Goal: Task Accomplishment & Management: Complete application form

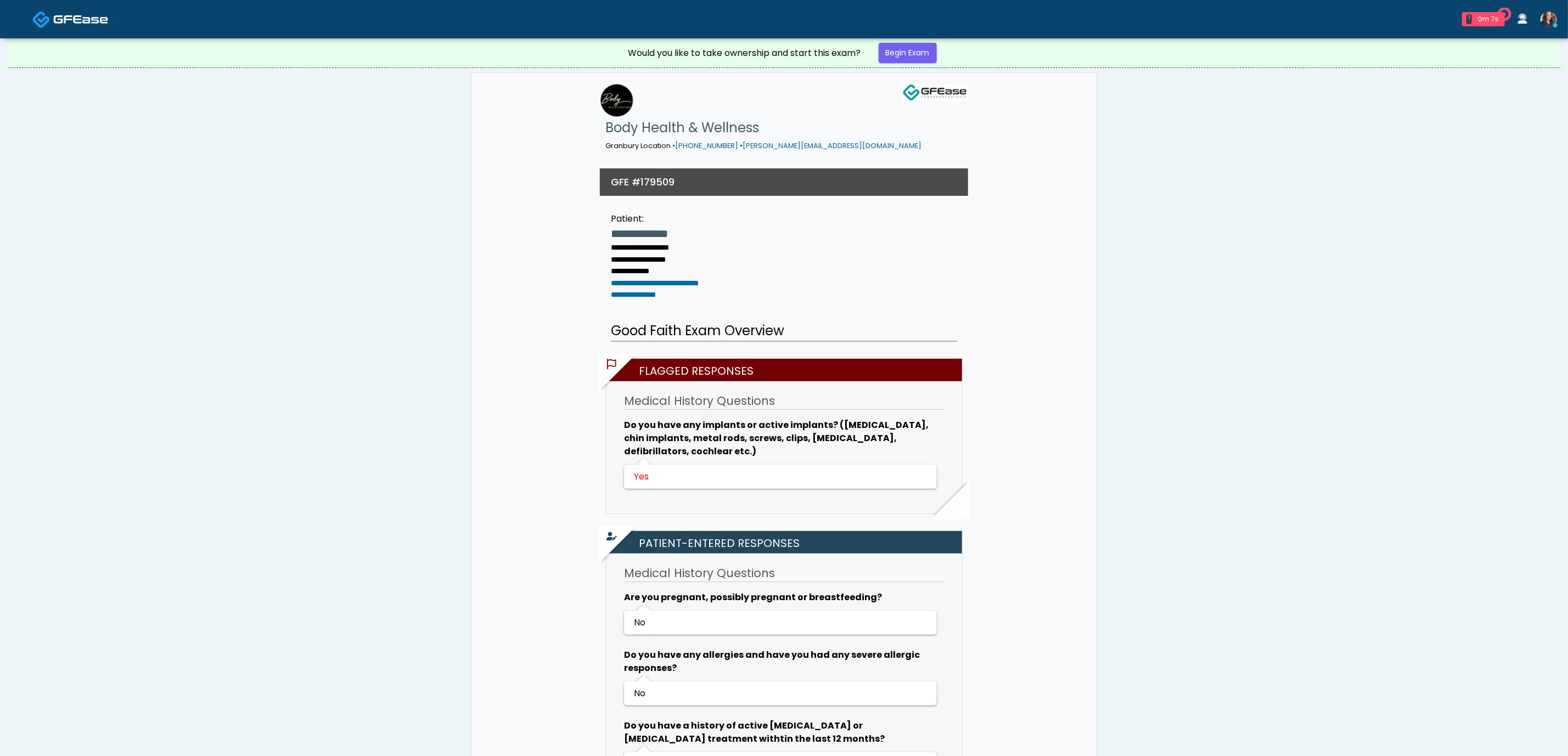
click at [777, 42] on div "Would you like to take ownership and start this exam? Begin Exam" at bounding box center [785, 53] width 330 height 29
click at [777, 56] on link "Begin Exam" at bounding box center [907, 52] width 58 height 20
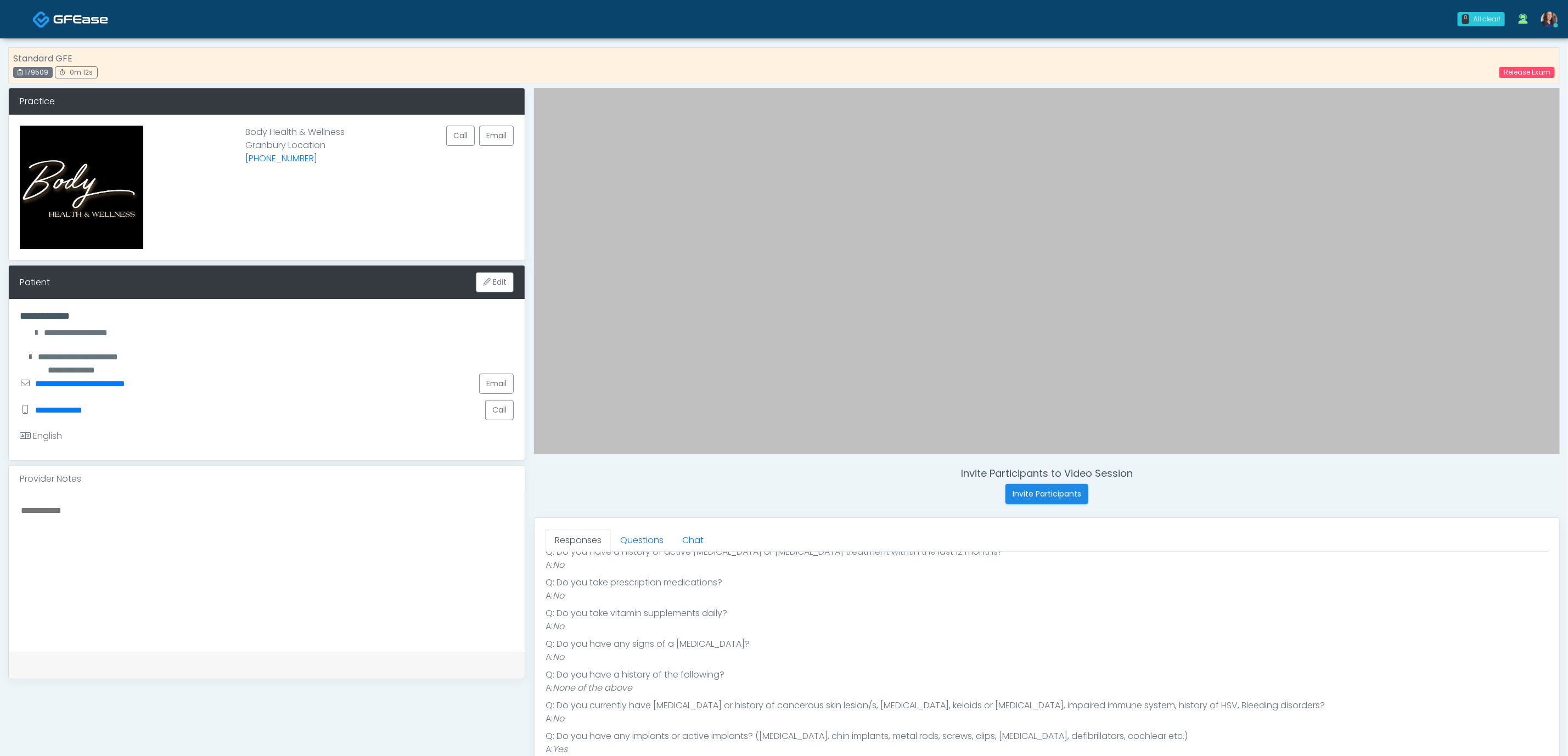
scroll to position [82, 0]
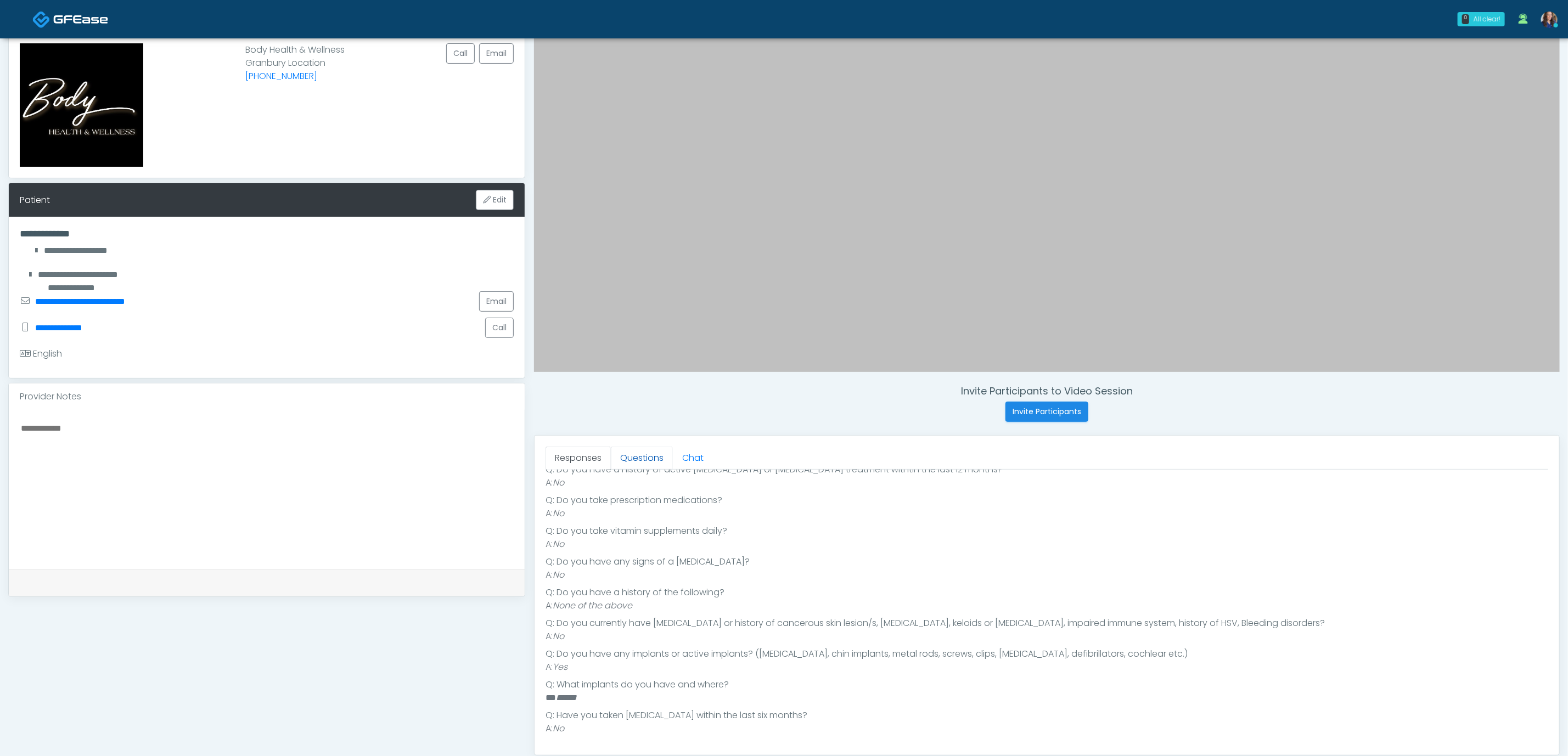
click at [649, 466] on link "Questions" at bounding box center [642, 458] width 62 height 23
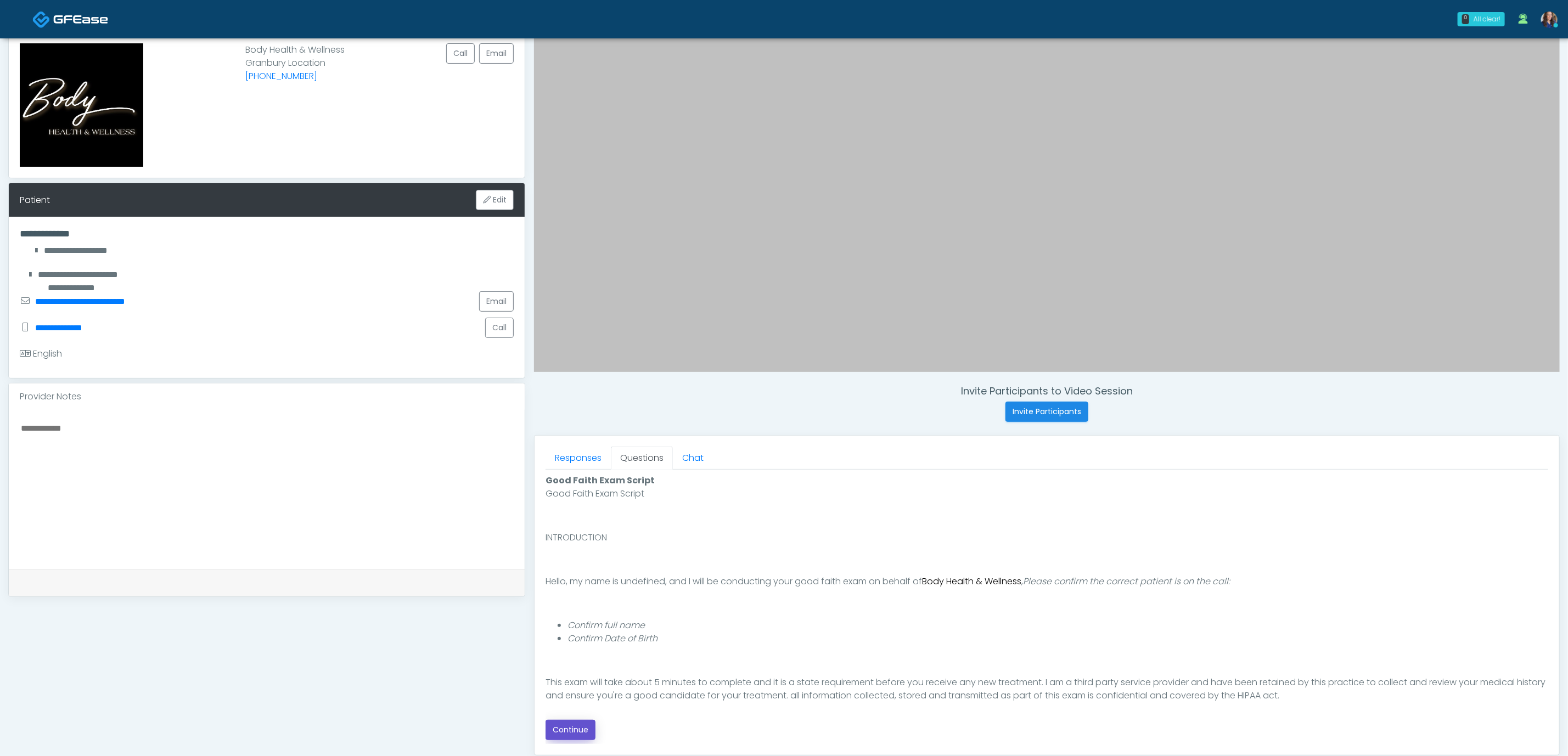
drag, startPoint x: 582, startPoint y: 727, endPoint x: 631, endPoint y: 718, distance: 49.8
click at [582, 727] on button "Continue" at bounding box center [570, 730] width 50 height 20
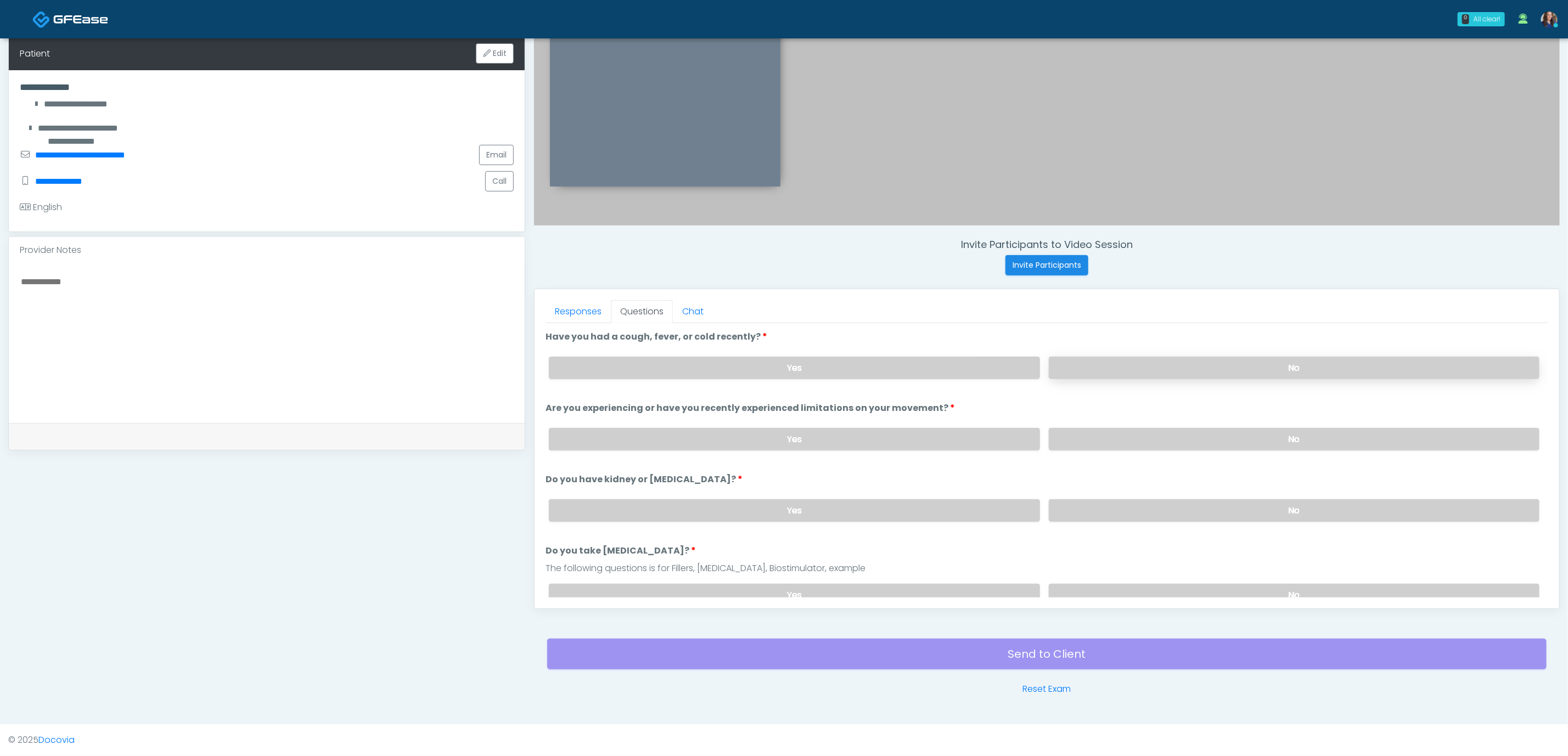
click at [1172, 365] on label "No" at bounding box center [1295, 368] width 491 height 23
click at [1168, 440] on label "No" at bounding box center [1295, 440] width 491 height 23
click at [1152, 509] on label "No" at bounding box center [1295, 511] width 491 height 23
click at [1133, 581] on div "Yes No" at bounding box center [1044, 595] width 1008 height 40
click at [1120, 586] on label "No" at bounding box center [1295, 595] width 491 height 23
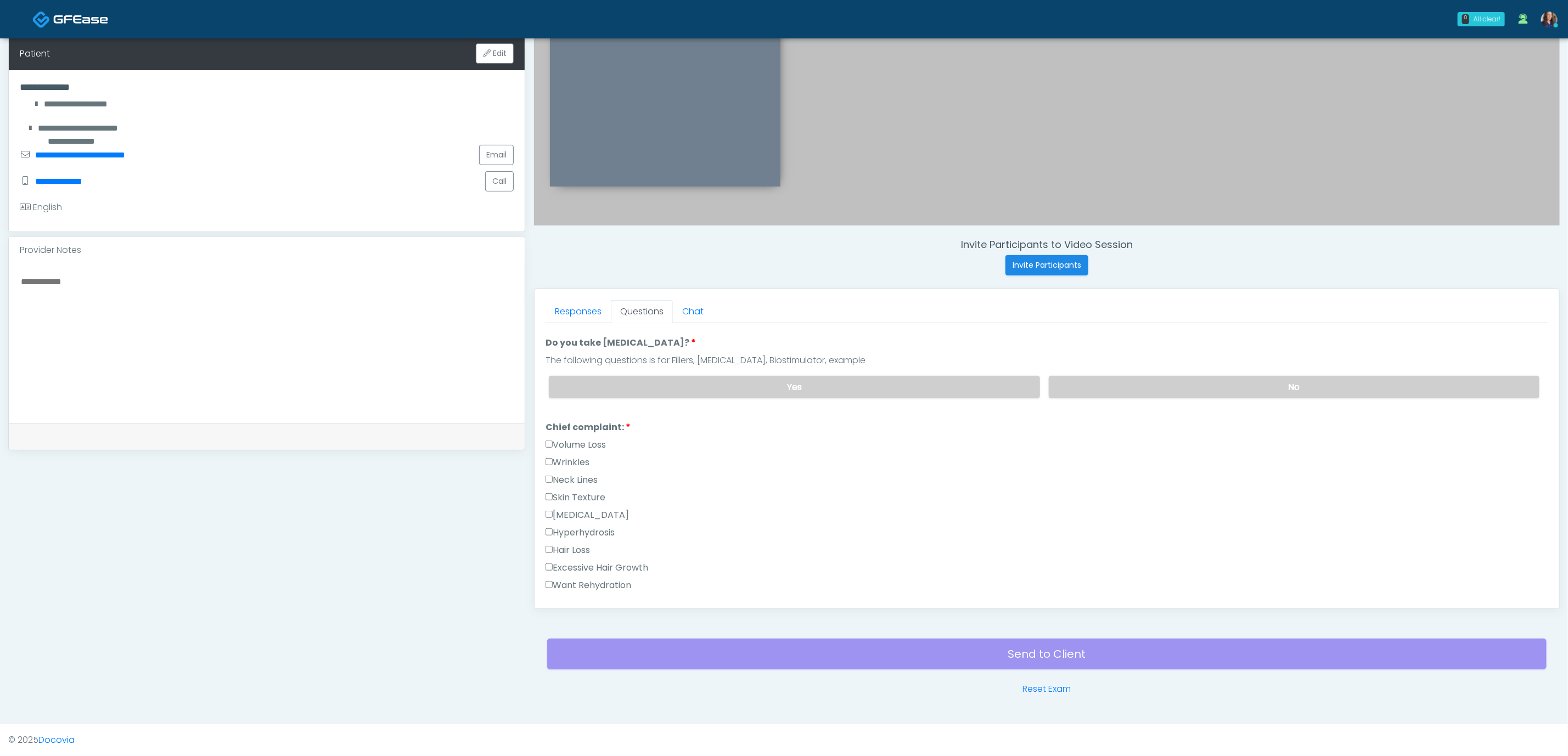
scroll to position [247, 0]
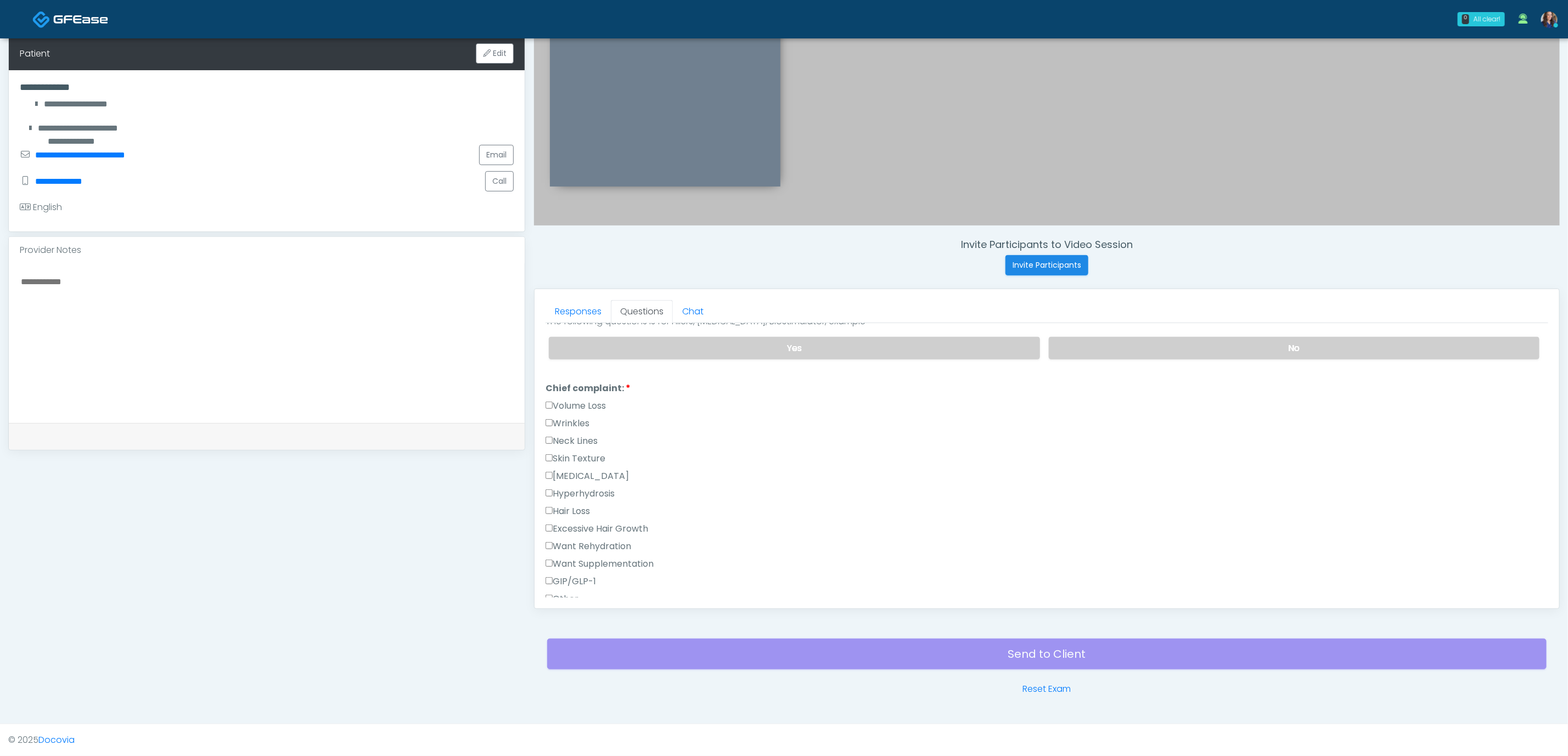
click at [575, 578] on label "GIP/GLP-1" at bounding box center [571, 581] width 51 height 13
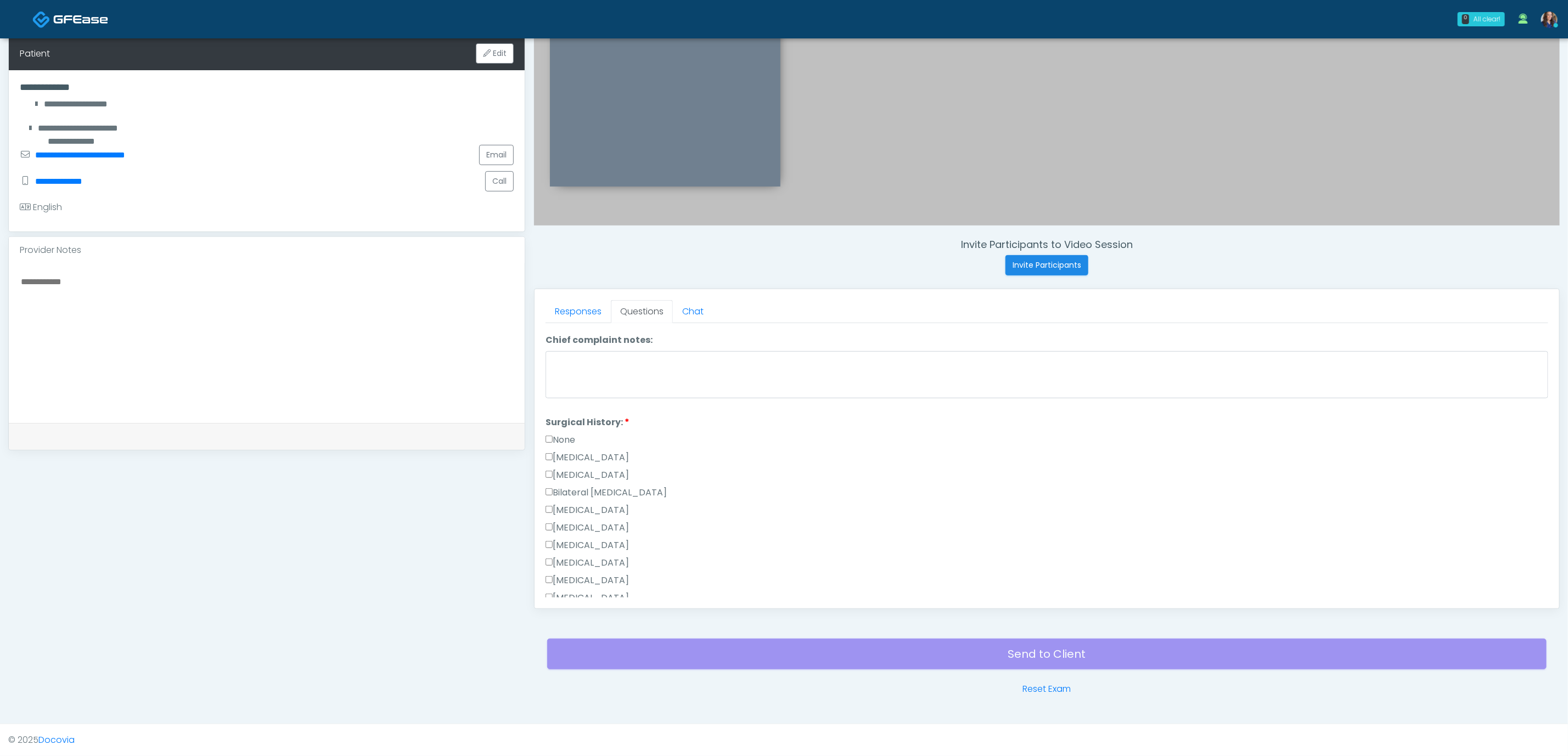
scroll to position [577, 0]
click at [590, 469] on label "Breast Augmentation" at bounding box center [587, 471] width 83 height 13
drag, startPoint x: 565, startPoint y: 580, endPoint x: 571, endPoint y: 578, distance: 6.3
click at [565, 580] on button "Continue" at bounding box center [570, 587] width 50 height 20
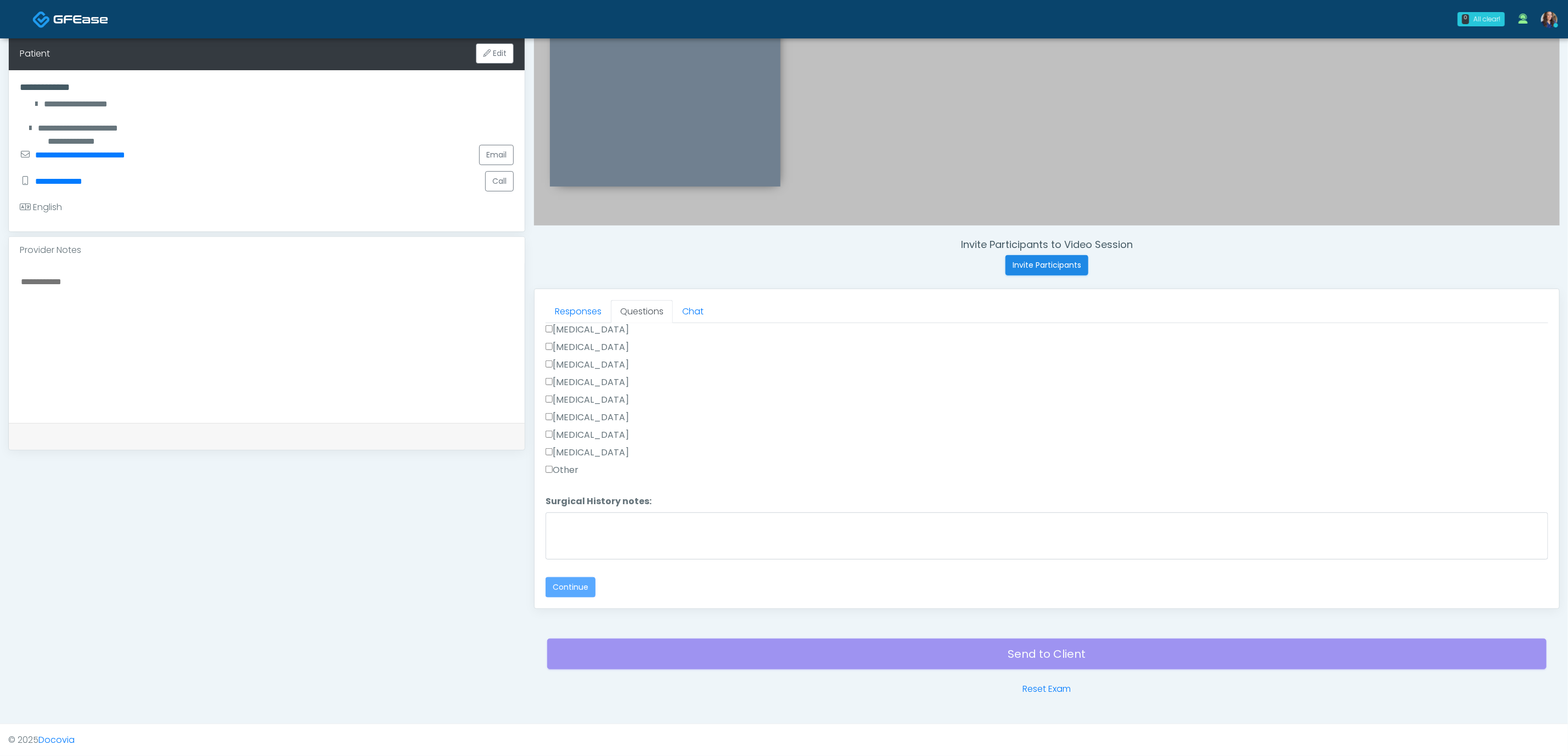
scroll to position [0, 0]
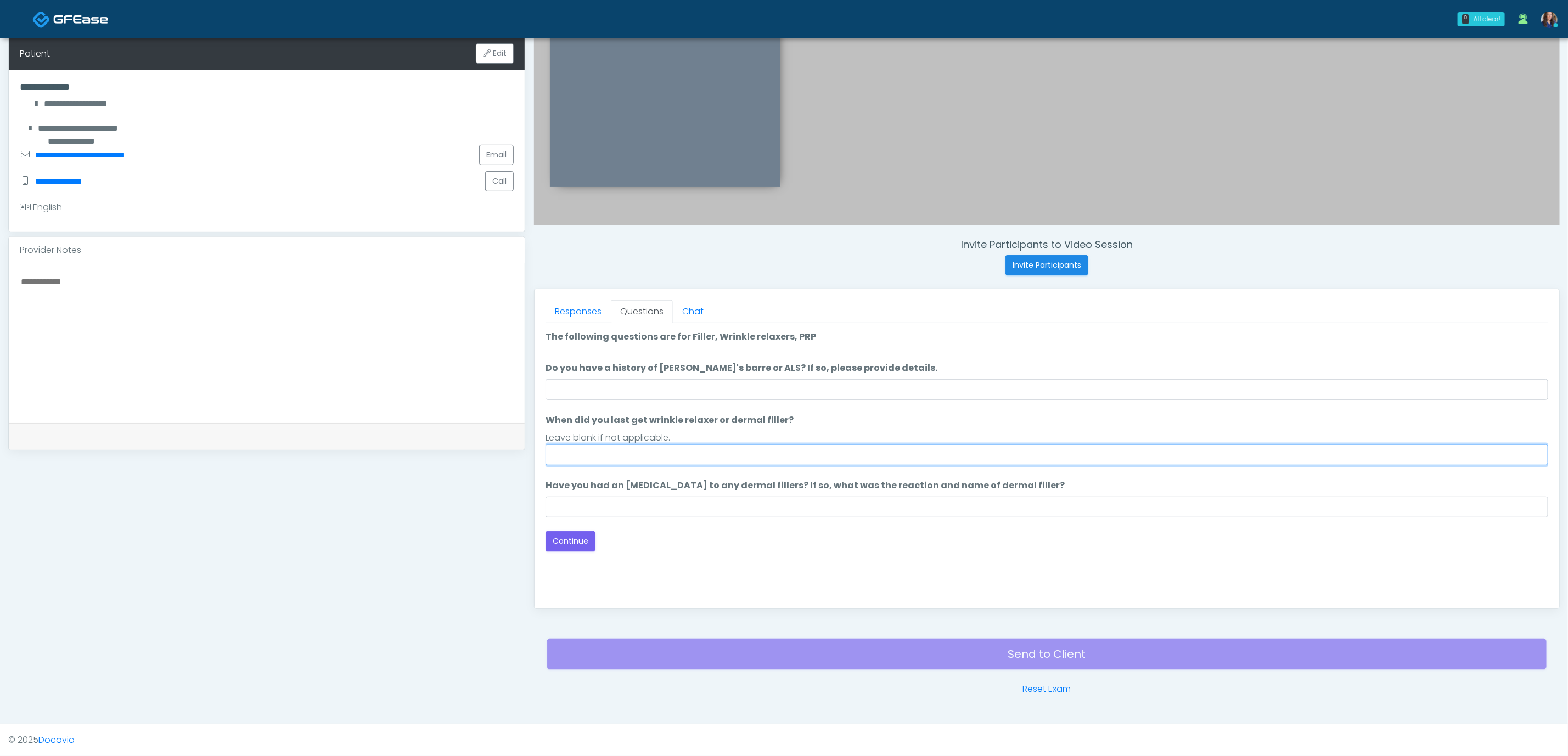
drag, startPoint x: 634, startPoint y: 449, endPoint x: 636, endPoint y: 442, distance: 7.3
click at [636, 449] on input "When did you last get wrinkle relaxer or dermal filler?" at bounding box center [1047, 455] width 1003 height 21
type input "**"
click at [374, 328] on textarea at bounding box center [267, 341] width 494 height 134
type textarea "**********"
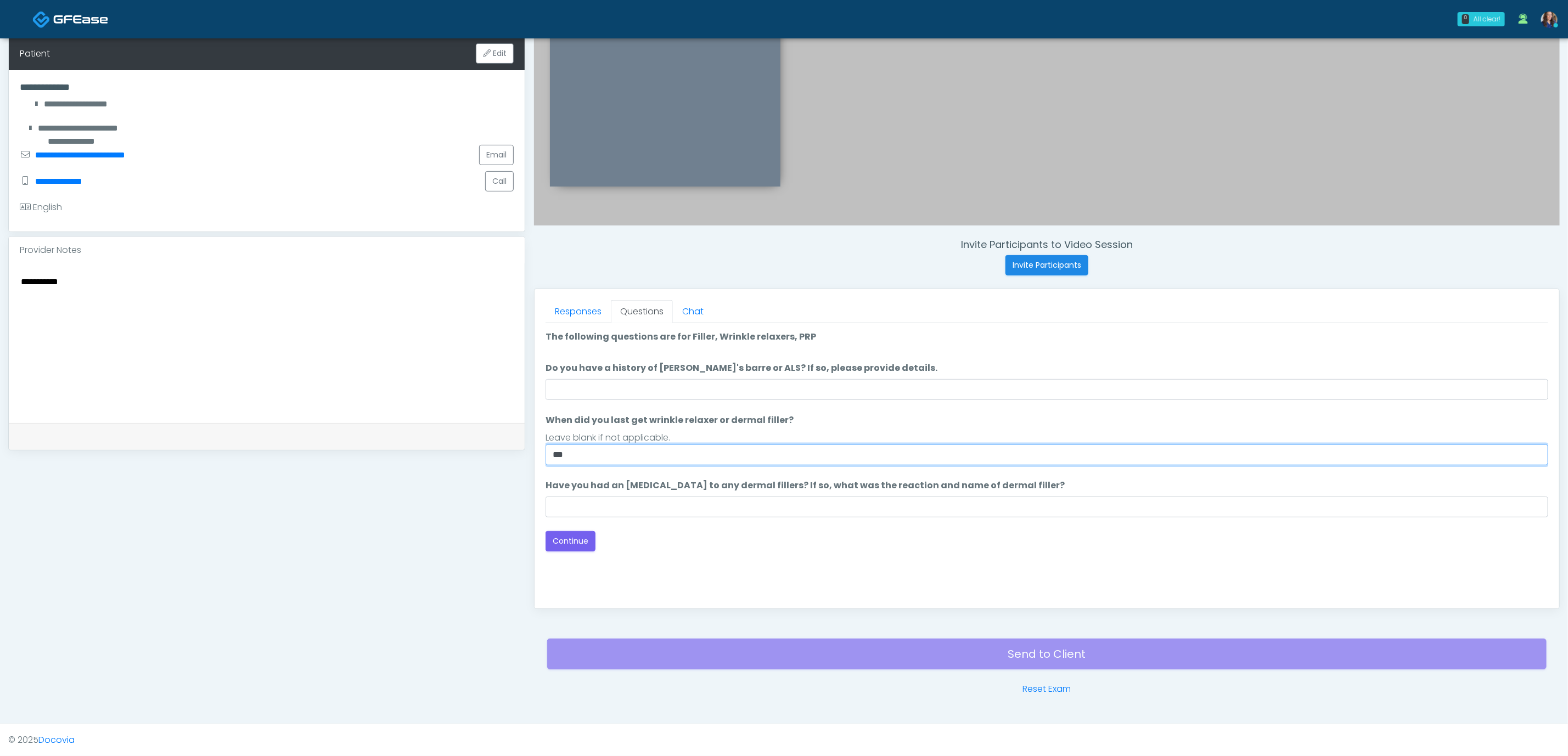
click at [635, 455] on input "**" at bounding box center [1047, 455] width 1003 height 21
drag, startPoint x: 580, startPoint y: 541, endPoint x: 588, endPoint y: 538, distance: 8.5
click at [580, 541] on button "Continue" at bounding box center [570, 541] width 50 height 20
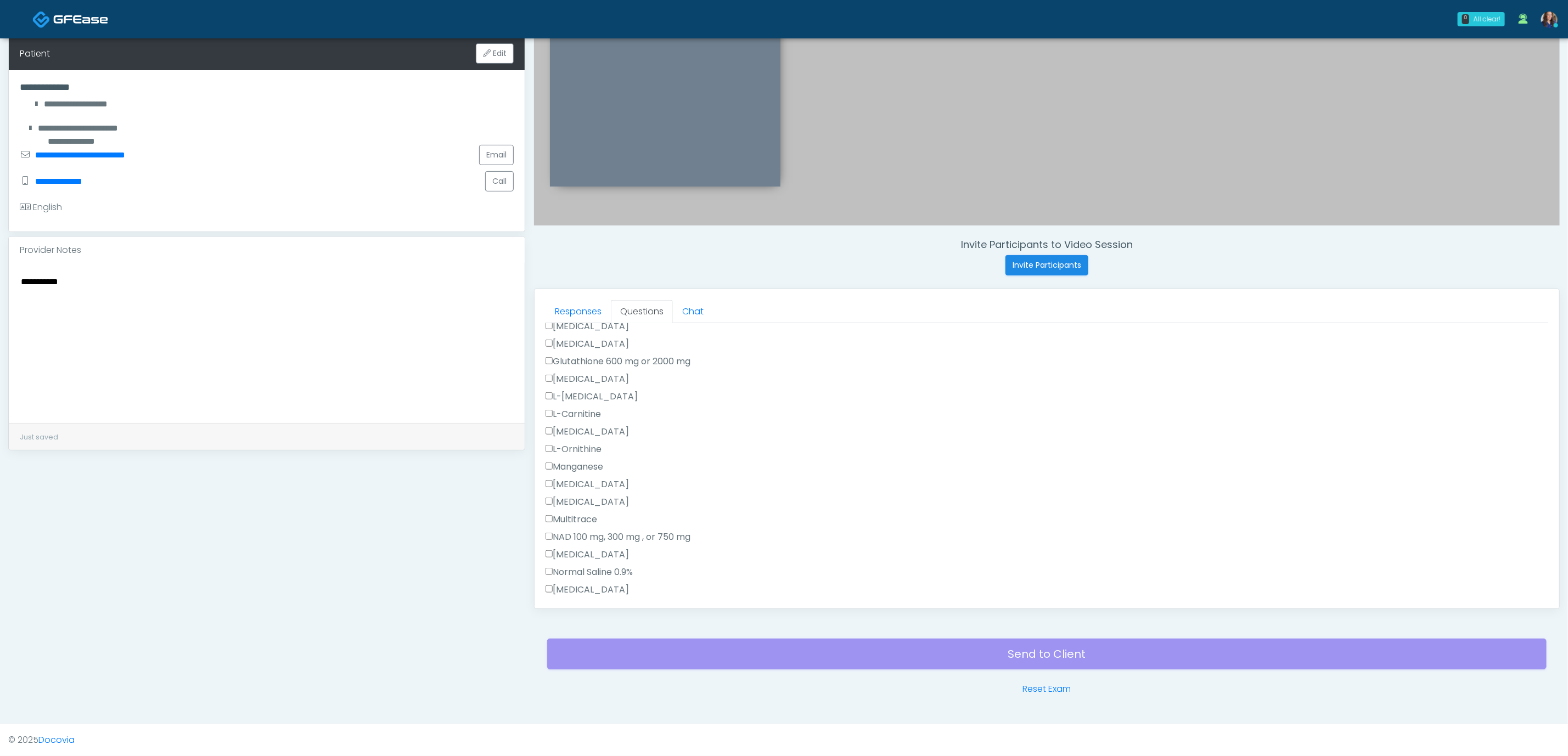
scroll to position [494, 0]
click at [582, 515] on label "All of the above" at bounding box center [583, 519] width 75 height 13
click at [585, 555] on label "All of the above" at bounding box center [583, 553] width 75 height 13
click at [566, 585] on button "Continue" at bounding box center [570, 587] width 50 height 20
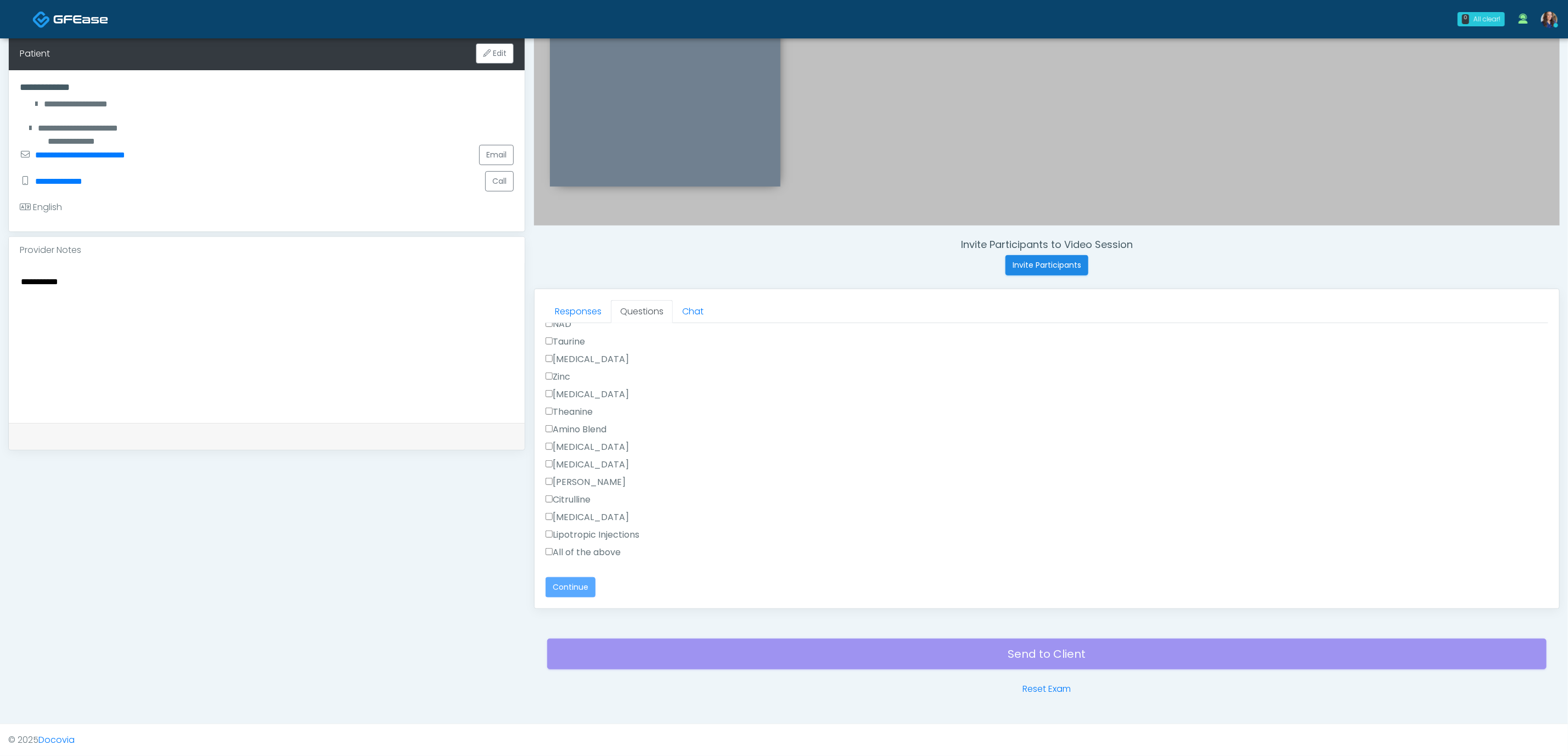
scroll to position [0, 0]
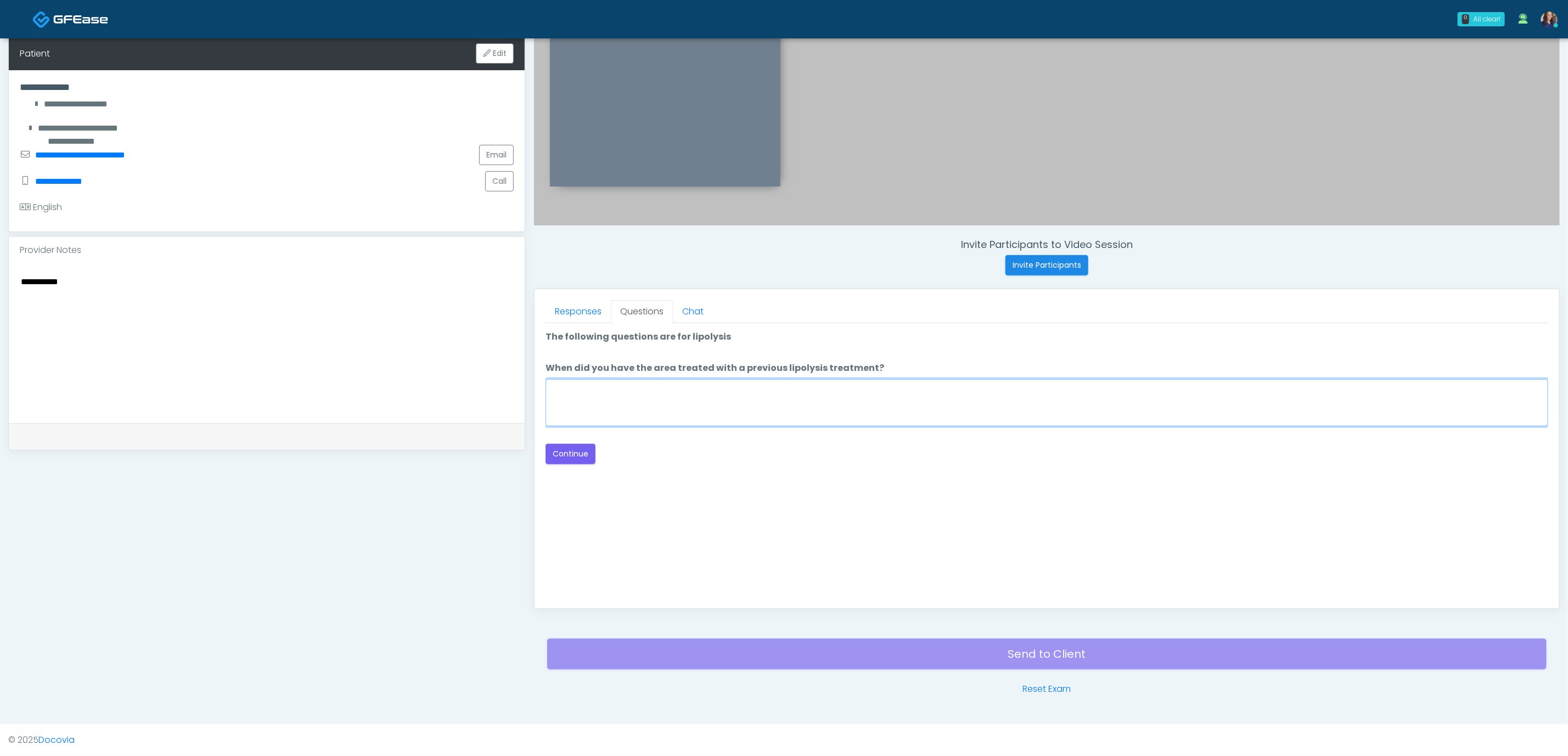
click at [636, 412] on textarea "When did you have the area treated with a previous lipolysis treatment?" at bounding box center [1047, 403] width 1003 height 47
type textarea "**"
click at [570, 452] on button "Continue" at bounding box center [570, 453] width 50 height 20
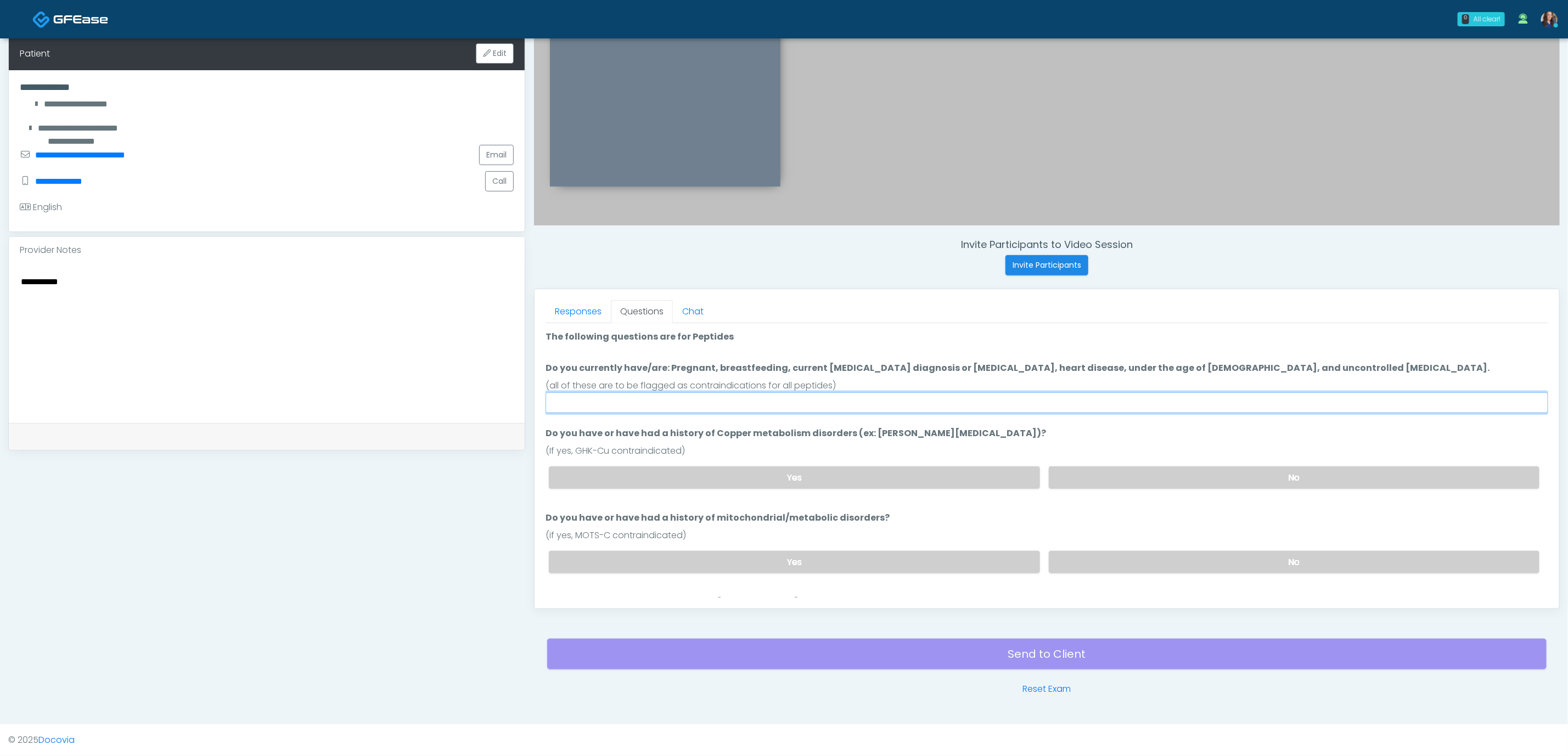
click at [750, 402] on input "Do you currently have/are: Pregnant, breastfeeding, current cancer diagnosis or…" at bounding box center [1047, 403] width 1003 height 21
type input "**"
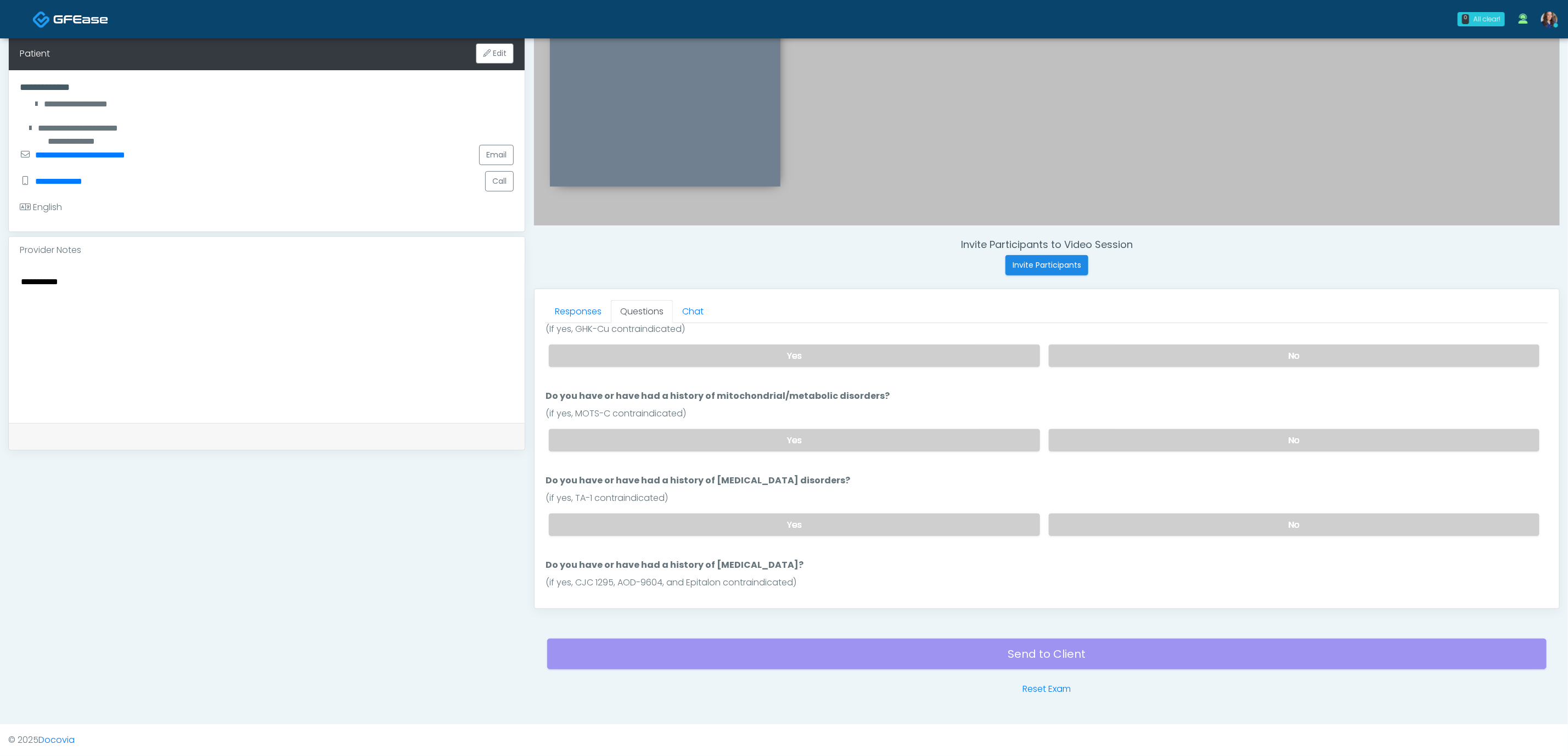
scroll to position [82, 0]
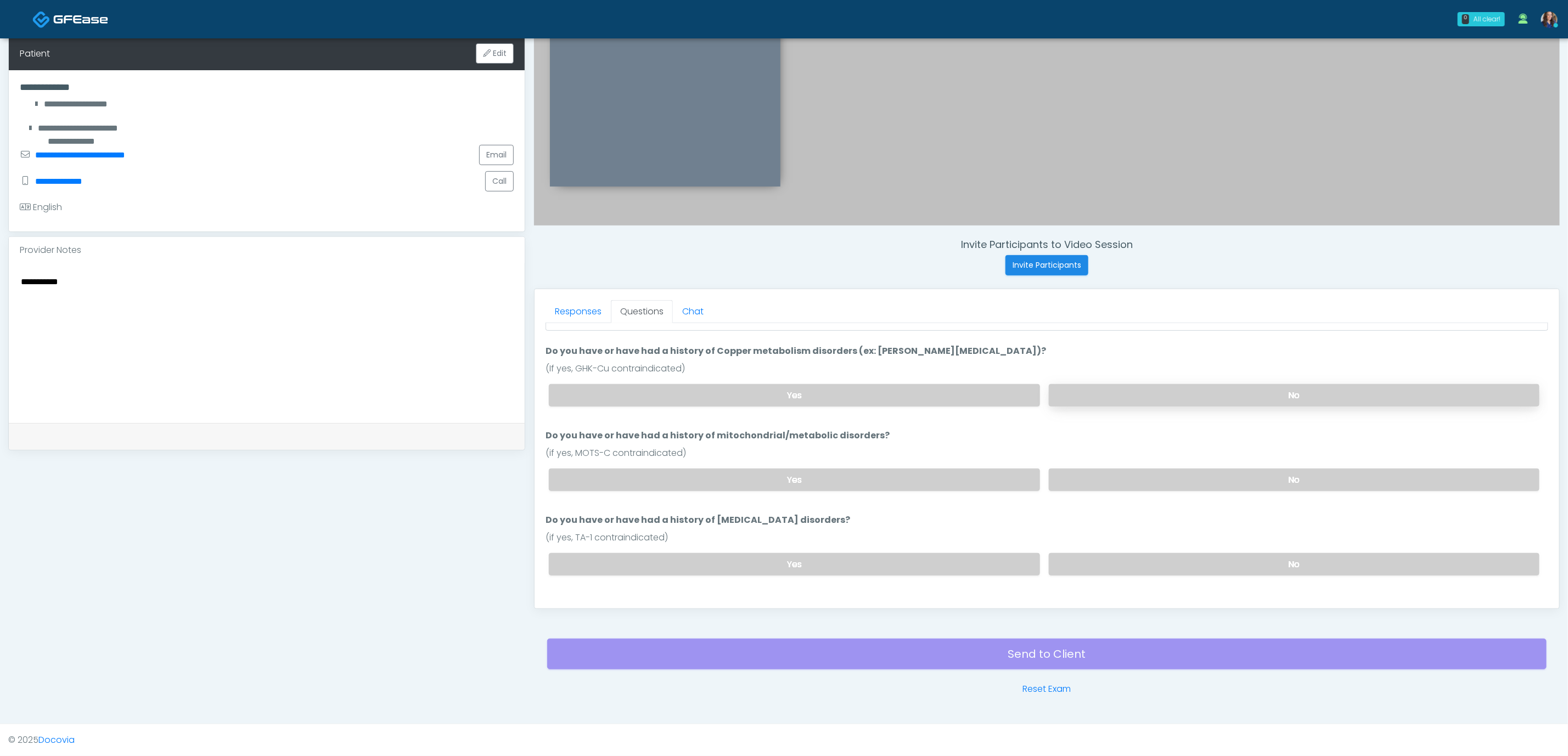
click at [1163, 392] on label "No" at bounding box center [1295, 396] width 491 height 23
click at [1118, 478] on label "No" at bounding box center [1295, 480] width 491 height 23
click at [1127, 477] on label "No" at bounding box center [1295, 482] width 491 height 23
click at [1130, 568] on label "No" at bounding box center [1295, 567] width 491 height 23
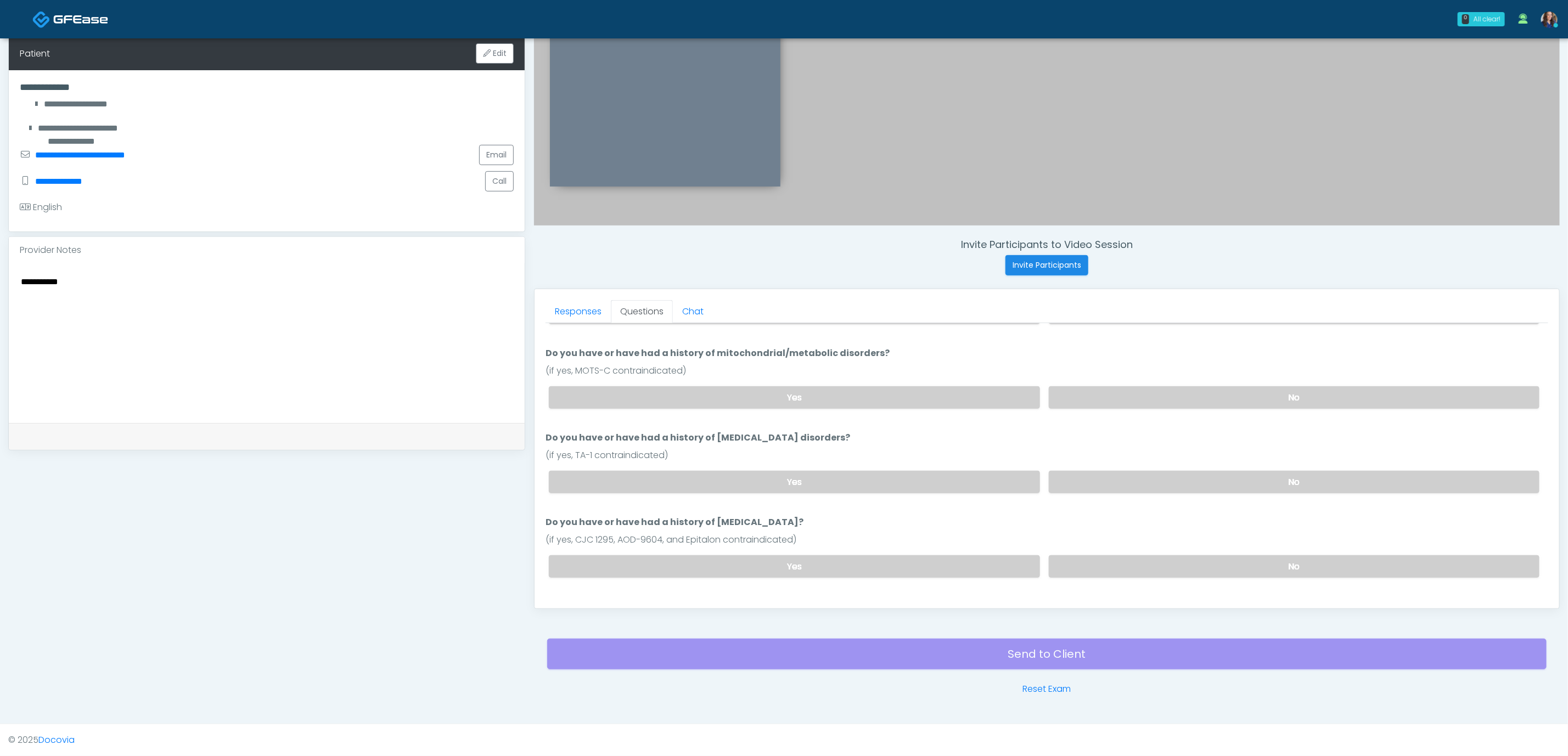
scroll to position [247, 0]
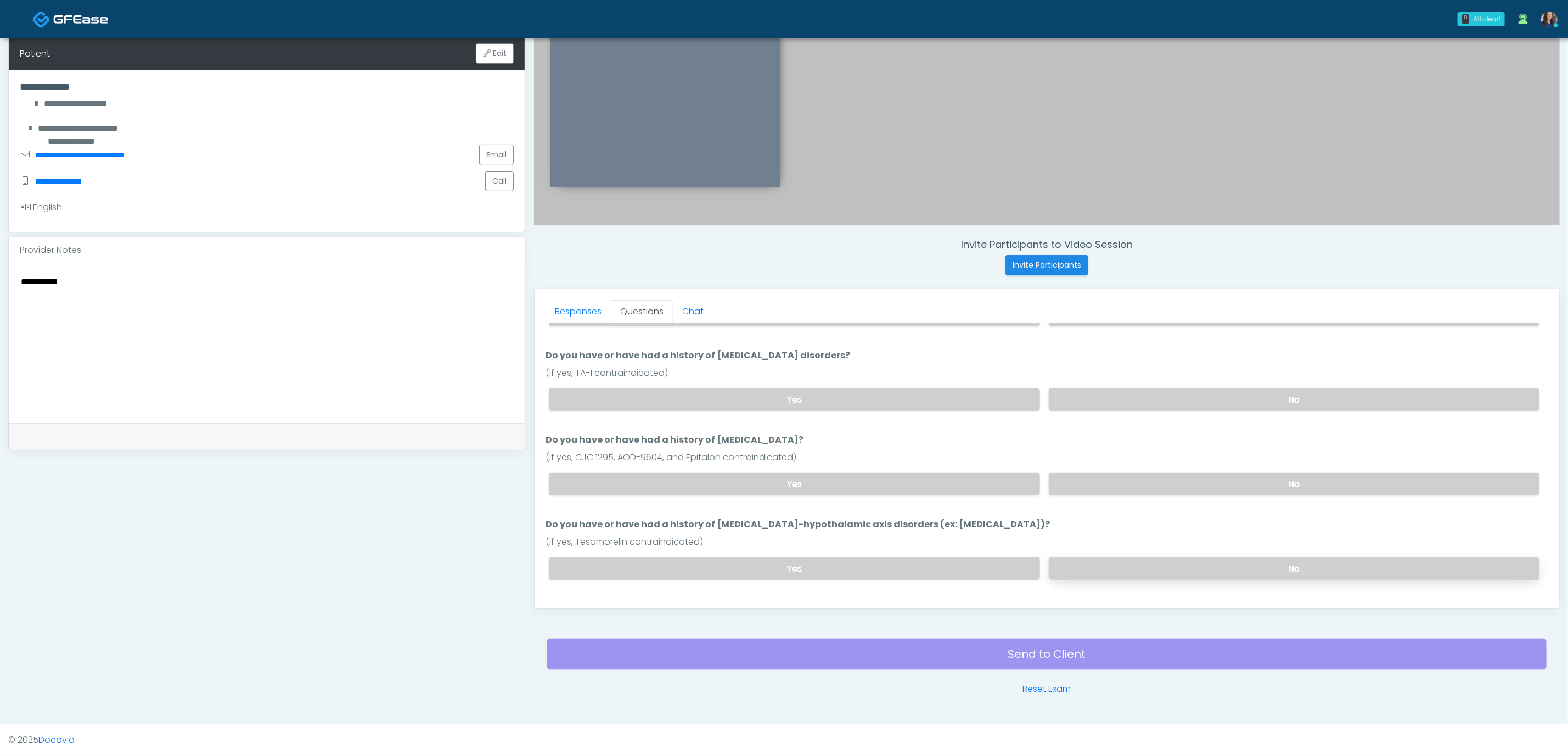
click at [1118, 559] on label "No" at bounding box center [1295, 569] width 491 height 23
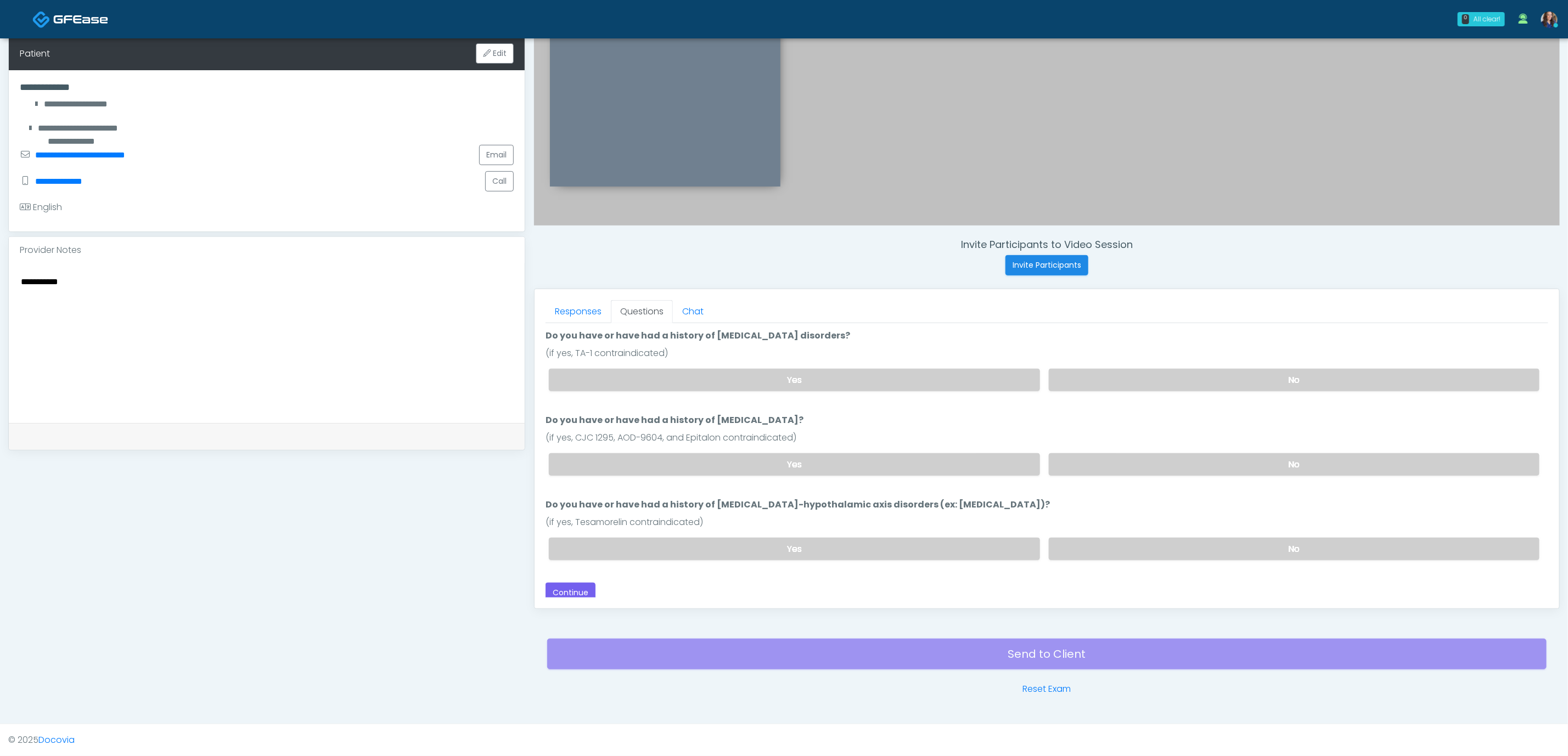
scroll to position [272, 0]
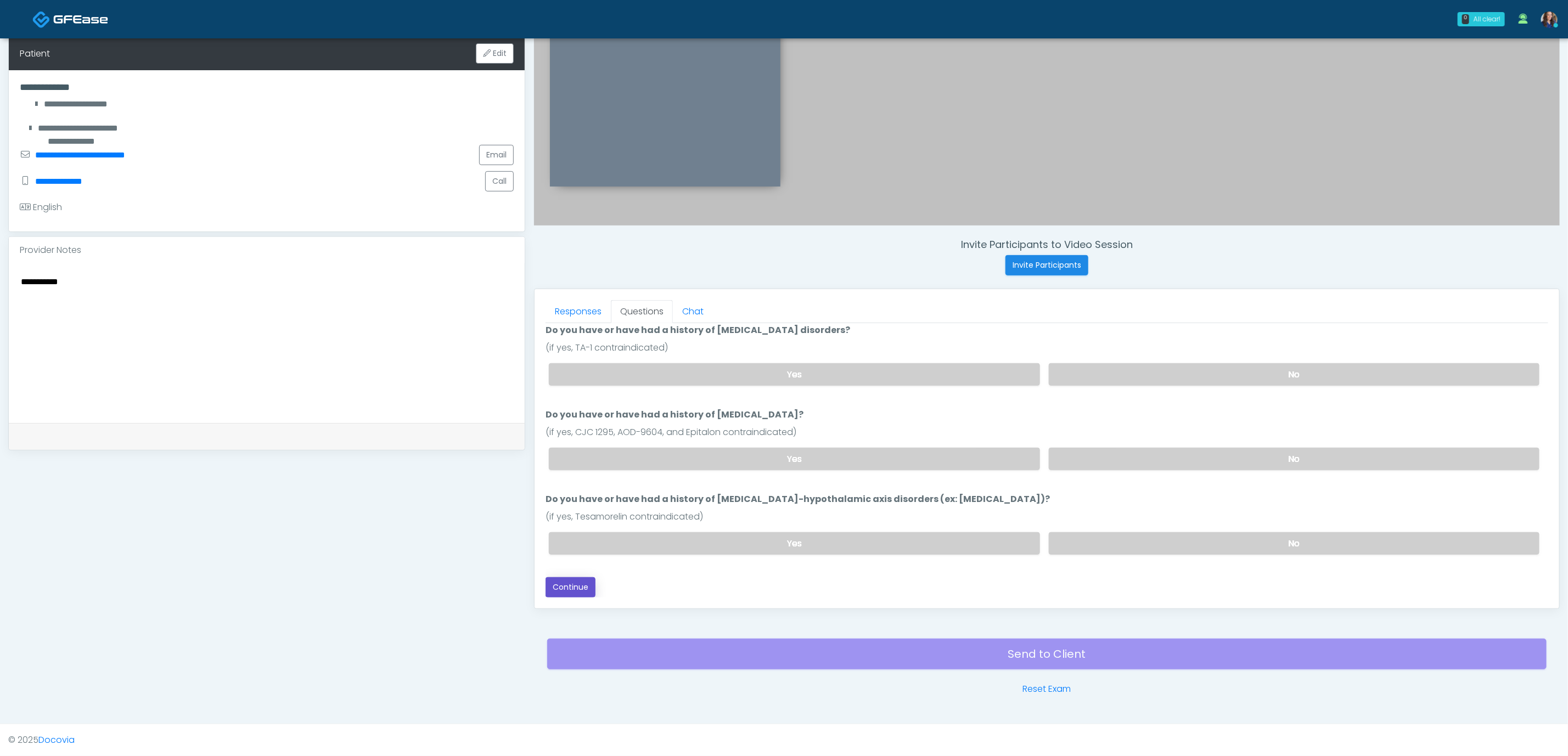
click at [567, 588] on button "Continue" at bounding box center [570, 587] width 50 height 20
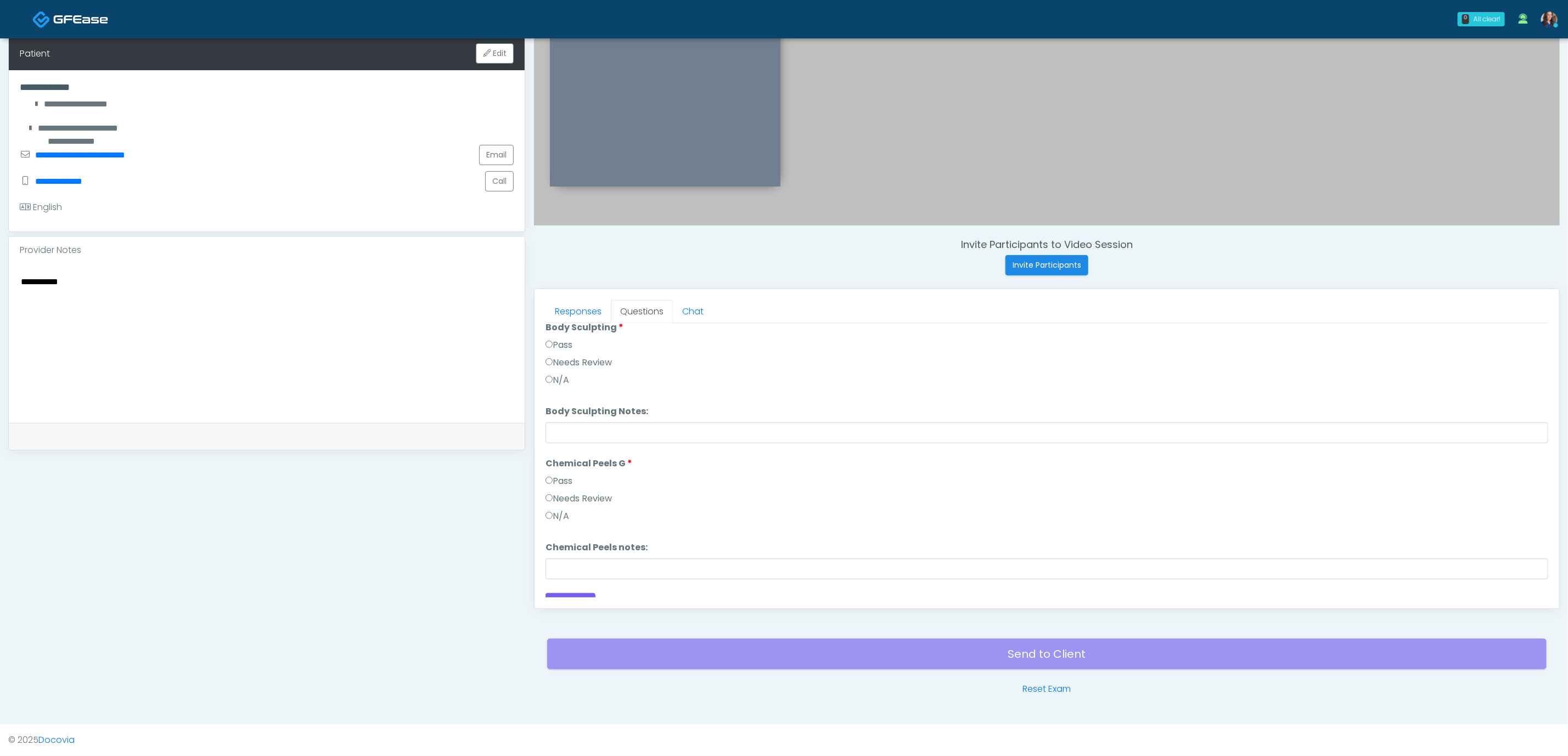
scroll to position [1271, 0]
click at [287, 297] on textarea "**********" at bounding box center [267, 341] width 494 height 134
paste textarea "* ****"
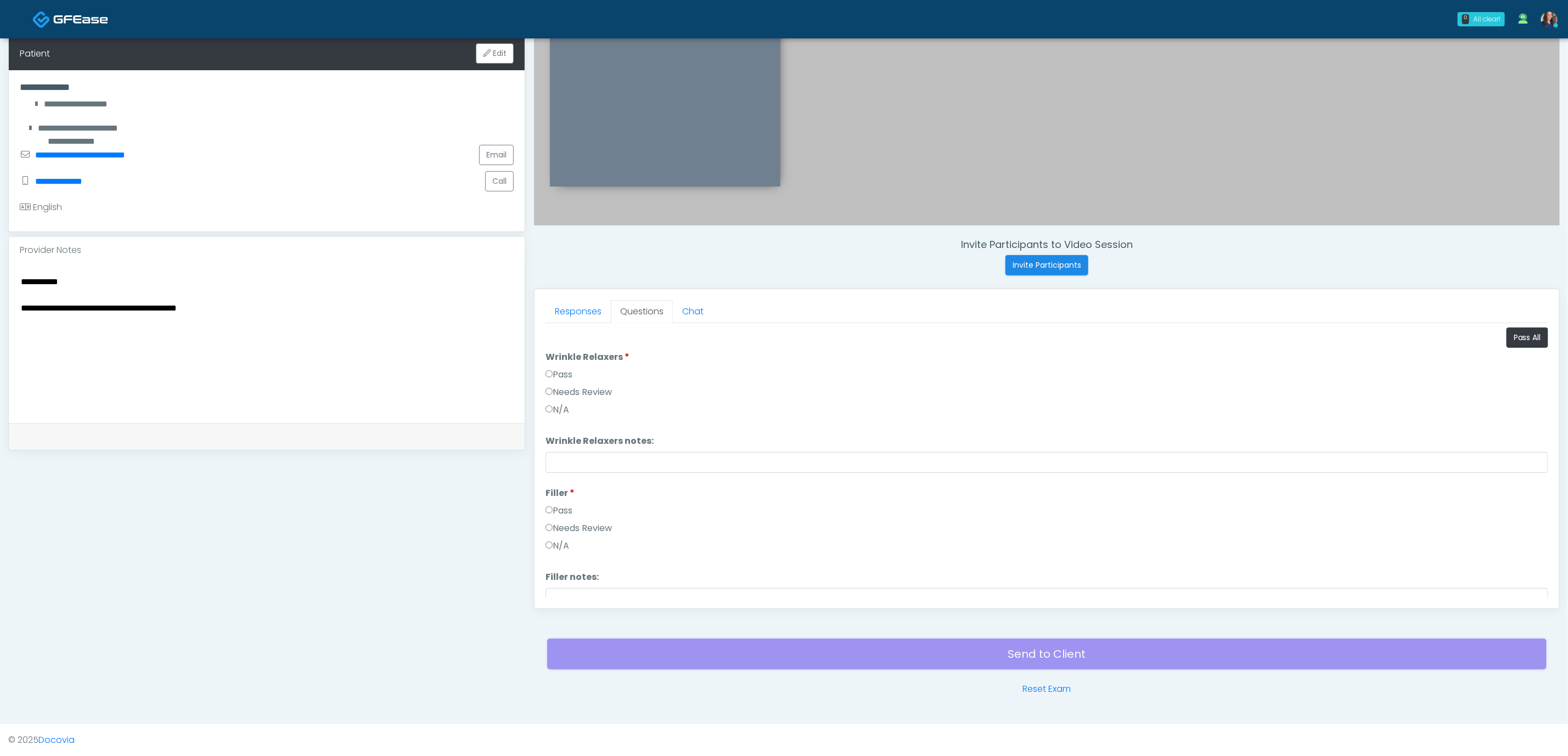
scroll to position [68, 0]
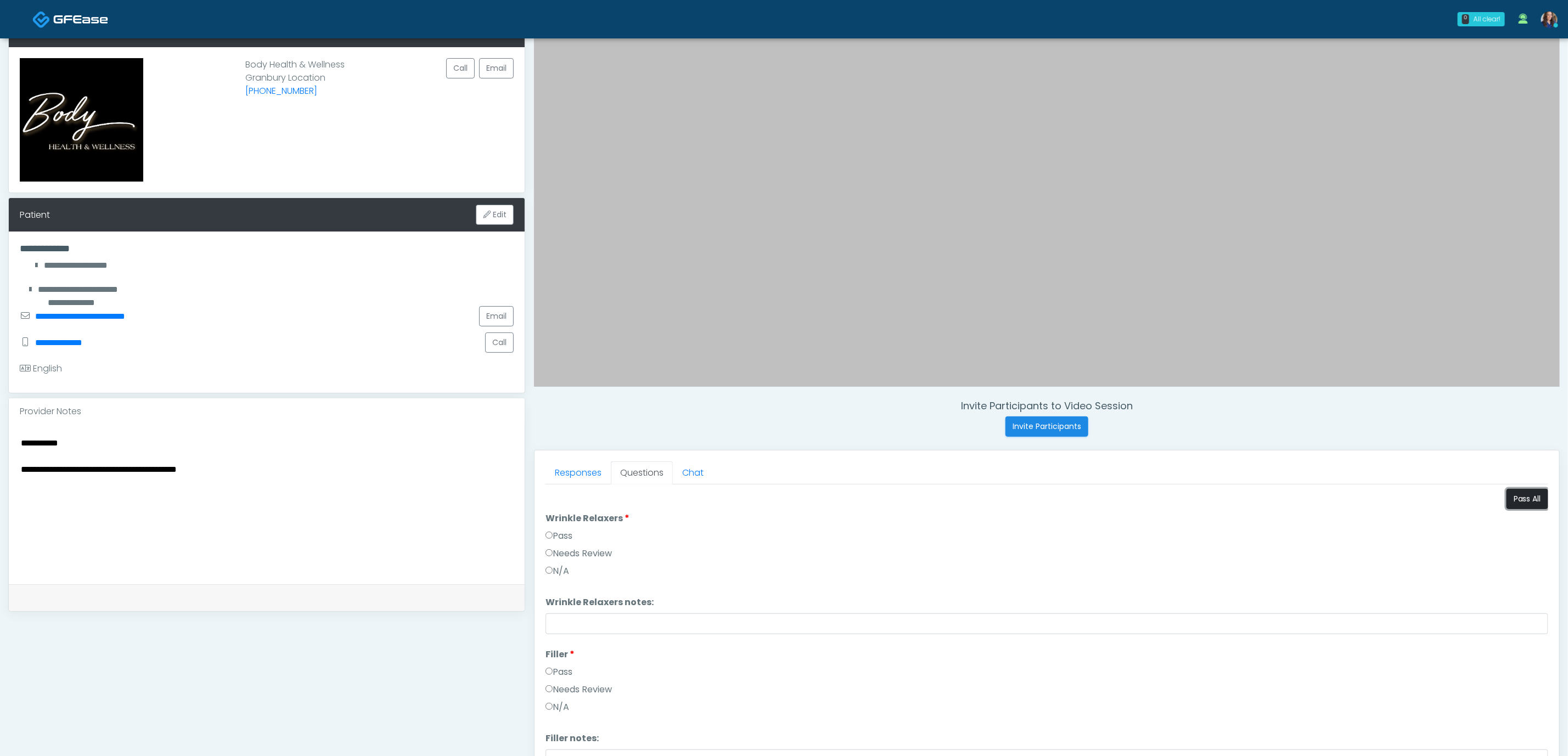
click at [1515, 501] on button "Pass All" at bounding box center [1527, 499] width 42 height 20
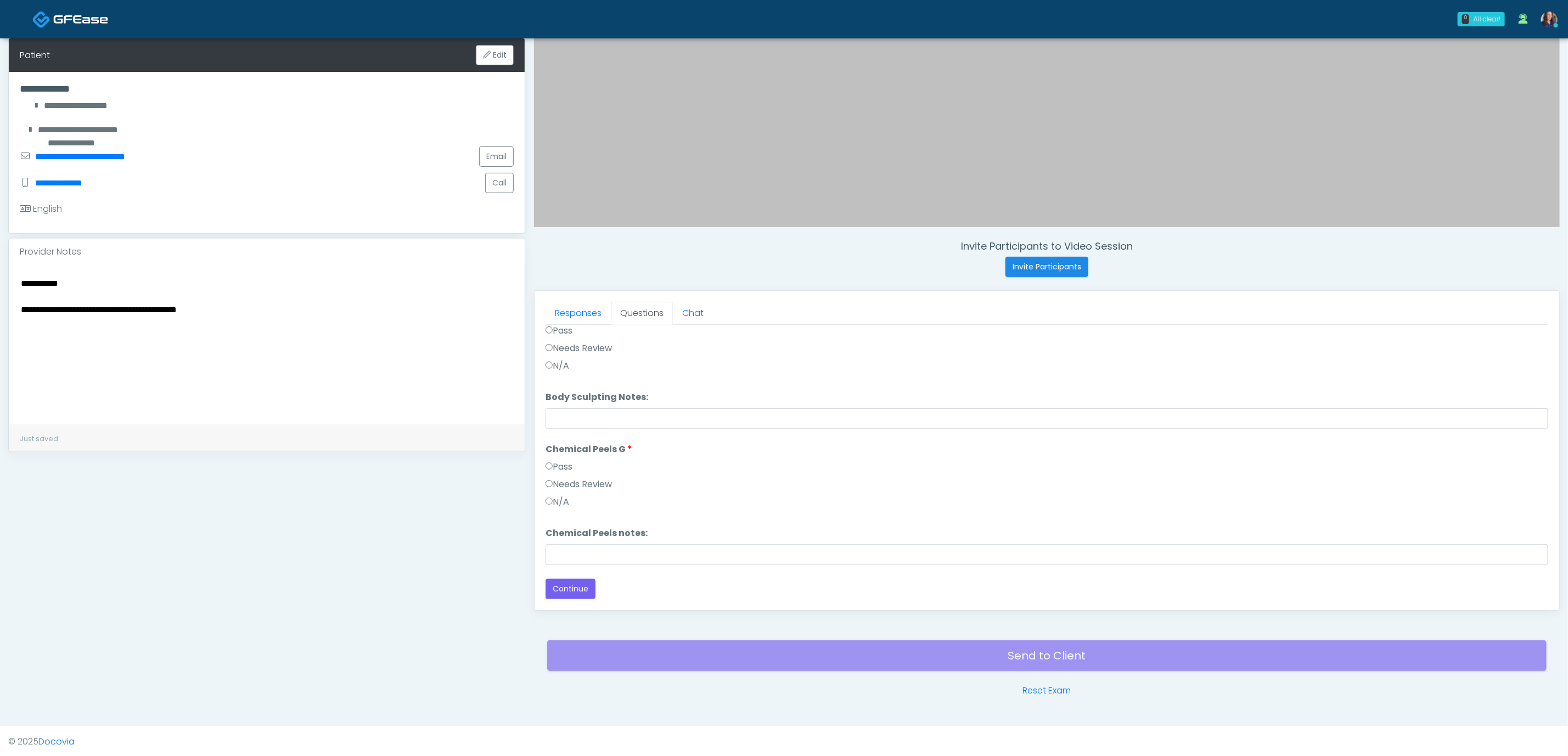
scroll to position [232, 0]
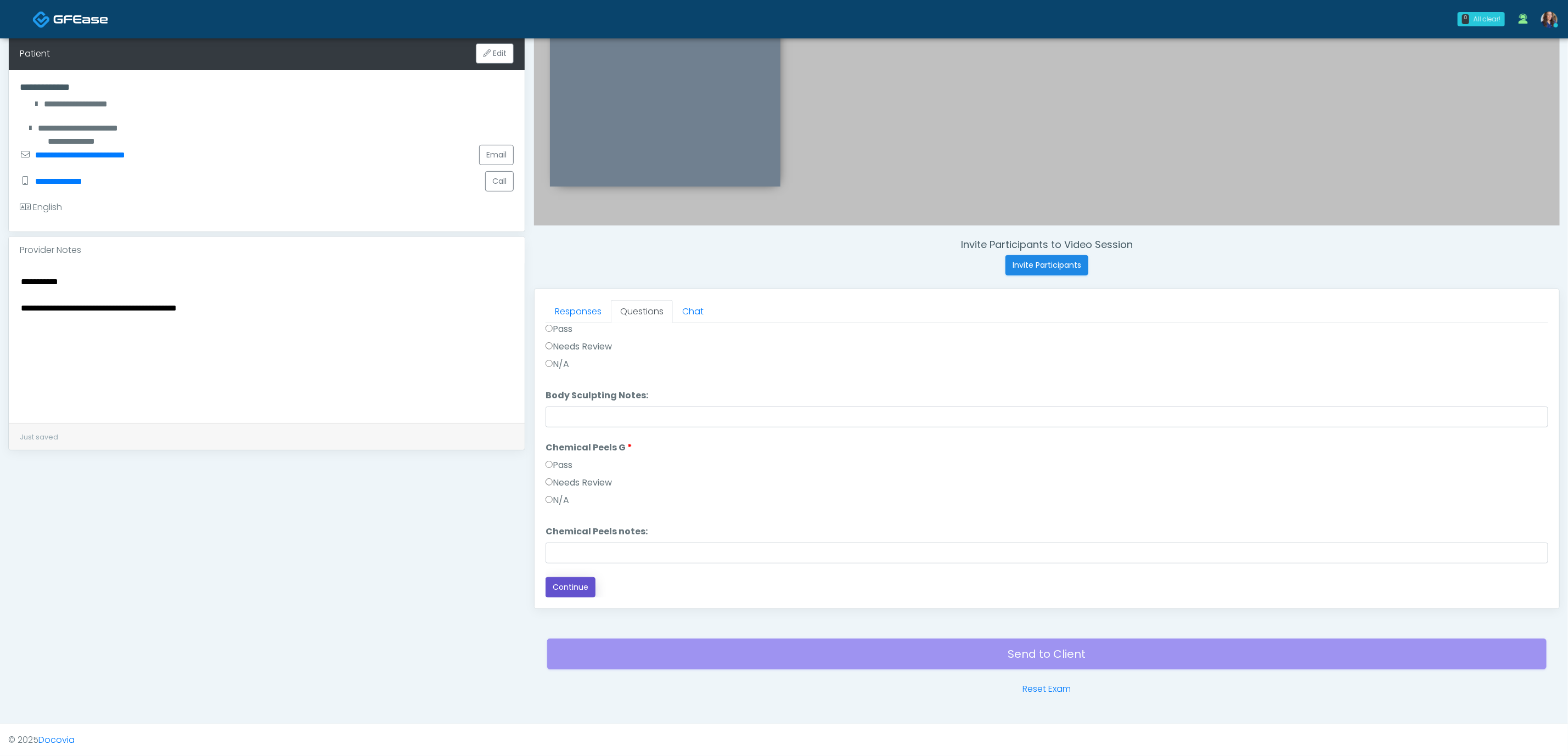
click at [571, 581] on button "Continue" at bounding box center [570, 587] width 50 height 20
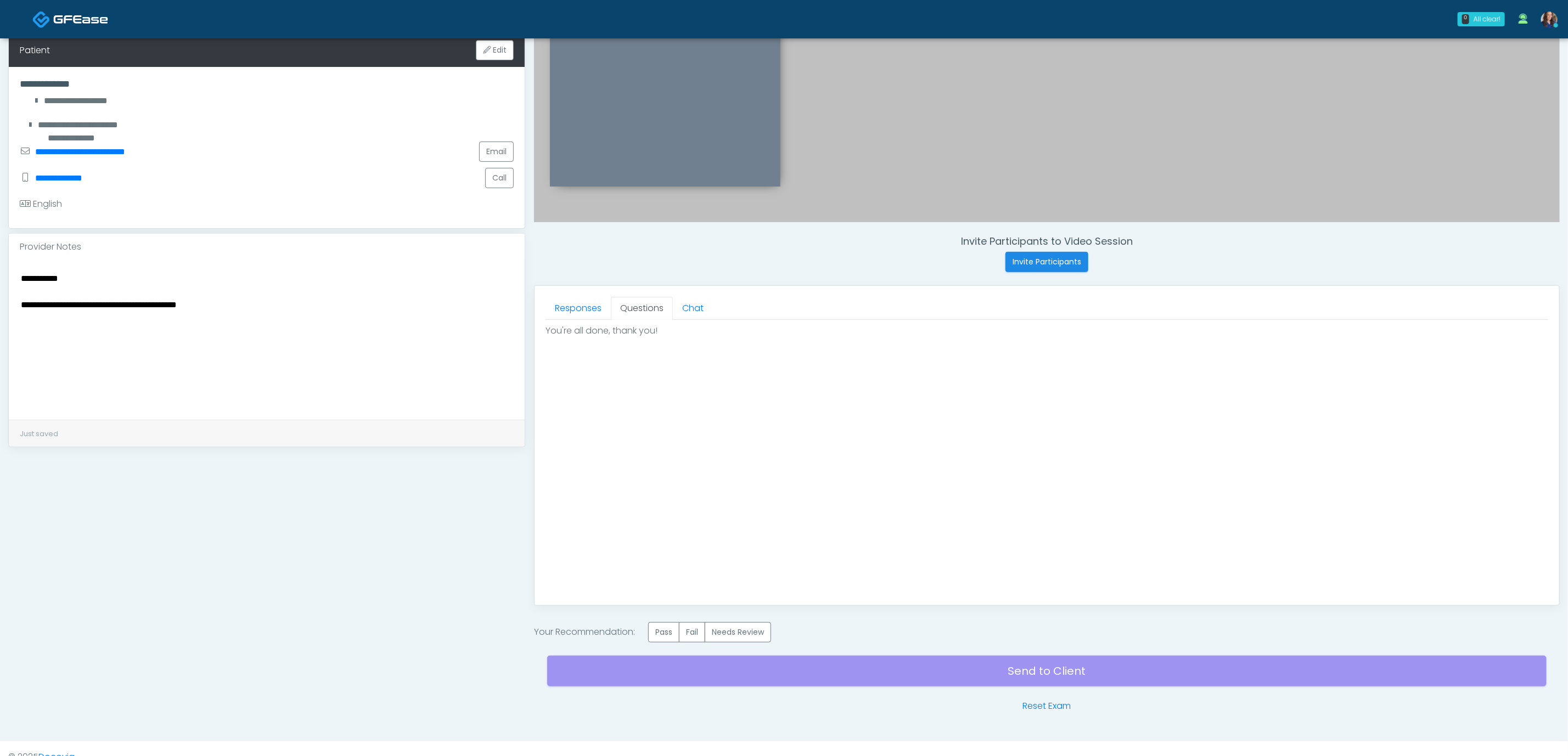
click at [236, 302] on textarea "**********" at bounding box center [267, 338] width 494 height 134
type textarea "**********"
drag, startPoint x: 336, startPoint y: 313, endPoint x: 396, endPoint y: 333, distance: 63.2
click at [338, 313] on textarea "**********" at bounding box center [267, 338] width 494 height 134
drag, startPoint x: 671, startPoint y: 631, endPoint x: 675, endPoint y: 641, distance: 10.8
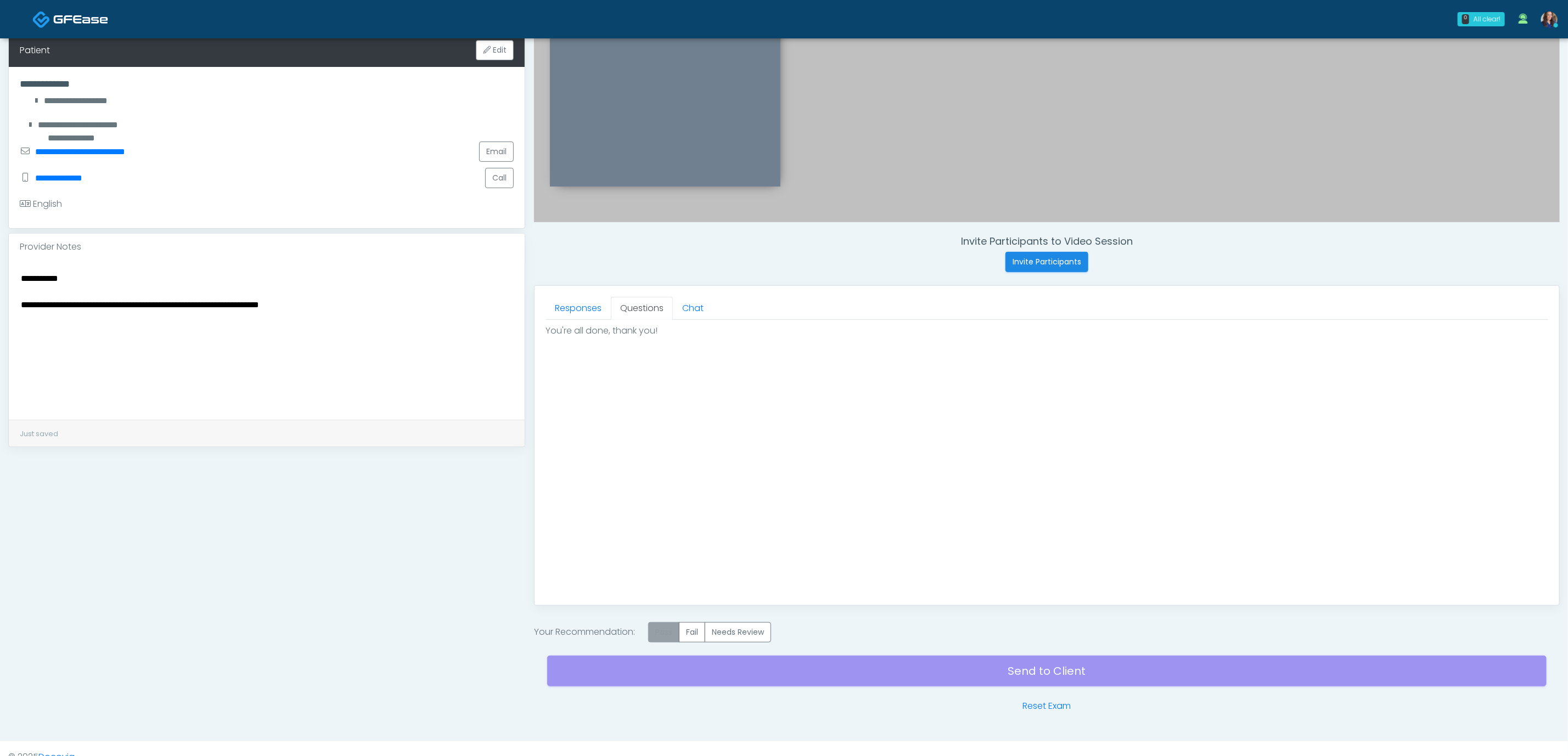
click at [669, 631] on label "Pass" at bounding box center [664, 632] width 31 height 20
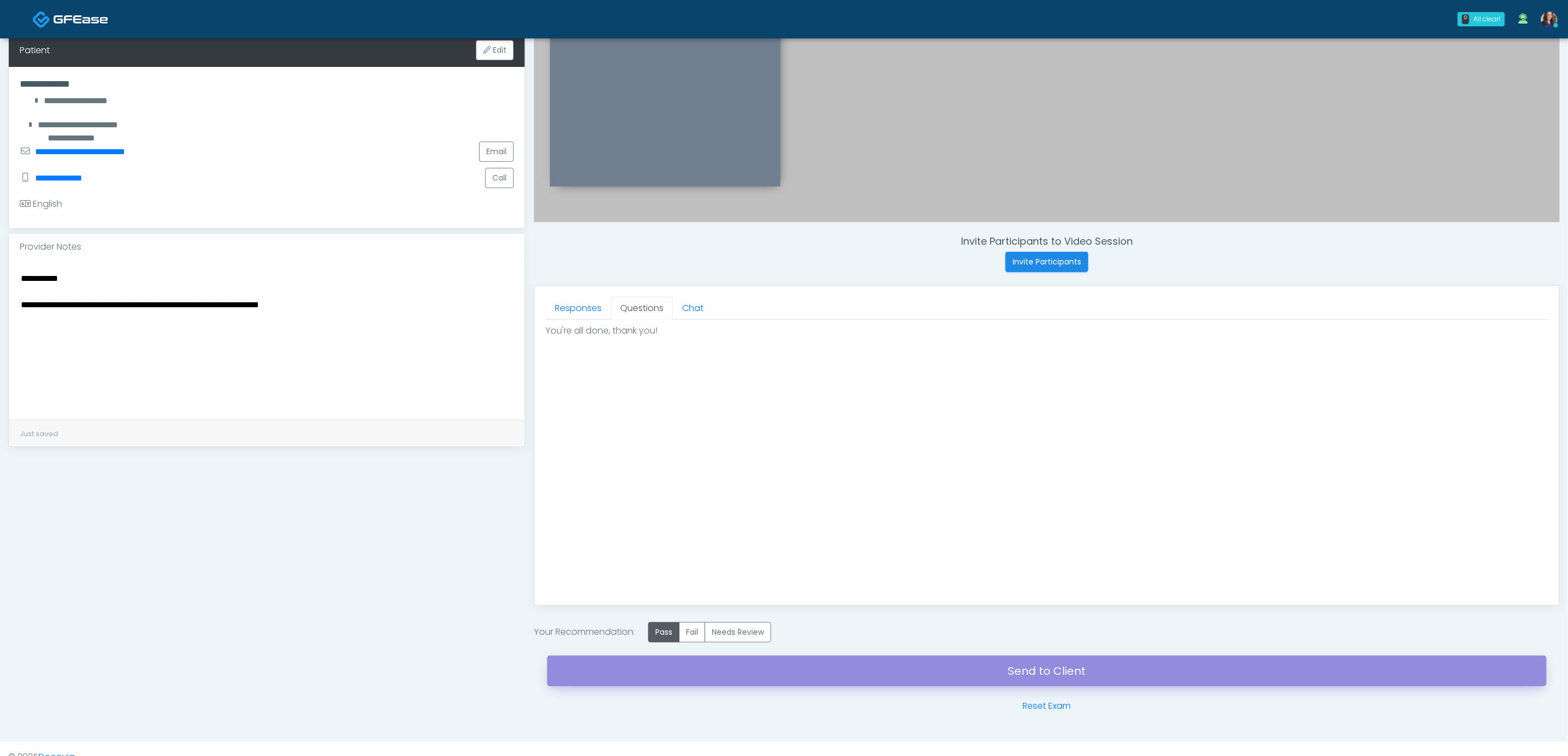
drag, startPoint x: 842, startPoint y: 680, endPoint x: 874, endPoint y: 73, distance: 607.8
click at [844, 680] on link "Send to Client" at bounding box center [1047, 671] width 999 height 31
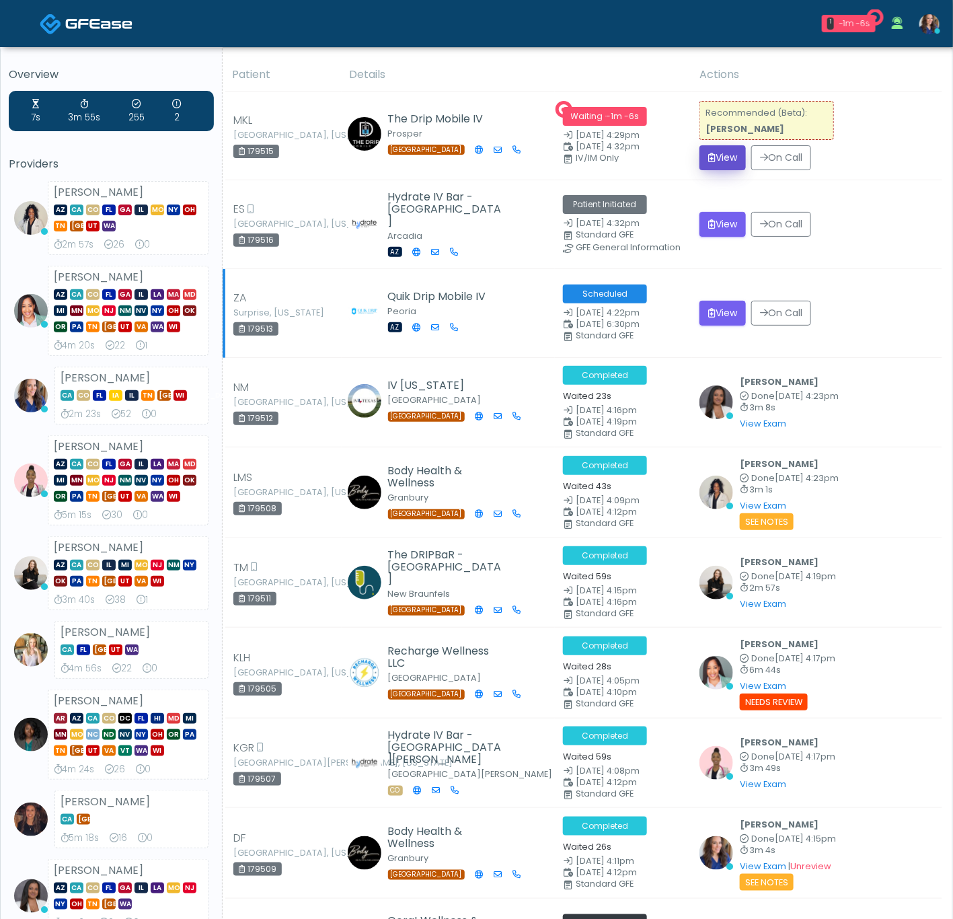
drag, startPoint x: 723, startPoint y: 149, endPoint x: 896, endPoint y: 273, distance: 212.8
click at [721, 149] on button "View" at bounding box center [723, 157] width 46 height 25
click at [719, 160] on button "View" at bounding box center [723, 157] width 46 height 25
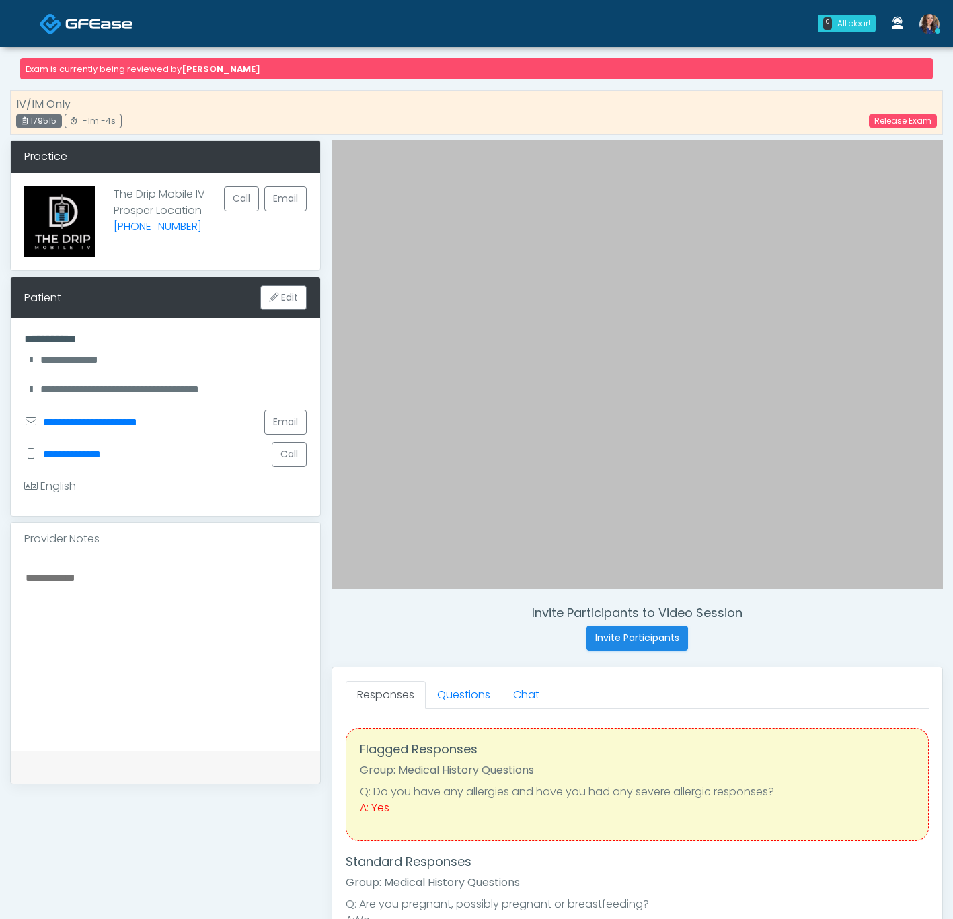
click at [89, 23] on img at bounding box center [98, 23] width 67 height 13
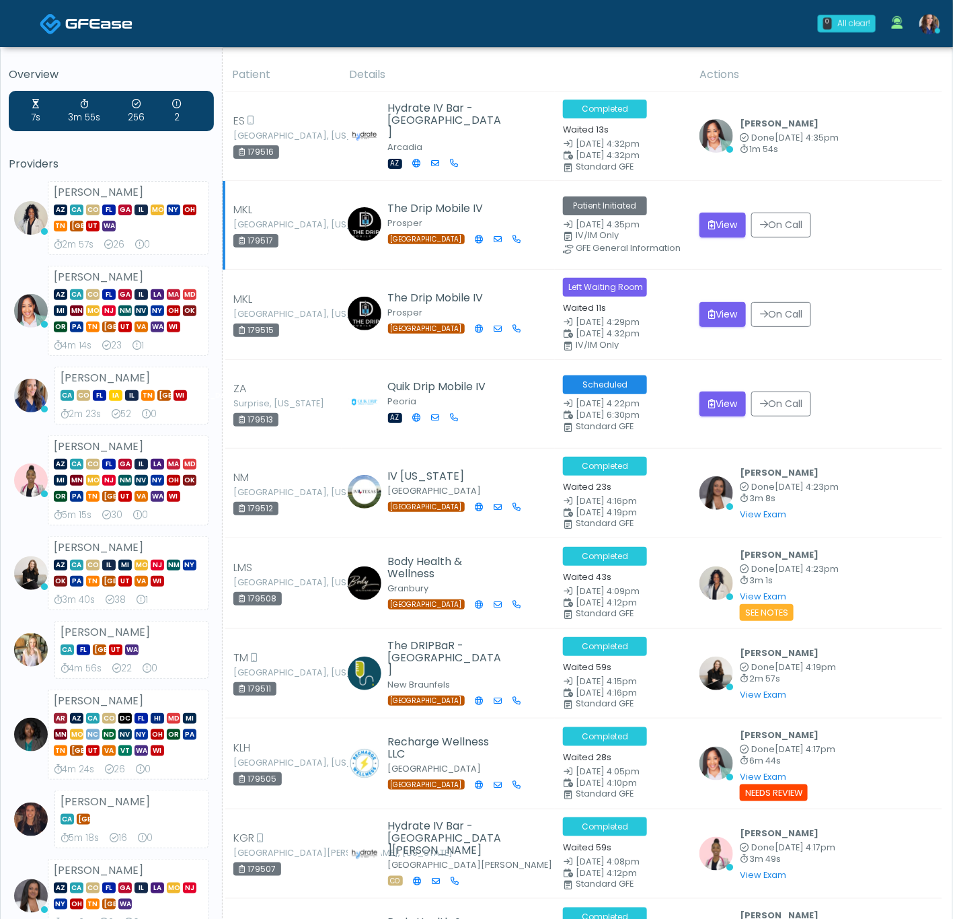
drag, startPoint x: 867, startPoint y: 198, endPoint x: 856, endPoint y: 200, distance: 11.0
click at [867, 198] on td "View On Call" at bounding box center [817, 225] width 251 height 89
click at [865, 198] on td "View On Call" at bounding box center [817, 225] width 251 height 89
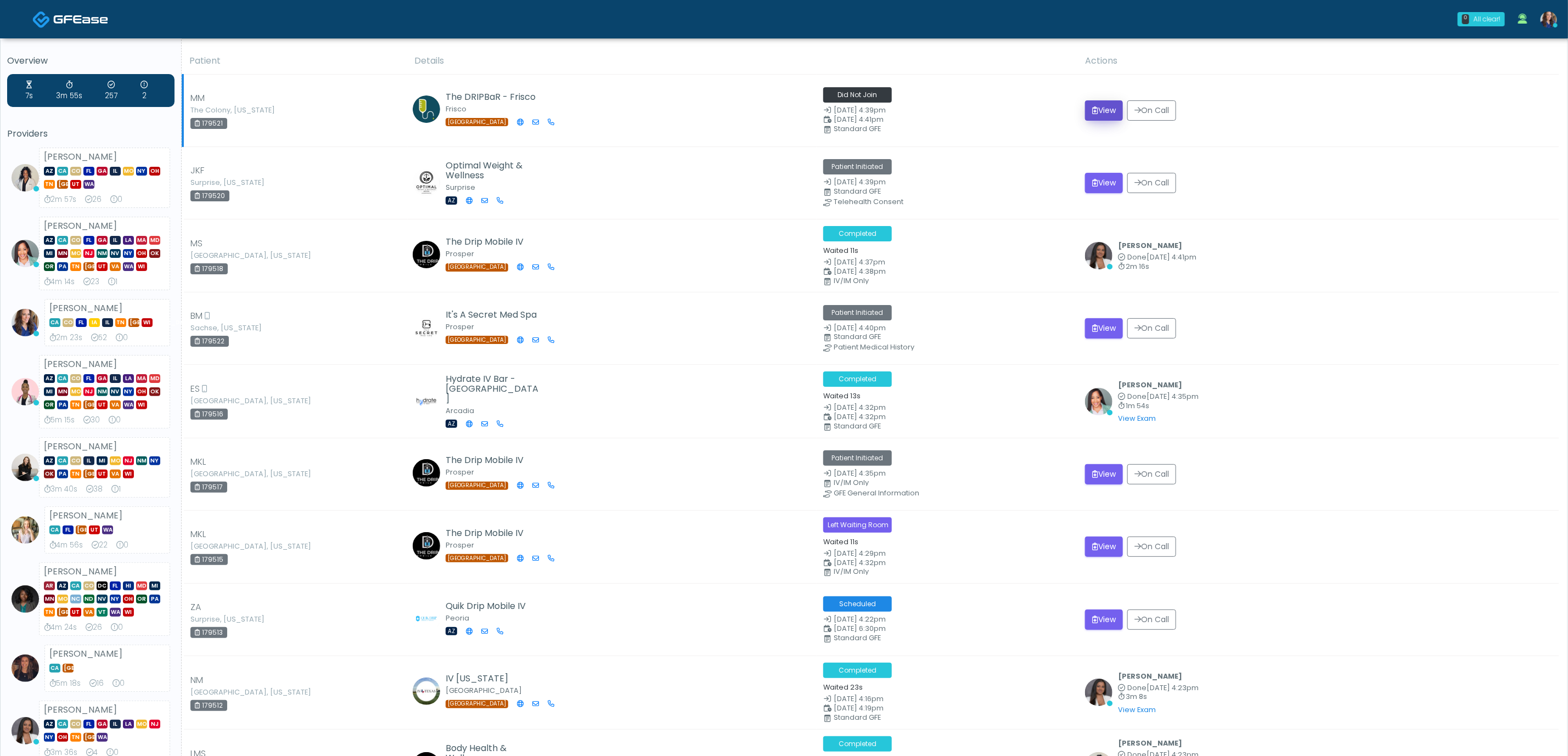
click at [1097, 112] on icon "submit" at bounding box center [1095, 110] width 6 height 7
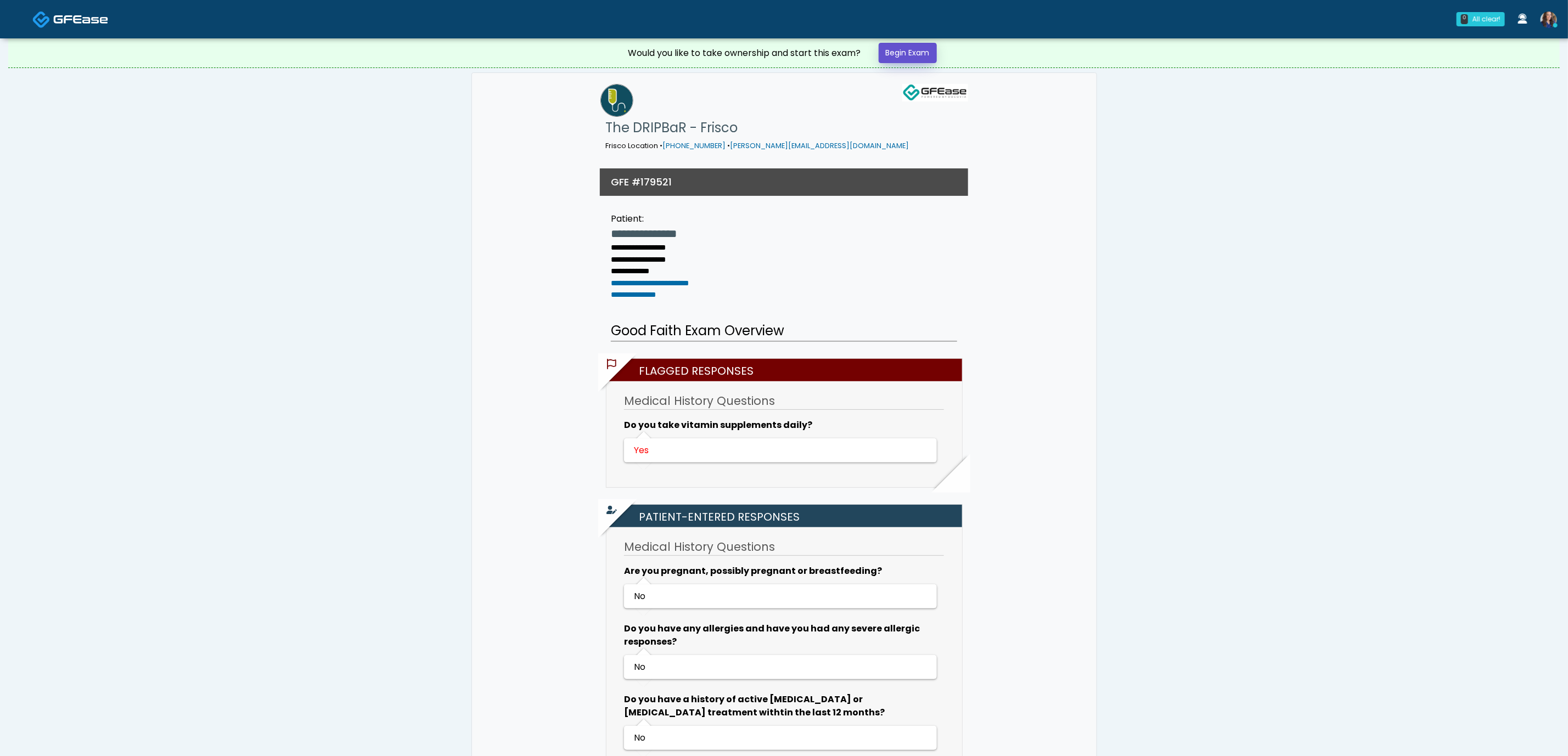
click at [894, 50] on link "Begin Exam" at bounding box center [907, 52] width 58 height 20
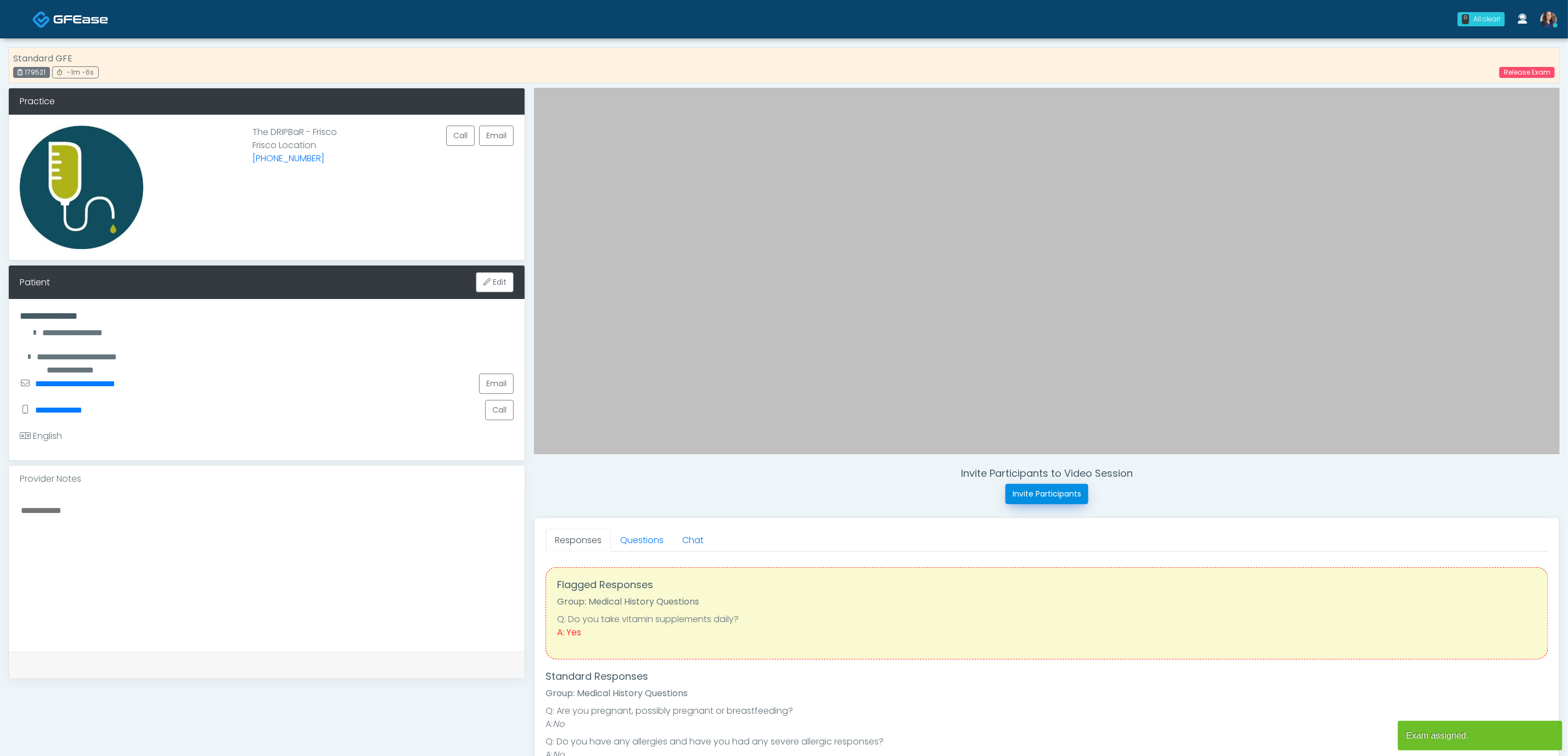
click at [1048, 494] on button "Invite Participants" at bounding box center [1048, 493] width 83 height 20
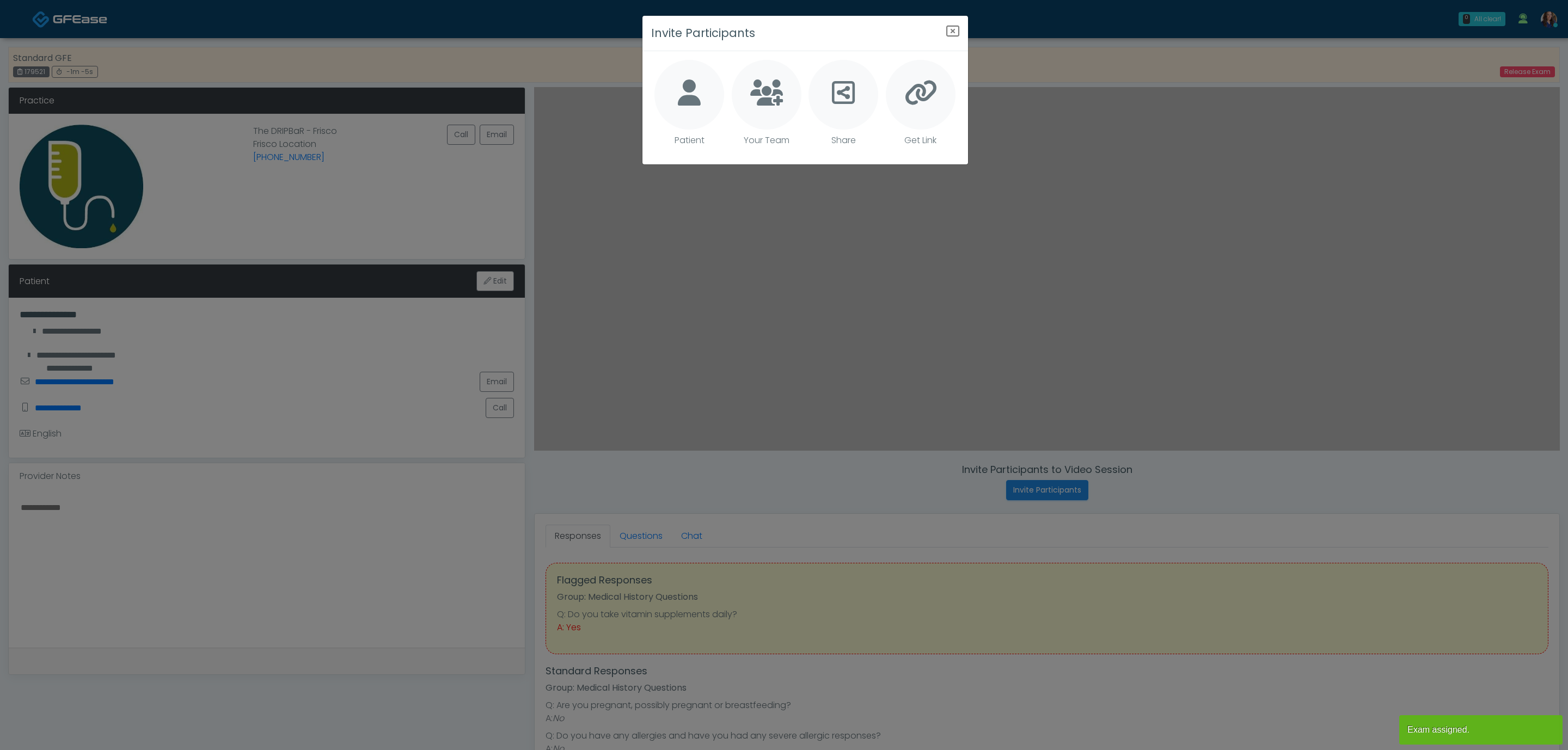
drag, startPoint x: 680, startPoint y: 91, endPoint x: 691, endPoint y: 94, distance: 11.4
click at [678, 91] on icon at bounding box center [689, 92] width 23 height 26
type textarea "**********"
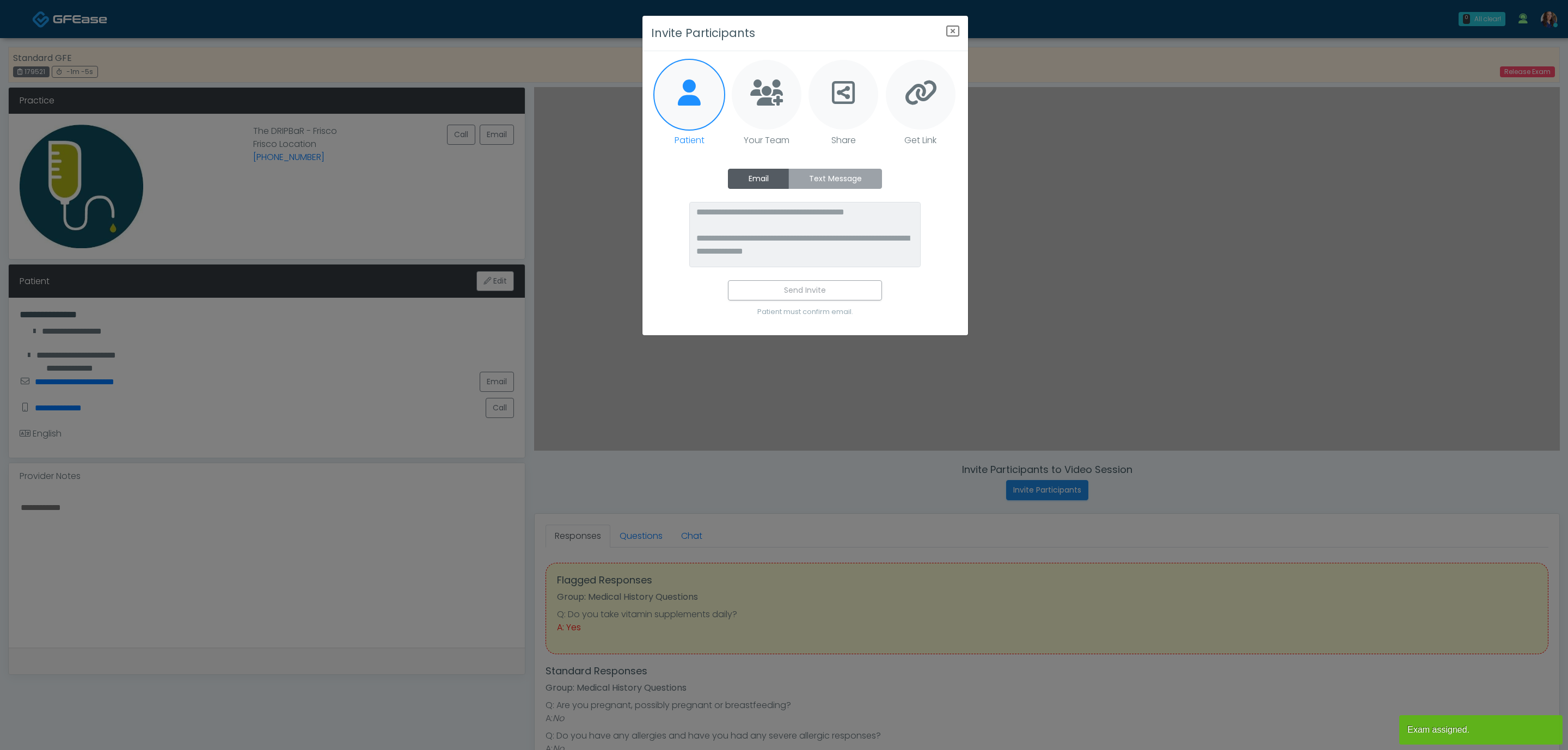
click at [806, 174] on label "Text Message" at bounding box center [835, 179] width 94 height 20
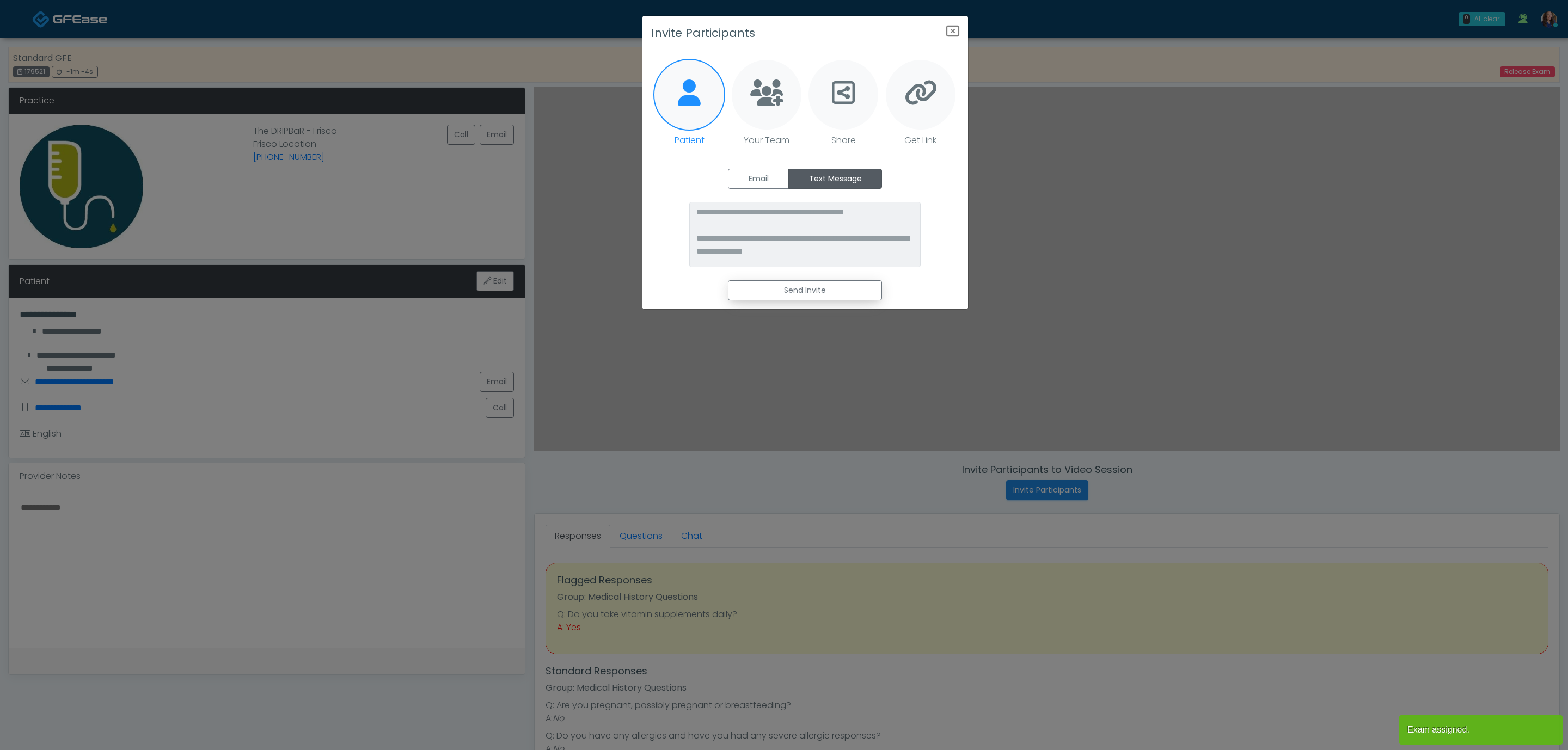
click at [825, 299] on button "Send Invite" at bounding box center [805, 290] width 154 height 20
click at [949, 26] on icon "Close" at bounding box center [952, 31] width 13 height 13
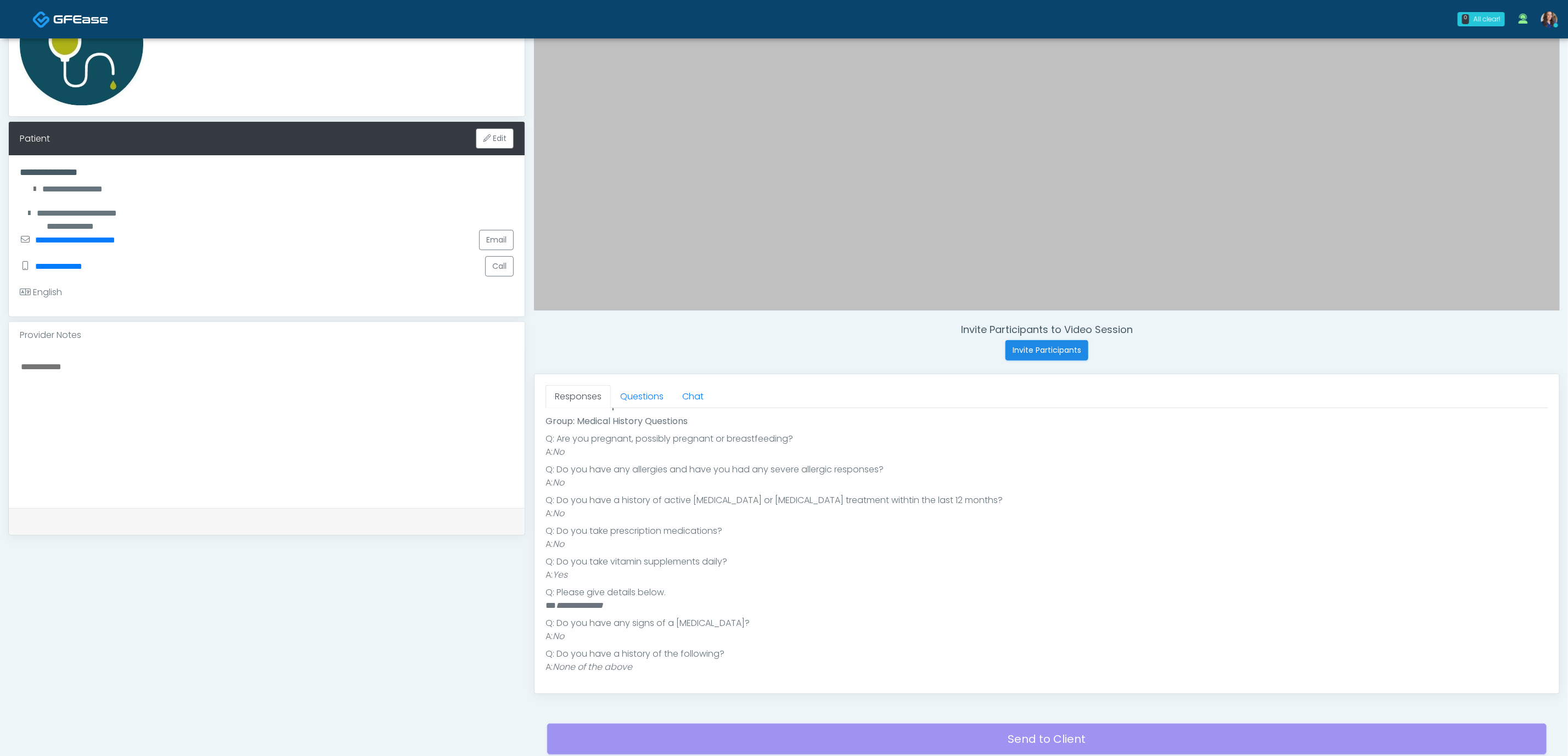
scroll to position [165, 0]
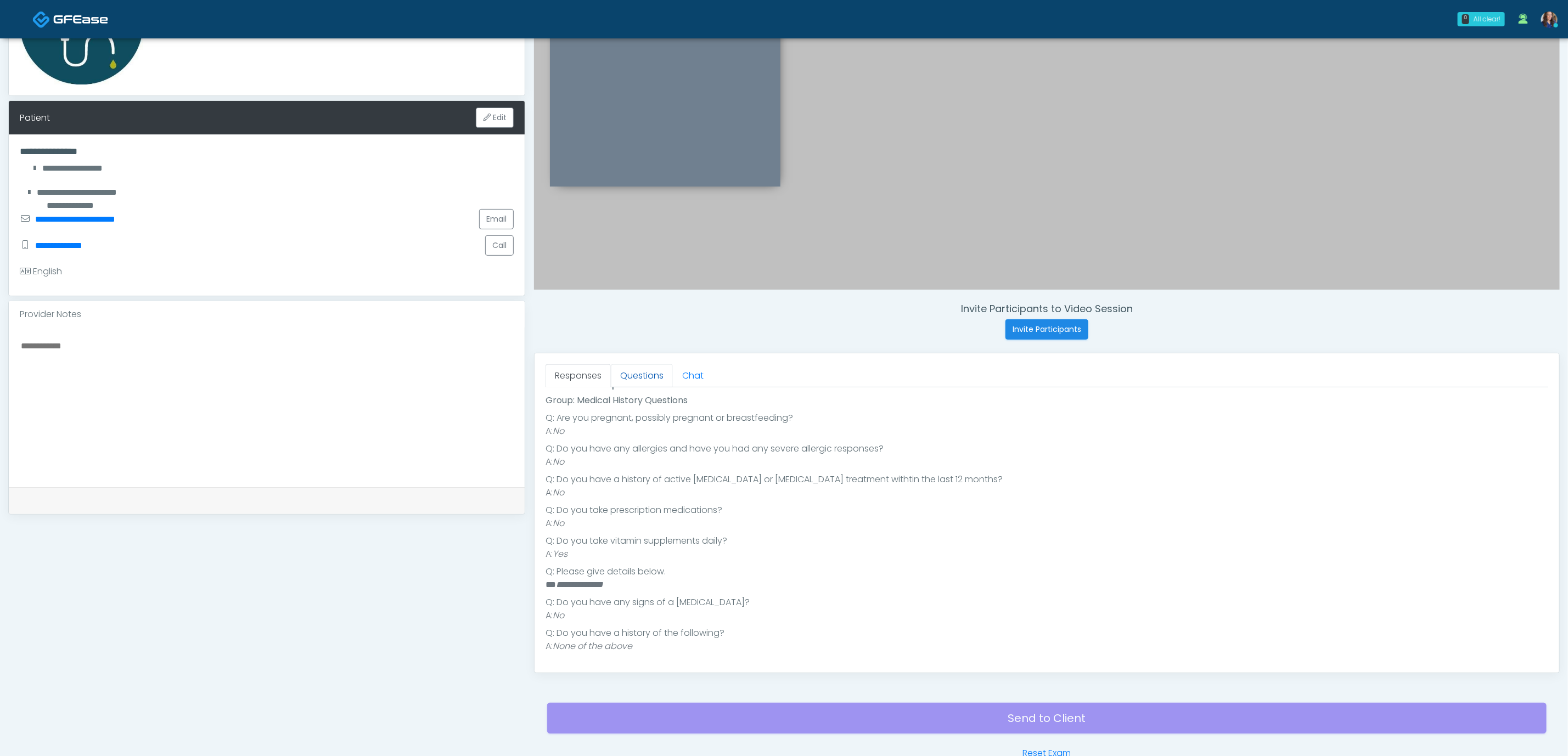
click at [653, 380] on link "Questions" at bounding box center [642, 376] width 62 height 23
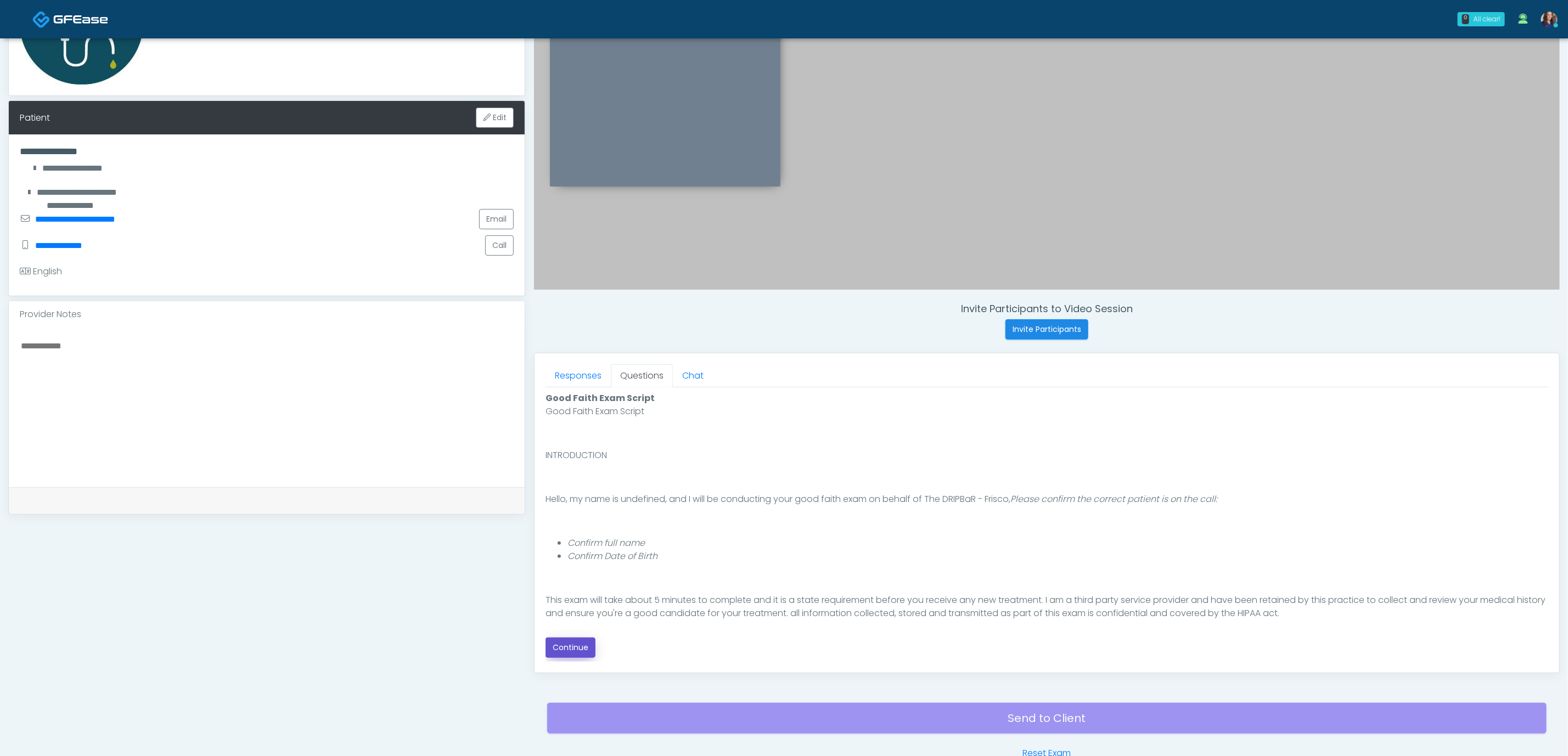
drag, startPoint x: 571, startPoint y: 644, endPoint x: 588, endPoint y: 637, distance: 18.4
click at [570, 644] on button "Continue" at bounding box center [570, 648] width 50 height 20
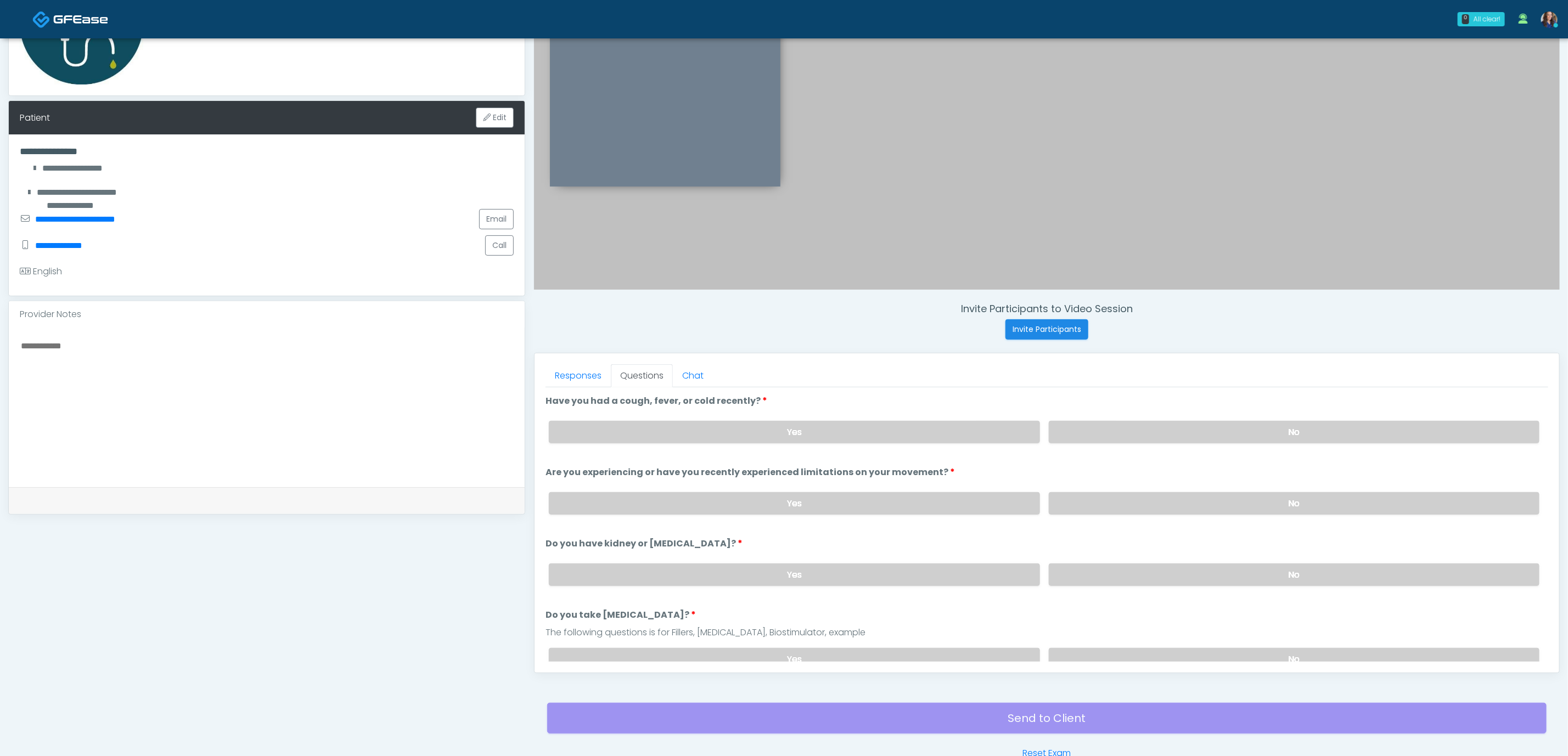
scroll to position [232, 0]
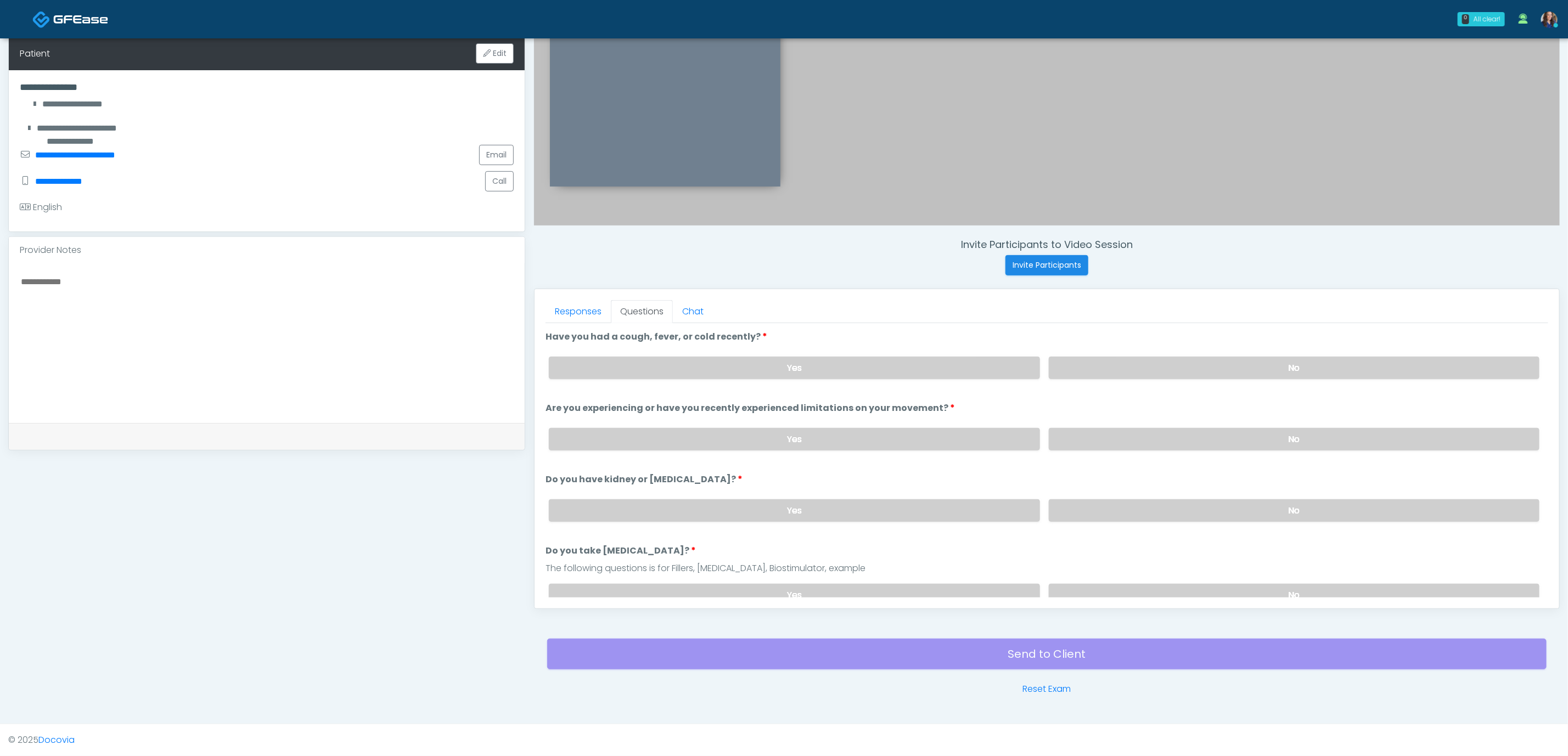
drag, startPoint x: 1176, startPoint y: 373, endPoint x: 1177, endPoint y: 383, distance: 10.0
click at [1177, 373] on label "No" at bounding box center [1295, 368] width 491 height 23
click at [1172, 442] on label "No" at bounding box center [1295, 440] width 491 height 23
click at [1151, 502] on label "No" at bounding box center [1295, 511] width 491 height 23
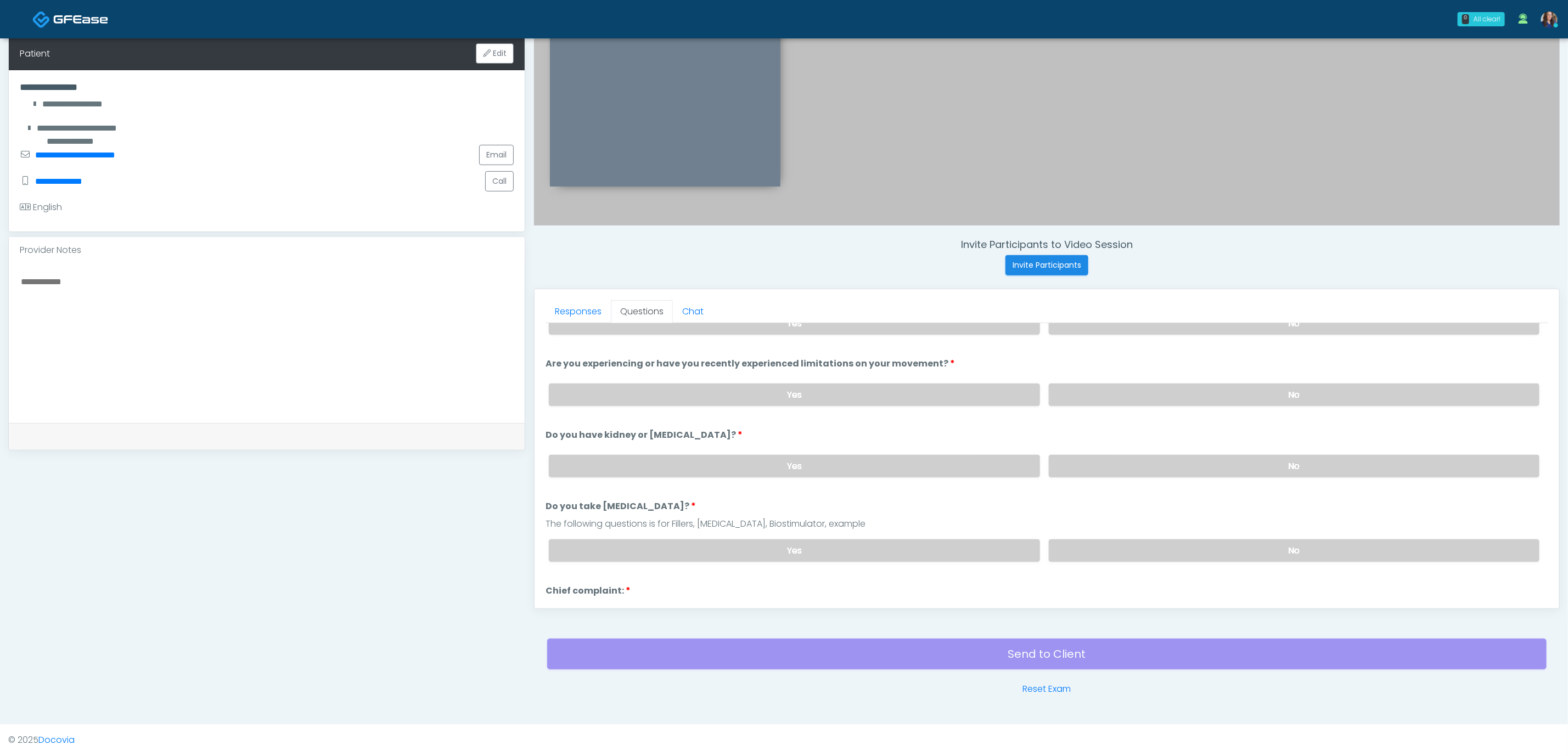
scroll to position [82, 0]
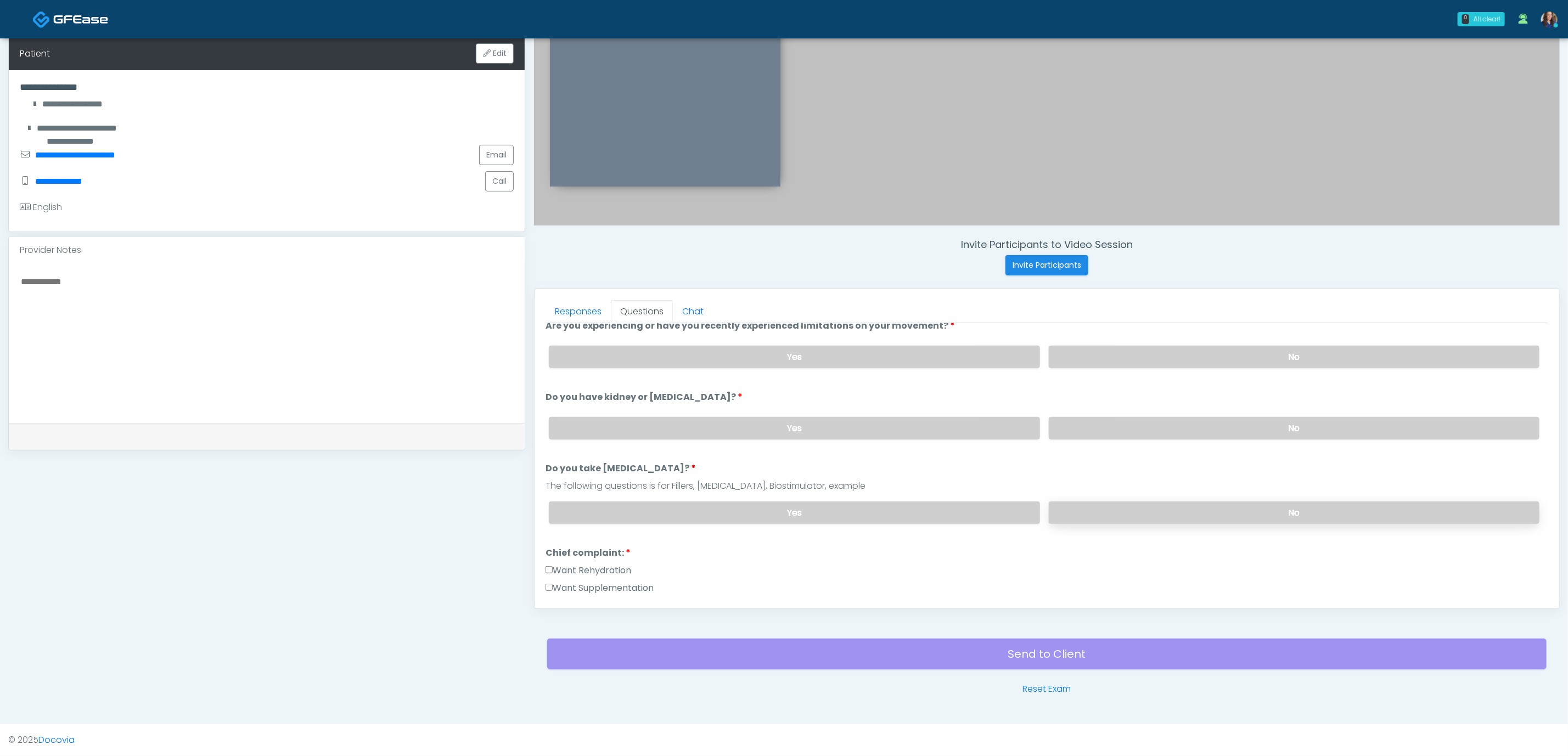
click at [1178, 509] on label "No" at bounding box center [1295, 513] width 491 height 23
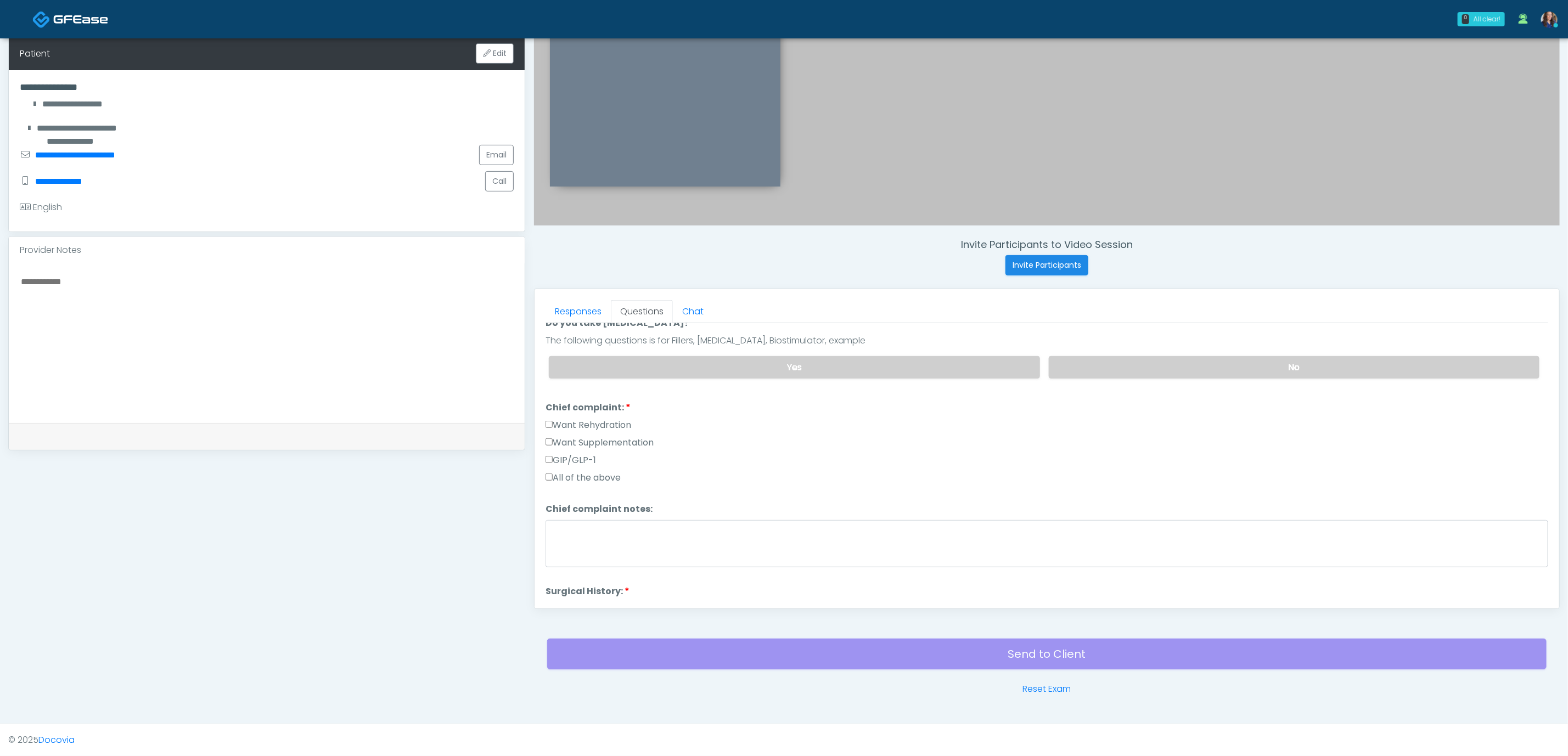
scroll to position [247, 0]
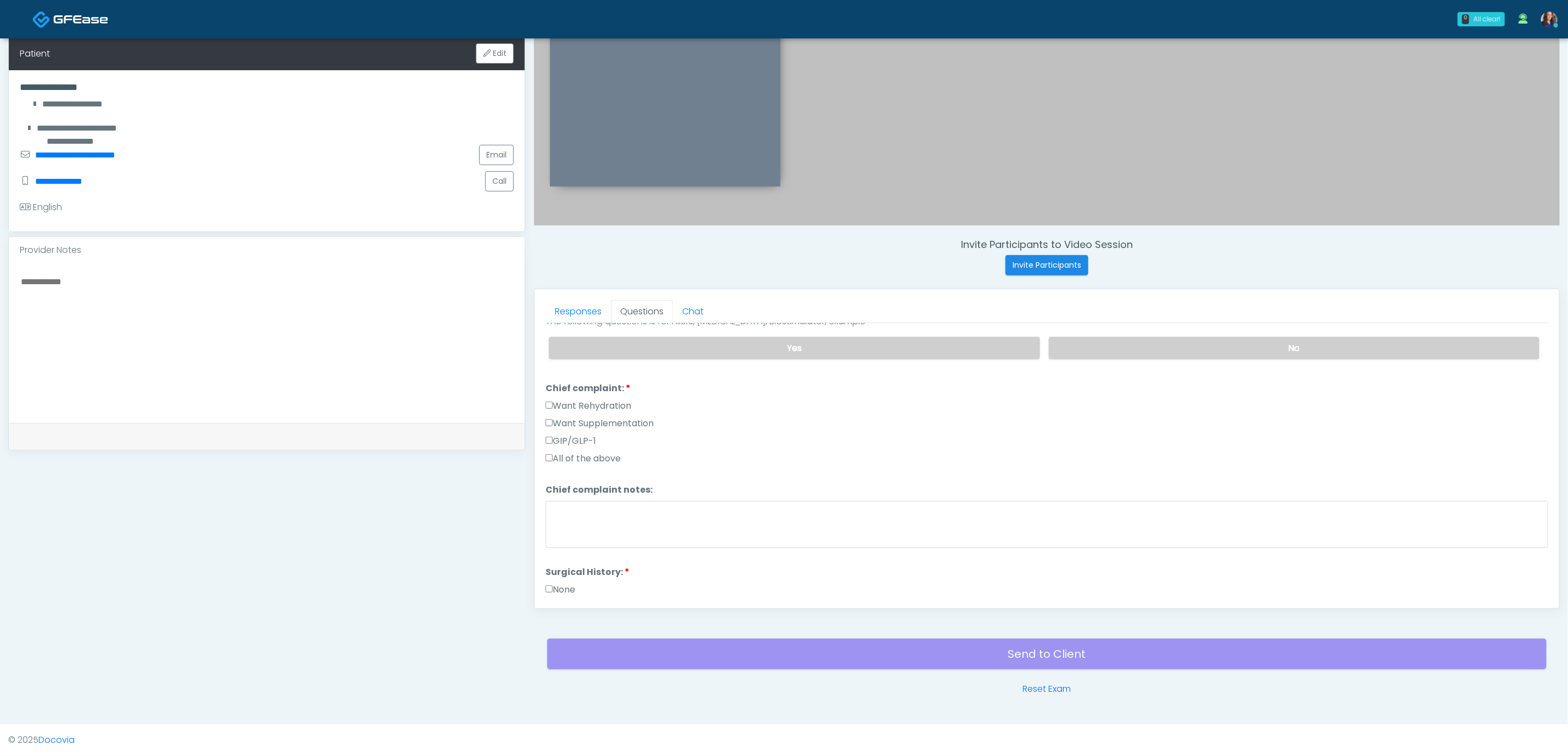
click at [596, 427] on label "Want Supplementation" at bounding box center [600, 423] width 109 height 13
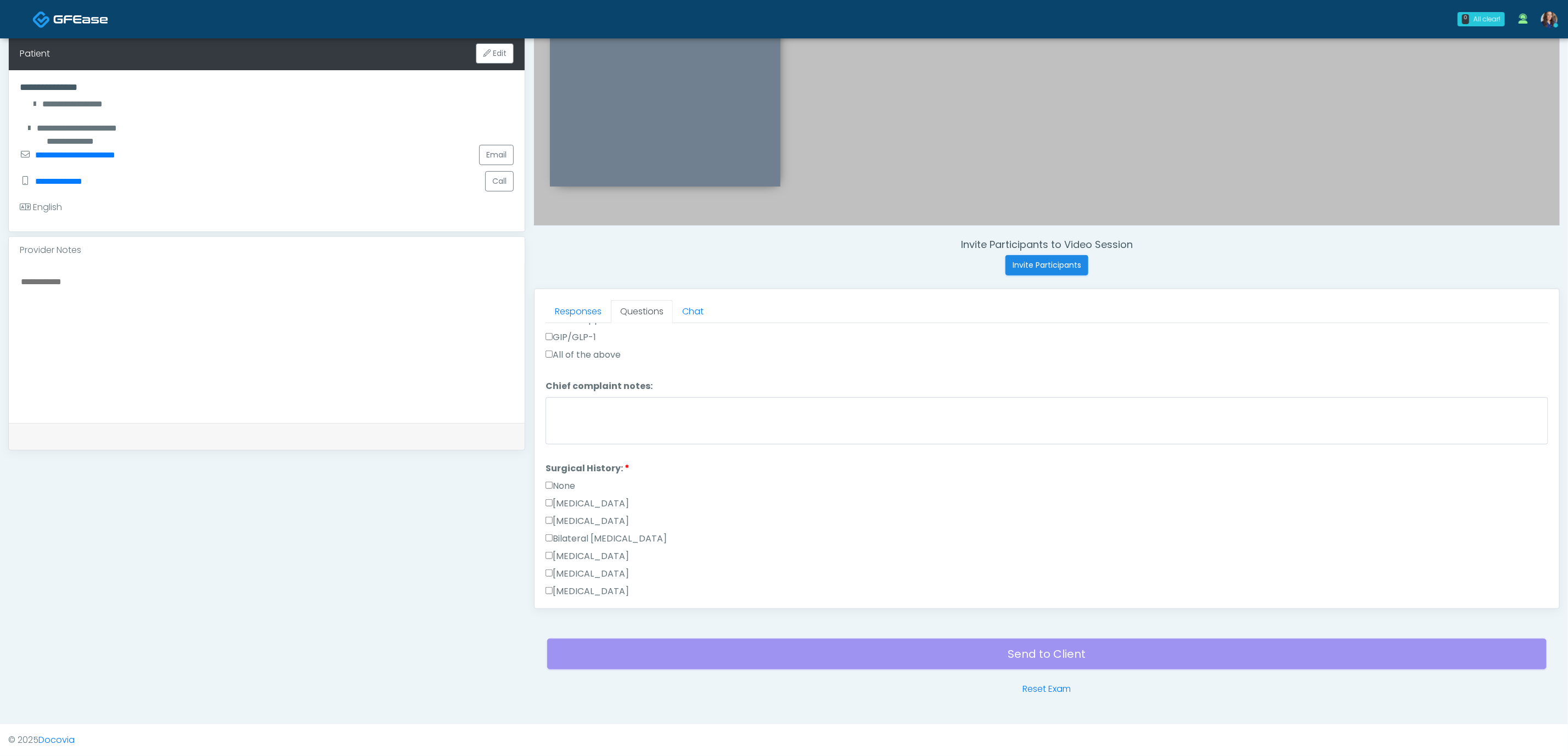
scroll to position [412, 0]
click at [552, 423] on label "None" at bounding box center [560, 425] width 29 height 13
click at [564, 507] on label "None" at bounding box center [560, 504] width 29 height 13
click at [573, 418] on label "None" at bounding box center [560, 422] width 29 height 13
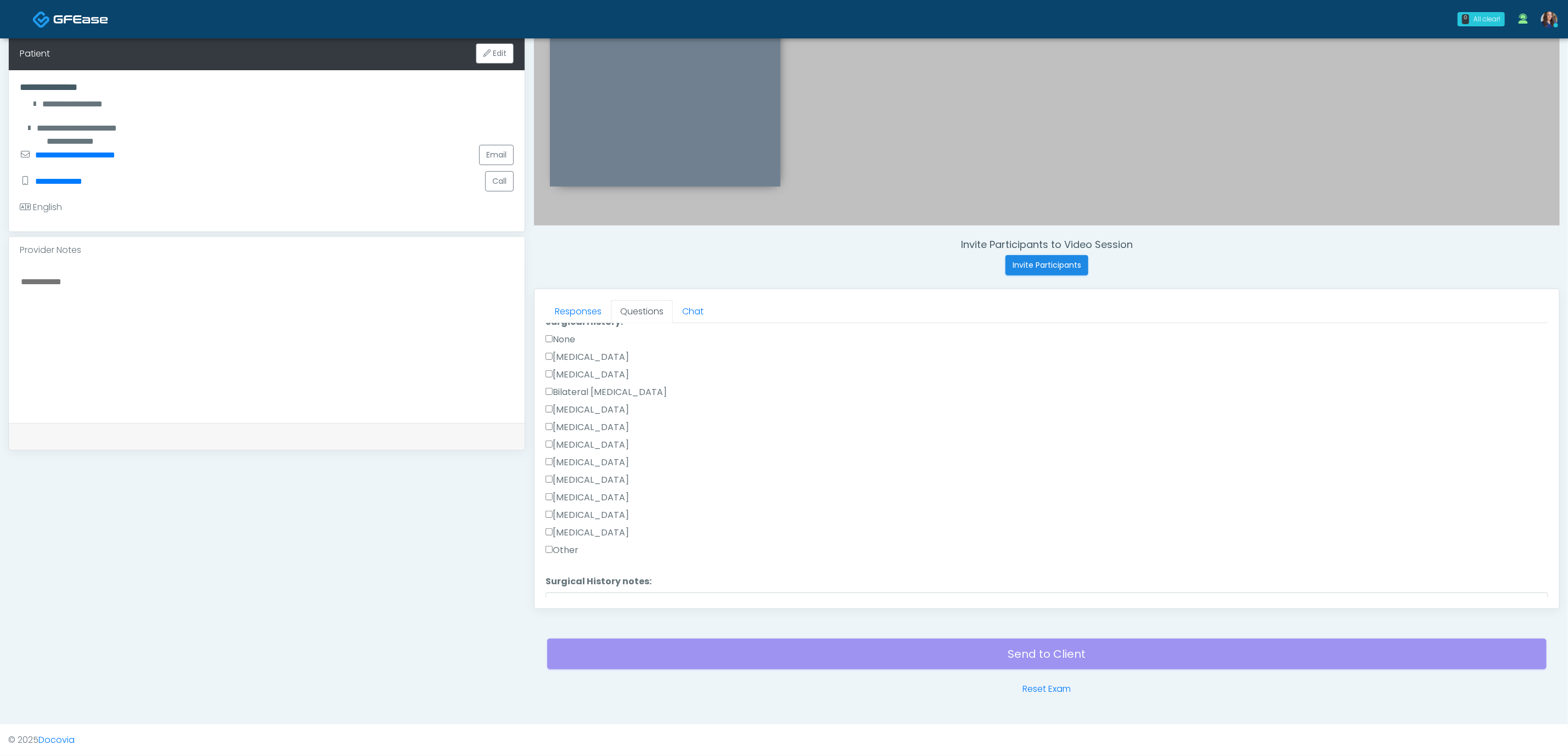
click at [564, 545] on label "Other" at bounding box center [562, 550] width 33 height 13
click at [680, 504] on li "Surgical History notes: Surgical History notes:" at bounding box center [1047, 529] width 1003 height 69
click at [658, 534] on textarea "Surgical History notes:" at bounding box center [1047, 536] width 1003 height 47
type textarea "**********"
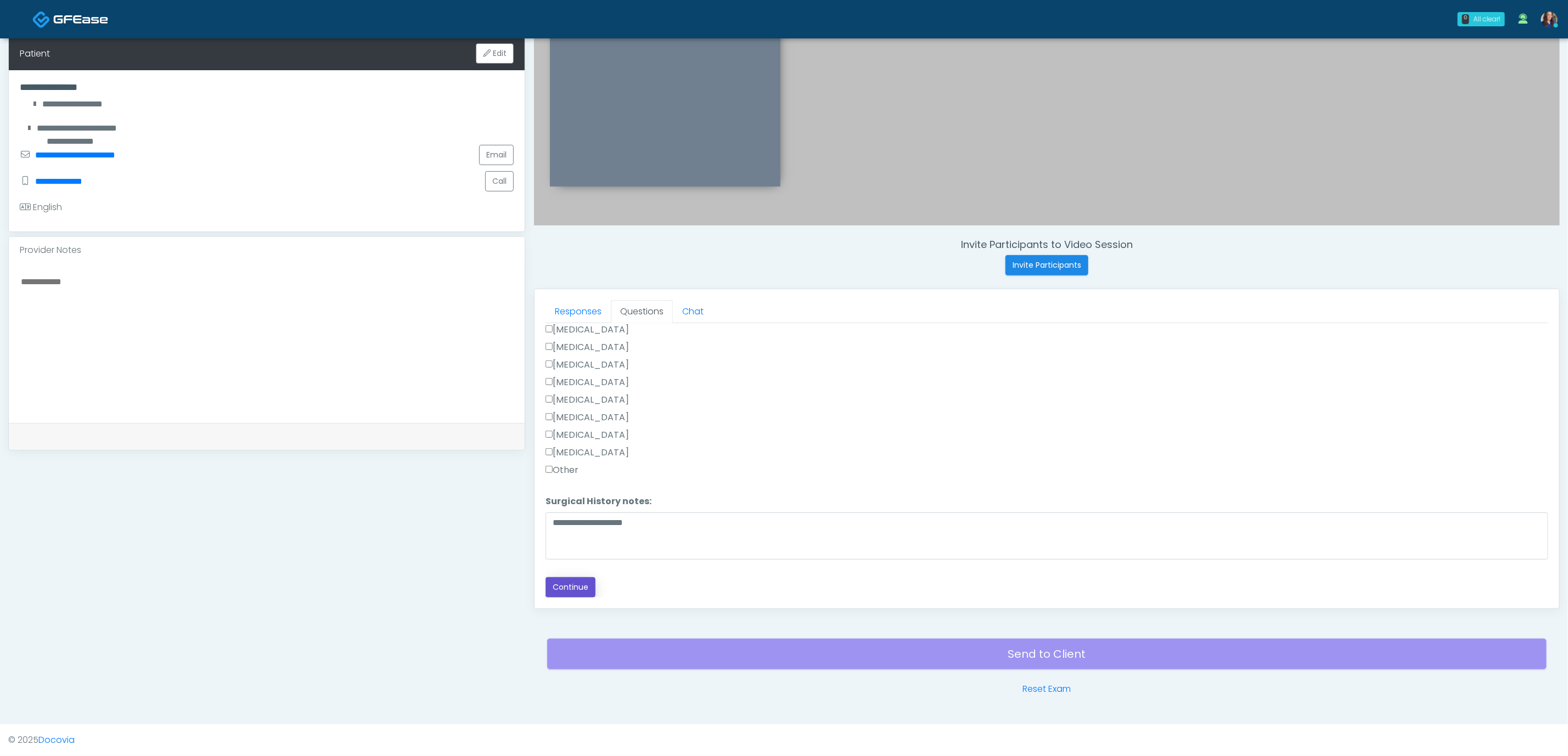
click at [556, 590] on button "Continue" at bounding box center [570, 587] width 50 height 20
drag, startPoint x: 580, startPoint y: 566, endPoint x: 588, endPoint y: 562, distance: 8.9
click at [580, 566] on label "All of the above" at bounding box center [583, 562] width 75 height 13
click at [569, 482] on label "All of the above" at bounding box center [583, 485] width 75 height 13
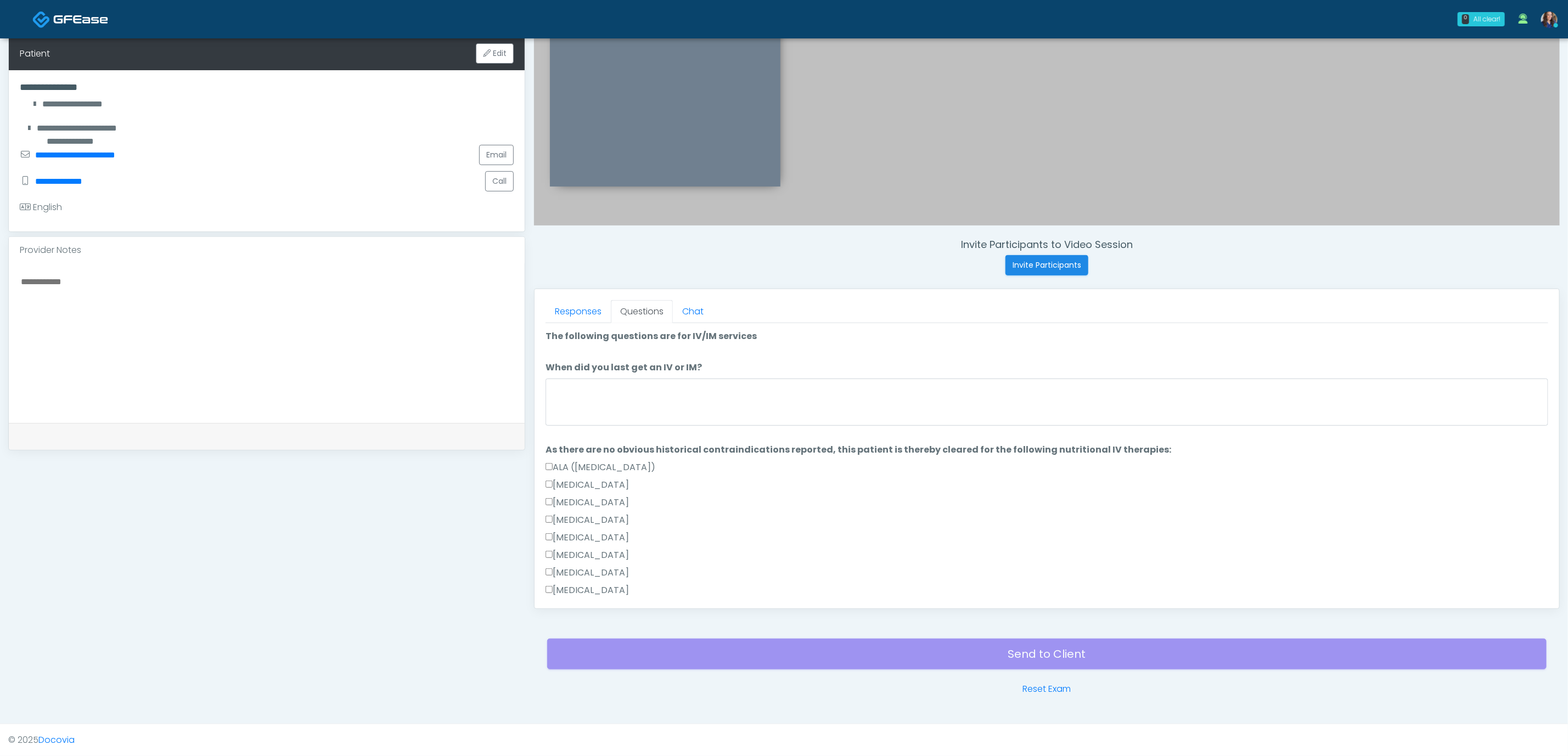
scroll to position [0, 0]
click at [653, 405] on textarea "When did you last get an IV or IM?" at bounding box center [1047, 403] width 1003 height 47
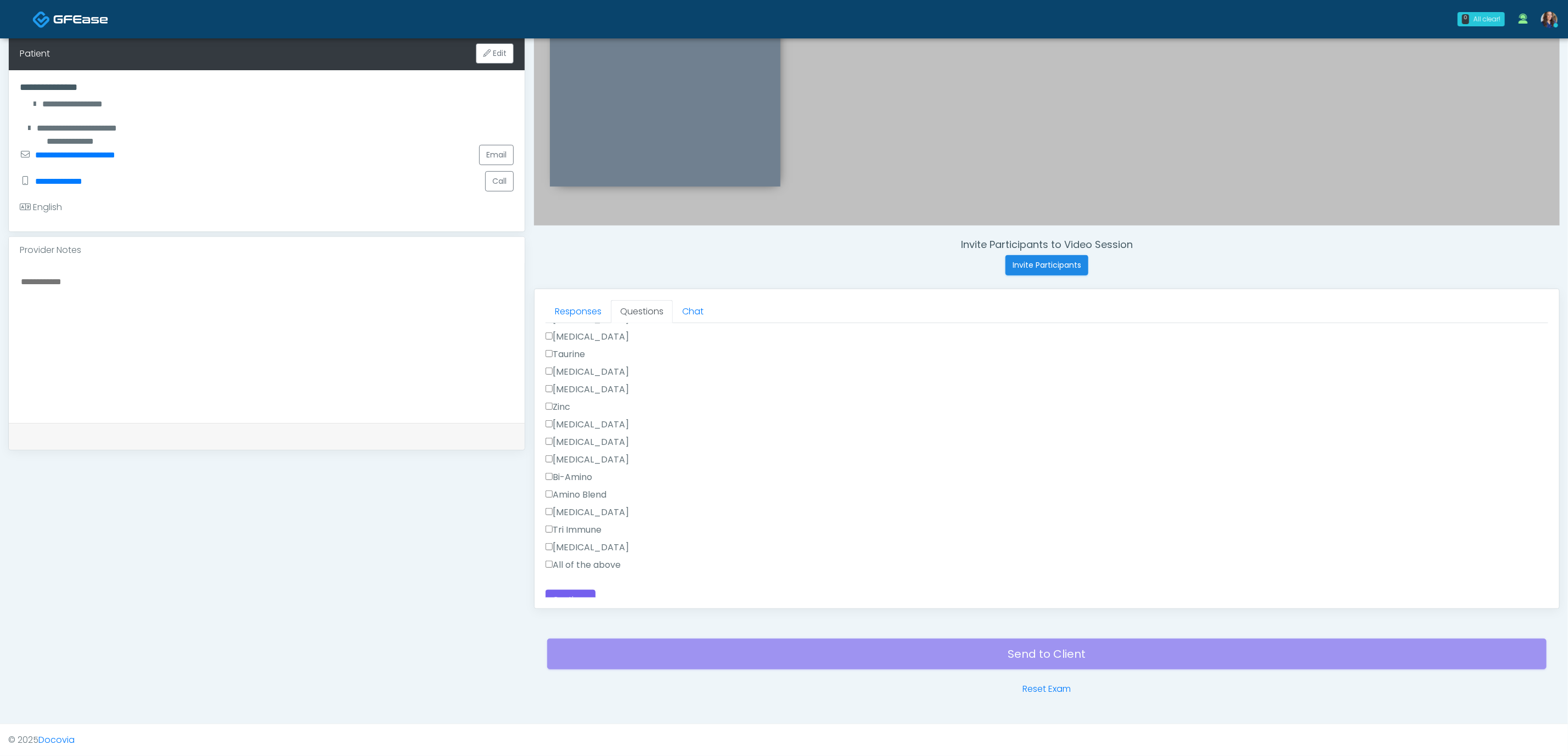
scroll to position [1001, 0]
type textarea "**********"
click at [583, 585] on button "Continue" at bounding box center [570, 587] width 50 height 20
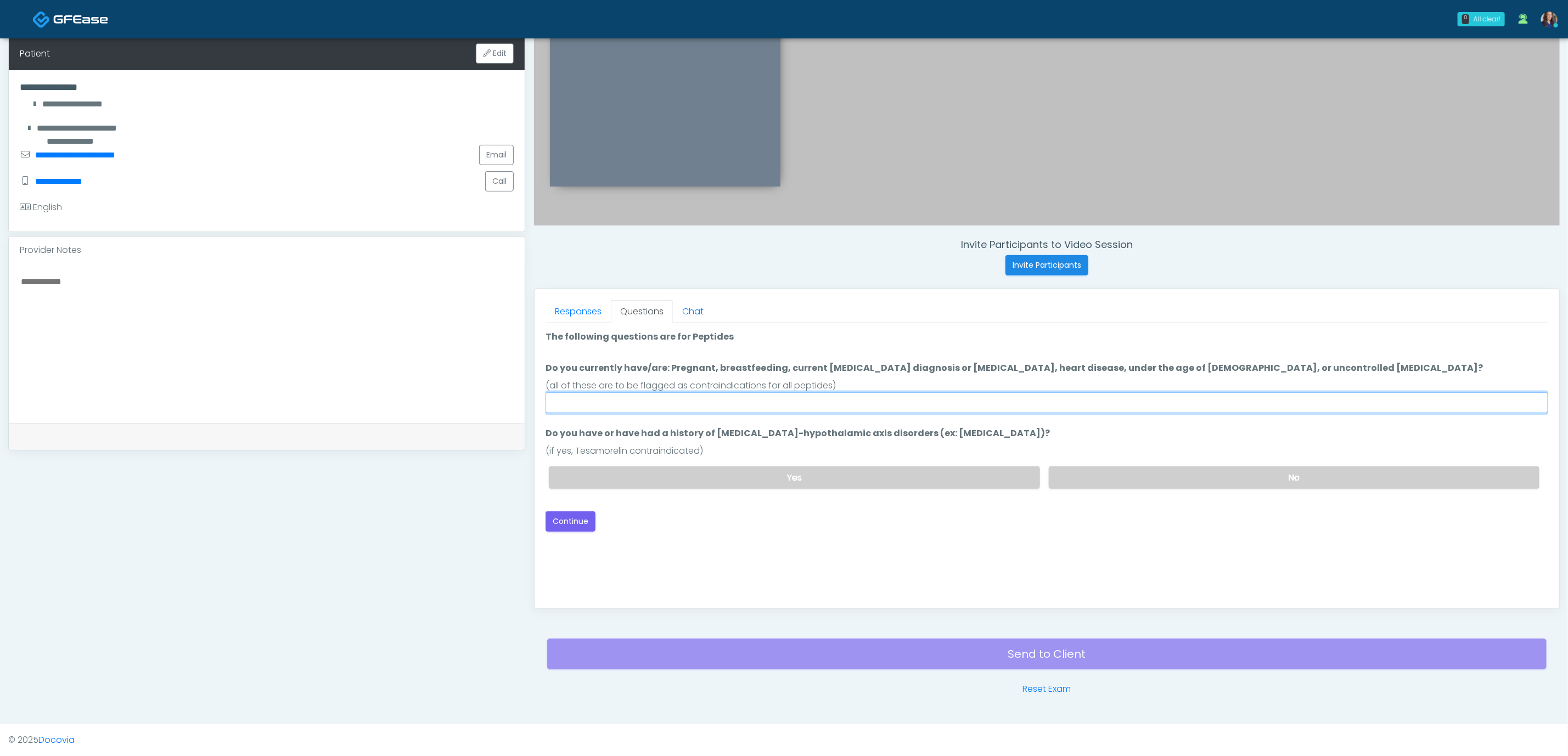
click at [715, 393] on input "Do you currently have/are: Pregnant, breastfeeding, current cancer diagnosis or…" at bounding box center [1047, 403] width 1003 height 21
type input "**"
click at [1157, 478] on label "No" at bounding box center [1295, 478] width 491 height 23
click at [577, 521] on button "Continue" at bounding box center [570, 521] width 50 height 20
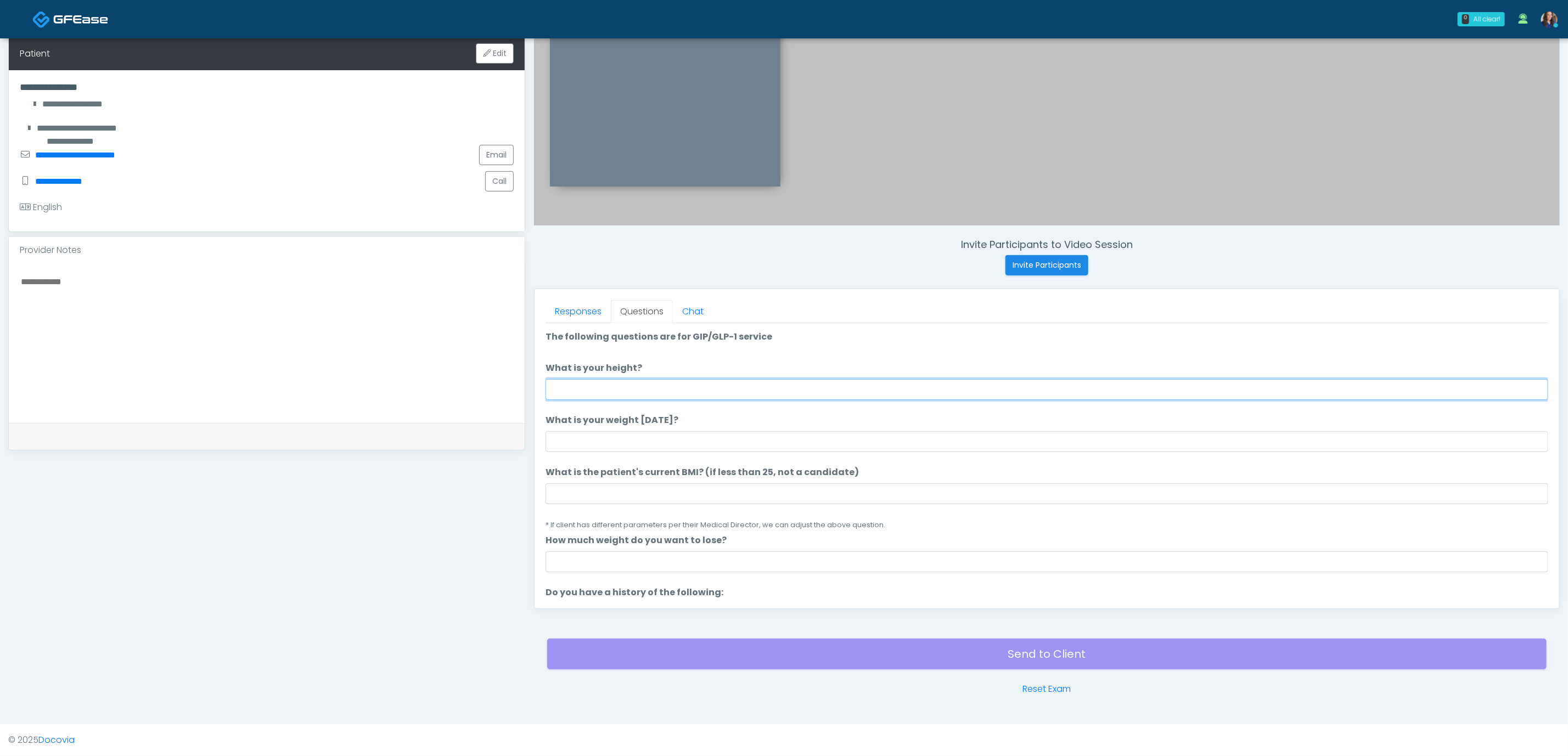
click at [818, 389] on input "What is your height?" at bounding box center [1047, 390] width 1003 height 21
type input "*****"
click at [756, 449] on input "What is your weight today?" at bounding box center [1047, 442] width 1003 height 21
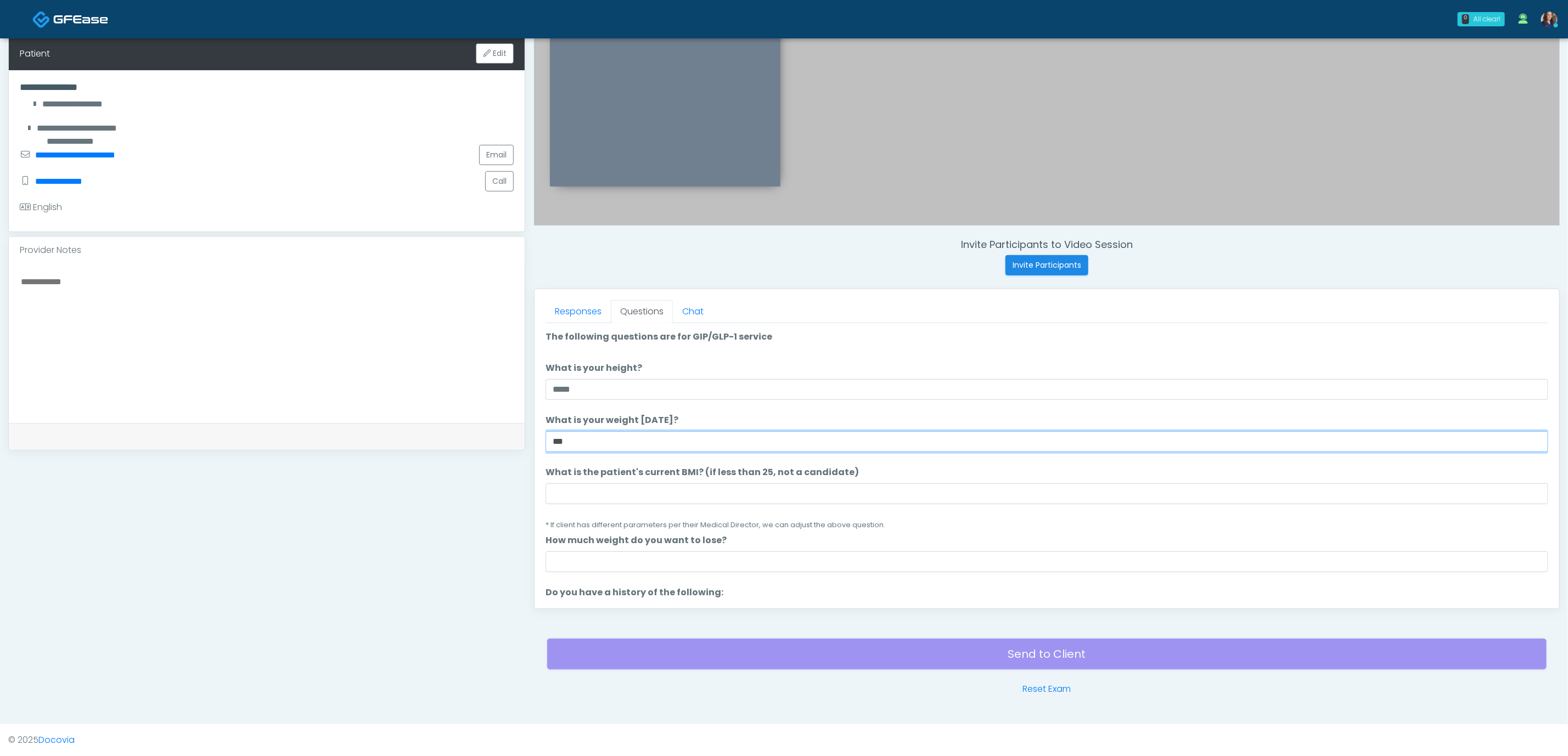
type input "***"
click at [621, 501] on input "What is the patient's current BMI? (if less than 25, not a candidate)" at bounding box center [1047, 494] width 1003 height 21
paste input "****"
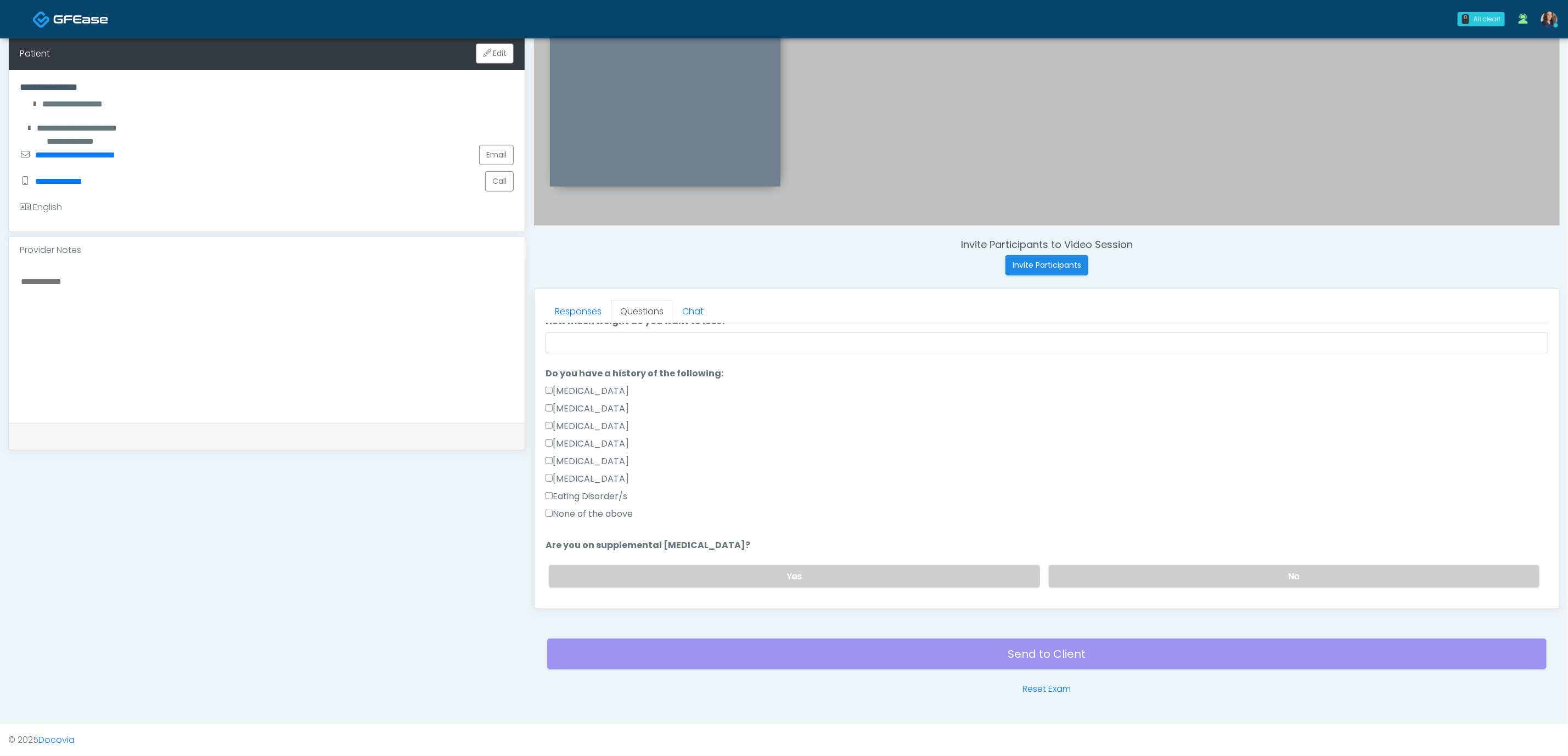
scroll to position [247, 0]
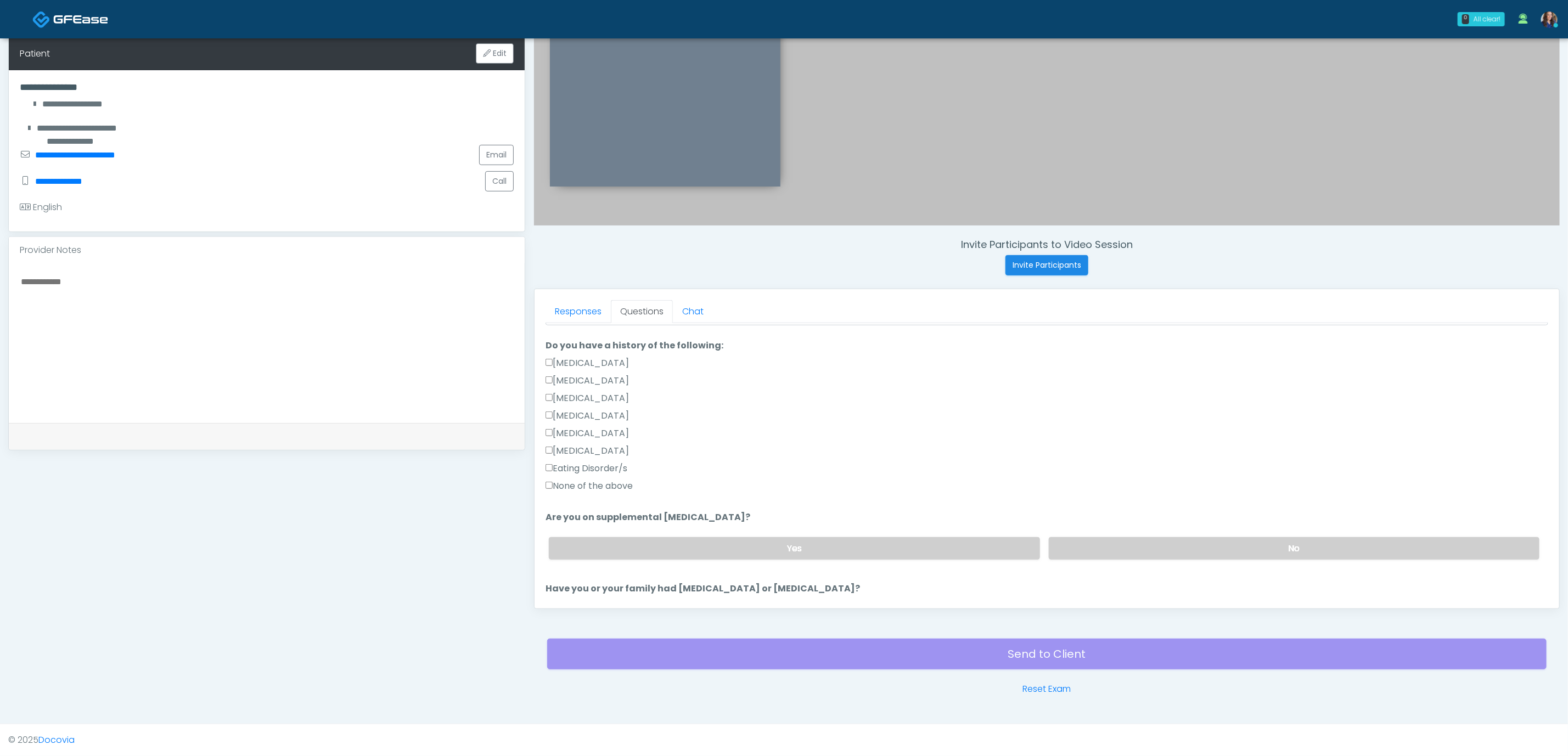
type input "****"
drag, startPoint x: 617, startPoint y: 484, endPoint x: 845, endPoint y: 516, distance: 230.2
click at [616, 484] on label "None of the above" at bounding box center [589, 486] width 87 height 13
click at [1156, 555] on label "No" at bounding box center [1295, 549] width 491 height 23
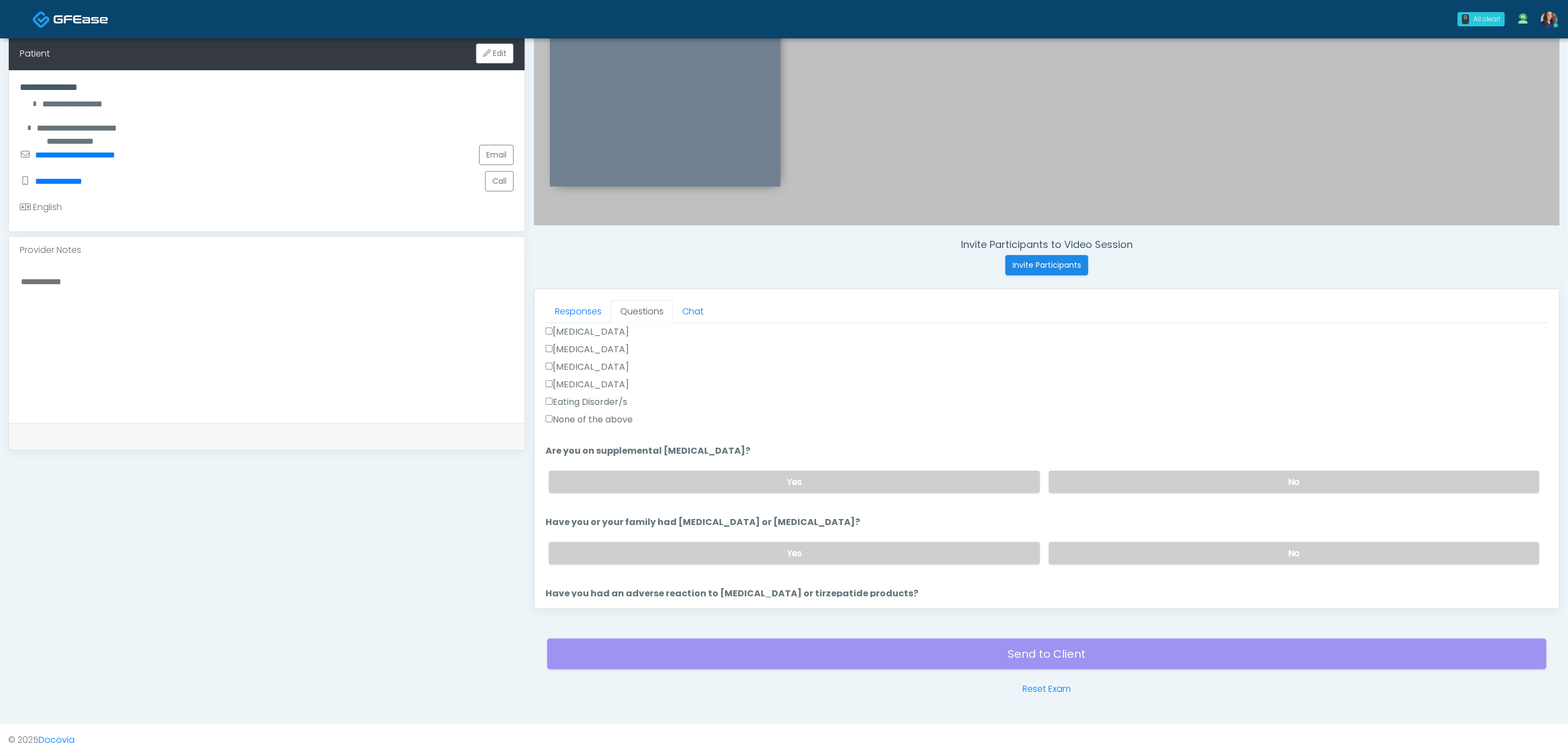
scroll to position [412, 0]
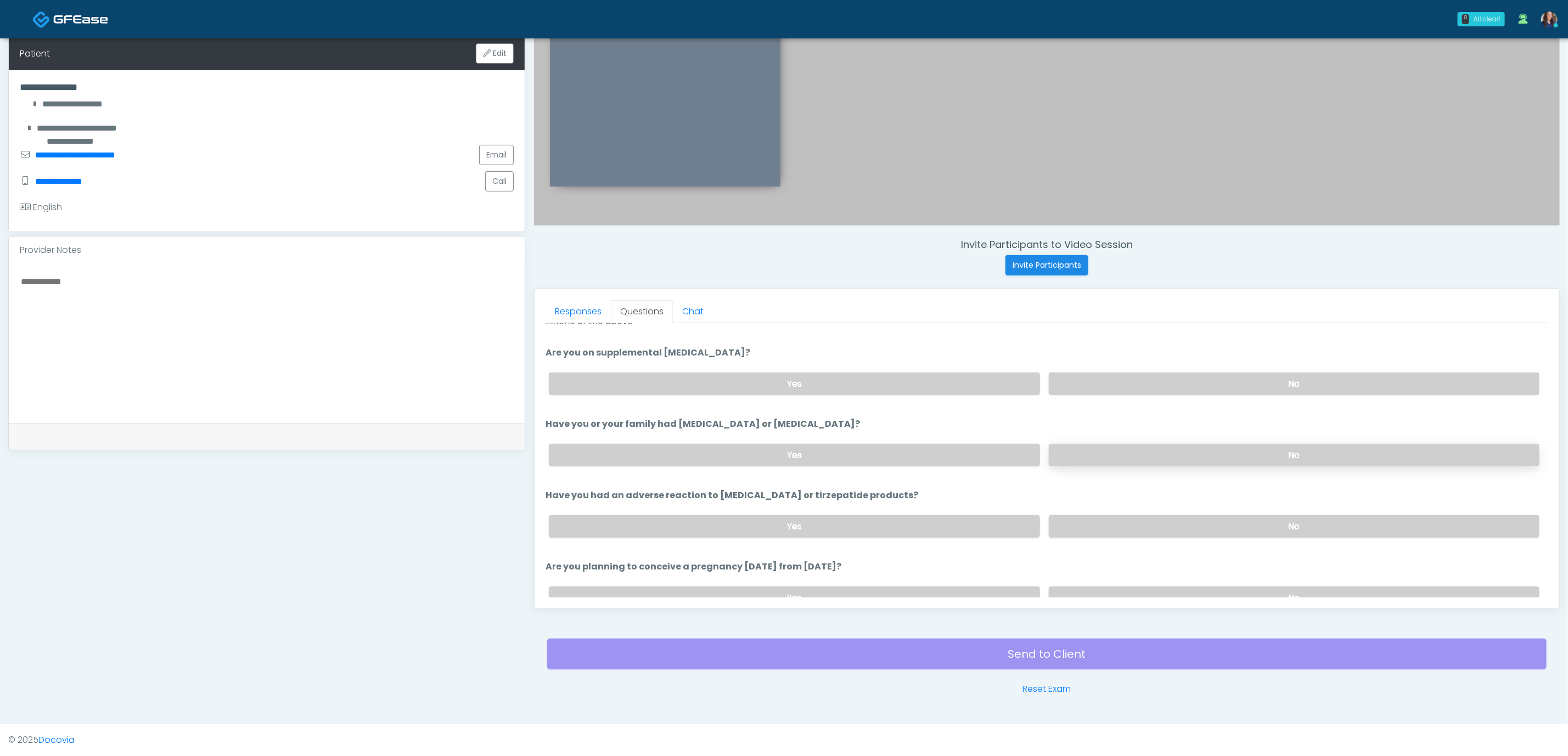
click at [1221, 444] on label "No" at bounding box center [1295, 455] width 491 height 23
click at [1201, 544] on div "Yes No" at bounding box center [1044, 526] width 1008 height 40
click at [1207, 524] on label "No" at bounding box center [1295, 527] width 491 height 23
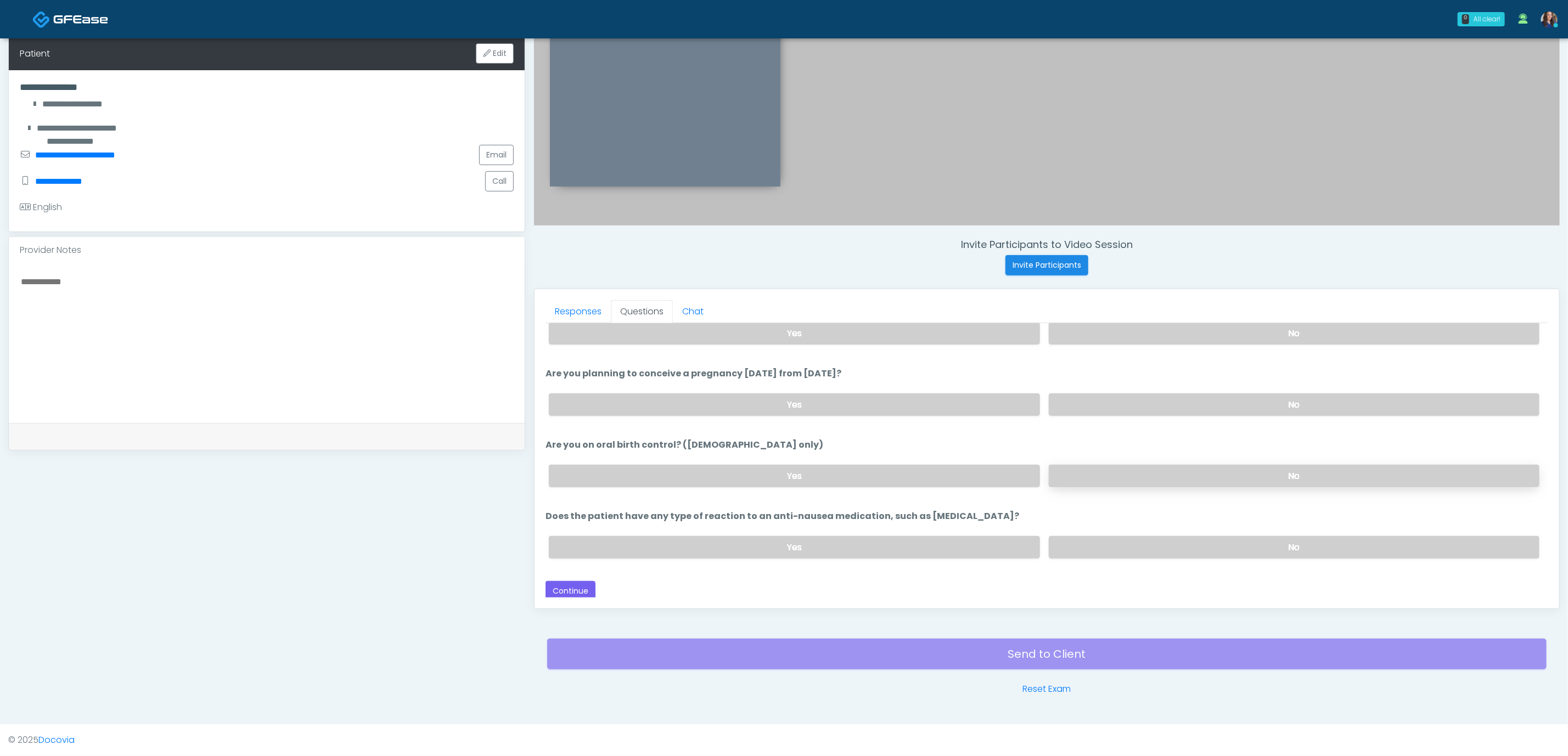
scroll to position [609, 0]
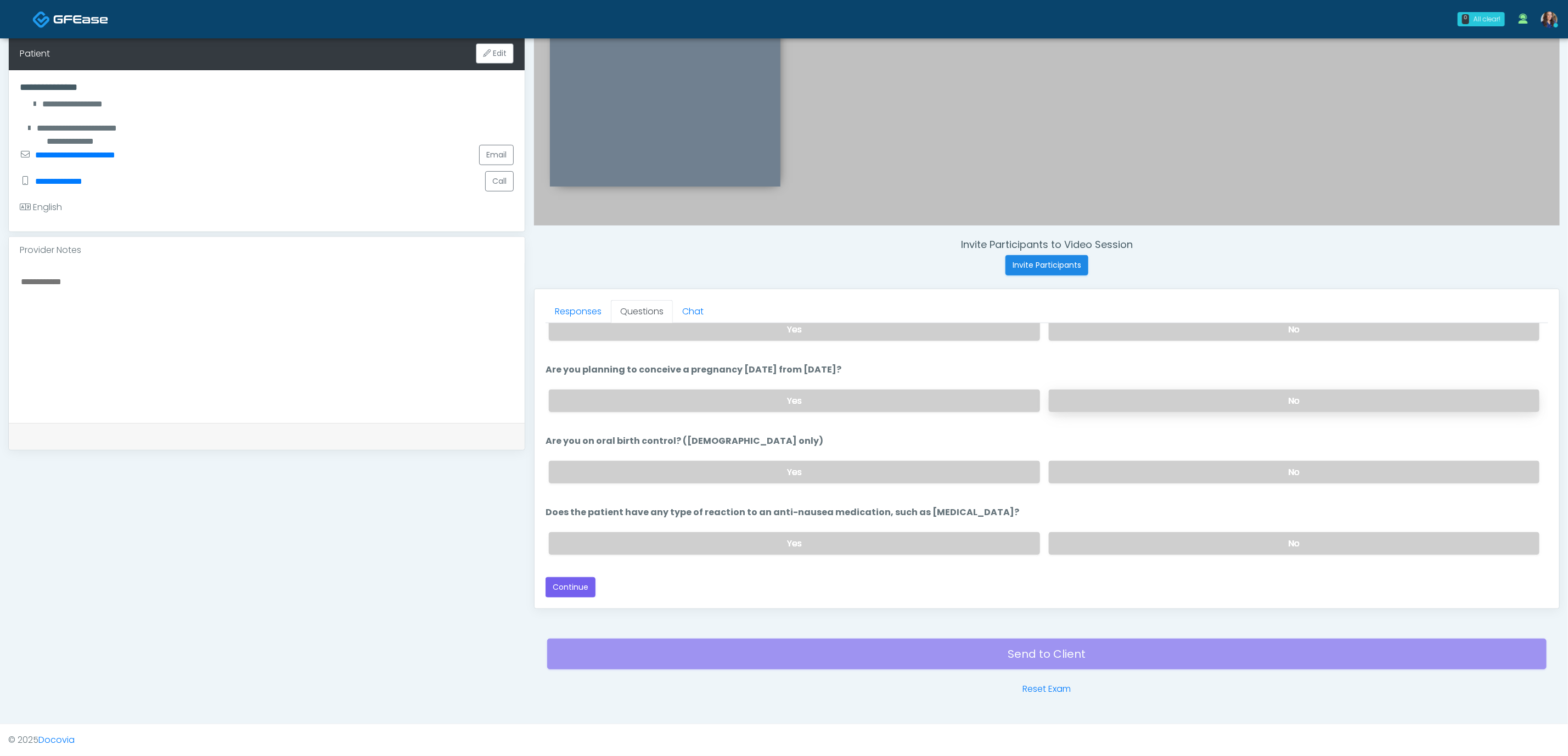
click at [1257, 396] on label "No" at bounding box center [1295, 401] width 491 height 23
drag, startPoint x: 1249, startPoint y: 463, endPoint x: 1241, endPoint y: 527, distance: 64.5
click at [1249, 468] on label "No" at bounding box center [1295, 472] width 491 height 23
click at [1232, 537] on label "No" at bounding box center [1295, 544] width 491 height 23
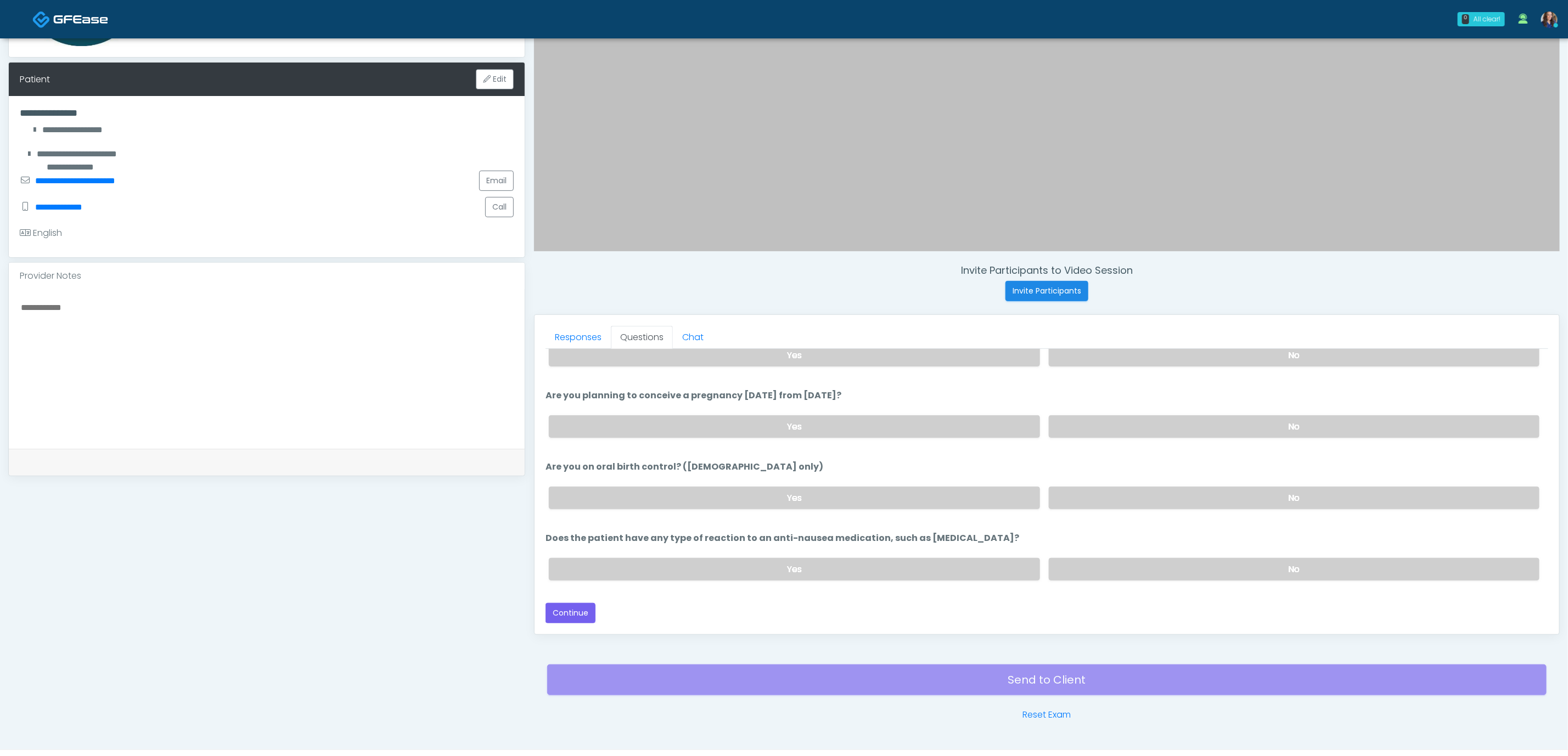
scroll to position [232, 0]
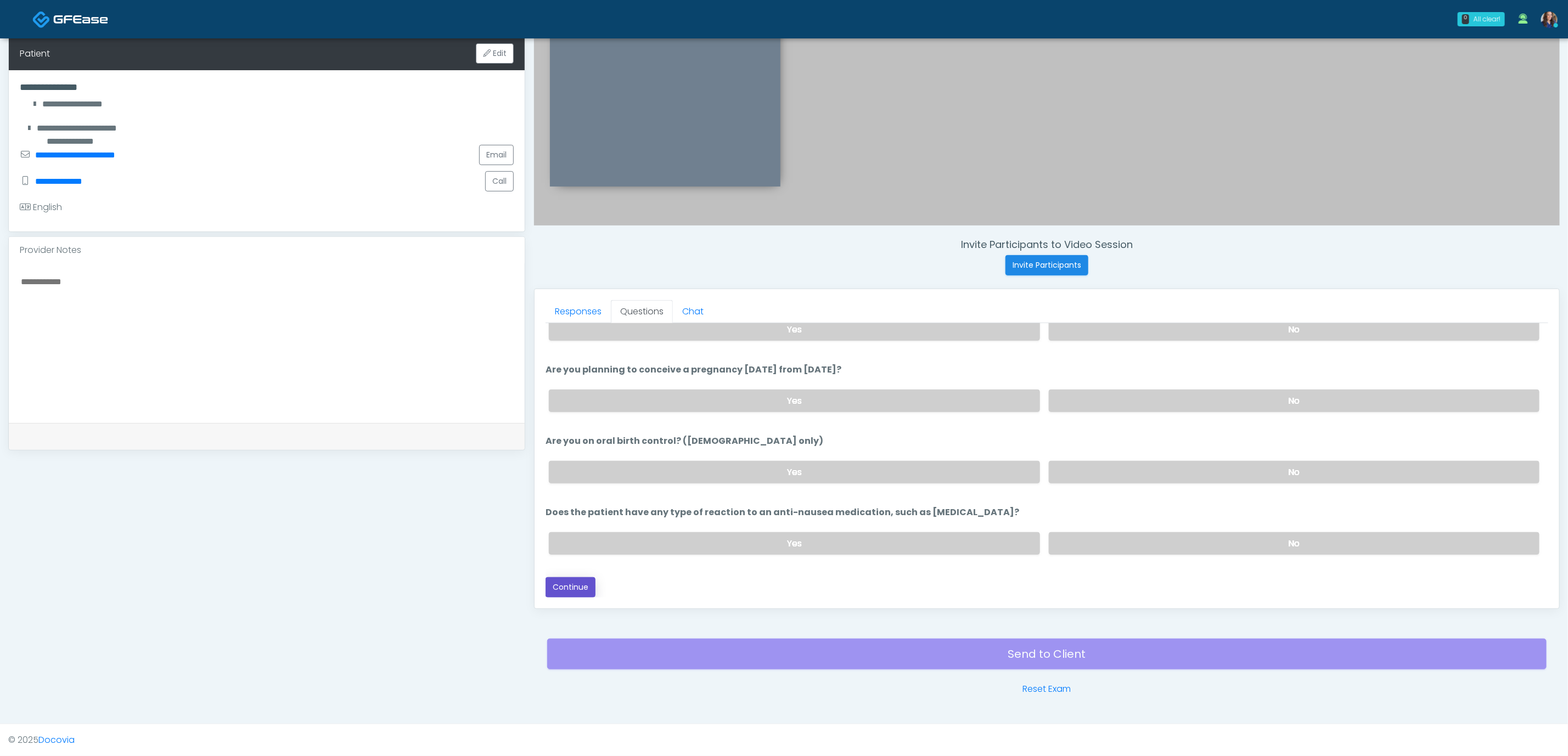
click at [575, 580] on button "Continue" at bounding box center [570, 587] width 50 height 20
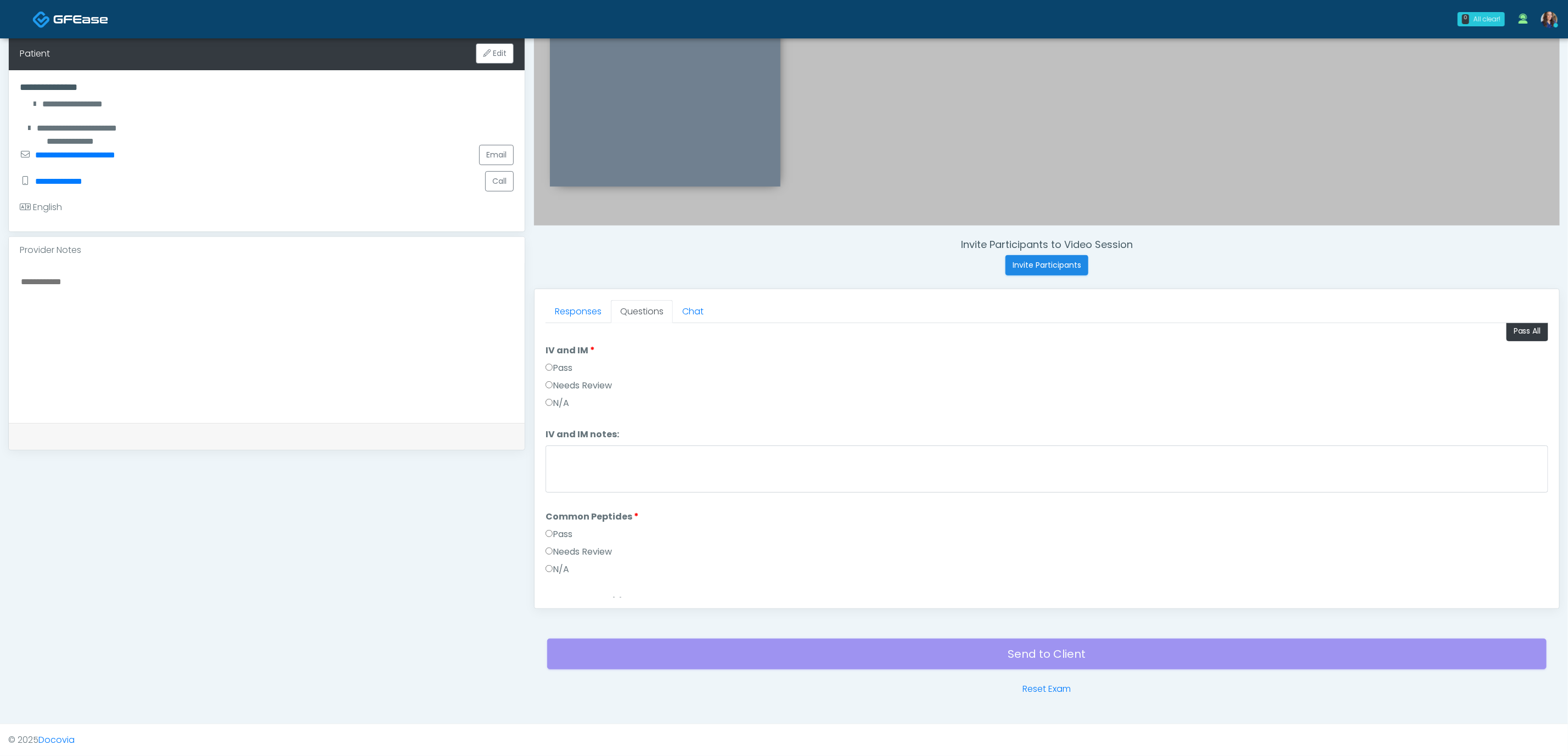
scroll to position [0, 0]
click at [1516, 342] on button "Pass All" at bounding box center [1527, 338] width 42 height 20
click at [583, 586] on button "Continue" at bounding box center [570, 587] width 50 height 20
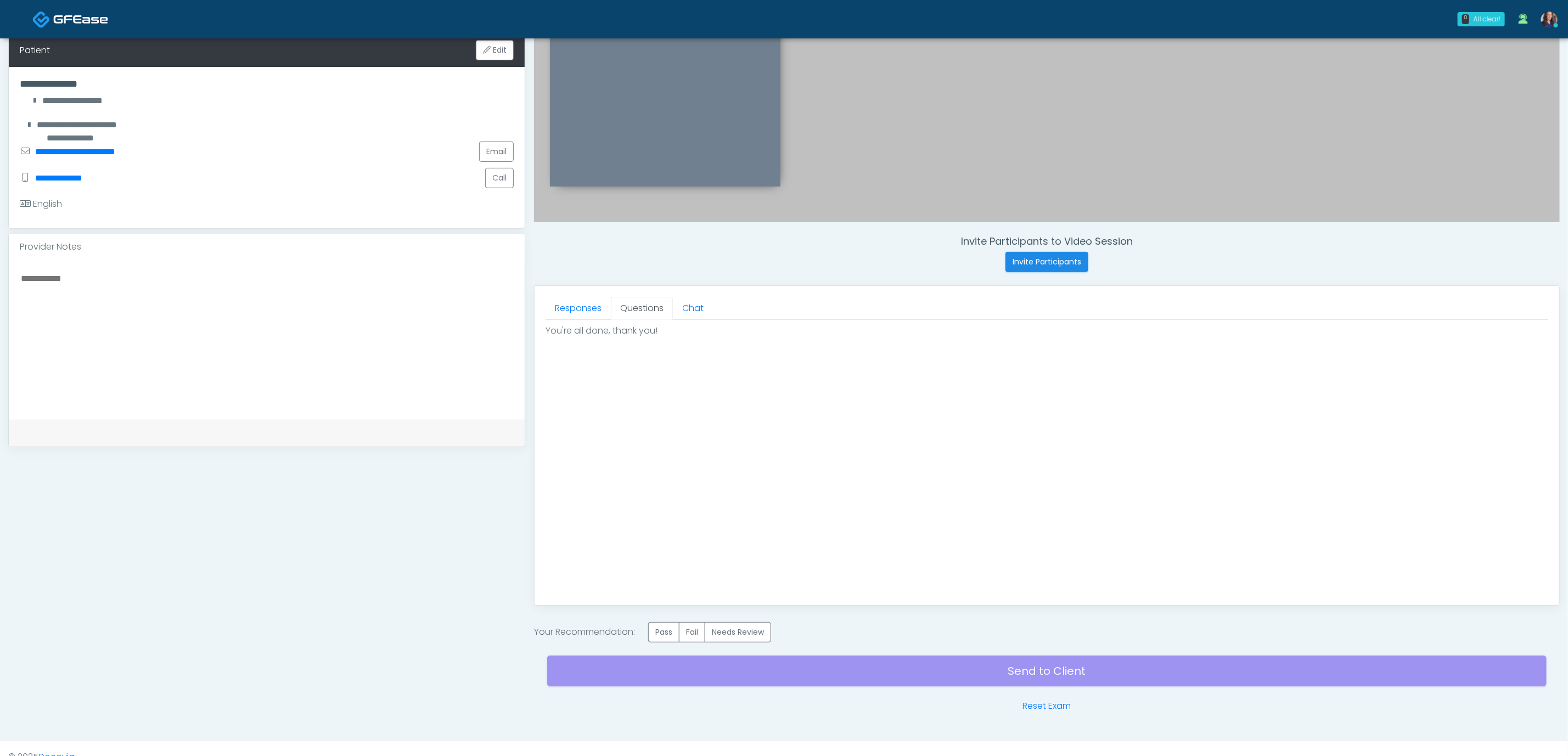
scroll to position [0, 0]
click at [672, 631] on label "Pass" at bounding box center [664, 632] width 31 height 20
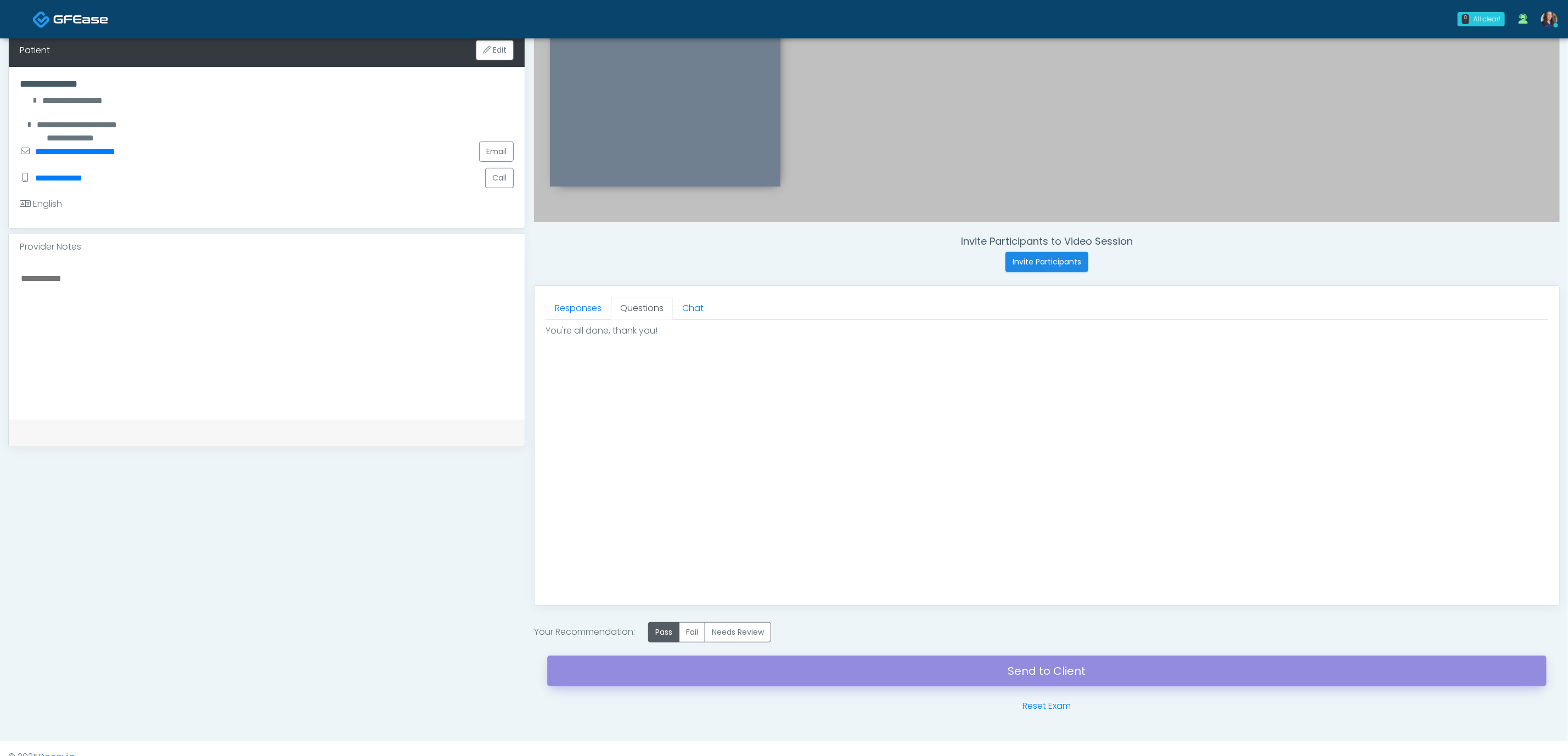
click at [860, 679] on link "Send to Client" at bounding box center [1047, 671] width 999 height 31
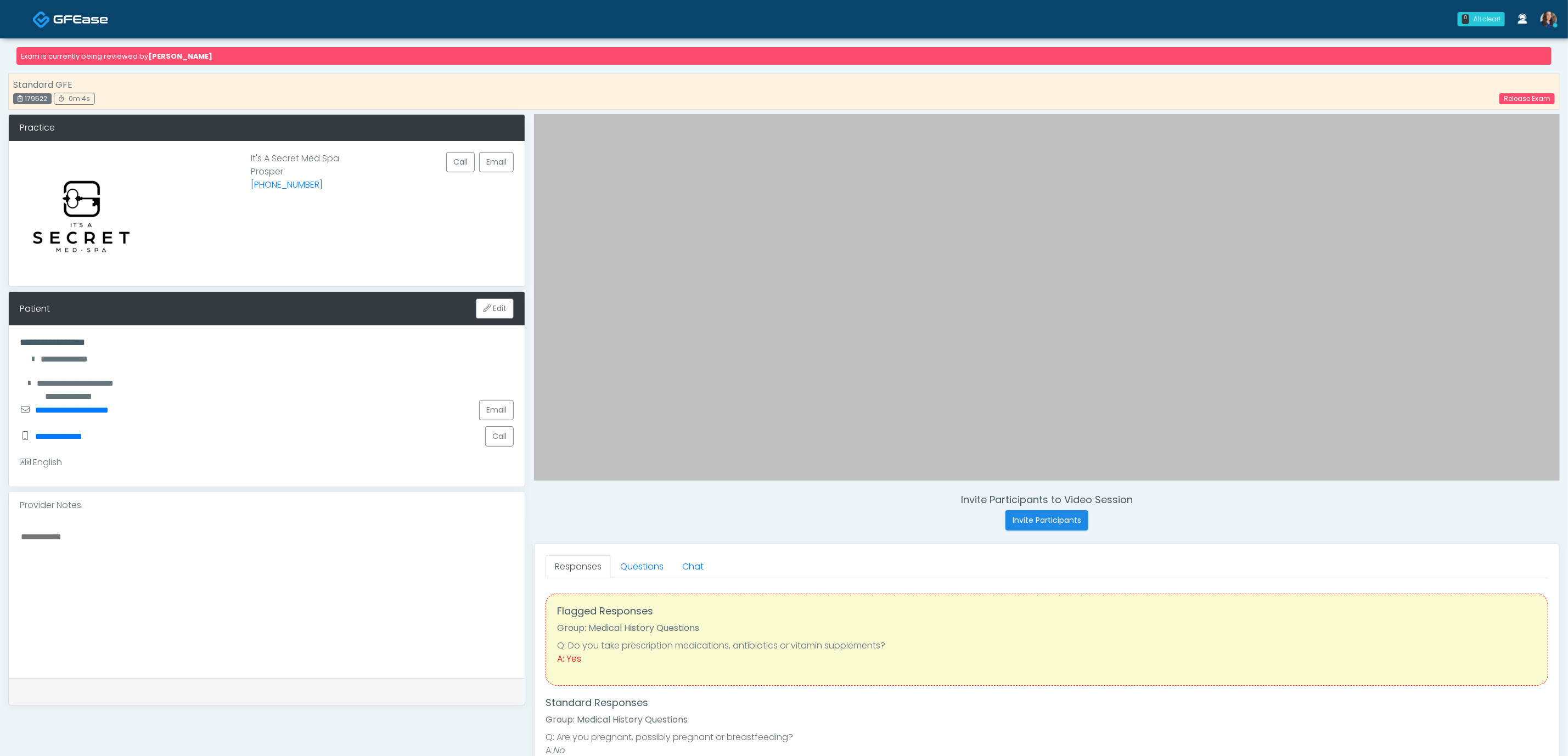
click at [84, 14] on img at bounding box center [80, 19] width 55 height 11
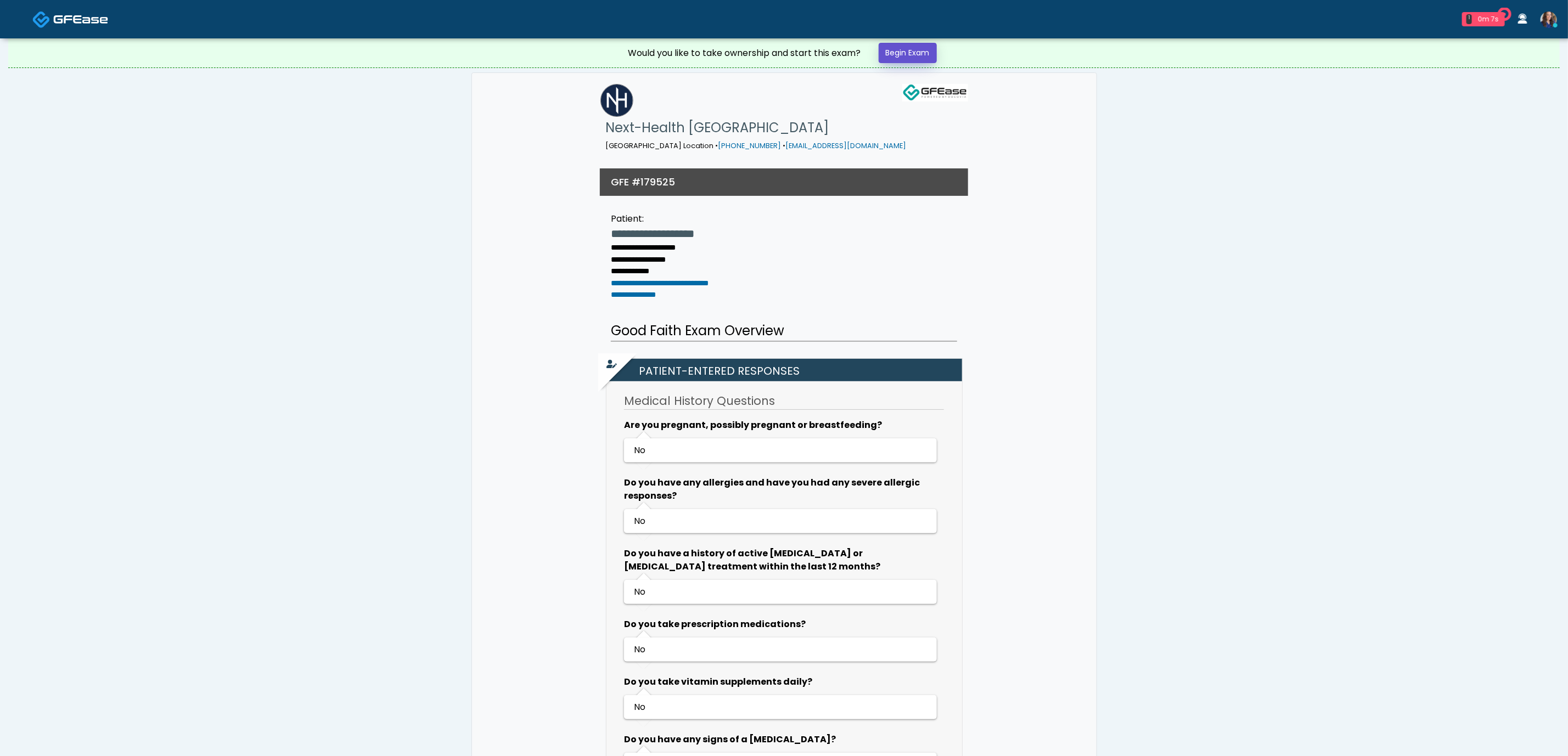
click at [903, 56] on link "Begin Exam" at bounding box center [907, 52] width 58 height 20
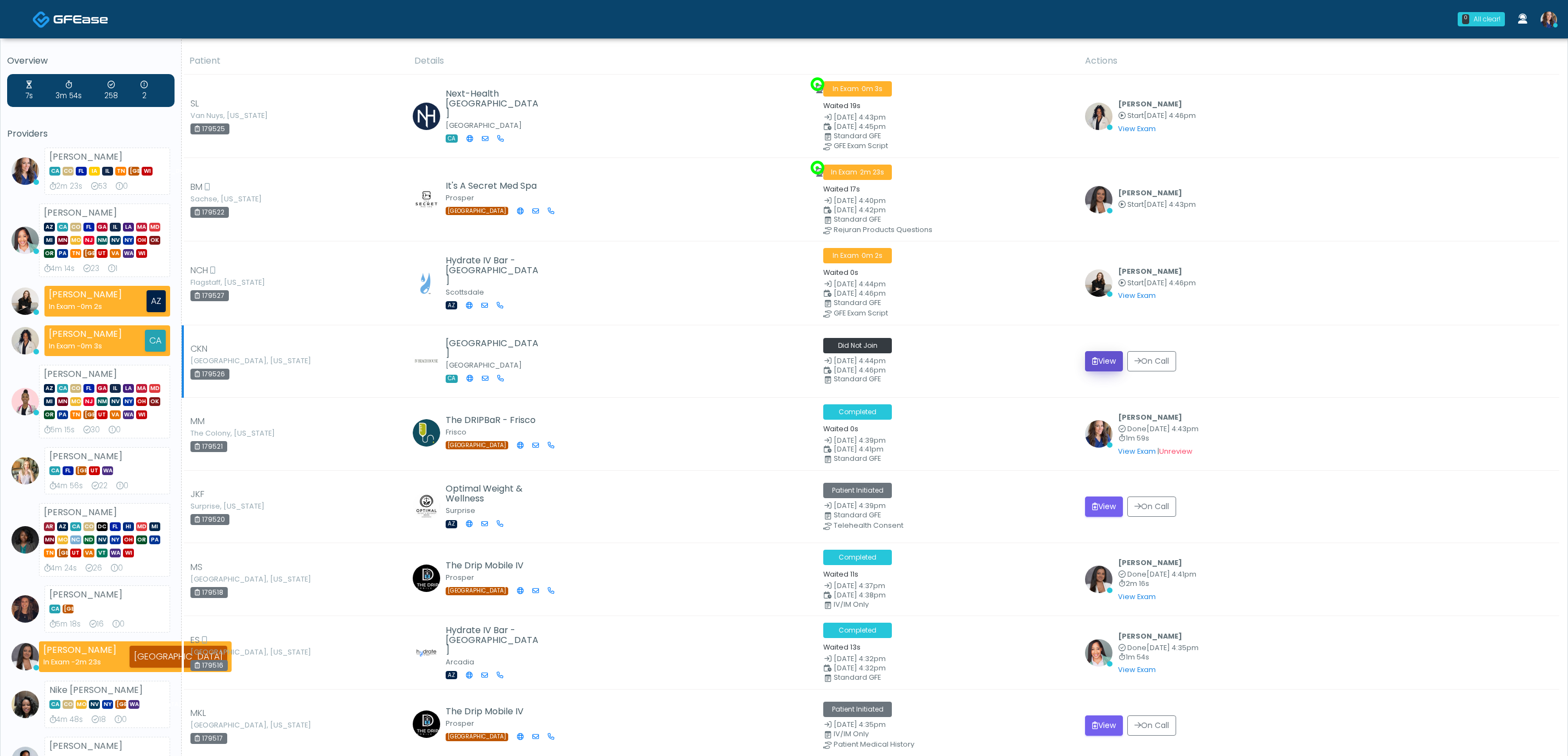
click at [1101, 361] on button "View" at bounding box center [1104, 361] width 38 height 20
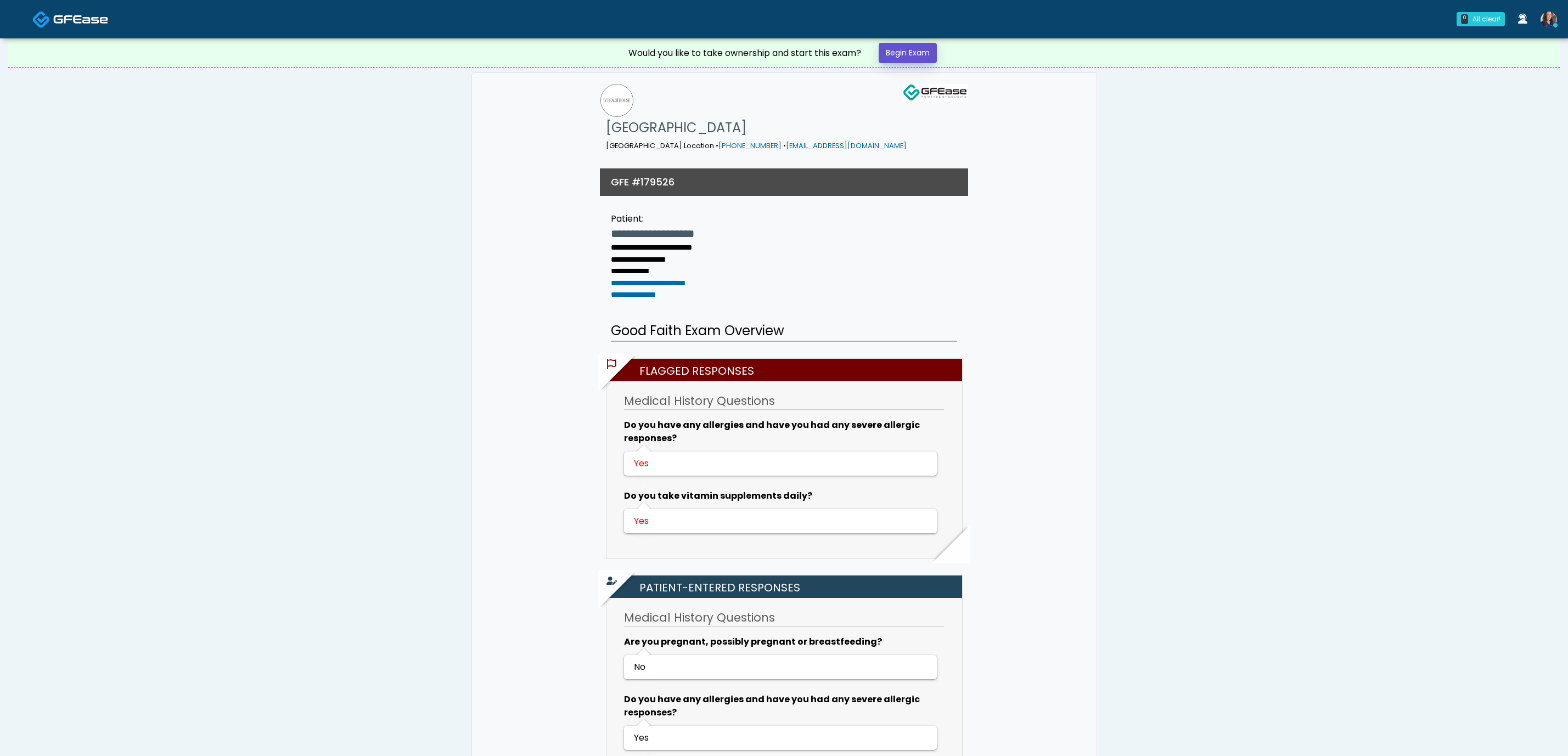
click at [902, 48] on link "Begin Exam" at bounding box center [907, 52] width 58 height 20
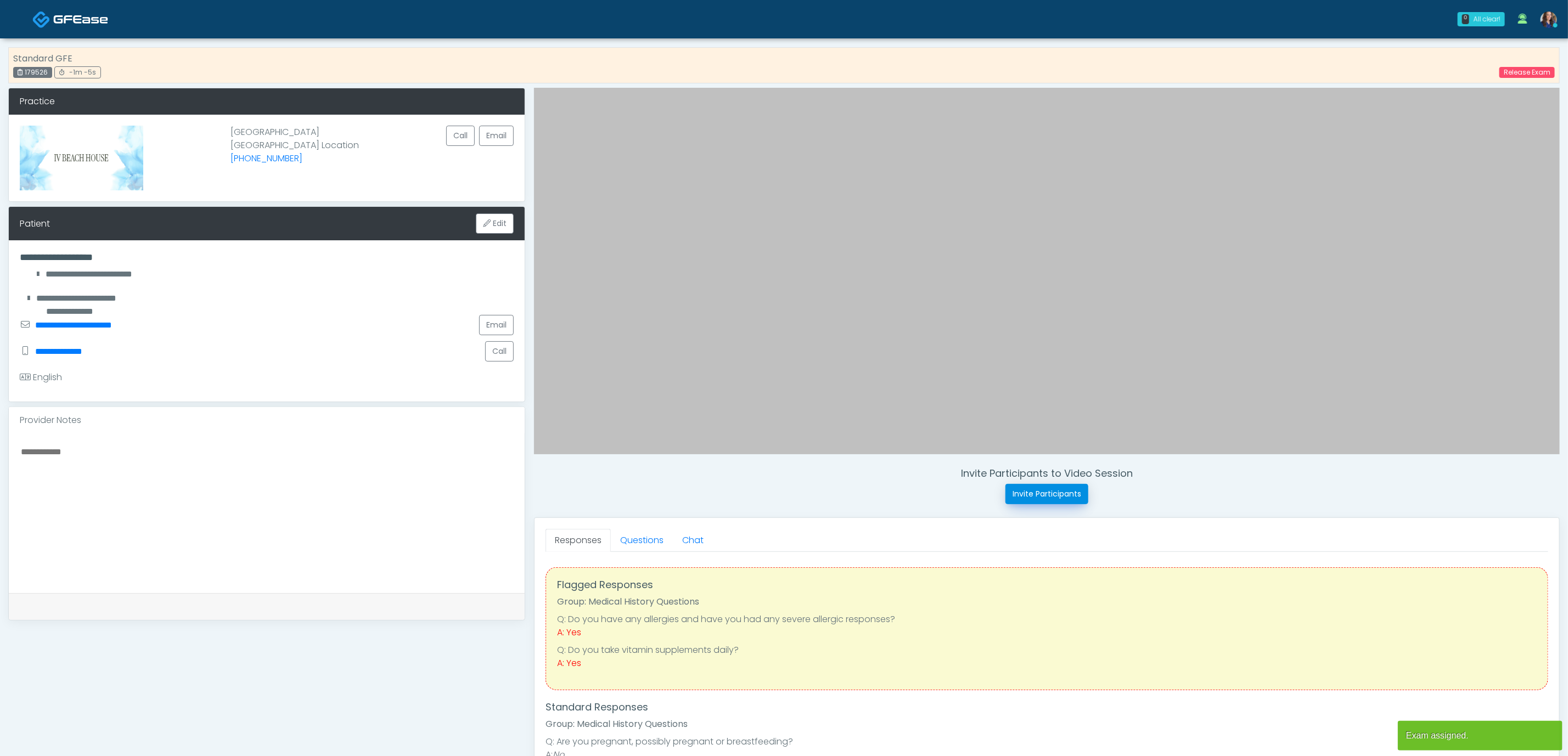
drag, startPoint x: 1054, startPoint y: 493, endPoint x: 974, endPoint y: 427, distance: 103.7
click at [1054, 493] on button "Invite Participants" at bounding box center [1048, 493] width 83 height 20
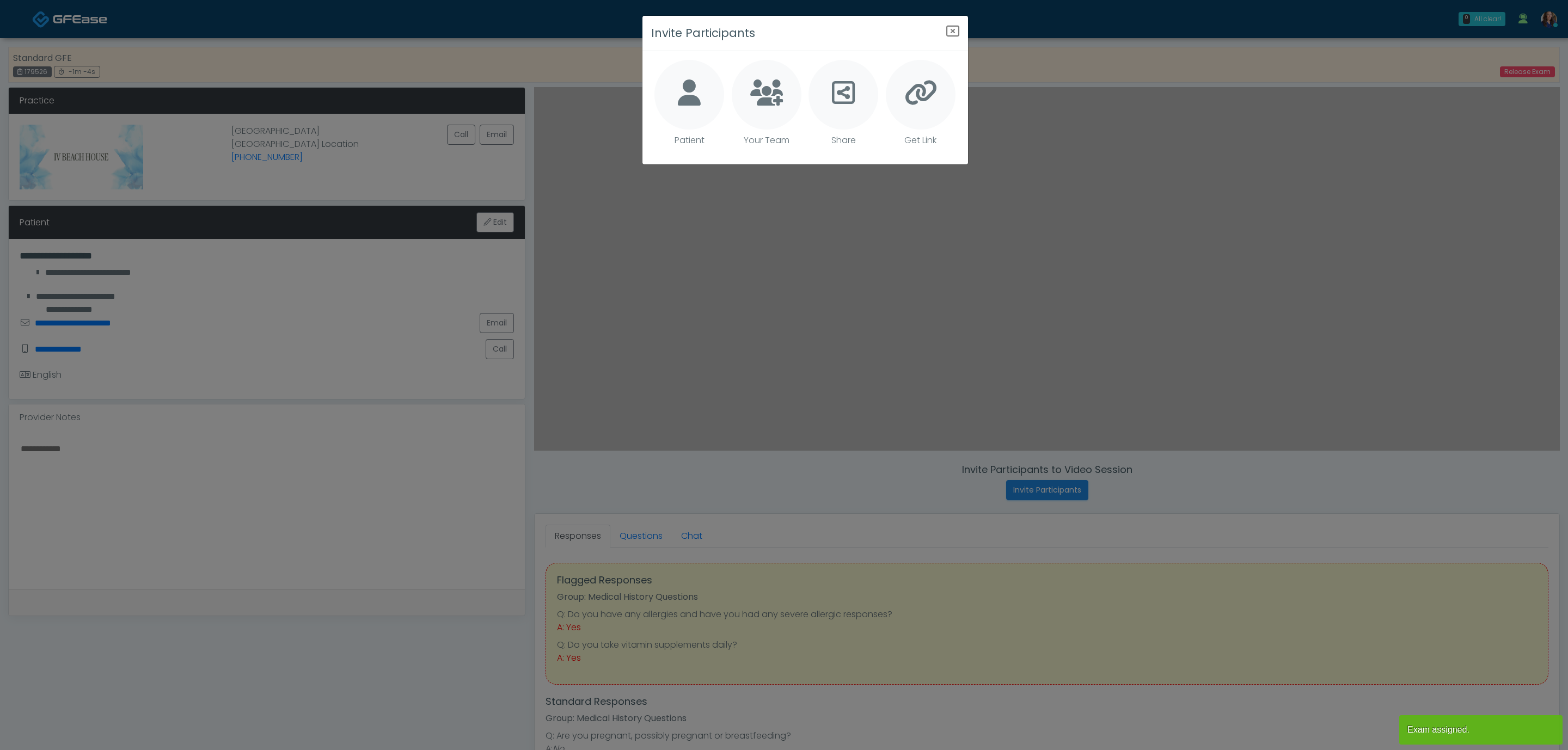
click at [668, 99] on div at bounding box center [689, 95] width 70 height 70
type textarea "**********"
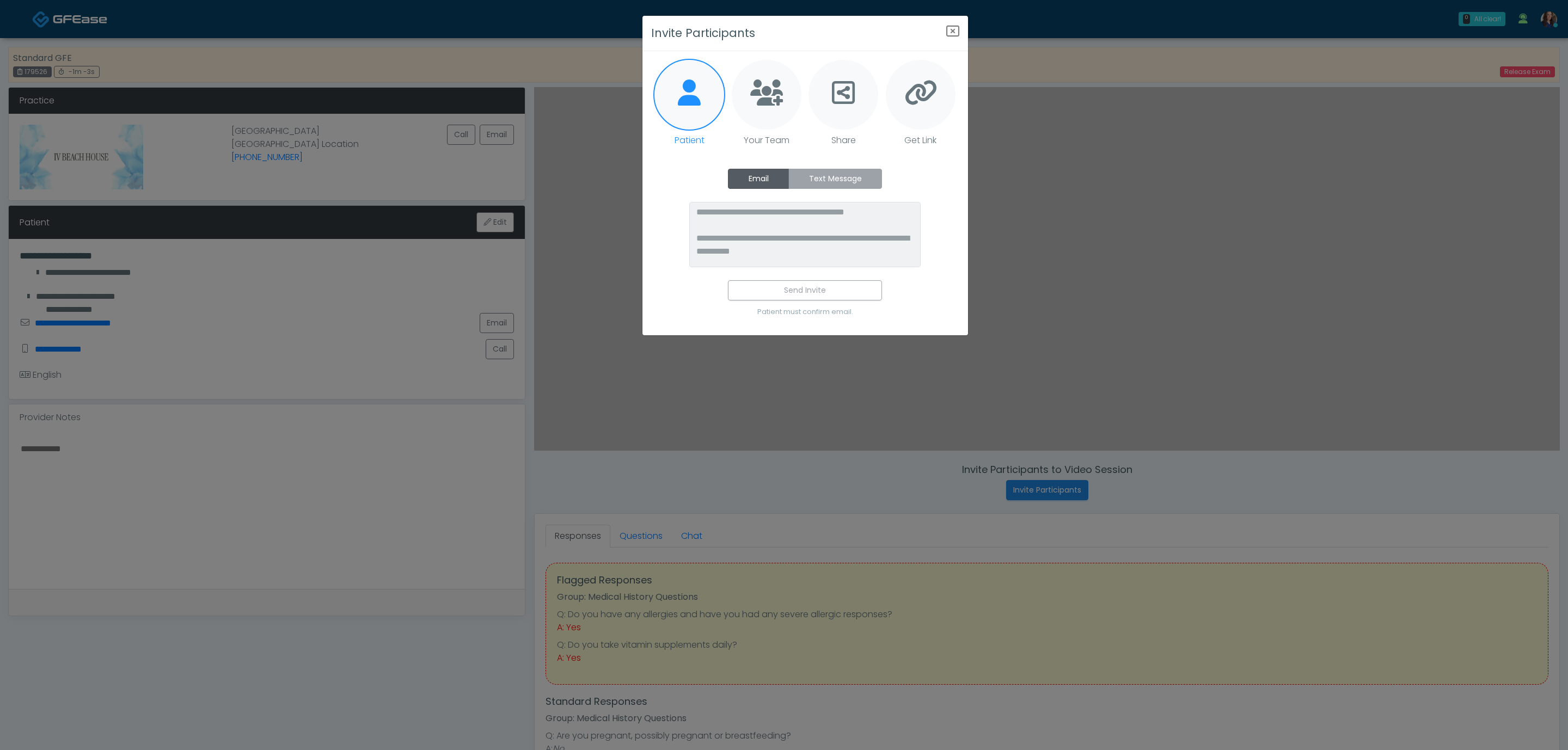
drag, startPoint x: 796, startPoint y: 176, endPoint x: 817, endPoint y: 180, distance: 21.4
click at [795, 176] on label "Text Message" at bounding box center [835, 179] width 94 height 20
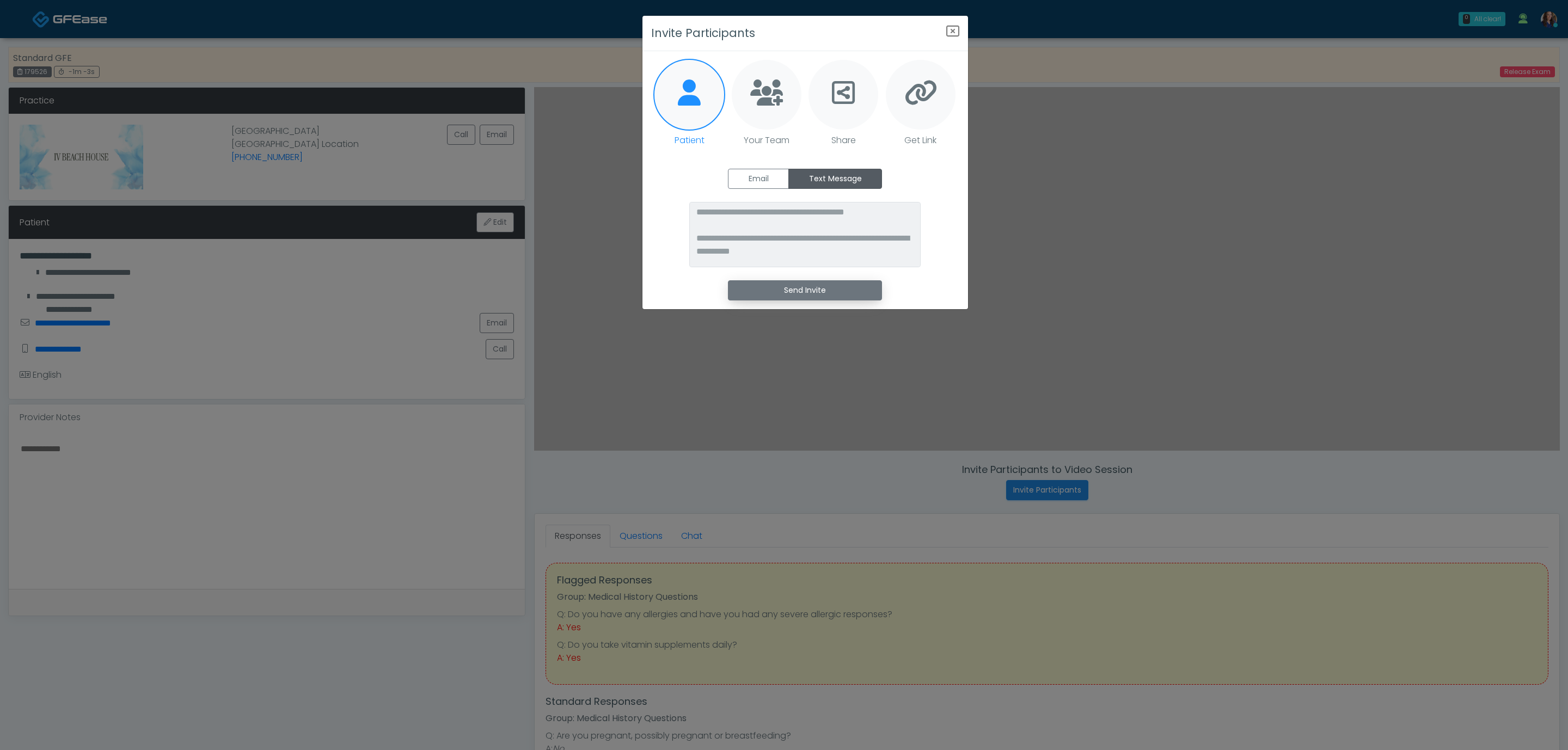
click at [824, 285] on button "Send Invite" at bounding box center [805, 290] width 154 height 20
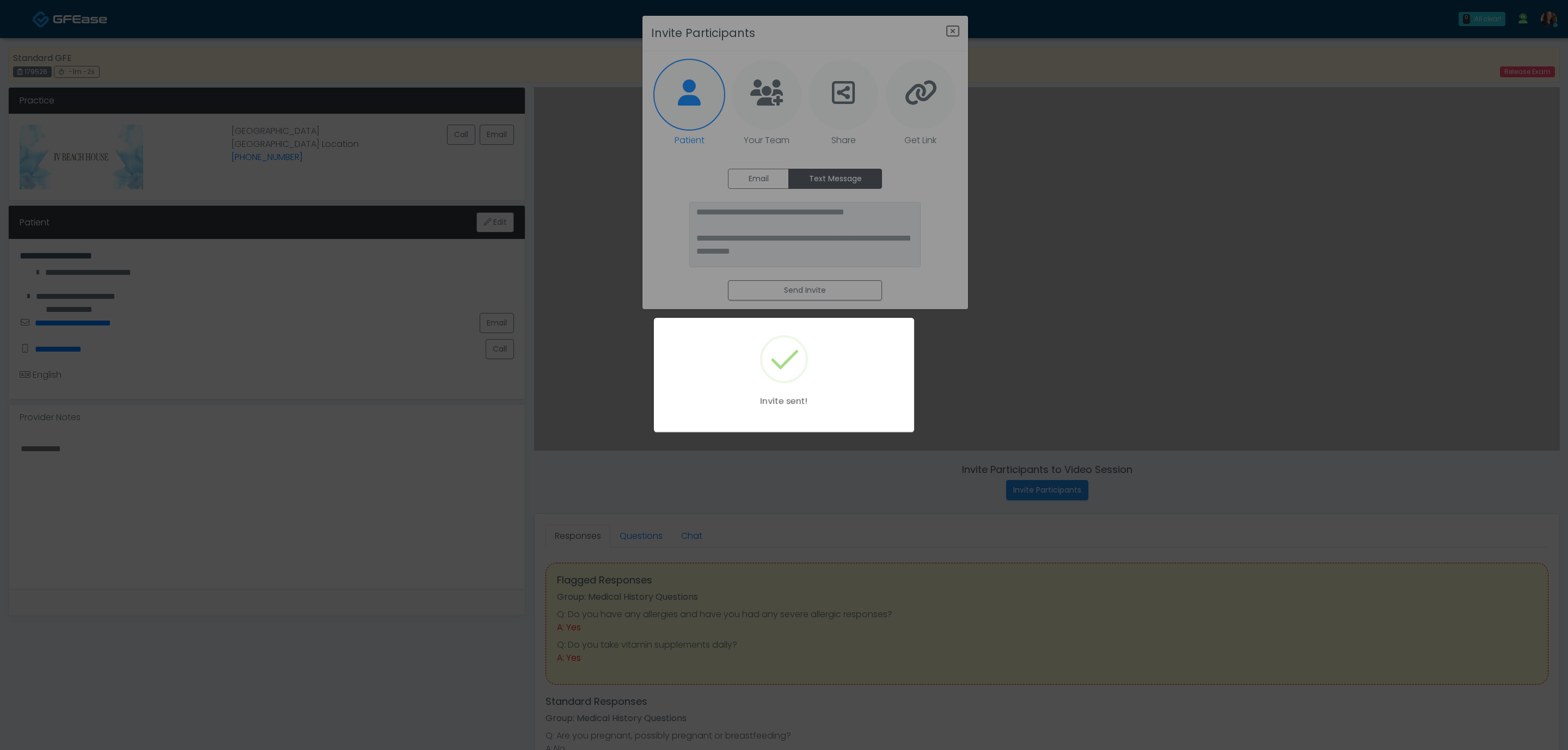
click at [950, 32] on div "Invite sent!" at bounding box center [784, 375] width 1568 height 750
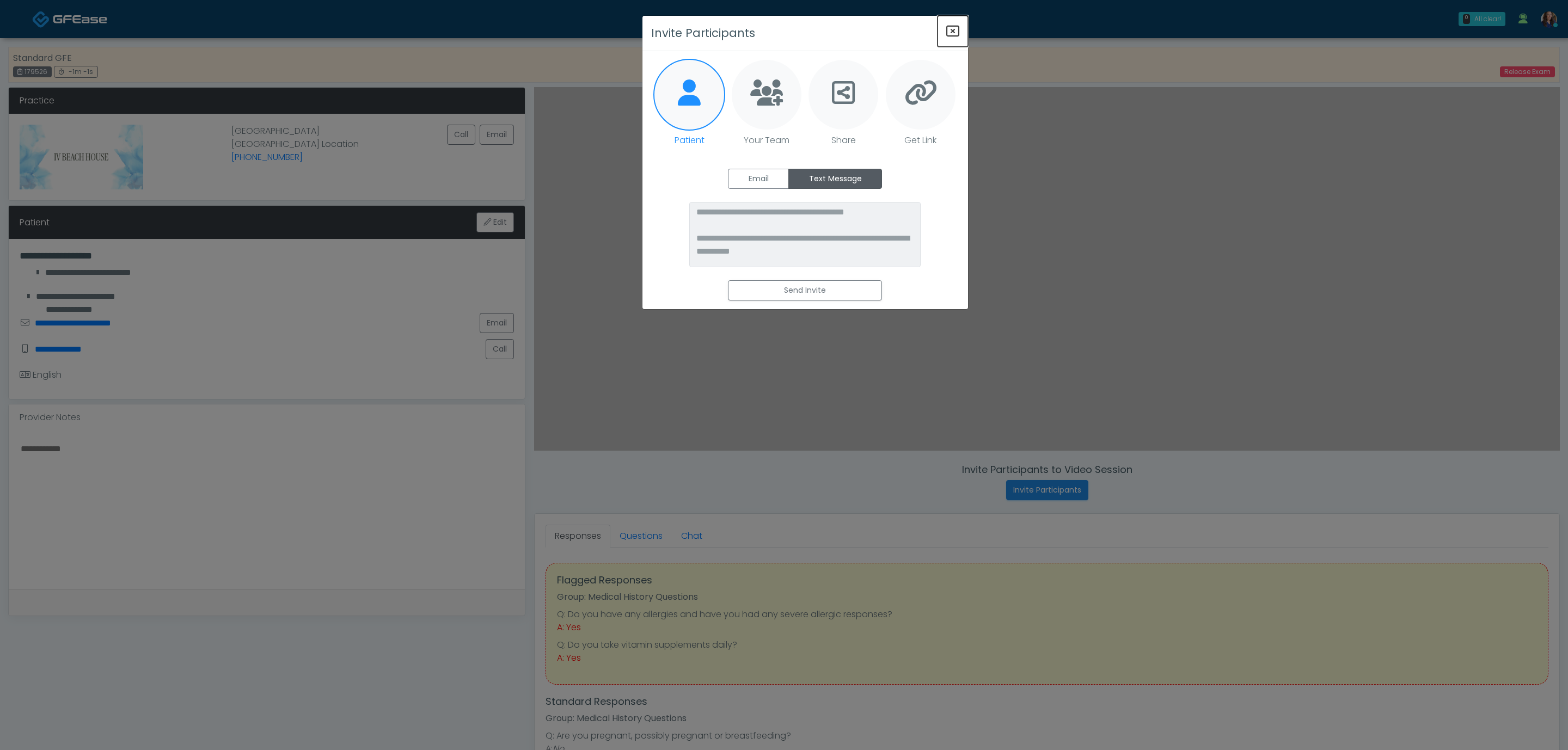
click at [954, 29] on icon "Close" at bounding box center [952, 31] width 13 height 13
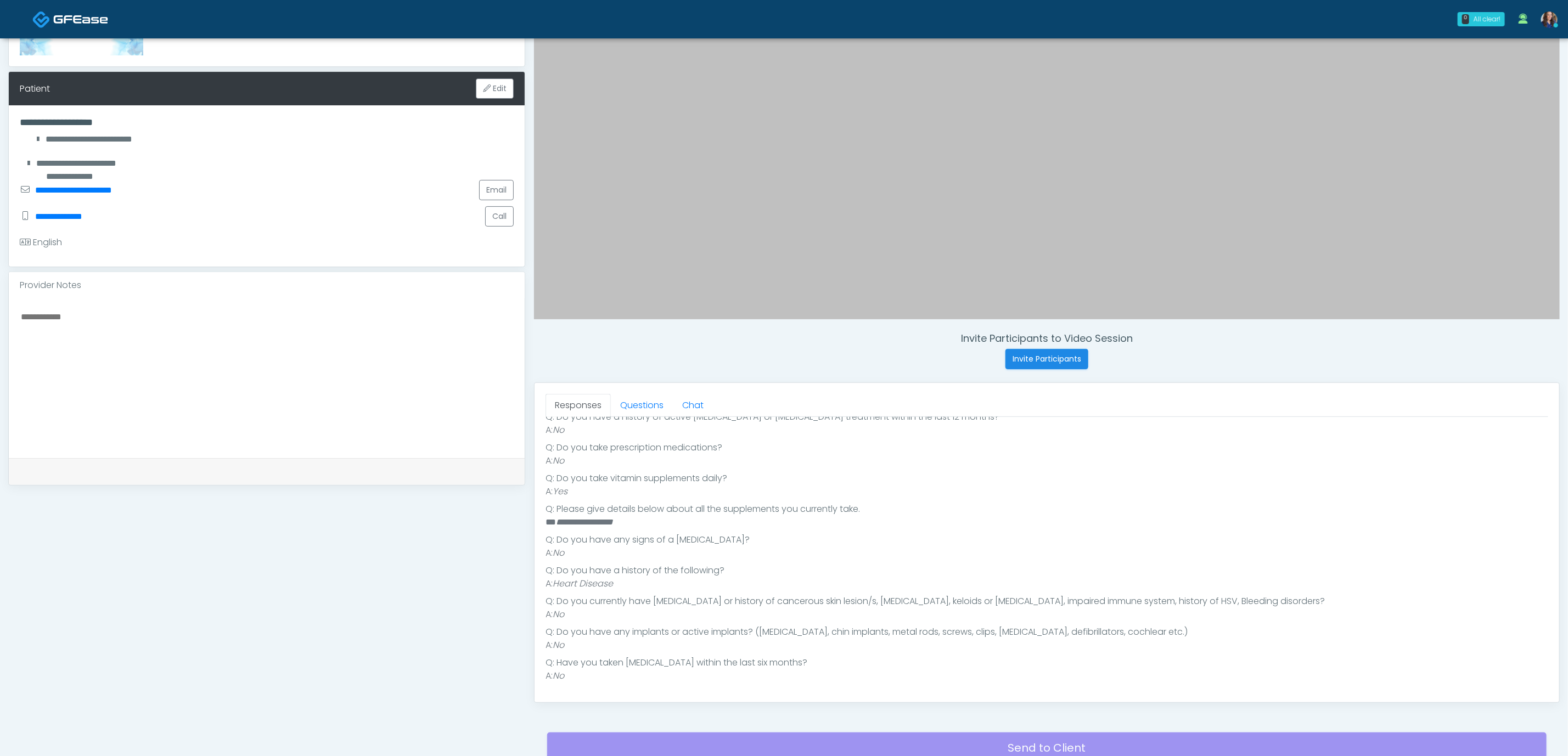
scroll to position [165, 0]
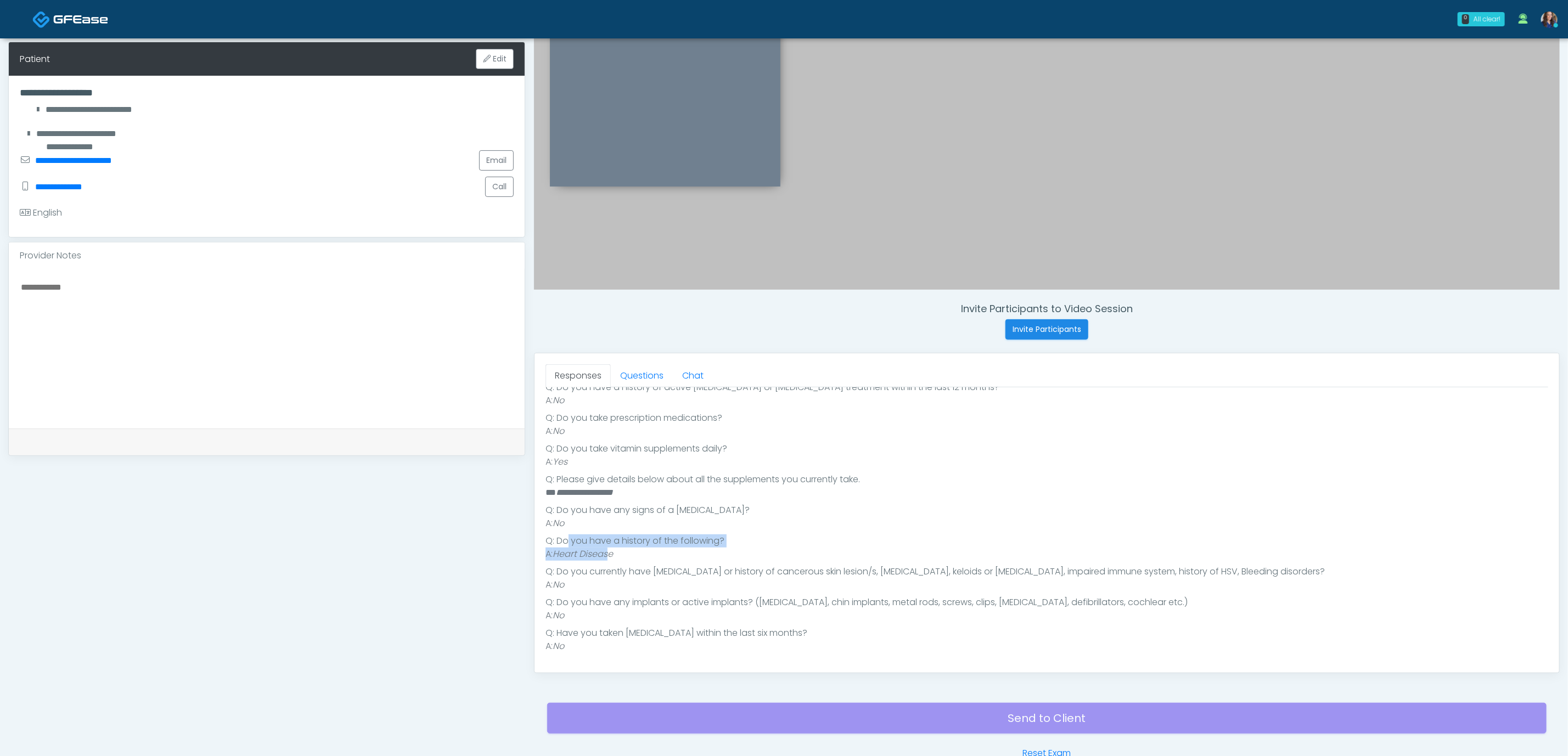
drag, startPoint x: 610, startPoint y: 553, endPoint x: 566, endPoint y: 544, distance: 44.9
click at [566, 544] on ul "Q: Are you pregnant, possibly pregnant or breastfeeding? A: No Q: Do you have a…" at bounding box center [1047, 471] width 1003 height 365
click at [565, 544] on li "Q: Do you have a history of the following?" at bounding box center [1047, 541] width 1003 height 13
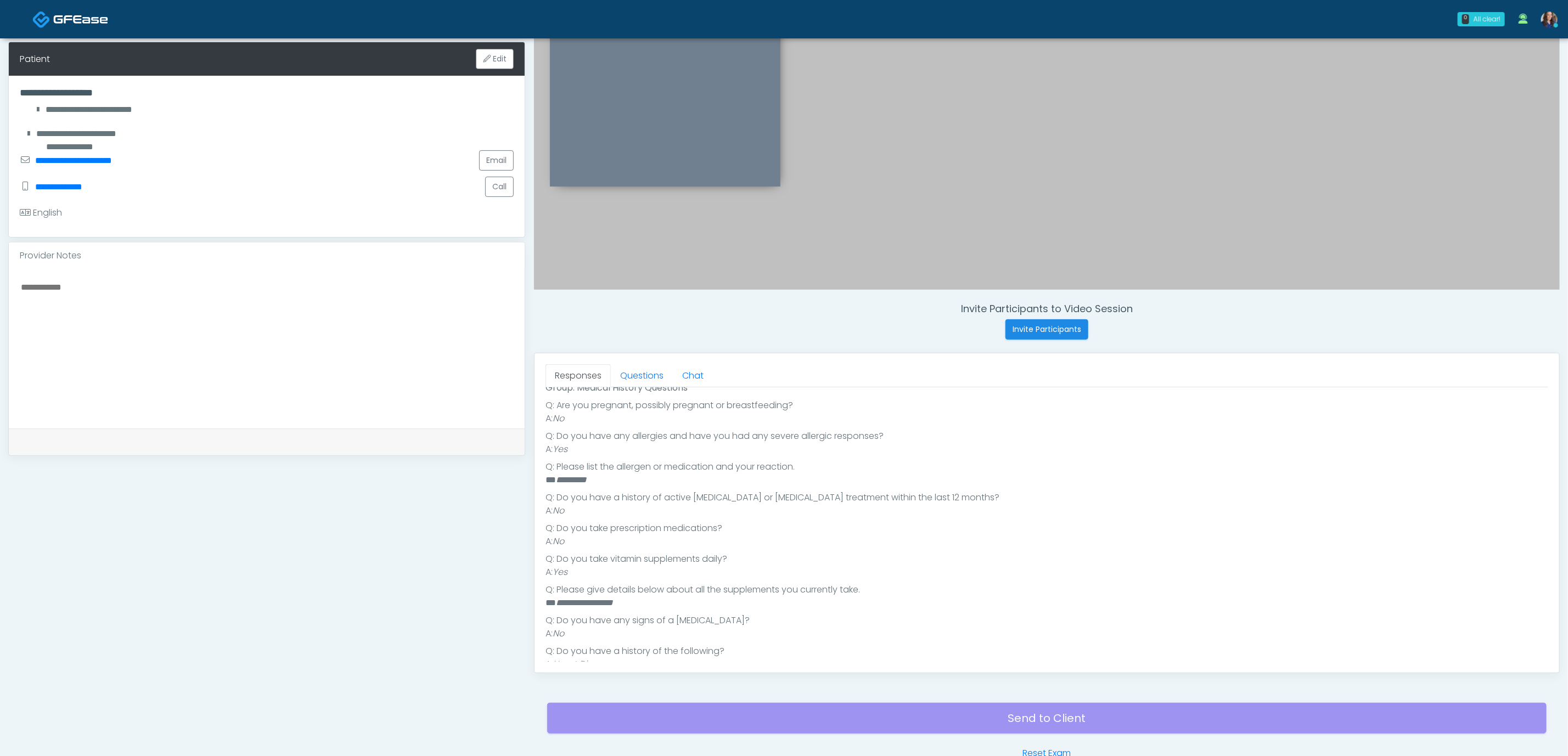
scroll to position [200, 0]
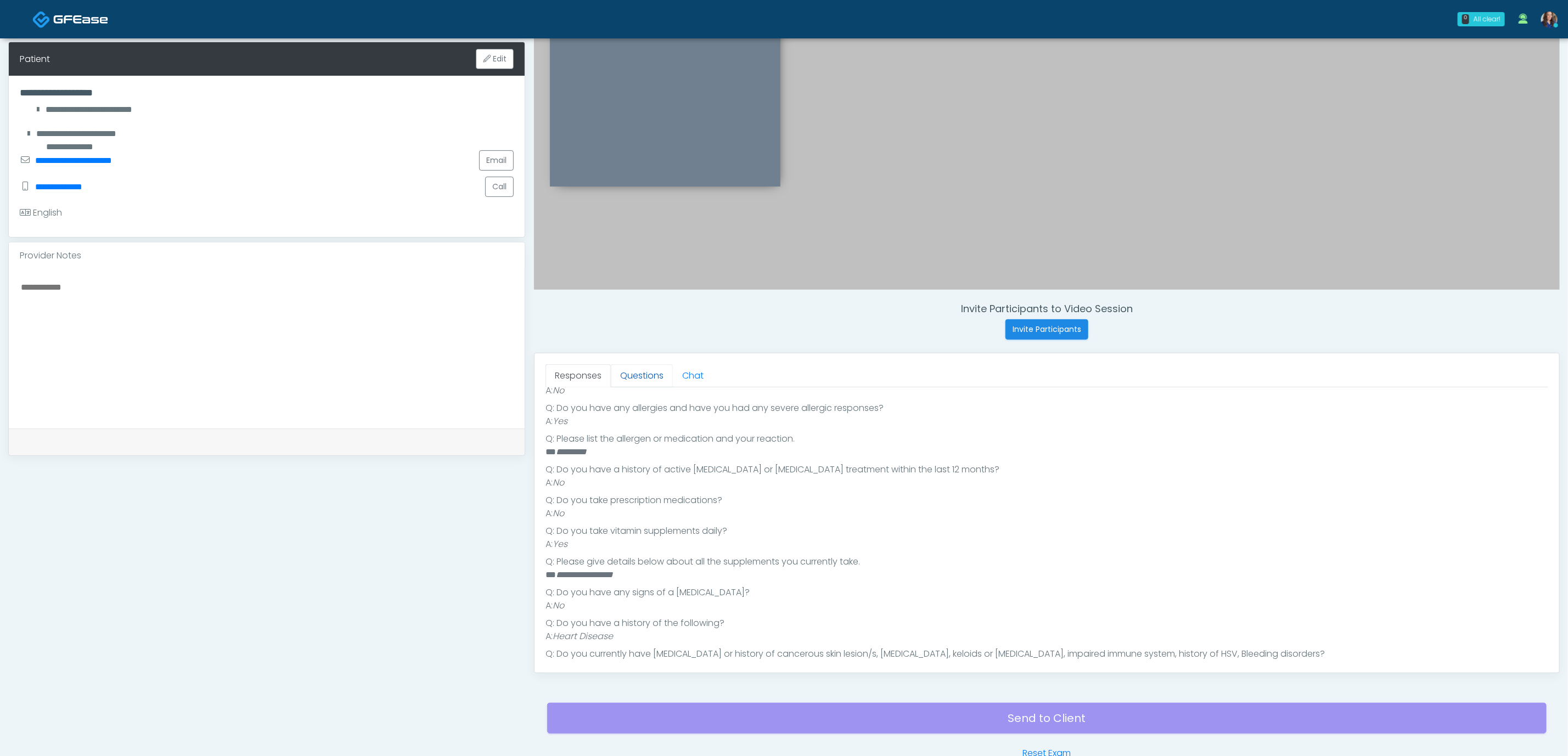
click at [645, 374] on link "Questions" at bounding box center [642, 376] width 62 height 23
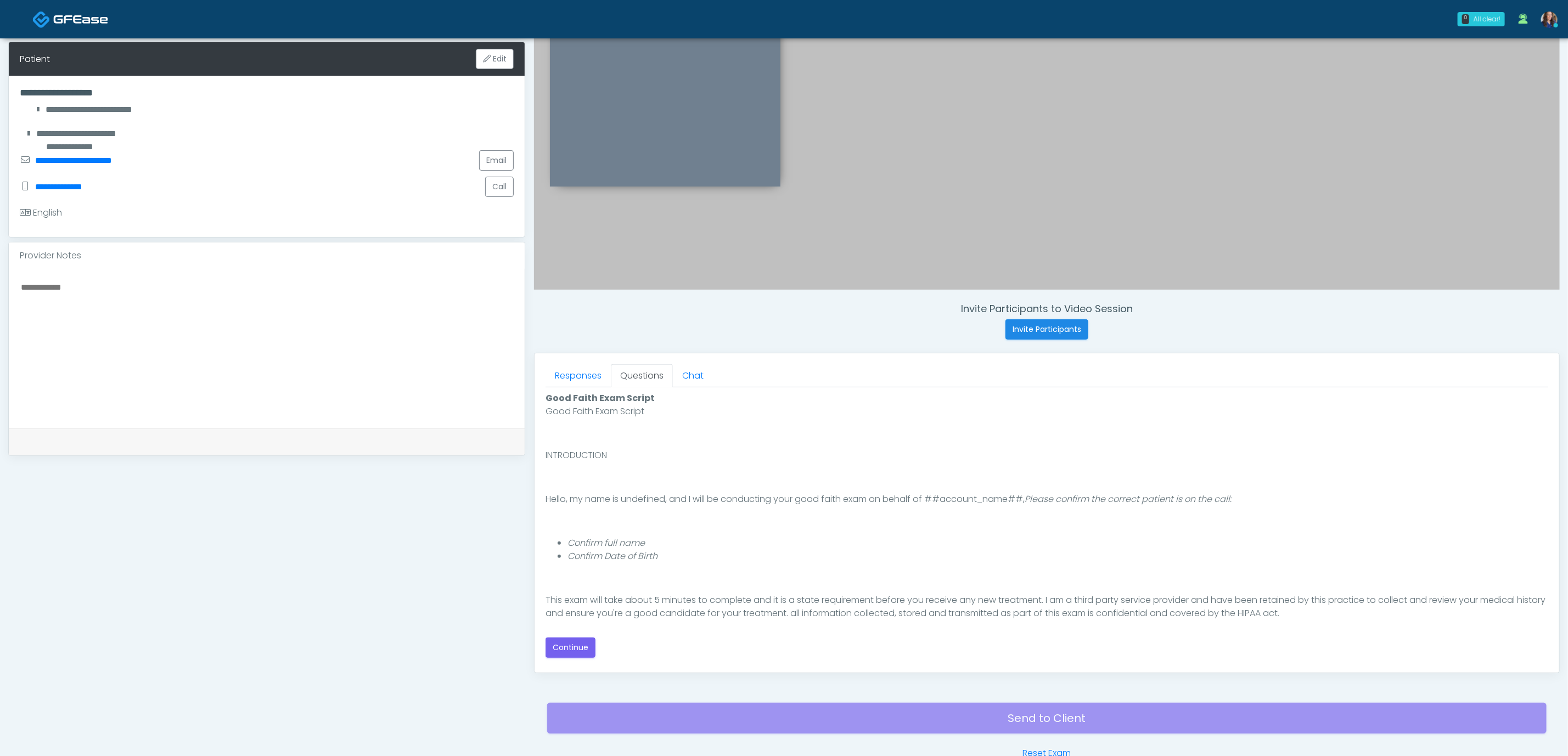
scroll to position [0, 0]
click at [585, 648] on button "Continue" at bounding box center [570, 648] width 50 height 20
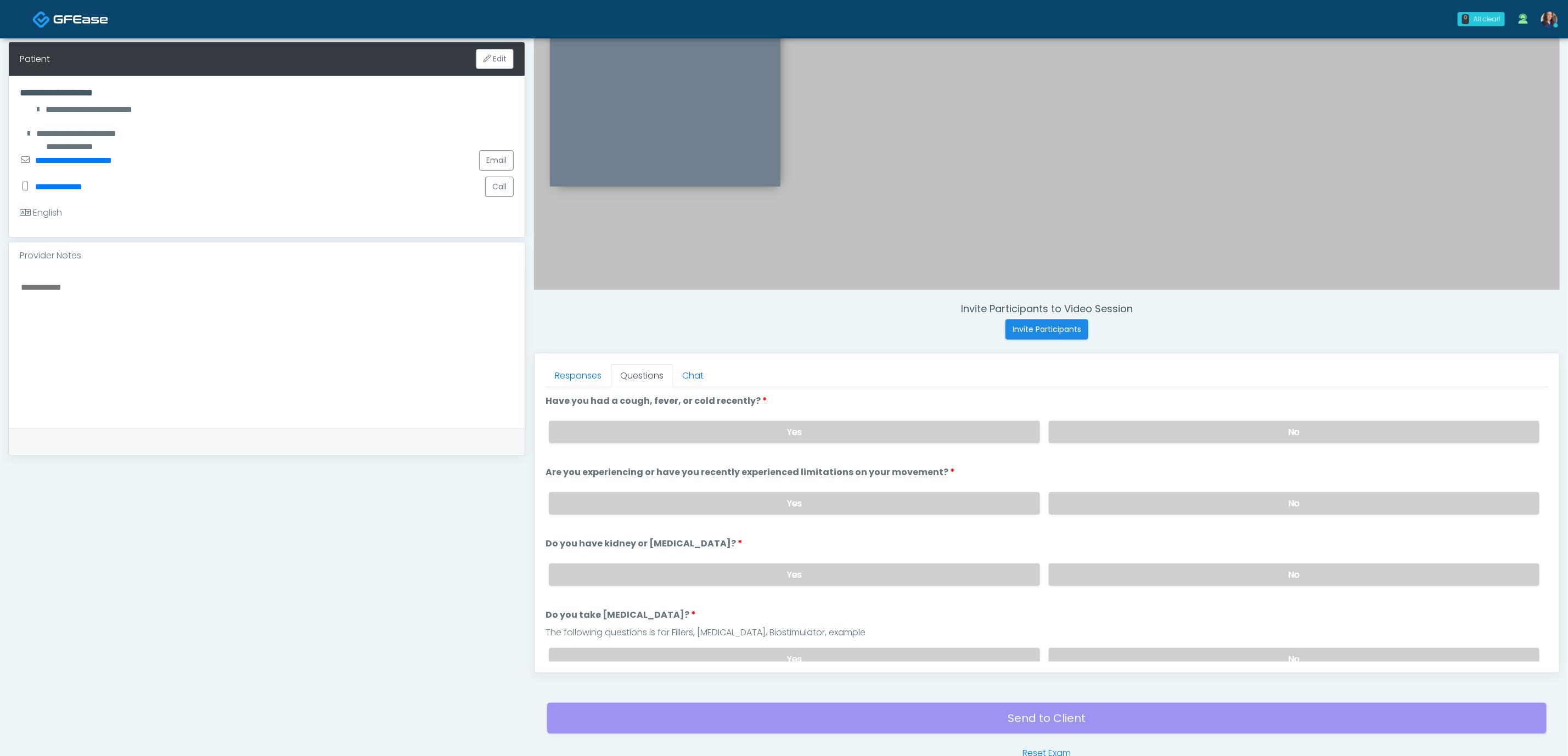
scroll to position [232, 0]
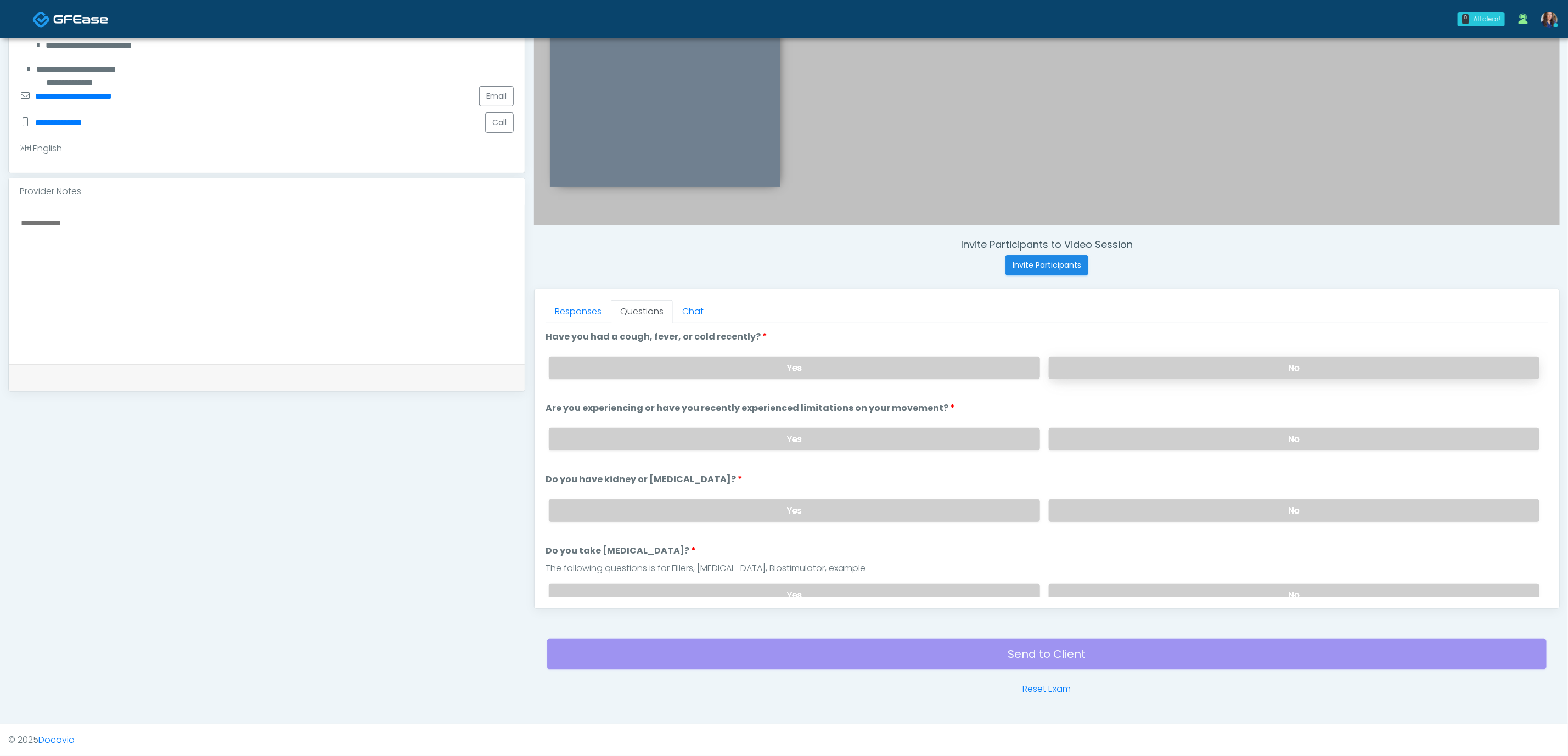
click at [1198, 372] on label "No" at bounding box center [1295, 368] width 491 height 23
click at [1206, 440] on label "No" at bounding box center [1295, 440] width 491 height 23
click at [1203, 499] on label "No" at bounding box center [1295, 511] width 491 height 23
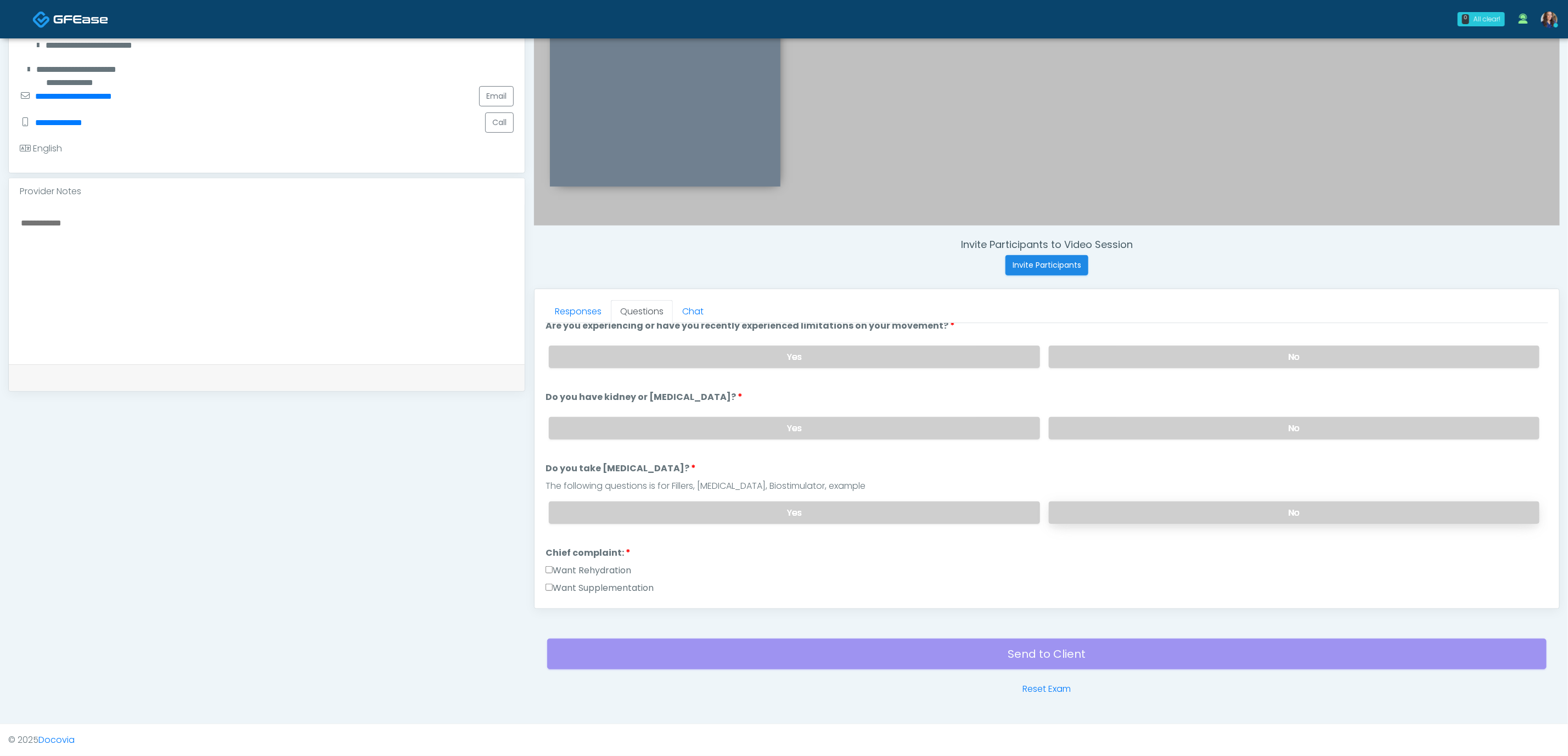
click at [1201, 507] on label "No" at bounding box center [1295, 513] width 491 height 23
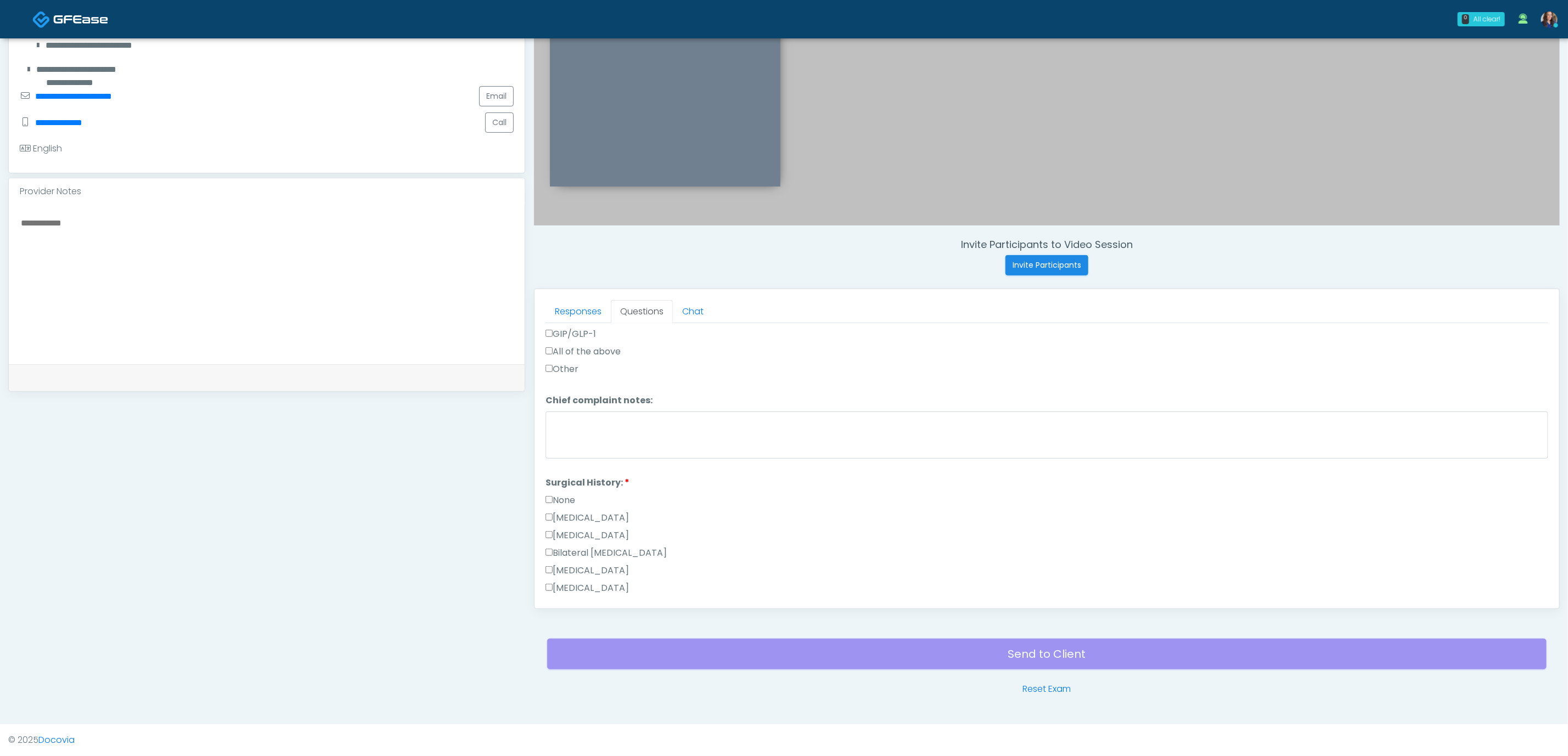
scroll to position [412, 0]
click at [333, 290] on textarea at bounding box center [267, 282] width 494 height 134
type textarea "*********"
drag, startPoint x: 566, startPoint y: 488, endPoint x: 578, endPoint y: 496, distance: 14.4
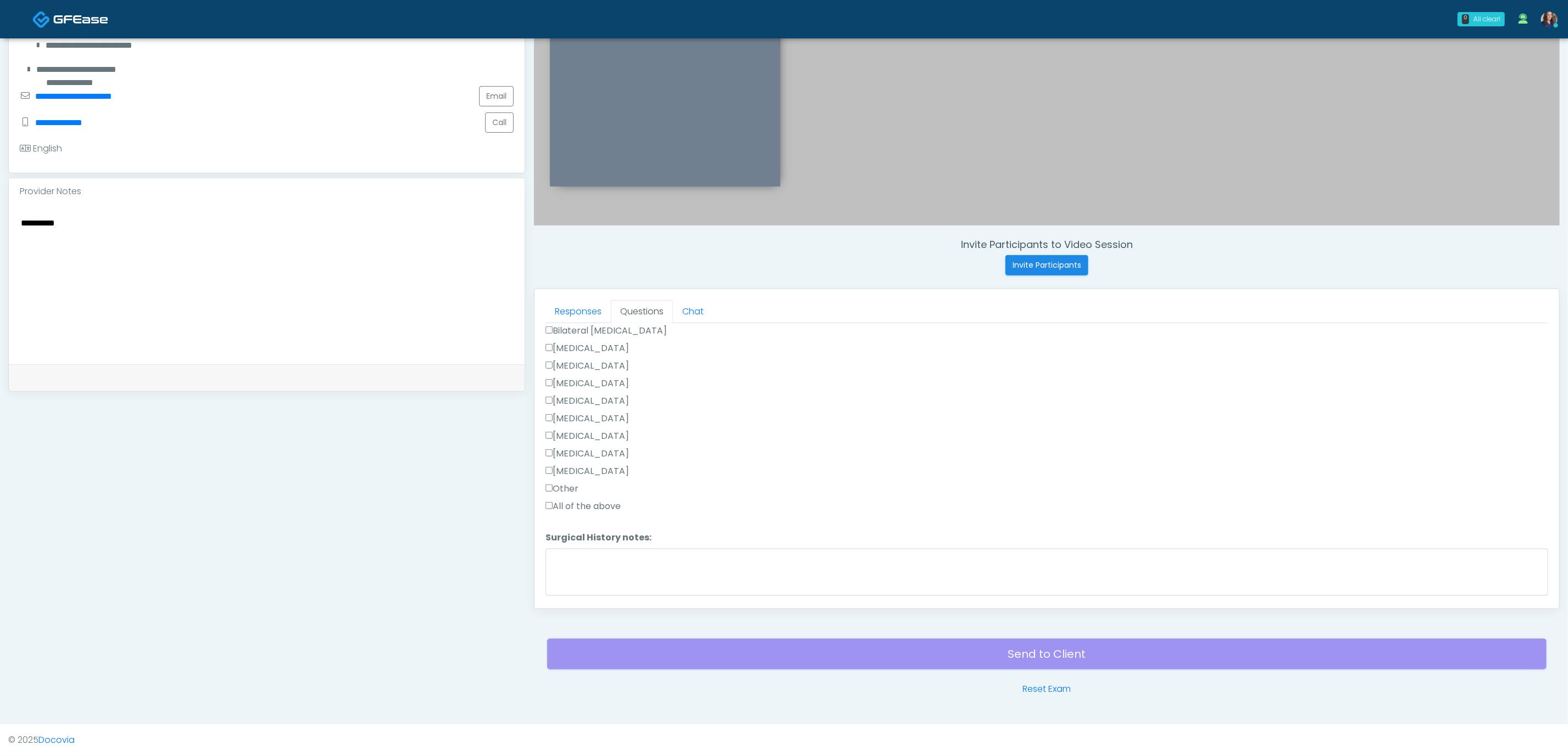
click at [565, 488] on label "Other" at bounding box center [562, 489] width 33 height 13
click at [633, 554] on textarea "Surgical History notes:" at bounding box center [1047, 573] width 1003 height 47
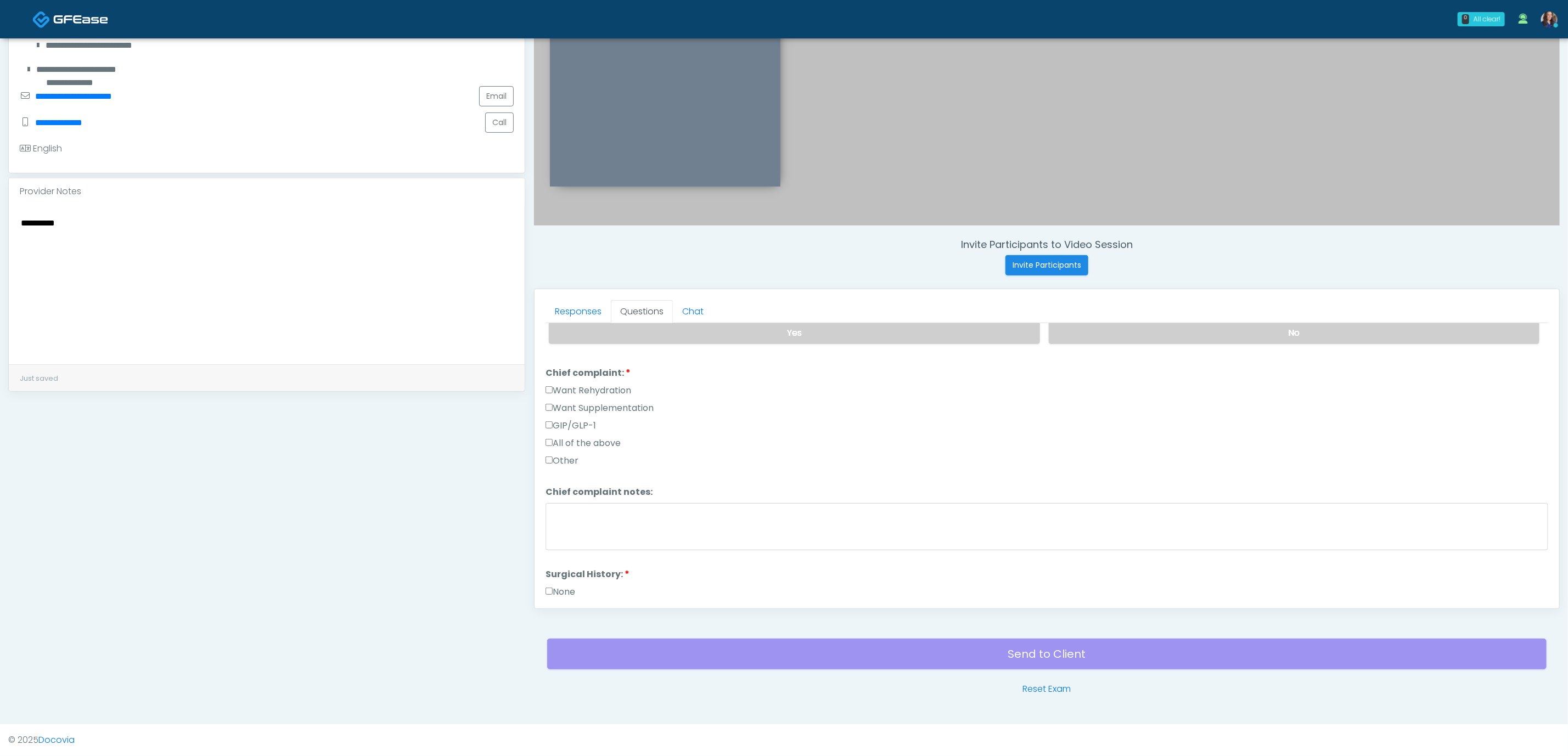
scroll to position [165, 0]
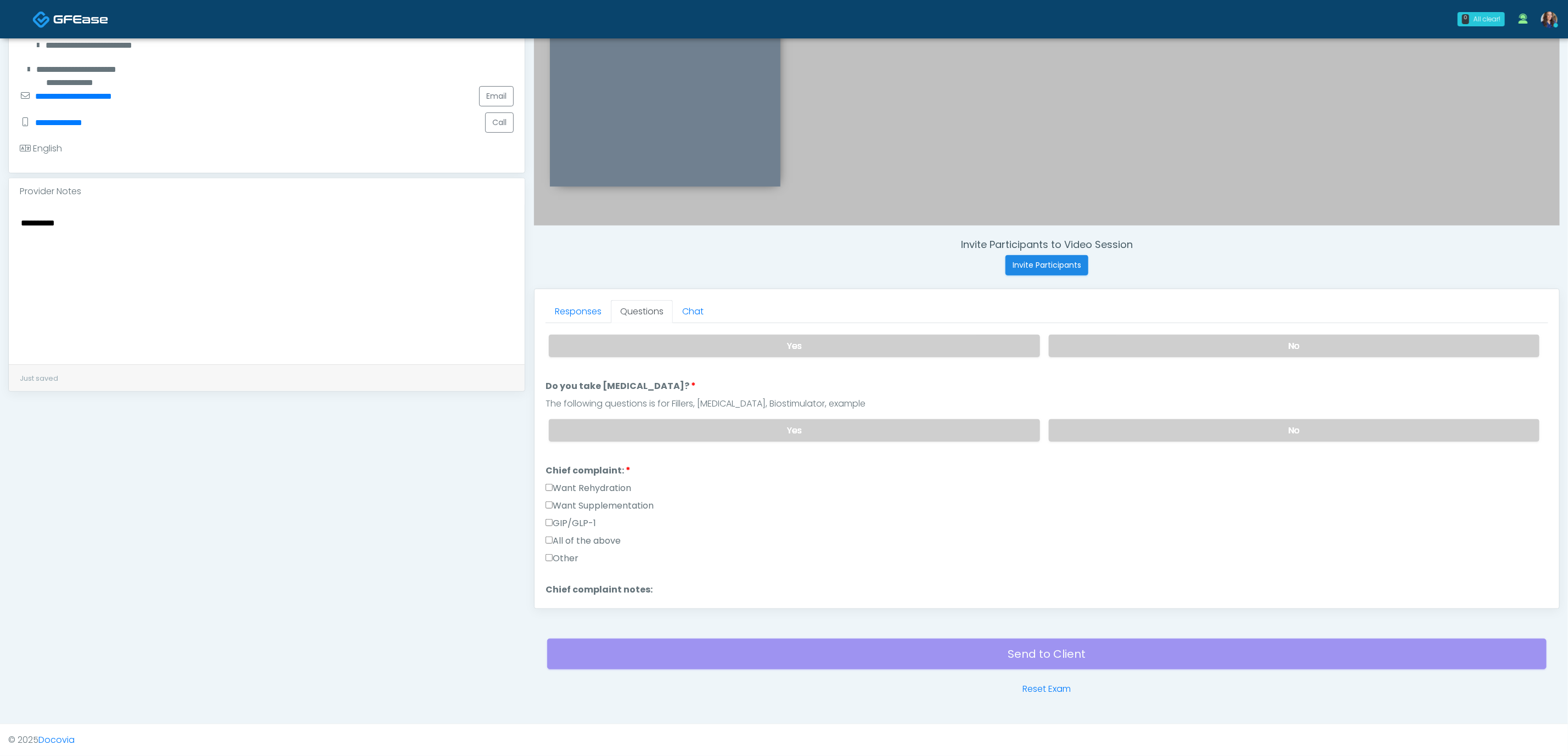
type textarea "**********"
drag, startPoint x: 610, startPoint y: 484, endPoint x: 618, endPoint y: 501, distance: 18.8
click at [609, 484] on label "Want Rehydration" at bounding box center [588, 489] width 86 height 13
drag, startPoint x: 617, startPoint y: 501, endPoint x: 675, endPoint y: 515, distance: 59.7
click at [618, 501] on label "Want Supplementation" at bounding box center [600, 506] width 109 height 13
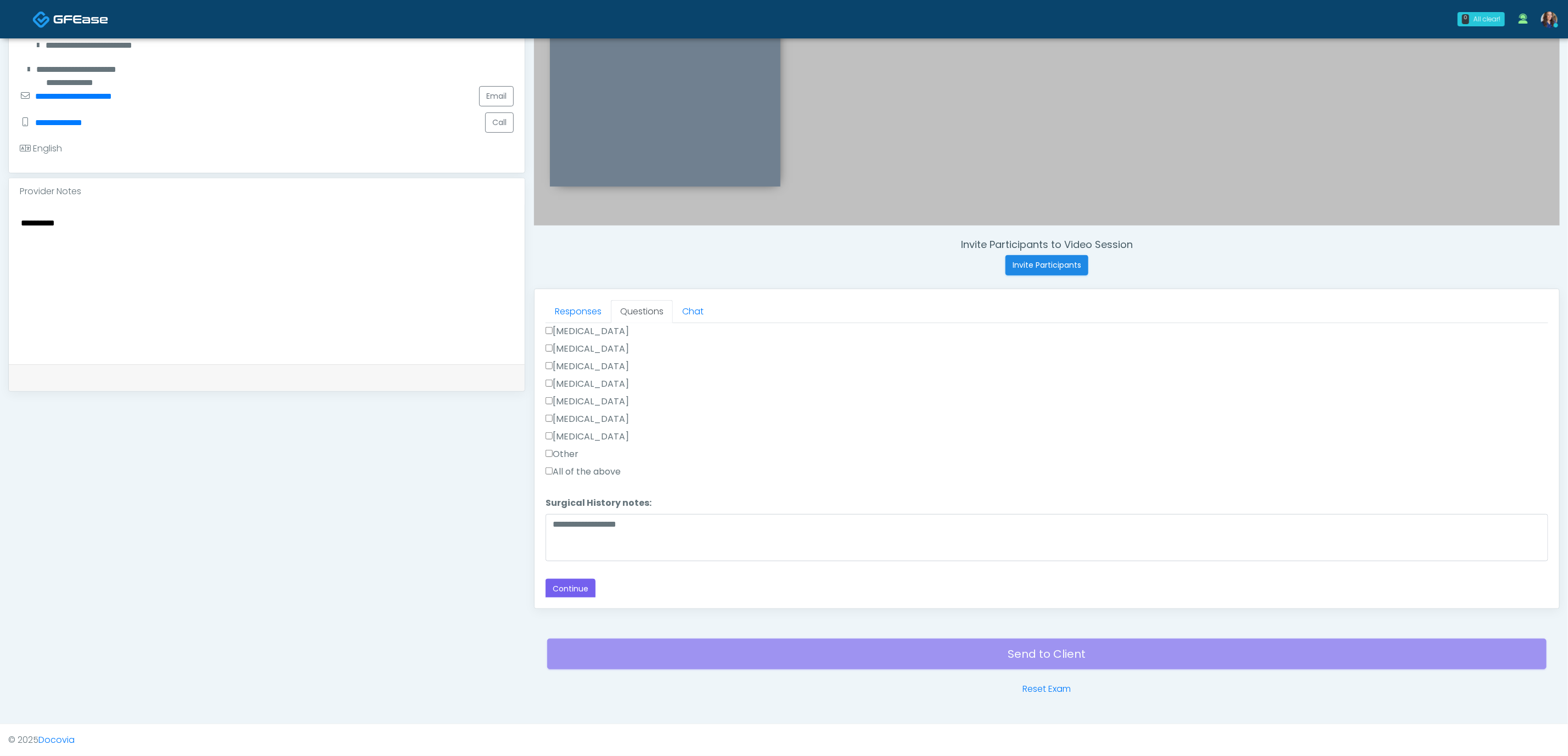
scroll to position [614, 0]
click at [587, 577] on button "Continue" at bounding box center [570, 587] width 50 height 20
click at [606, 548] on label "All of the above" at bounding box center [583, 553] width 75 height 13
drag, startPoint x: 596, startPoint y: 467, endPoint x: 624, endPoint y: 477, distance: 29.7
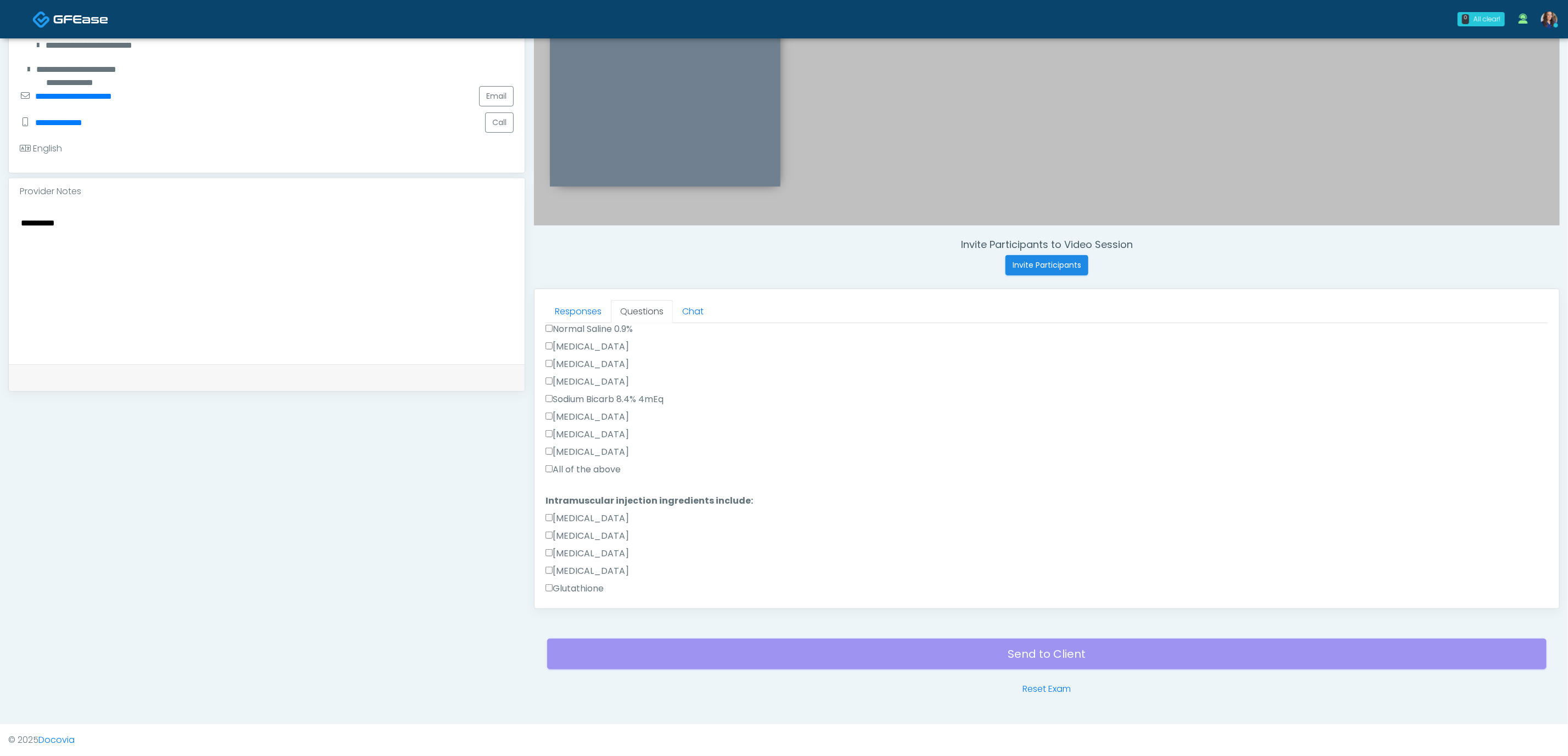
click at [595, 467] on label "All of the above" at bounding box center [583, 470] width 75 height 13
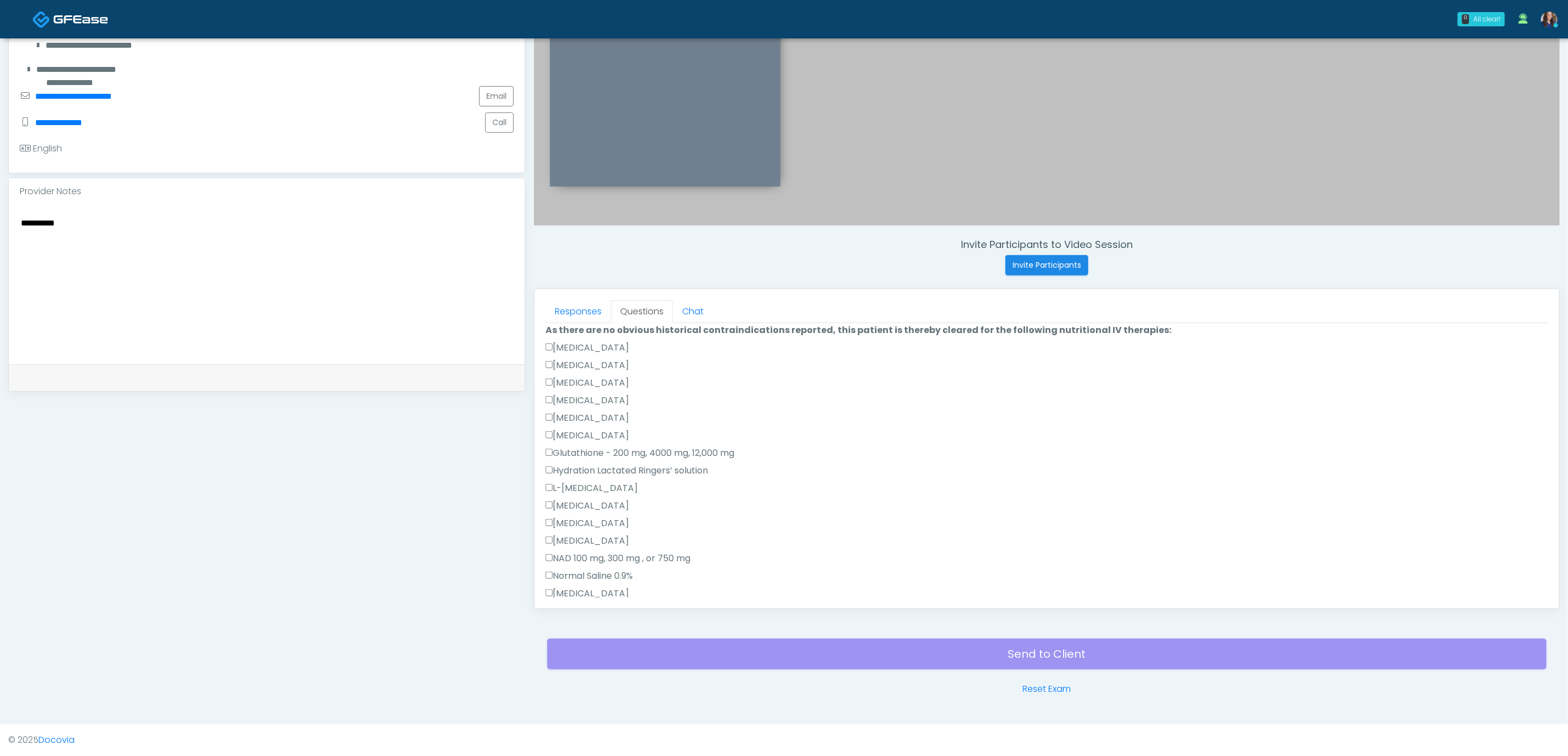
scroll to position [0, 0]
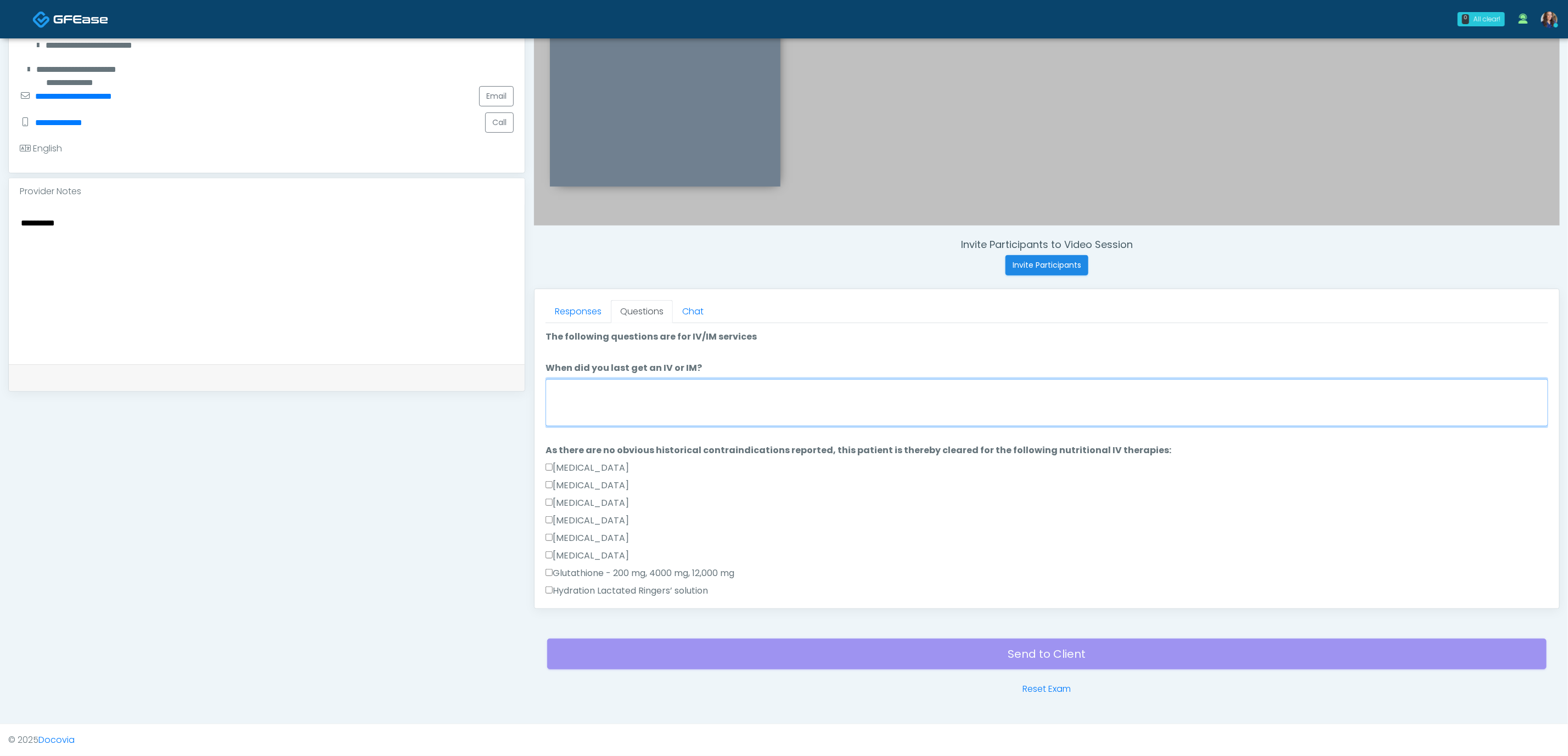
click at [662, 404] on textarea "When did you last get an IV or IM?" at bounding box center [1047, 403] width 1003 height 47
type textarea "*"
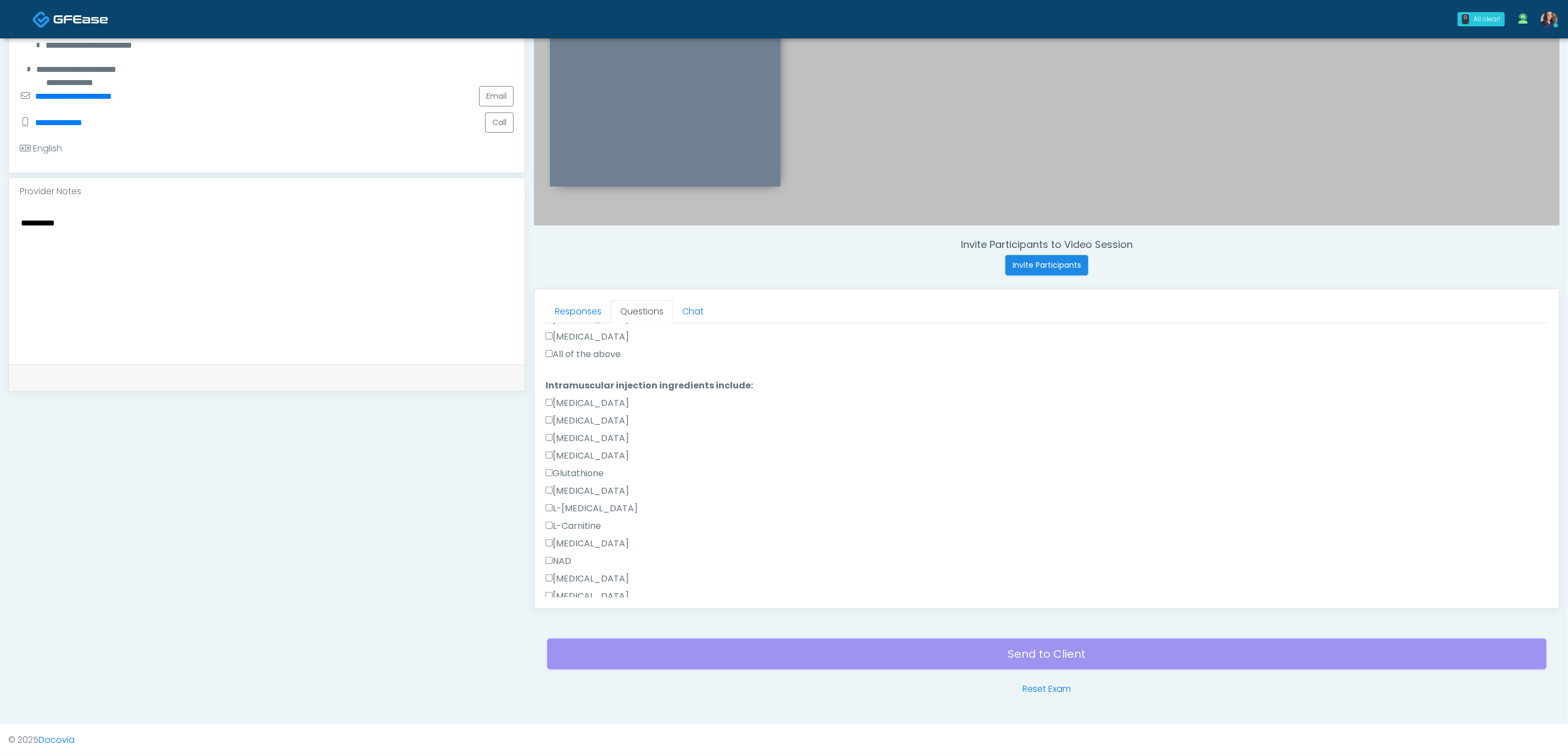
scroll to position [616, 0]
type textarea "**********"
click at [570, 580] on button "Continue" at bounding box center [570, 587] width 50 height 20
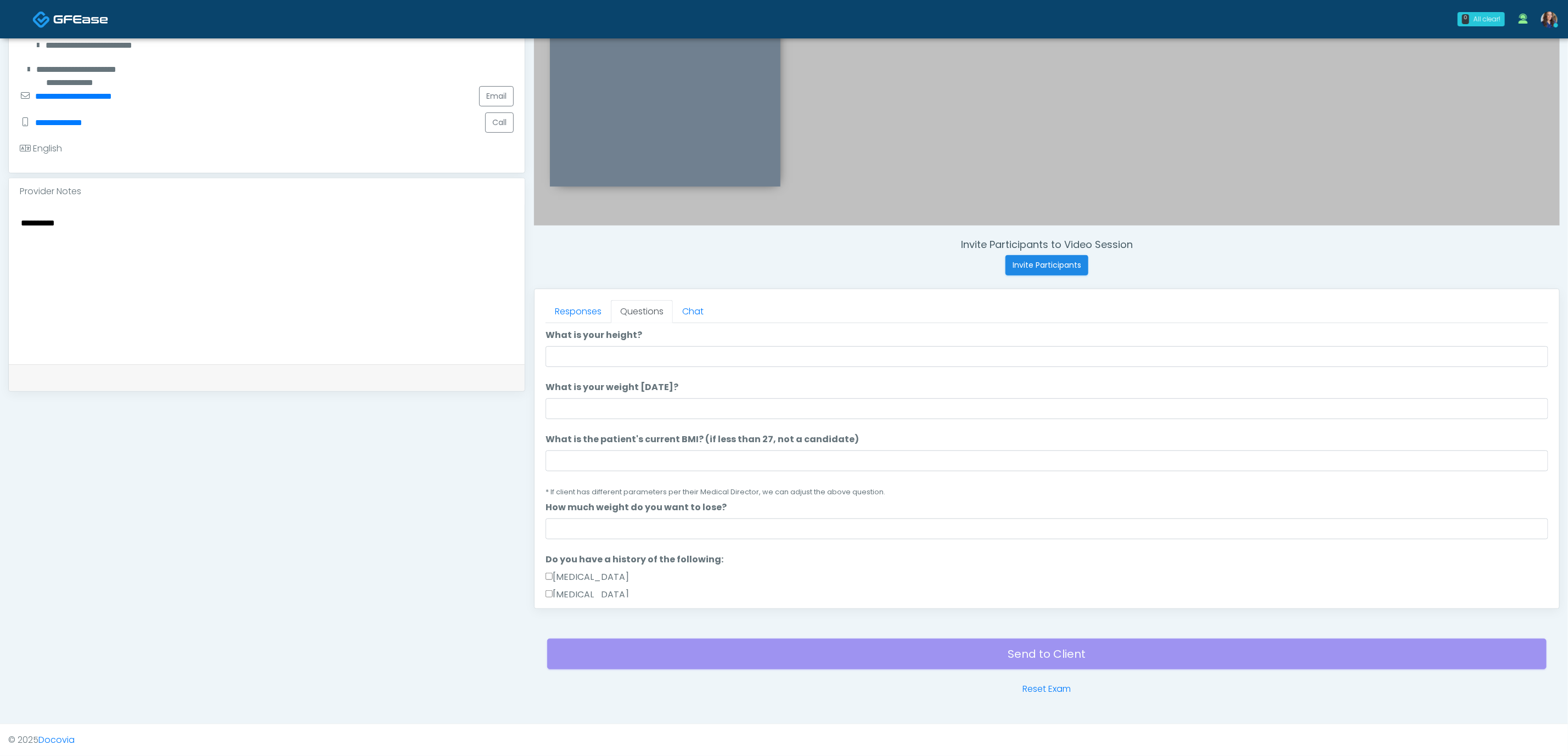
scroll to position [0, 0]
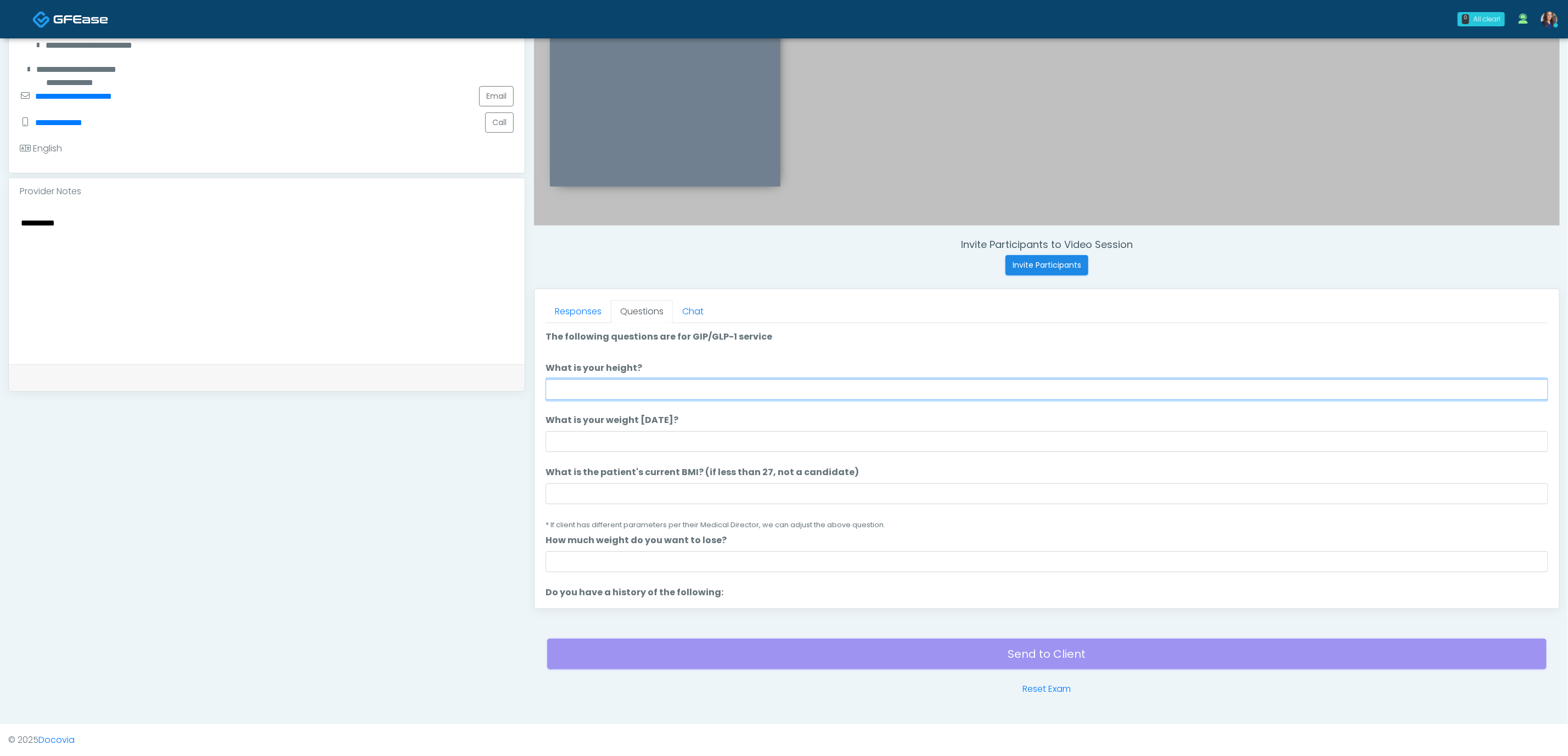
click at [703, 391] on input "What is your height?" at bounding box center [1047, 390] width 1003 height 21
type input "******"
drag, startPoint x: 666, startPoint y: 445, endPoint x: 672, endPoint y: 444, distance: 6.1
click at [666, 445] on input "What is your weight today?" at bounding box center [1047, 442] width 1003 height 21
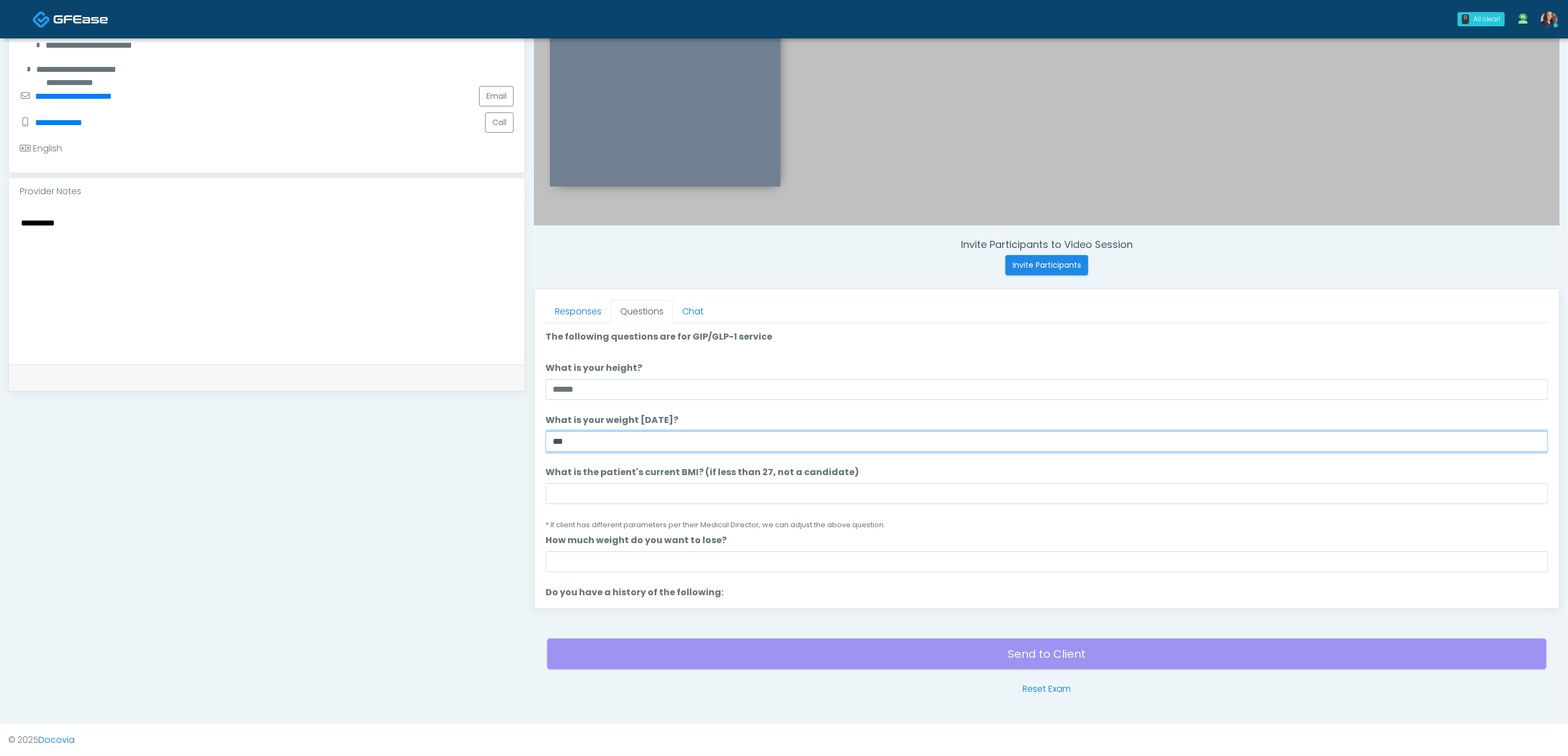
type input "***"
click at [559, 484] on input "What is the patient's current BMI? (if less than 27, not a candidate)" at bounding box center [1047, 494] width 1003 height 21
paste input "****"
type input "****"
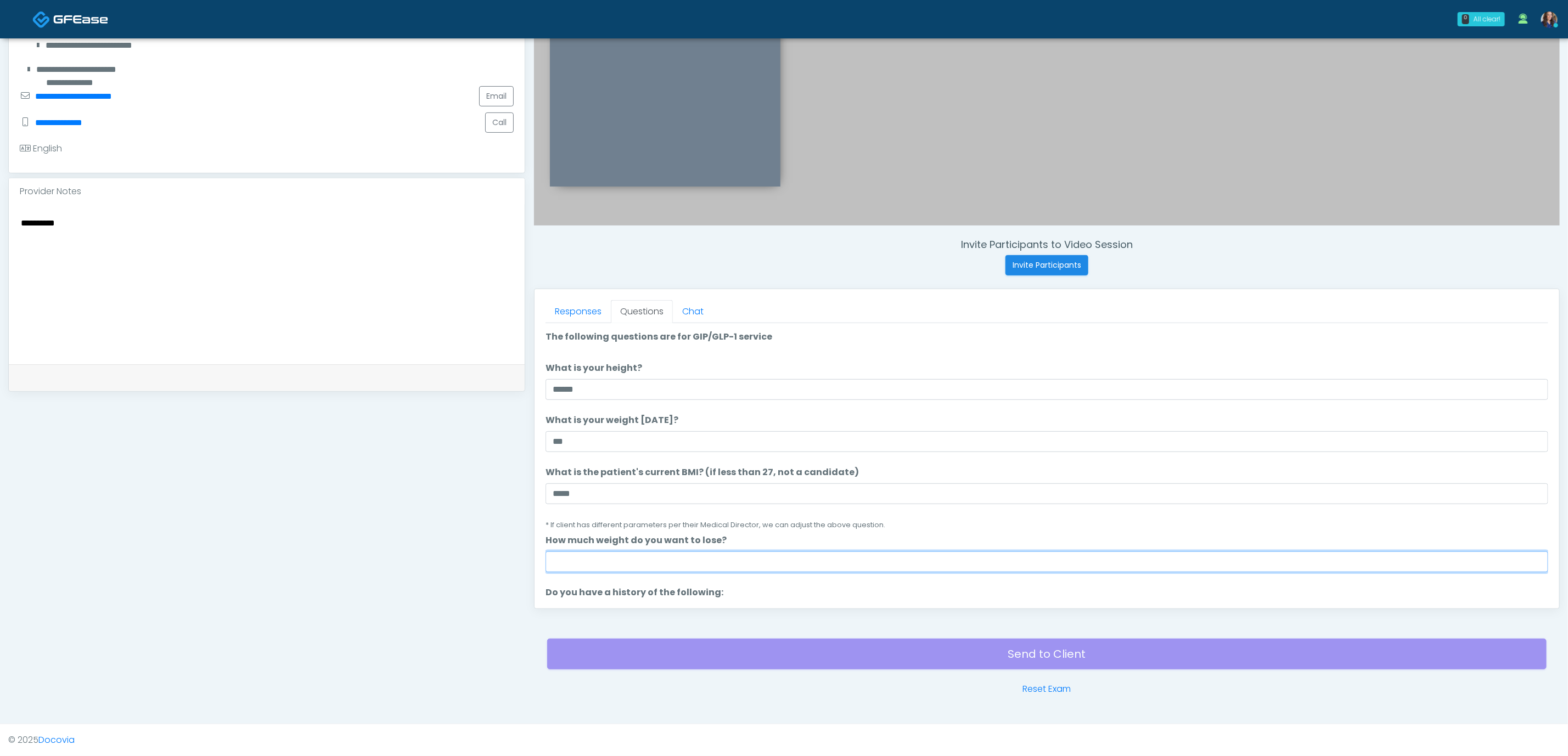
drag, startPoint x: 578, startPoint y: 556, endPoint x: 587, endPoint y: 556, distance: 9.0
click at [578, 556] on input "How much weight do you want to lose?" at bounding box center [1047, 562] width 1003 height 21
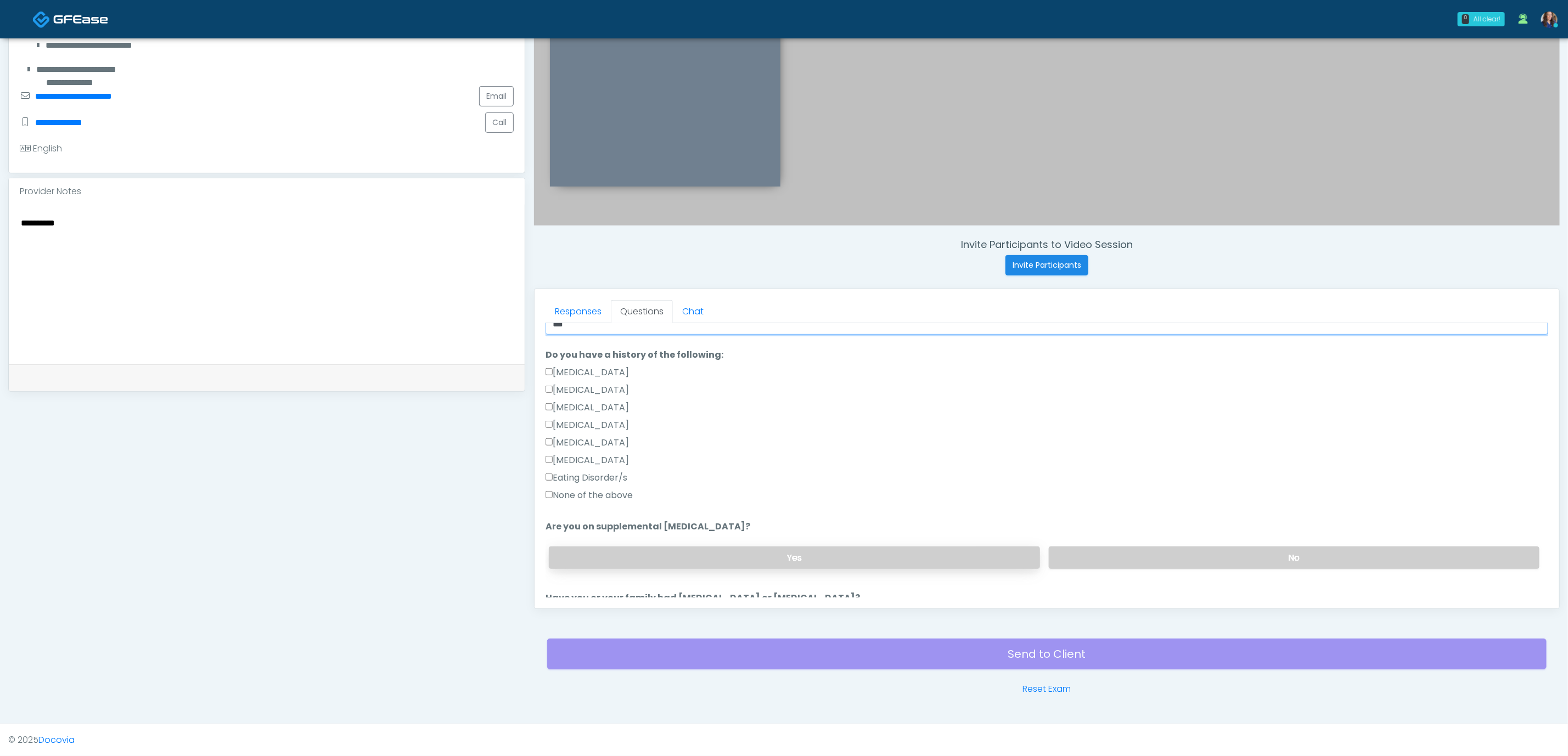
scroll to position [247, 0]
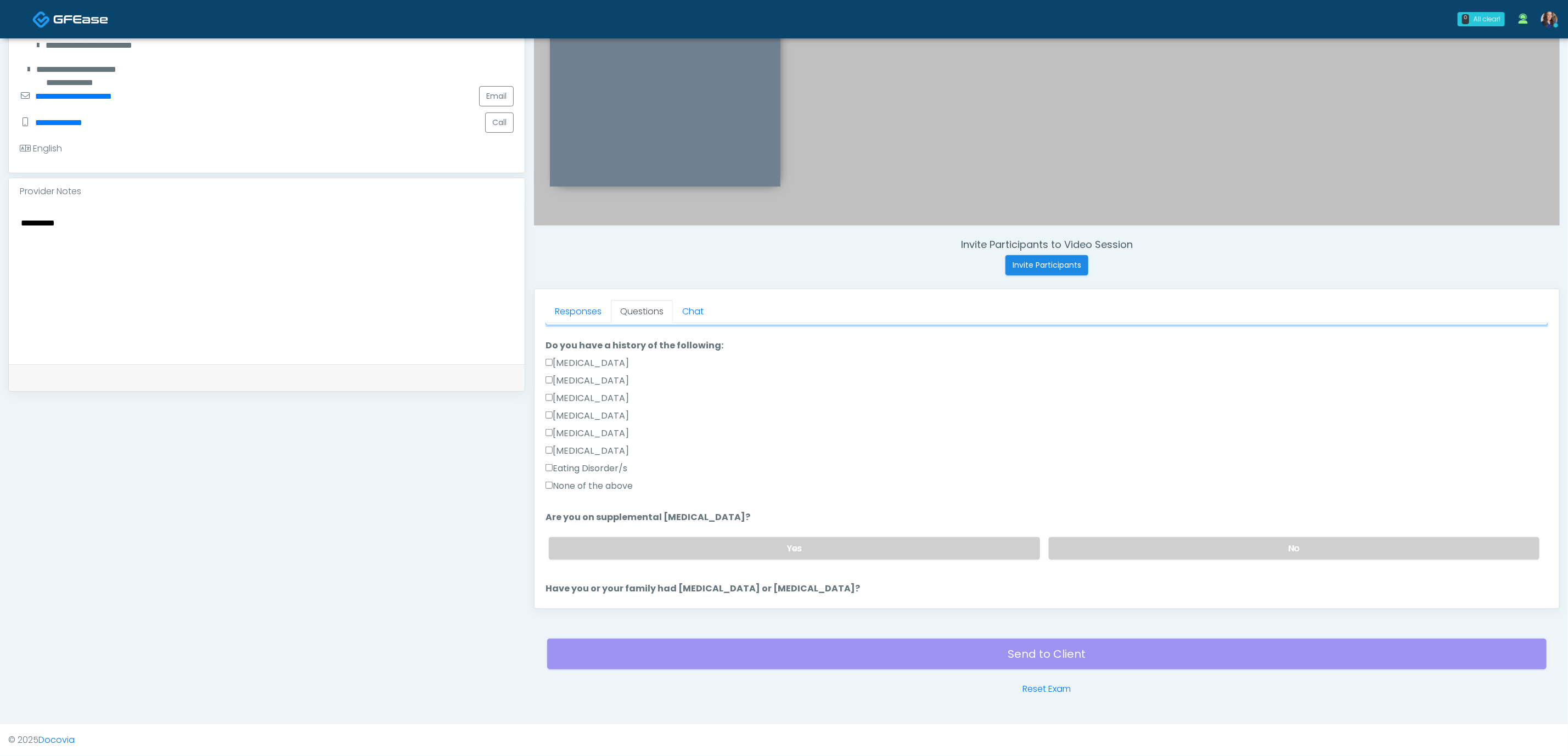
type input "***"
click at [582, 470] on label "Eating Disorder/s" at bounding box center [587, 469] width 82 height 13
click at [595, 464] on label "Eating Disorder/s" at bounding box center [587, 469] width 82 height 13
drag, startPoint x: 587, startPoint y: 488, endPoint x: 596, endPoint y: 488, distance: 9.0
click at [587, 488] on label "None of the above" at bounding box center [589, 486] width 87 height 13
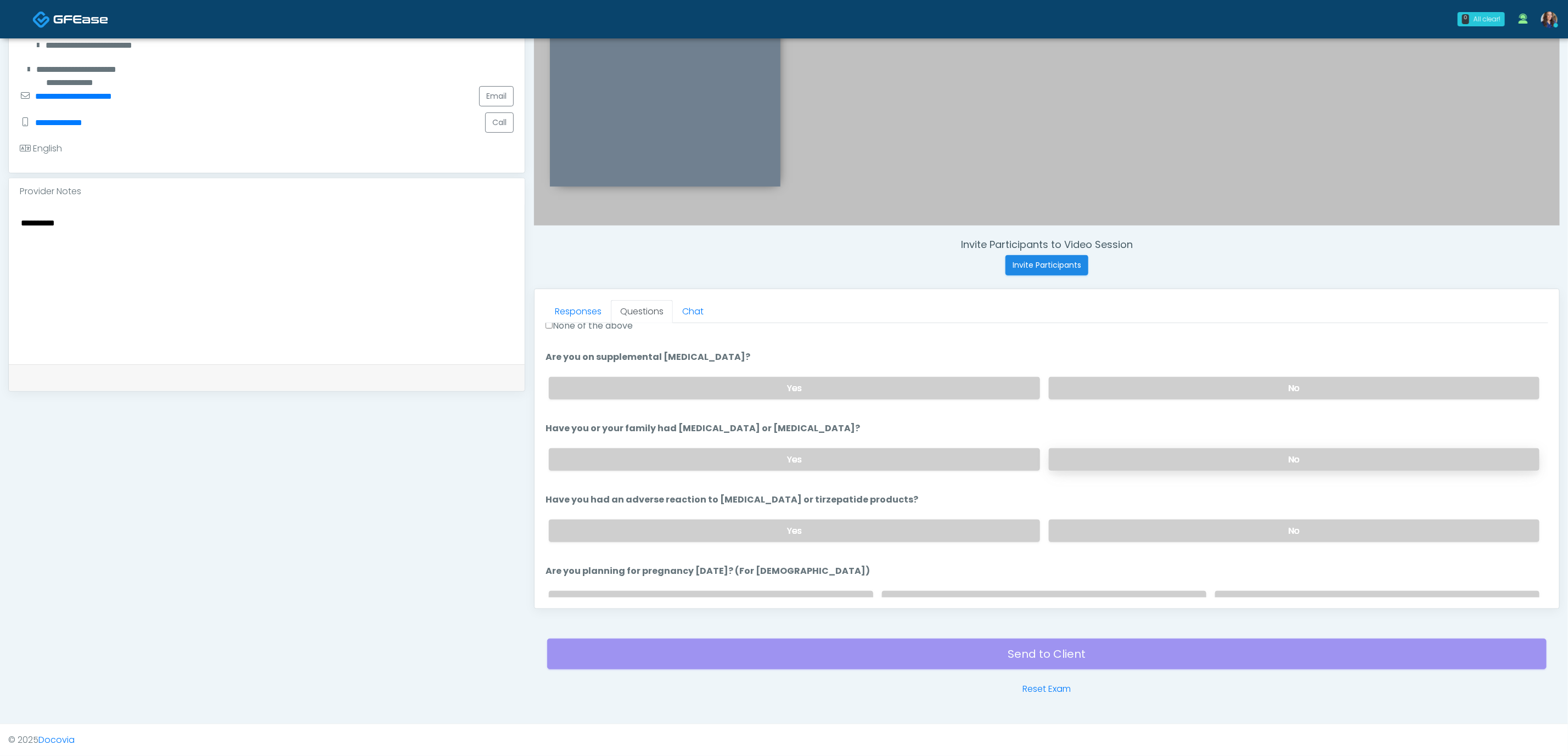
scroll to position [412, 0]
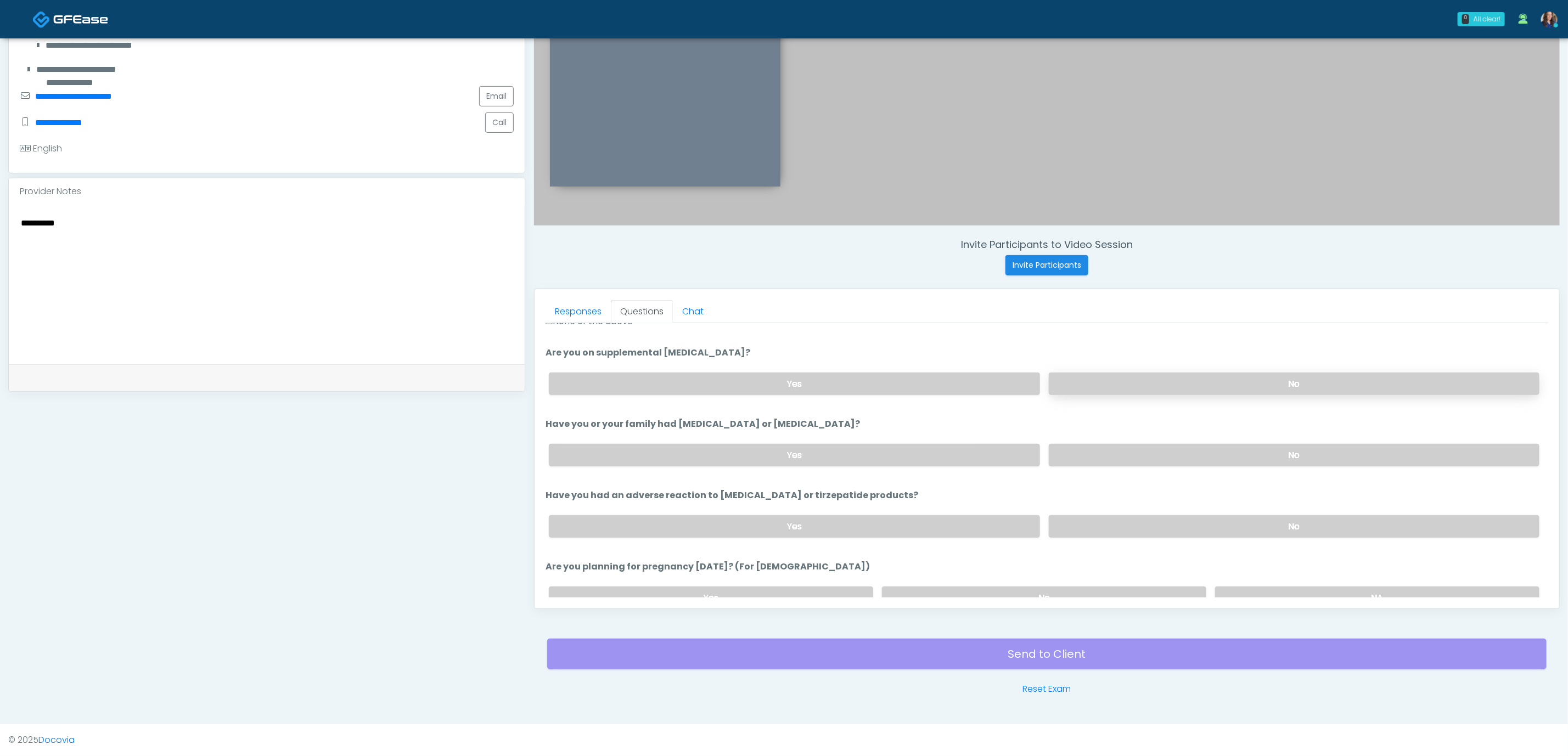
click at [1225, 392] on label "No" at bounding box center [1295, 384] width 491 height 23
drag, startPoint x: 1243, startPoint y: 444, endPoint x: 1252, endPoint y: 480, distance: 37.1
click at [1244, 444] on label "No" at bounding box center [1295, 455] width 491 height 23
click at [1221, 515] on label "No" at bounding box center [1295, 527] width 491 height 23
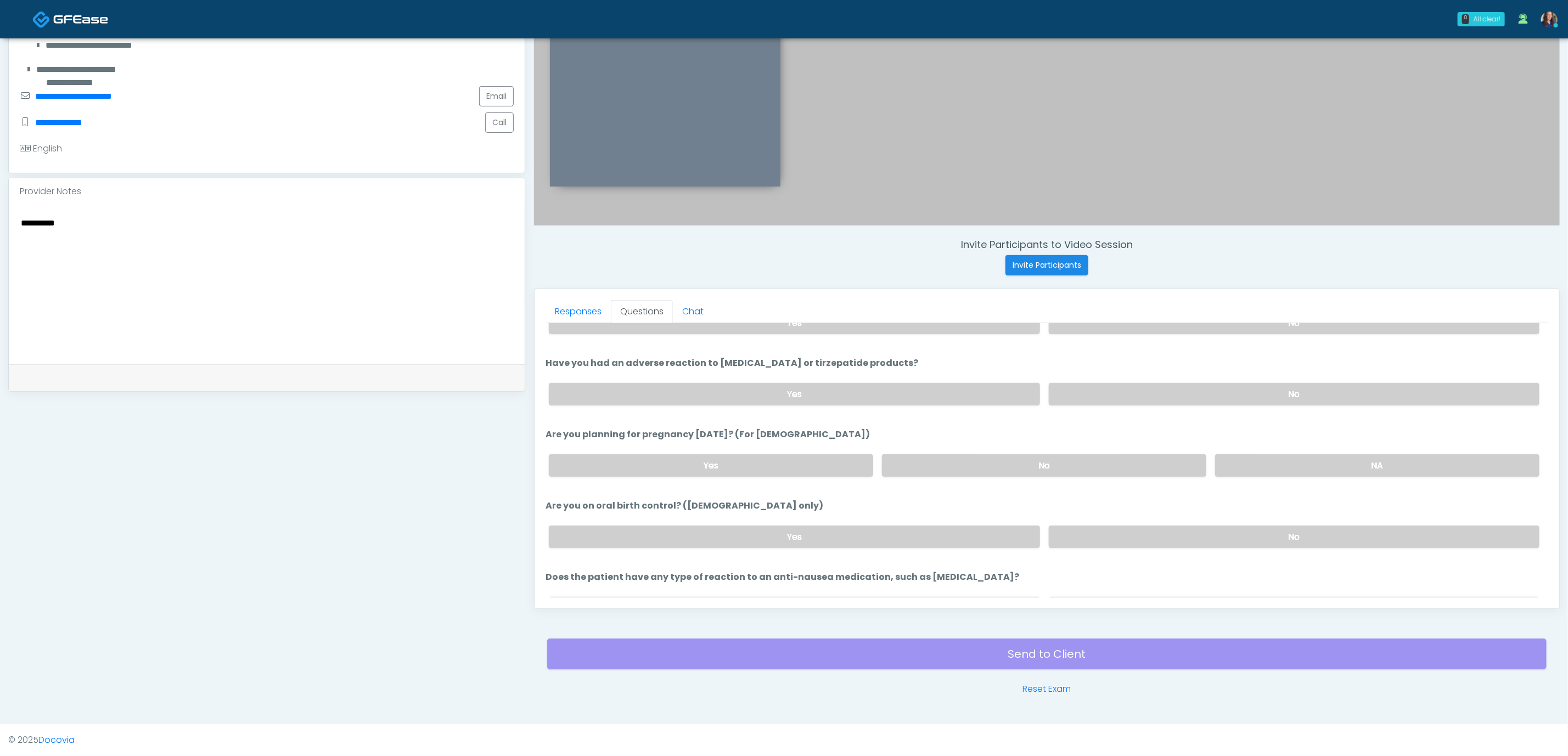
scroll to position [577, 0]
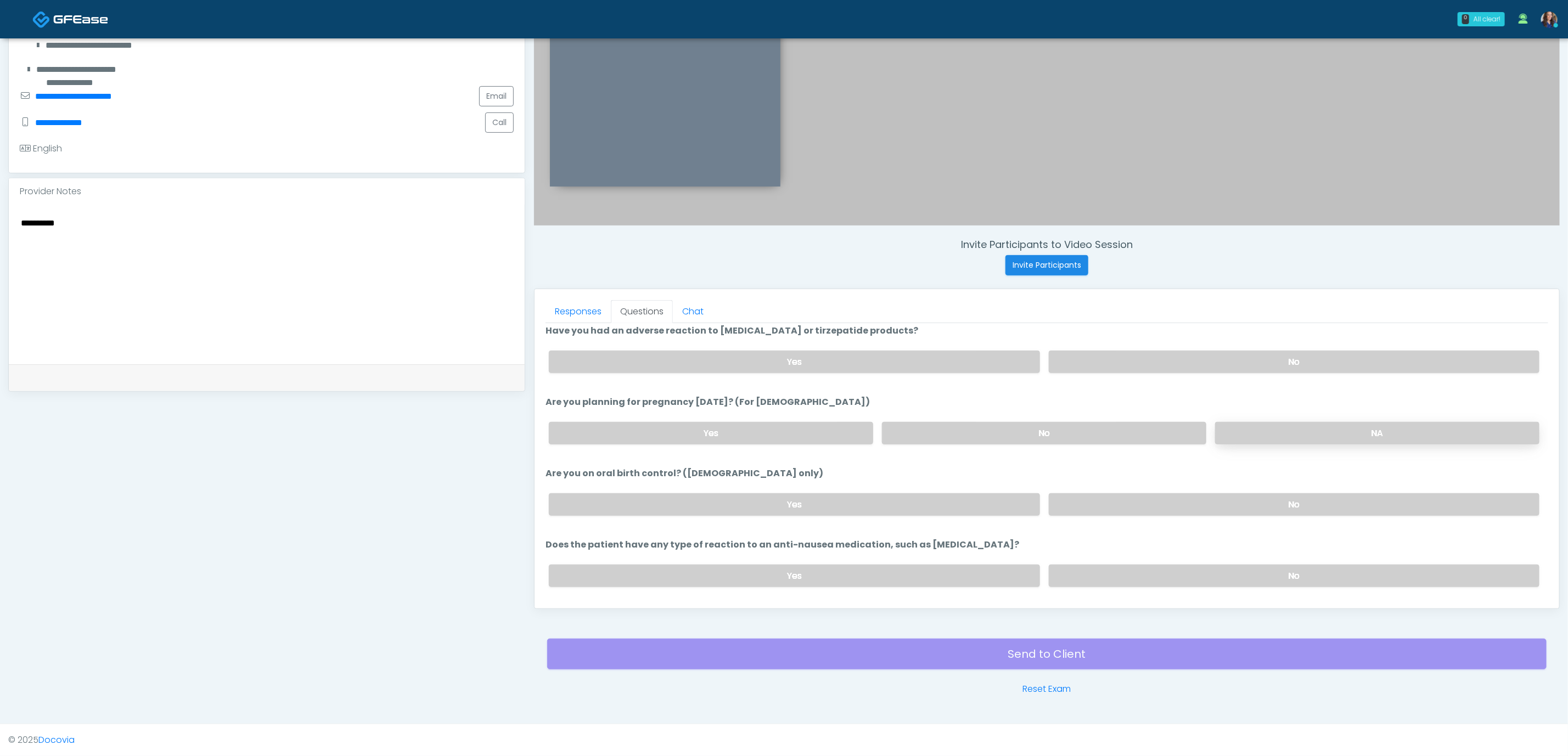
drag, startPoint x: 1150, startPoint y: 439, endPoint x: 1331, endPoint y: 434, distance: 181.1
click at [1163, 439] on label "No" at bounding box center [1044, 433] width 325 height 23
click at [1340, 434] on label "NA" at bounding box center [1378, 433] width 325 height 23
click at [1280, 507] on label "No" at bounding box center [1295, 505] width 491 height 23
click at [1260, 578] on label "No" at bounding box center [1295, 576] width 491 height 23
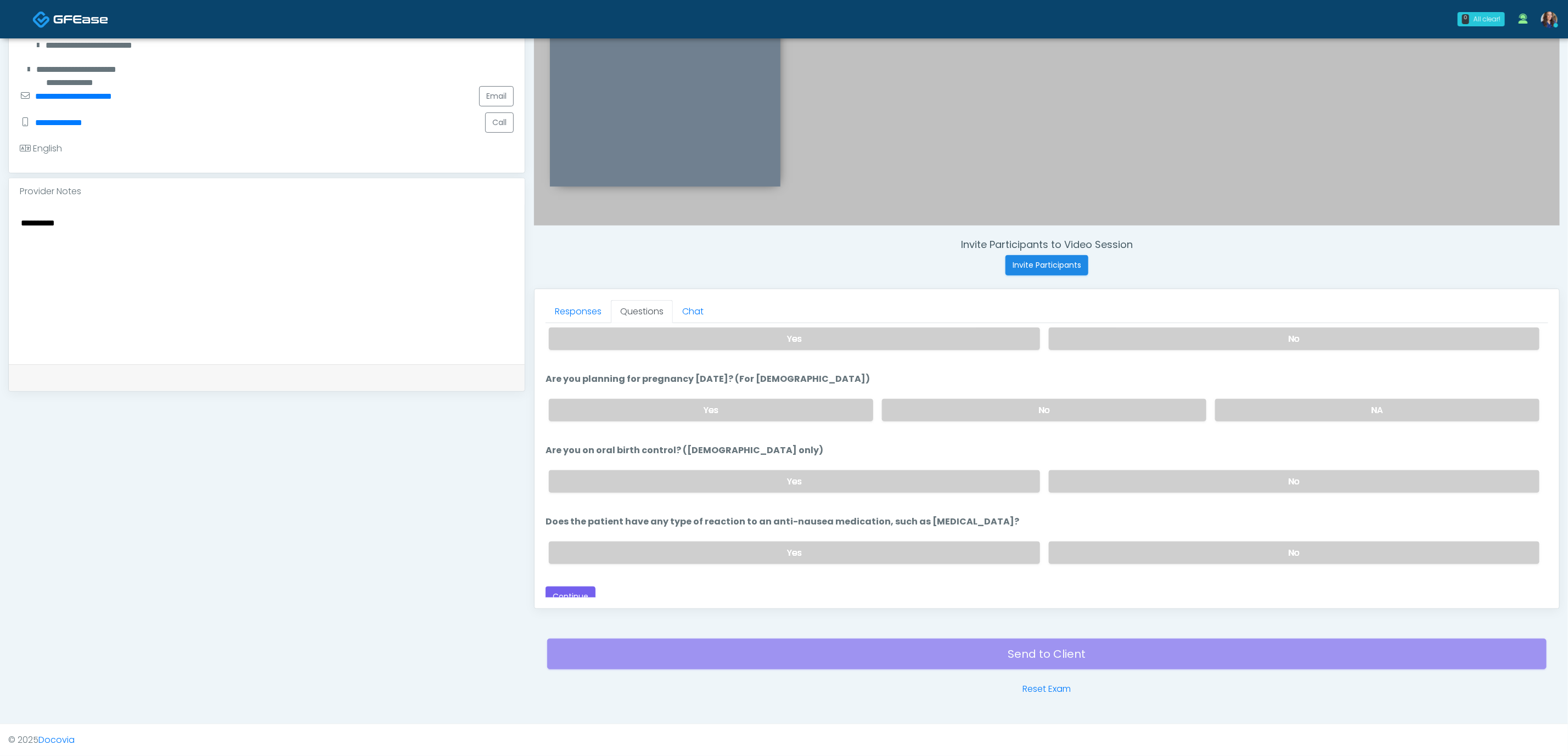
scroll to position [609, 0]
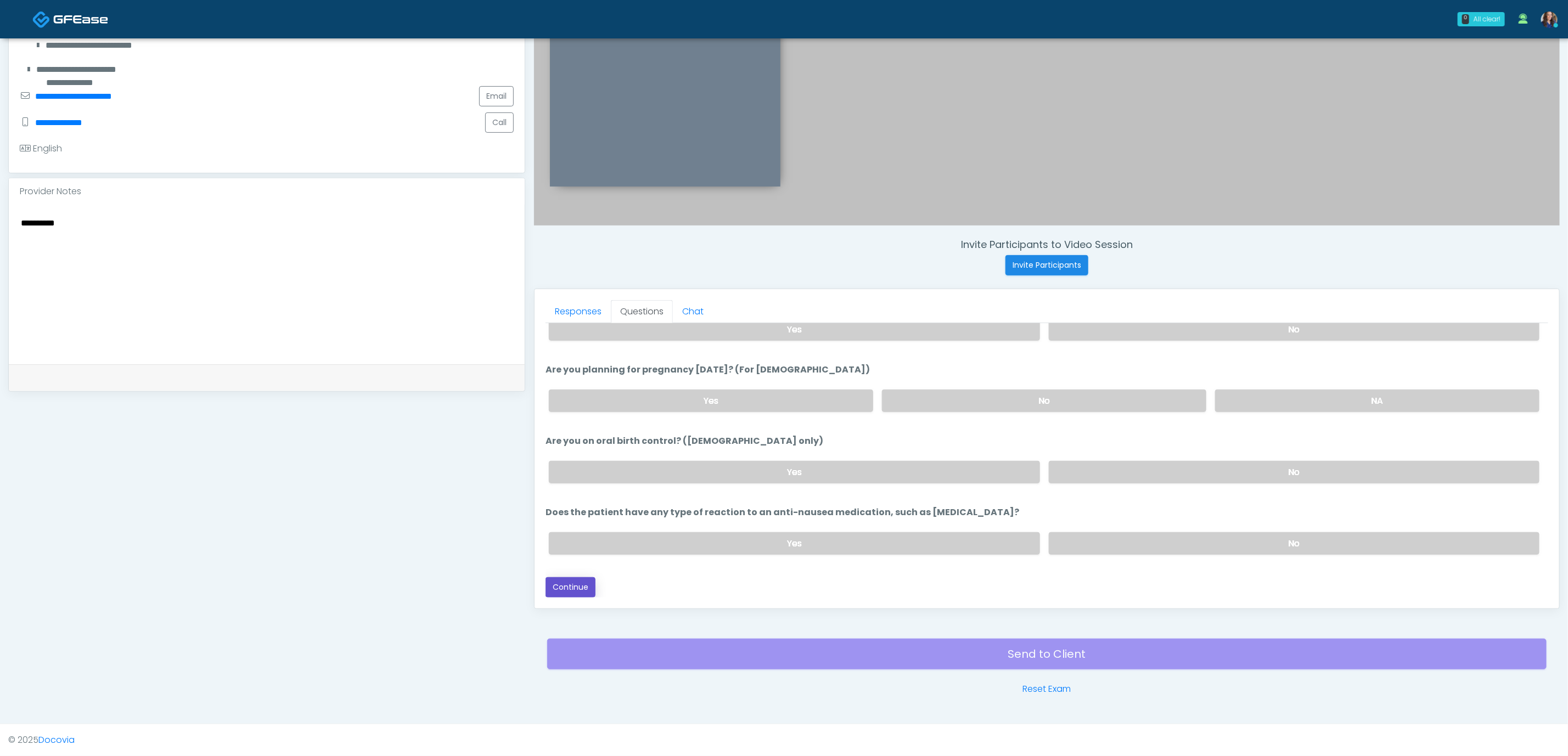
click at [577, 583] on button "Continue" at bounding box center [570, 587] width 50 height 20
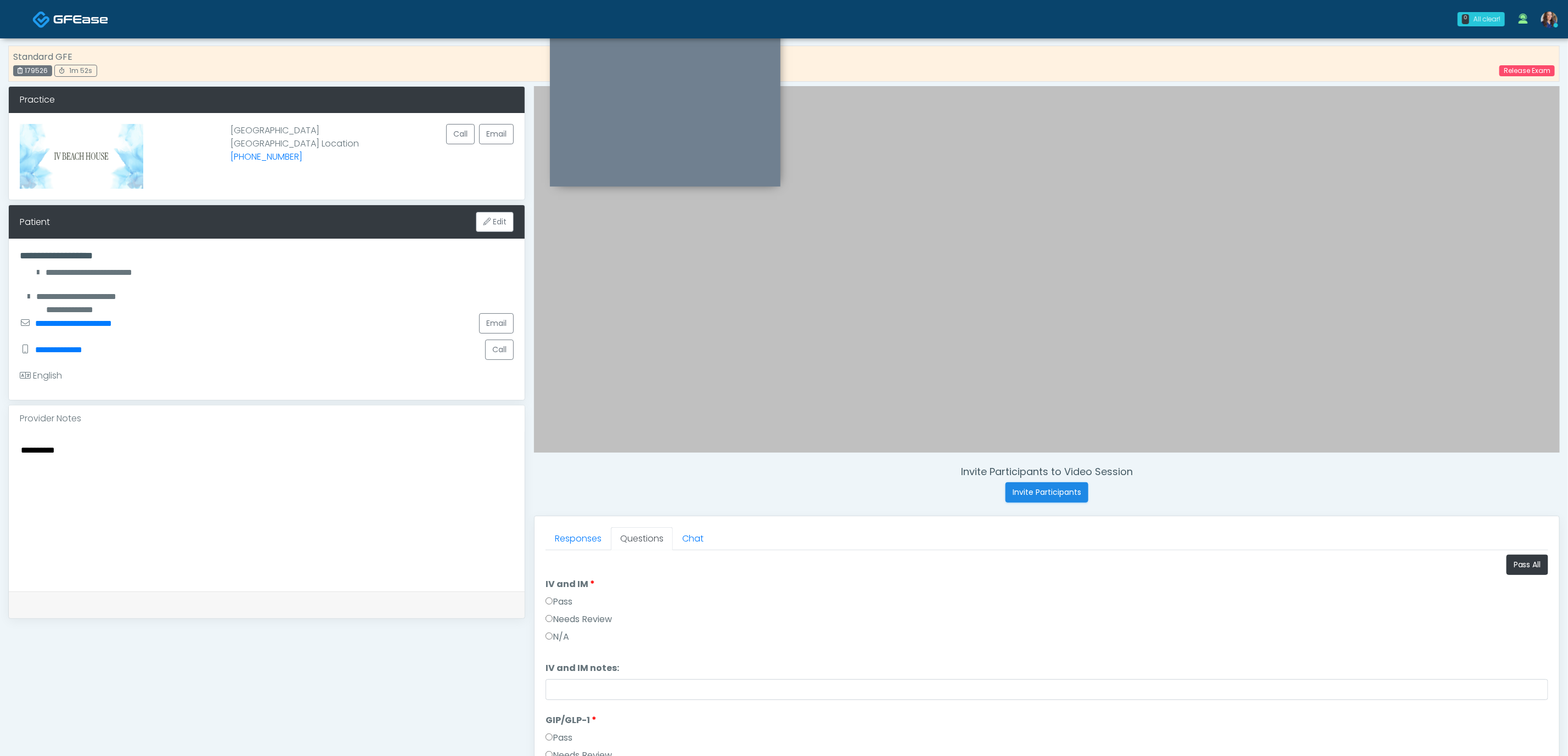
scroll to position [0, 0]
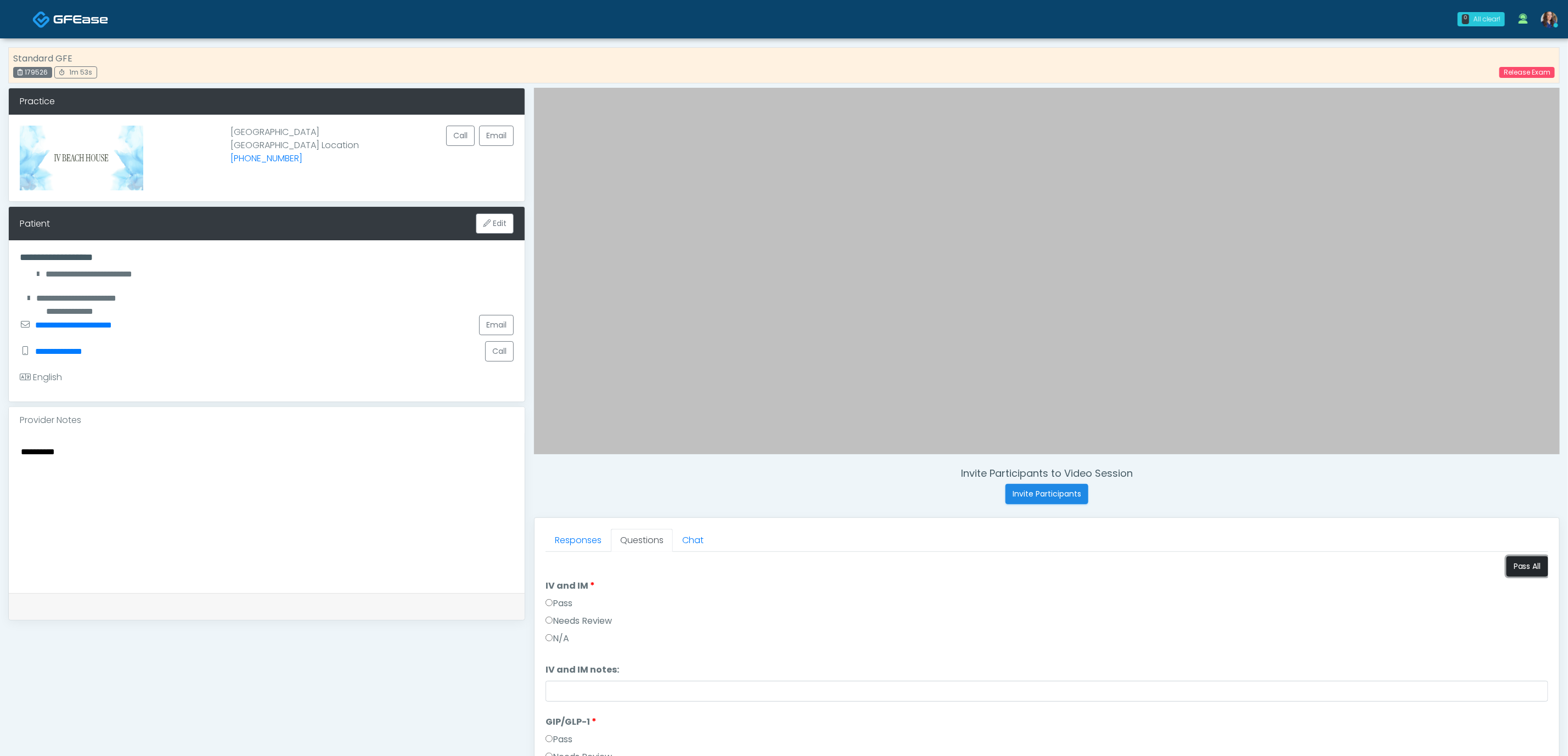
click at [1507, 567] on button "Pass All" at bounding box center [1527, 566] width 42 height 20
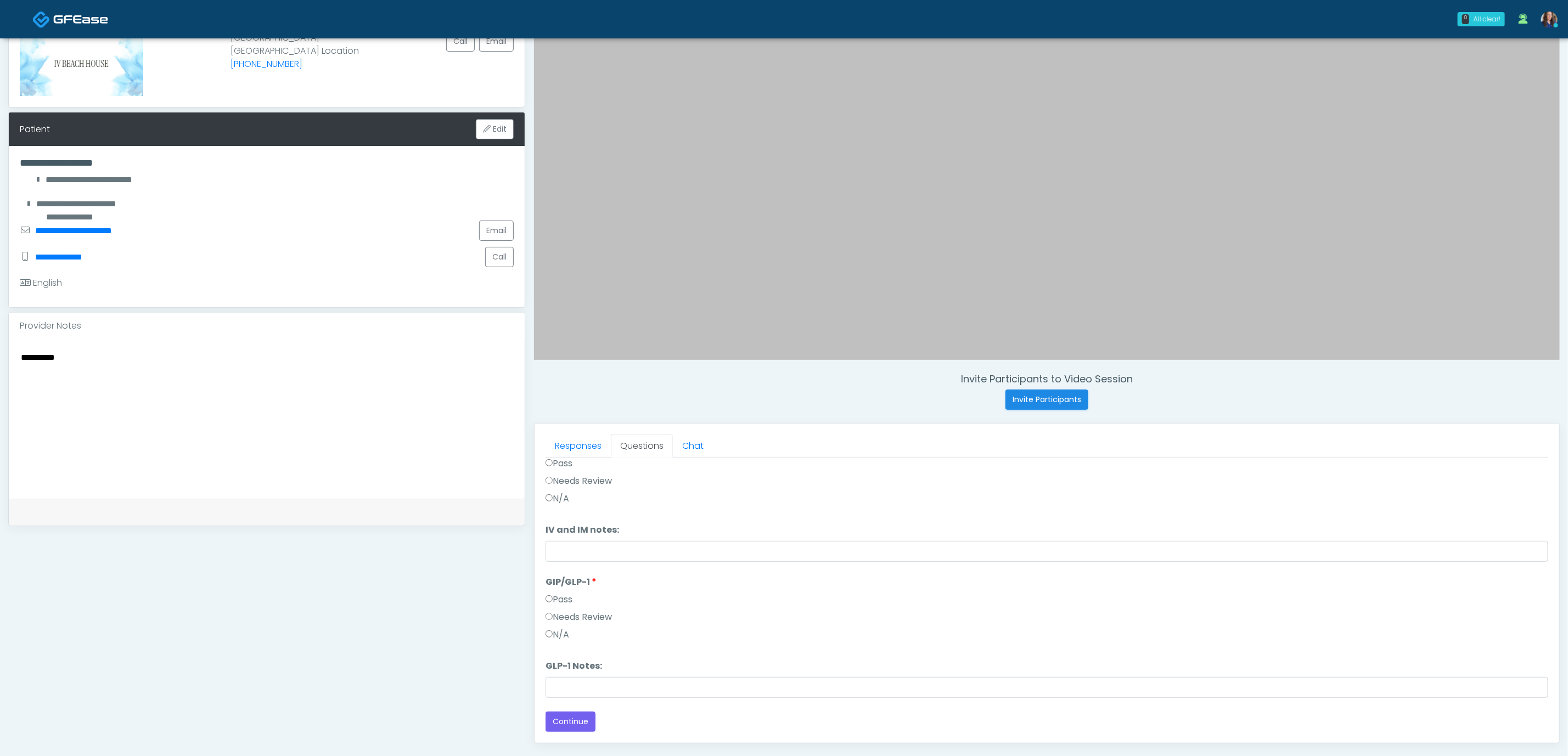
scroll to position [232, 0]
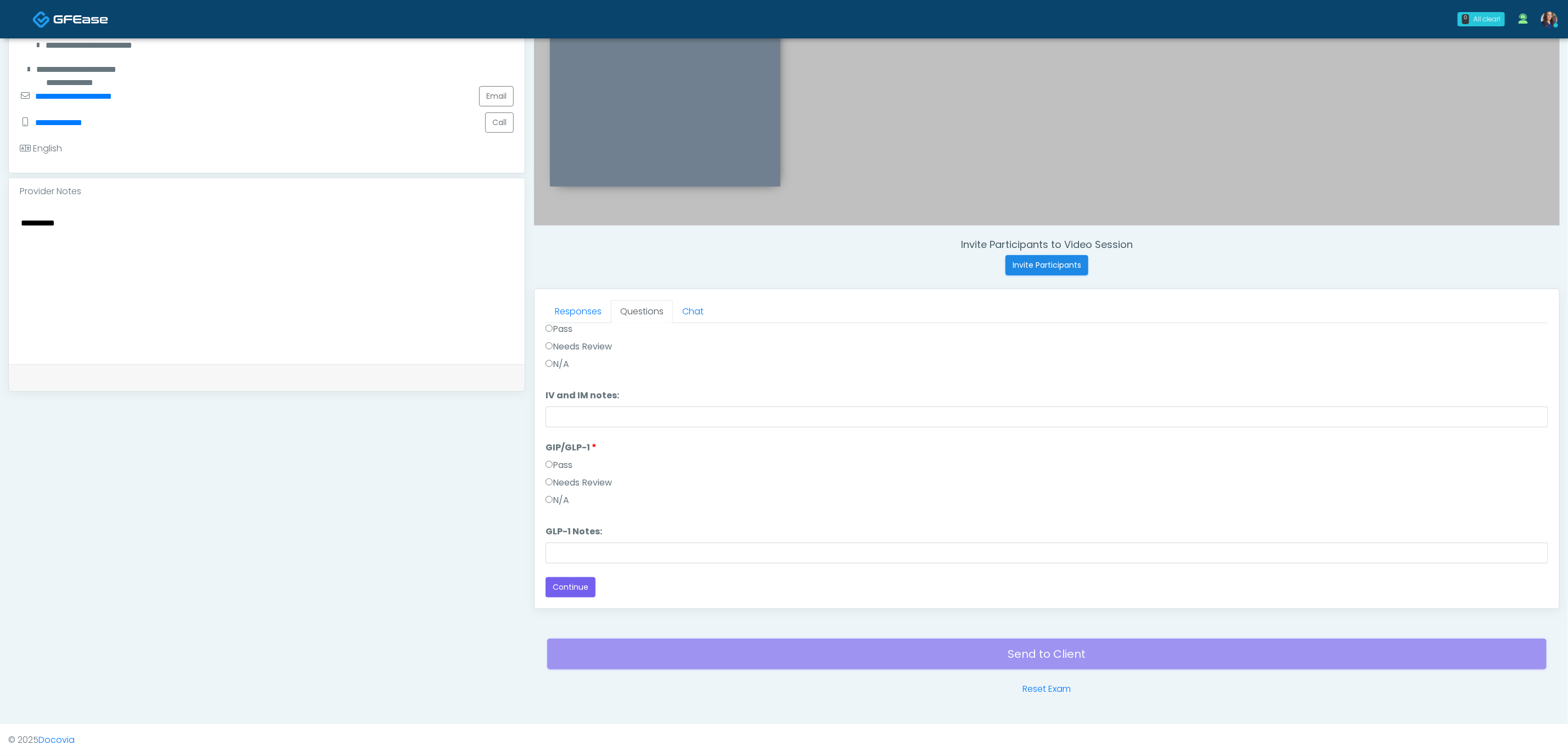
drag, startPoint x: 215, startPoint y: 265, endPoint x: -41, endPoint y: 229, distance: 258.5
click at [0, 229] on html "0 All clear! All clear! Kristin Adams In Exam - 1m 55s CA Jennifer Ekeh AZ CA C…" at bounding box center [784, 263] width 1568 height 985
click at [284, 255] on textarea "*********" at bounding box center [267, 282] width 494 height 134
drag, startPoint x: 100, startPoint y: 224, endPoint x: 86, endPoint y: 229, distance: 14.9
click at [86, 229] on textarea "**********" at bounding box center [267, 282] width 494 height 134
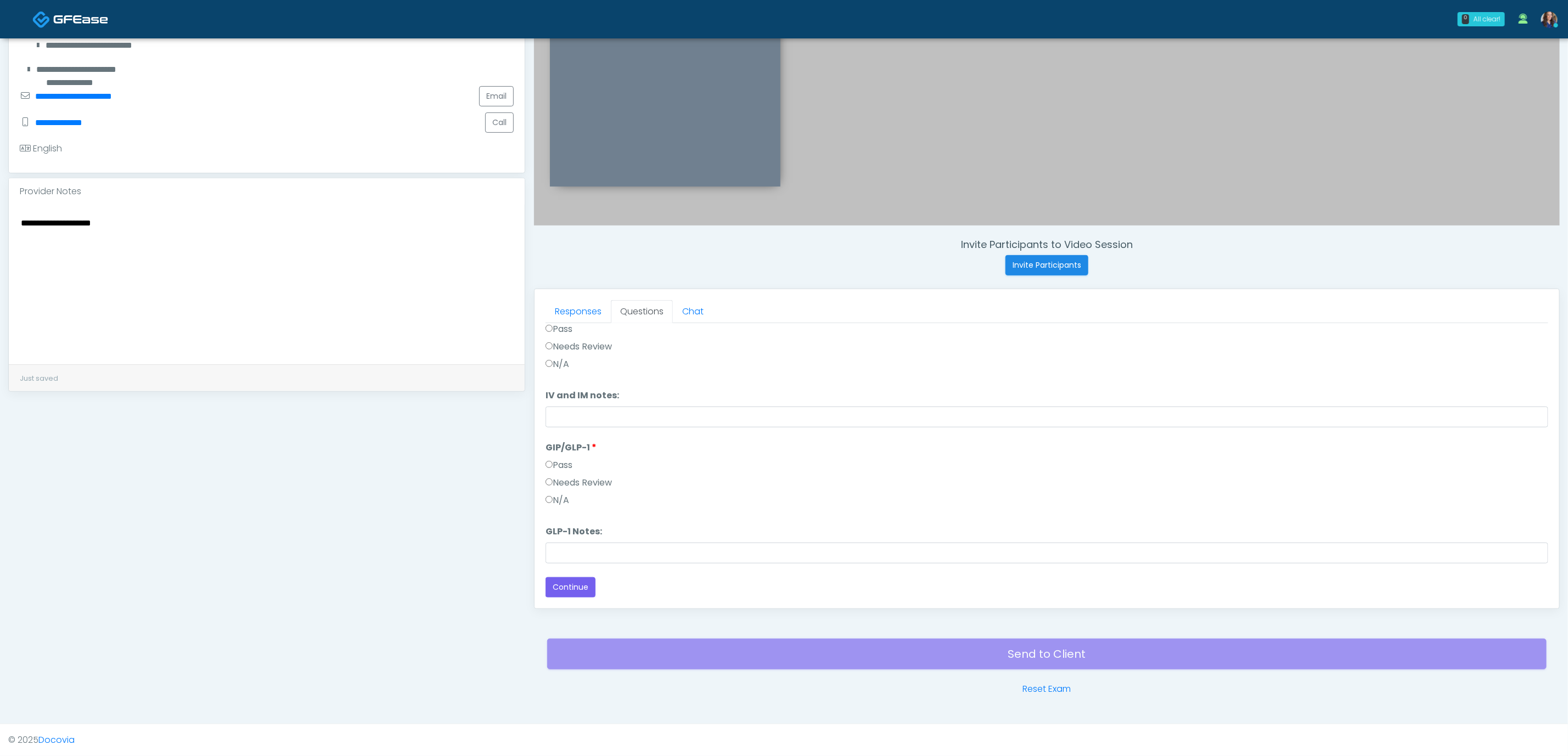
click at [86, 228] on textarea "**********" at bounding box center [267, 282] width 494 height 134
click at [84, 228] on textarea "**********" at bounding box center [267, 282] width 494 height 134
click at [117, 224] on textarea "**********" at bounding box center [267, 282] width 494 height 134
click at [92, 226] on textarea "**********" at bounding box center [267, 282] width 494 height 134
click at [93, 226] on textarea "**********" at bounding box center [267, 282] width 494 height 134
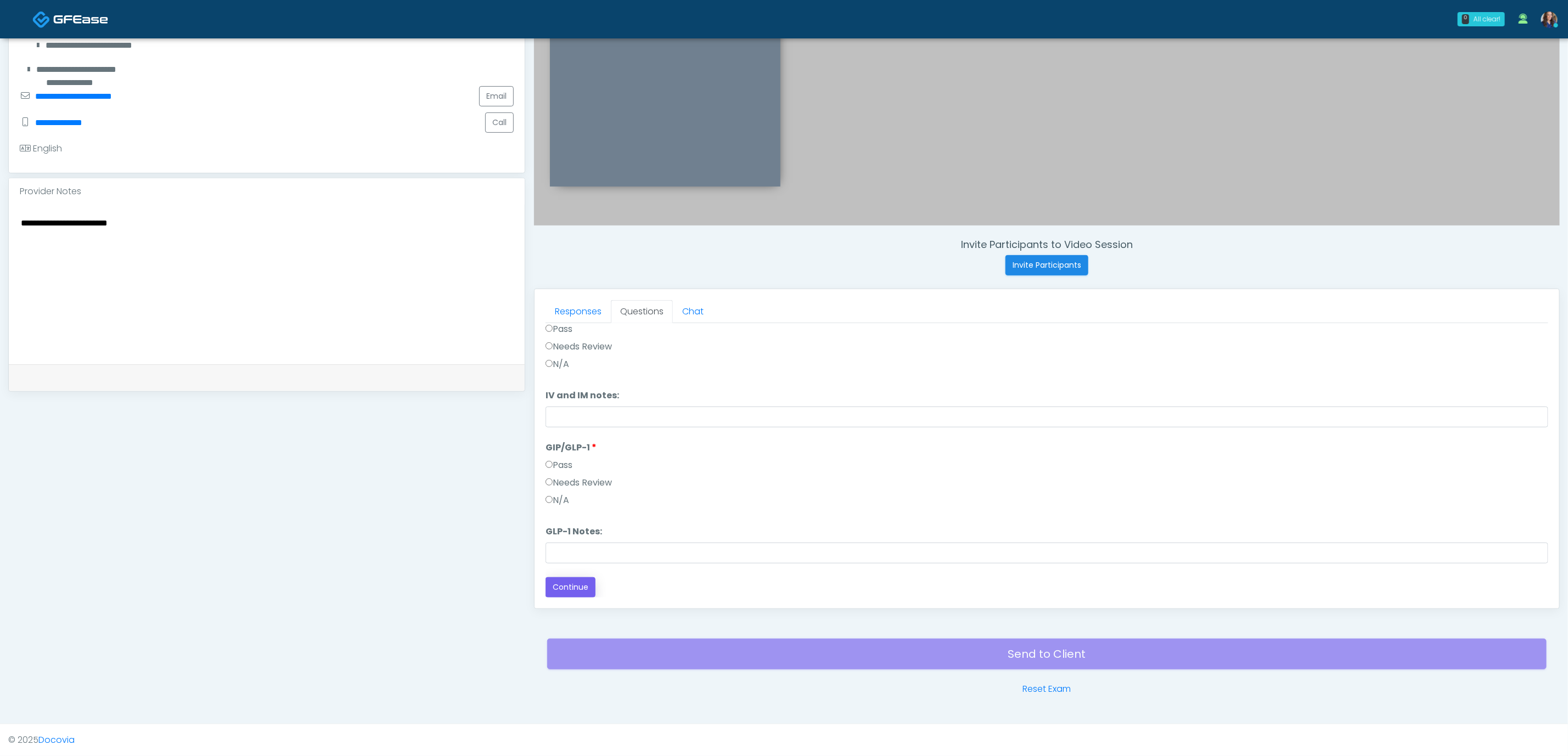
type textarea "**********"
drag, startPoint x: 580, startPoint y: 590, endPoint x: 587, endPoint y: 590, distance: 7.0
click at [578, 590] on button "Continue" at bounding box center [570, 587] width 50 height 20
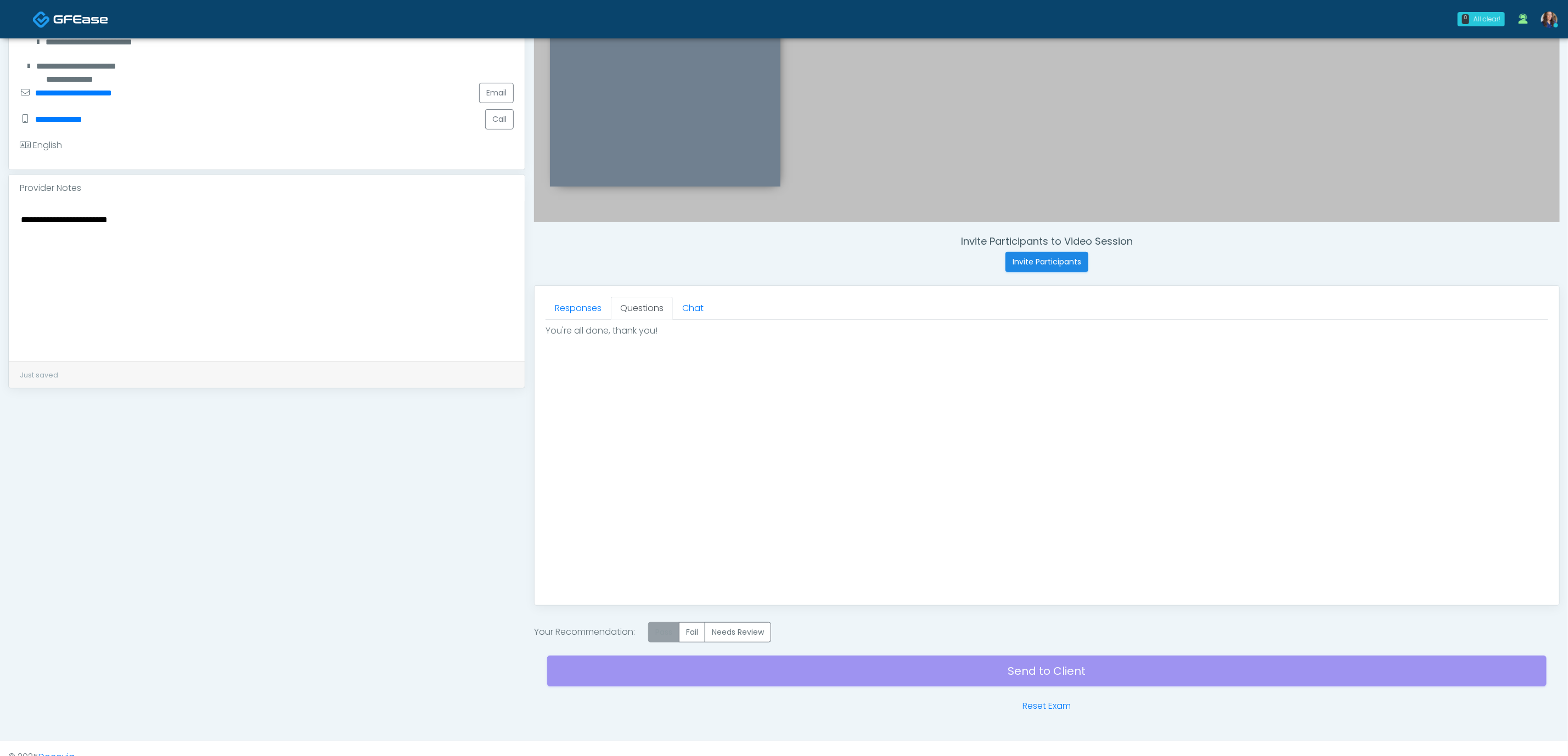
click at [664, 627] on label "Pass" at bounding box center [664, 632] width 31 height 20
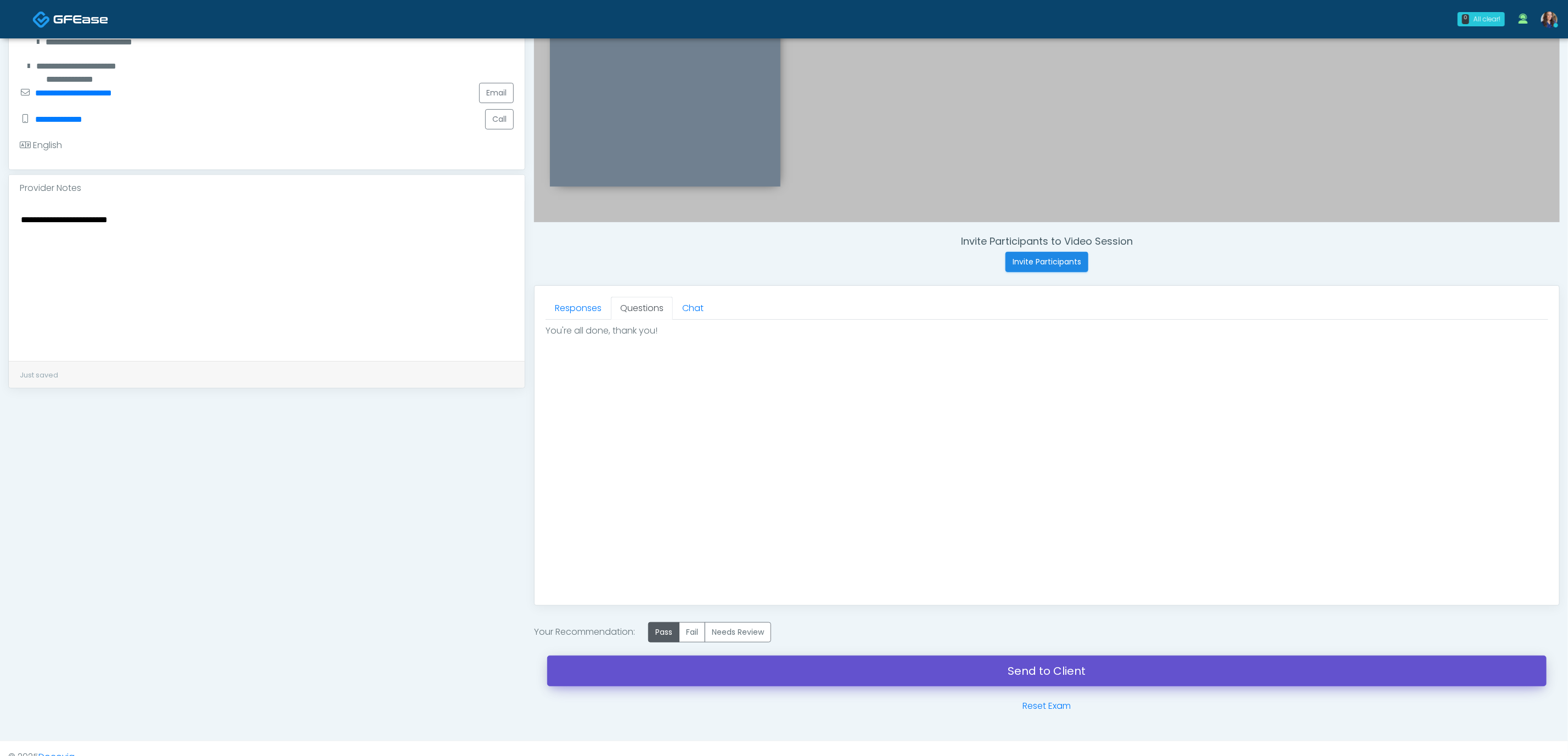
click at [833, 669] on link "Send to Client" at bounding box center [1047, 671] width 999 height 31
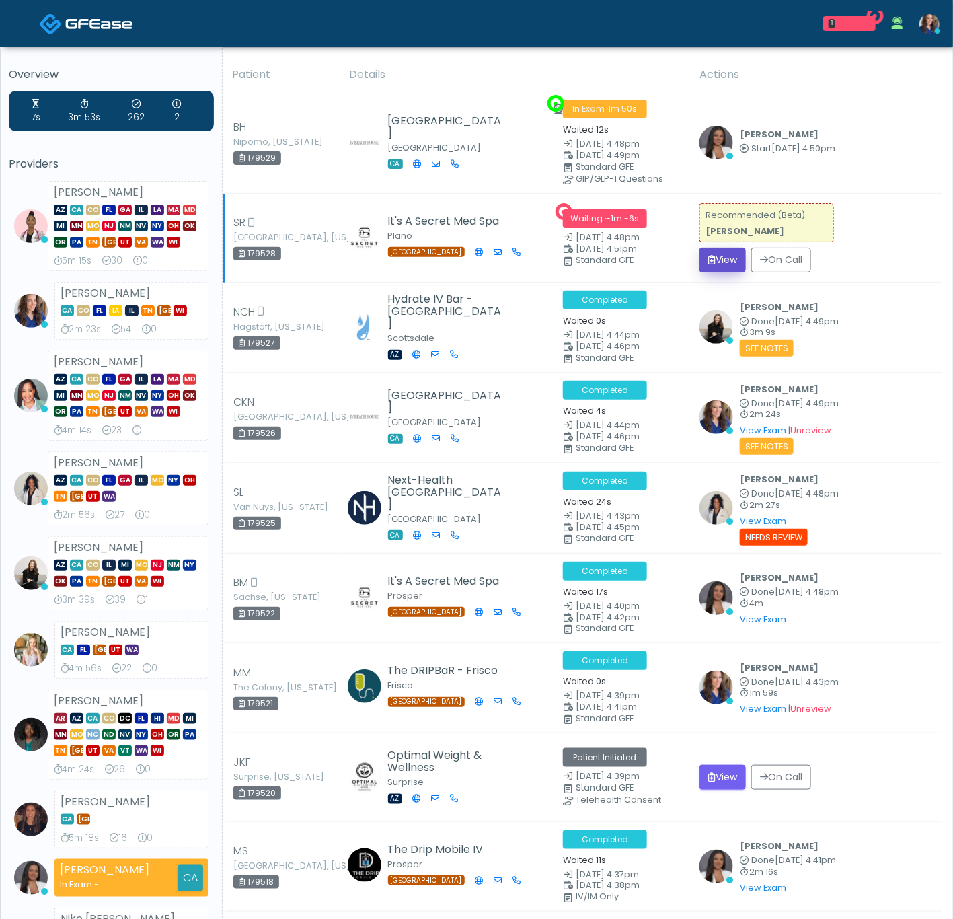
click at [703, 266] on button "View" at bounding box center [723, 260] width 46 height 25
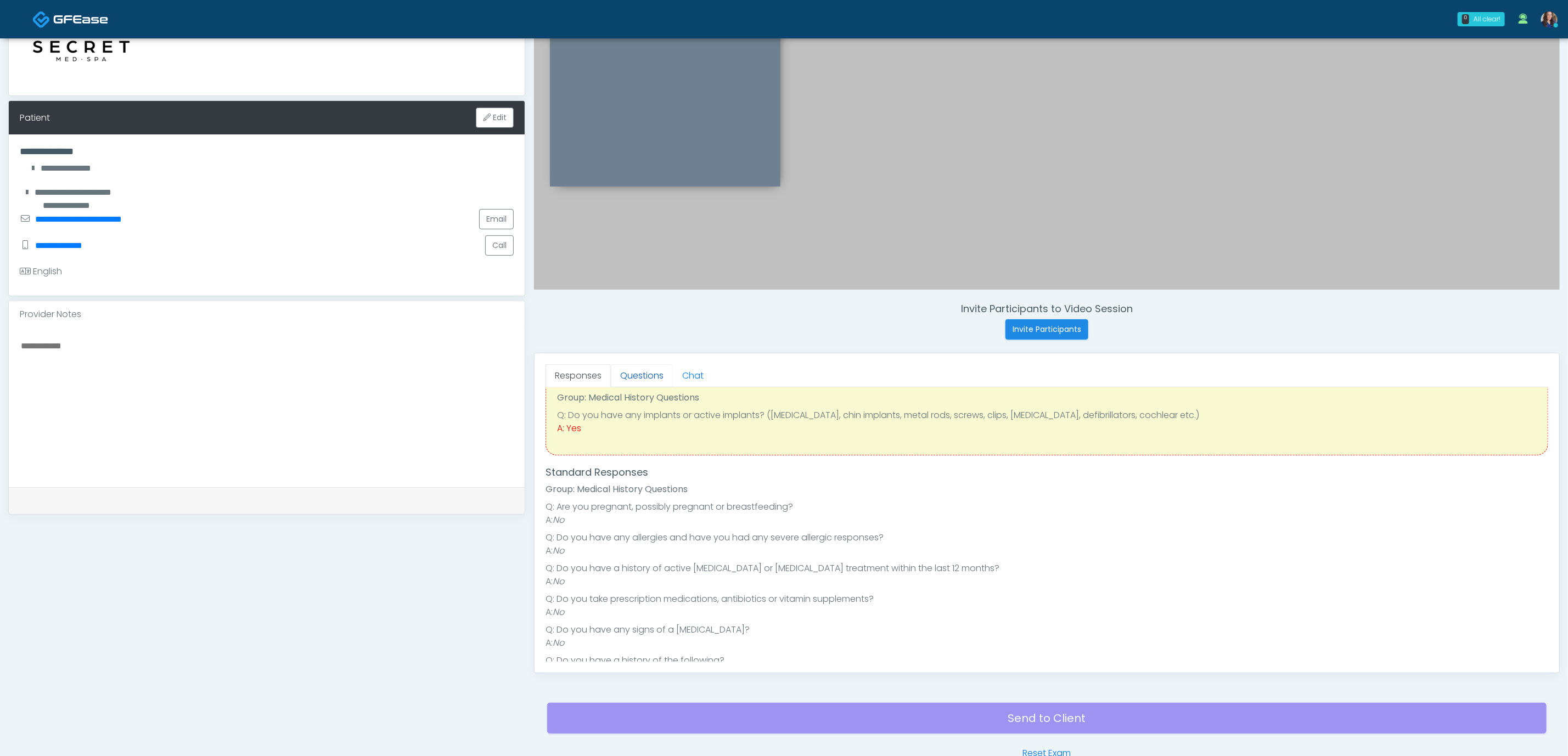
scroll to position [38, 0]
click at [645, 383] on link "Questions" at bounding box center [642, 376] width 62 height 23
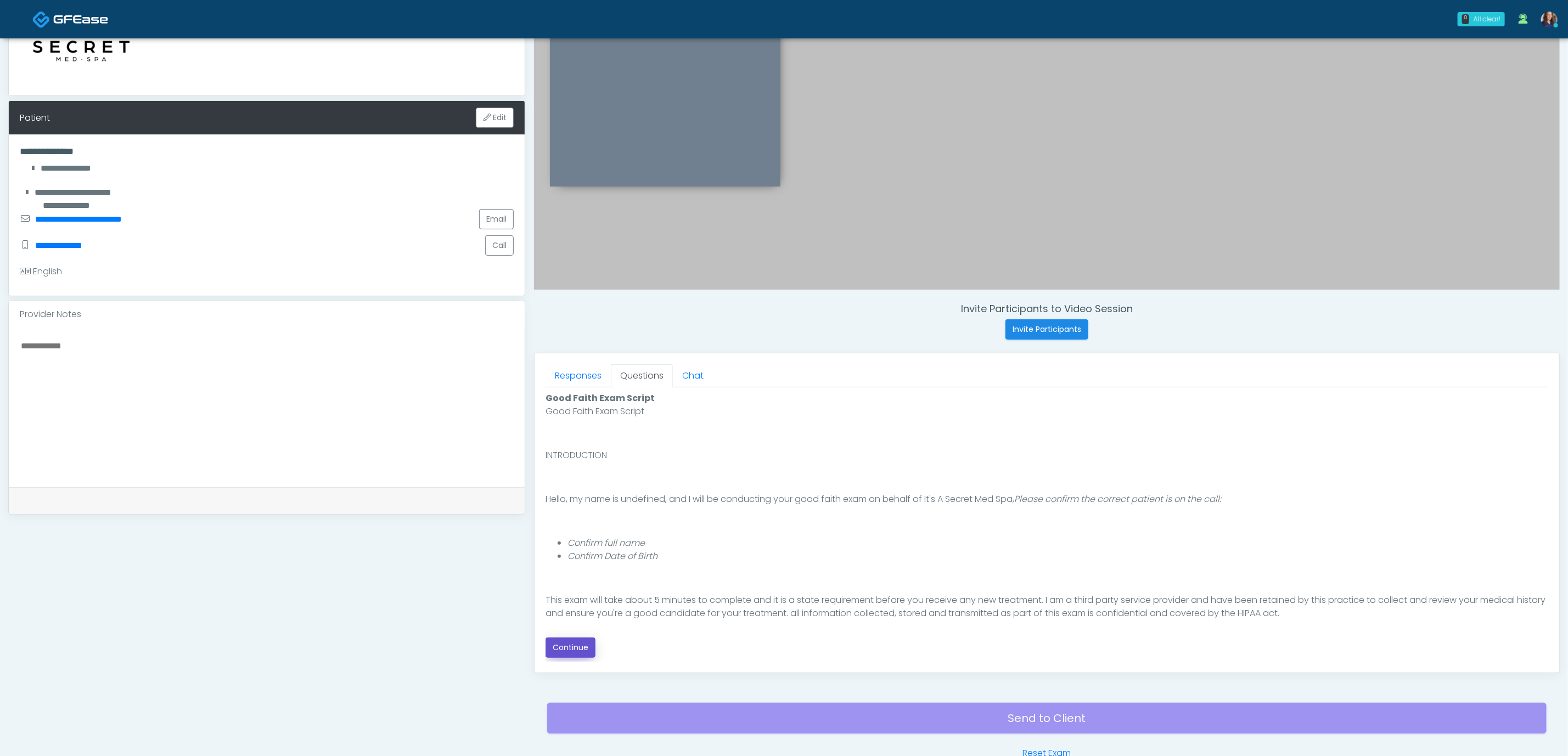
drag, startPoint x: 557, startPoint y: 643, endPoint x: 573, endPoint y: 643, distance: 16.0
click at [556, 643] on button "Continue" at bounding box center [570, 648] width 50 height 20
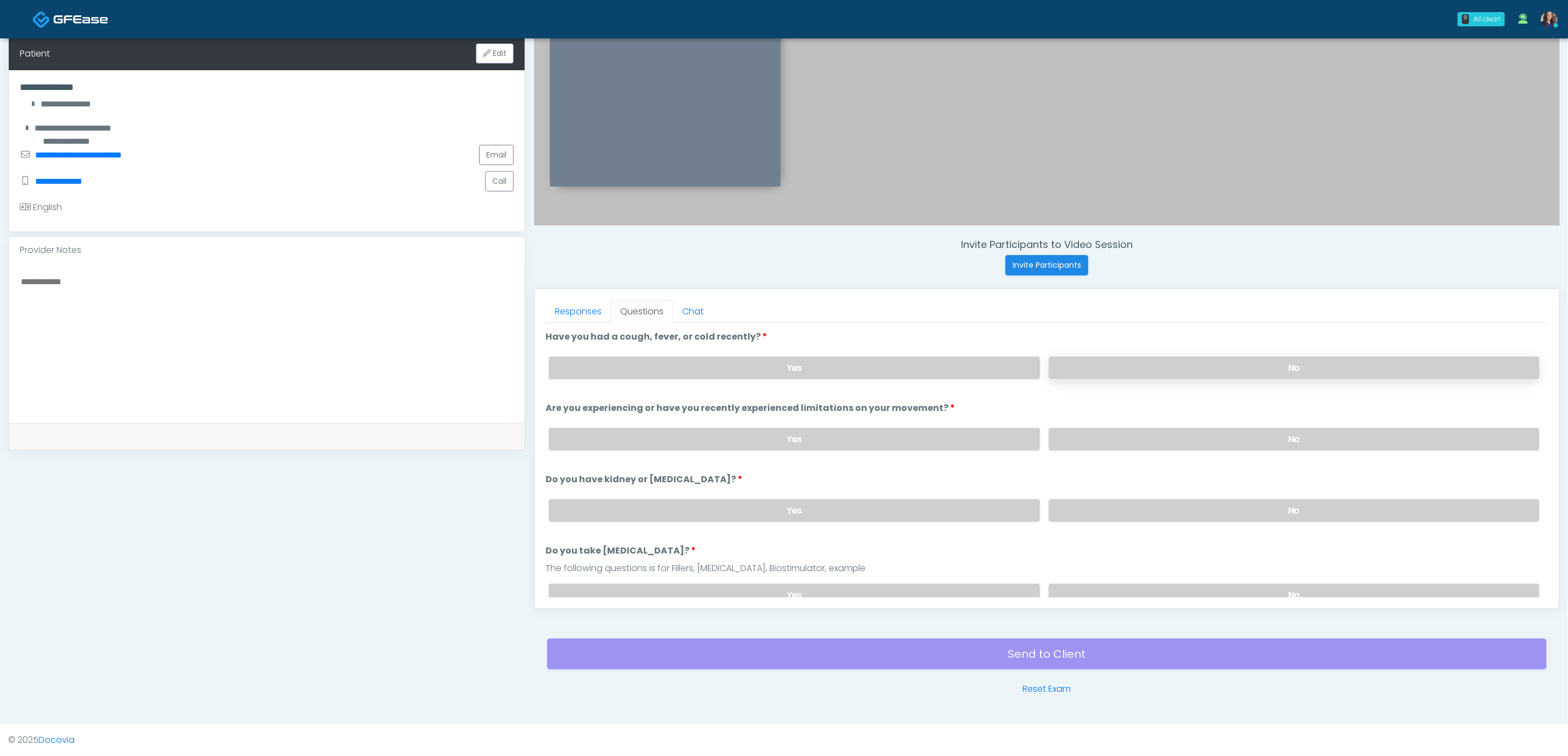
click at [777, 366] on label "No" at bounding box center [1295, 368] width 491 height 23
drag, startPoint x: 1201, startPoint y: 433, endPoint x: 1206, endPoint y: 462, distance: 29.4
click at [777, 433] on label "No" at bounding box center [1295, 440] width 491 height 23
click at [777, 499] on label "No" at bounding box center [1295, 511] width 491 height 23
click at [777, 584] on label "No" at bounding box center [1295, 595] width 491 height 23
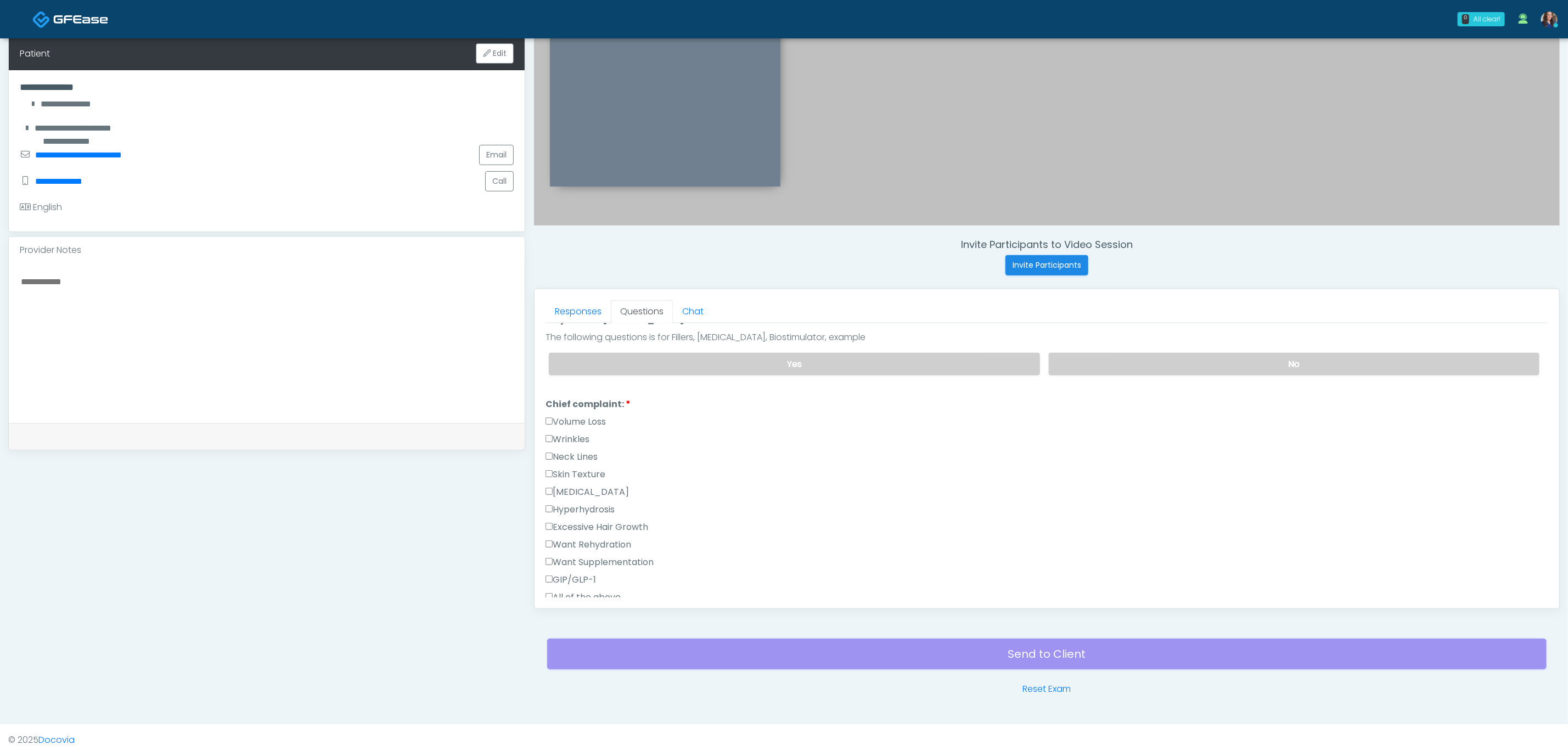
scroll to position [247, 0]
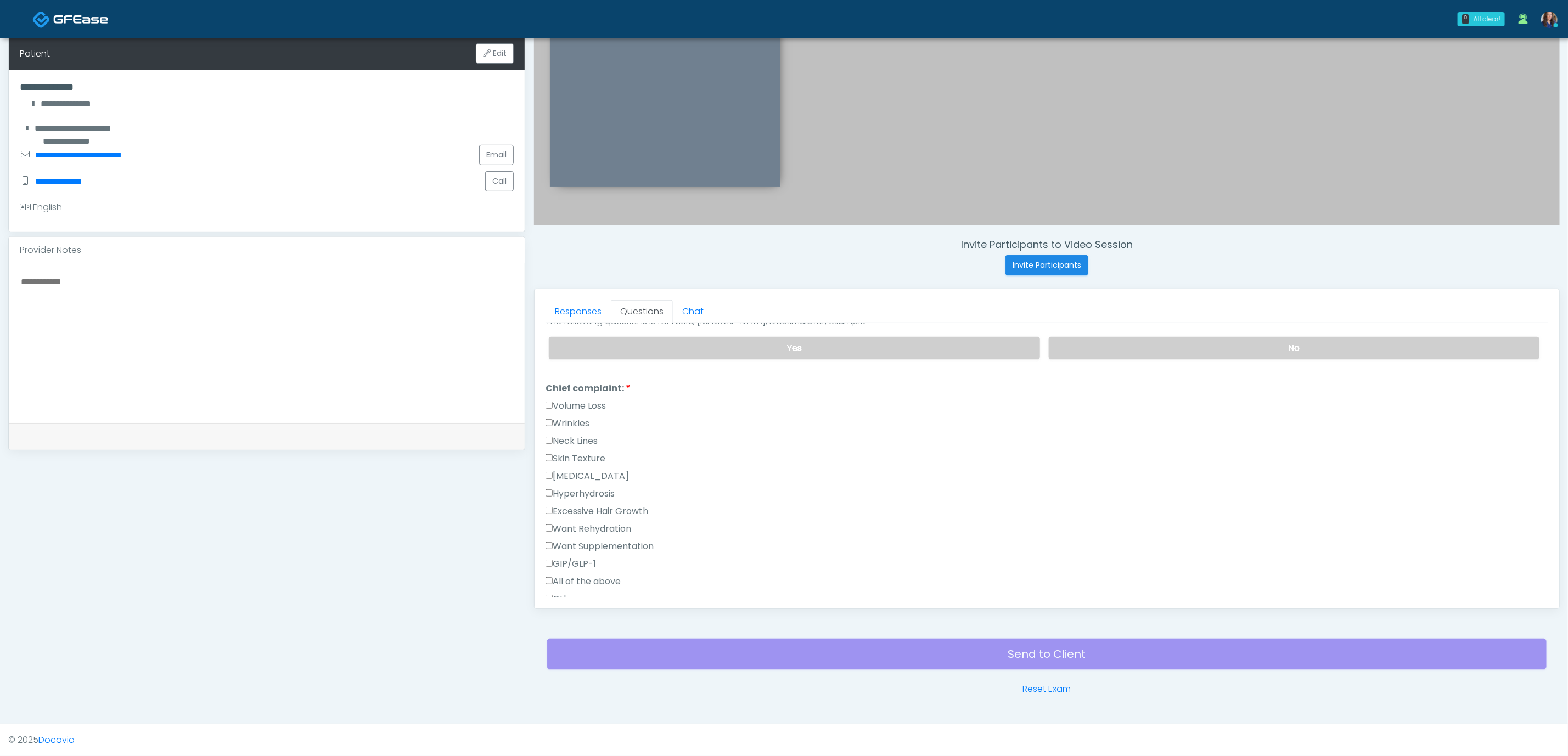
click at [587, 405] on label "Volume Loss" at bounding box center [576, 406] width 60 height 13
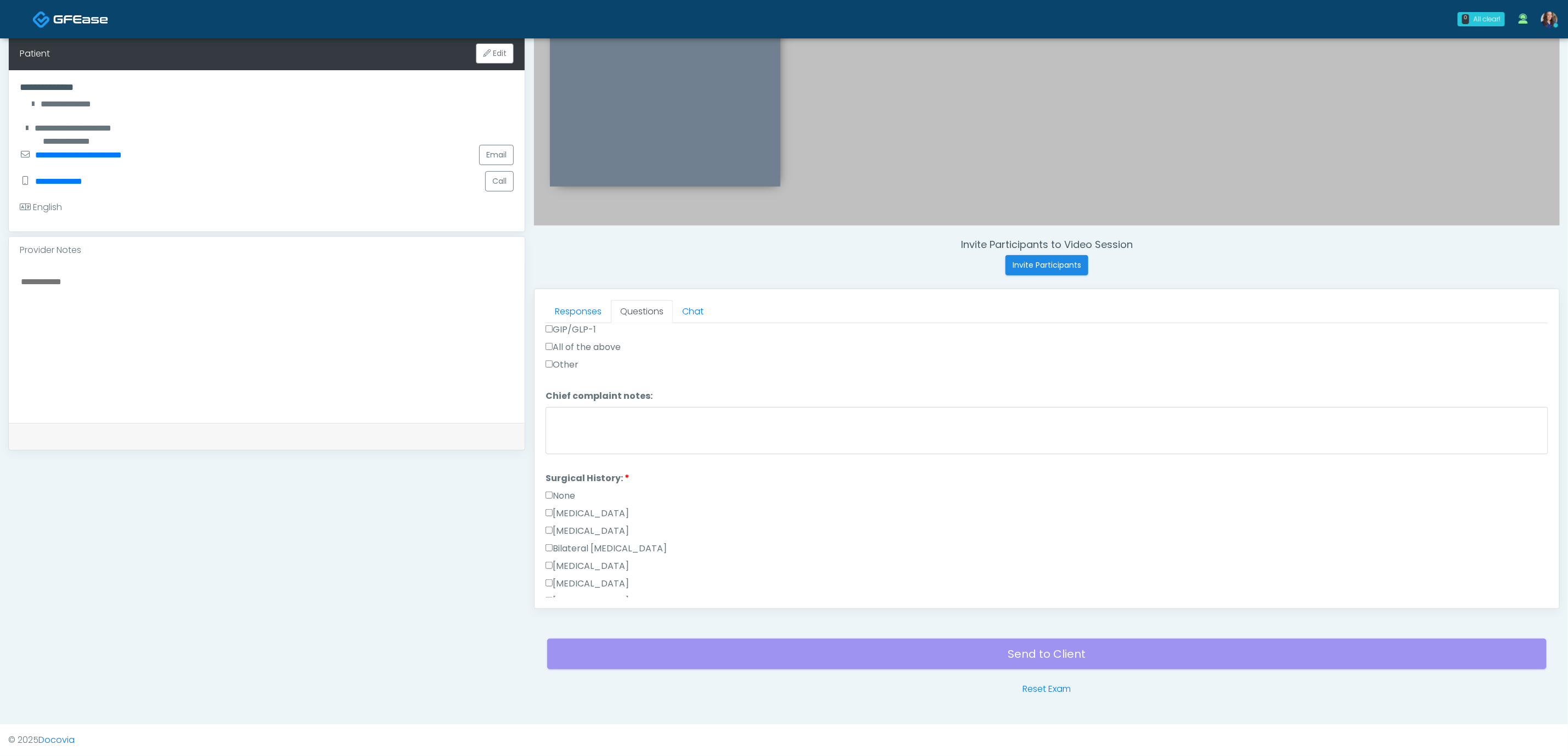
scroll to position [577, 0]
drag, startPoint x: 593, startPoint y: 471, endPoint x: 603, endPoint y: 471, distance: 10.0
click at [598, 471] on label "Breast Augmentation" at bounding box center [587, 471] width 83 height 13
drag, startPoint x: 622, startPoint y: 391, endPoint x: 650, endPoint y: 397, distance: 28.6
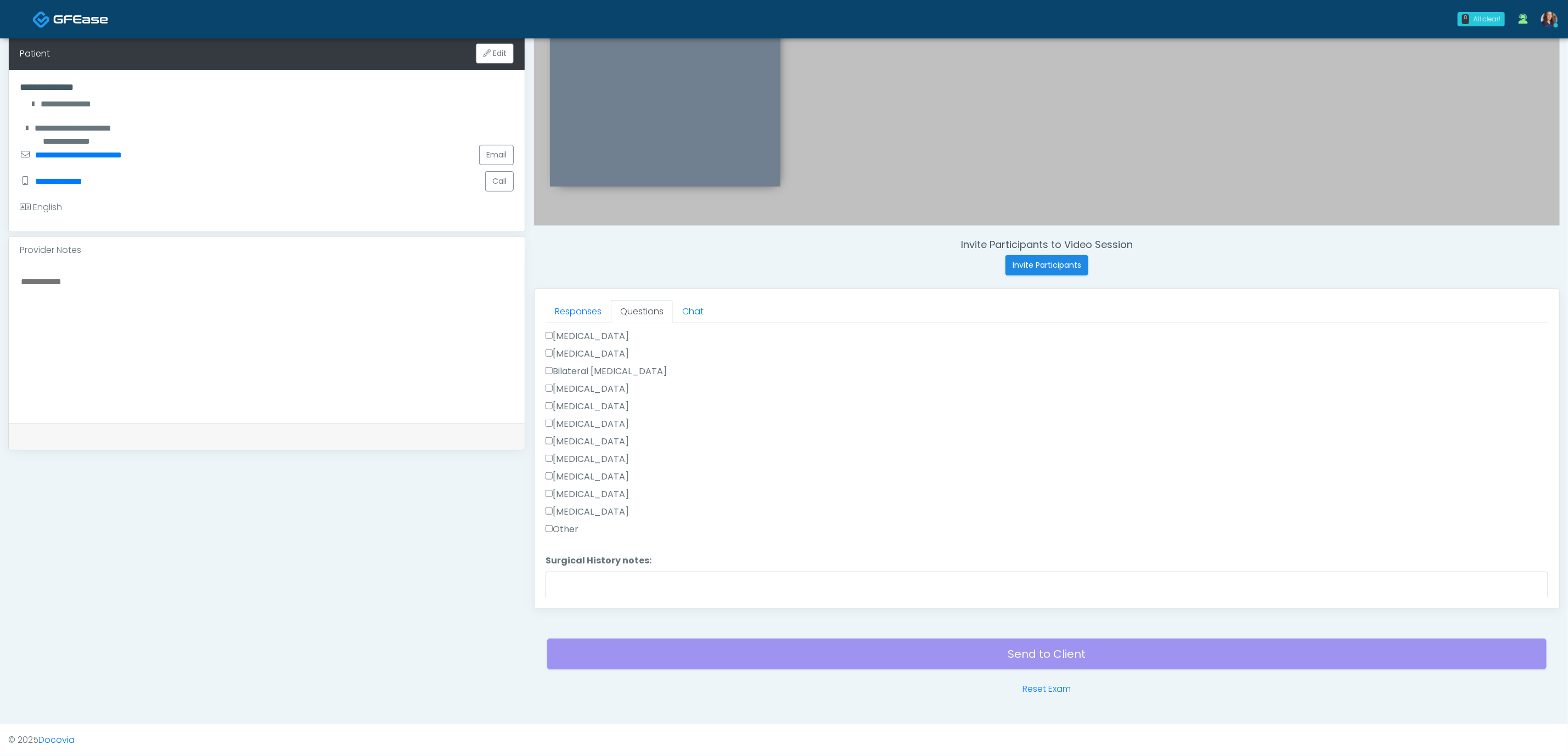
click at [621, 391] on label "Breast Augmentation" at bounding box center [587, 389] width 83 height 13
click at [577, 422] on label "Rhinoplasty" at bounding box center [587, 424] width 83 height 13
drag, startPoint x: 569, startPoint y: 580, endPoint x: 720, endPoint y: 577, distance: 151.0
click at [570, 580] on button "Continue" at bounding box center [570, 587] width 50 height 20
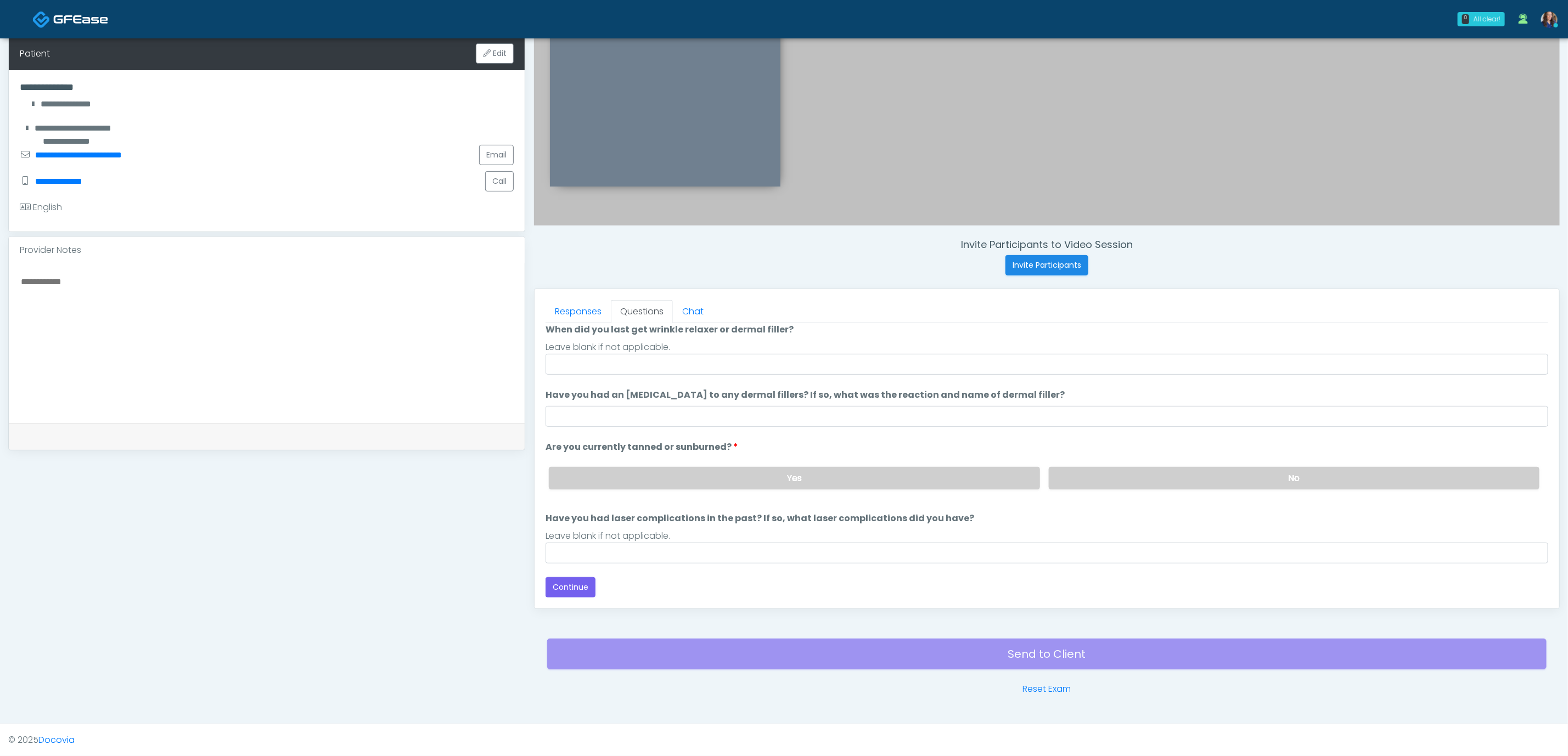
scroll to position [91, 0]
click at [701, 365] on input "When did you last get wrinkle relaxer or dermal filler?" at bounding box center [1047, 365] width 1003 height 21
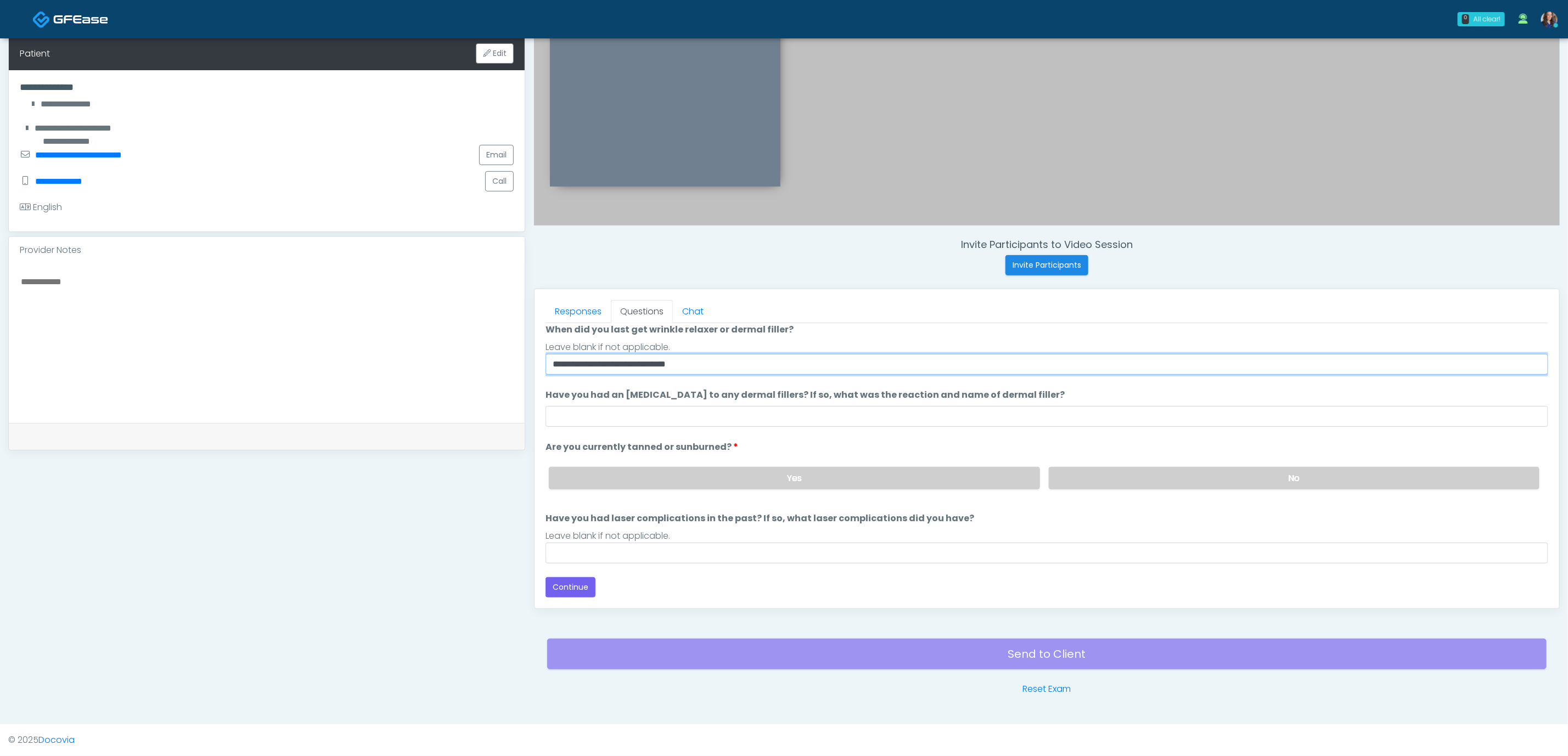
click at [689, 357] on input "**********" at bounding box center [1047, 365] width 1003 height 21
drag, startPoint x: 656, startPoint y: 367, endPoint x: 728, endPoint y: 365, distance: 72.0
click at [728, 365] on input "**********" at bounding box center [1047, 365] width 1003 height 21
type input "**********"
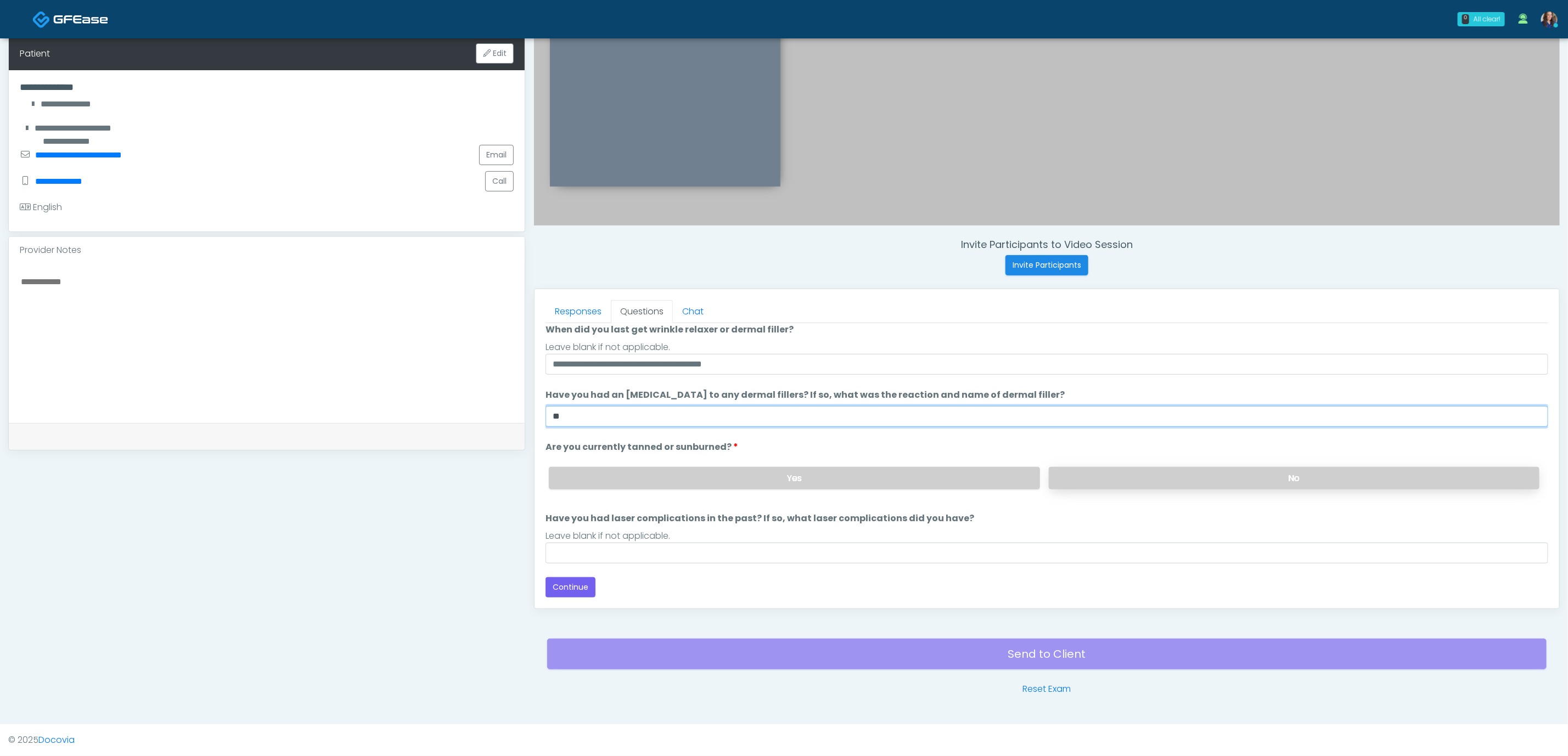
type input "**"
click at [777, 469] on label "No" at bounding box center [1295, 479] width 491 height 23
click at [723, 546] on input "Have you had laser complications in the past? If so, what laser complications d…" at bounding box center [1047, 553] width 1003 height 21
type input "**"
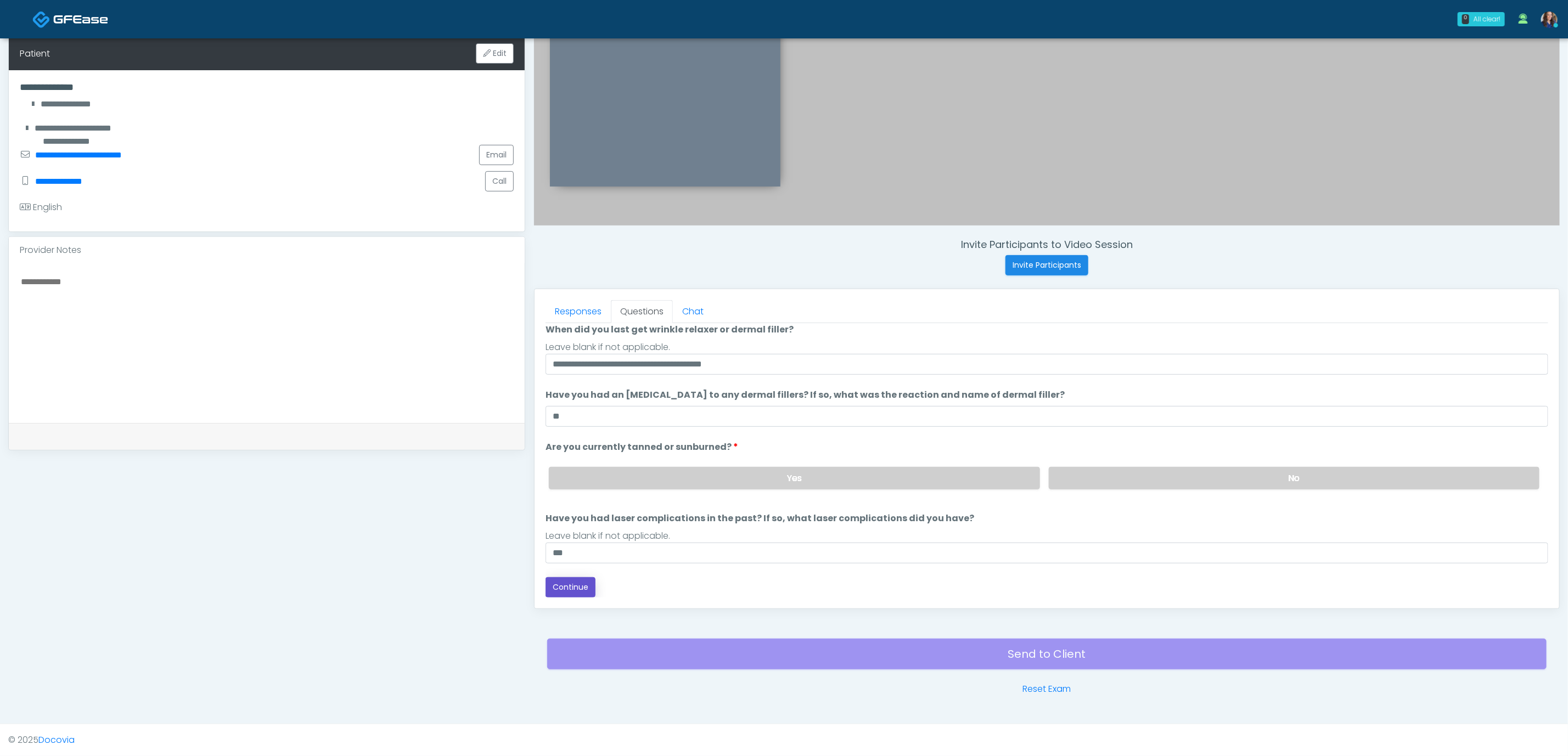
click at [573, 583] on button "Continue" at bounding box center [570, 587] width 50 height 20
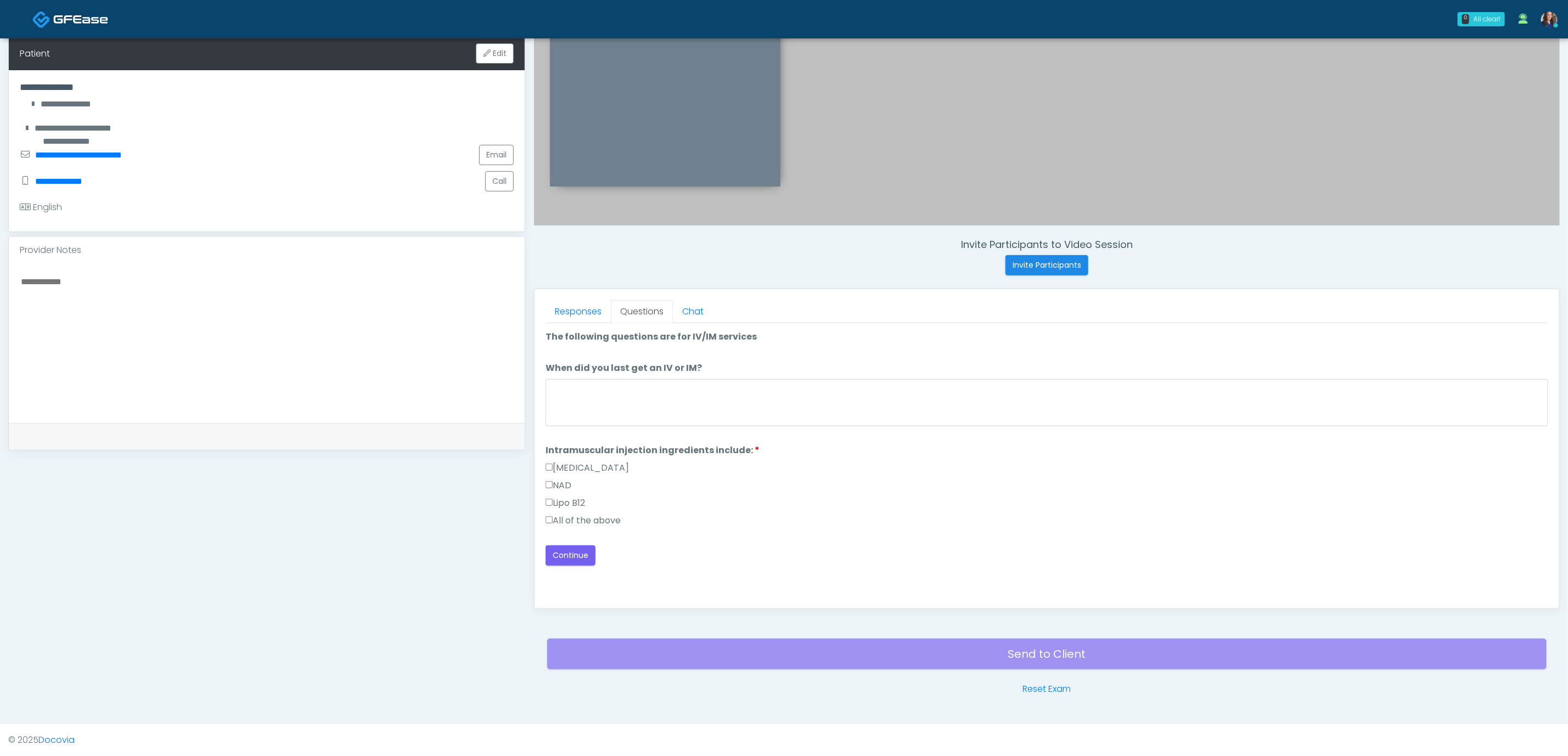
click at [590, 519] on label "All of the above" at bounding box center [583, 521] width 75 height 13
click at [580, 520] on label "All of the above" at bounding box center [583, 521] width 75 height 13
click at [567, 550] on button "Continue" at bounding box center [570, 555] width 50 height 20
click at [711, 402] on textarea "When did you have the area treated with a previous lipolysis treatment?" at bounding box center [1047, 403] width 1003 height 47
type textarea "**"
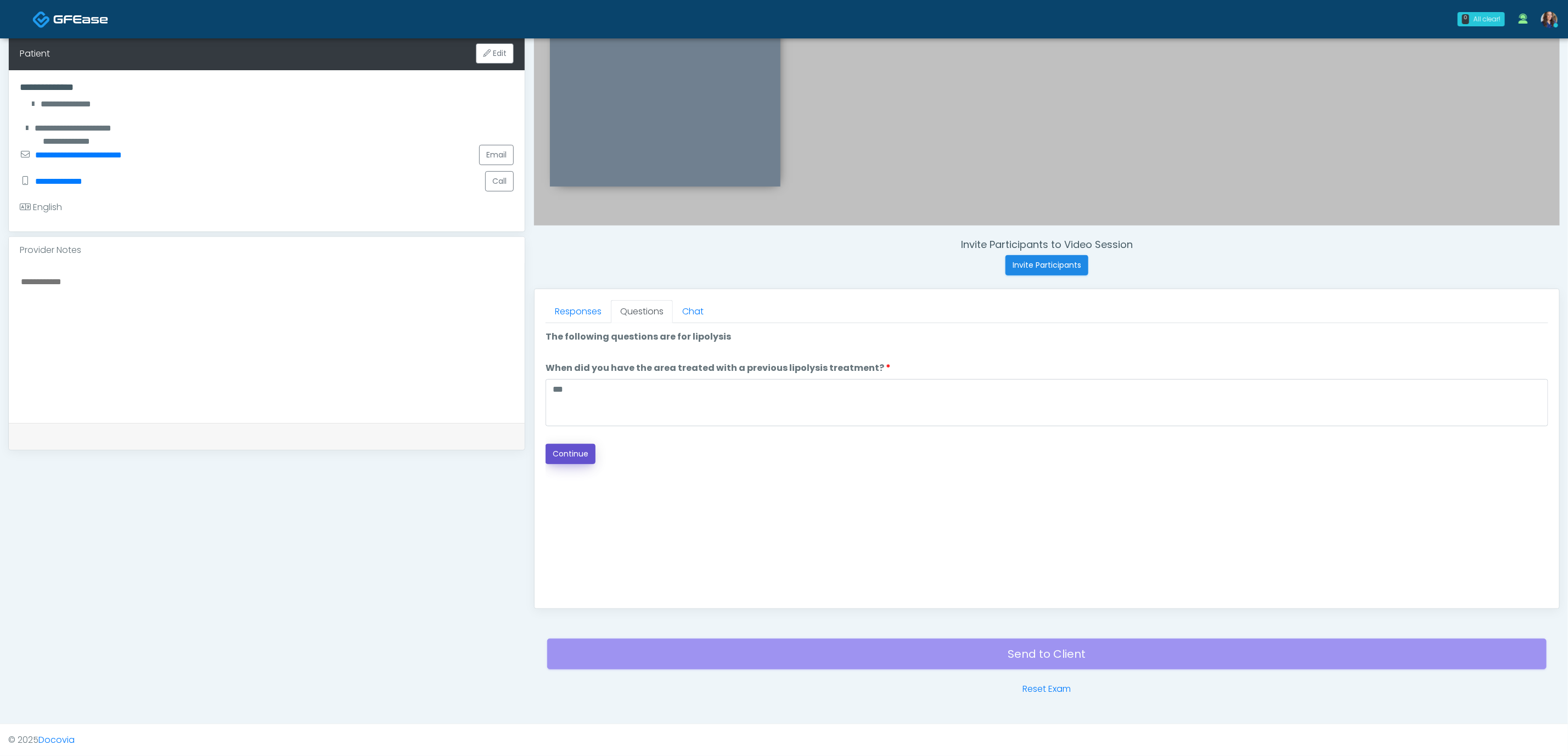
drag, startPoint x: 560, startPoint y: 452, endPoint x: 625, endPoint y: 449, distance: 65.1
click at [560, 452] on button "Continue" at bounding box center [570, 453] width 50 height 20
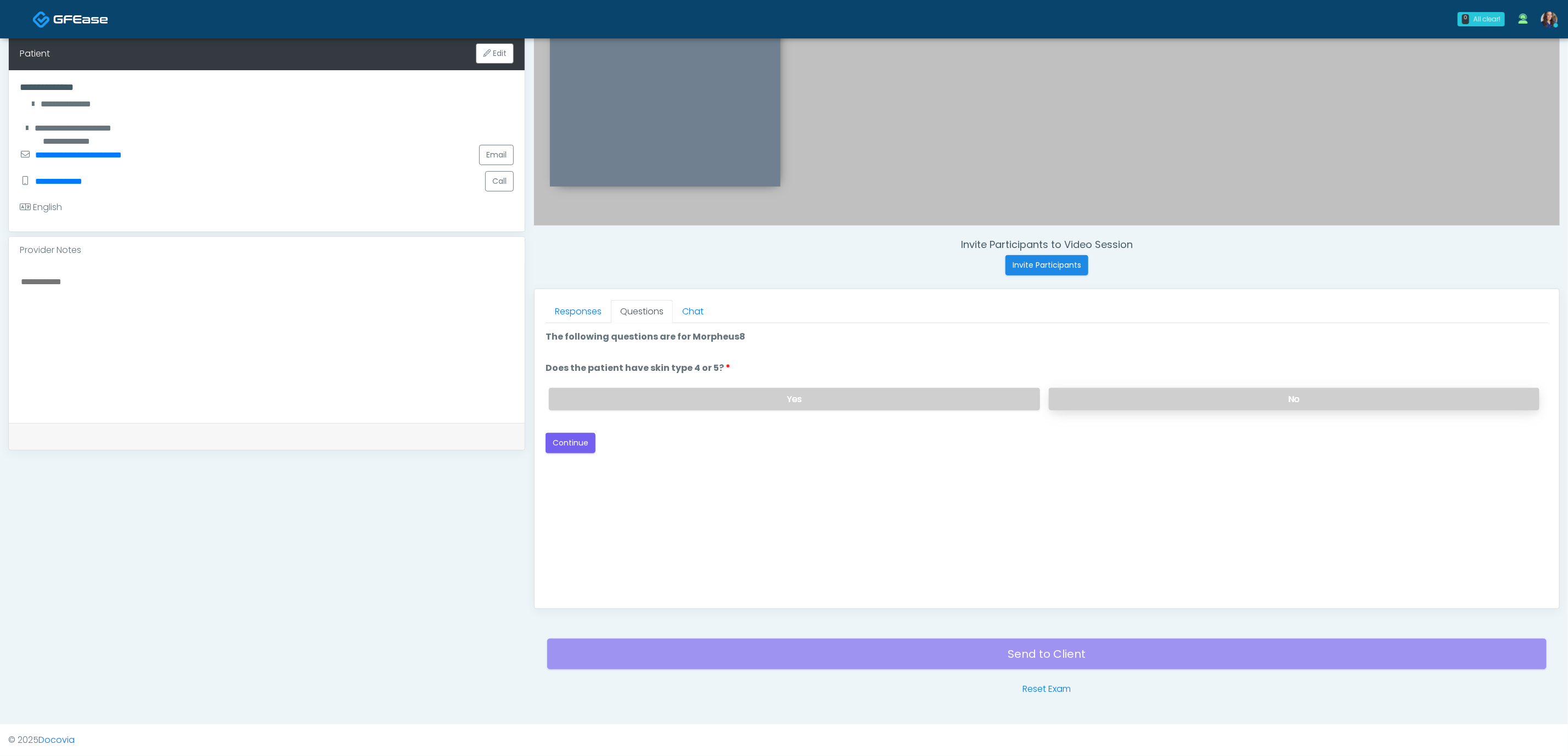
click at [777, 388] on label "No" at bounding box center [1295, 400] width 491 height 23
click at [567, 443] on button "Continue" at bounding box center [570, 443] width 50 height 20
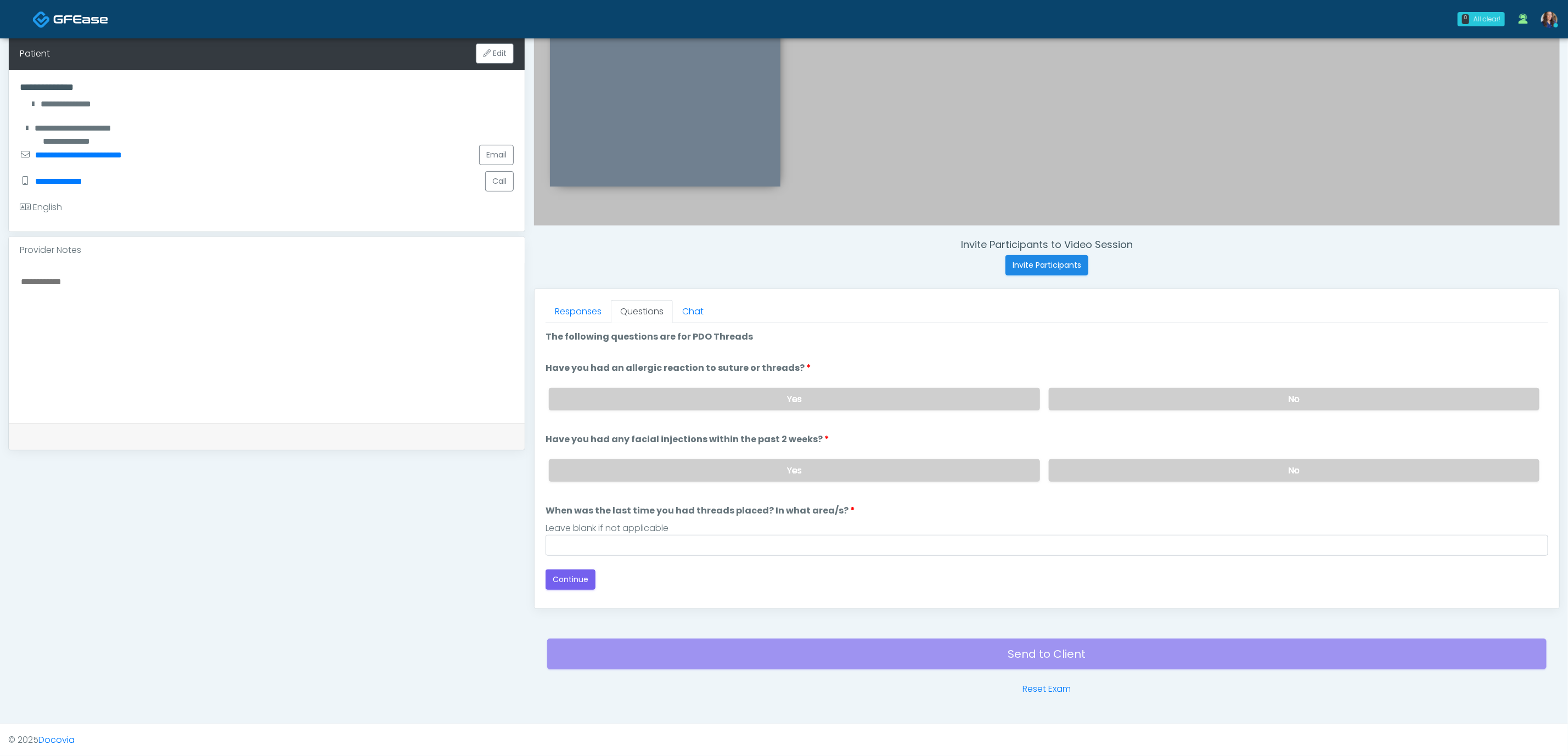
click at [777, 410] on div "Yes No" at bounding box center [1044, 399] width 1008 height 40
click at [777, 397] on label "No" at bounding box center [1295, 400] width 491 height 23
click at [777, 483] on div "Yes No" at bounding box center [1044, 470] width 1008 height 40
drag, startPoint x: 1092, startPoint y: 471, endPoint x: 1039, endPoint y: 497, distance: 59.0
click at [777, 474] on label "No" at bounding box center [1295, 471] width 491 height 23
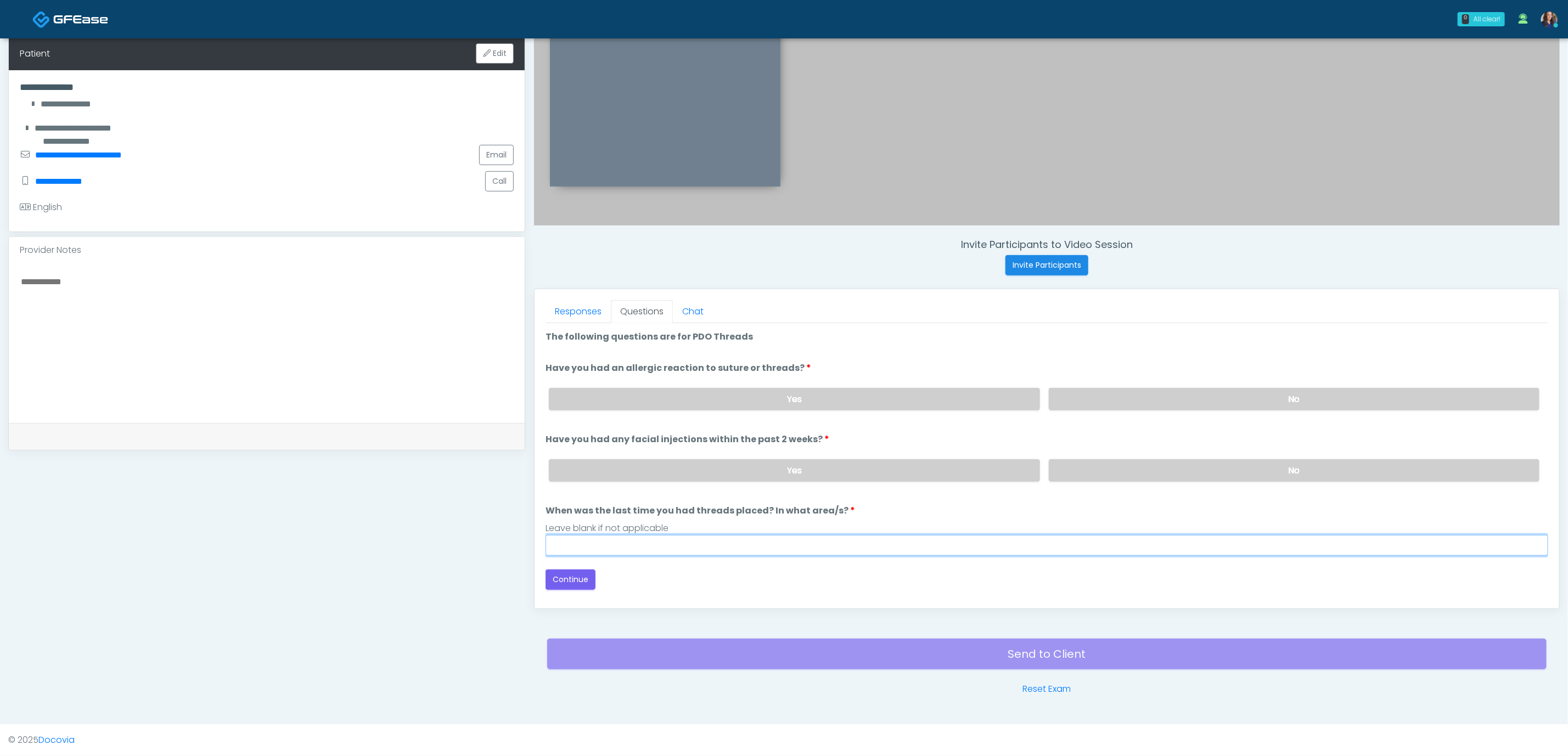
click at [777, 537] on input "When was the last time you had threads placed? In what area/s?" at bounding box center [1047, 546] width 1003 height 21
type input "**"
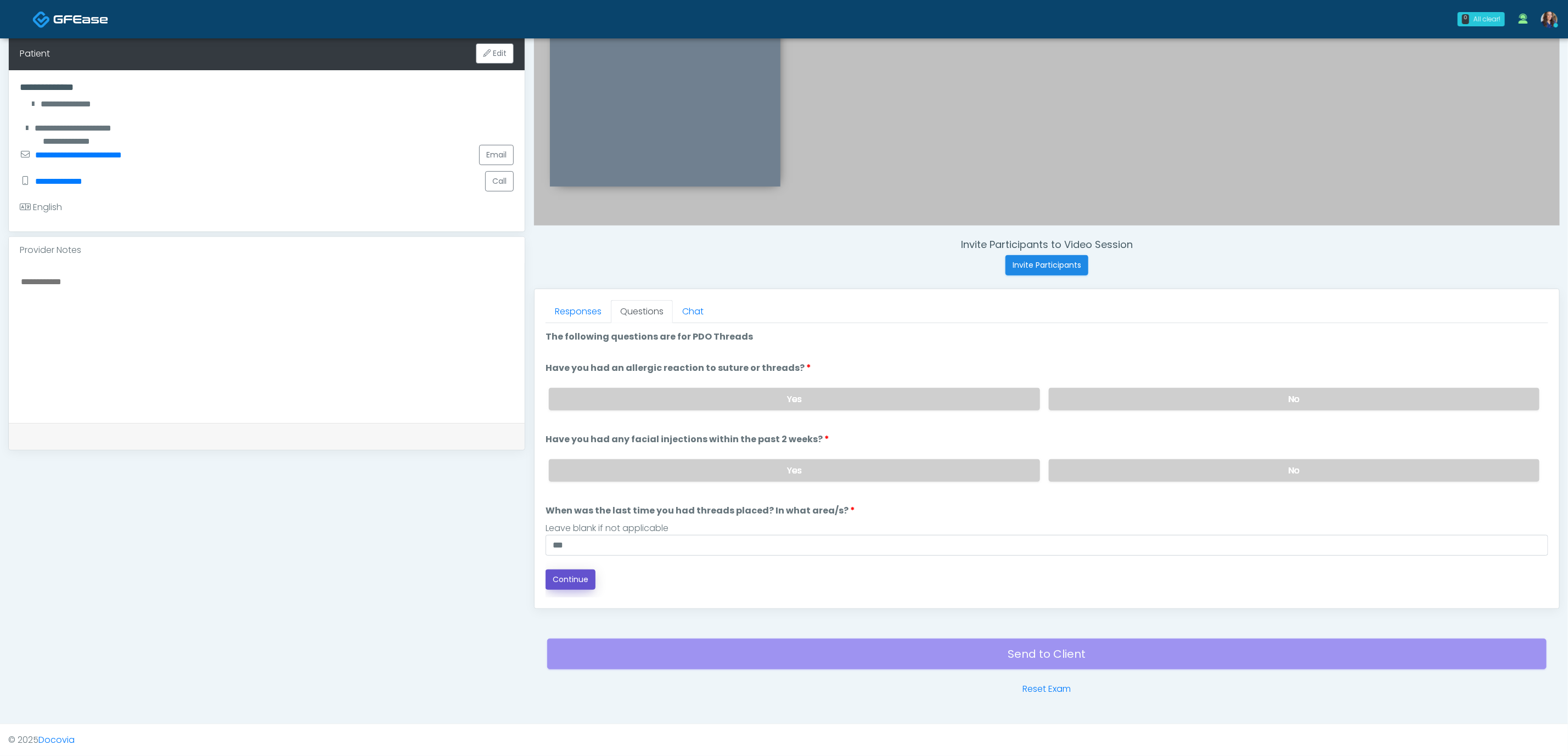
click at [582, 586] on button "Continue" at bounding box center [570, 579] width 50 height 20
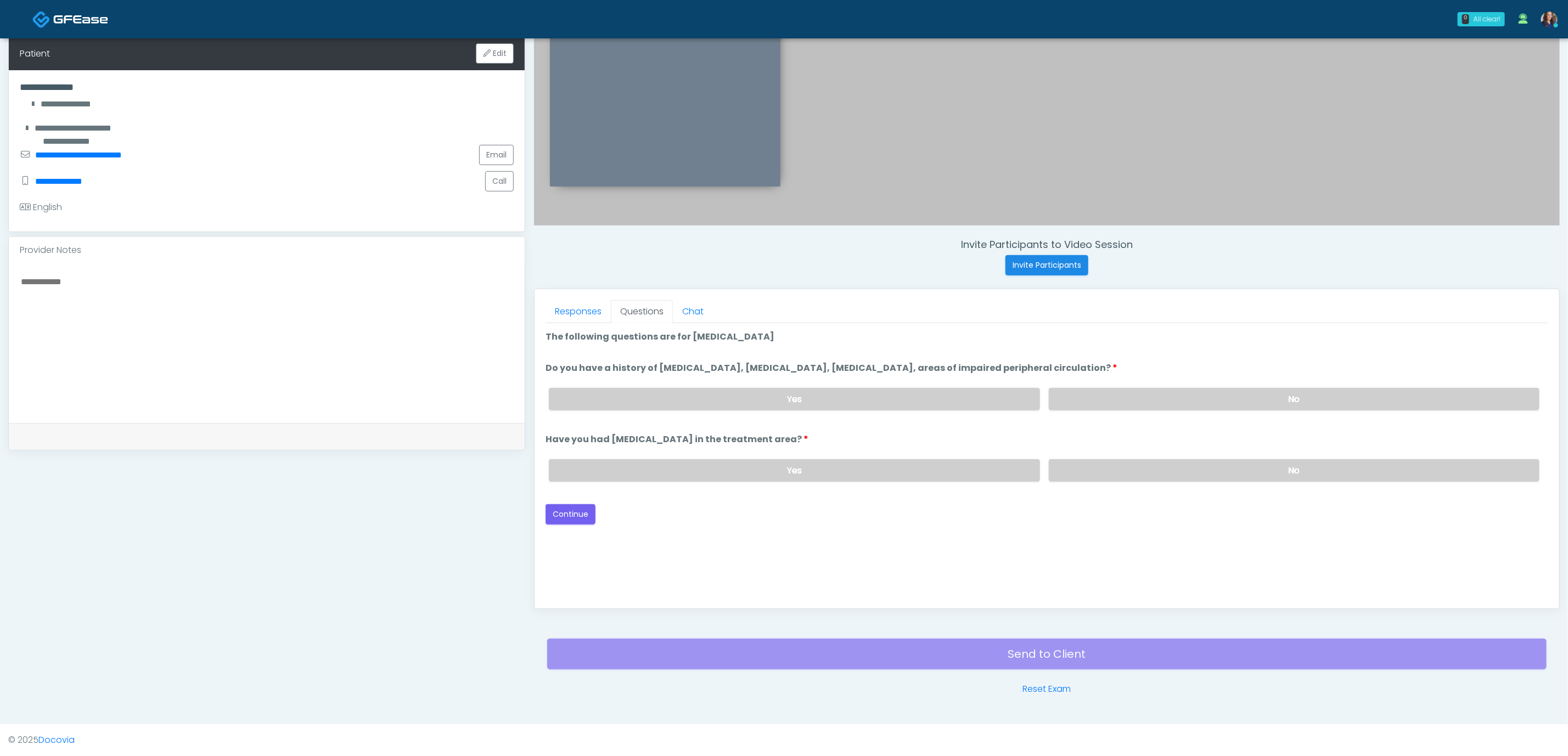
drag, startPoint x: 1212, startPoint y: 410, endPoint x: 1212, endPoint y: 420, distance: 10.0
click at [777, 410] on div "Yes No" at bounding box center [1044, 399] width 1008 height 40
click at [777, 474] on label "No" at bounding box center [1295, 471] width 491 height 23
click at [777, 399] on label "No" at bounding box center [1295, 400] width 491 height 23
click at [575, 512] on button "Continue" at bounding box center [570, 514] width 50 height 20
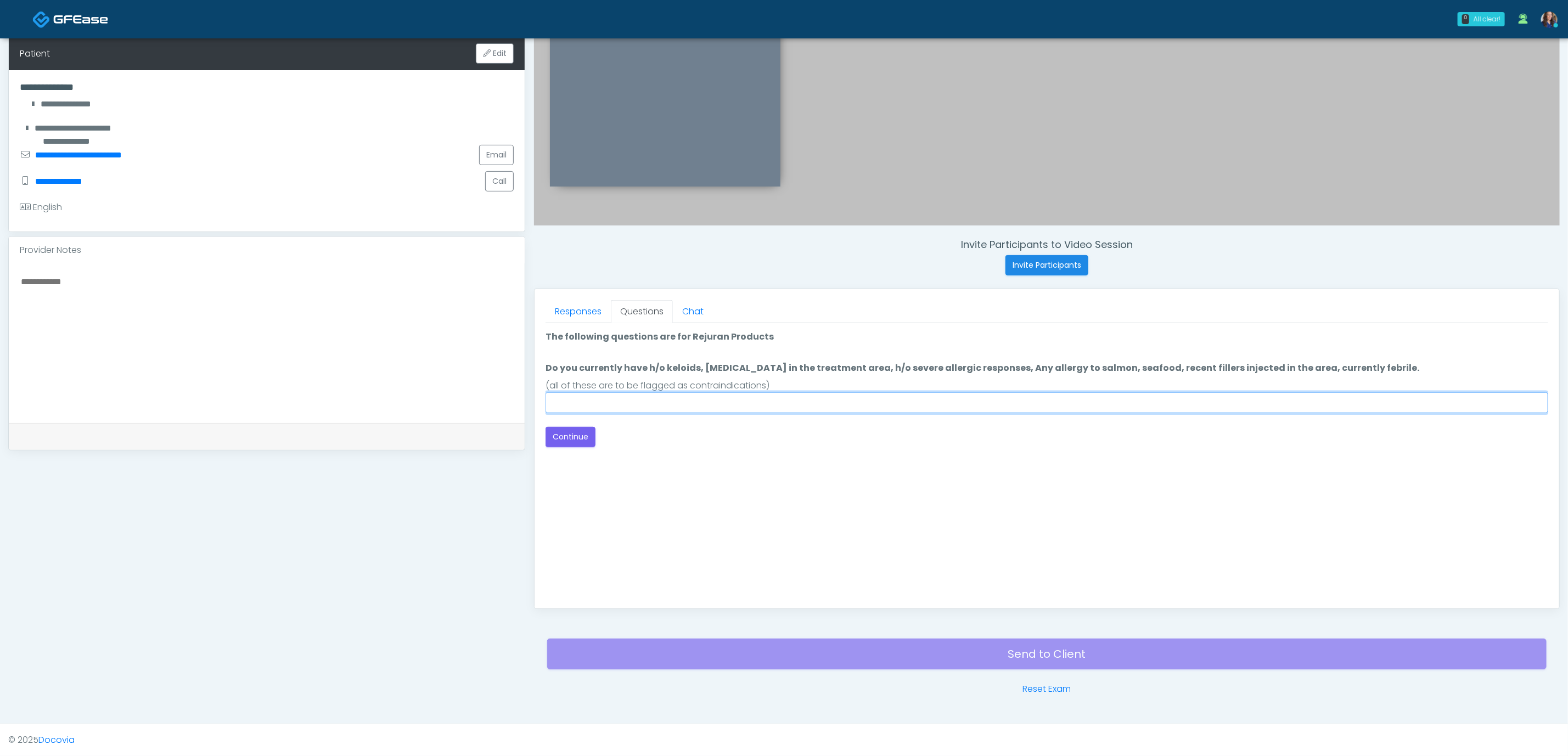
click at [777, 407] on input "Do you currently have h/o keloids, skin infection in the treatment area, h/o se…" at bounding box center [1047, 403] width 1003 height 21
type input "**"
click at [565, 433] on button "Continue" at bounding box center [570, 437] width 50 height 20
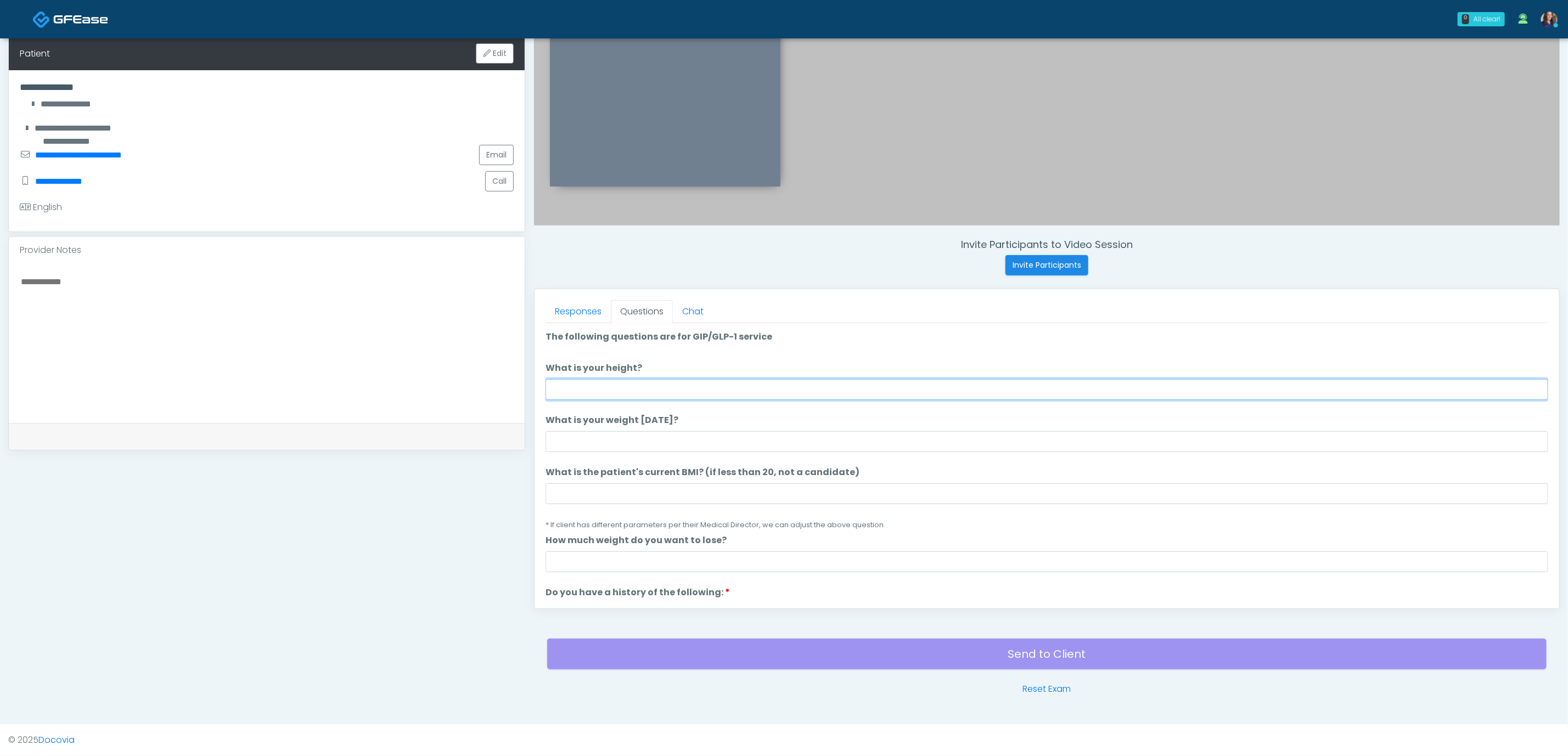
click at [707, 379] on input "What is your height?" at bounding box center [1047, 390] width 1003 height 21
type input "*****"
click at [644, 443] on input "What is your weight today?" at bounding box center [1047, 442] width 1003 height 21
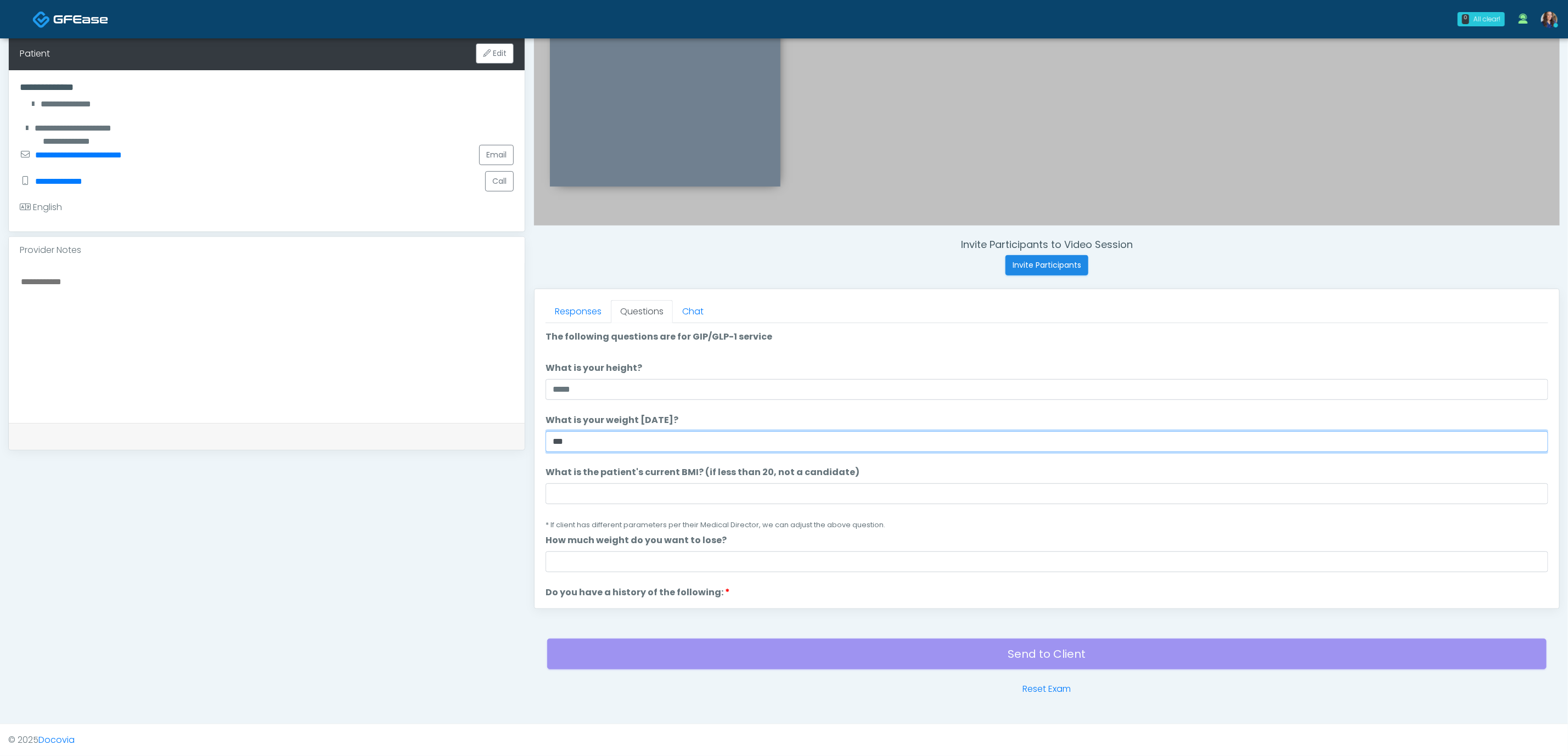
type input "***"
click at [625, 493] on input "What is the patient's current BMI? (if less than 20, not a candidate)" at bounding box center [1047, 494] width 1003 height 21
paste input "****"
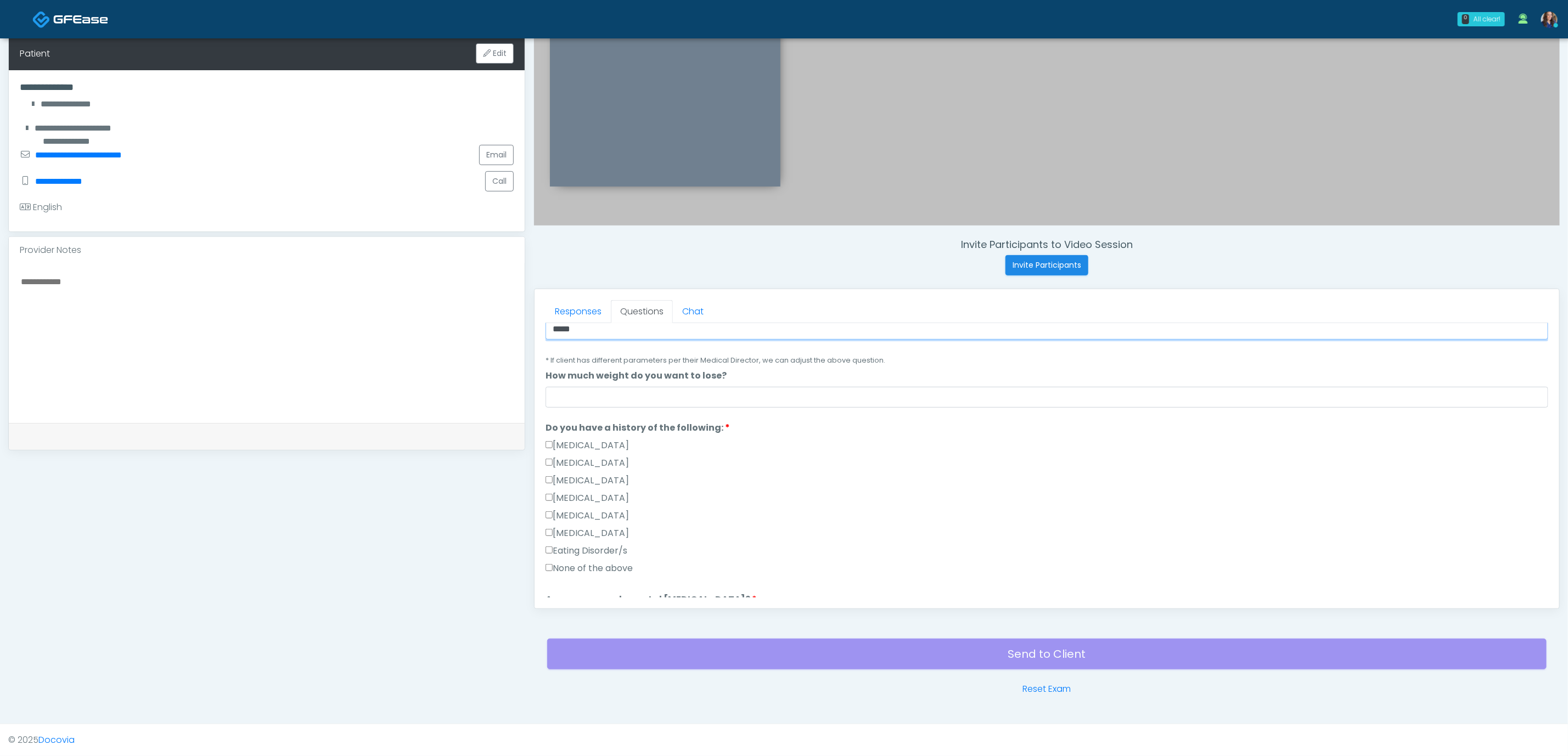
type input "****"
click at [605, 562] on label "None of the above" at bounding box center [589, 568] width 87 height 13
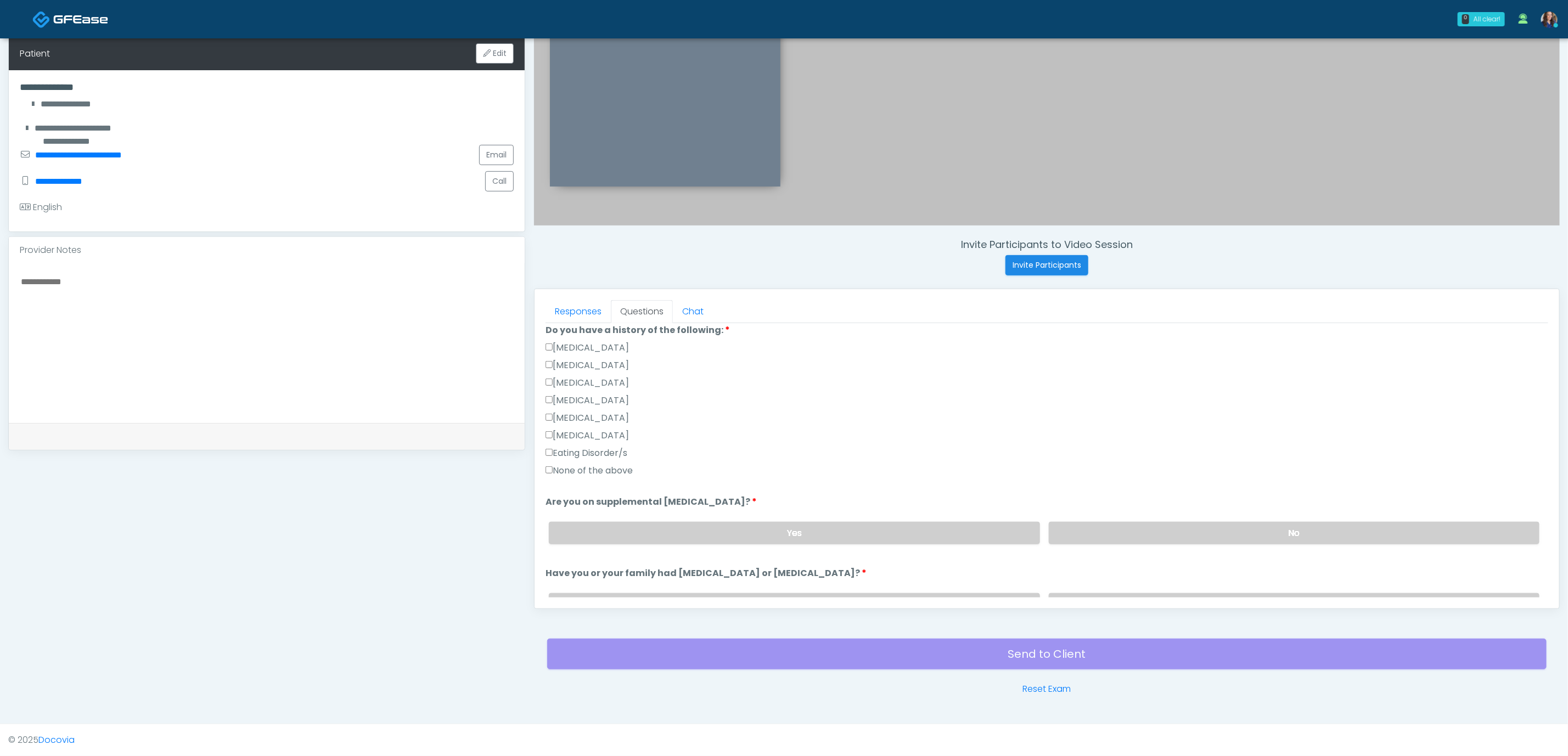
scroll to position [412, 0]
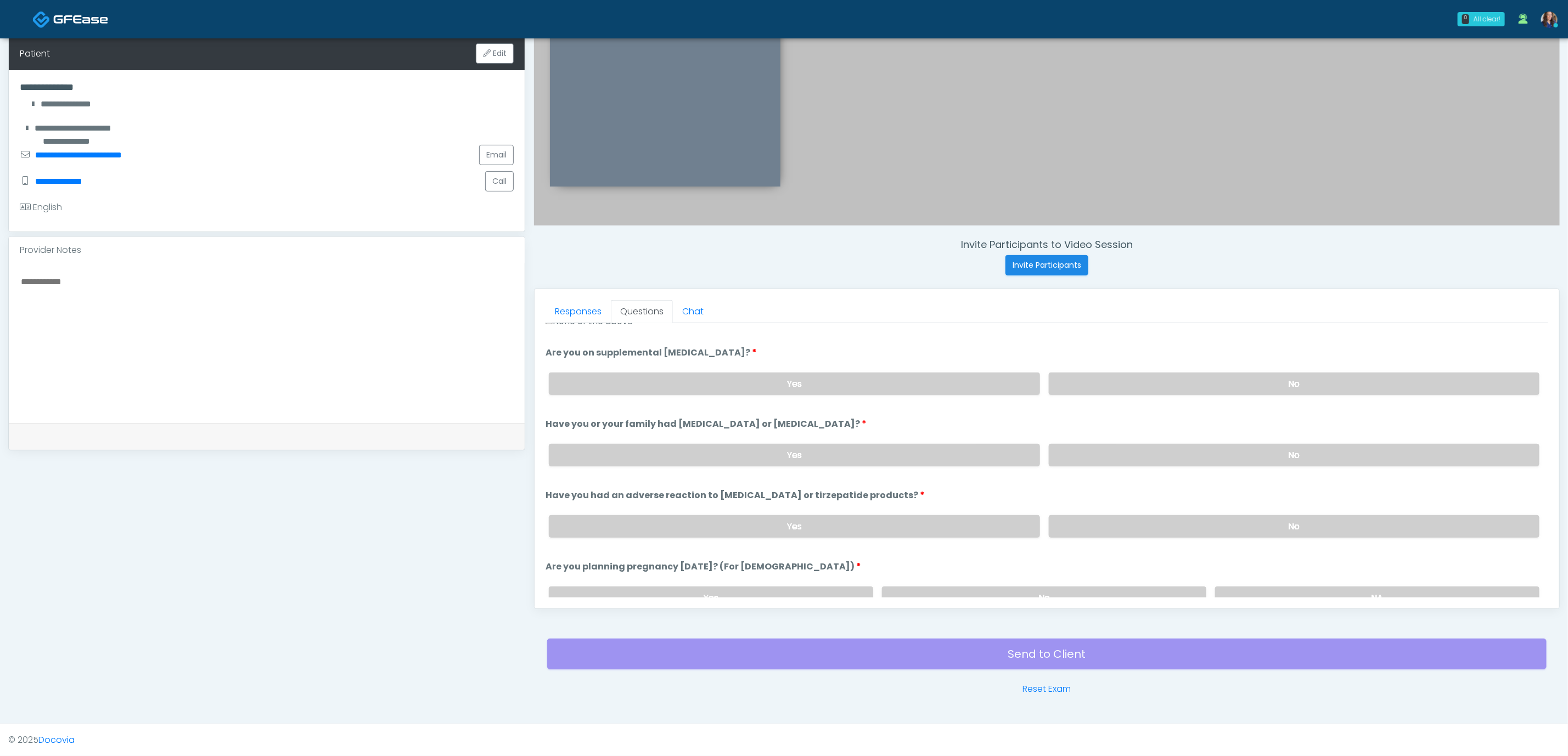
drag, startPoint x: 1187, startPoint y: 371, endPoint x: 1189, endPoint y: 429, distance: 58.0
click at [777, 374] on label "No" at bounding box center [1295, 384] width 491 height 23
drag, startPoint x: 1173, startPoint y: 455, endPoint x: 1172, endPoint y: 481, distance: 26.0
click at [777, 455] on label "No" at bounding box center [1295, 455] width 491 height 23
click at [777, 506] on div "Yes No" at bounding box center [1044, 526] width 1008 height 40
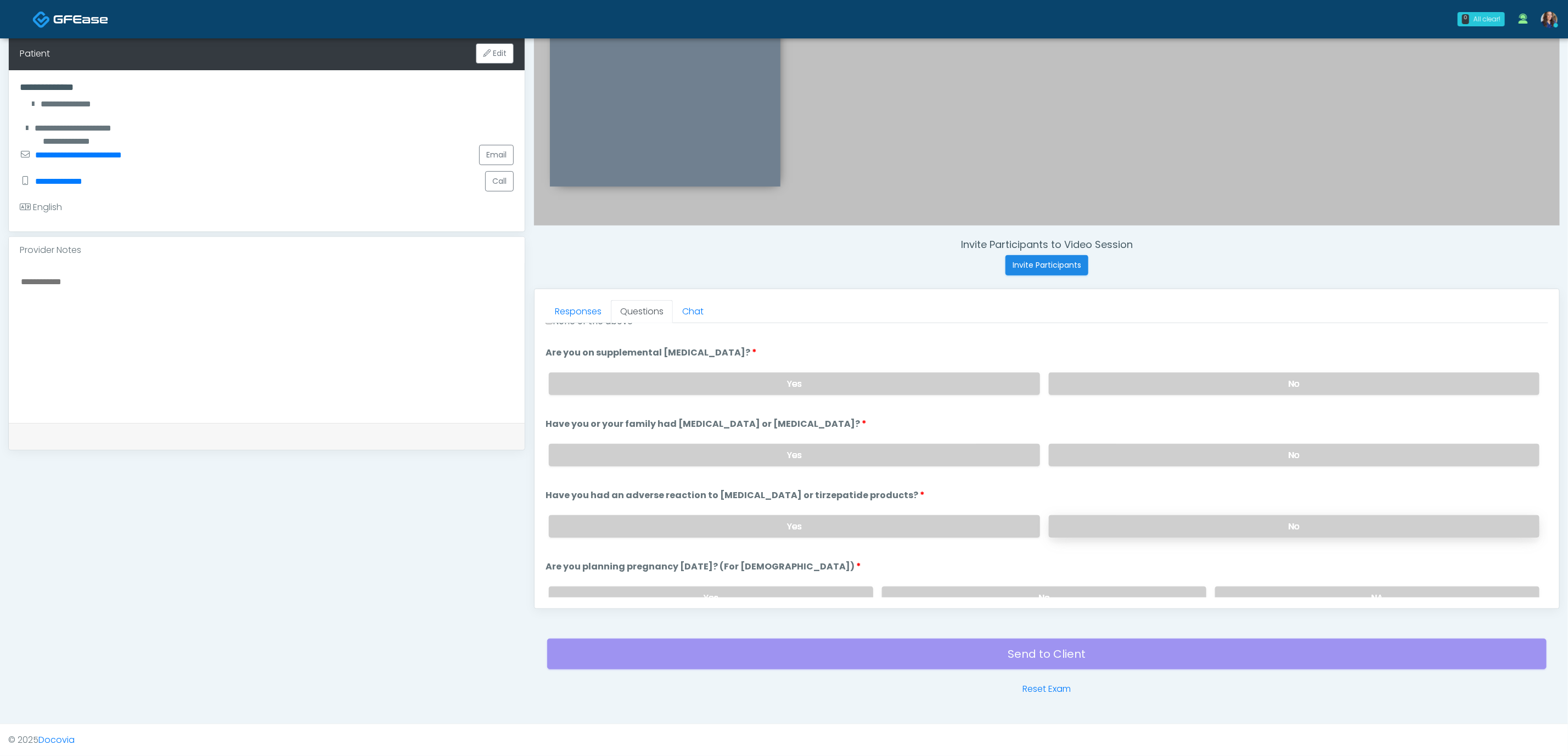
click at [777, 529] on label "No" at bounding box center [1295, 527] width 491 height 23
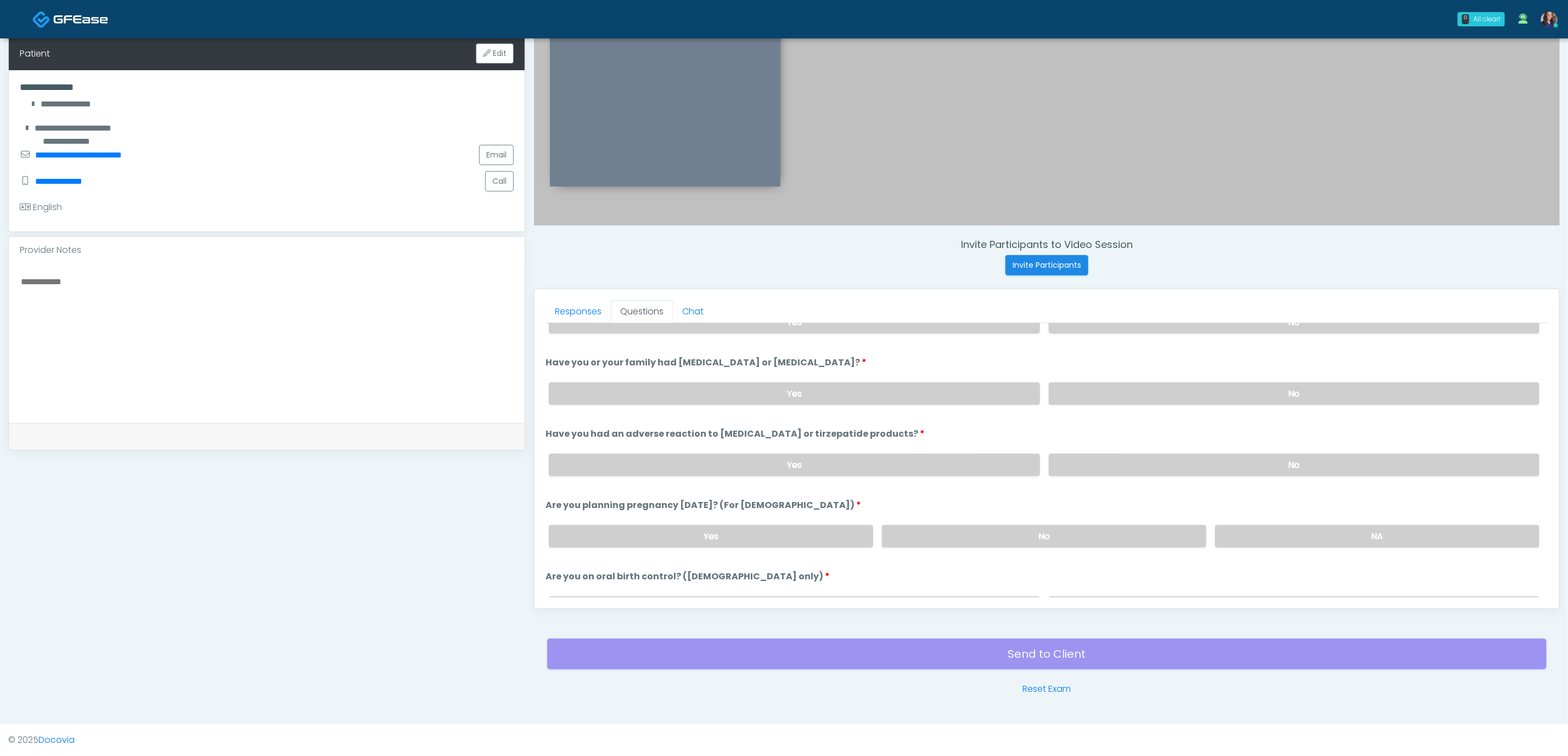
scroll to position [577, 0]
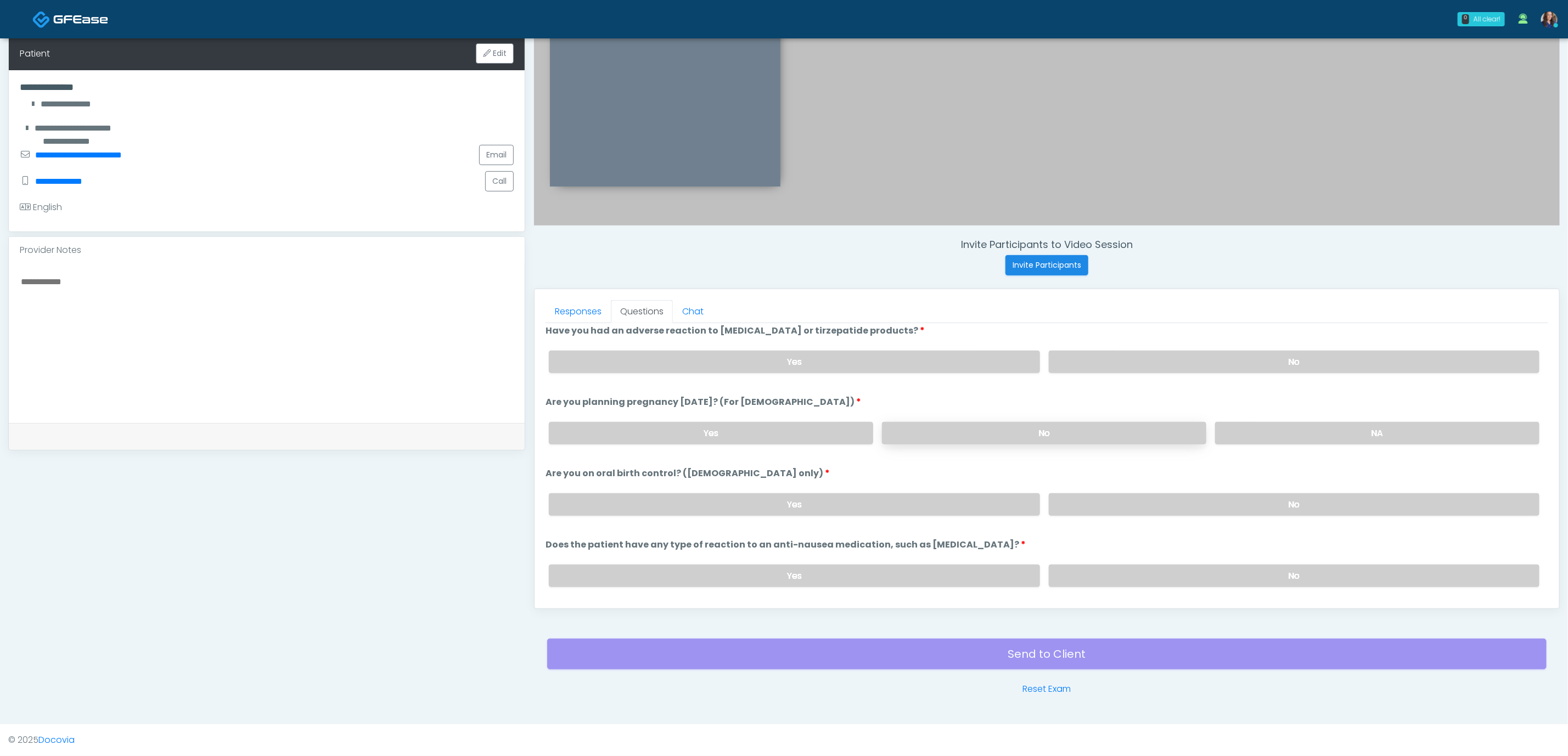
click at [777, 422] on div "Yes No NA" at bounding box center [1044, 433] width 1008 height 40
drag, startPoint x: 1178, startPoint y: 431, endPoint x: 1212, endPoint y: 488, distance: 66.4
click at [777, 431] on label "No" at bounding box center [1044, 433] width 325 height 23
drag, startPoint x: 1212, startPoint y: 494, endPoint x: 1219, endPoint y: 524, distance: 30.8
click at [777, 502] on label "No" at bounding box center [1295, 505] width 491 height 23
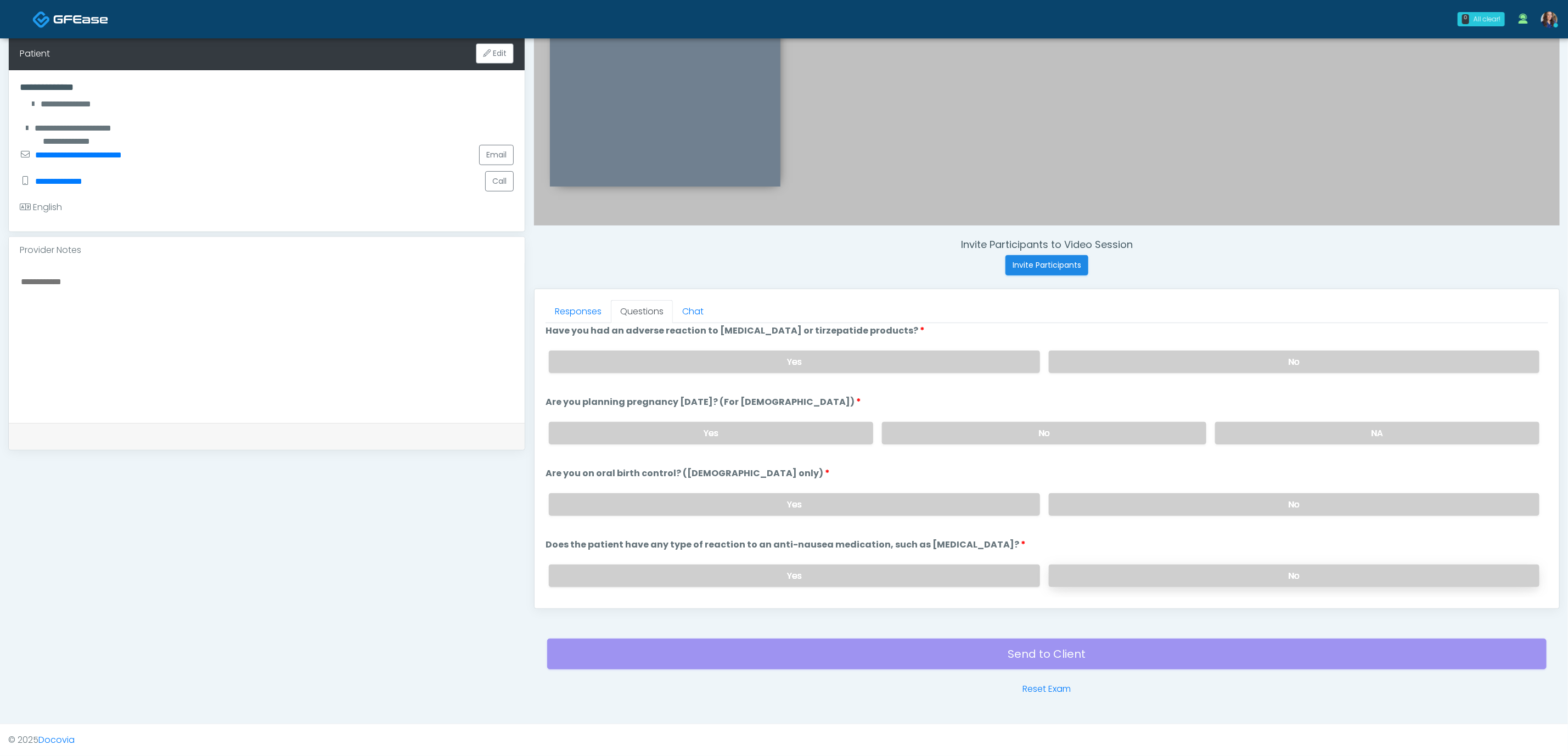
click at [777, 564] on label "No" at bounding box center [1295, 576] width 491 height 23
click at [777, 568] on label "No" at bounding box center [1295, 576] width 491 height 23
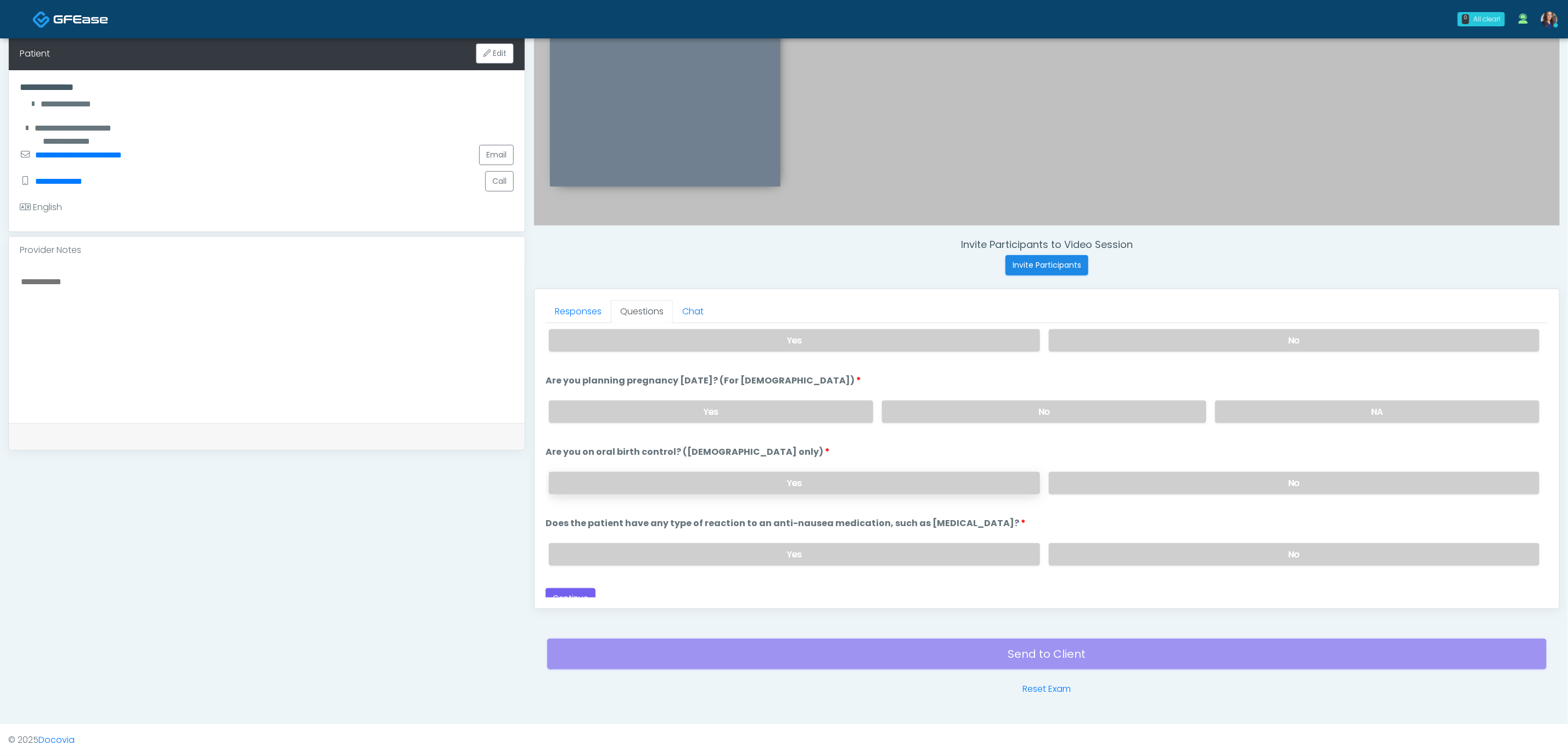
scroll to position [609, 0]
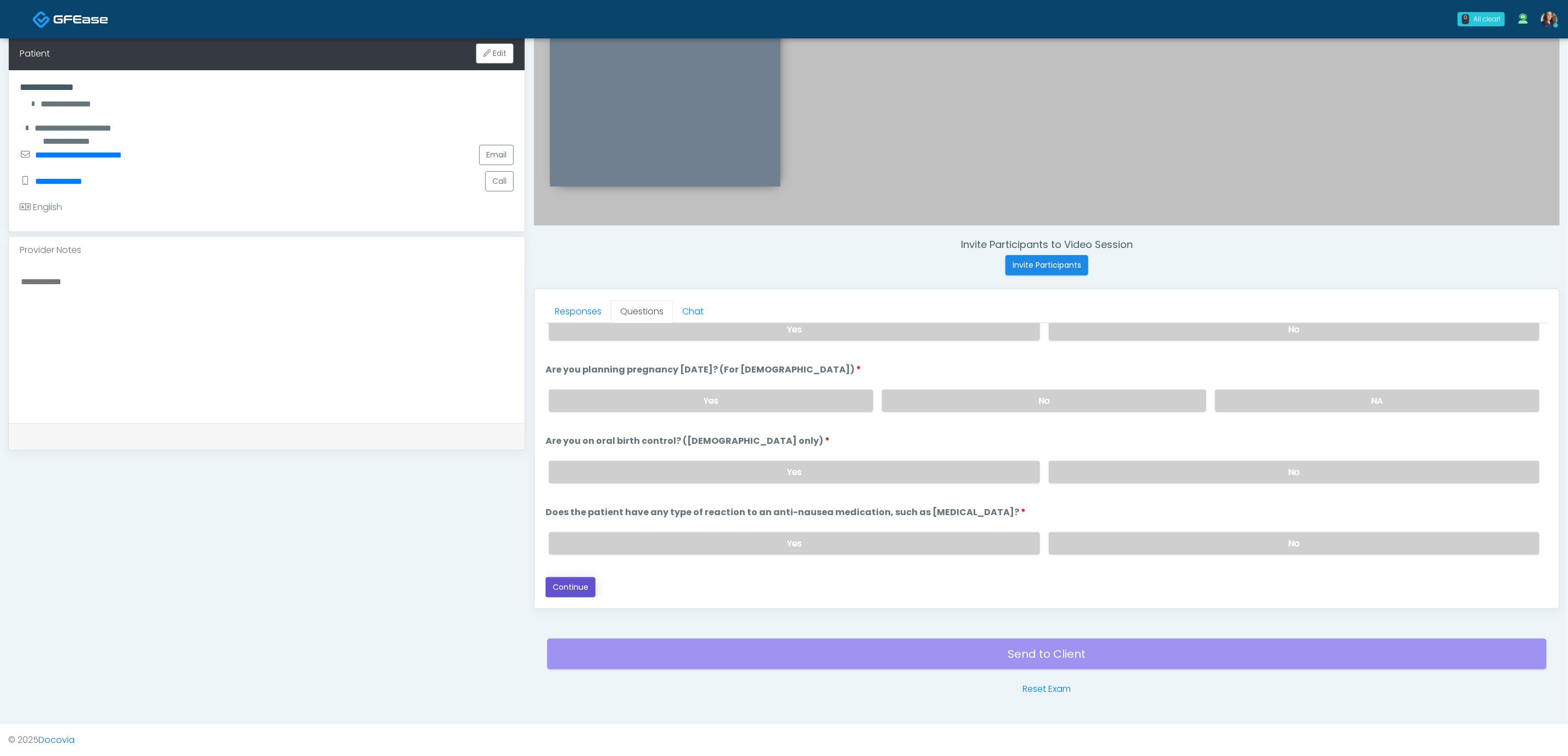
drag, startPoint x: 567, startPoint y: 586, endPoint x: 666, endPoint y: 565, distance: 101.2
click at [569, 586] on button "Continue" at bounding box center [570, 587] width 50 height 20
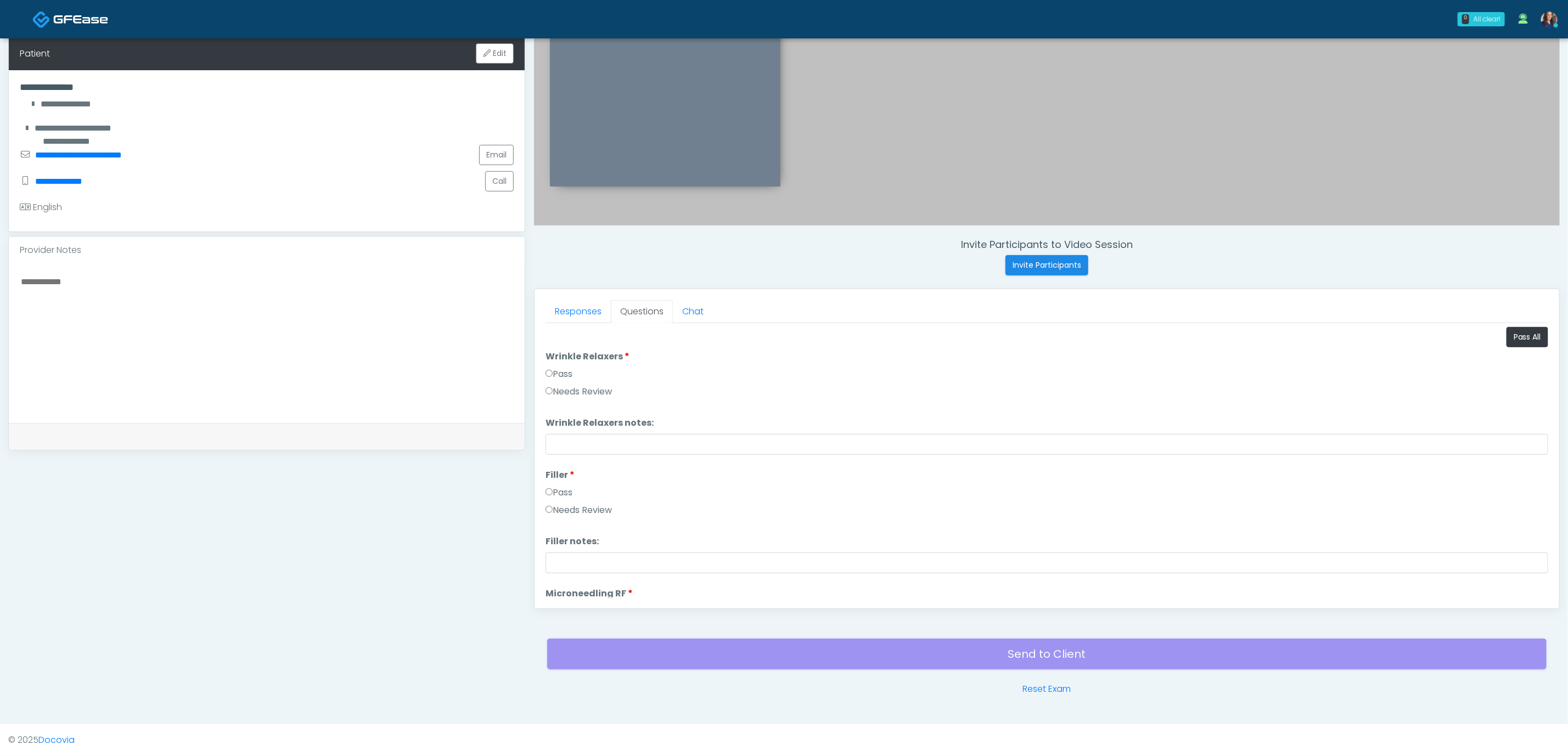
scroll to position [0, 0]
click at [777, 331] on button "Pass All" at bounding box center [1527, 338] width 42 height 20
drag, startPoint x: 571, startPoint y: 581, endPoint x: 656, endPoint y: 612, distance: 90.5
click at [570, 581] on button "Continue" at bounding box center [570, 587] width 50 height 20
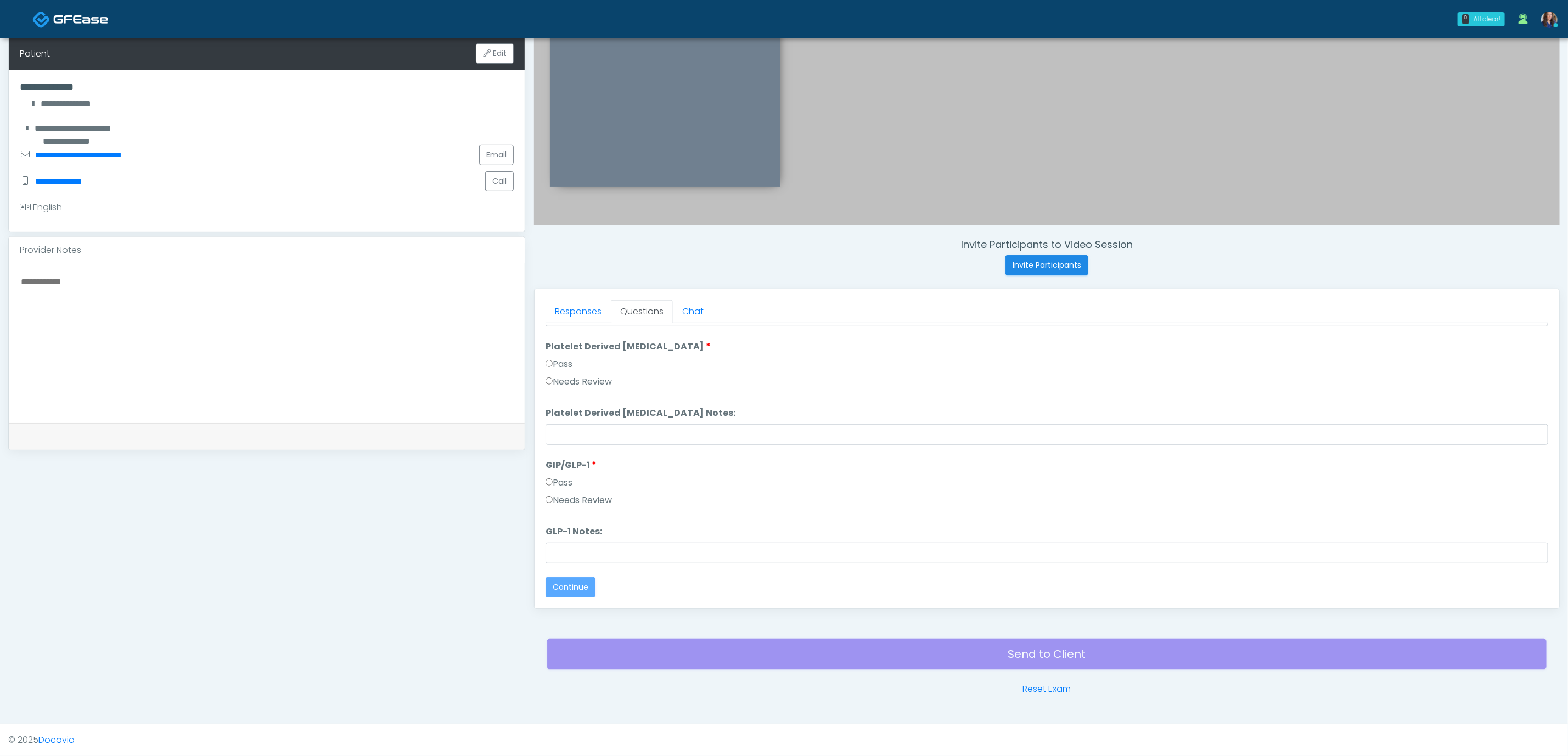
scroll to position [0, 0]
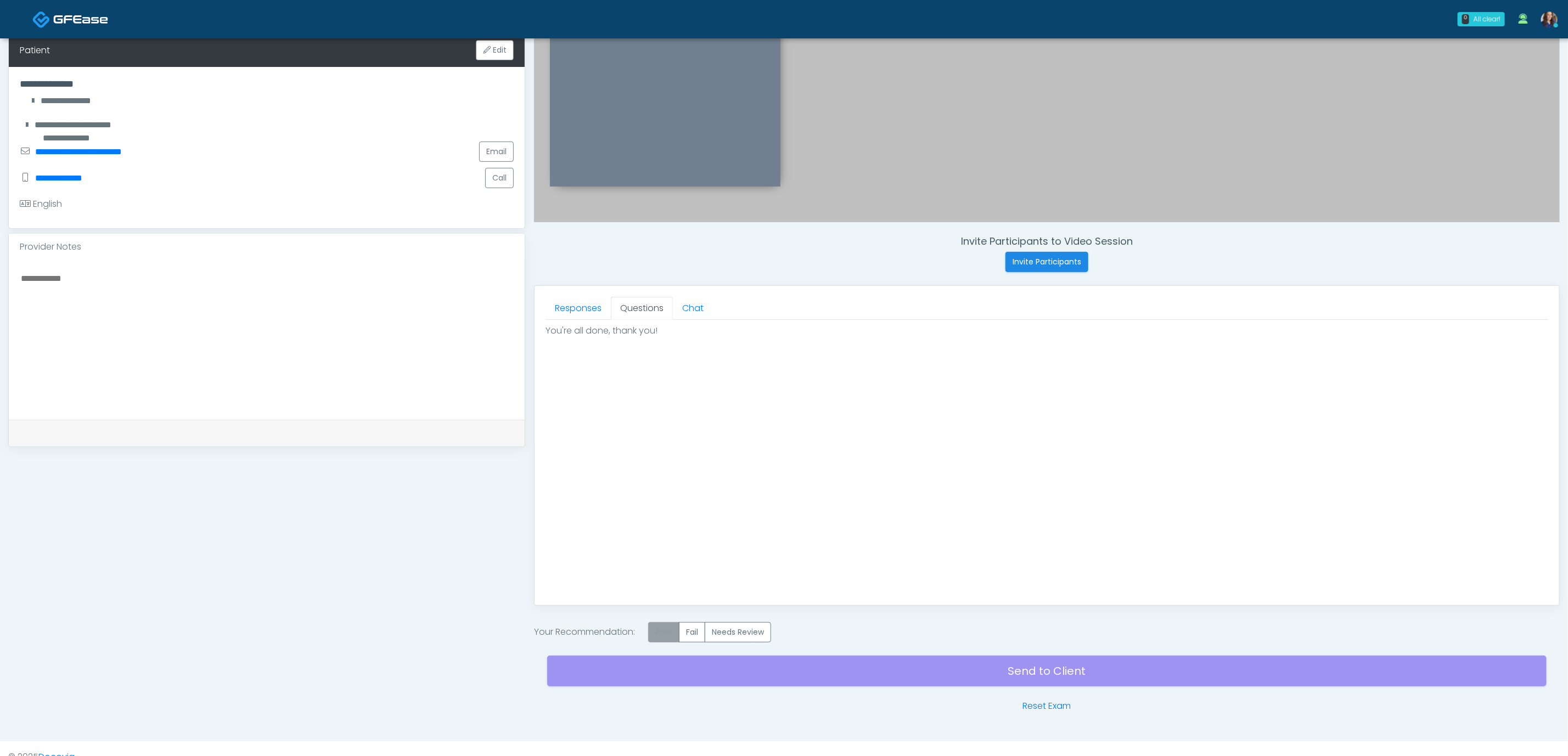
drag, startPoint x: 675, startPoint y: 634, endPoint x: 684, endPoint y: 635, distance: 9.1
click at [674, 634] on label "Pass" at bounding box center [664, 632] width 31 height 20
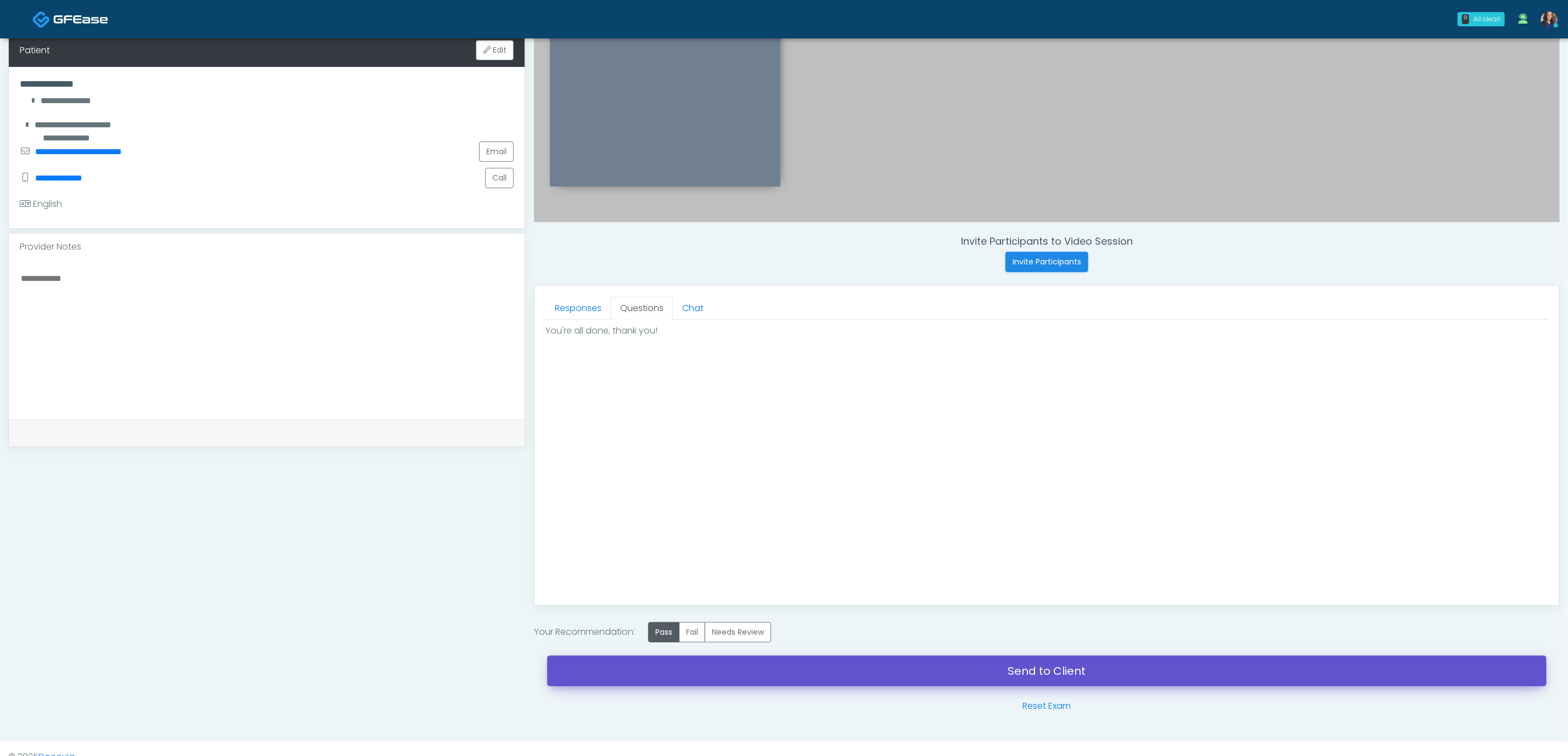
click at [777, 677] on link "Send to Client" at bounding box center [1047, 671] width 999 height 31
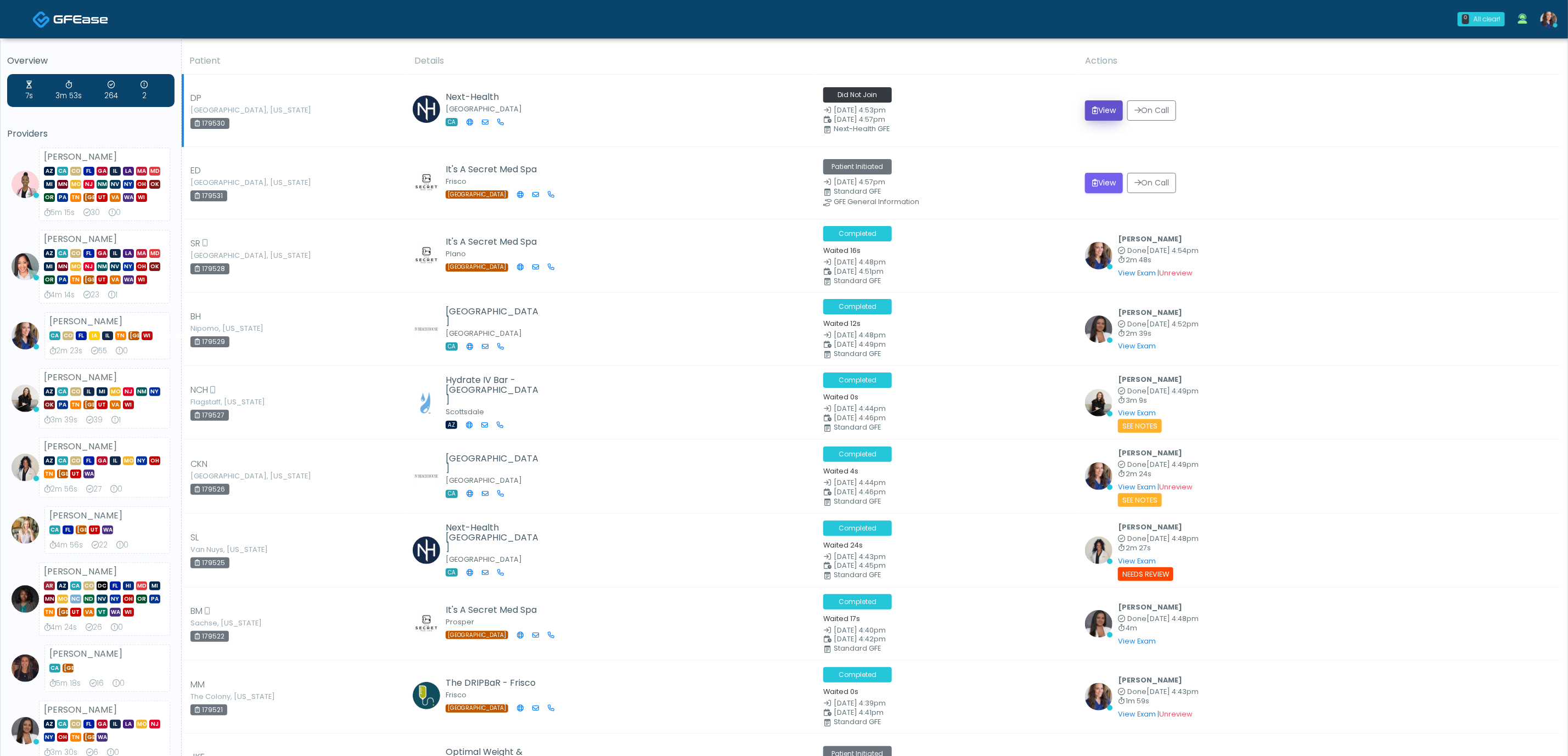
click at [1109, 107] on button "View" at bounding box center [1104, 110] width 38 height 20
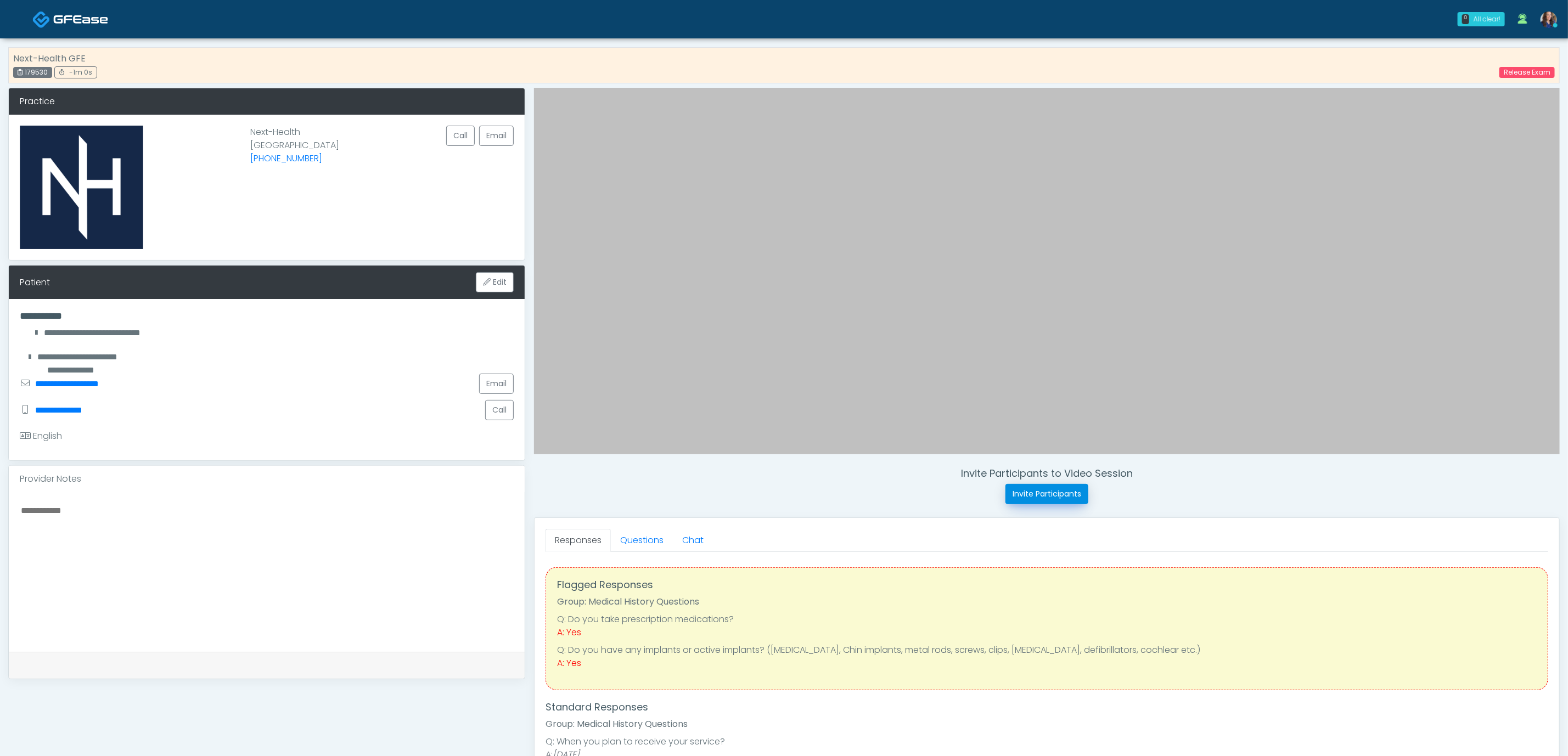
click at [1044, 486] on button "Invite Participants" at bounding box center [1048, 493] width 83 height 20
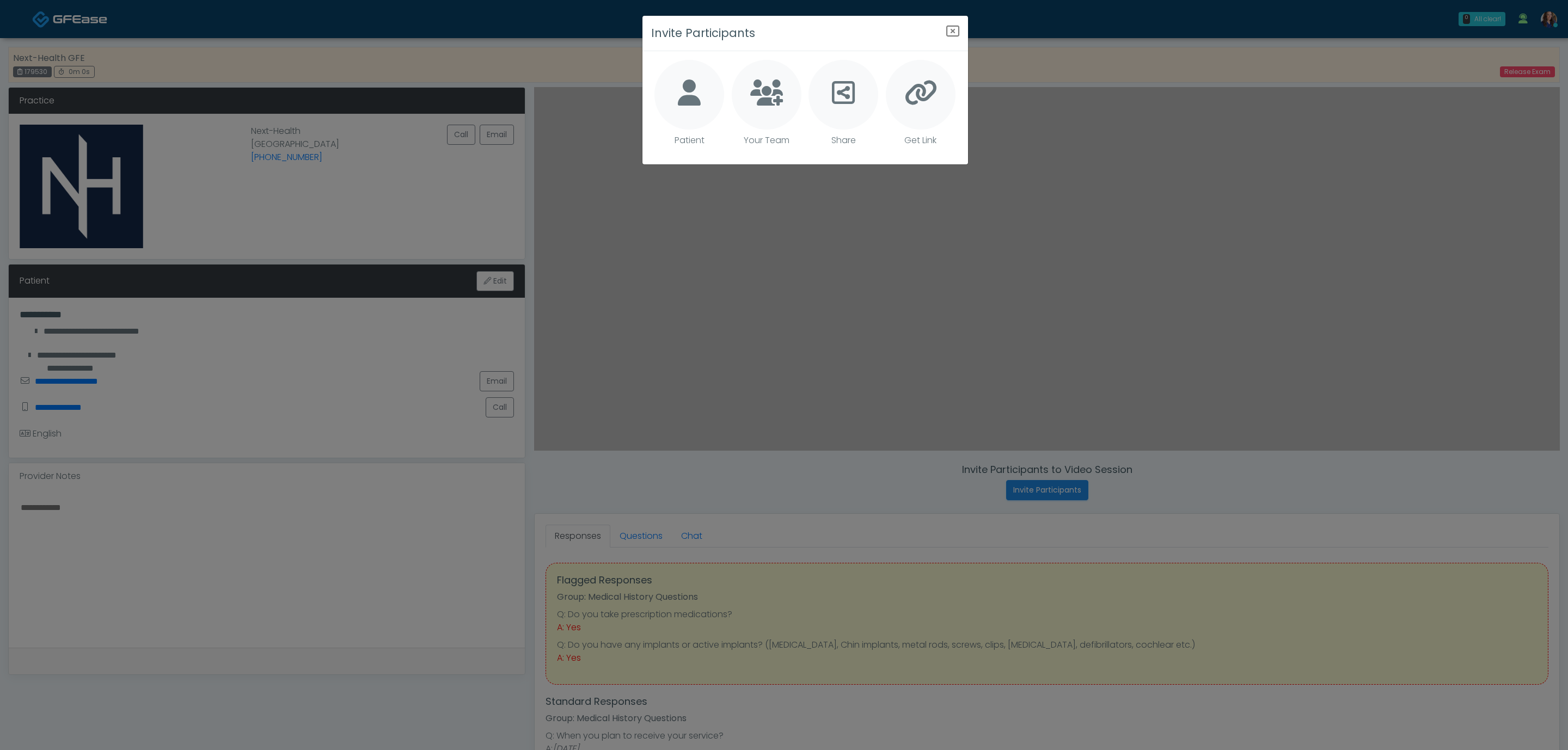
drag, startPoint x: 701, startPoint y: 104, endPoint x: 763, endPoint y: 121, distance: 64.3
click at [700, 104] on icon at bounding box center [689, 92] width 23 height 26
type textarea "**********"
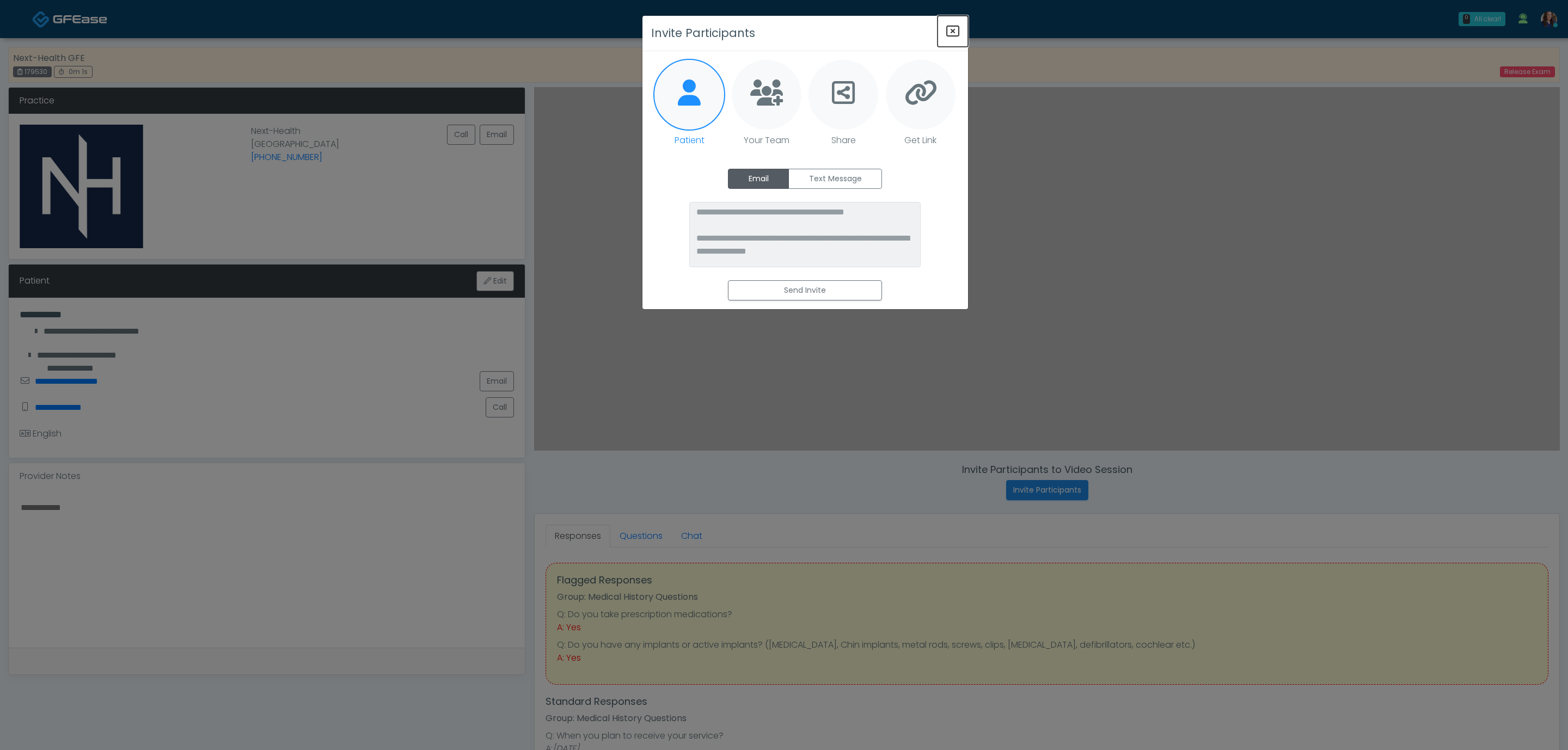
click at [952, 28] on icon "Close" at bounding box center [952, 31] width 13 height 13
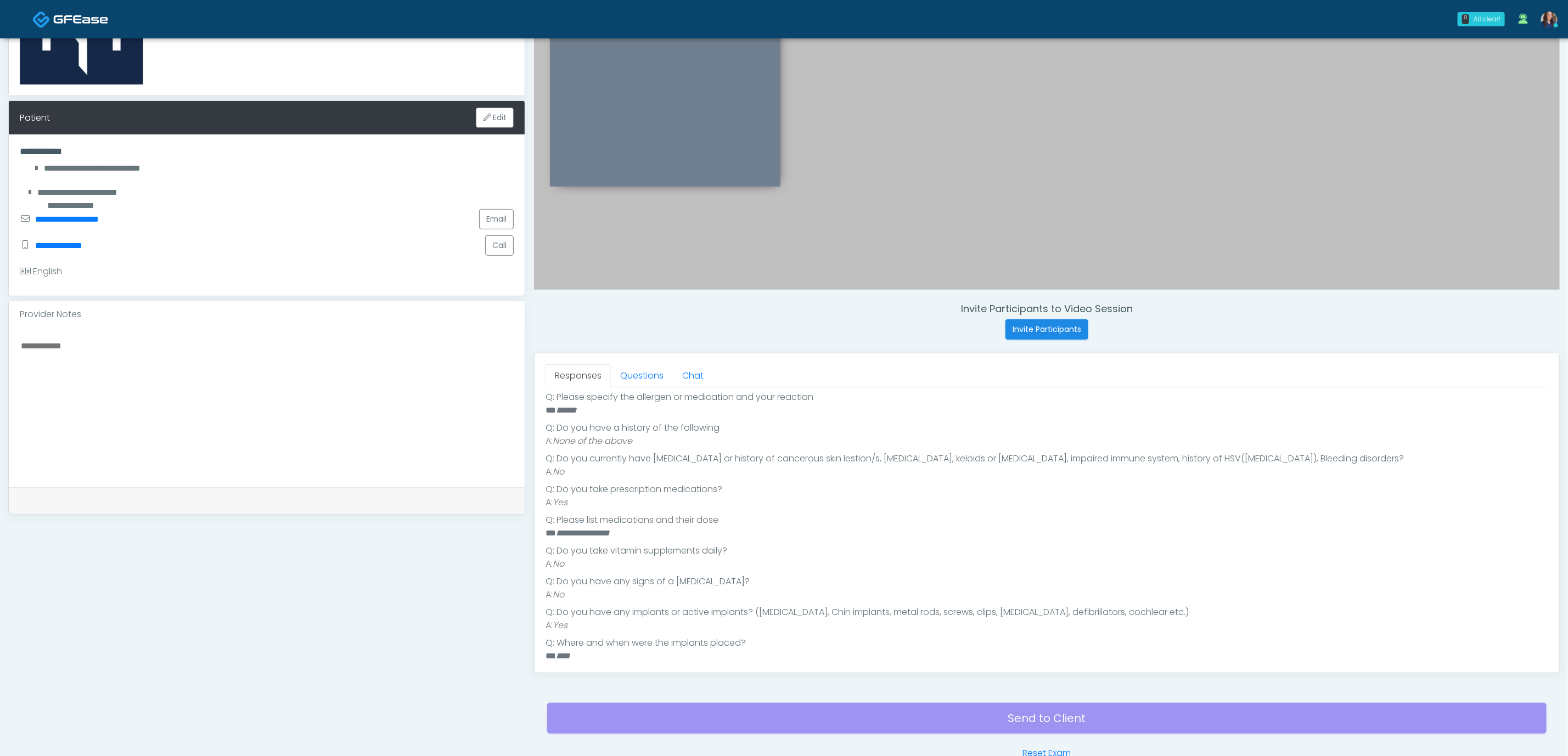
scroll to position [231, 0]
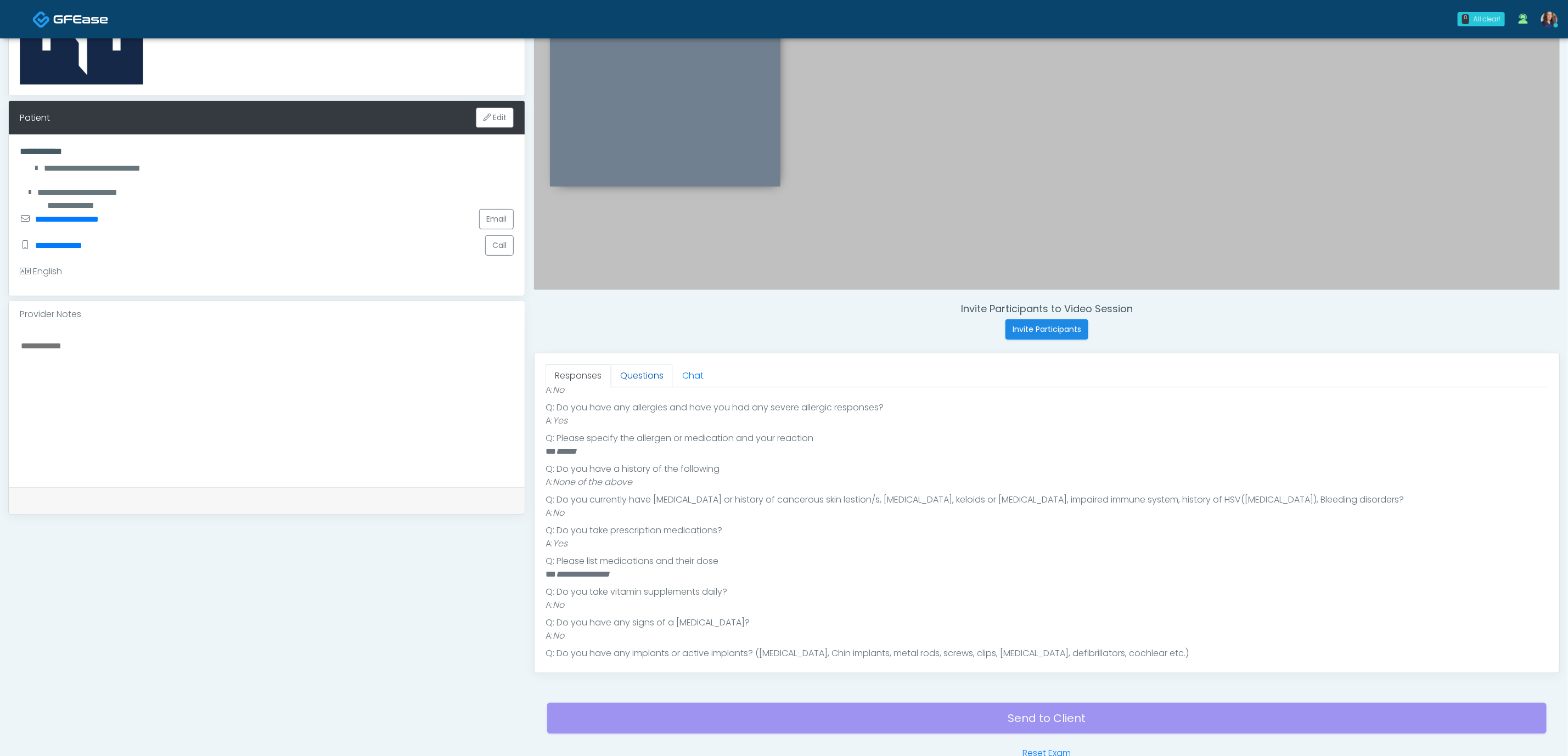
click at [658, 385] on link "Questions" at bounding box center [642, 376] width 62 height 23
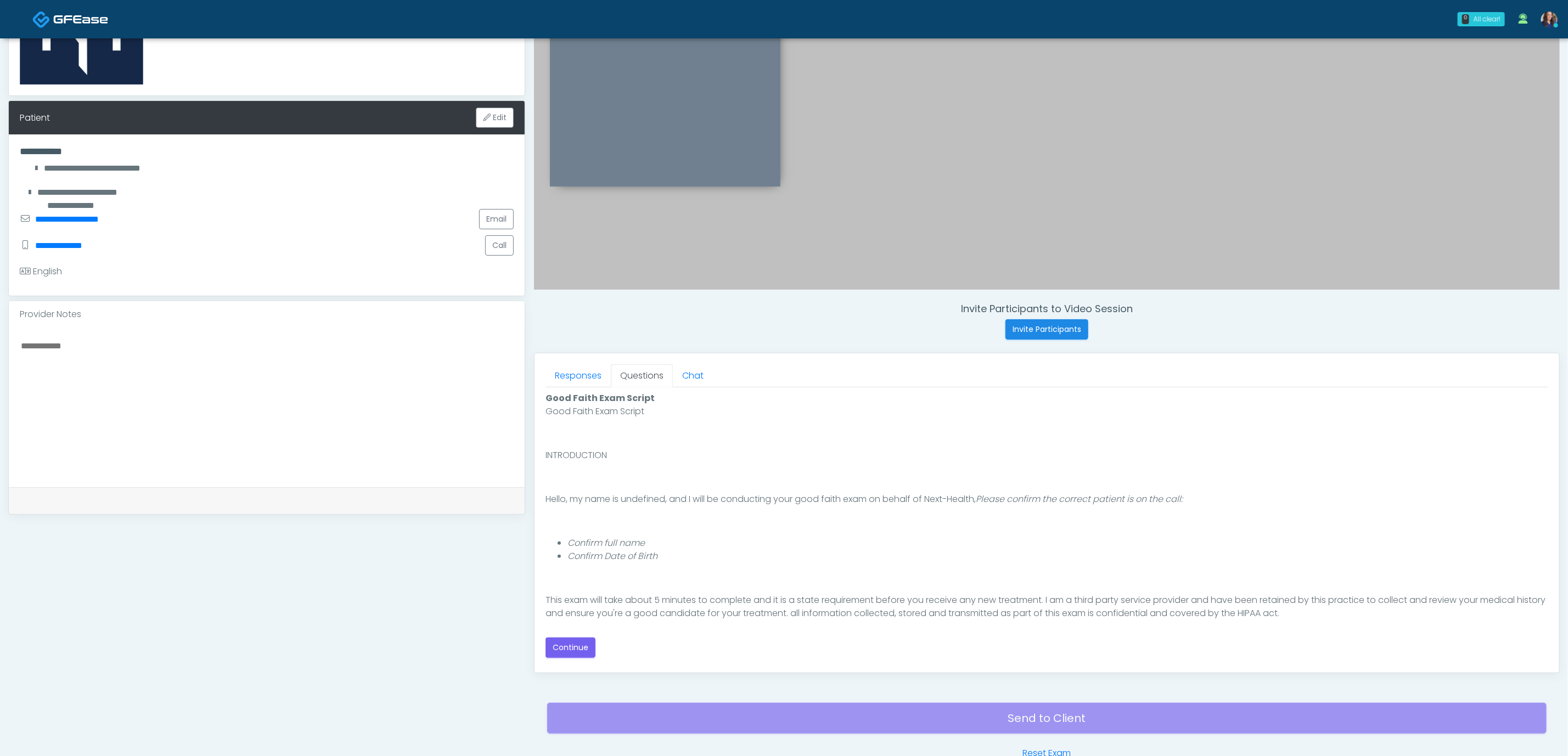
scroll to position [0, 0]
click at [569, 642] on button "Continue" at bounding box center [570, 648] width 50 height 20
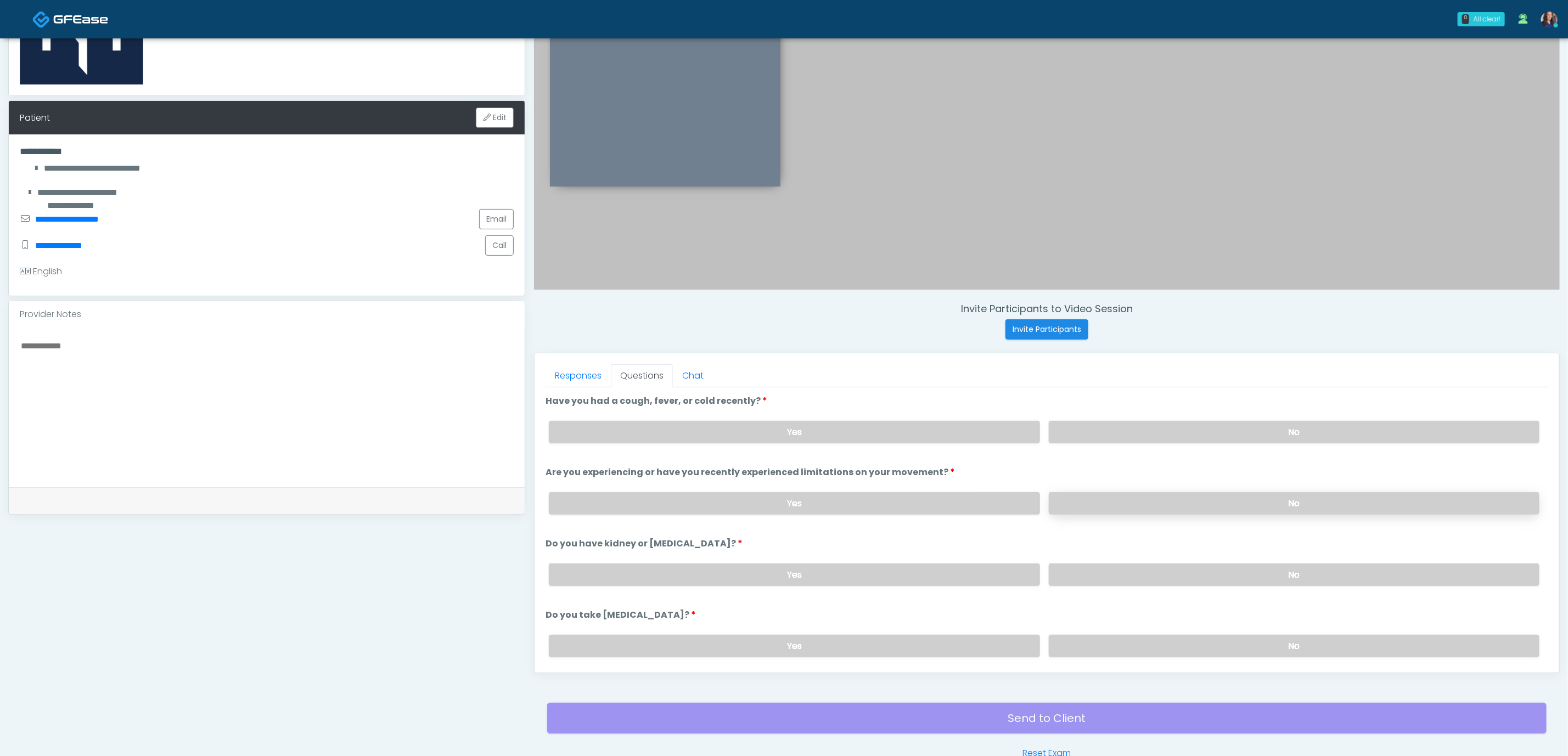
scroll to position [232, 0]
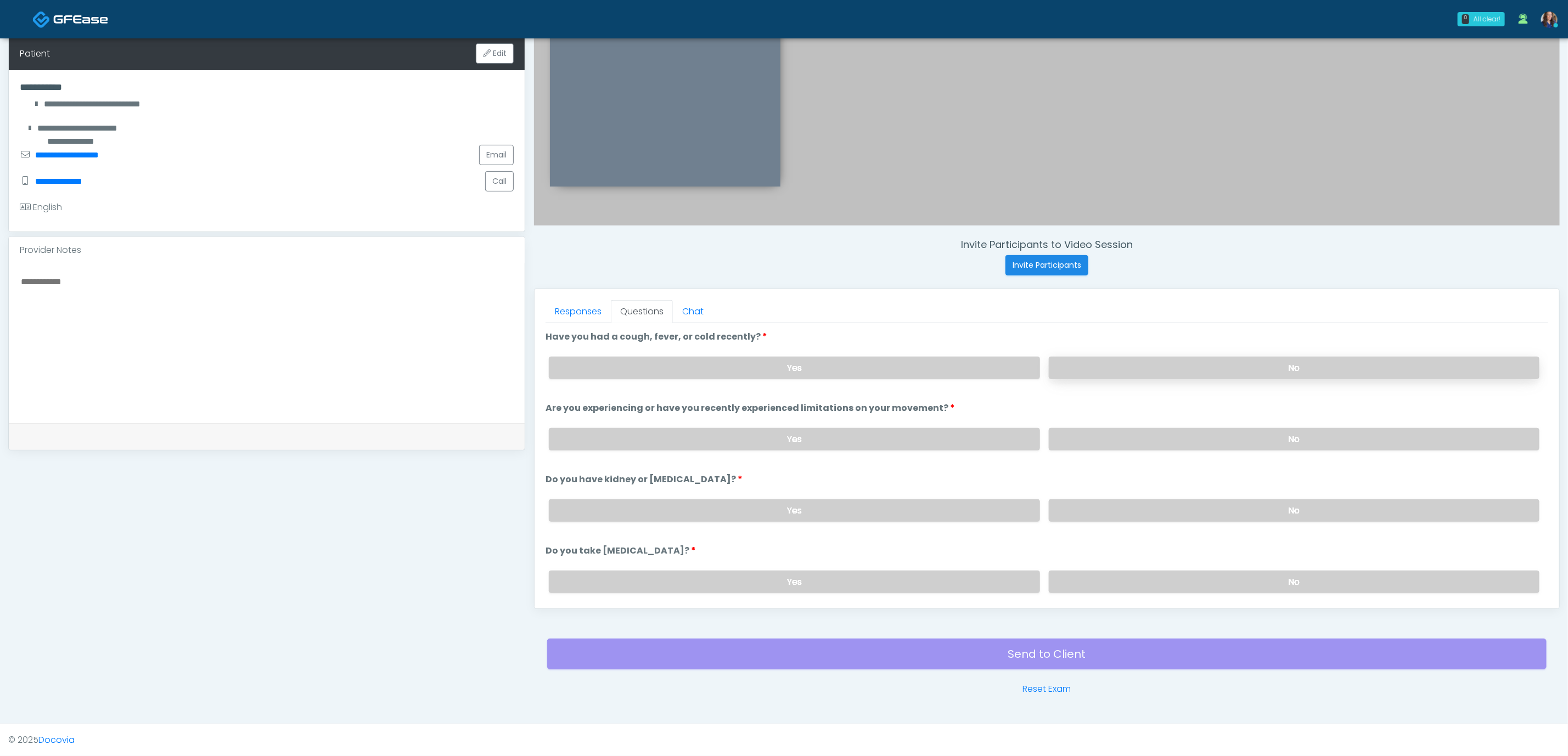
click at [1206, 373] on label "No" at bounding box center [1295, 368] width 491 height 23
drag, startPoint x: 1227, startPoint y: 435, endPoint x: 1233, endPoint y: 499, distance: 64.3
click at [1227, 438] on label "No" at bounding box center [1295, 440] width 491 height 23
drag, startPoint x: 1225, startPoint y: 515, endPoint x: 1193, endPoint y: 591, distance: 82.5
click at [1223, 518] on label "No" at bounding box center [1295, 511] width 491 height 23
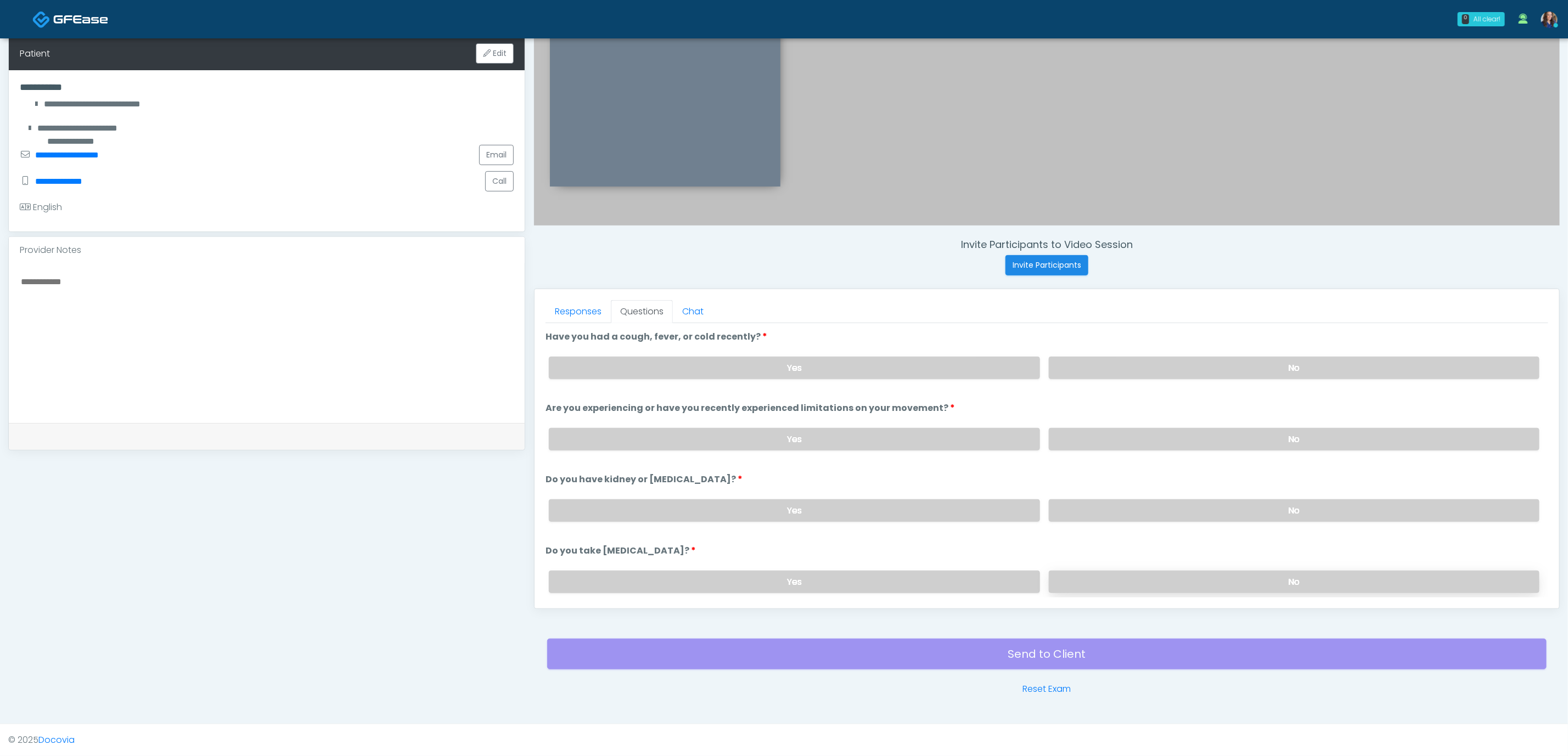
click at [1196, 575] on label "No" at bounding box center [1295, 582] width 491 height 23
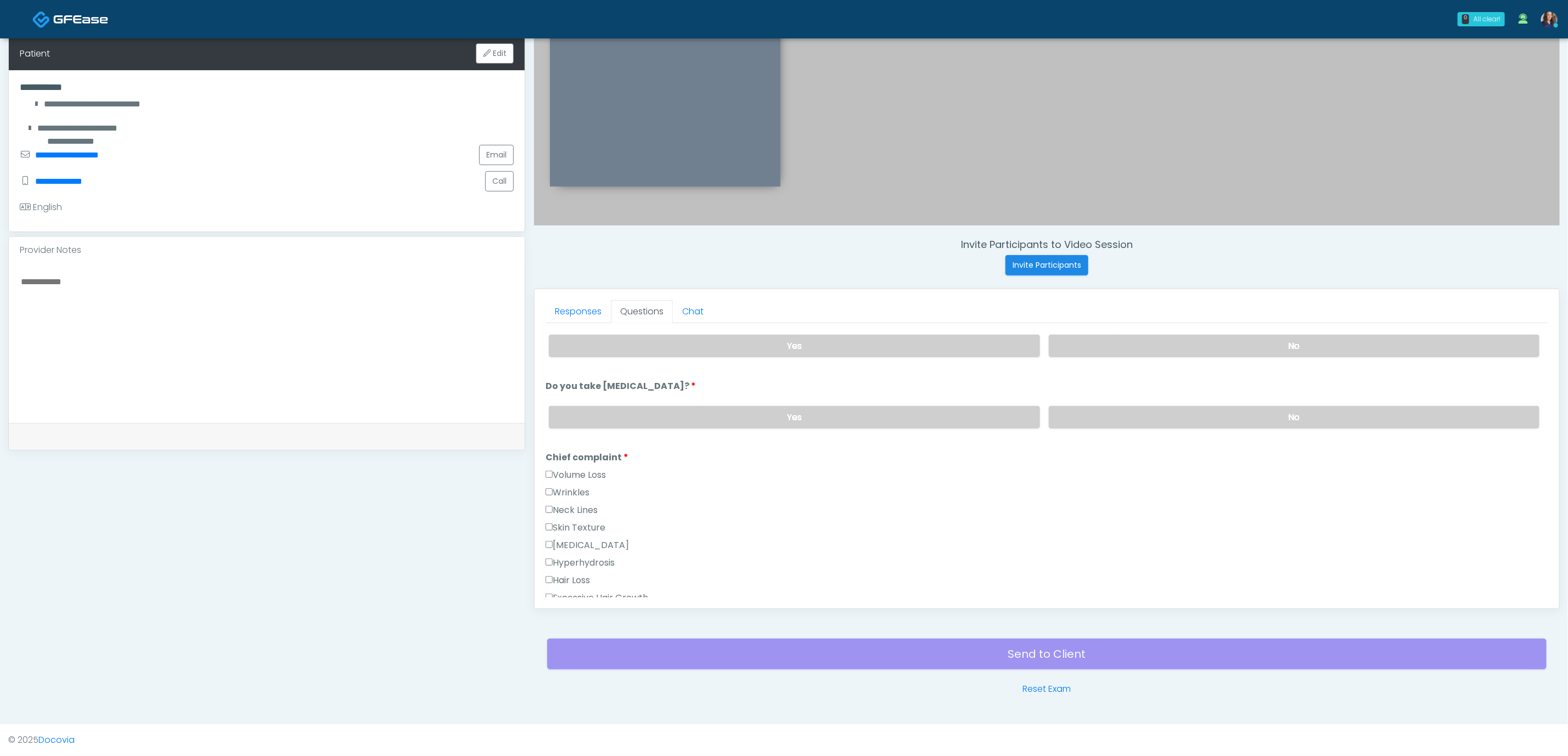
scroll to position [247, 0]
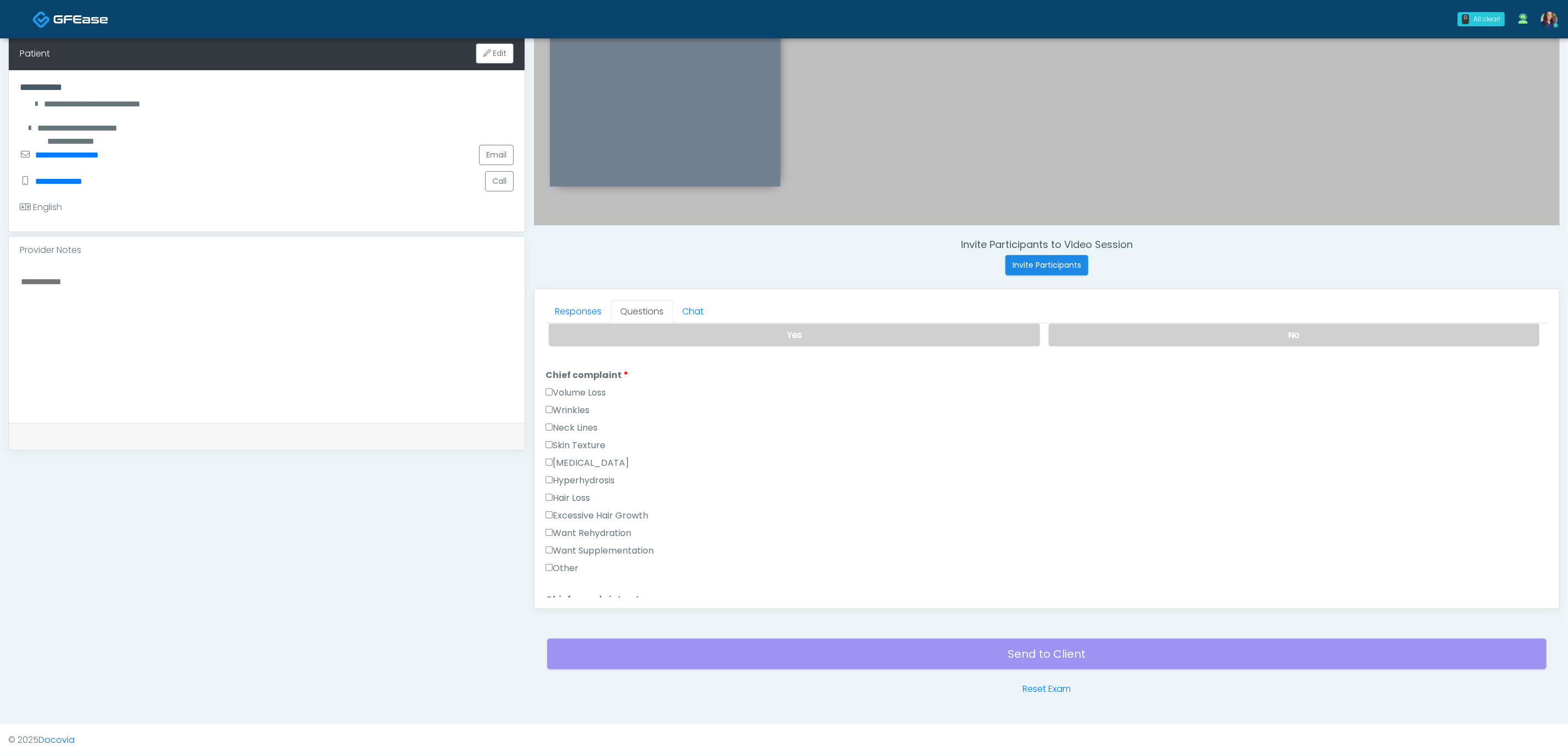
drag, startPoint x: 587, startPoint y: 546, endPoint x: 593, endPoint y: 535, distance: 12.5
click at [587, 546] on label "Want Supplementation" at bounding box center [600, 551] width 109 height 13
click at [601, 530] on label "Want Rehydration" at bounding box center [588, 533] width 86 height 13
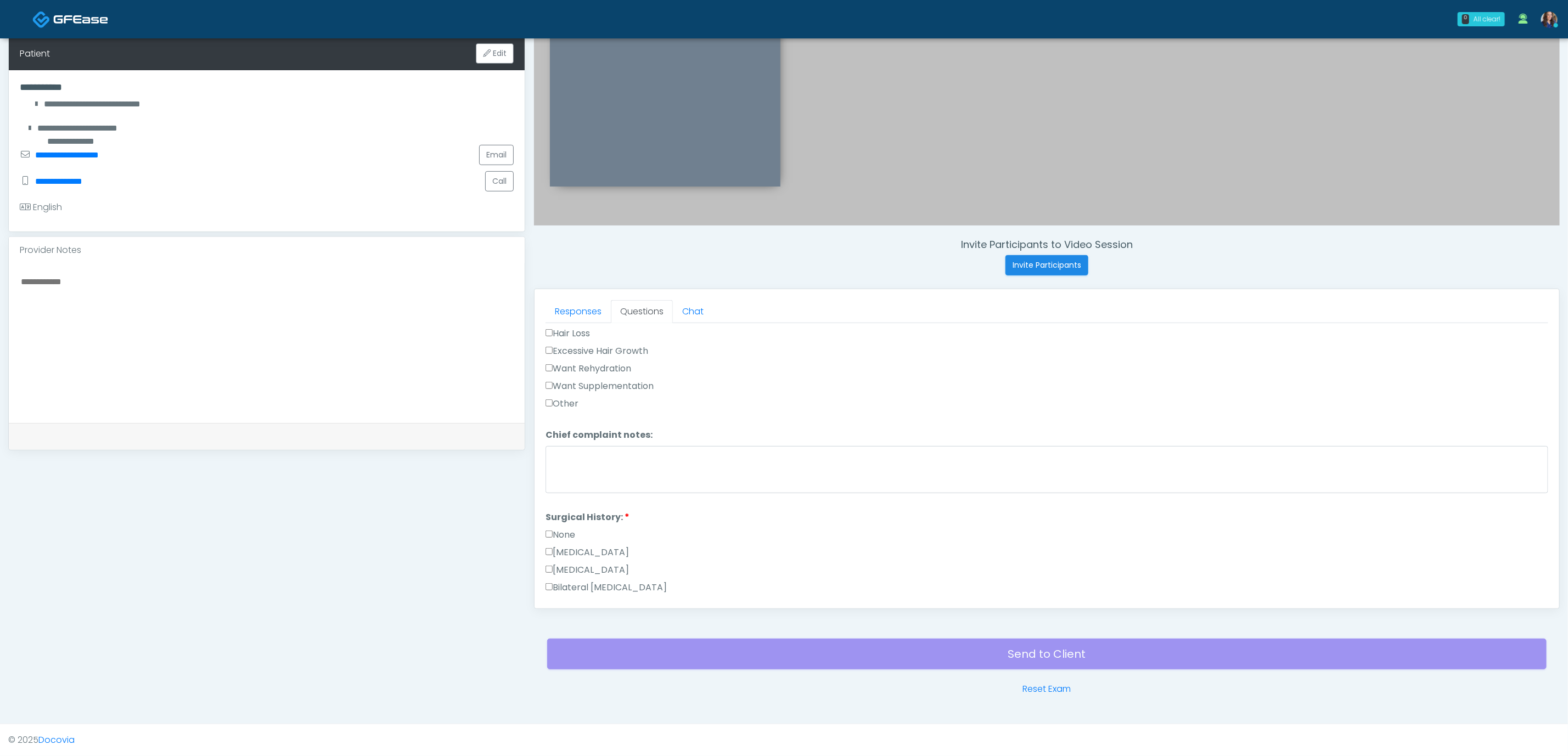
drag, startPoint x: 612, startPoint y: 363, endPoint x: 687, endPoint y: 409, distance: 88.0
click at [611, 363] on label "Want Rehydration" at bounding box center [588, 369] width 86 height 13
click at [590, 441] on label "Breast Augmentation" at bounding box center [587, 440] width 83 height 13
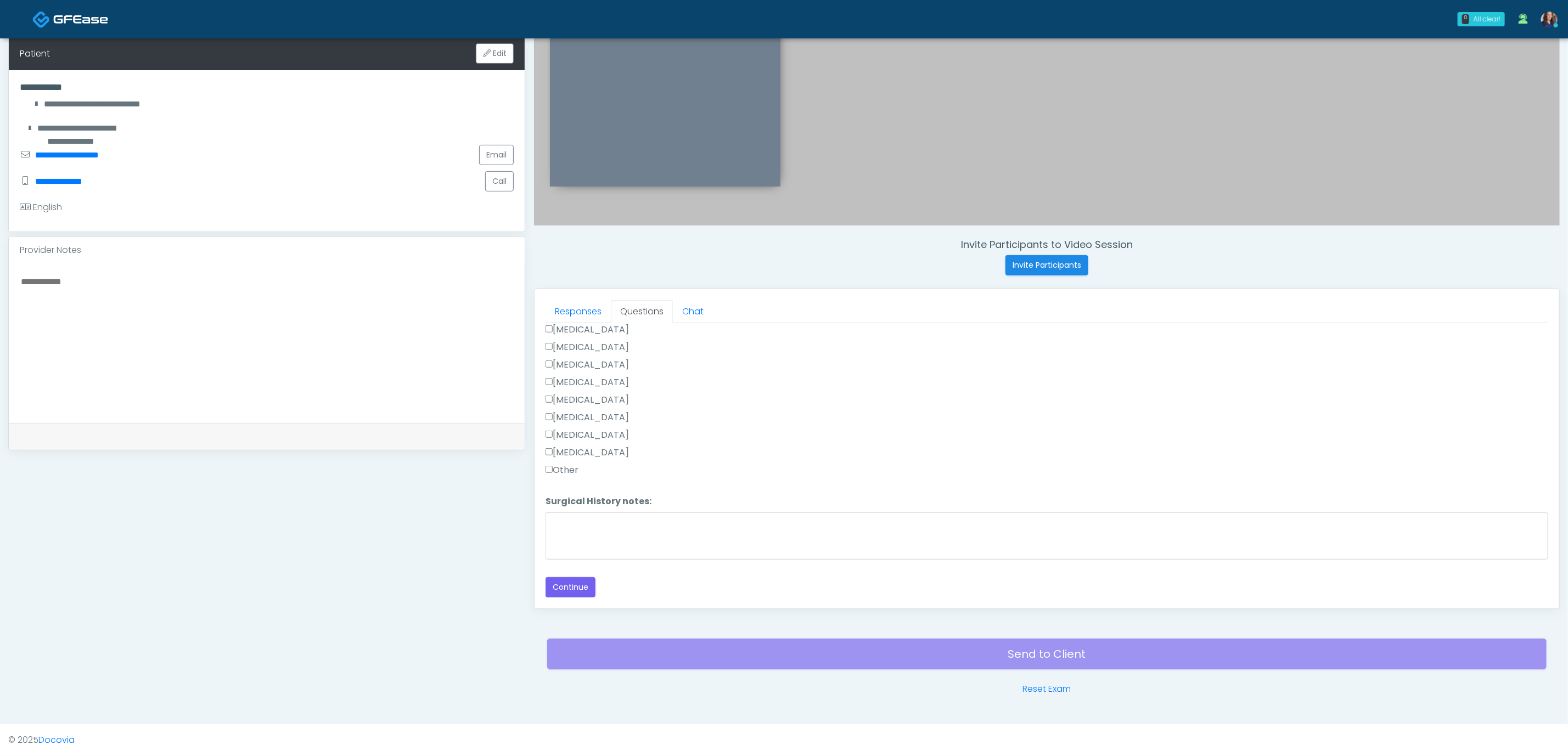
click at [593, 417] on label "[MEDICAL_DATA]" at bounding box center [587, 418] width 83 height 13
click at [565, 581] on button "Continue" at bounding box center [570, 587] width 50 height 20
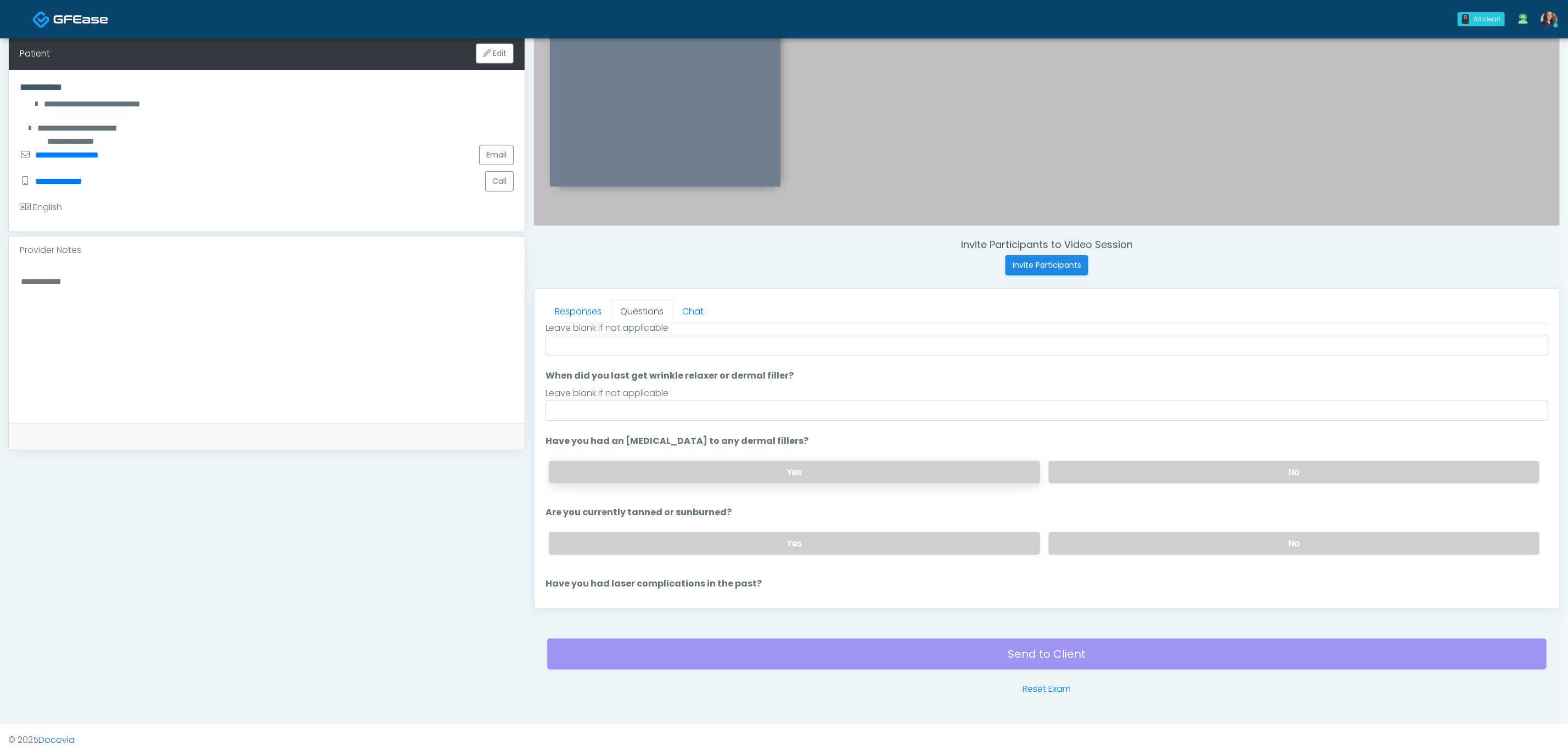
scroll to position [0, 0]
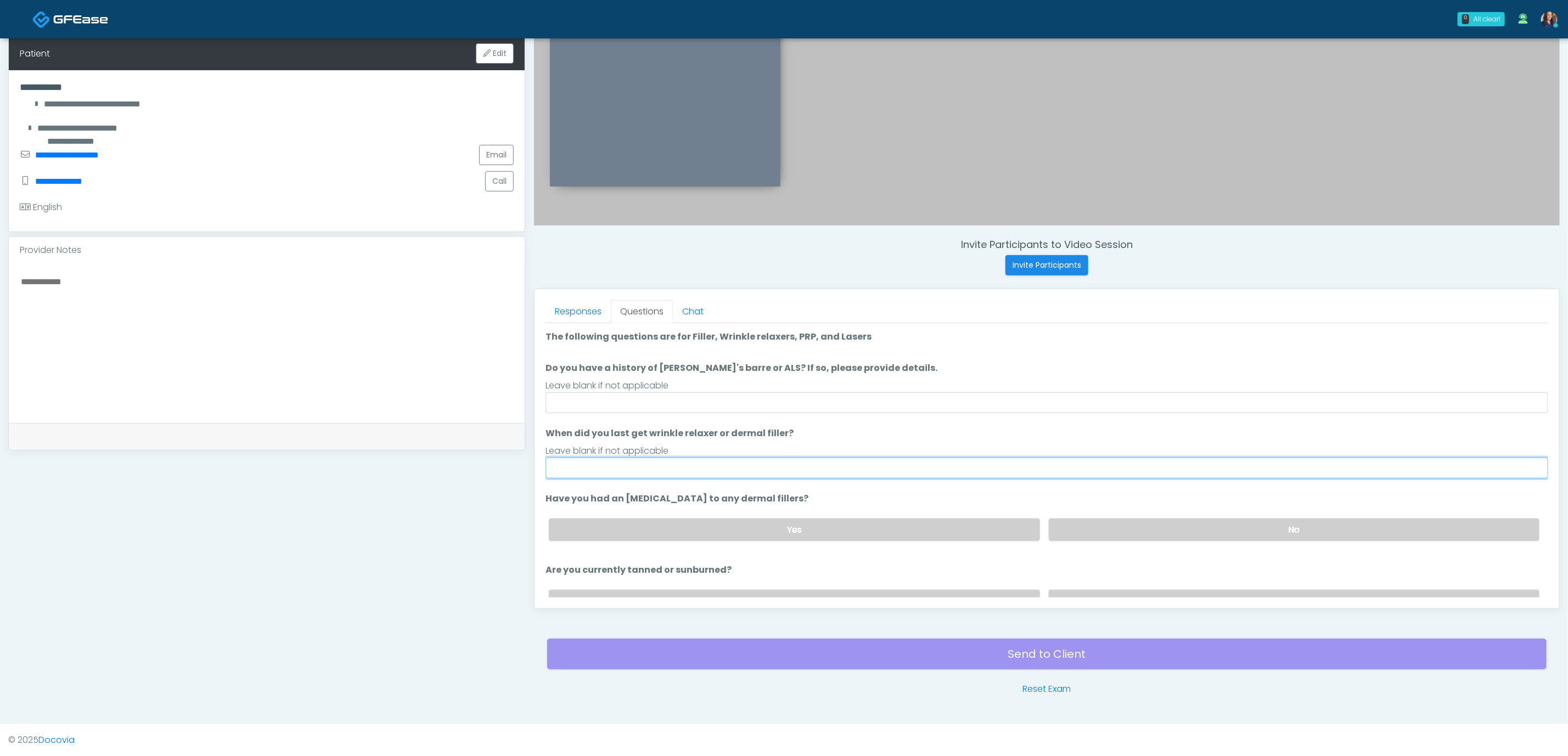
click at [666, 462] on input "When did you last get wrinkle relaxer or dermal filler?" at bounding box center [1047, 468] width 1003 height 21
type input "**********"
click at [1230, 531] on label "No" at bounding box center [1295, 530] width 491 height 23
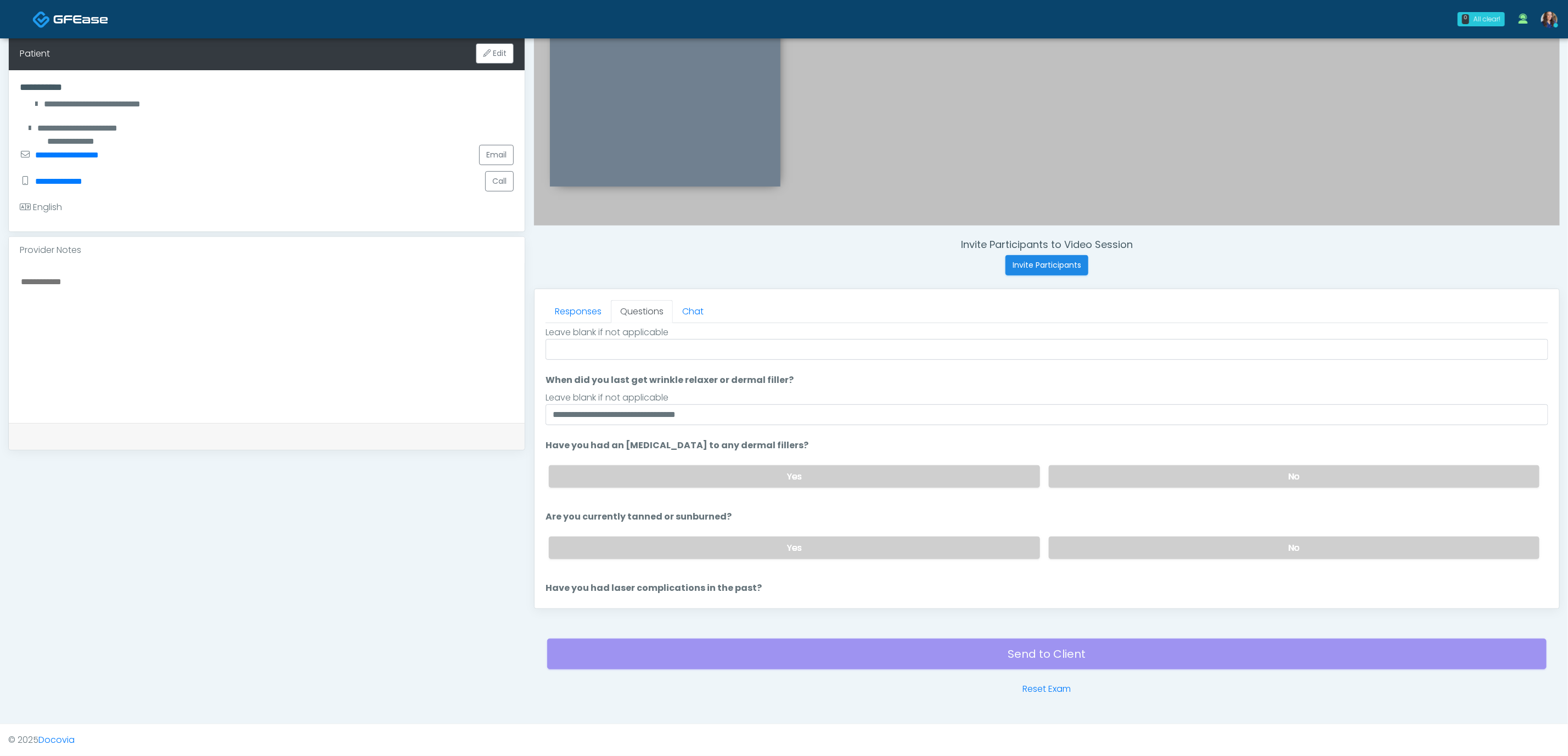
scroll to position [82, 0]
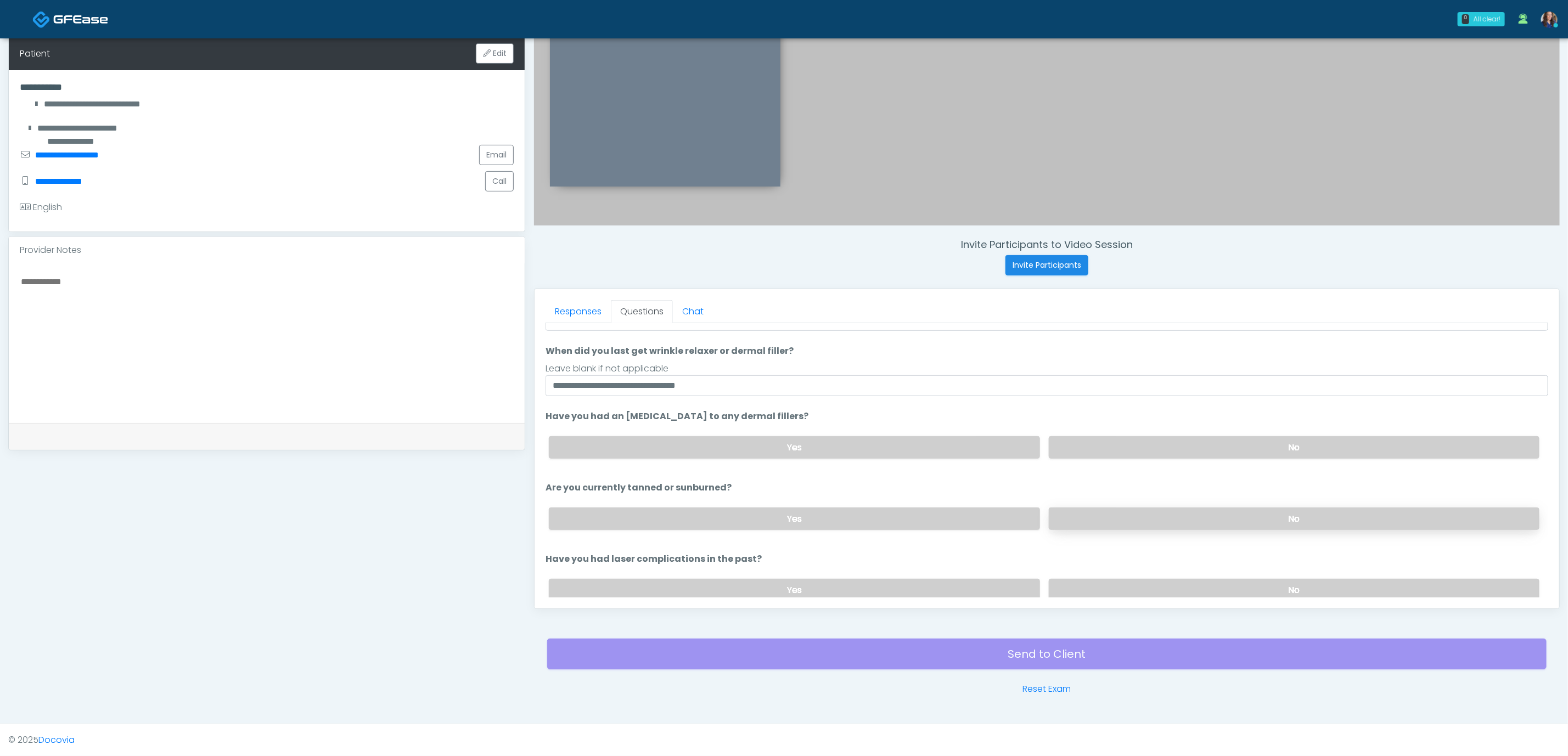
click at [1231, 517] on label "No" at bounding box center [1295, 519] width 491 height 23
click at [1203, 588] on label "No" at bounding box center [1295, 590] width 491 height 23
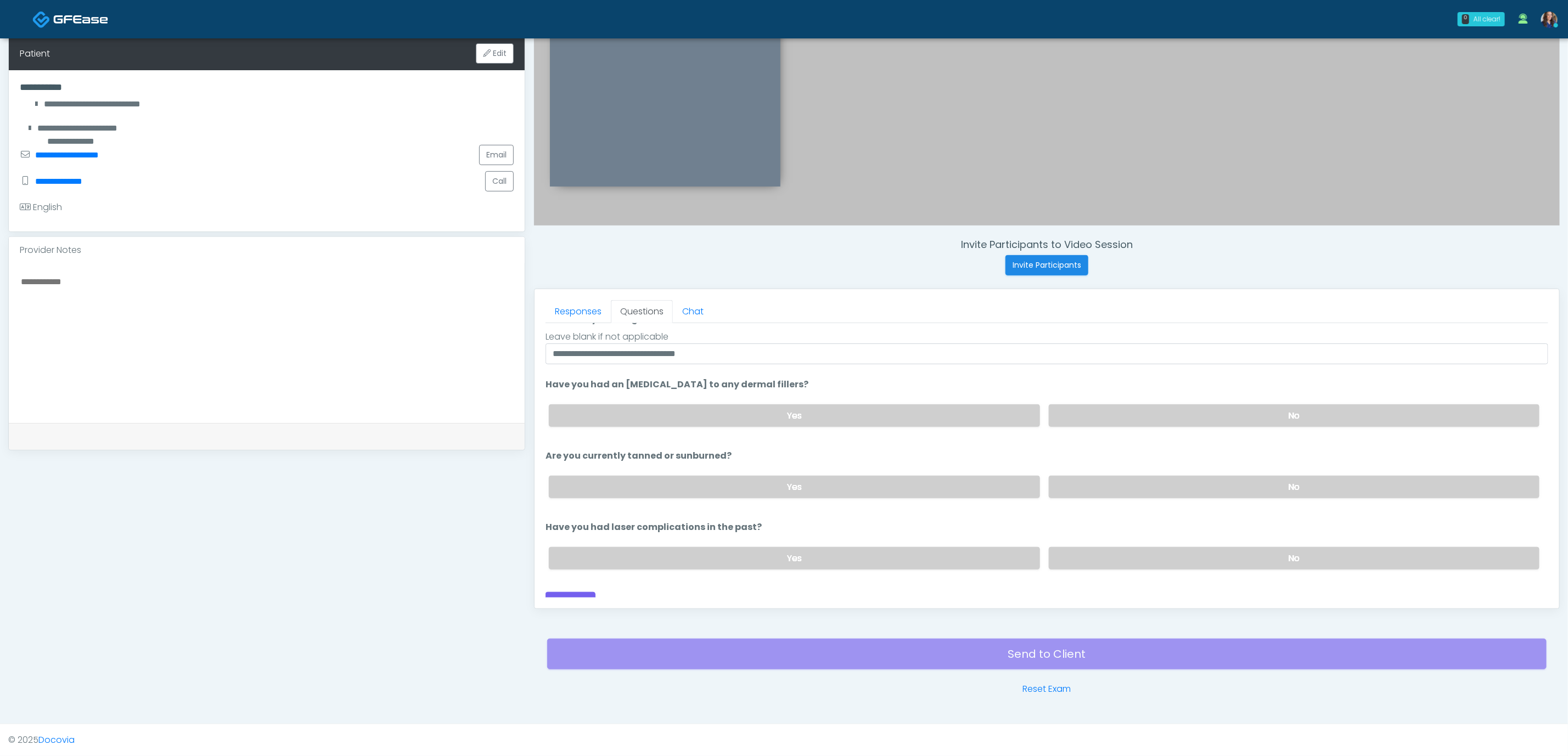
scroll to position [129, 0]
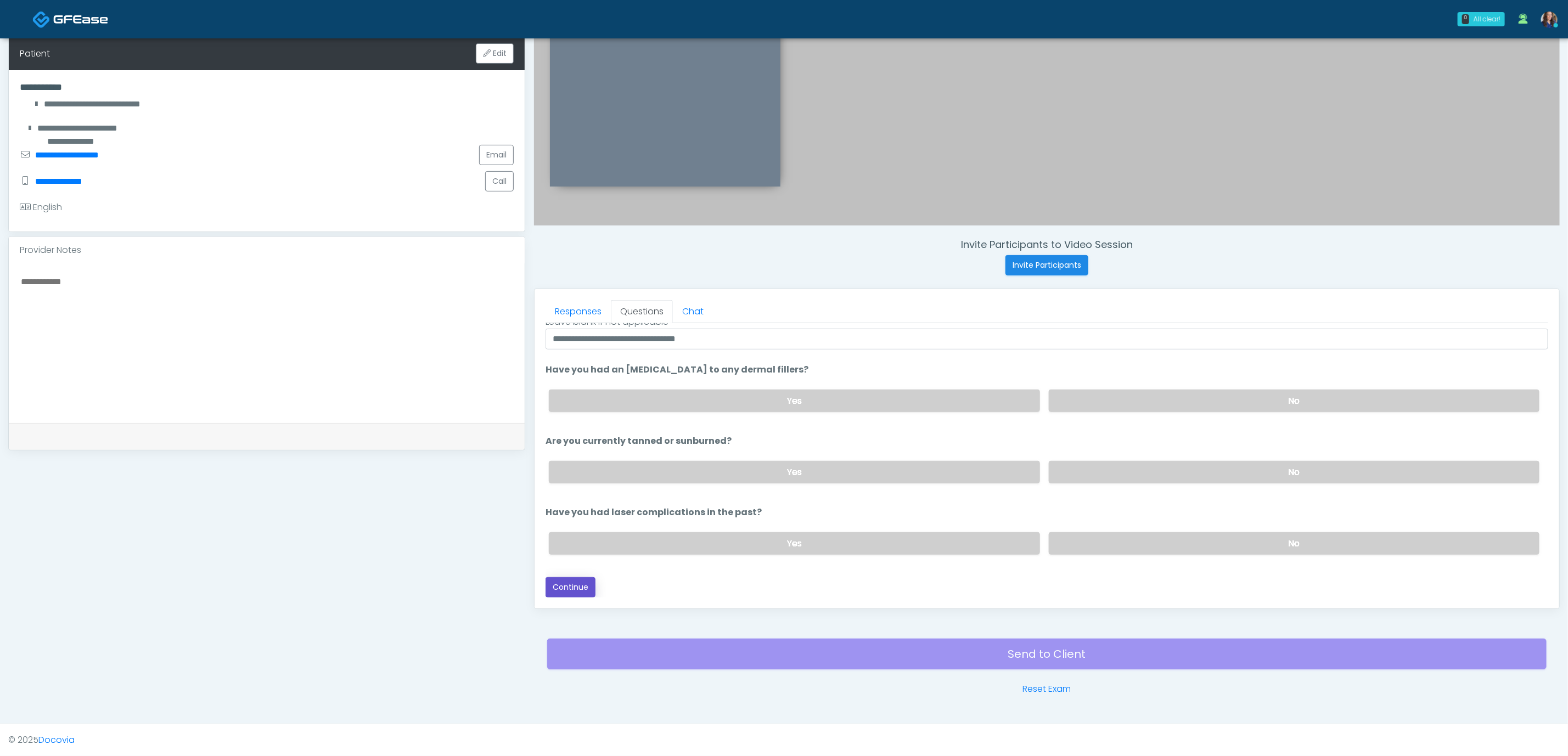
click at [575, 586] on button "Continue" at bounding box center [570, 587] width 50 height 20
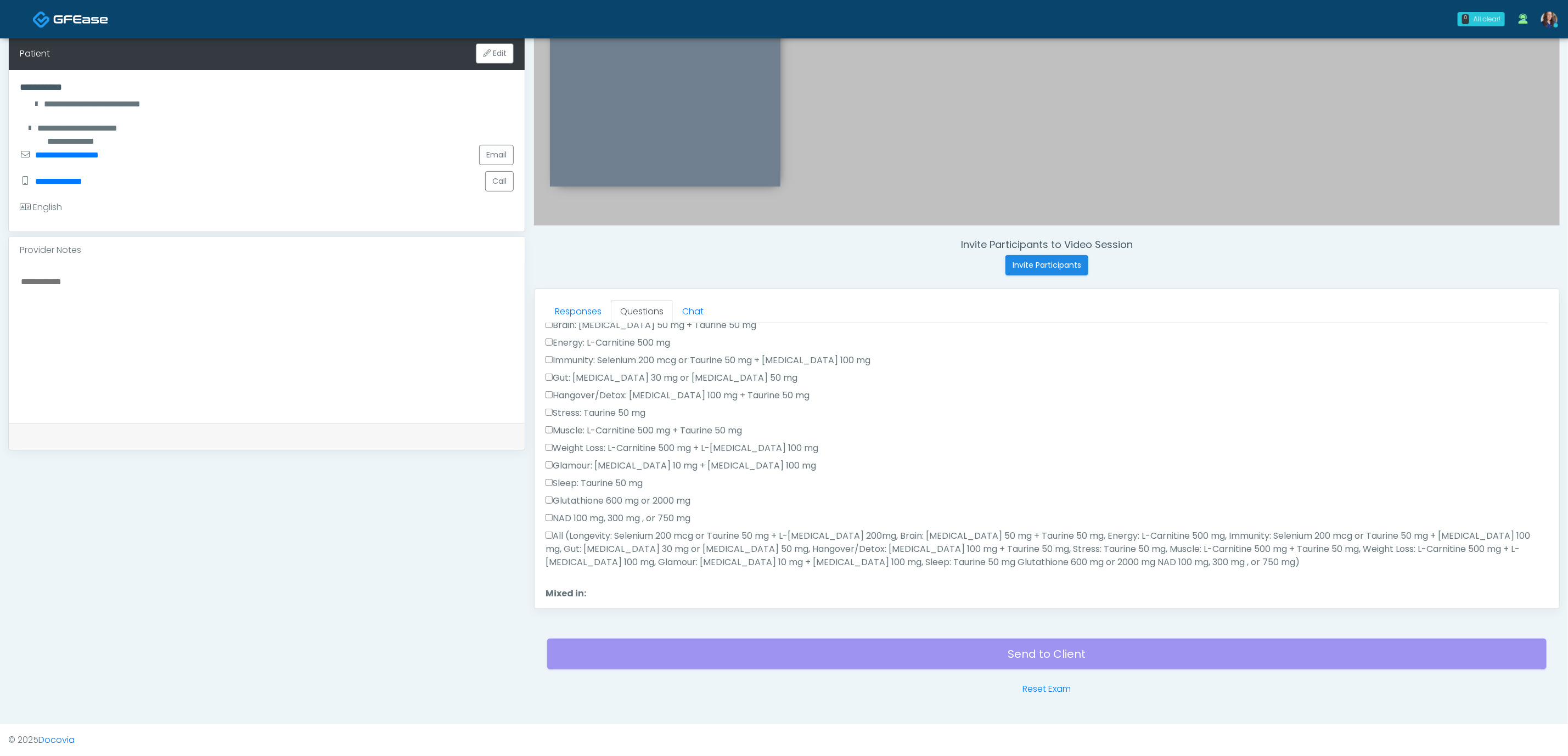
drag, startPoint x: 590, startPoint y: 560, endPoint x: 622, endPoint y: 556, distance: 32.2
click at [588, 560] on label "All (Longevity: Selenium 200 mcg or Taurine 50 mg + L-[MEDICAL_DATA] 200mg, Bra…" at bounding box center [1047, 549] width 1003 height 39
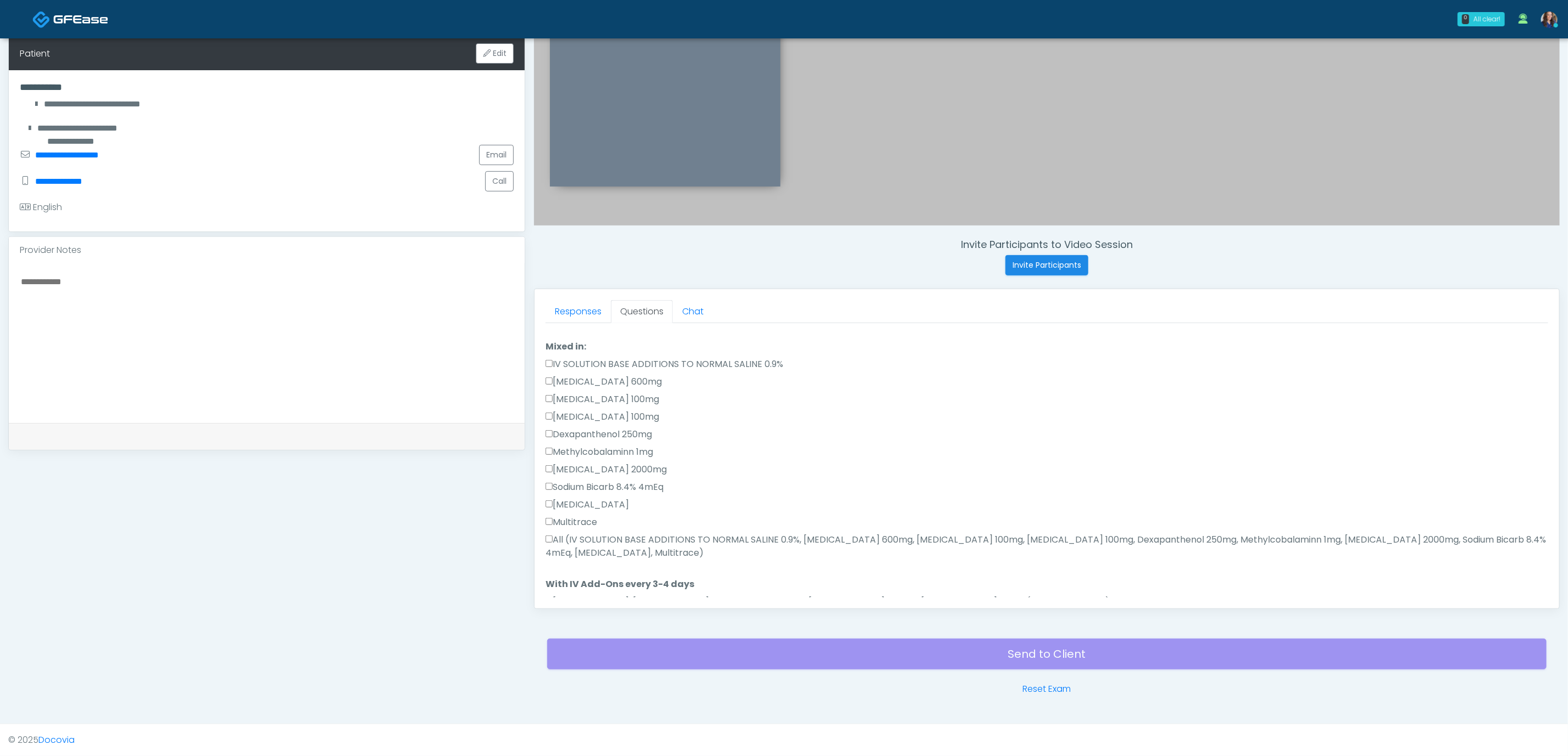
click at [633, 558] on label "All (IV SOLUTION BASE ADDITIONS TO NORMAL SALINE 0.9%, [MEDICAL_DATA] 600mg, [M…" at bounding box center [1047, 546] width 1003 height 26
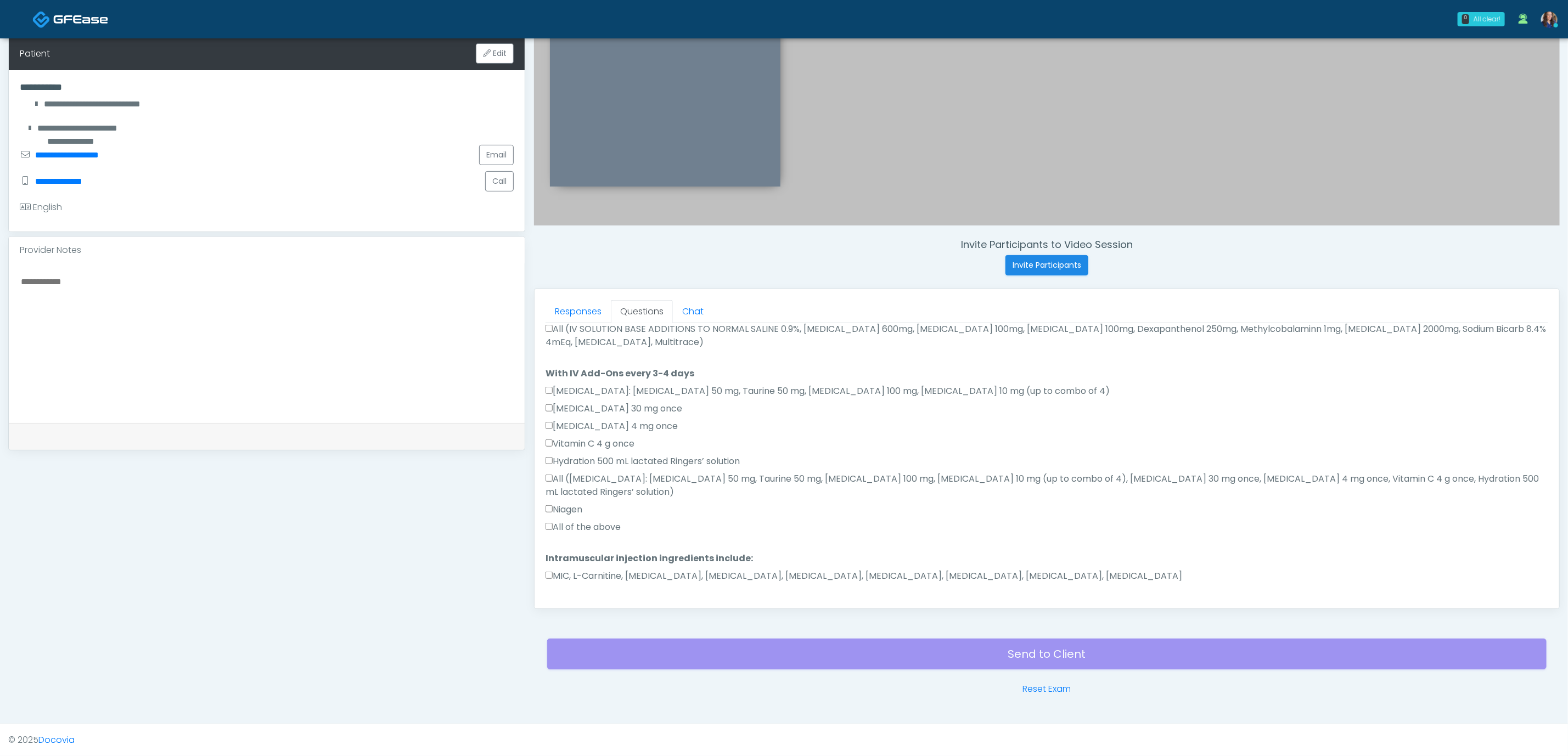
scroll to position [598, 0]
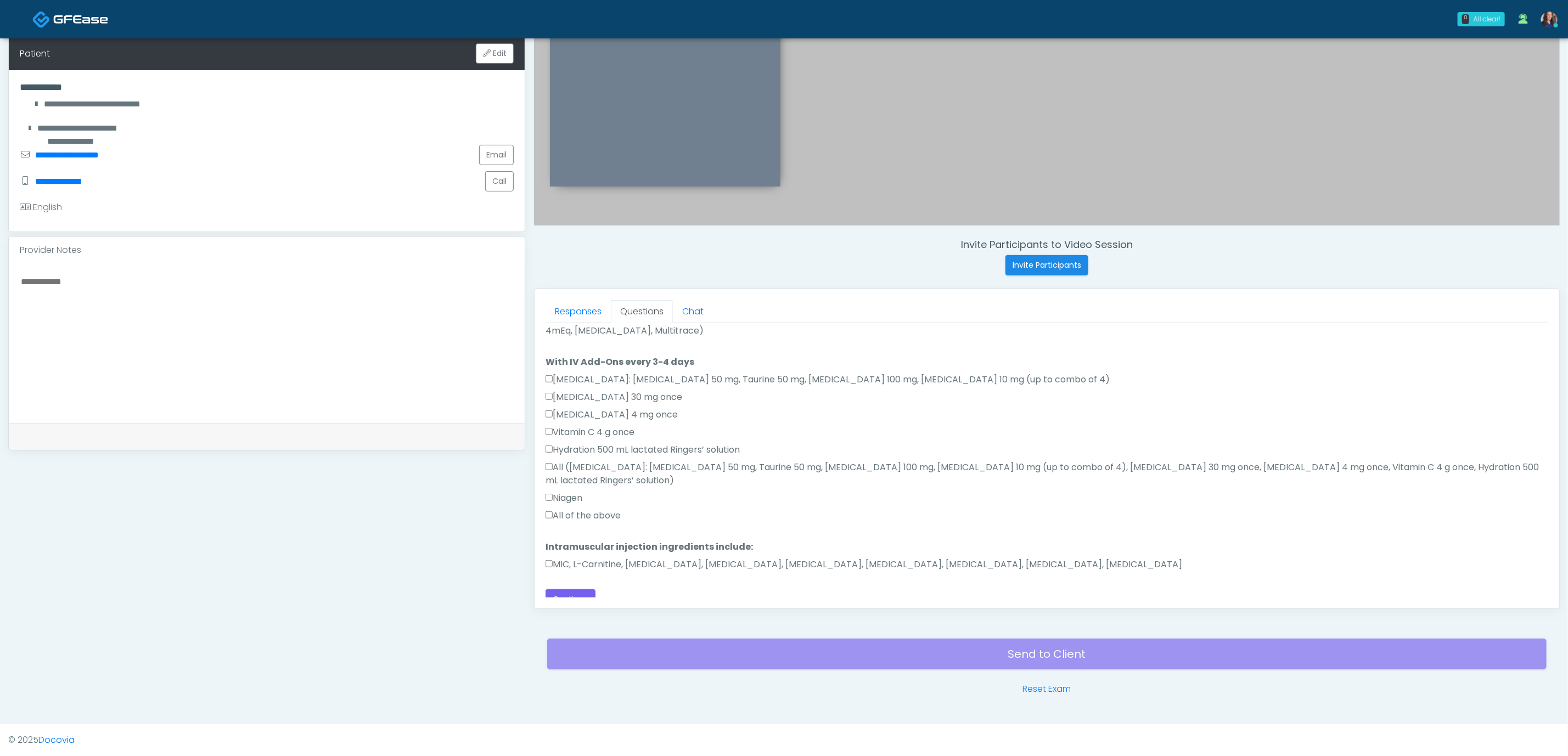
click at [623, 558] on label "MIC, L-Carnitine, [MEDICAL_DATA], [MEDICAL_DATA], [MEDICAL_DATA], [MEDICAL_DATA…" at bounding box center [864, 564] width 637 height 13
drag, startPoint x: 585, startPoint y: 502, endPoint x: 598, endPoint y: 506, distance: 13.6
click at [587, 509] on label "All of the above" at bounding box center [583, 515] width 75 height 13
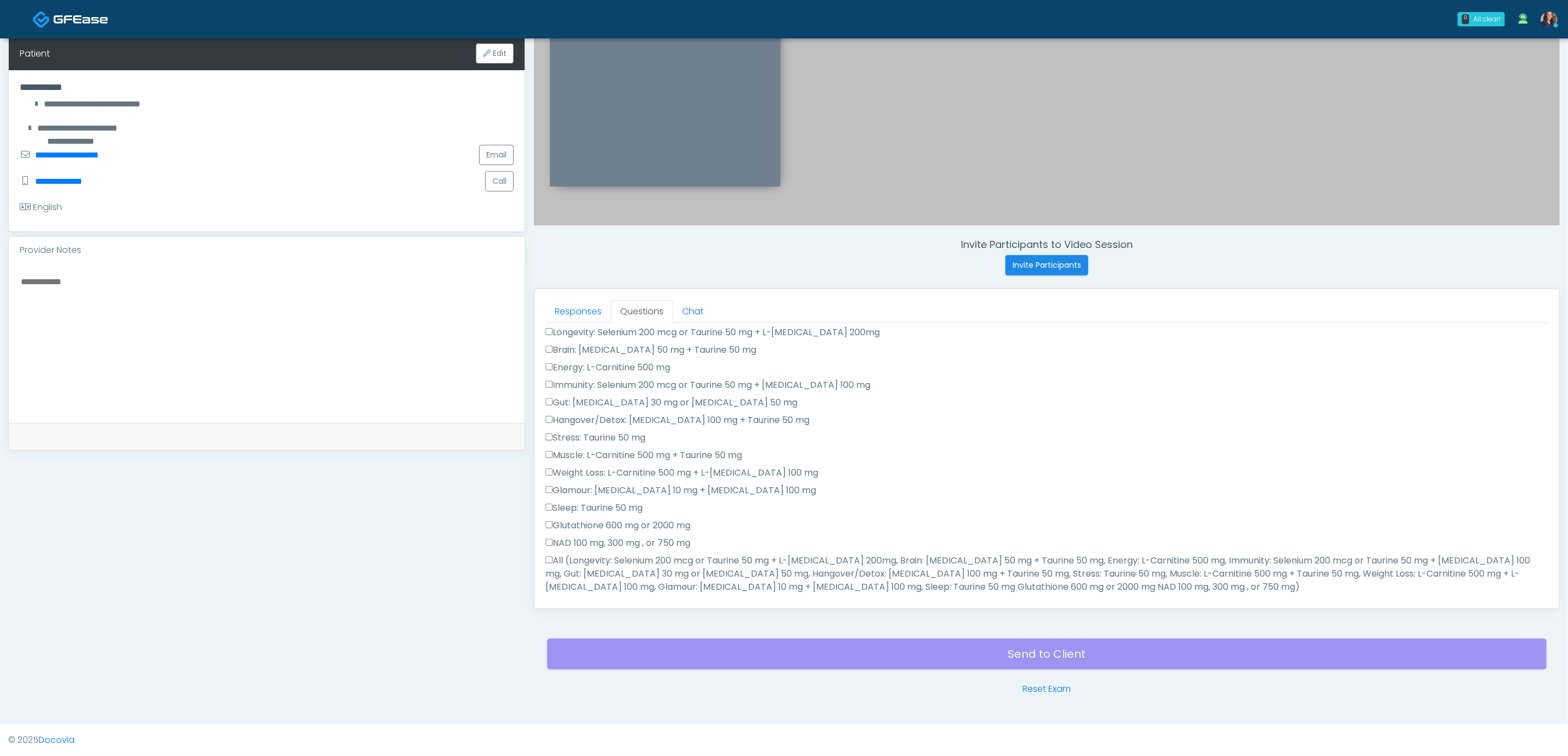
scroll to position [0, 0]
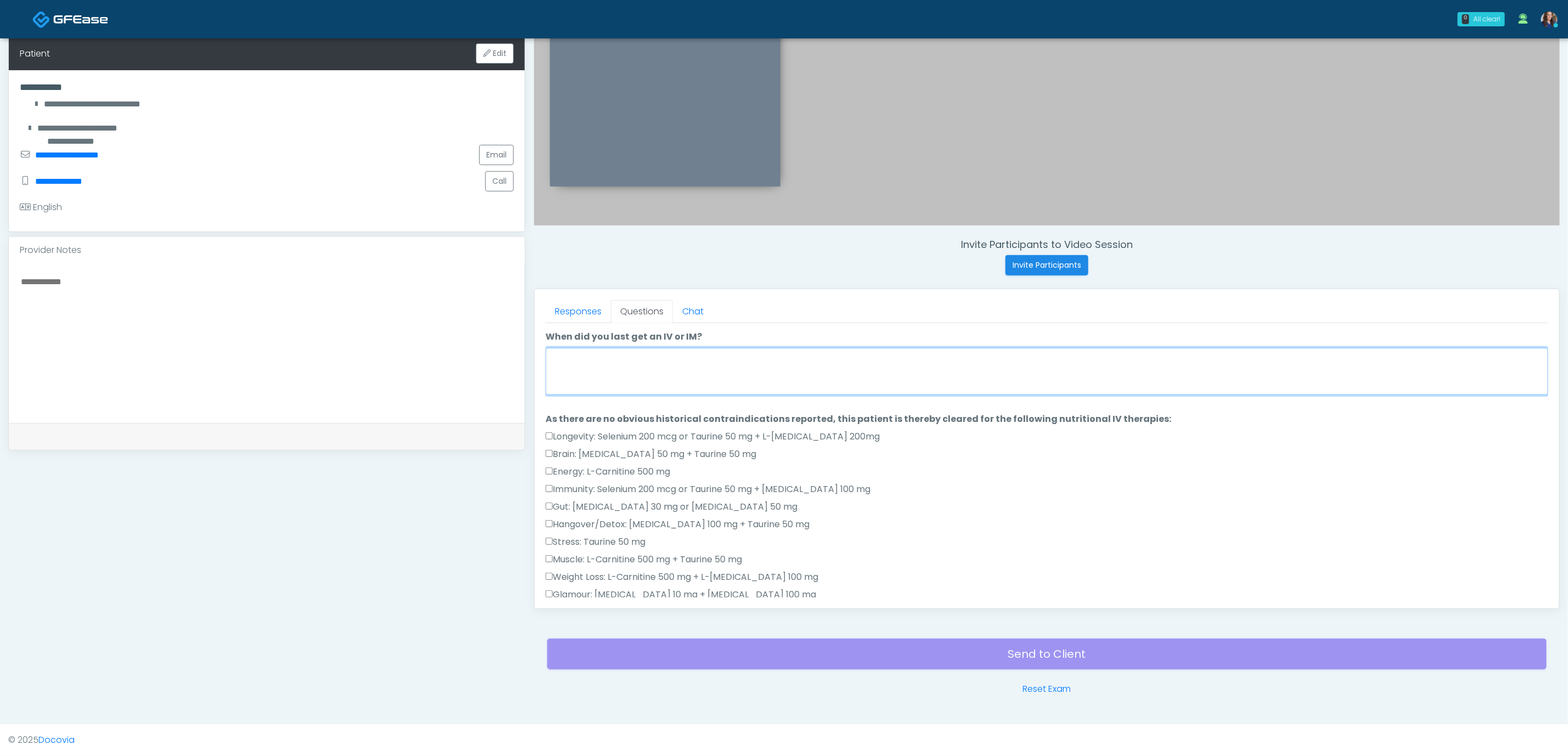
click at [629, 371] on textarea "When did you last get an IV or IM?" at bounding box center [1047, 372] width 1003 height 47
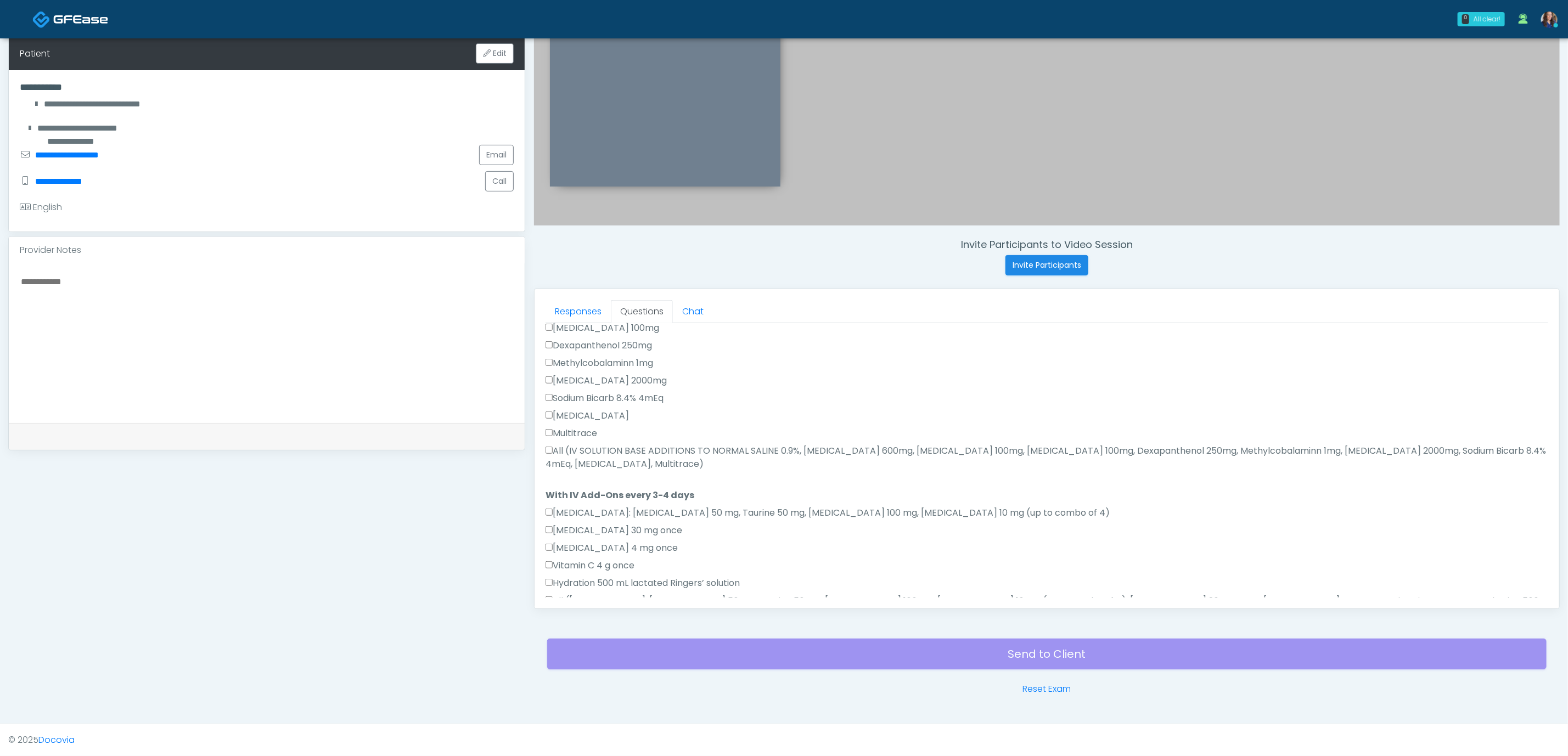
scroll to position [598, 0]
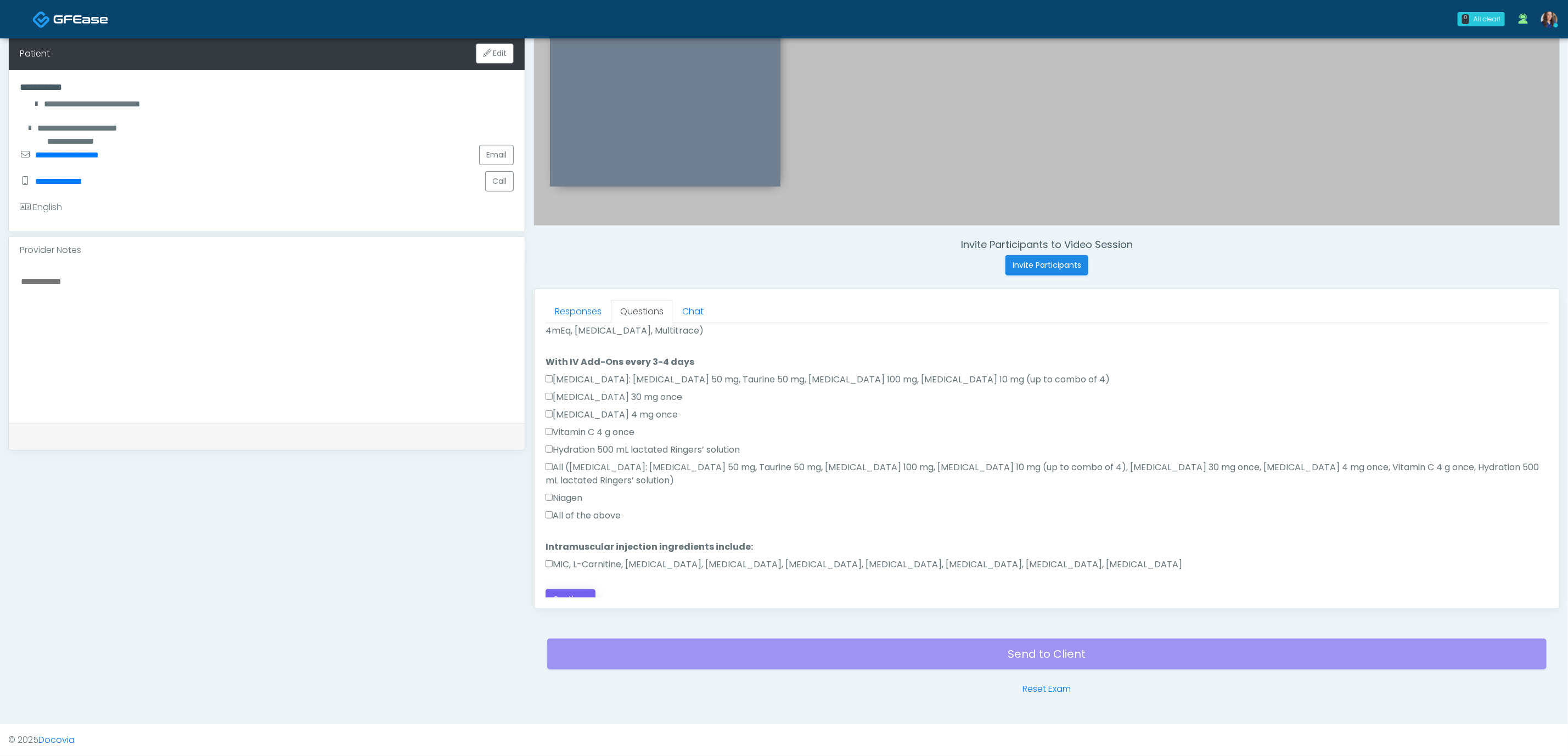
type textarea "**********"
drag, startPoint x: 585, startPoint y: 588, endPoint x: 719, endPoint y: 536, distance: 143.7
click at [587, 590] on button "Continue" at bounding box center [570, 599] width 50 height 20
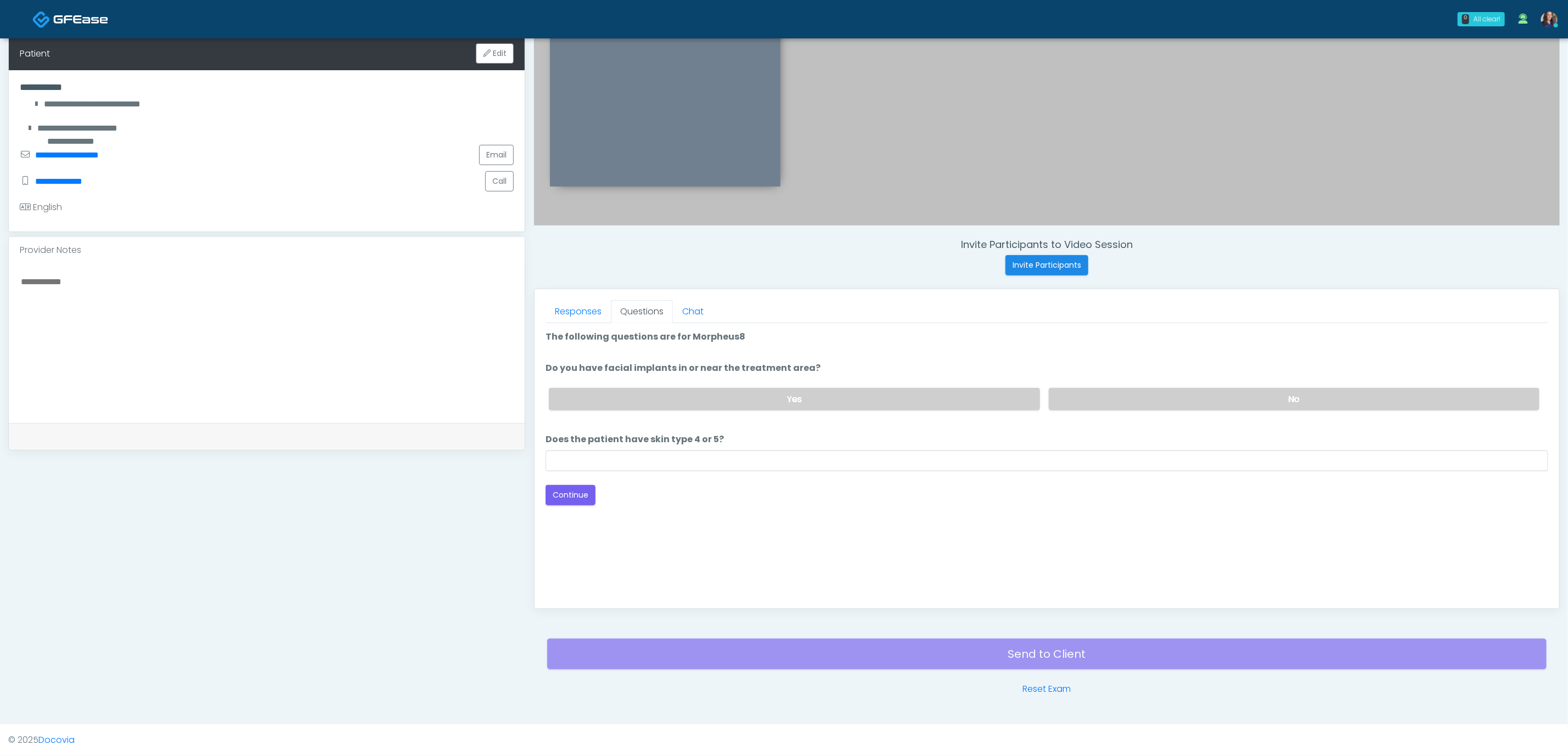
scroll to position [0, 0]
click at [1110, 393] on label "No" at bounding box center [1295, 400] width 491 height 23
click at [928, 456] on input "Does the patient have skin type 4 or 5?" at bounding box center [1047, 461] width 1003 height 21
type input "**"
drag, startPoint x: 566, startPoint y: 494, endPoint x: 610, endPoint y: 496, distance: 44.0
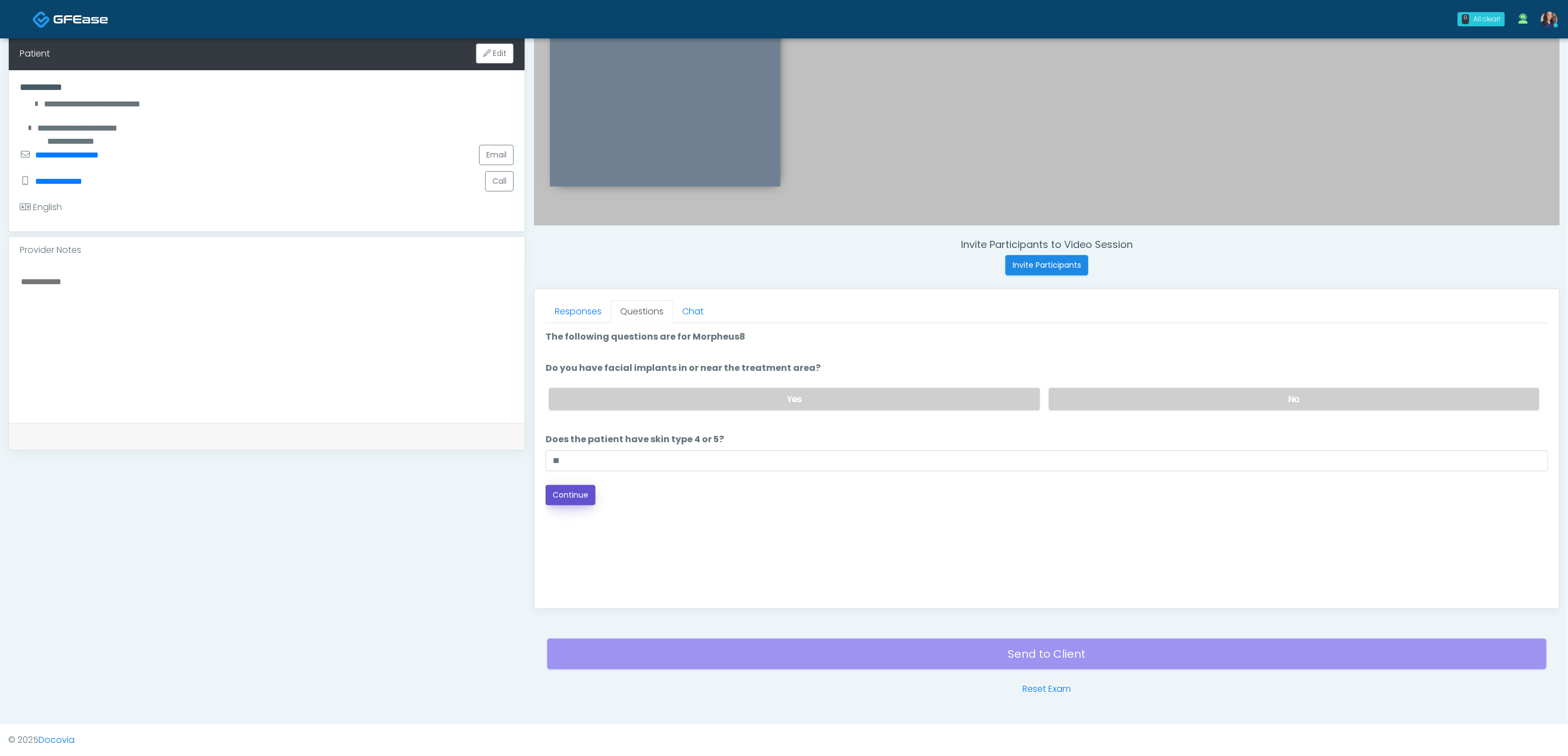
click at [565, 494] on button "Continue" at bounding box center [570, 495] width 50 height 20
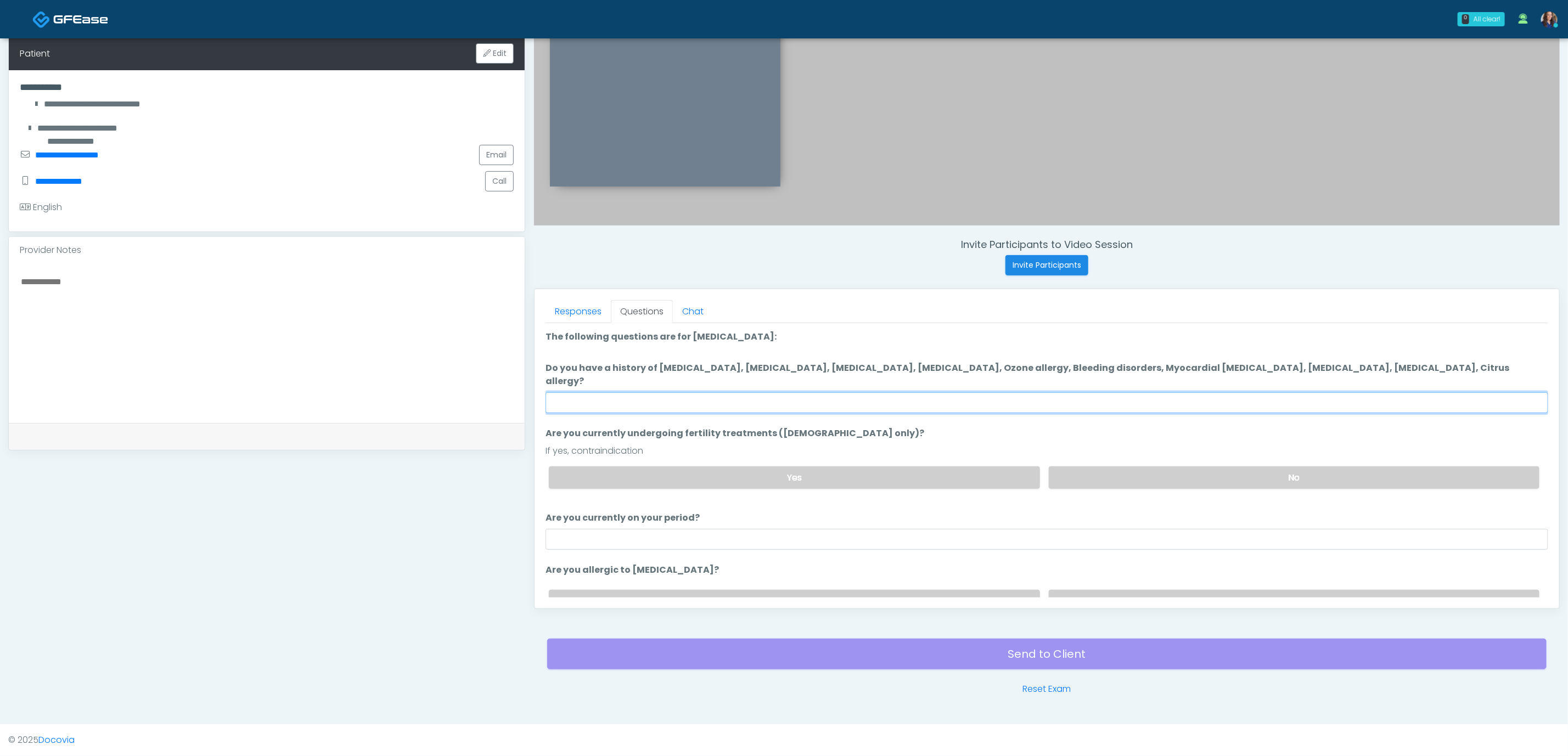
click at [1052, 392] on input "Do you have a history of Hyperthyroidism, Hypotension, Hypocalcemia, Hypoglycem…" at bounding box center [1047, 403] width 1003 height 21
type input "**"
drag, startPoint x: 1120, startPoint y: 470, endPoint x: 1140, endPoint y: 507, distance: 42.1
click at [1120, 470] on label "No" at bounding box center [1295, 478] width 491 height 23
click at [1161, 590] on label "No" at bounding box center [1295, 601] width 491 height 23
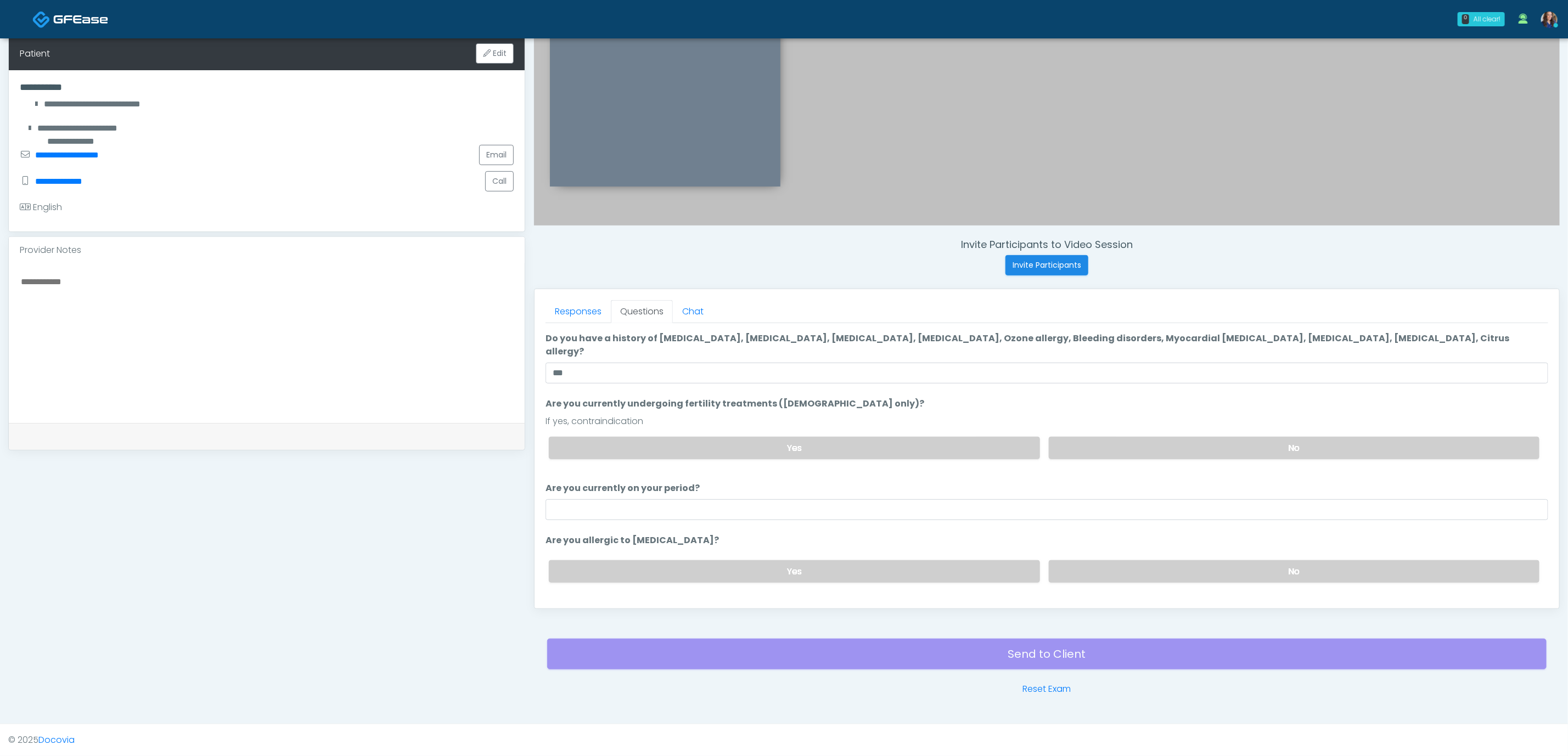
scroll to position [45, 0]
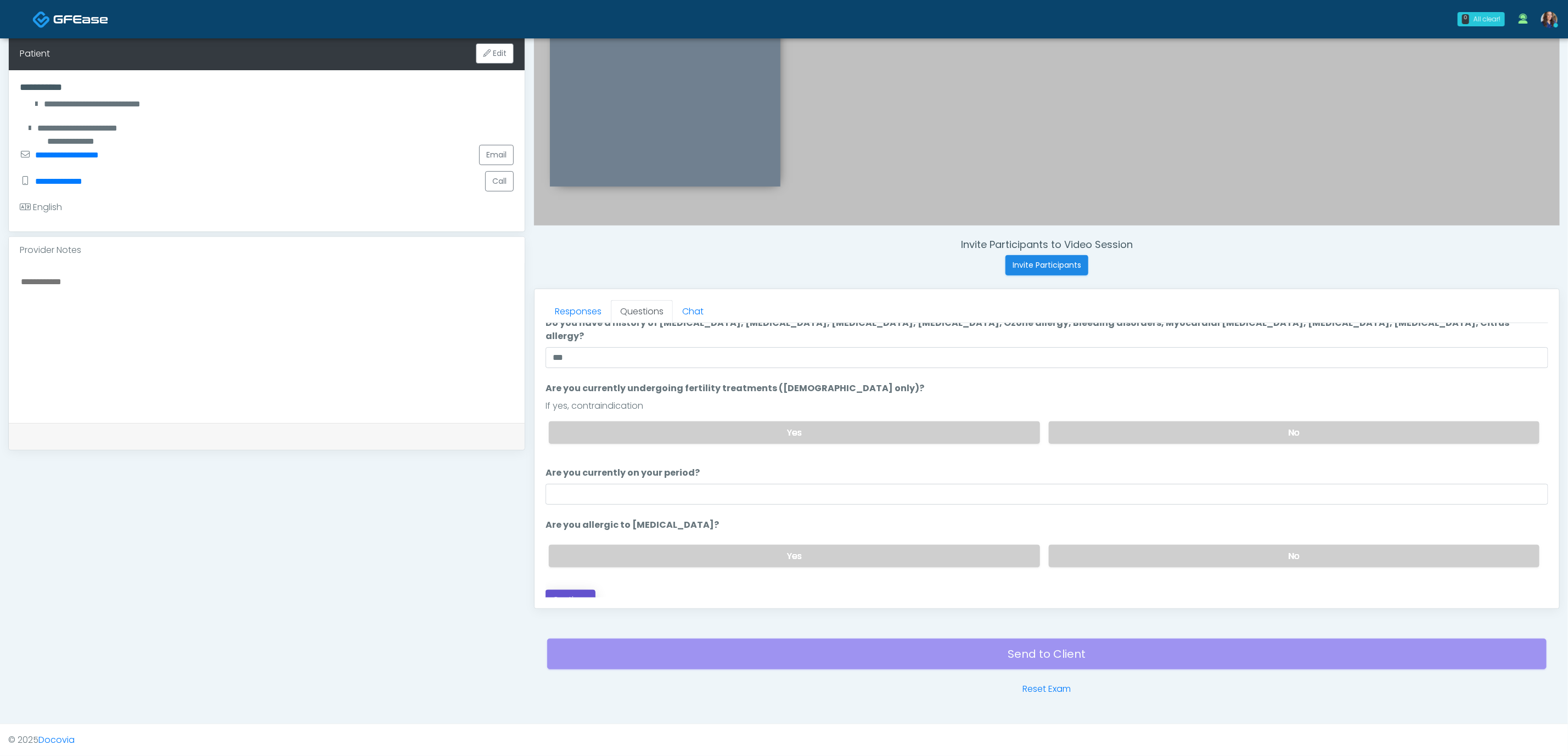
click at [571, 590] on button "Continue" at bounding box center [570, 599] width 50 height 20
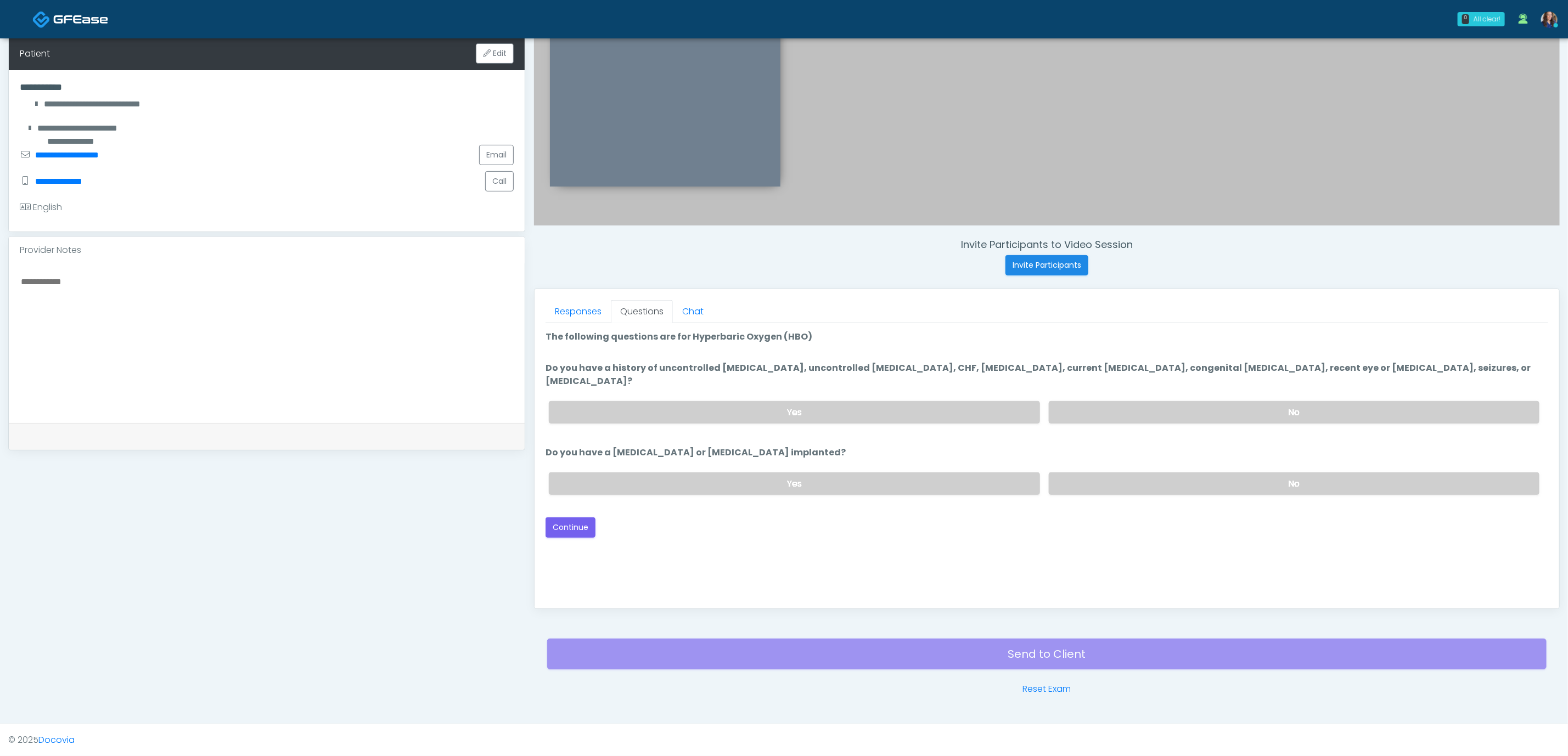
scroll to position [0, 0]
click at [1154, 401] on label "No" at bounding box center [1295, 413] width 491 height 23
click at [1163, 472] on label "No" at bounding box center [1295, 484] width 491 height 23
drag, startPoint x: 570, startPoint y: 507, endPoint x: 585, endPoint y: 507, distance: 15.0
click at [567, 518] on button "Continue" at bounding box center [570, 528] width 50 height 20
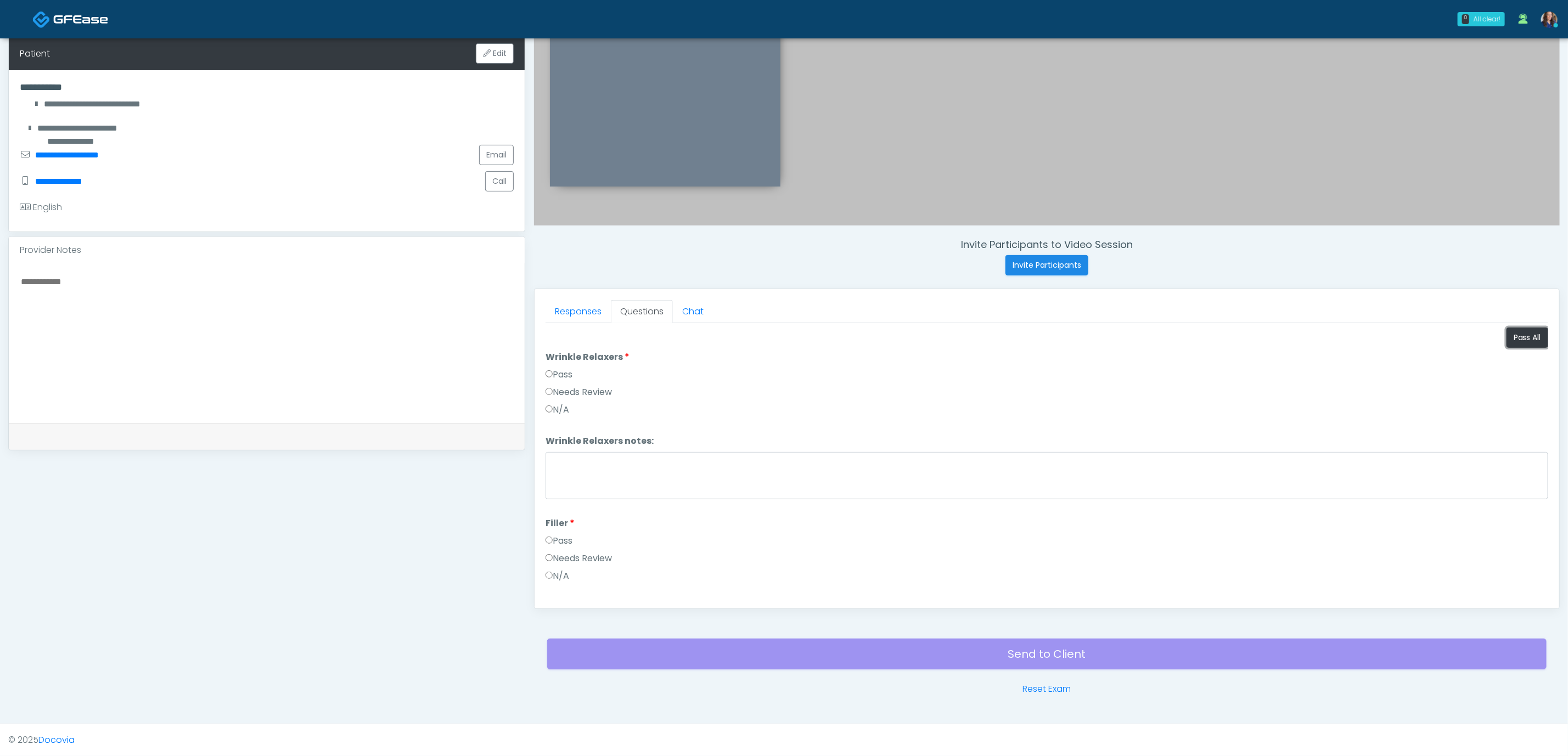
drag, startPoint x: 1494, startPoint y: 338, endPoint x: 1428, endPoint y: 353, distance: 67.7
click at [1507, 338] on button "Pass All" at bounding box center [1527, 338] width 42 height 20
click at [578, 586] on button "Continue" at bounding box center [570, 587] width 50 height 20
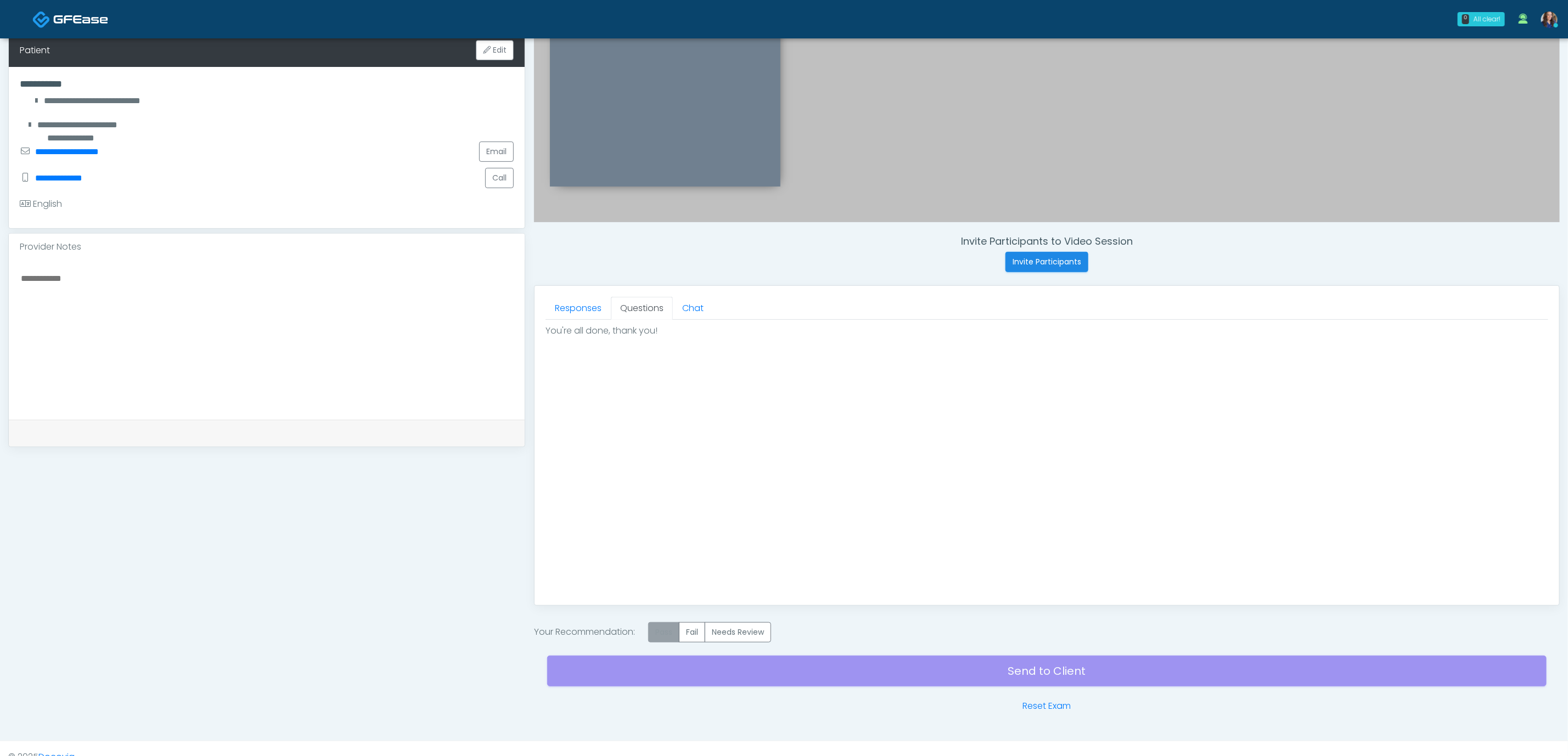
click at [654, 632] on label "Pass" at bounding box center [664, 632] width 31 height 20
click at [796, 675] on div "Send to Client Reset Exam" at bounding box center [1047, 678] width 999 height 70
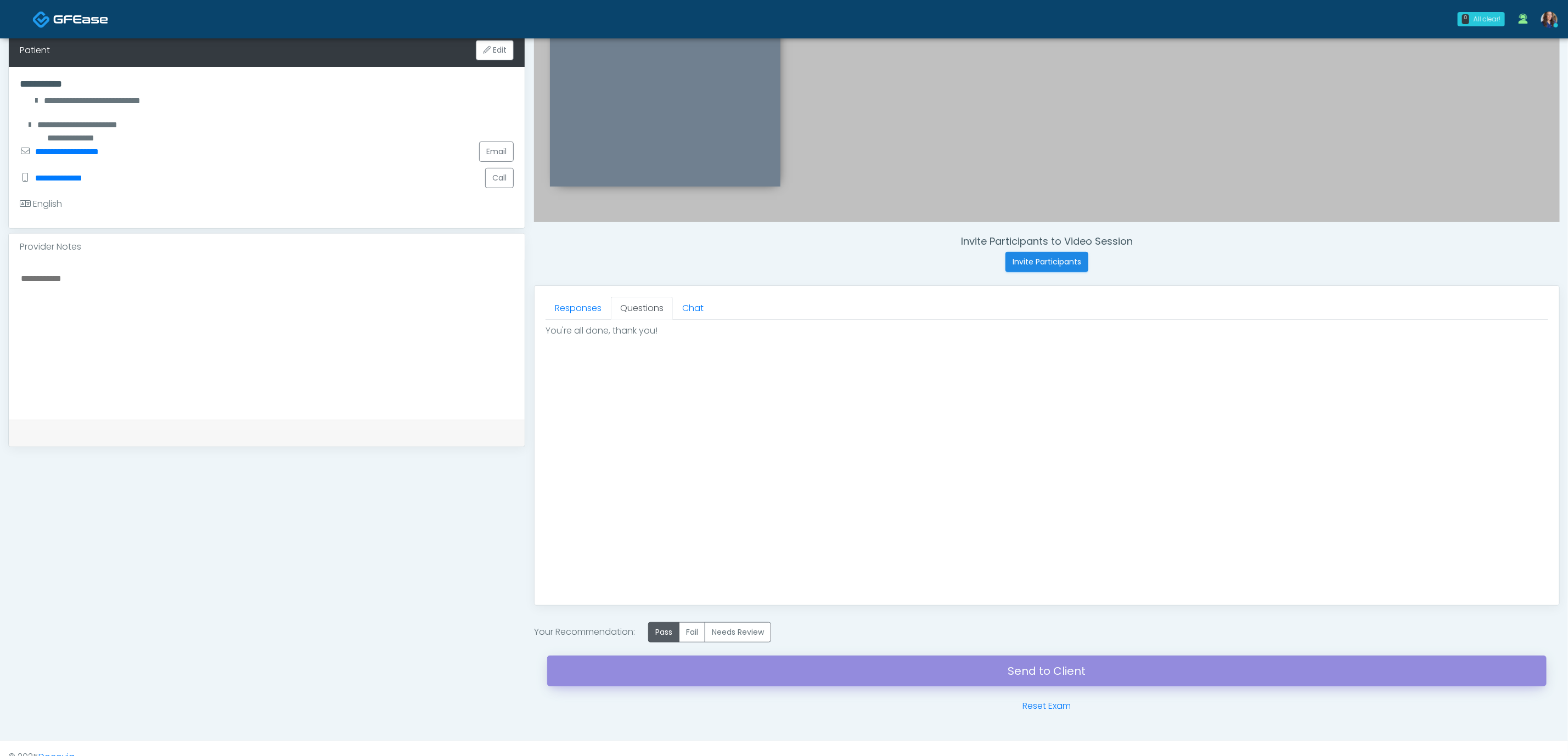
click at [868, 680] on link "Send to Client" at bounding box center [1047, 671] width 999 height 31
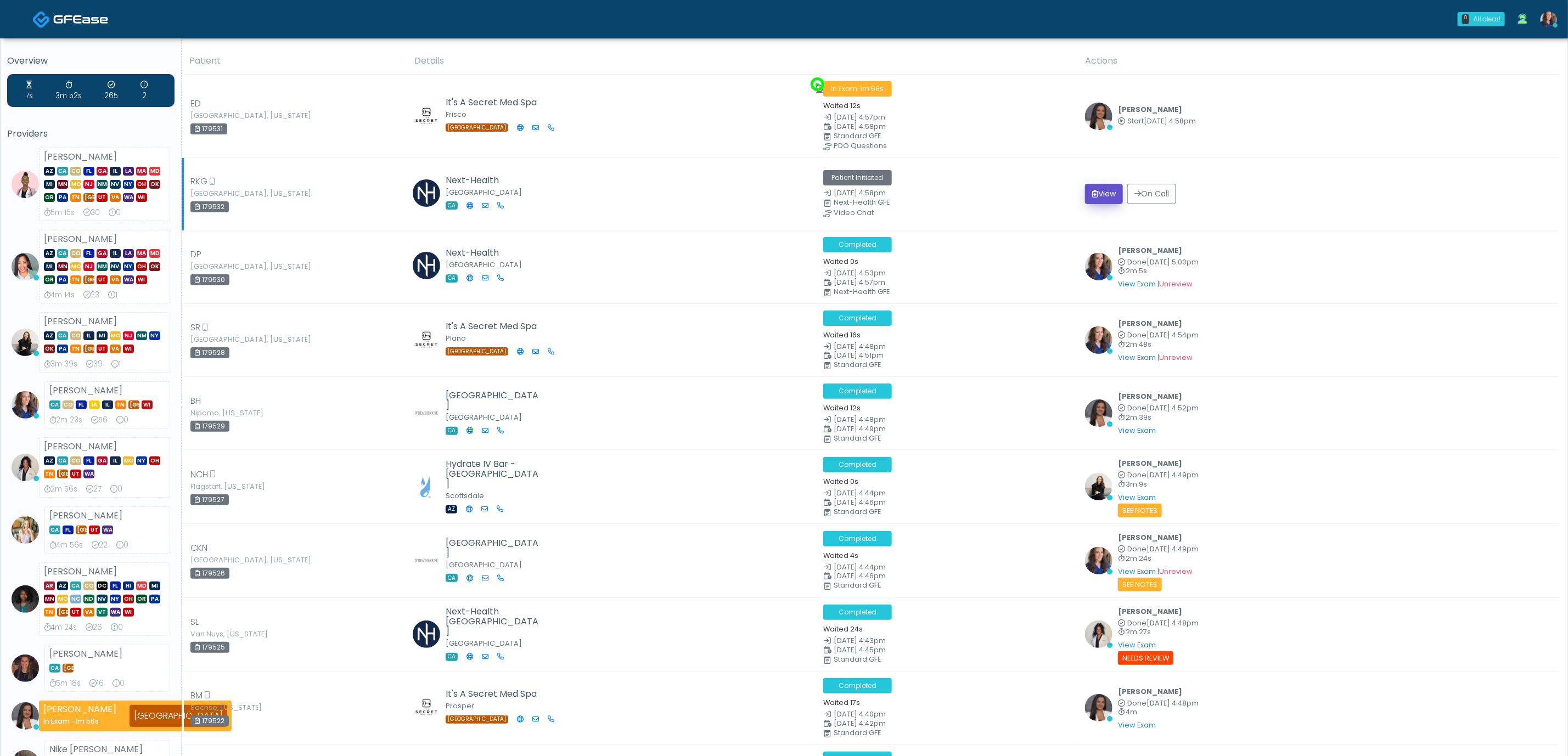
click at [1105, 198] on button "View" at bounding box center [1104, 193] width 38 height 20
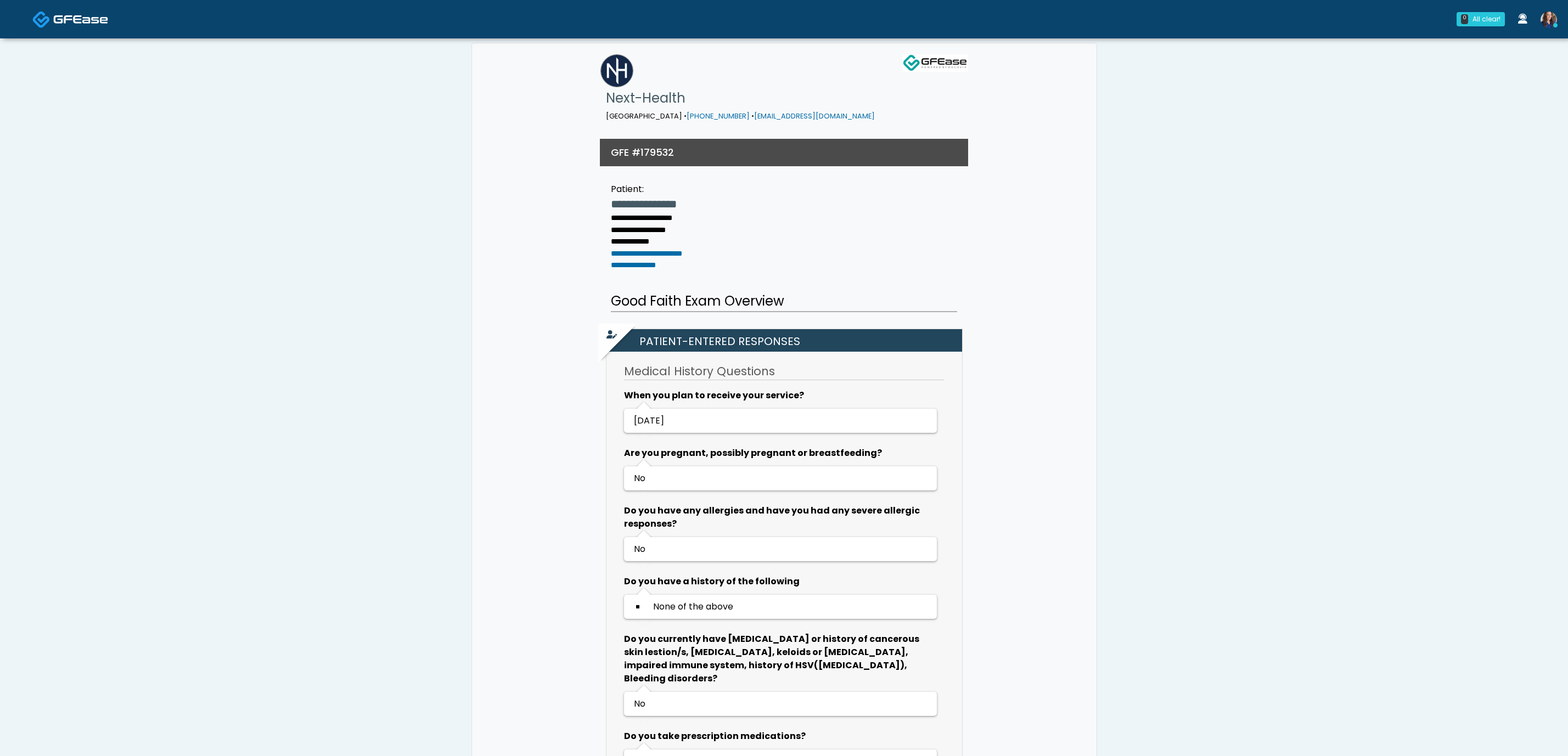
click at [86, 19] on img at bounding box center [80, 19] width 55 height 11
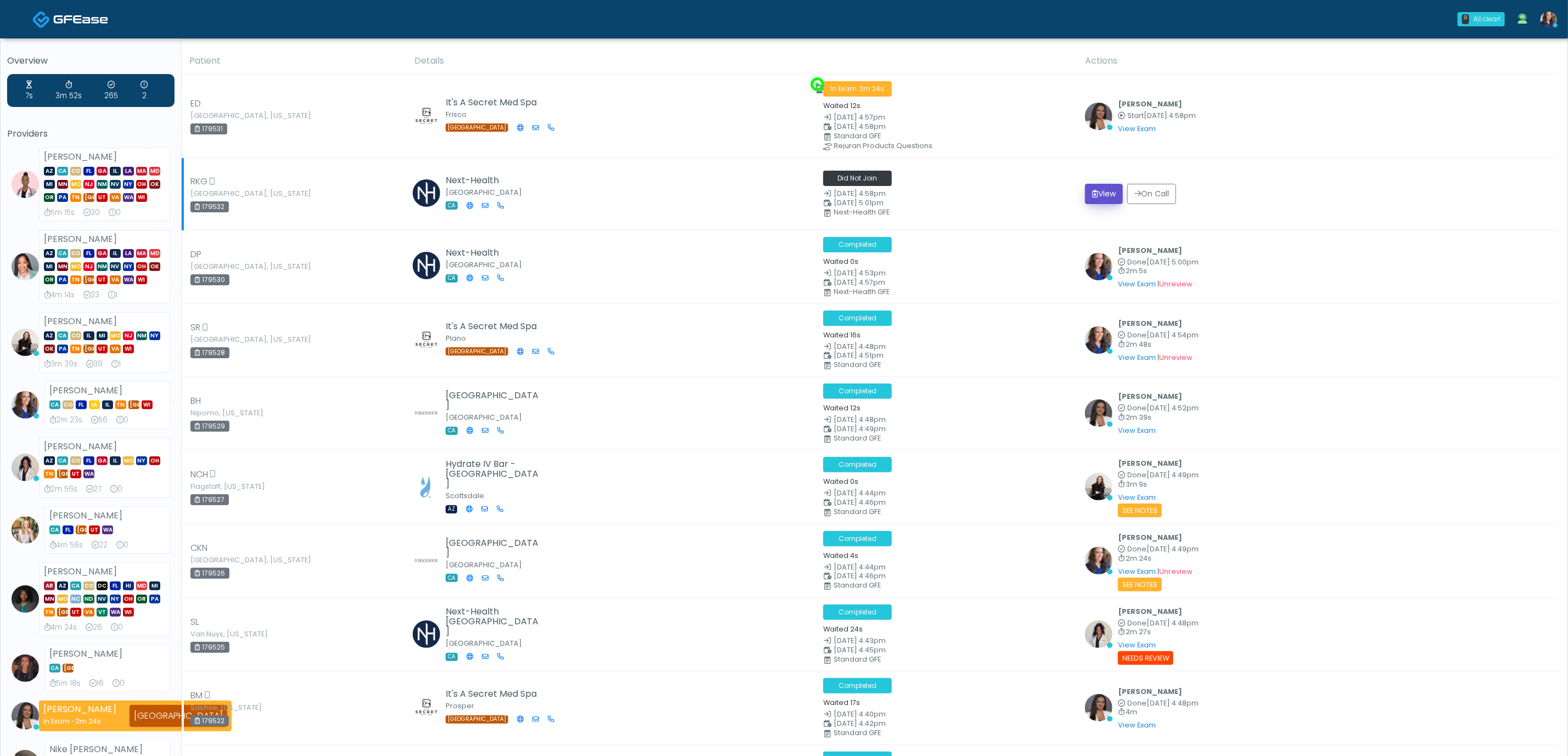
click at [1092, 191] on button "View" at bounding box center [1104, 193] width 38 height 20
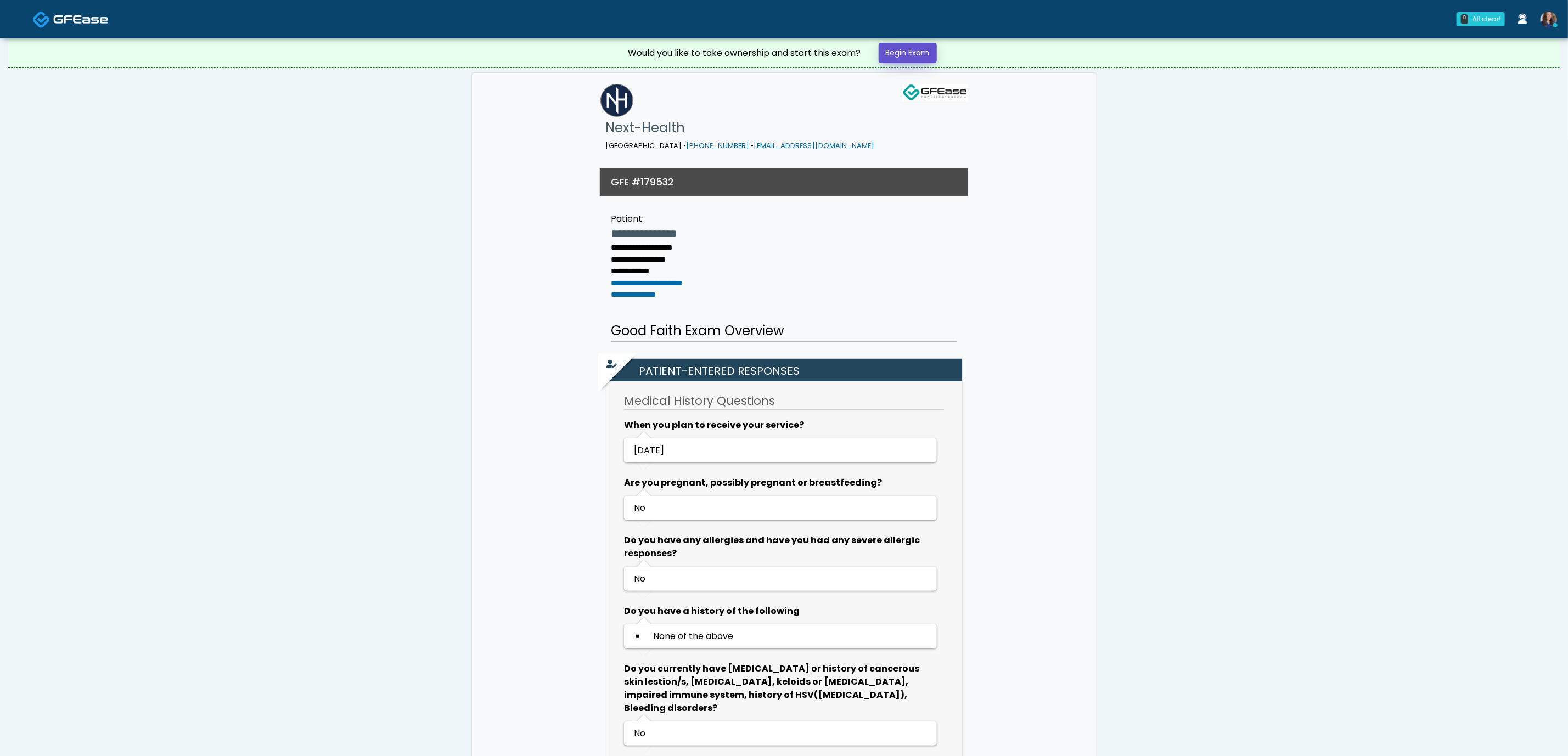
click at [901, 58] on link "Begin Exam" at bounding box center [907, 52] width 58 height 20
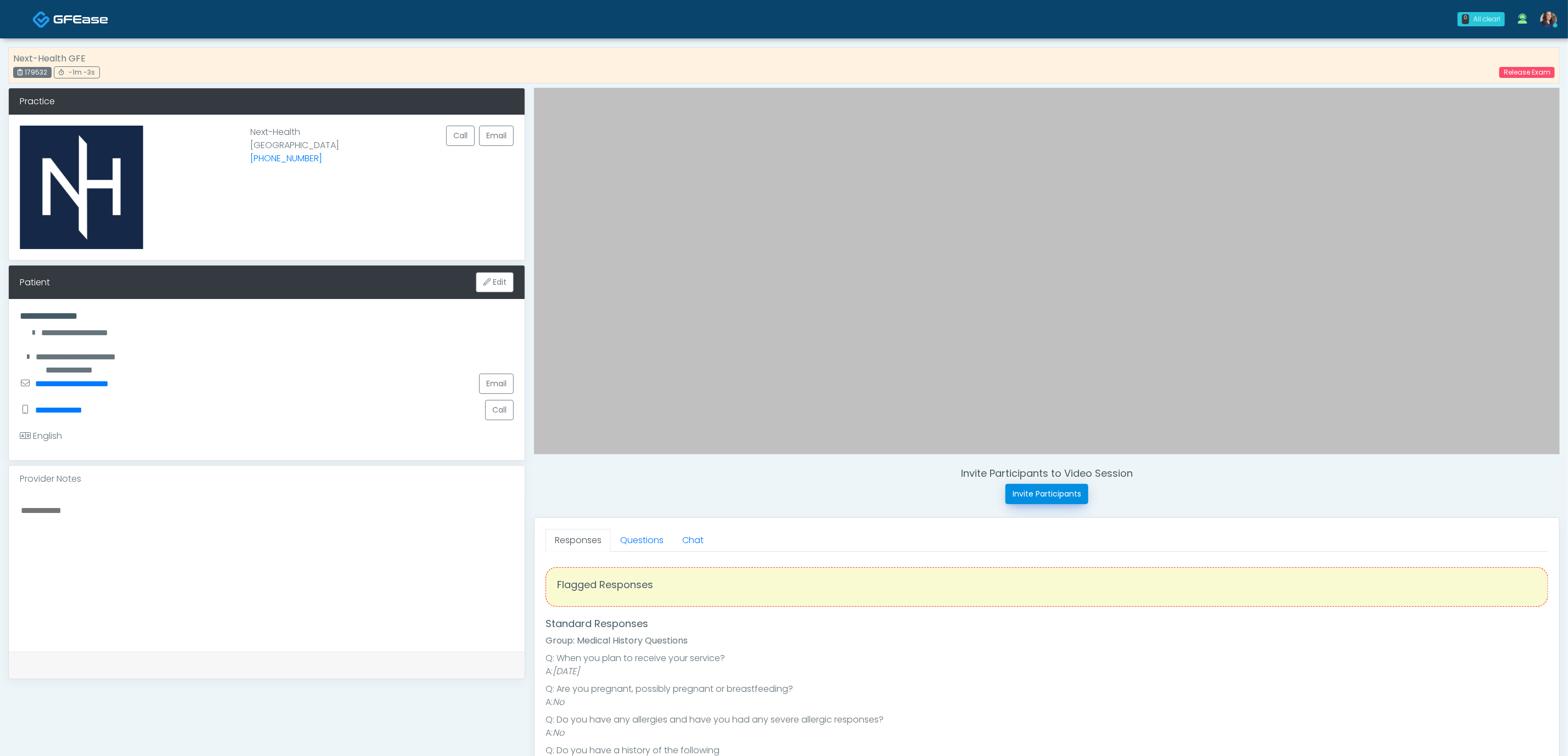
click at [1036, 494] on button "Invite Participants" at bounding box center [1048, 493] width 83 height 20
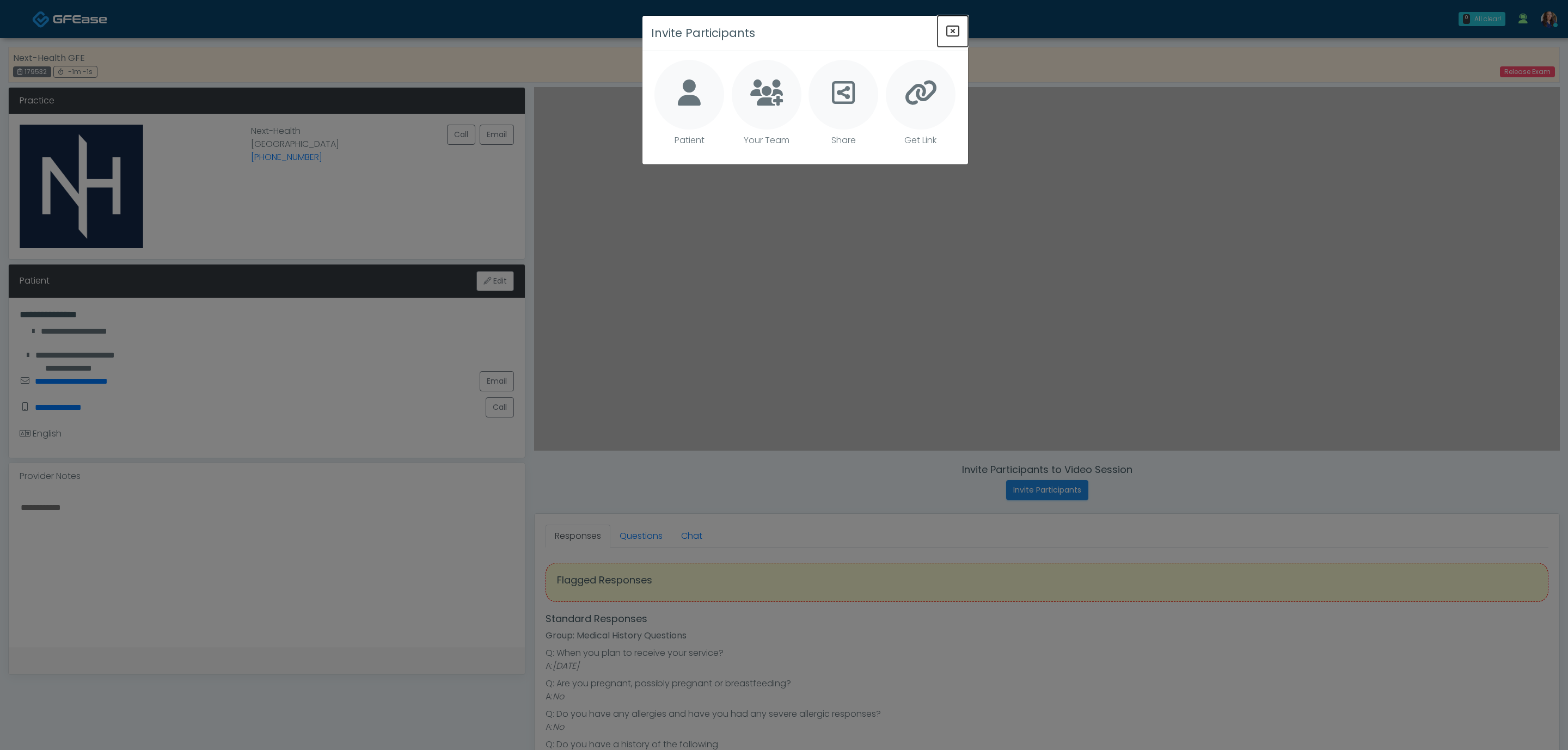
click at [954, 30] on icon "Close" at bounding box center [952, 31] width 13 height 13
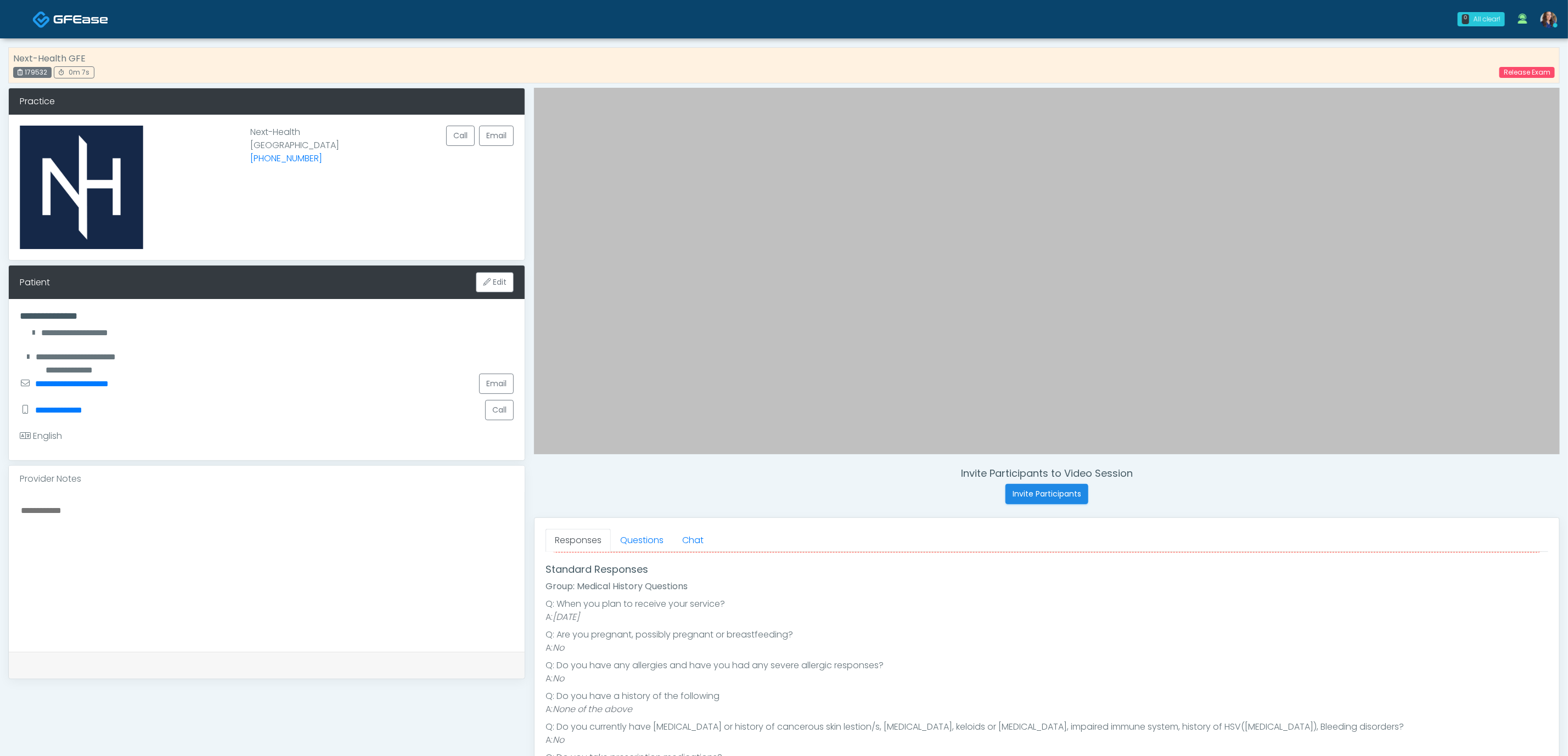
scroll to position [137, 0]
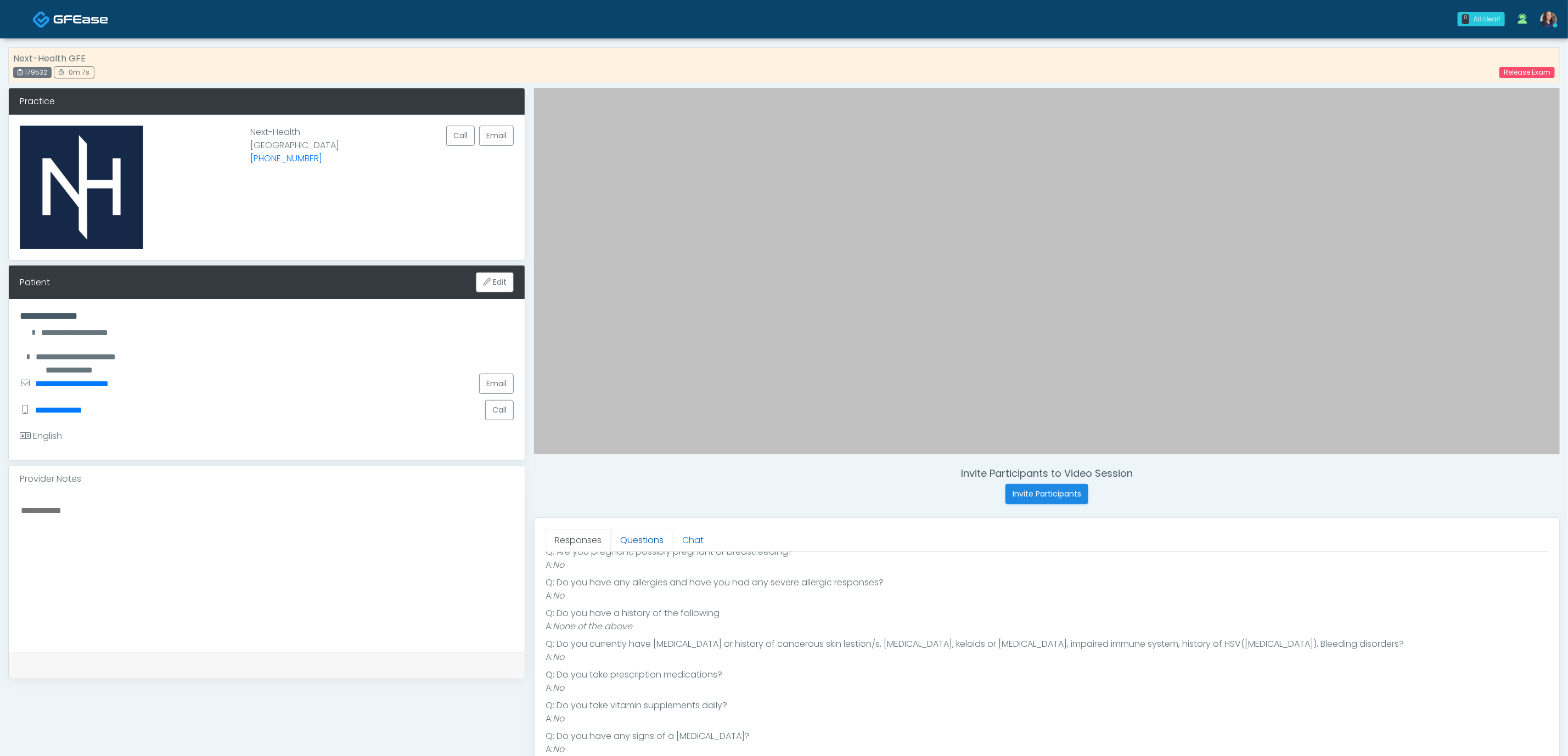
click at [645, 533] on link "Questions" at bounding box center [642, 541] width 62 height 23
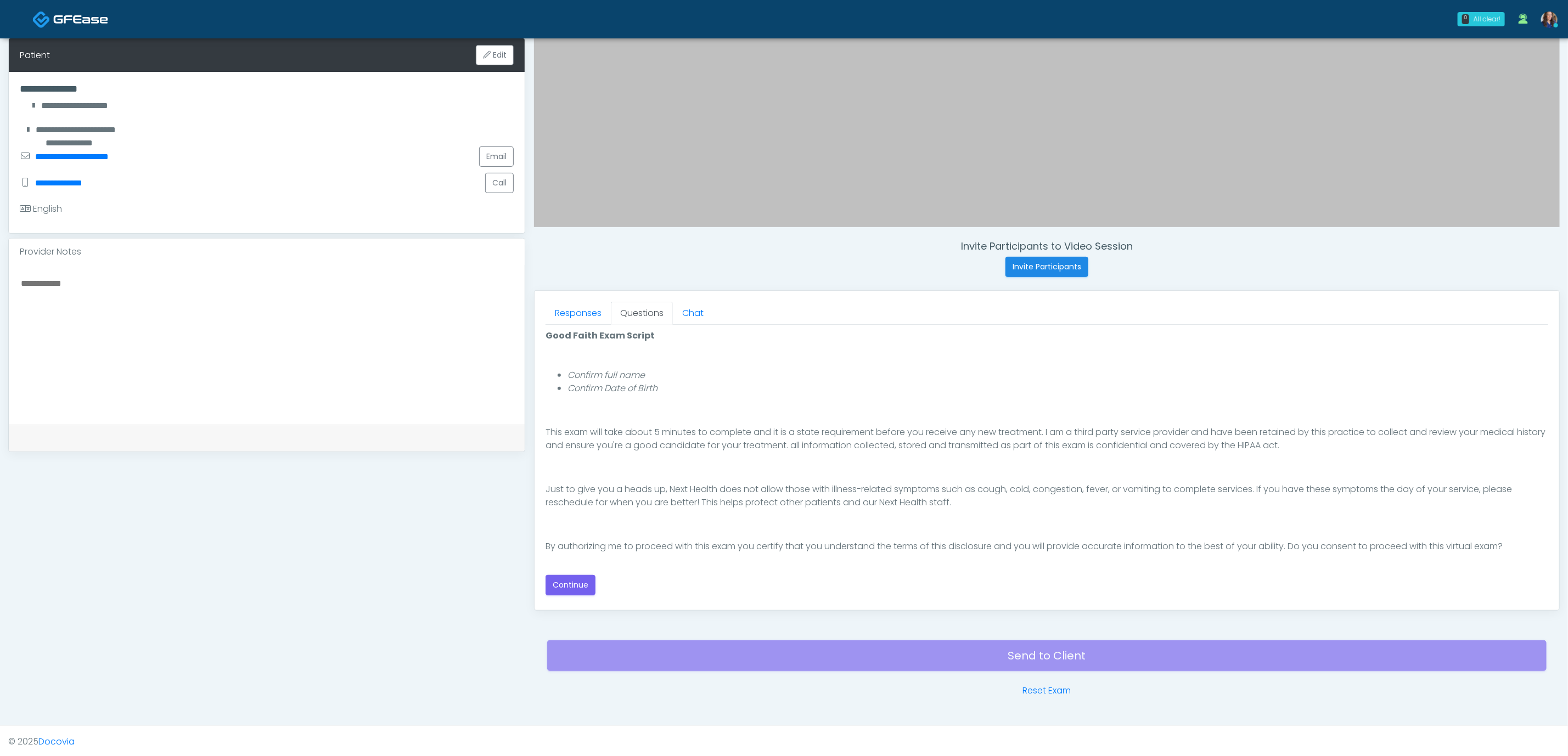
scroll to position [232, 0]
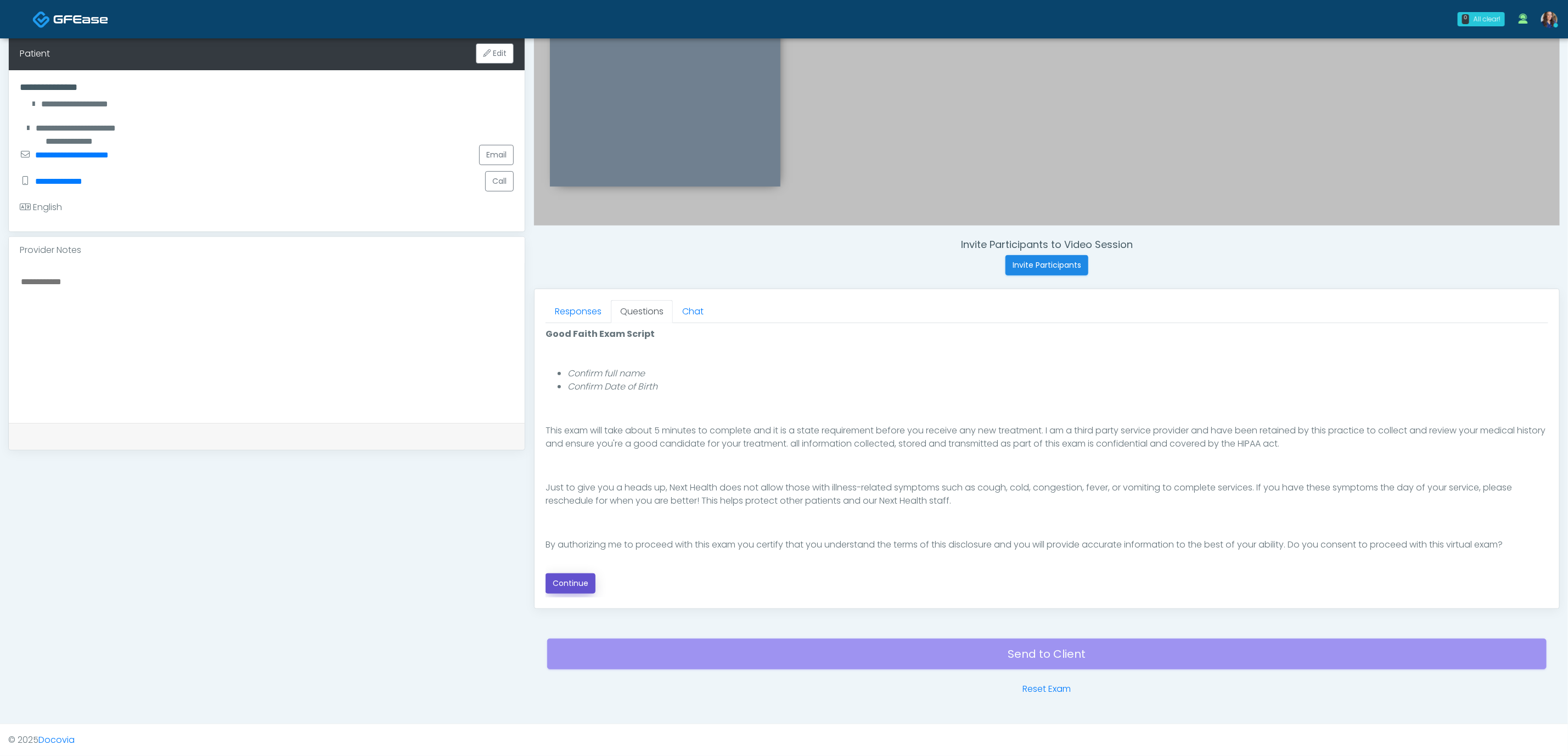
click at [557, 577] on button "Continue" at bounding box center [570, 583] width 50 height 20
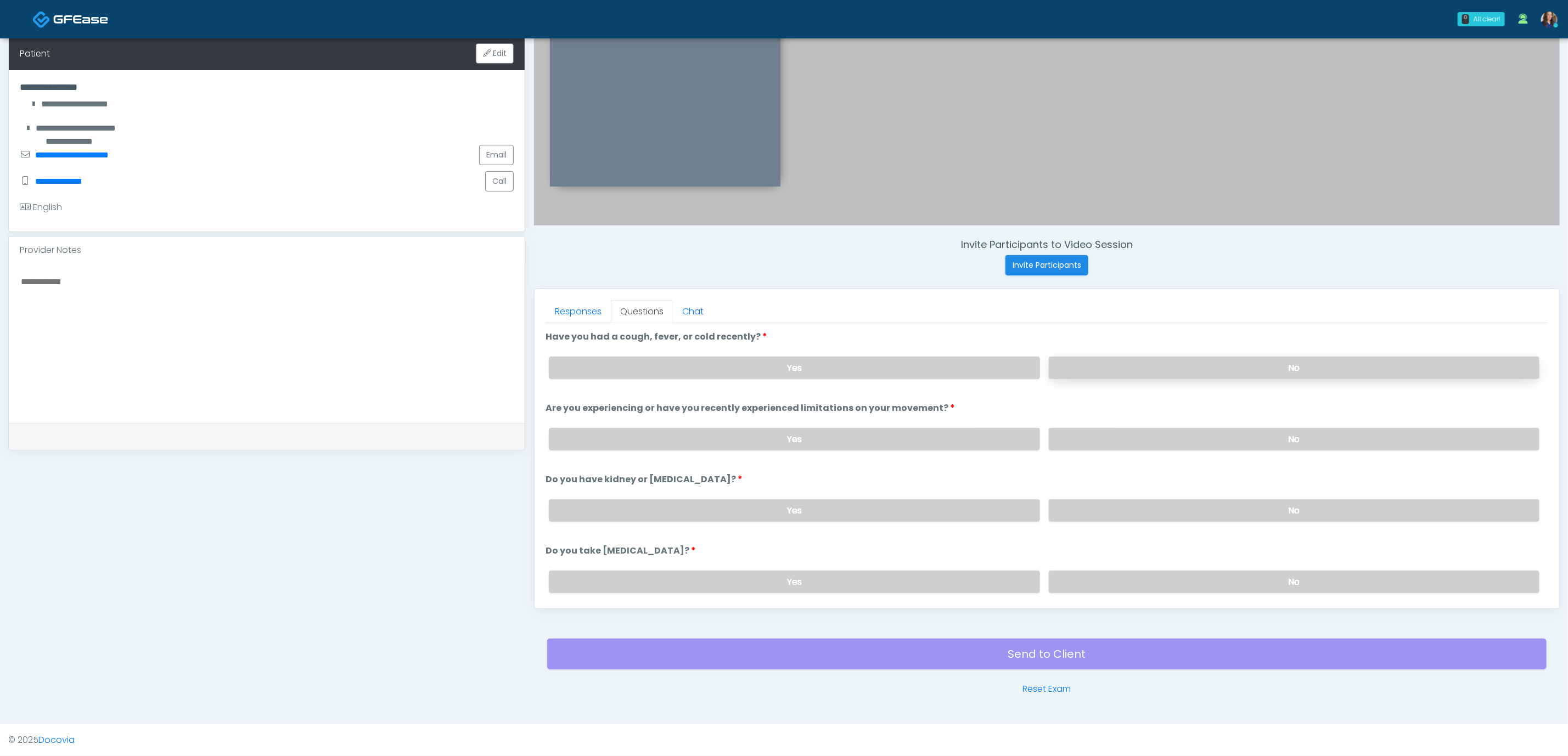
click at [1151, 362] on div "Yes No" at bounding box center [1044, 368] width 1008 height 40
drag, startPoint x: 1151, startPoint y: 366, endPoint x: 1140, endPoint y: 415, distance: 50.2
click at [1150, 366] on label "No" at bounding box center [1295, 368] width 491 height 23
drag, startPoint x: 1138, startPoint y: 433, endPoint x: 1122, endPoint y: 462, distance: 33.1
click at [1137, 434] on label "No" at bounding box center [1295, 440] width 491 height 23
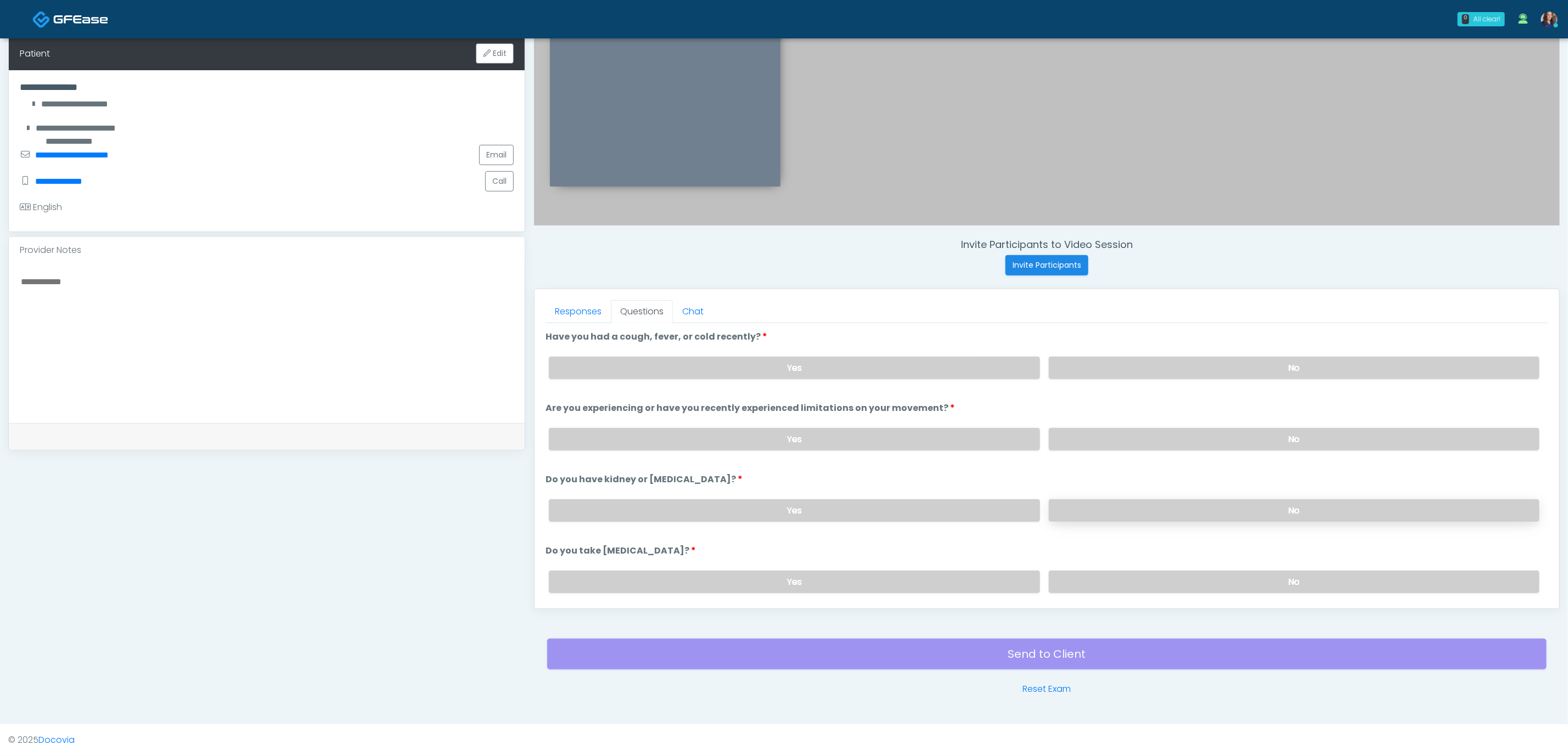
click at [1085, 506] on label "No" at bounding box center [1295, 511] width 491 height 23
drag, startPoint x: 1093, startPoint y: 583, endPoint x: 1038, endPoint y: 559, distance: 60.0
click at [1092, 583] on label "No" at bounding box center [1295, 582] width 491 height 23
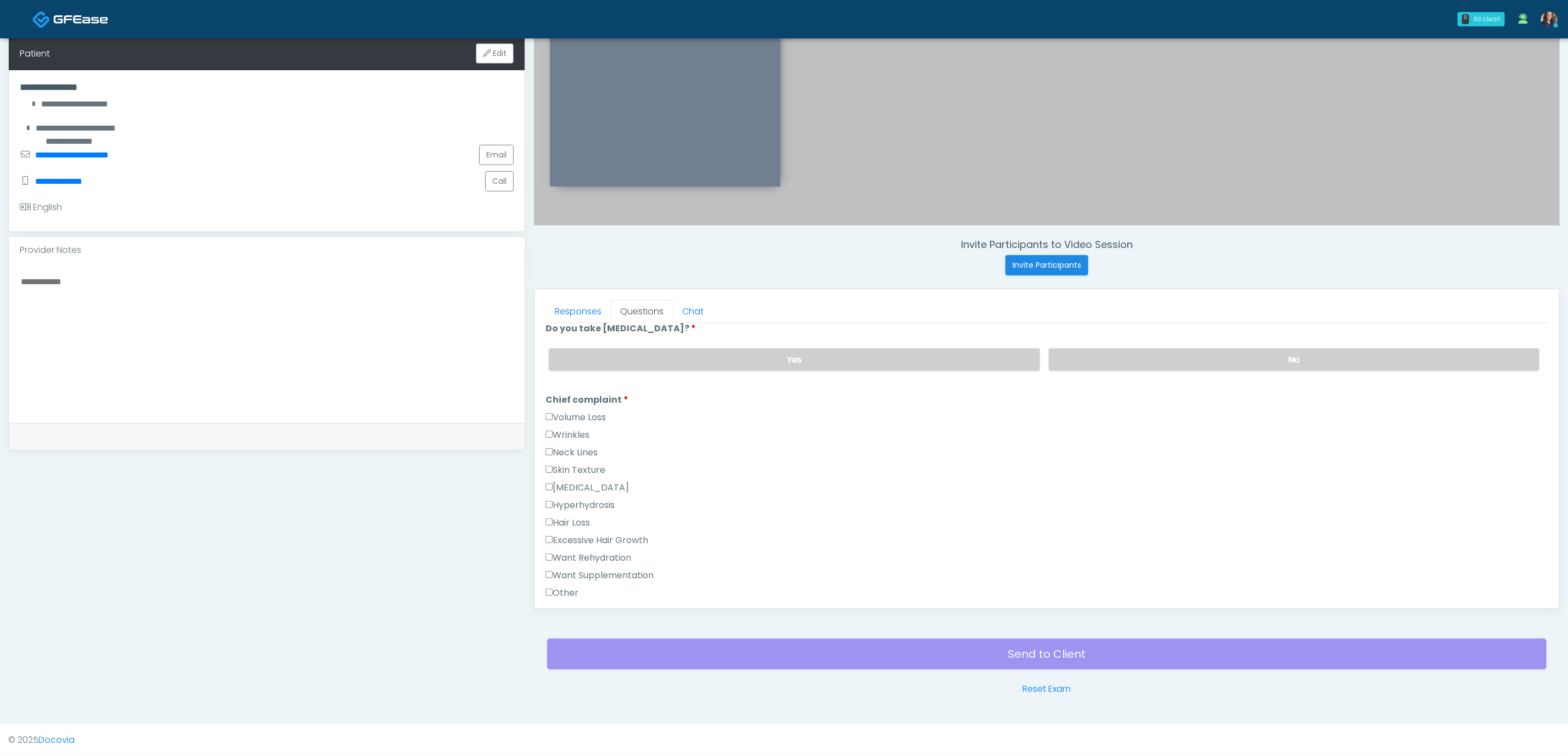
scroll to position [247, 0]
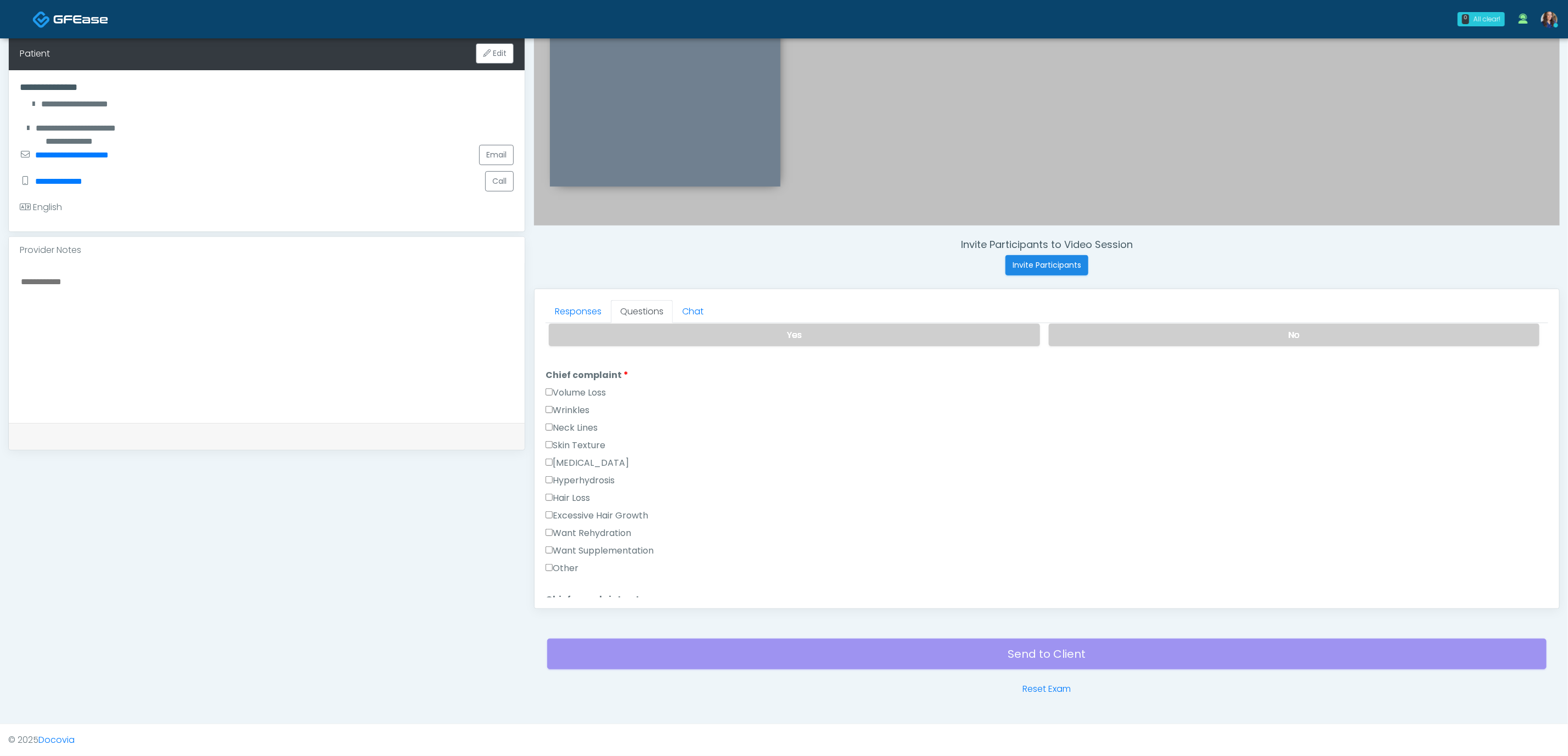
click at [627, 546] on label "Want Supplementation" at bounding box center [600, 551] width 109 height 13
click at [627, 527] on label "Want Rehydration" at bounding box center [588, 533] width 86 height 13
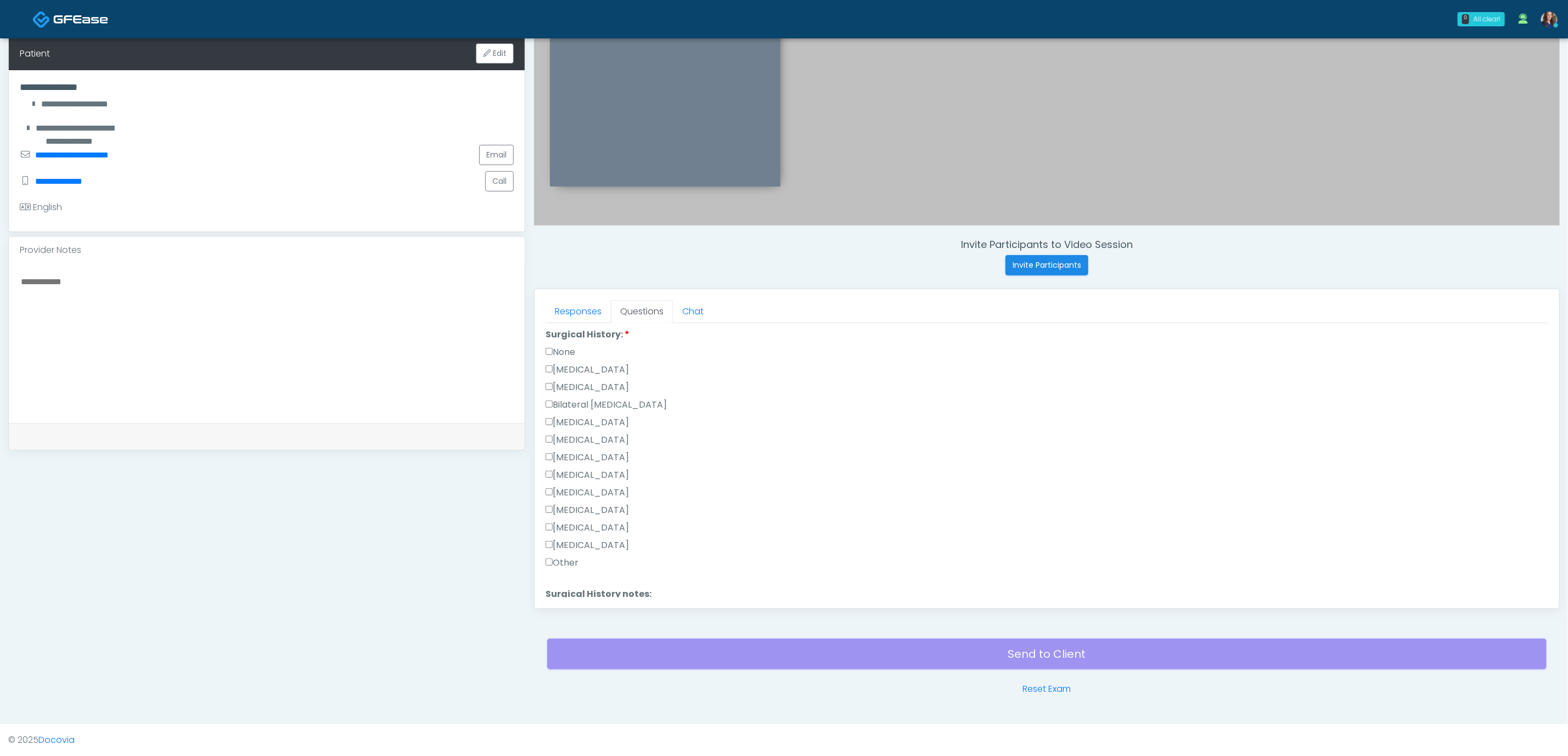
scroll to position [577, 0]
drag, startPoint x: 578, startPoint y: 522, endPoint x: 617, endPoint y: 522, distance: 39.0
click at [578, 522] on label "[MEDICAL_DATA]" at bounding box center [587, 528] width 83 height 13
click at [598, 525] on label "[MEDICAL_DATA]" at bounding box center [587, 528] width 83 height 13
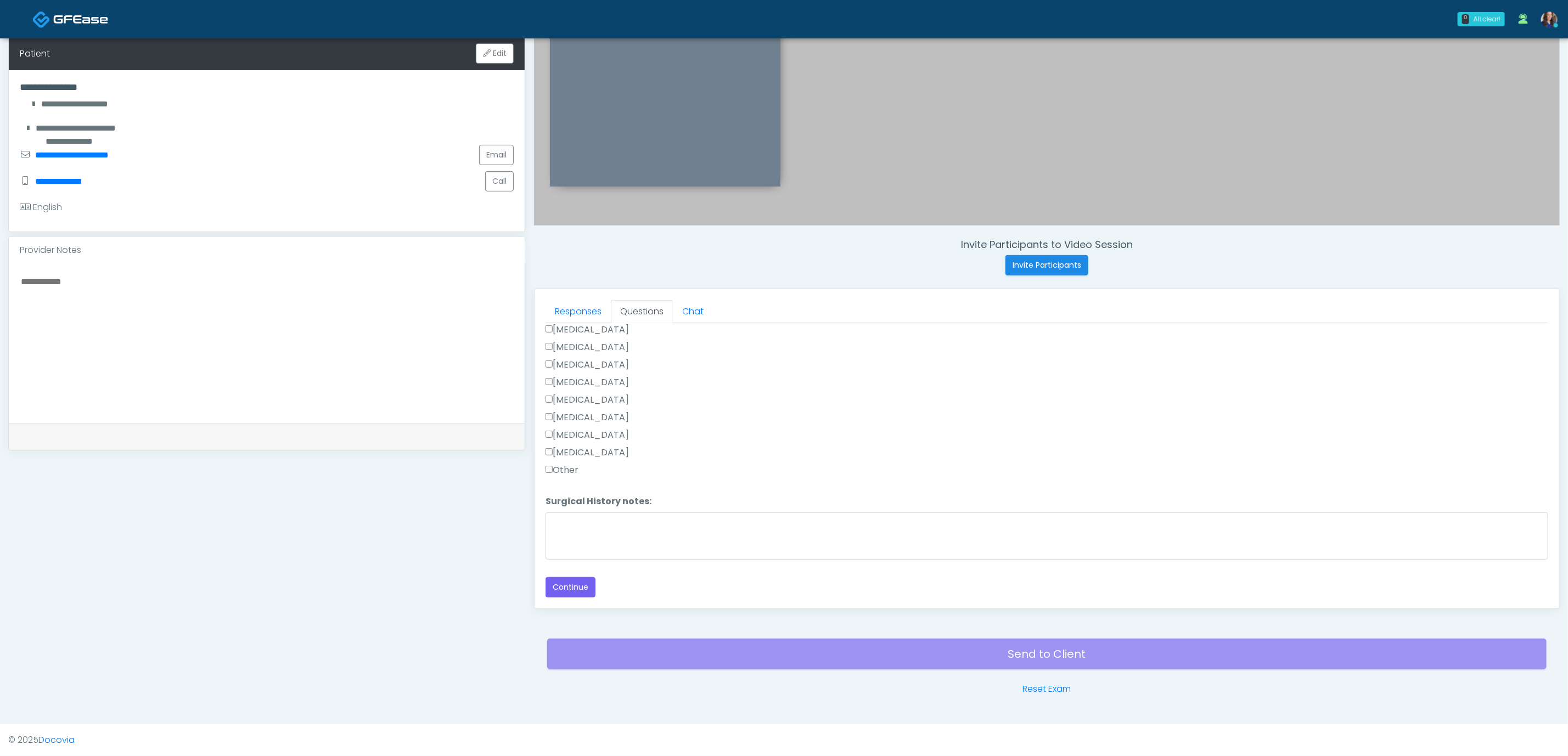
click at [577, 412] on label "[MEDICAL_DATA]" at bounding box center [587, 418] width 83 height 13
click at [583, 585] on button "Continue" at bounding box center [570, 587] width 50 height 20
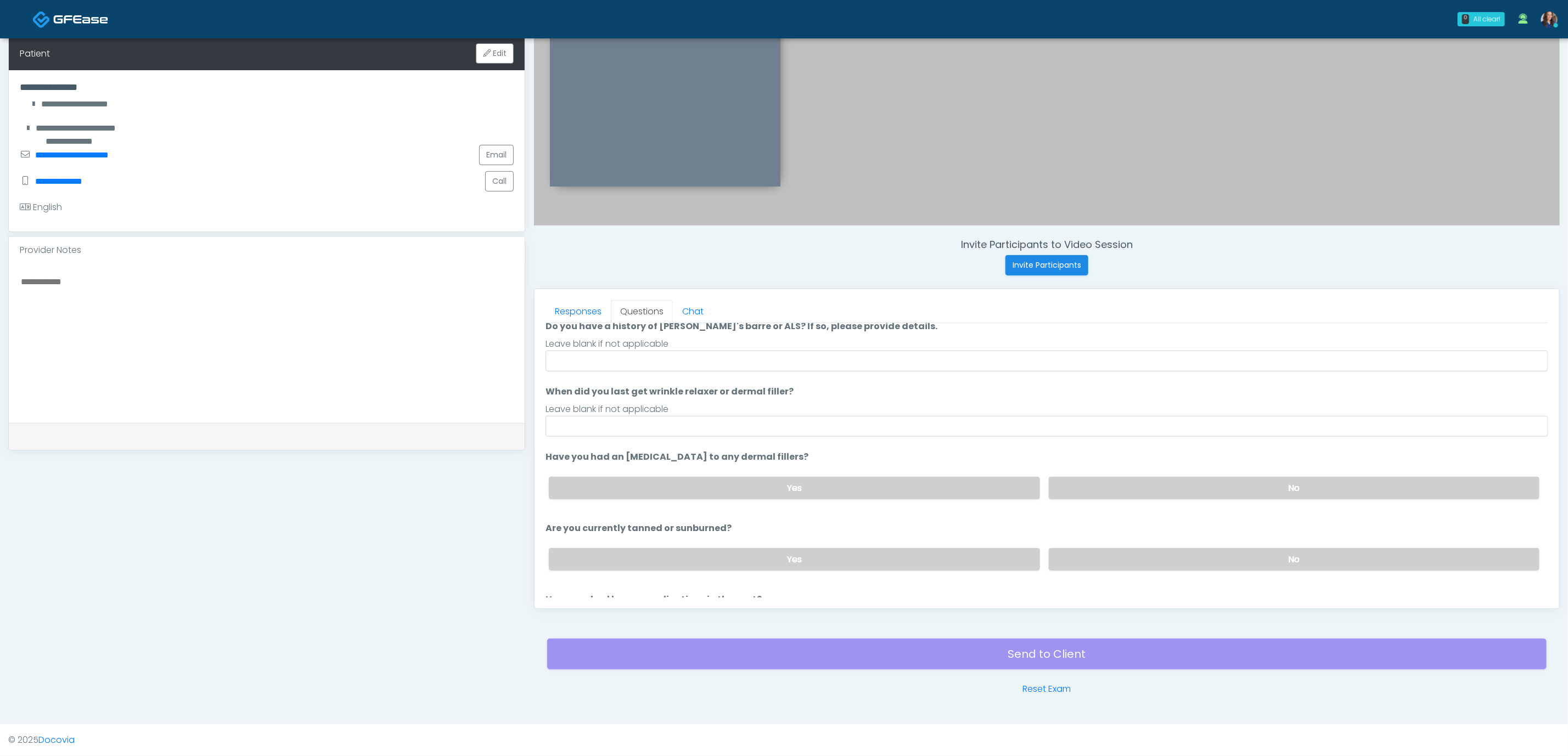
scroll to position [82, 0]
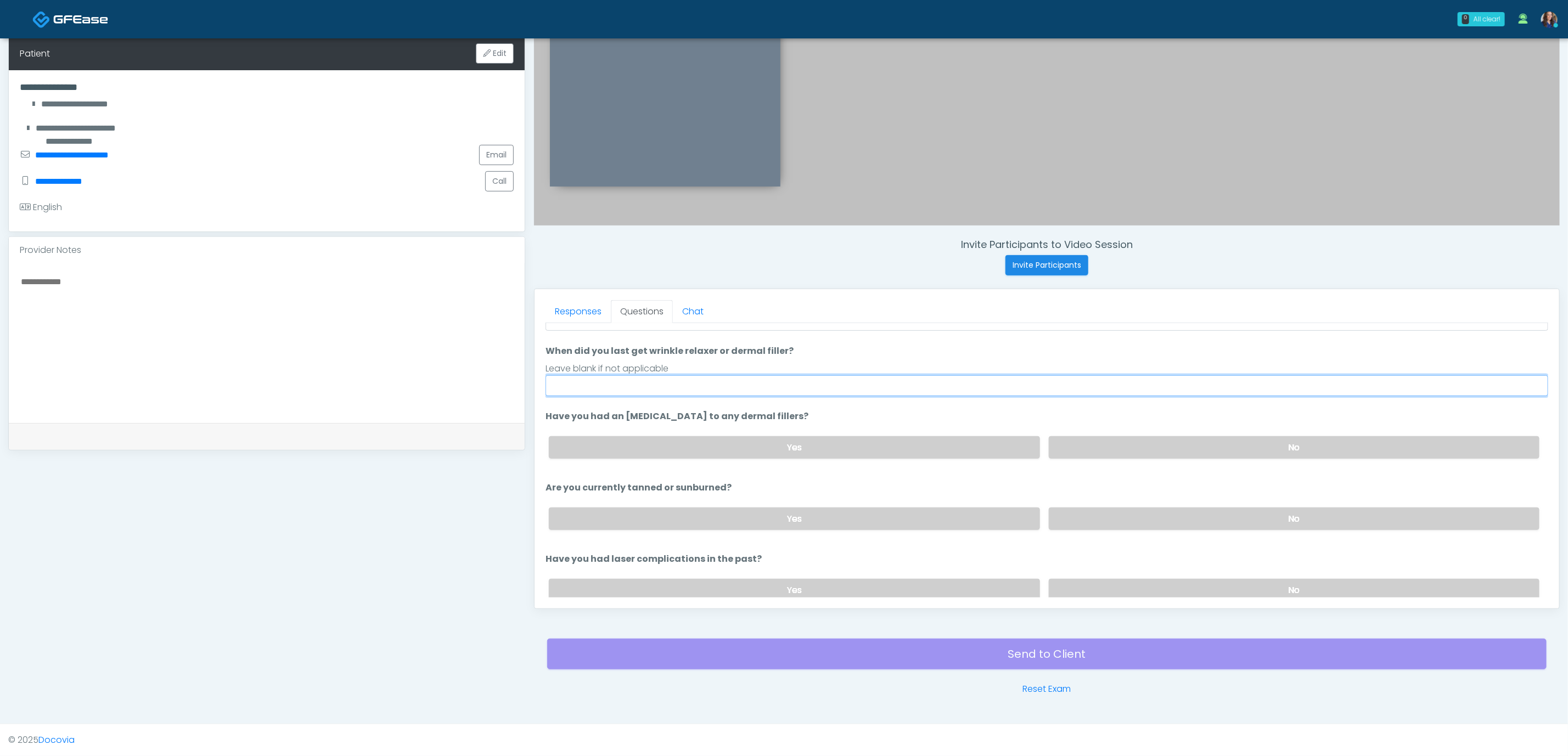
click at [662, 387] on input "When did you last get wrinkle relaxer or dermal filler?" at bounding box center [1047, 386] width 1003 height 21
type input "**"
click at [1109, 577] on div "Yes No" at bounding box center [1044, 590] width 1008 height 40
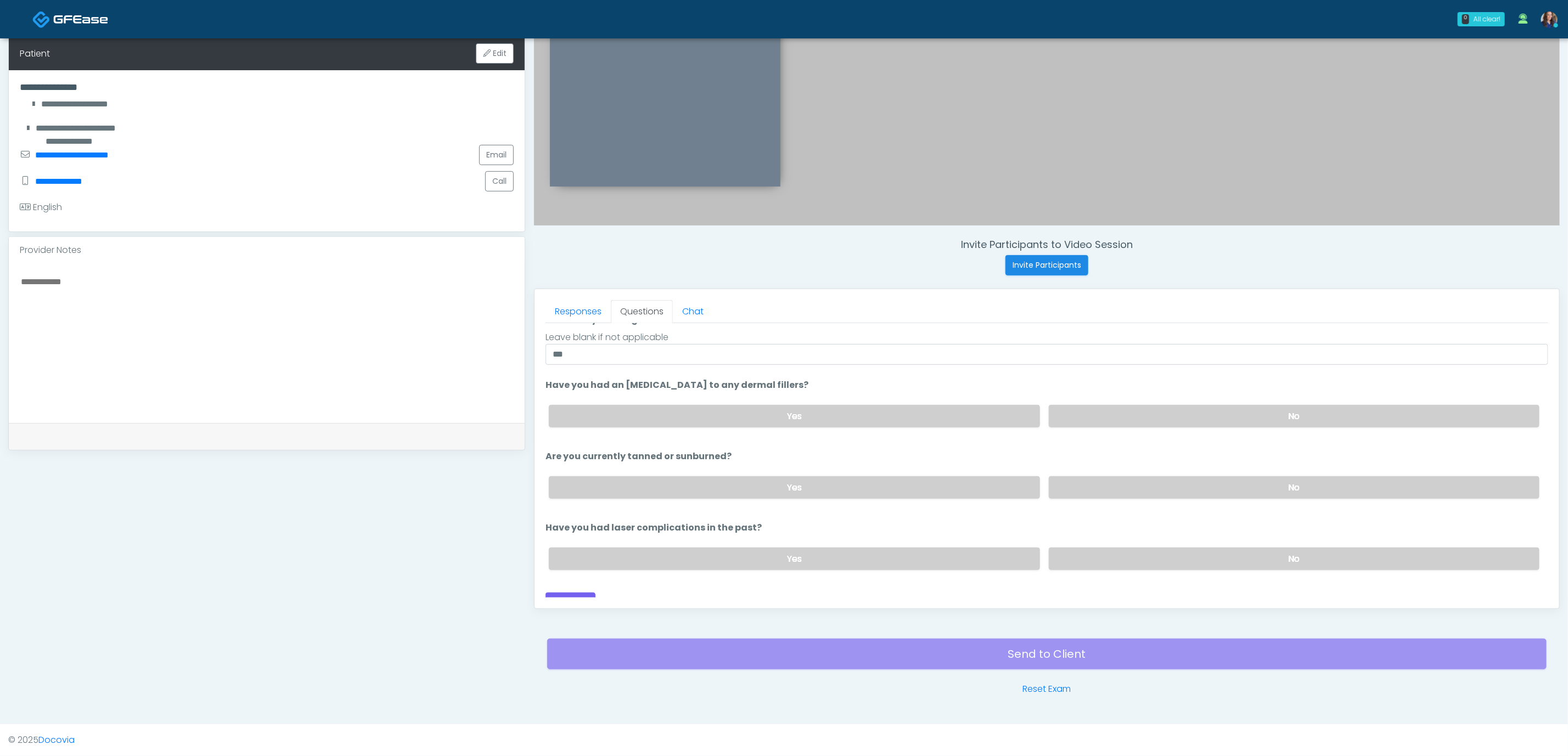
scroll to position [129, 0]
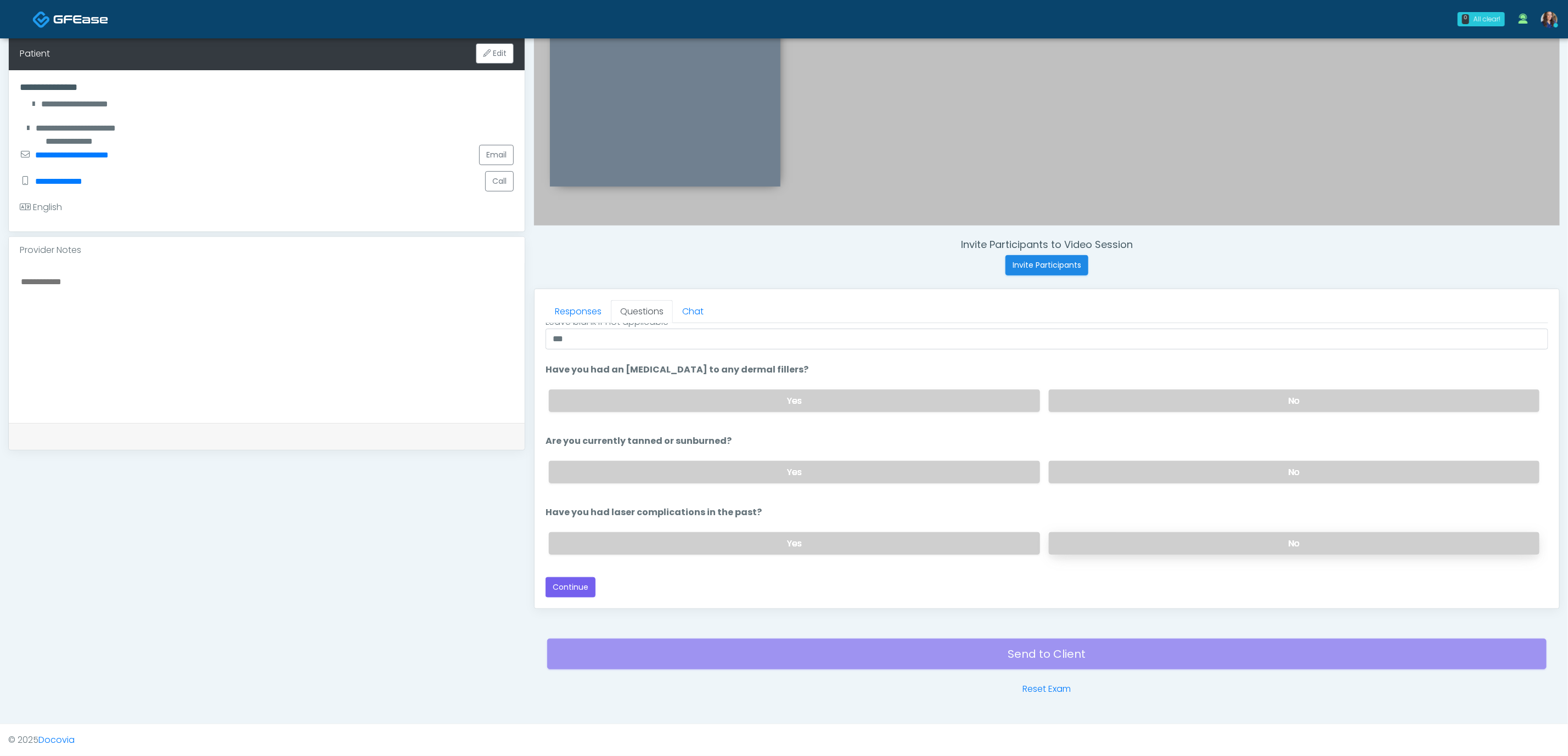
click at [1114, 543] on label "No" at bounding box center [1295, 544] width 491 height 23
drag, startPoint x: 567, startPoint y: 585, endPoint x: 622, endPoint y: 572, distance: 56.5
click at [569, 585] on button "Continue" at bounding box center [570, 587] width 50 height 20
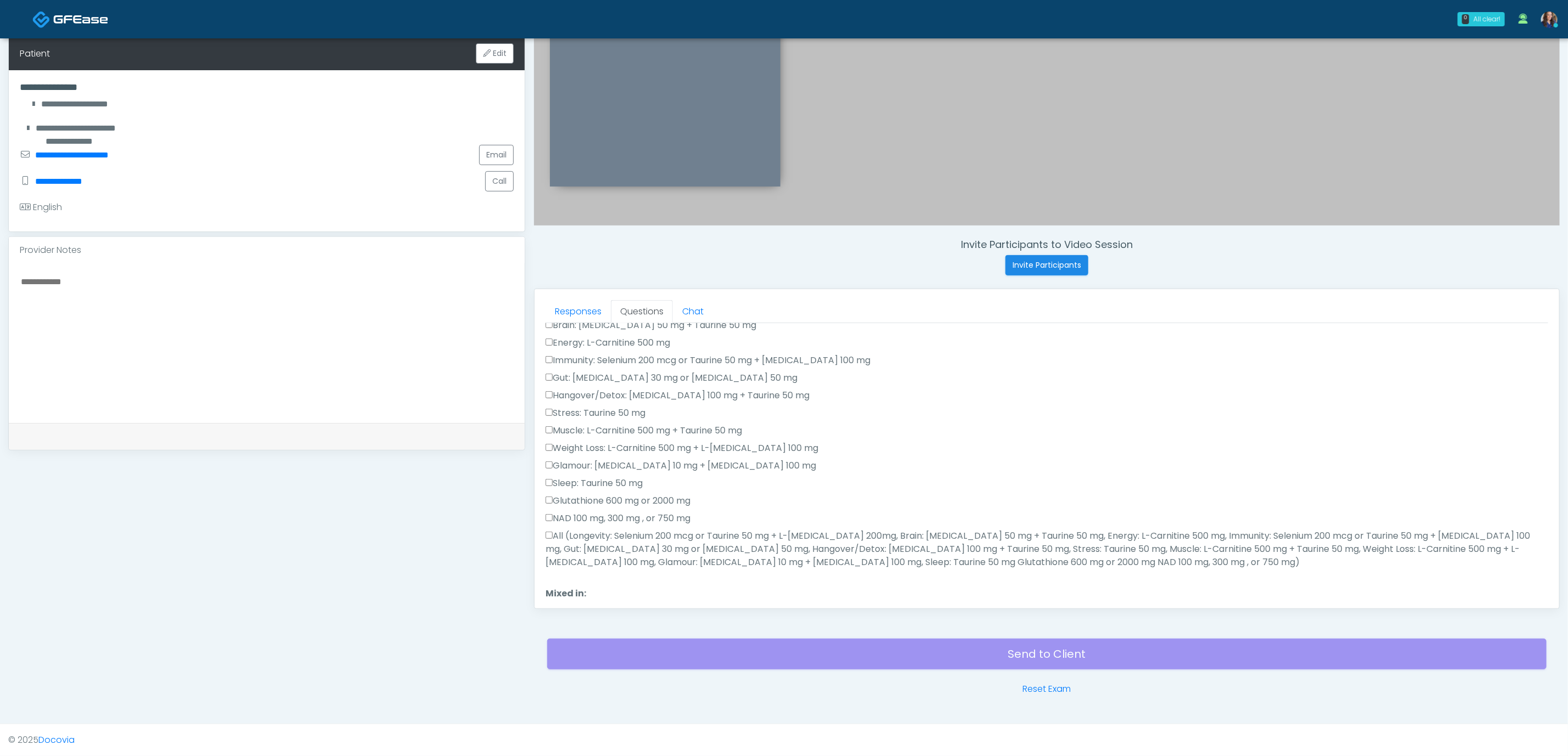
click at [732, 537] on label "All (Longevity: Selenium 200 mcg or Taurine 50 mg + L-[MEDICAL_DATA] 200mg, Bra…" at bounding box center [1047, 549] width 1003 height 39
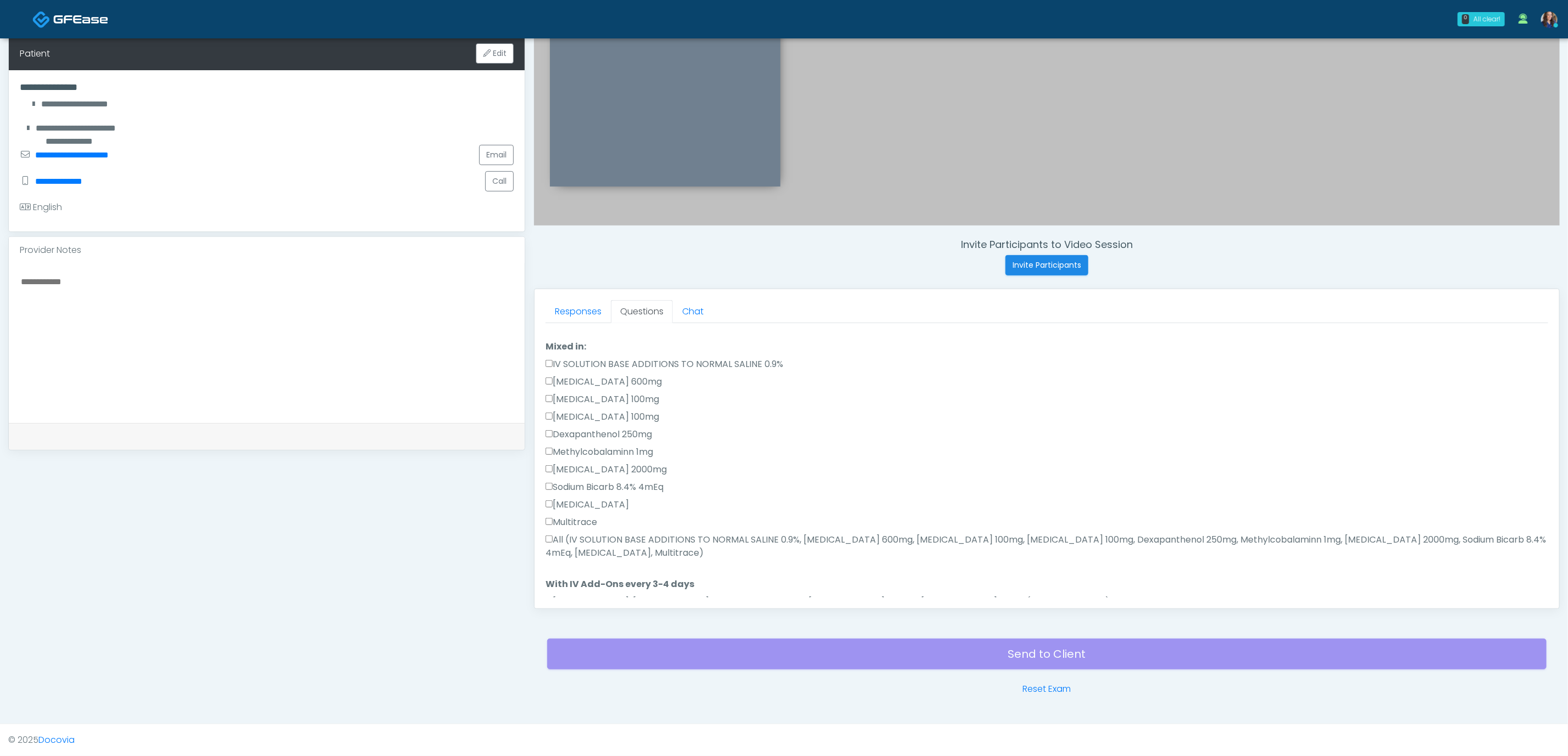
click at [651, 546] on label "All (IV SOLUTION BASE ADDITIONS TO NORMAL SALINE 0.9%, [MEDICAL_DATA] 600mg, [M…" at bounding box center [1047, 546] width 1003 height 26
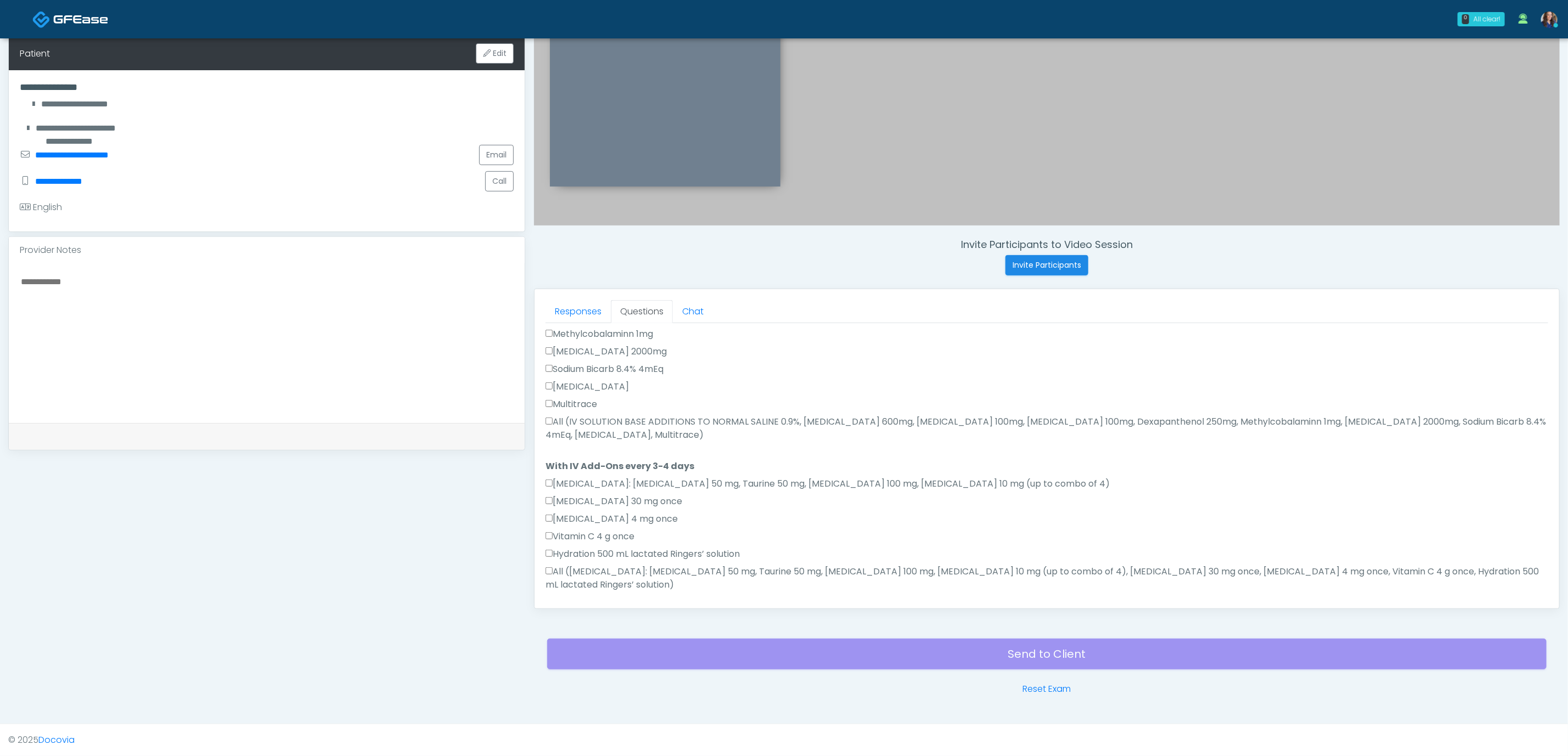
scroll to position [541, 0]
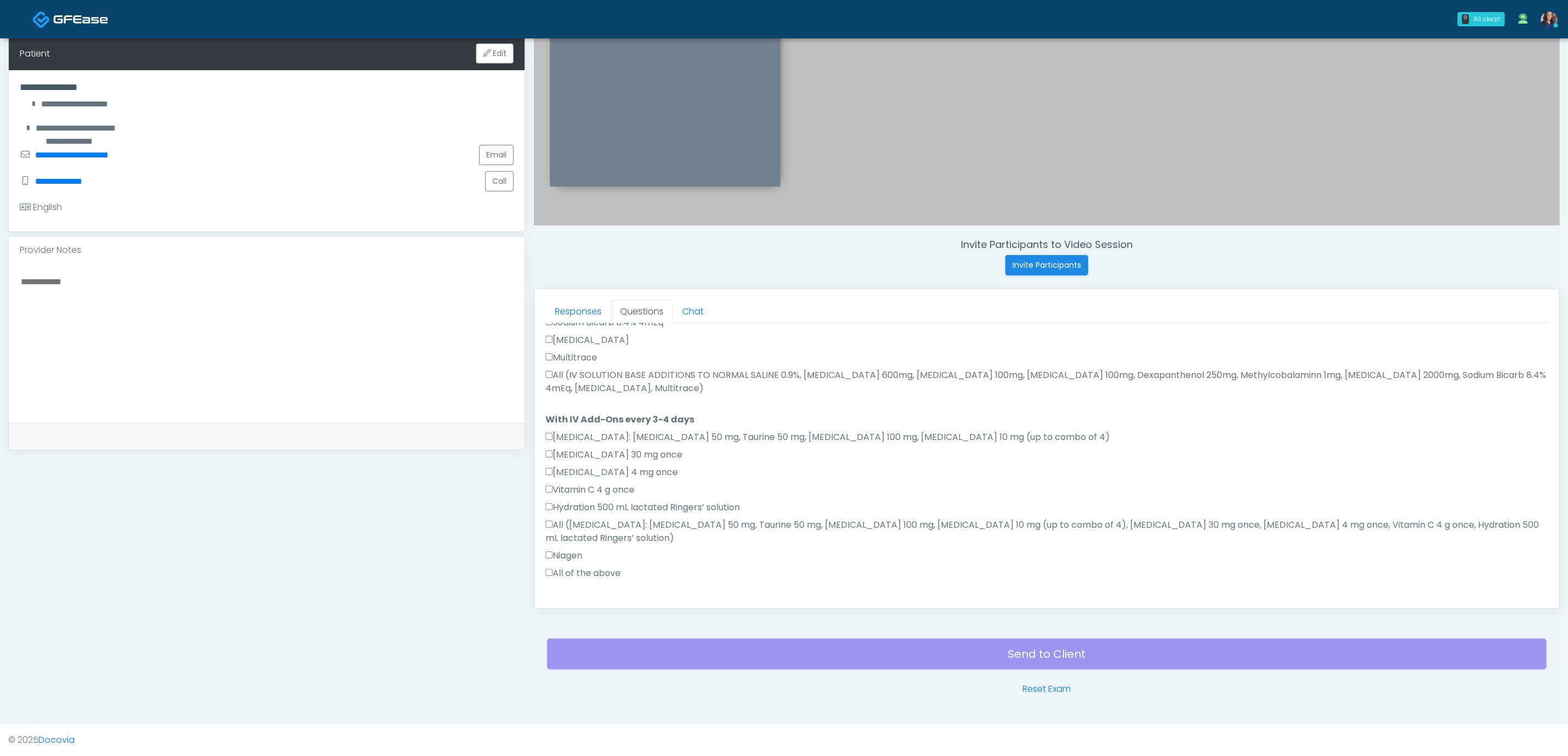
drag, startPoint x: 600, startPoint y: 554, endPoint x: 721, endPoint y: 555, distance: 121.0
click at [601, 567] on label "All of the above" at bounding box center [583, 573] width 75 height 13
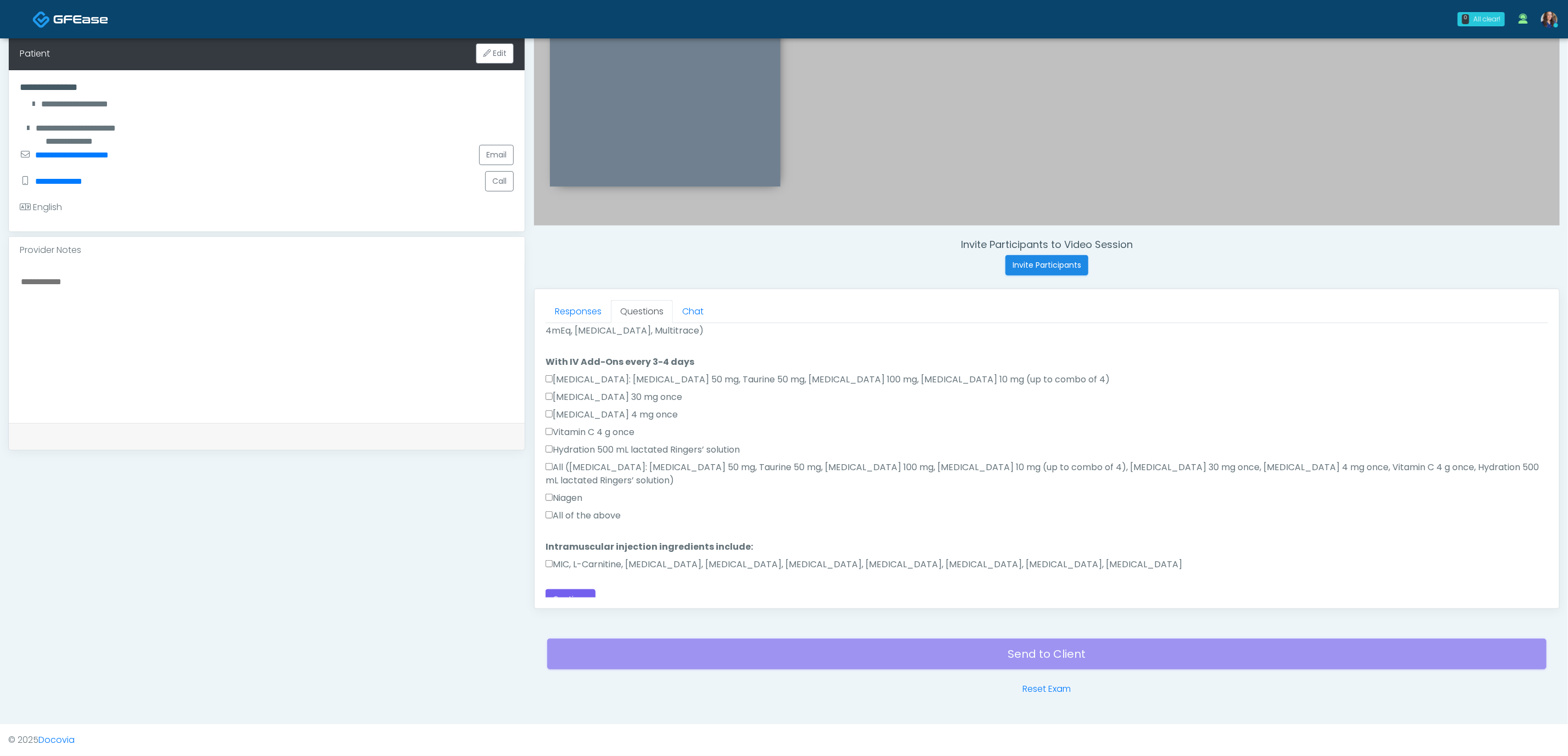
click at [672, 558] on label "MIC, L-Carnitine, [MEDICAL_DATA], [MEDICAL_DATA], [MEDICAL_DATA], [MEDICAL_DATA…" at bounding box center [864, 564] width 637 height 13
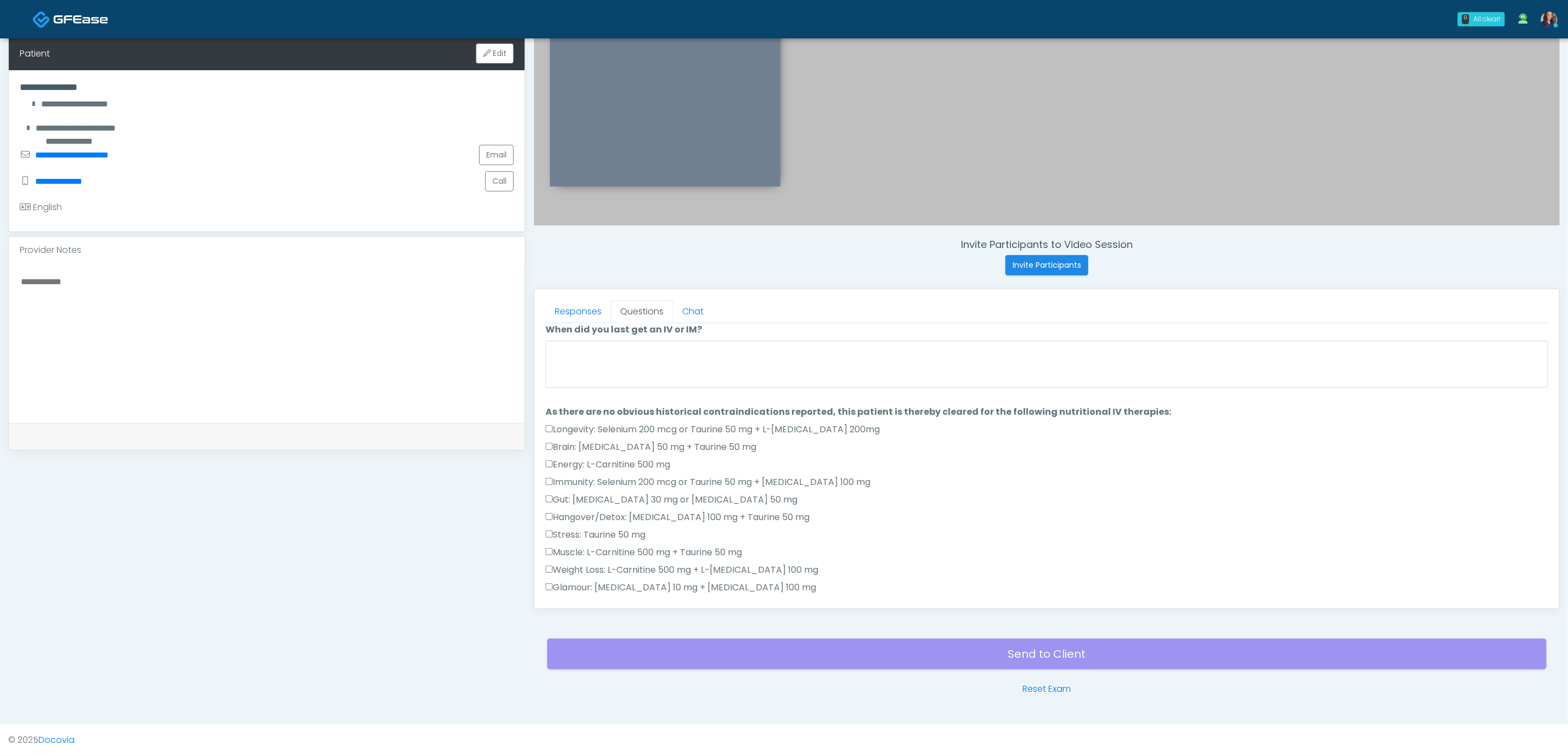
scroll to position [0, 0]
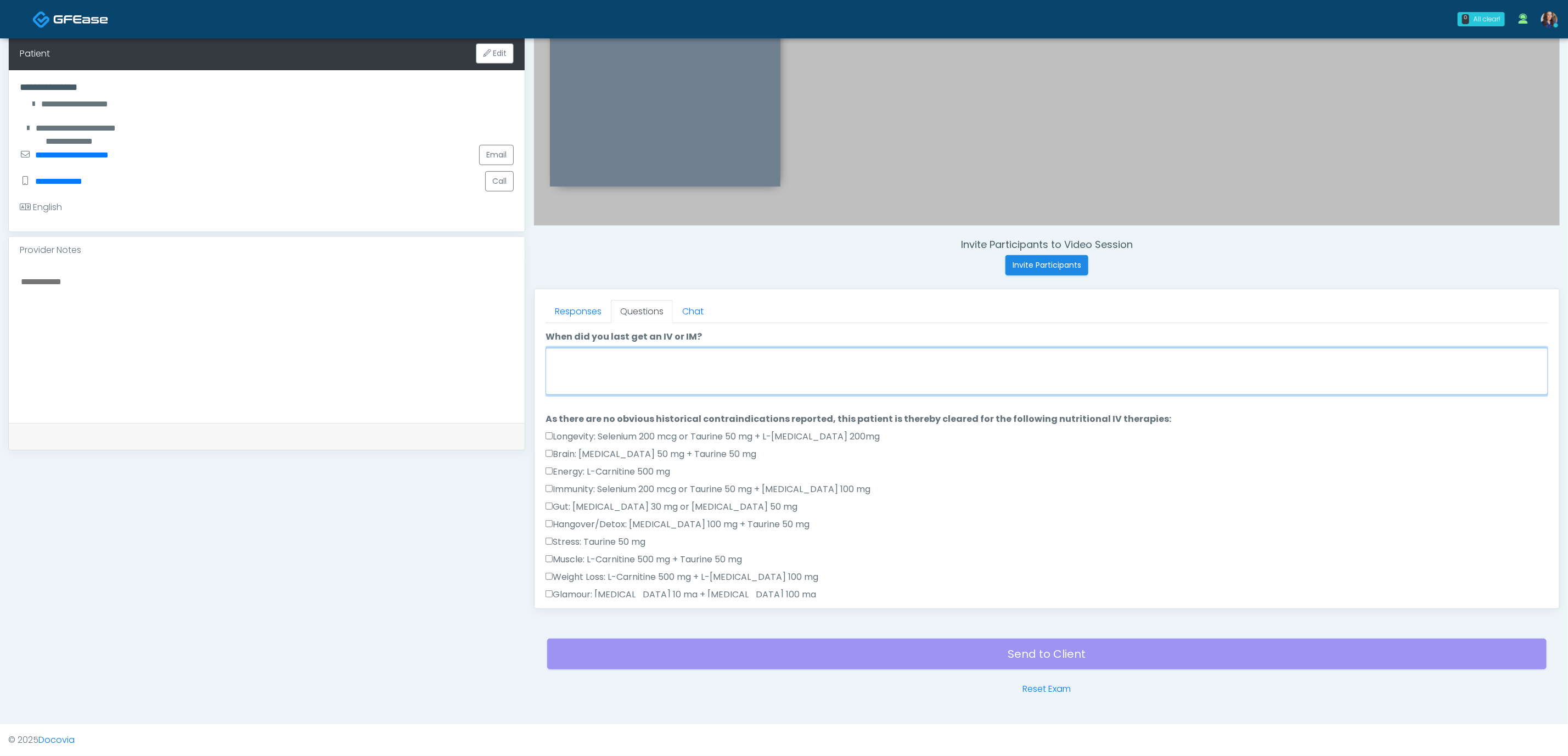
click at [743, 378] on textarea "When did you last get an IV or IM?" at bounding box center [1047, 372] width 1003 height 47
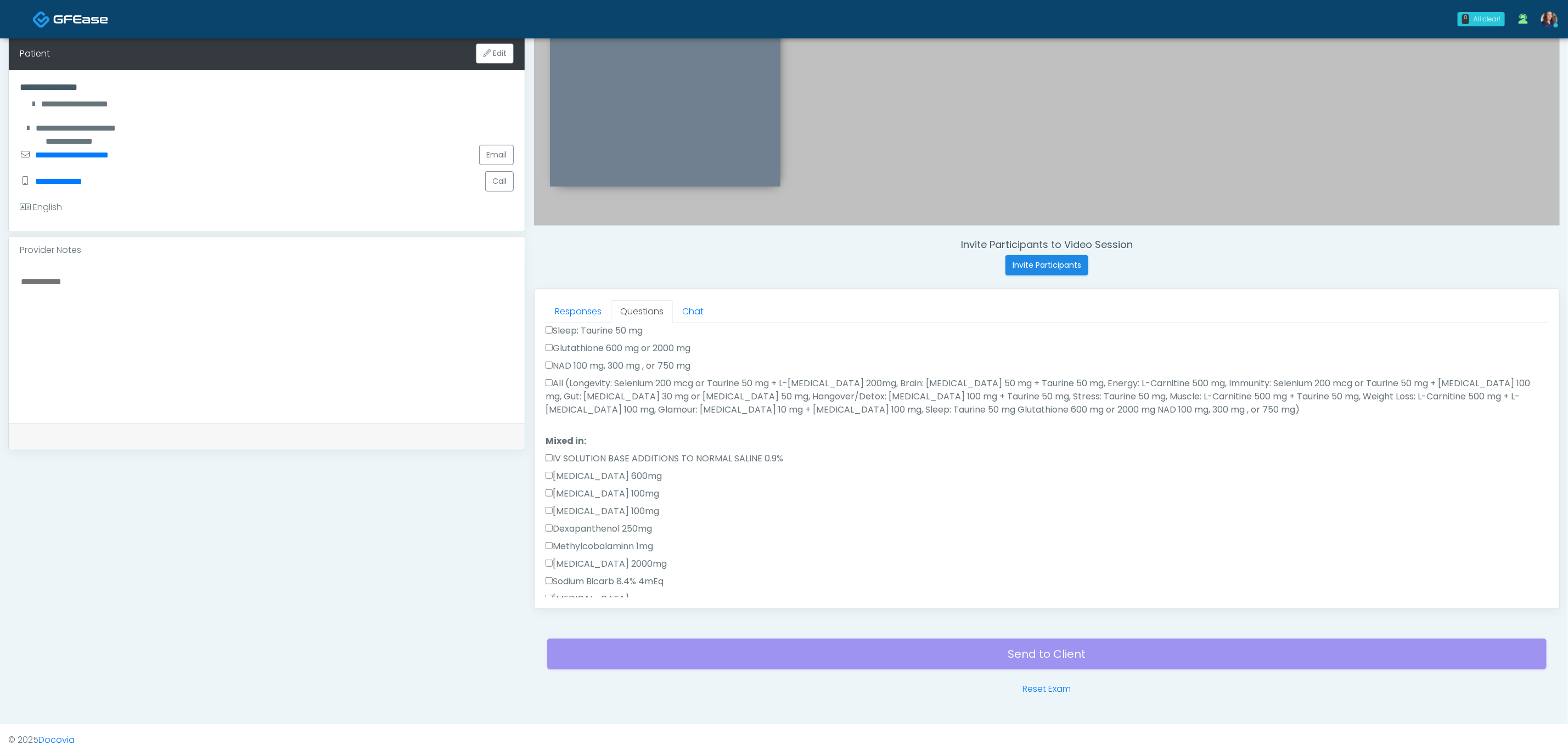
scroll to position [598, 0]
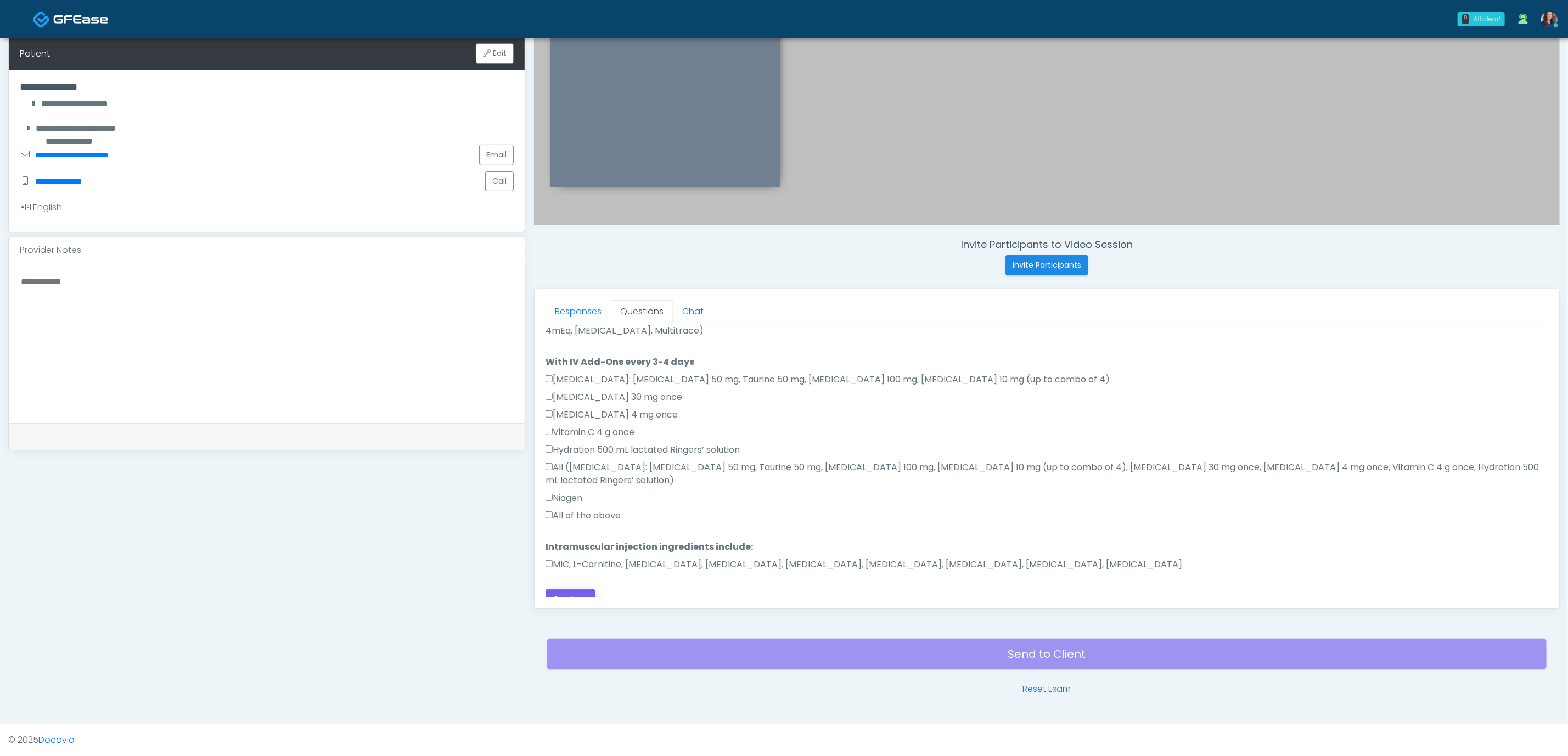
type textarea "**********"
click at [578, 590] on button "Continue" at bounding box center [570, 599] width 50 height 20
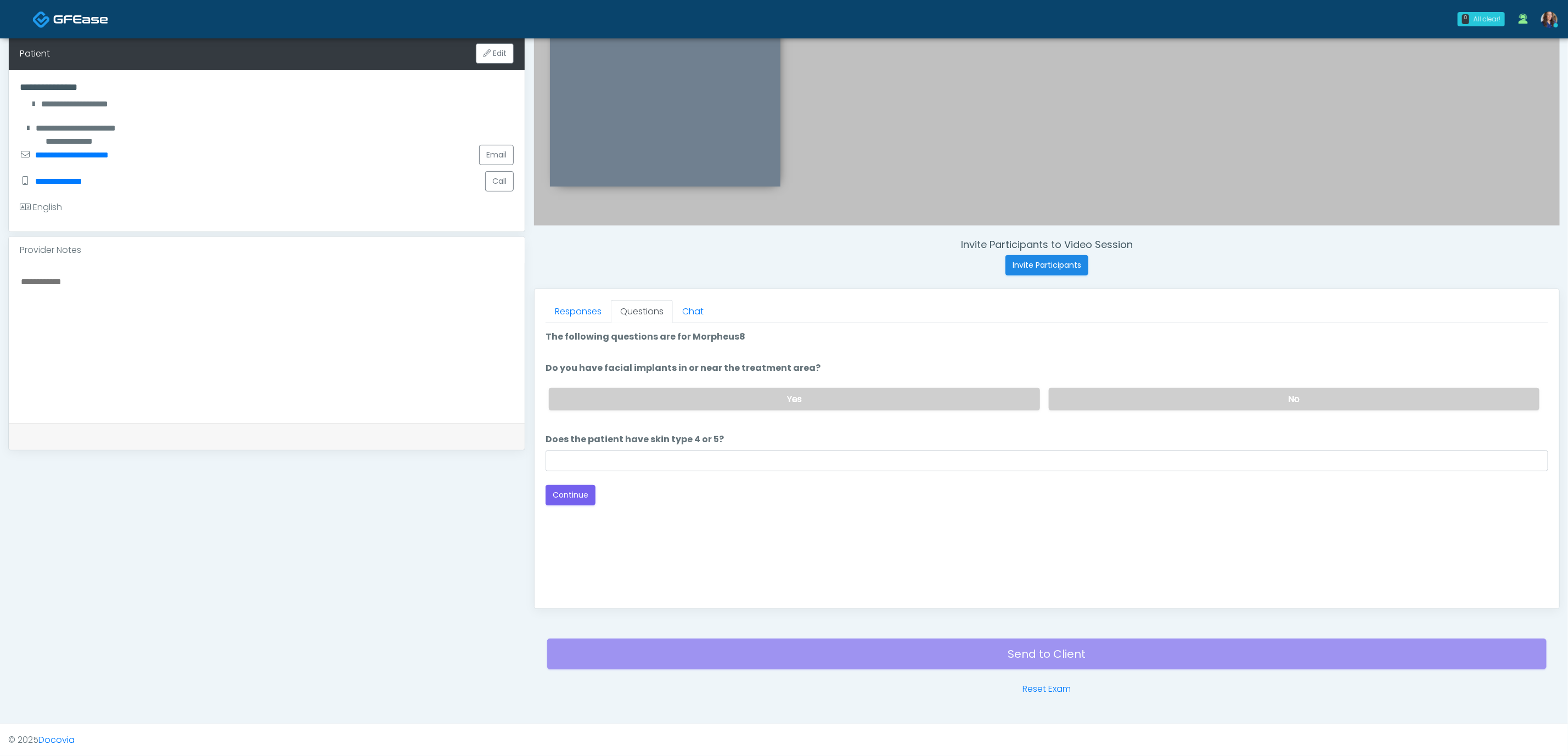
scroll to position [0, 0]
click at [1160, 397] on label "No" at bounding box center [1295, 400] width 491 height 23
click at [664, 464] on input "Does the patient have skin type 4 or 5?" at bounding box center [1047, 461] width 1003 height 21
type input "**"
drag, startPoint x: 577, startPoint y: 501, endPoint x: 582, endPoint y: 499, distance: 5.4
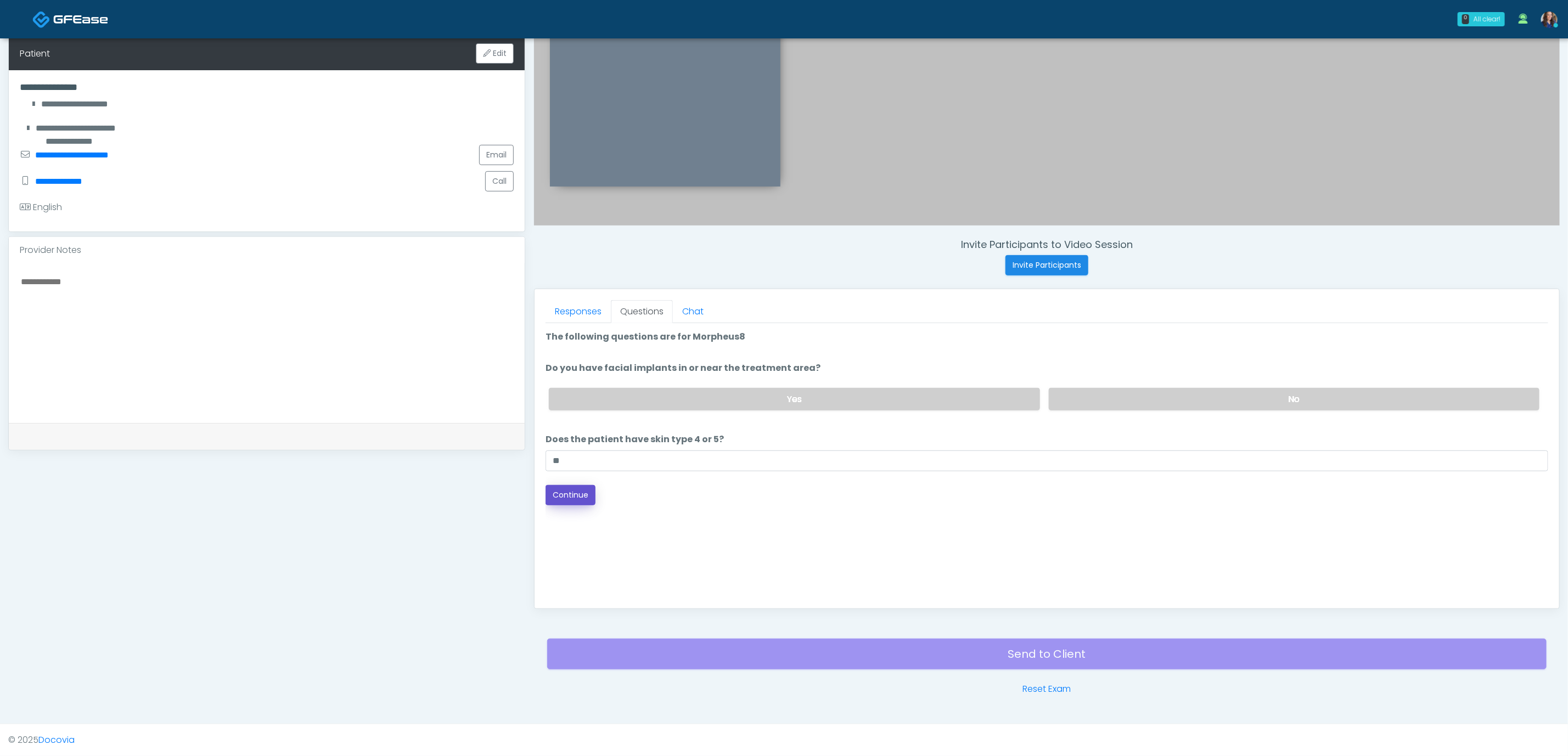
click at [577, 501] on button "Continue" at bounding box center [570, 495] width 50 height 20
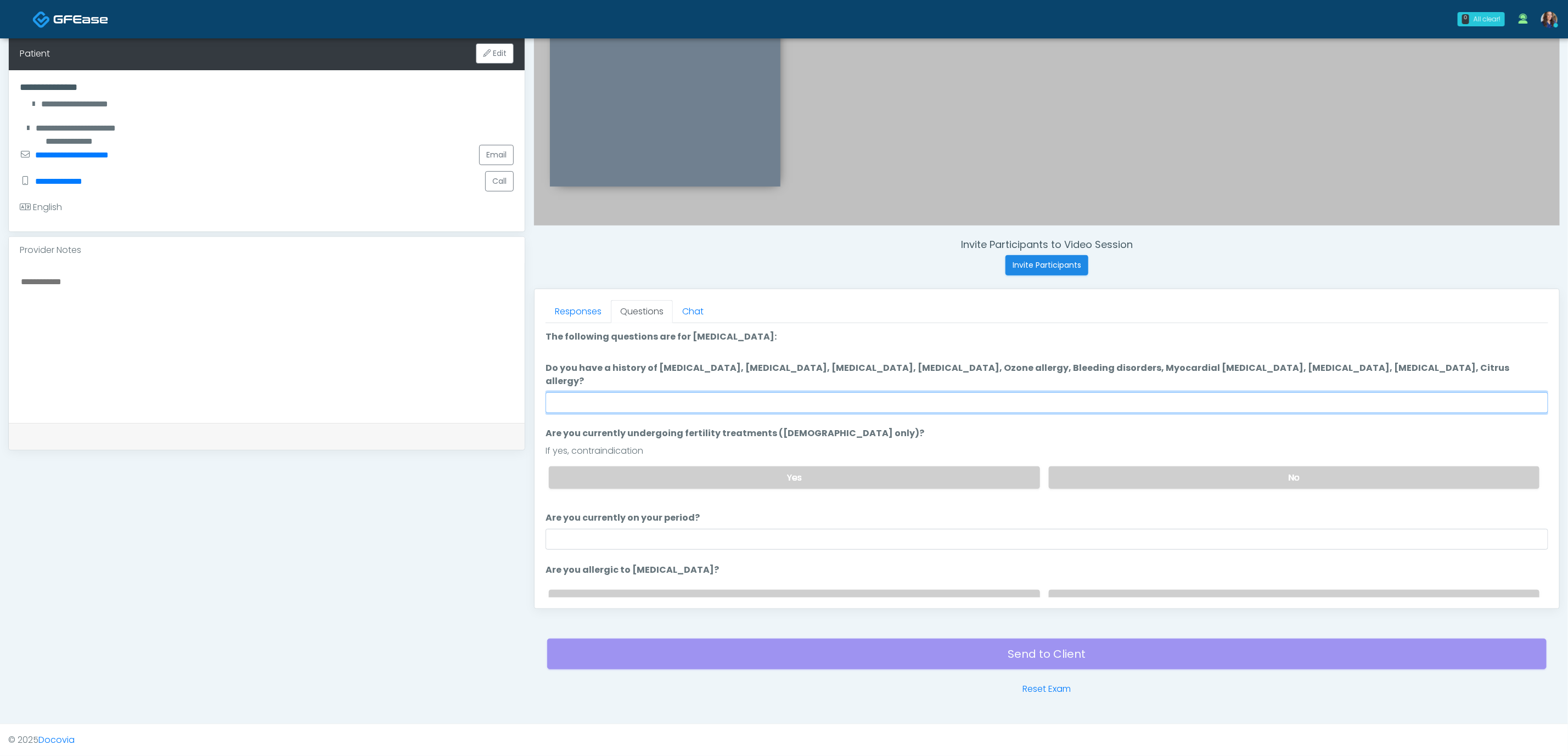
click at [1114, 392] on input "Do you have a history of [MEDICAL_DATA], [MEDICAL_DATA], [MEDICAL_DATA], [MEDIC…" at bounding box center [1047, 403] width 1003 height 21
type input "**"
click at [1115, 466] on label "No" at bounding box center [1295, 478] width 491 height 23
click at [1163, 590] on label "No" at bounding box center [1295, 601] width 491 height 23
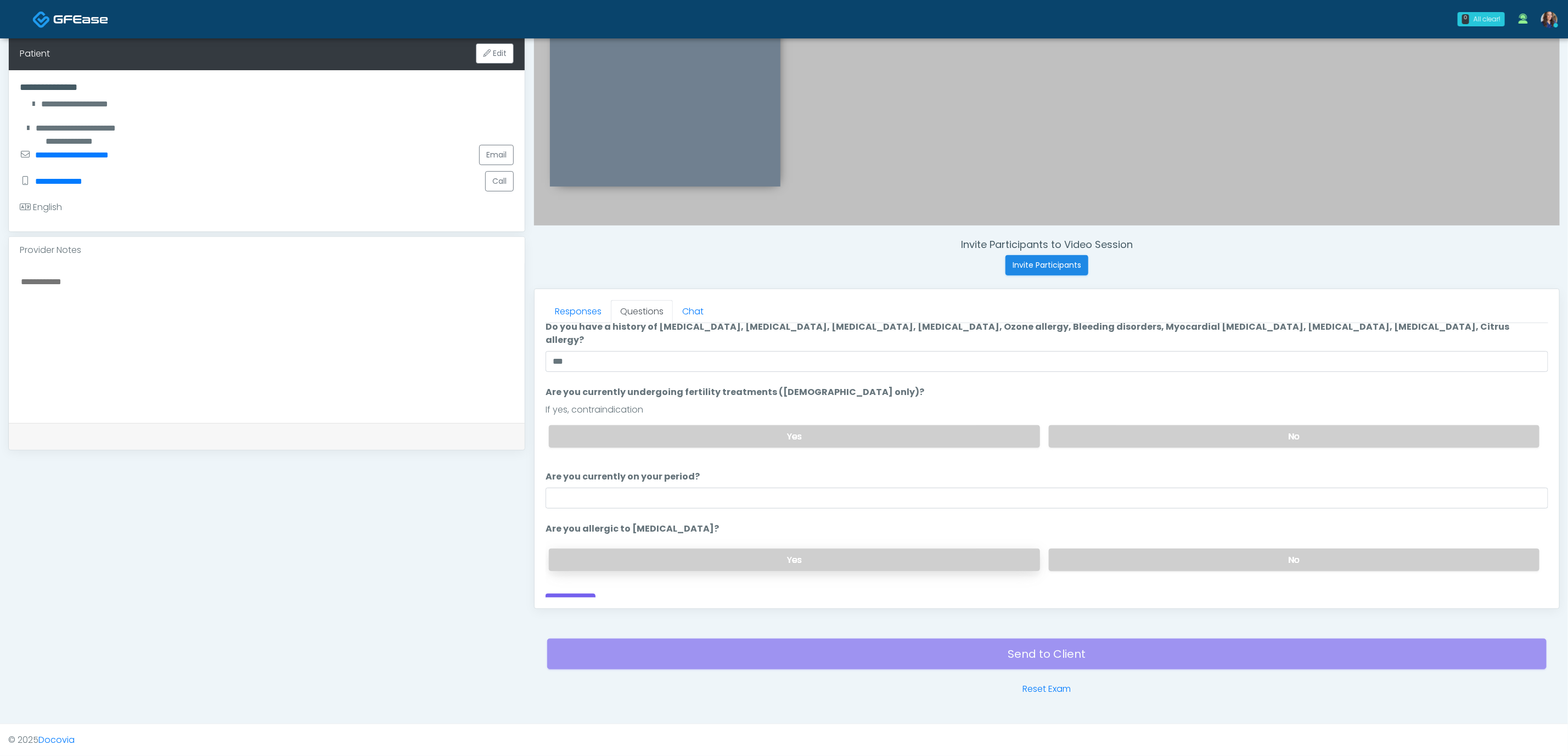
scroll to position [45, 0]
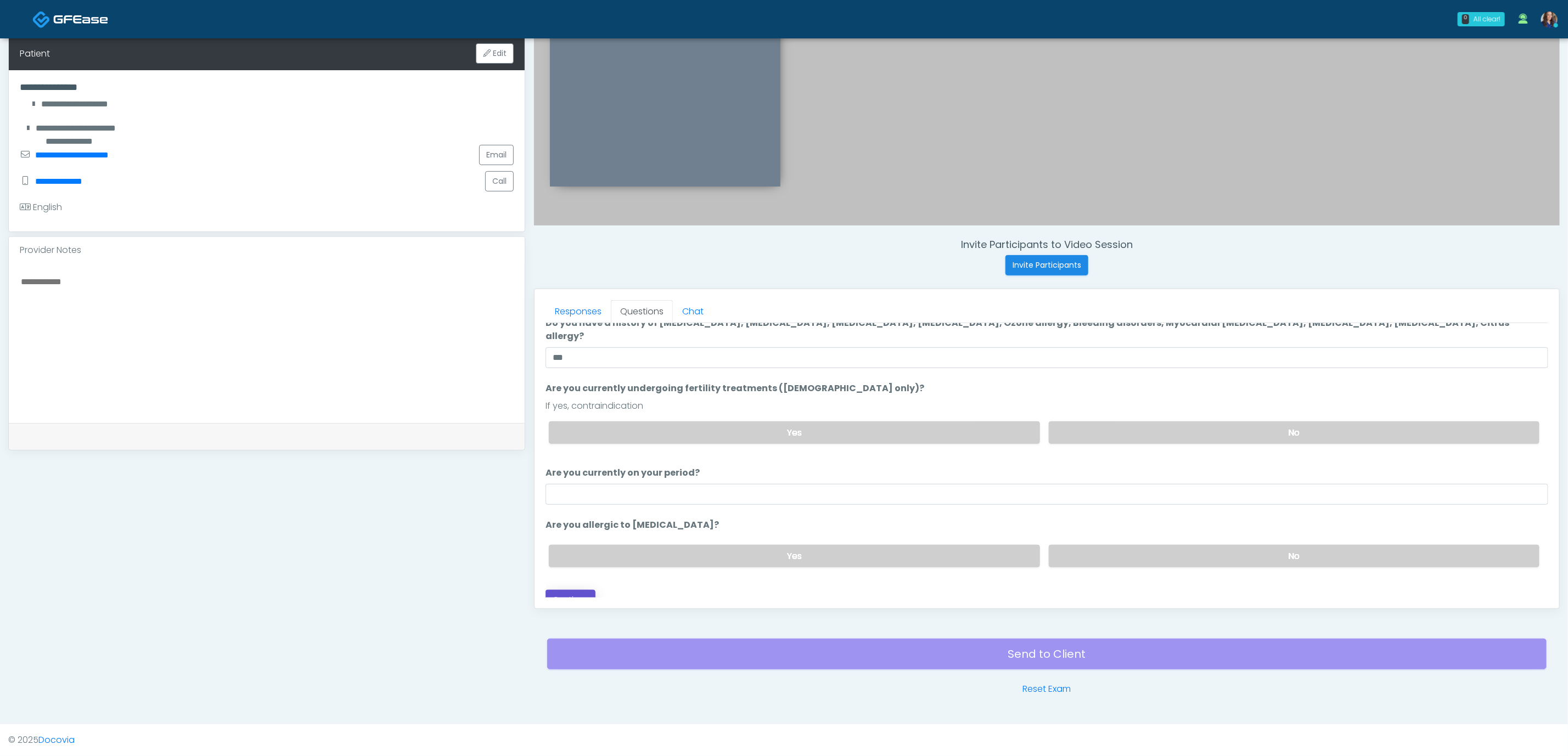
drag, startPoint x: 555, startPoint y: 586, endPoint x: 568, endPoint y: 585, distance: 13.0
click at [554, 590] on button "Continue" at bounding box center [570, 599] width 50 height 20
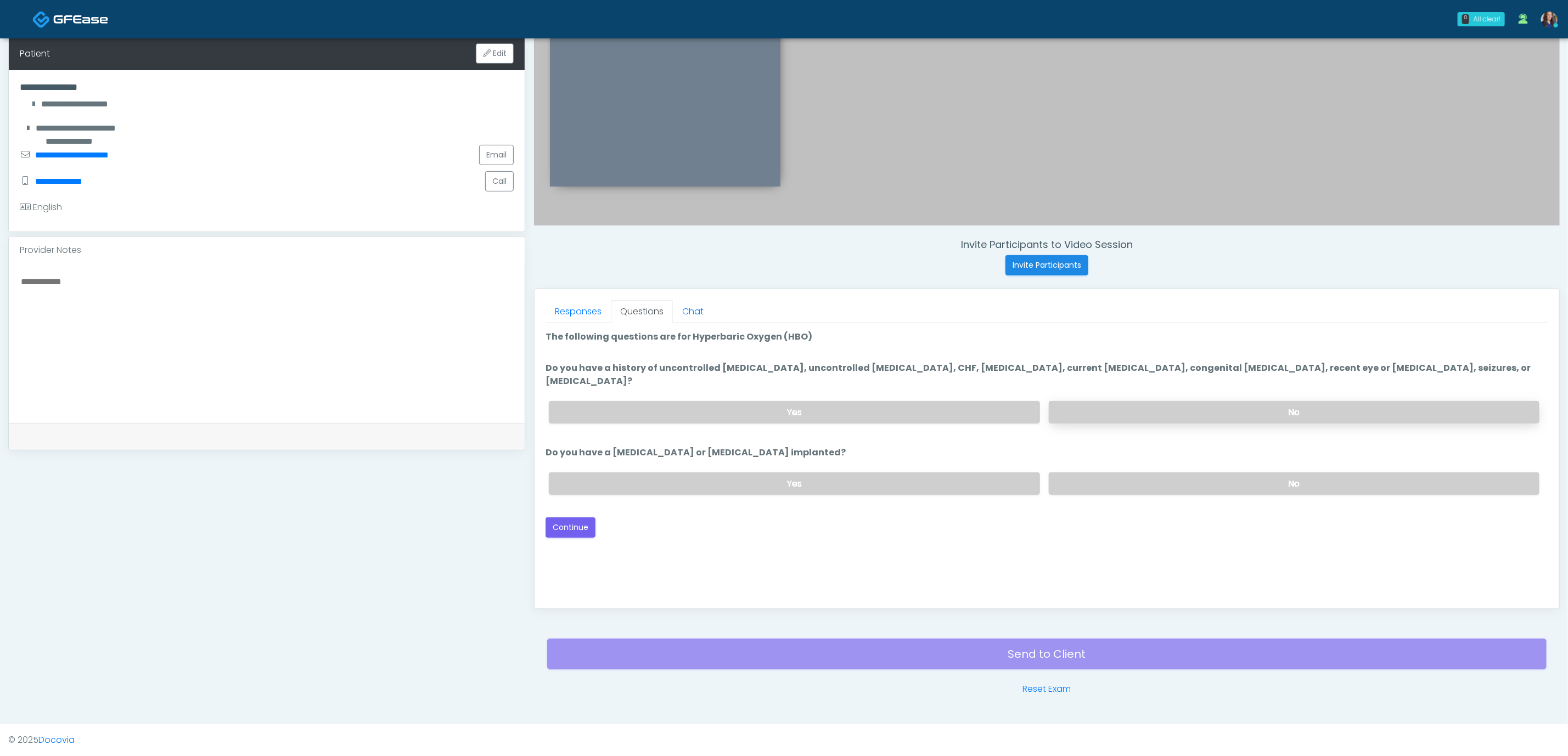
click at [1185, 401] on label "No" at bounding box center [1295, 413] width 491 height 23
click at [1209, 472] on label "No" at bounding box center [1295, 484] width 491 height 23
drag, startPoint x: 572, startPoint y: 512, endPoint x: 578, endPoint y: 512, distance: 6.0
click at [573, 518] on button "Continue" at bounding box center [570, 528] width 50 height 20
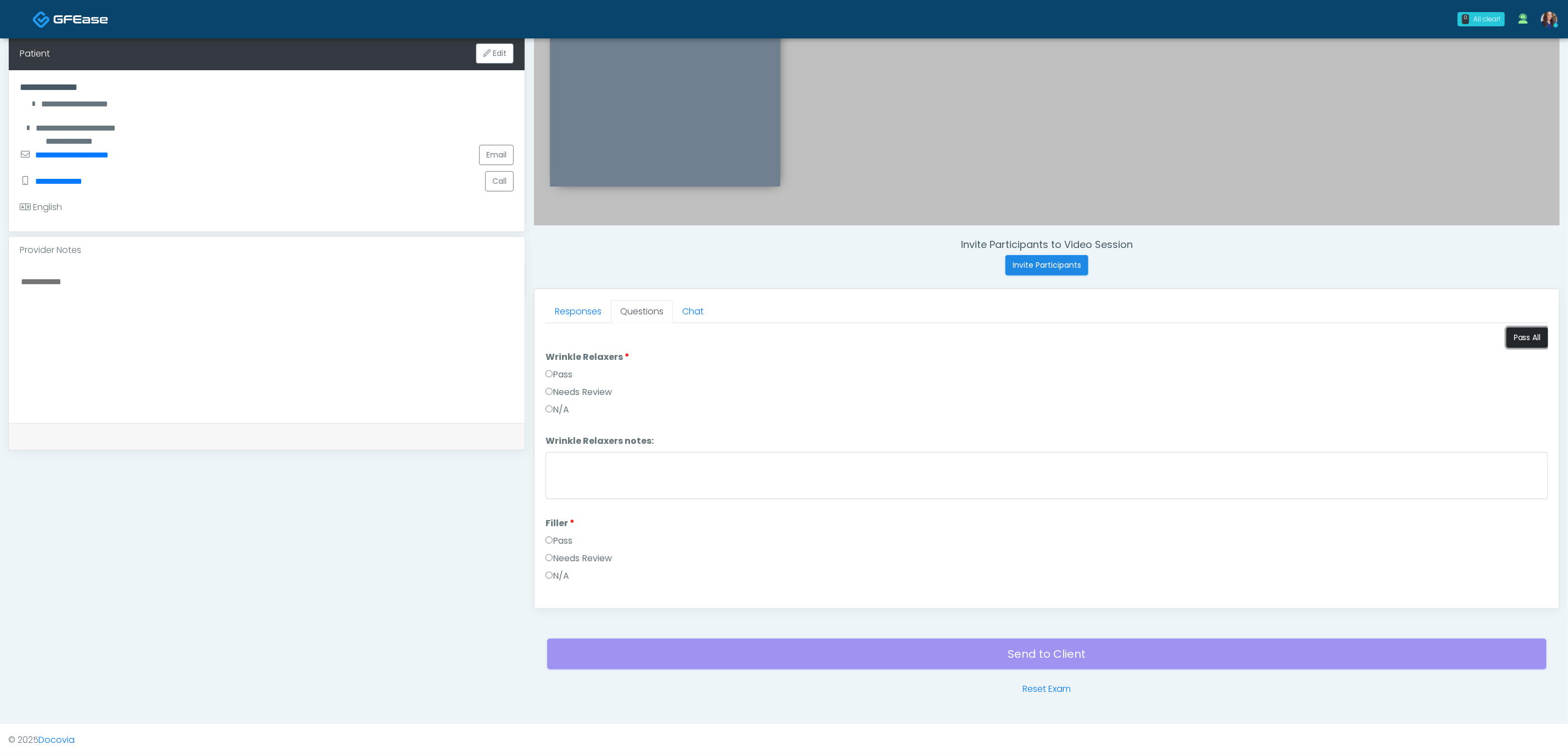
click at [1516, 331] on button "Pass All" at bounding box center [1527, 338] width 42 height 20
drag, startPoint x: 590, startPoint y: 590, endPoint x: 616, endPoint y: 521, distance: 73.7
click at [590, 588] on button "Continue" at bounding box center [570, 587] width 50 height 20
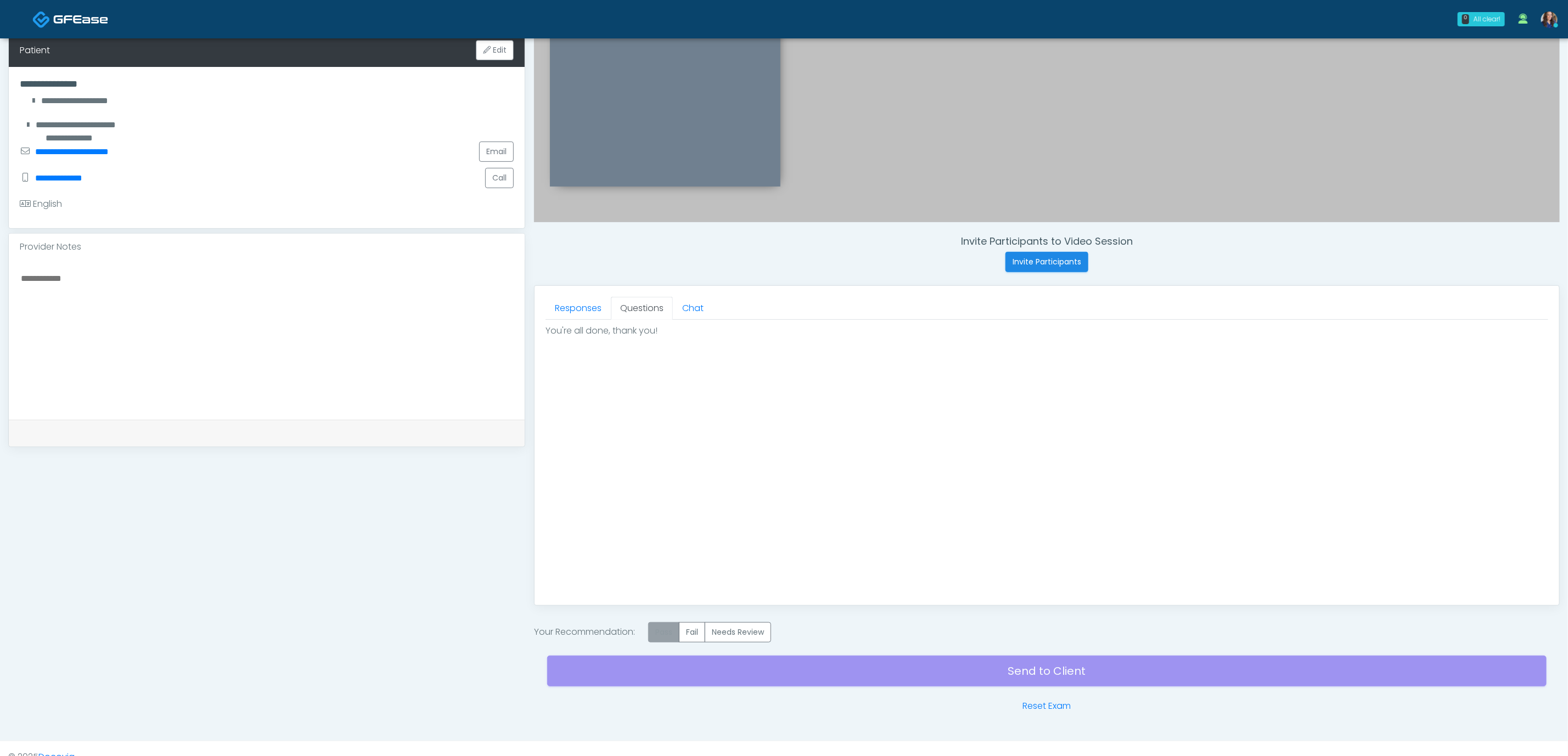
click at [672, 643] on label "Pass" at bounding box center [664, 632] width 31 height 20
click at [850, 672] on div "Send to Client Reset Exam" at bounding box center [1047, 678] width 999 height 70
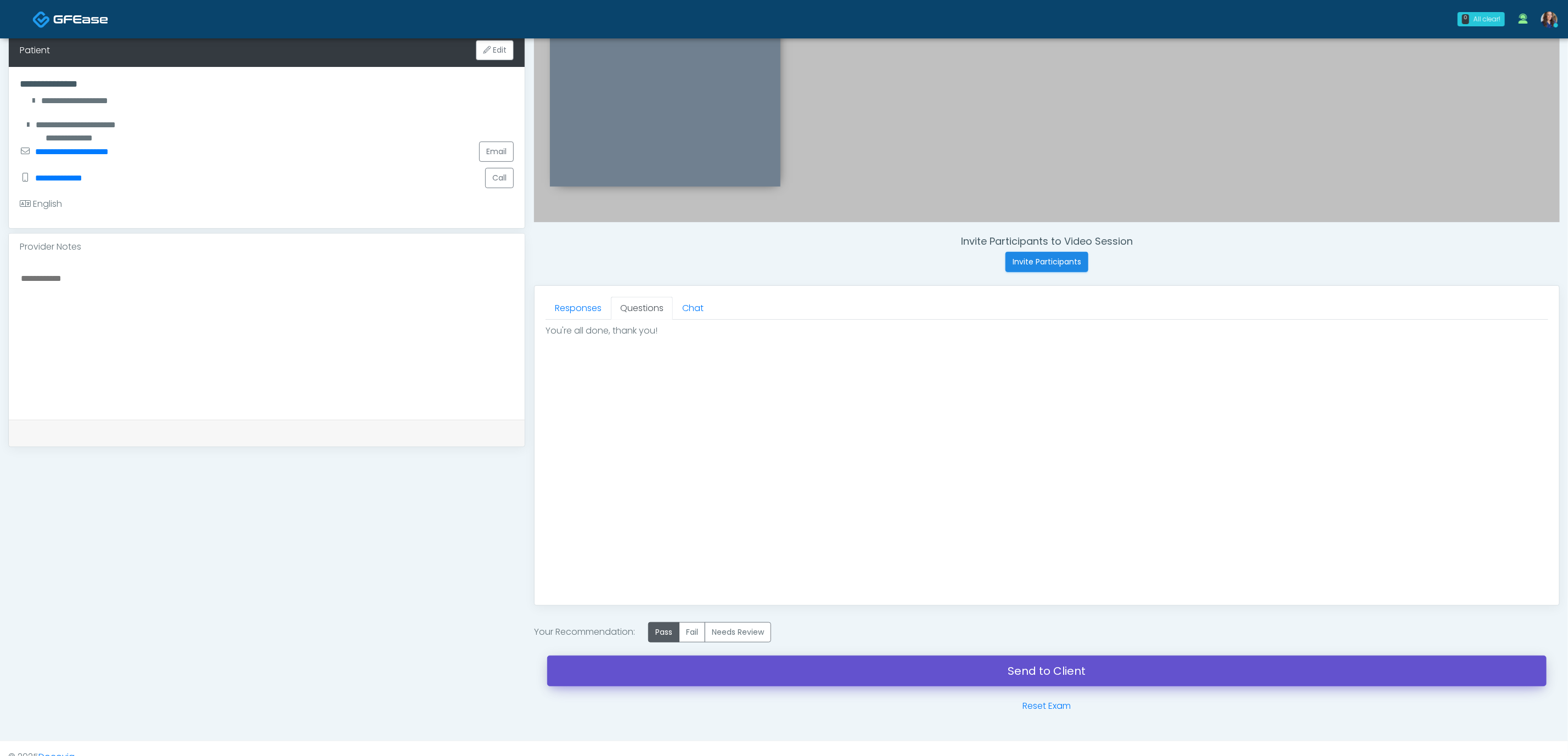
click at [919, 670] on link "Send to Client" at bounding box center [1047, 671] width 999 height 31
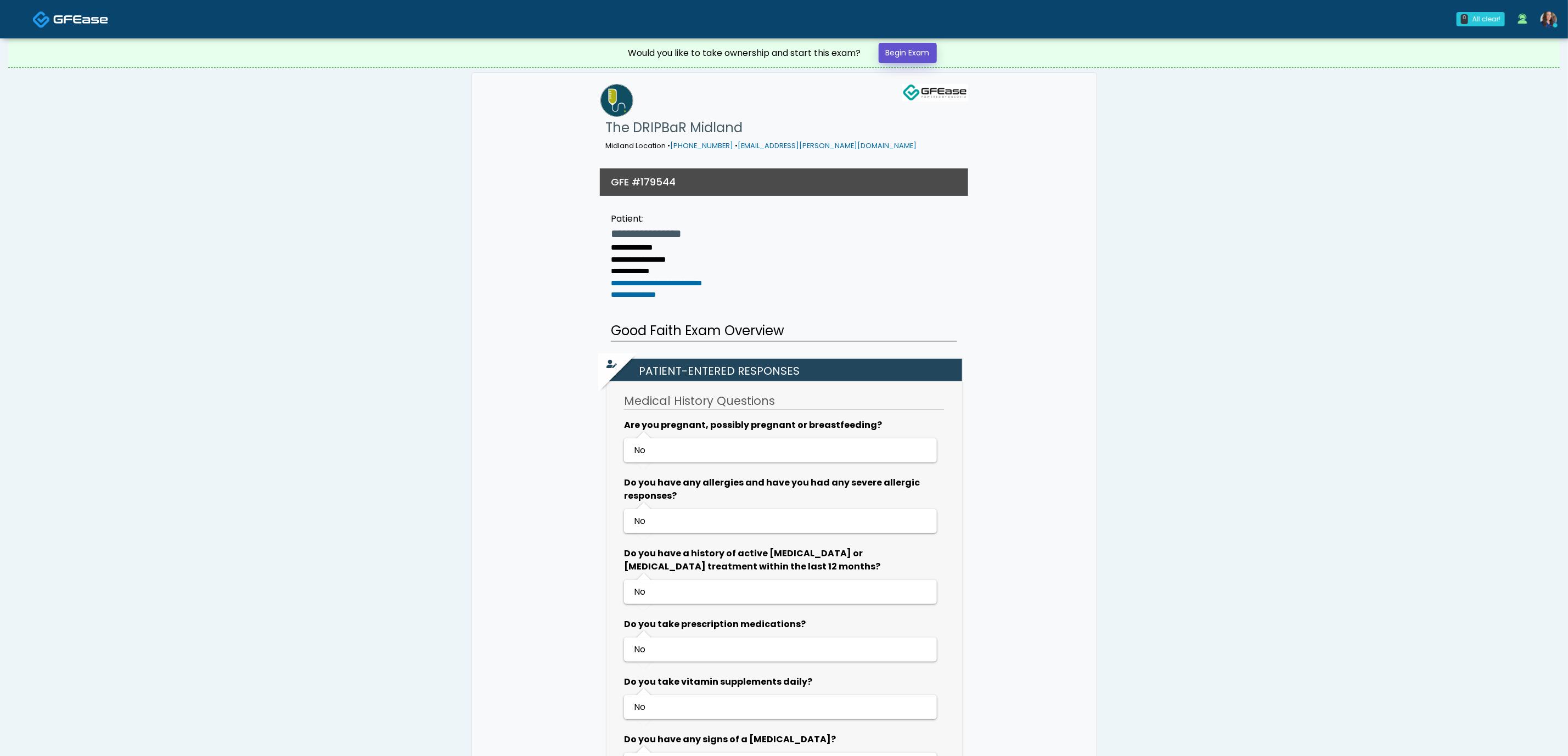
click at [901, 48] on link "Begin Exam" at bounding box center [907, 52] width 58 height 20
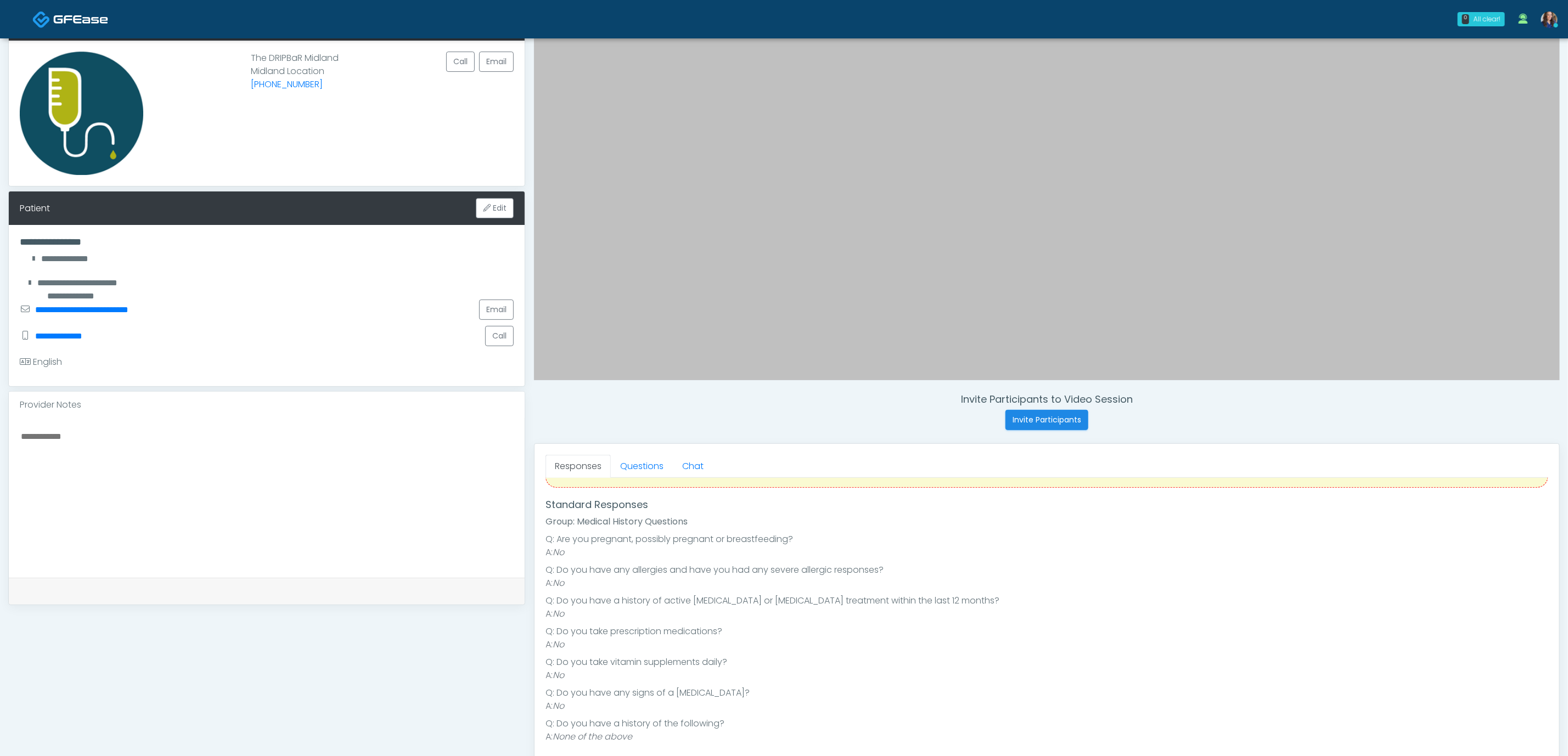
scroll to position [232, 0]
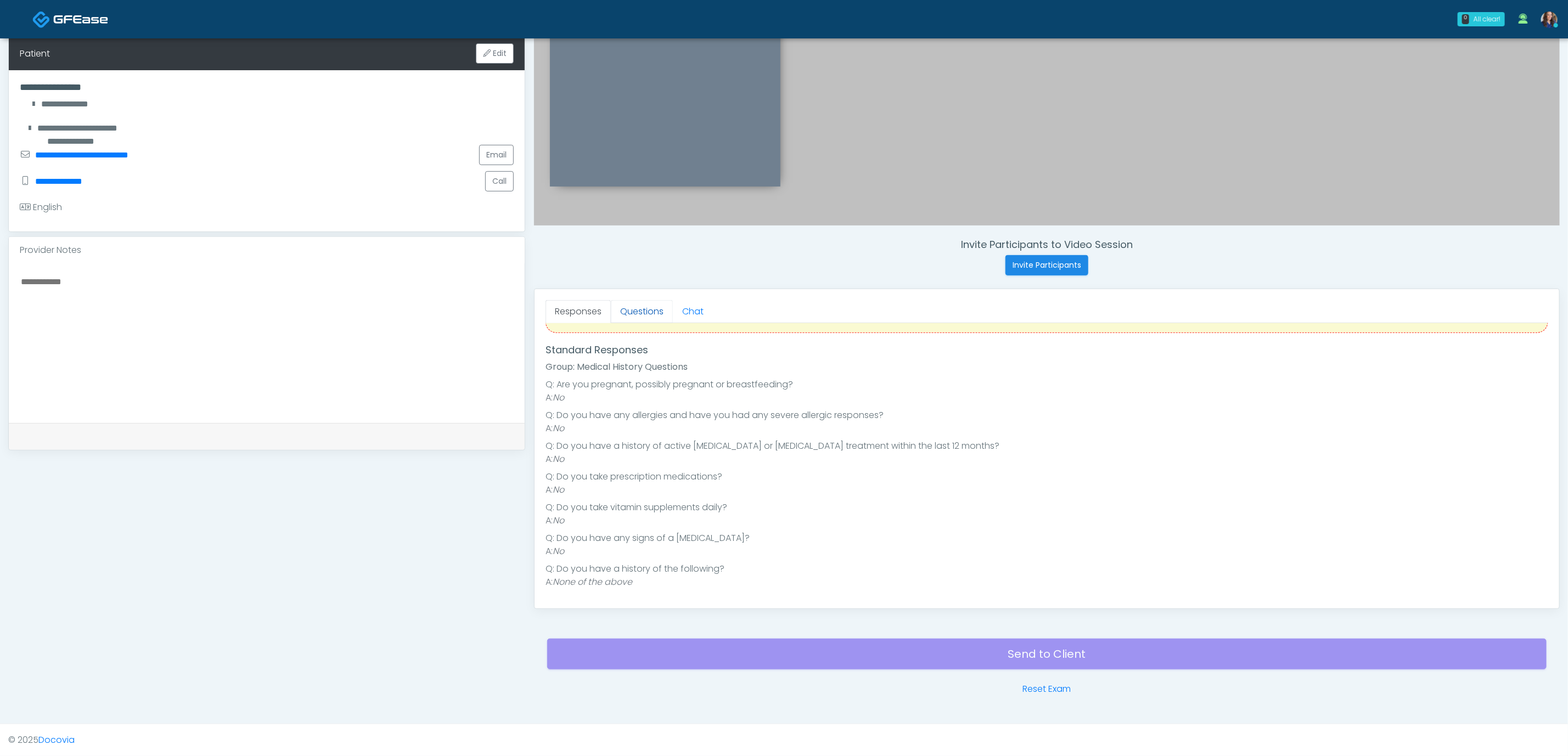
click at [638, 312] on link "Questions" at bounding box center [642, 312] width 62 height 23
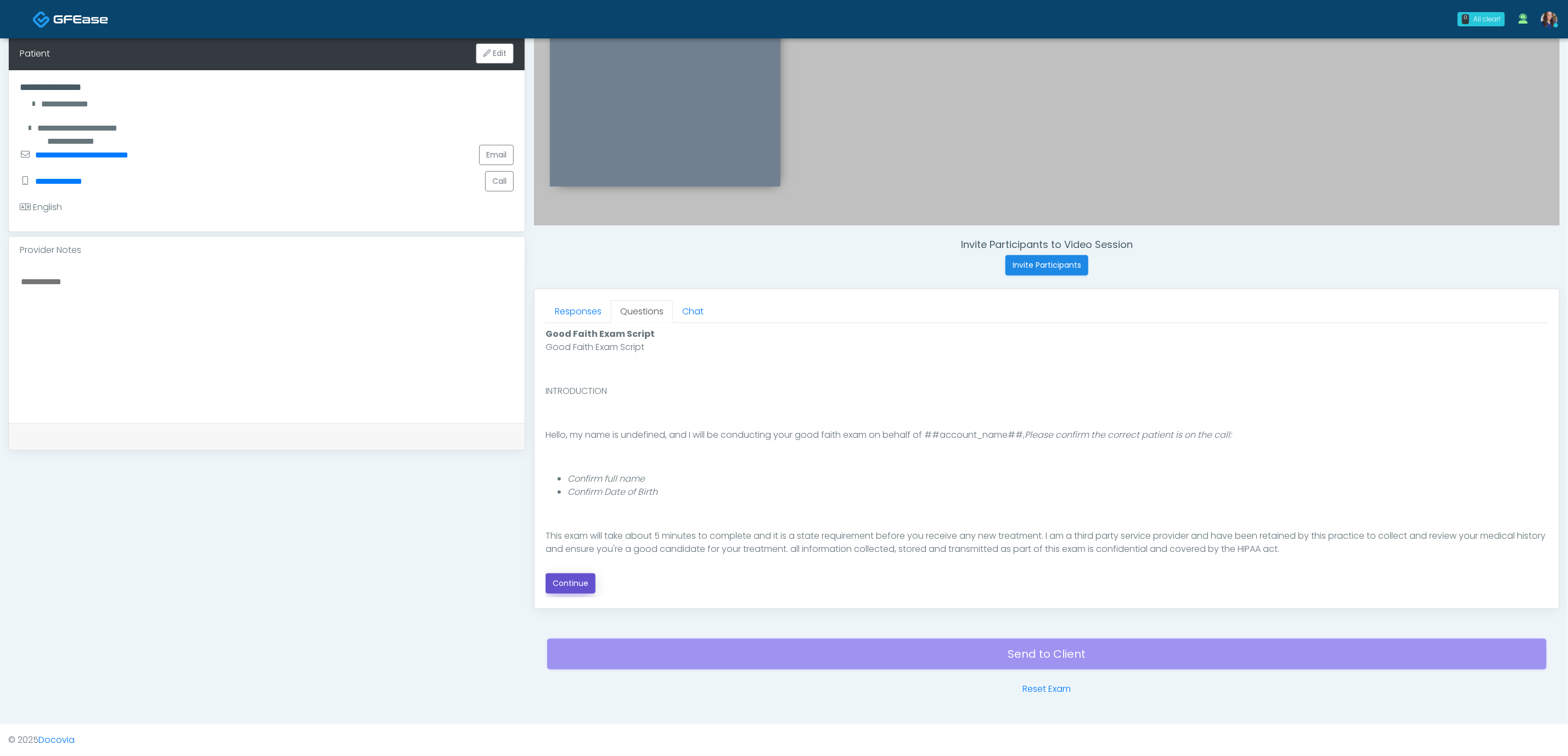
drag, startPoint x: 562, startPoint y: 580, endPoint x: 588, endPoint y: 570, distance: 27.9
click at [563, 580] on button "Continue" at bounding box center [570, 583] width 50 height 20
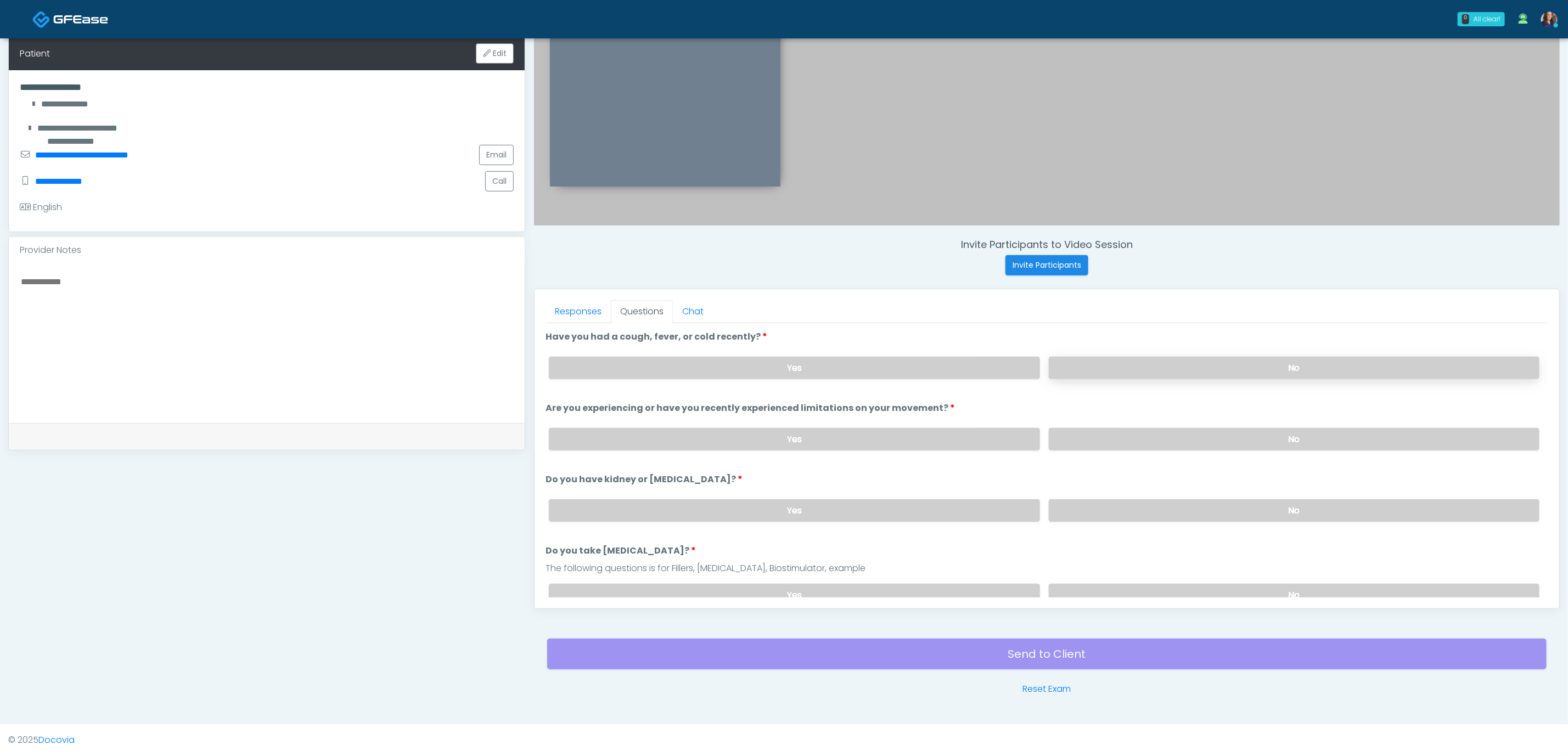
click at [1184, 361] on label "No" at bounding box center [1295, 368] width 491 height 23
drag, startPoint x: 1177, startPoint y: 429, endPoint x: 1180, endPoint y: 475, distance: 46.1
click at [1176, 433] on label "No" at bounding box center [1295, 440] width 491 height 23
click at [1167, 501] on label "No" at bounding box center [1295, 511] width 491 height 23
click at [1164, 588] on label "No" at bounding box center [1295, 595] width 491 height 23
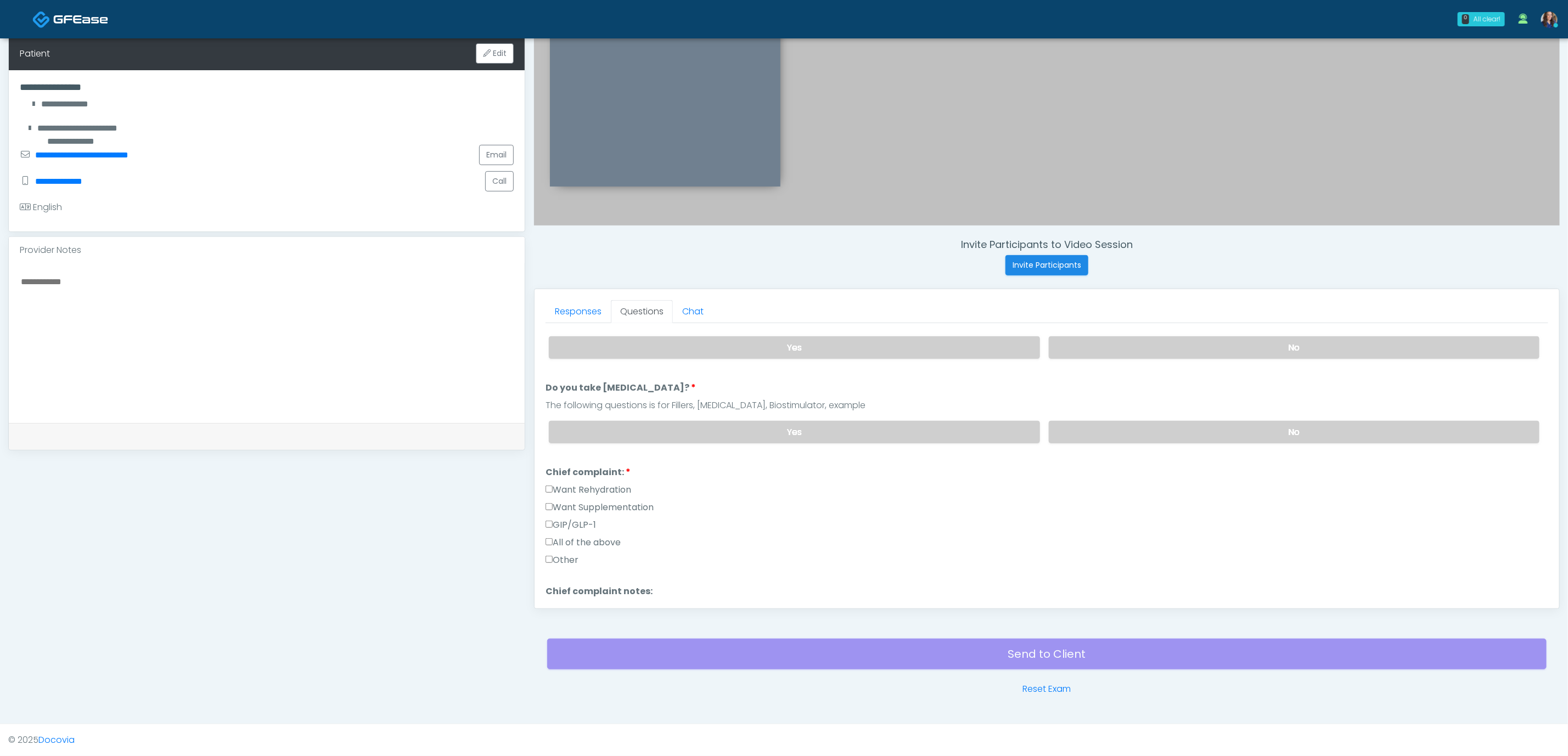
scroll to position [165, 0]
click at [596, 504] on label "Want Supplementation" at bounding box center [600, 506] width 109 height 13
click at [596, 484] on label "Want Rehydration" at bounding box center [588, 489] width 86 height 13
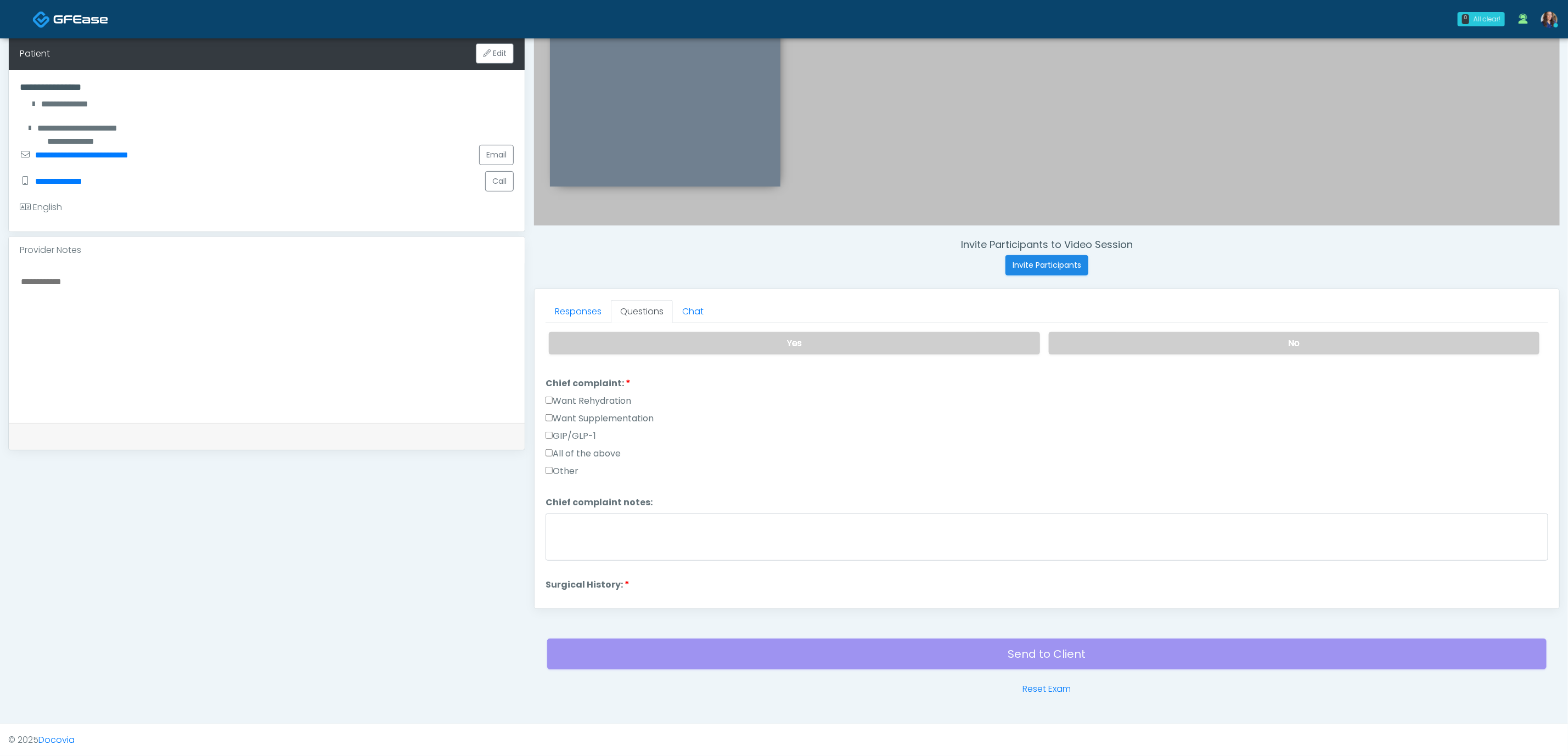
scroll to position [412, 0]
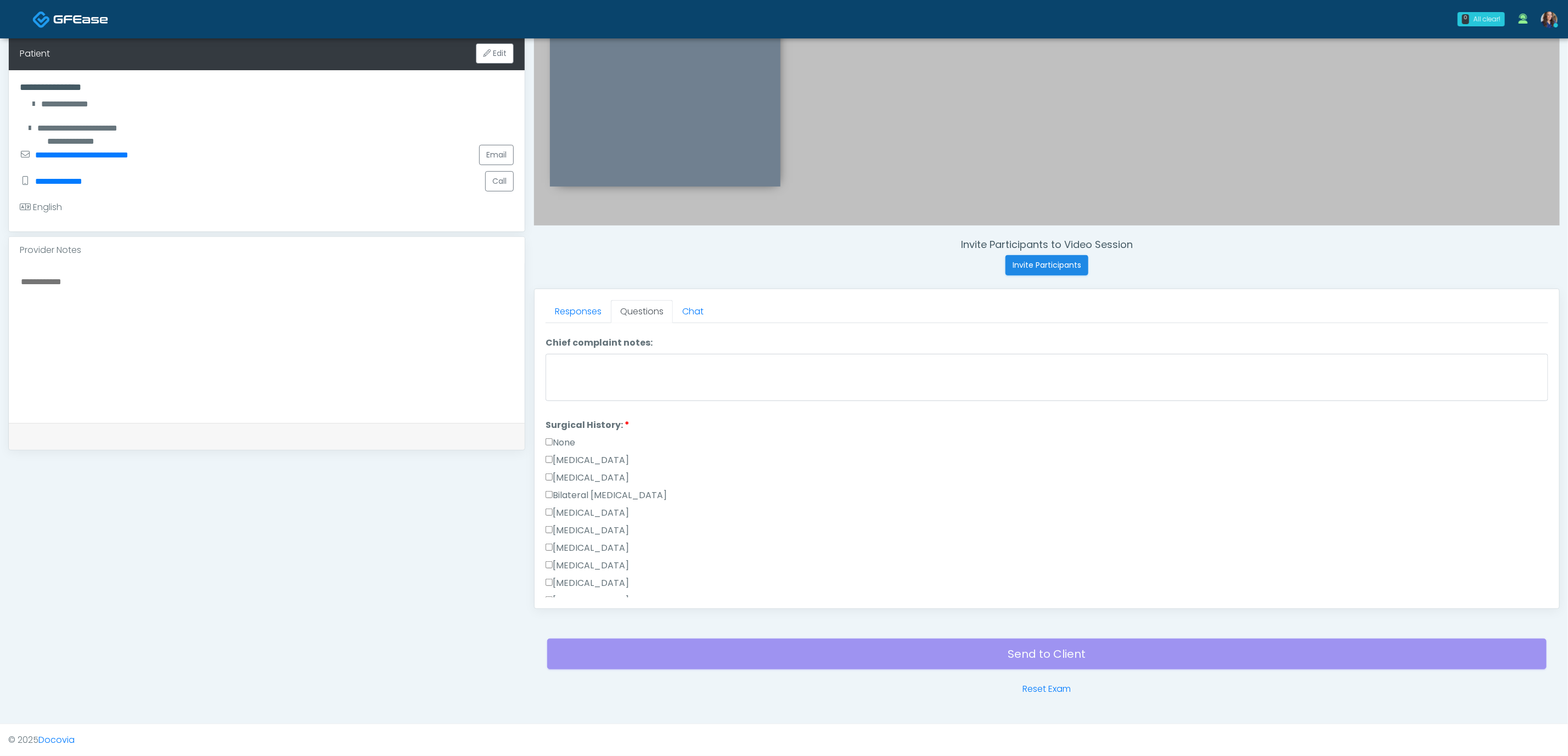
click at [561, 441] on label "None" at bounding box center [560, 443] width 29 height 13
click at [572, 595] on button "Continue" at bounding box center [570, 587] width 50 height 20
click at [595, 573] on label "All of the above" at bounding box center [583, 574] width 75 height 13
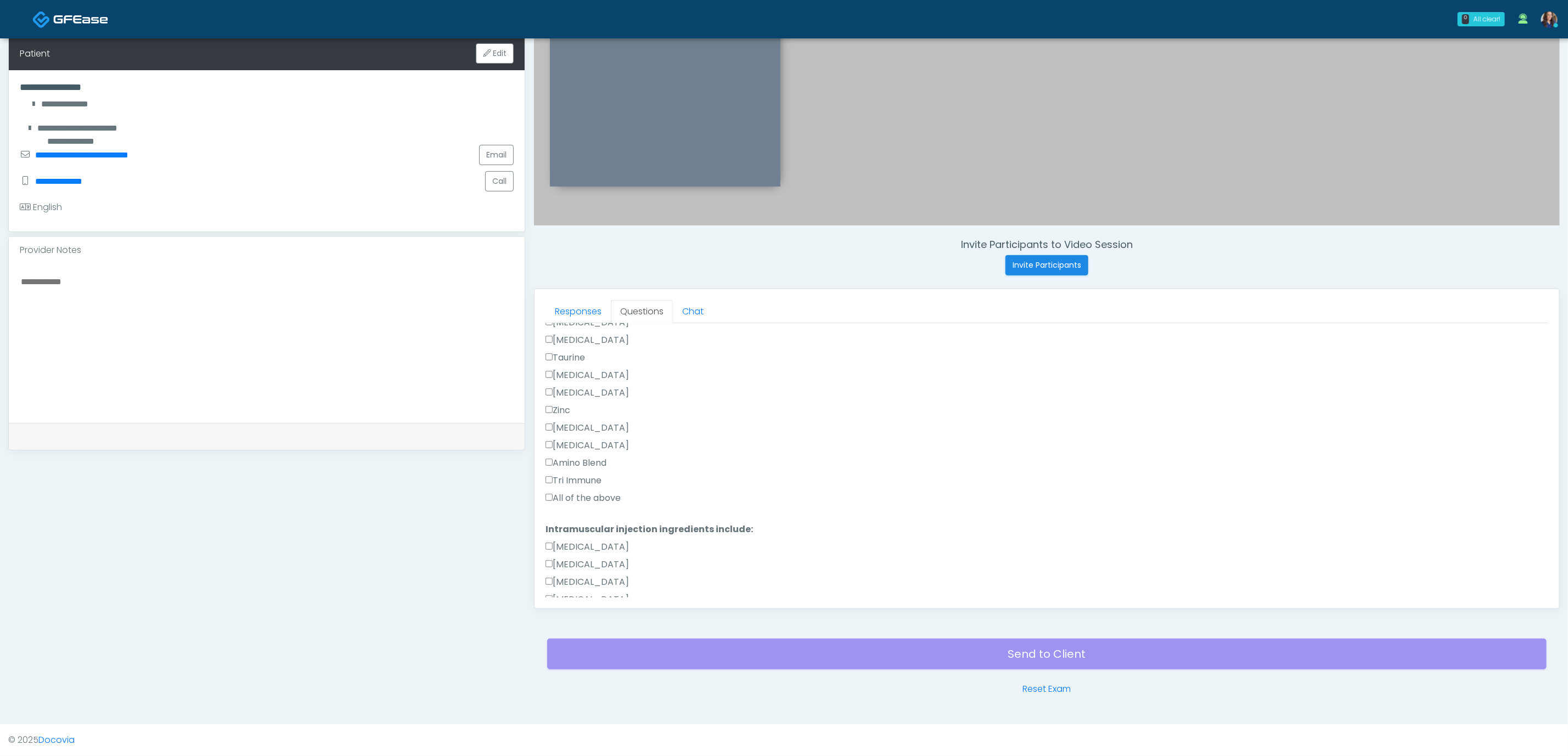
click at [572, 493] on label "All of the above" at bounding box center [583, 498] width 75 height 13
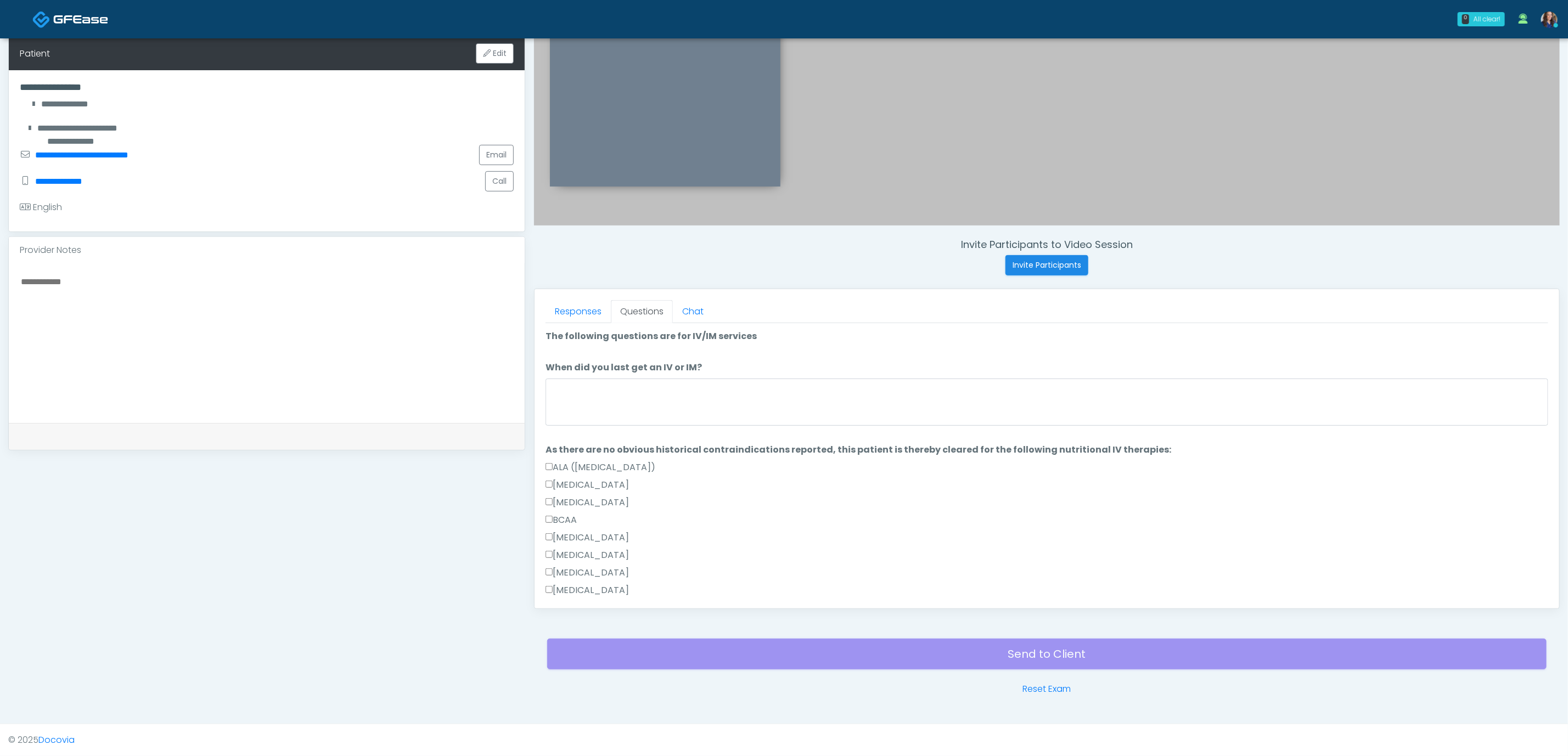
scroll to position [0, 0]
click at [669, 396] on textarea "When did you last get an IV or IM?" at bounding box center [1047, 403] width 1003 height 47
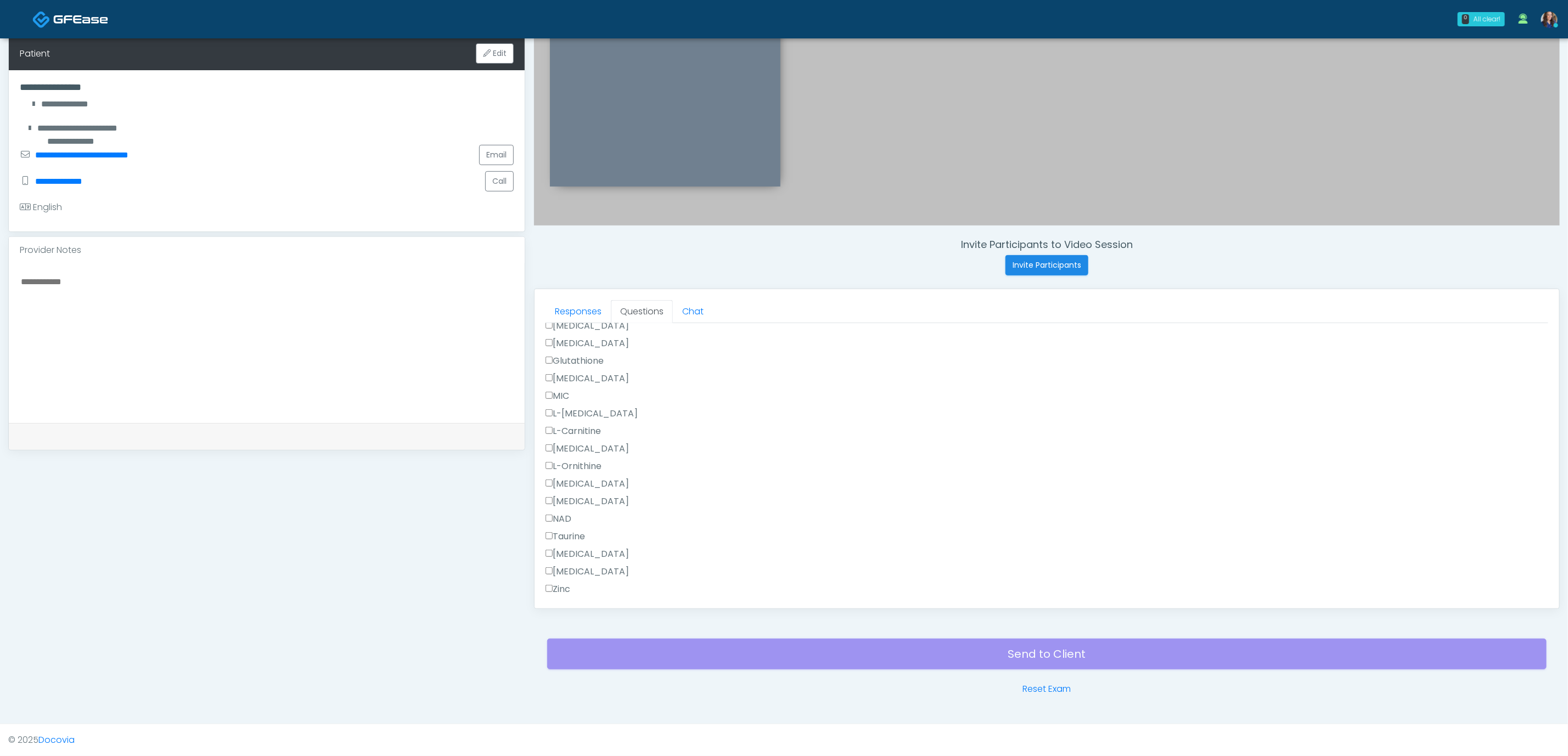
scroll to position [966, 0]
type textarea "**********"
click at [580, 581] on button "Continue" at bounding box center [570, 587] width 50 height 20
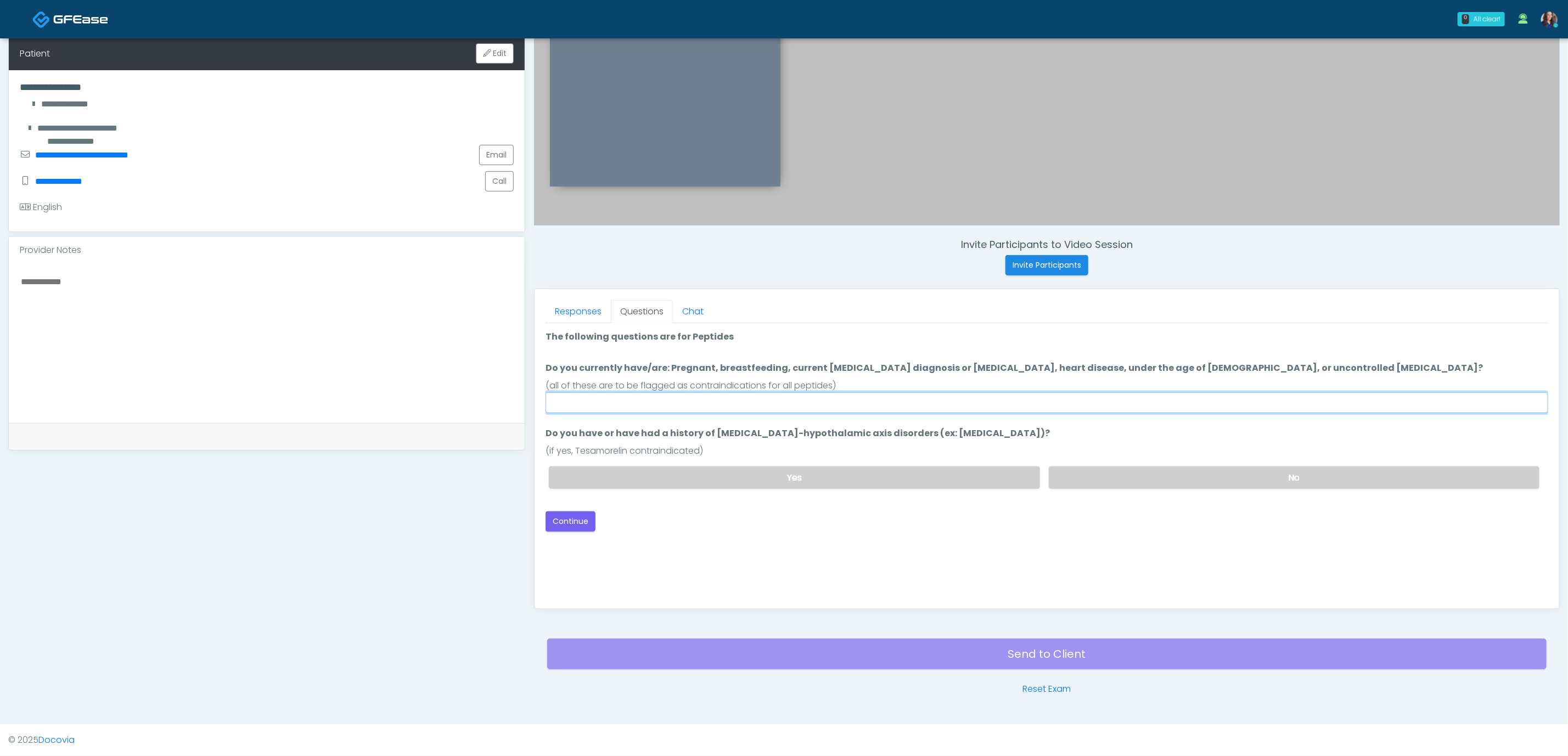
click at [899, 392] on input "Do you currently have/are: Pregnant, breastfeeding, current cancer diagnosis or…" at bounding box center [1047, 403] width 1003 height 21
type input "*"
type input "**"
click at [1147, 473] on label "No" at bounding box center [1295, 478] width 491 height 23
click at [566, 518] on button "Continue" at bounding box center [570, 521] width 50 height 20
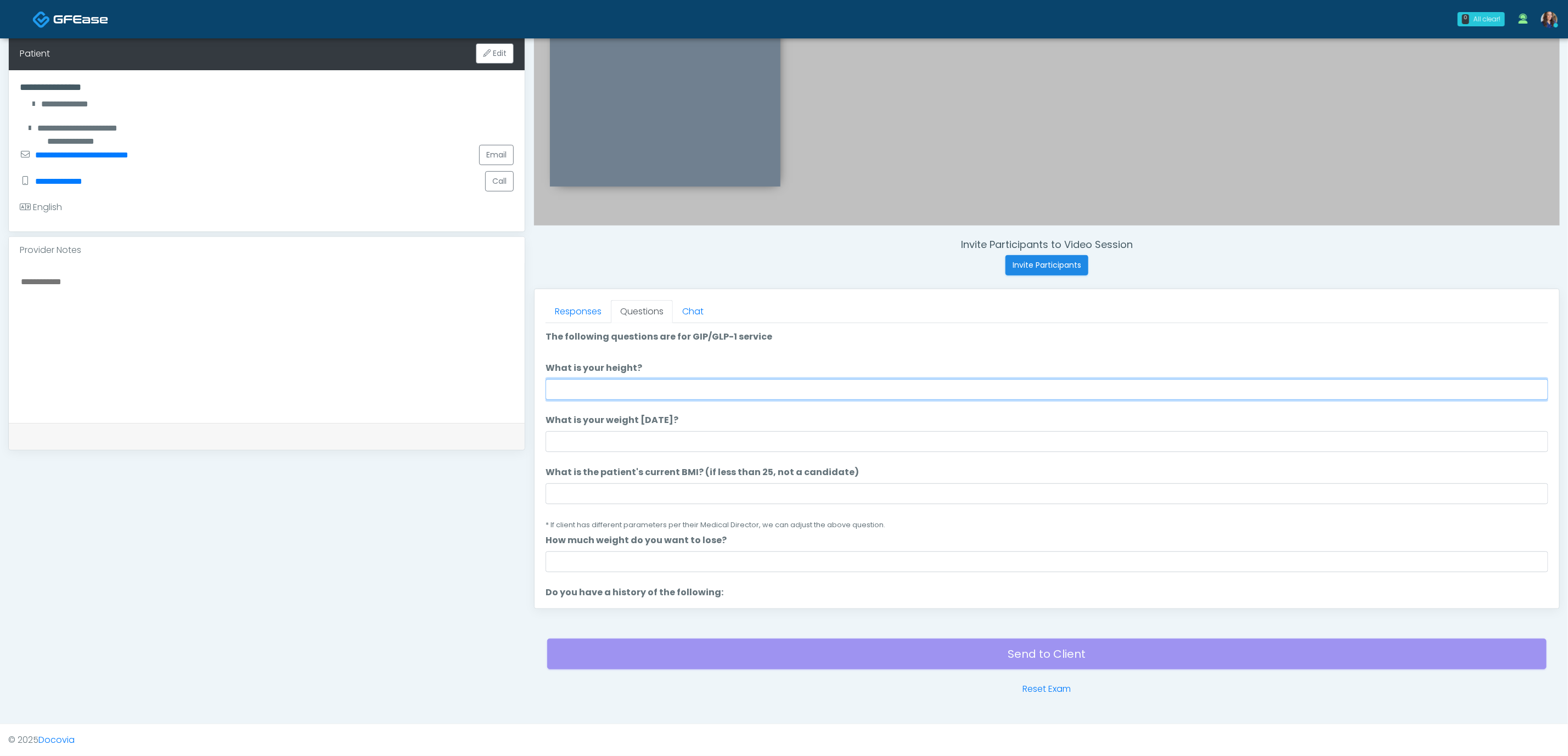
click at [1056, 394] on input "What is your height?" at bounding box center [1047, 390] width 1003 height 21
type input "*****"
click at [905, 451] on input "What is your weight [DATE]?" at bounding box center [1047, 442] width 1003 height 21
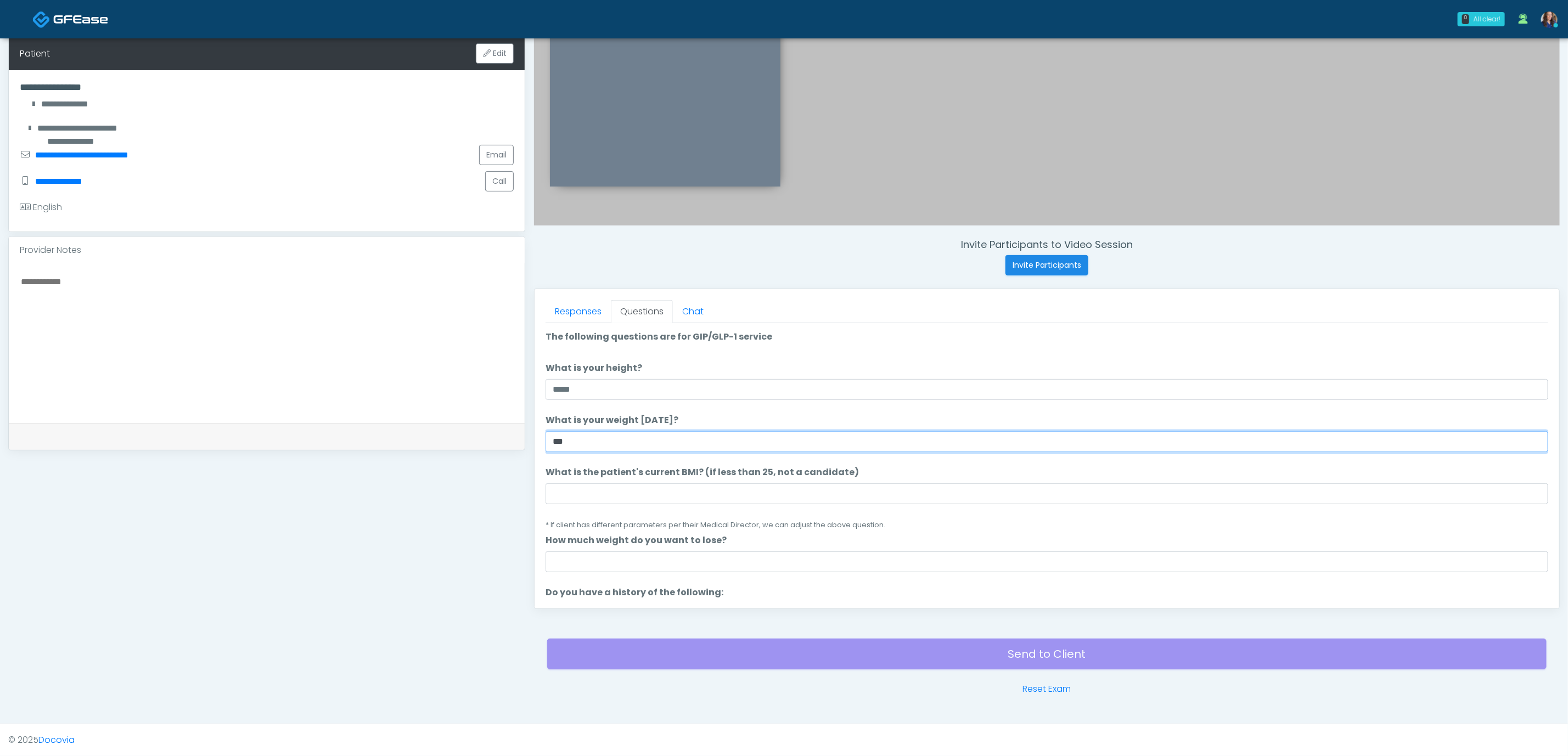
type input "***"
click at [620, 488] on input "What is the patient's current BMI? (if less than 25, not a candidate)" at bounding box center [1047, 494] width 1003 height 21
paste input "****"
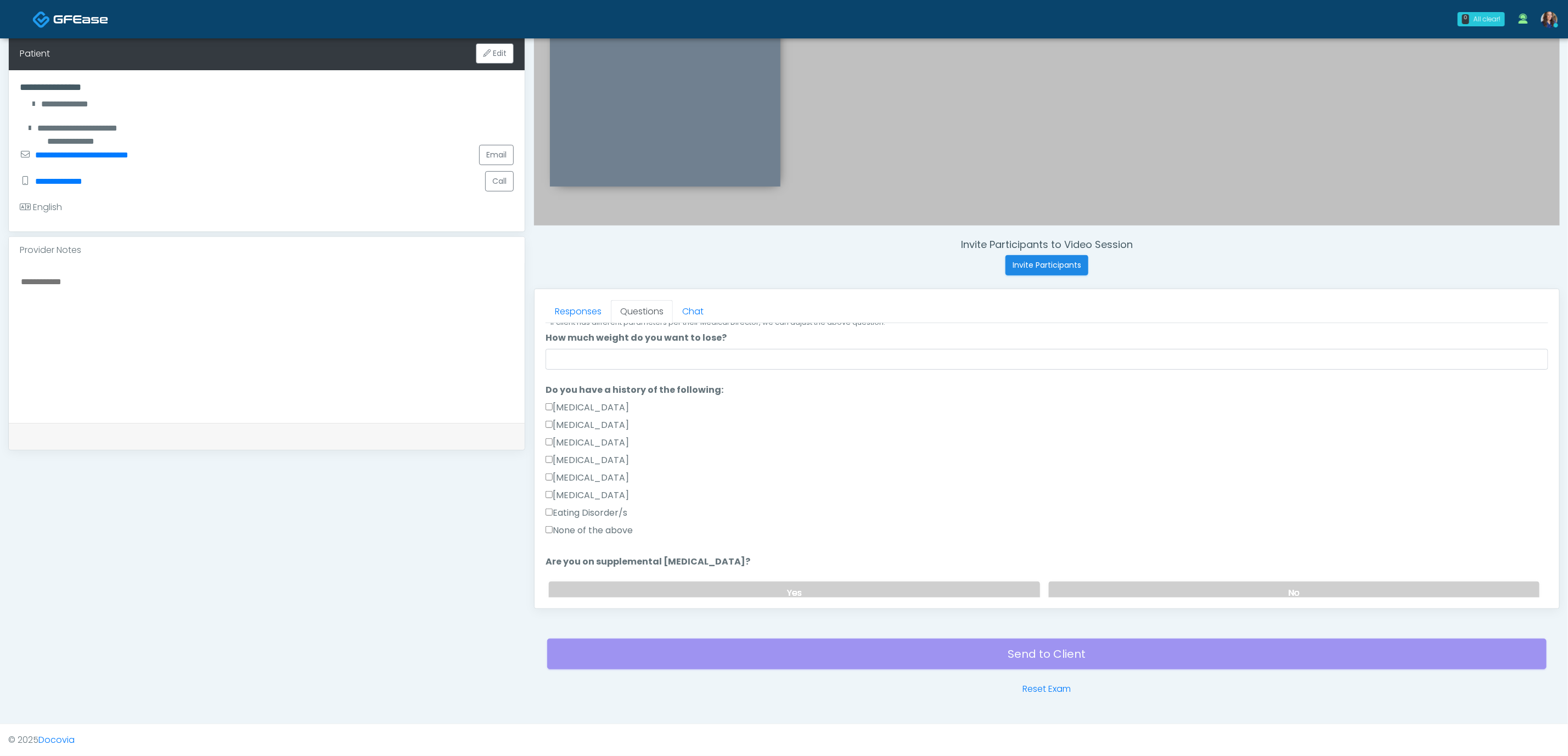
scroll to position [329, 0]
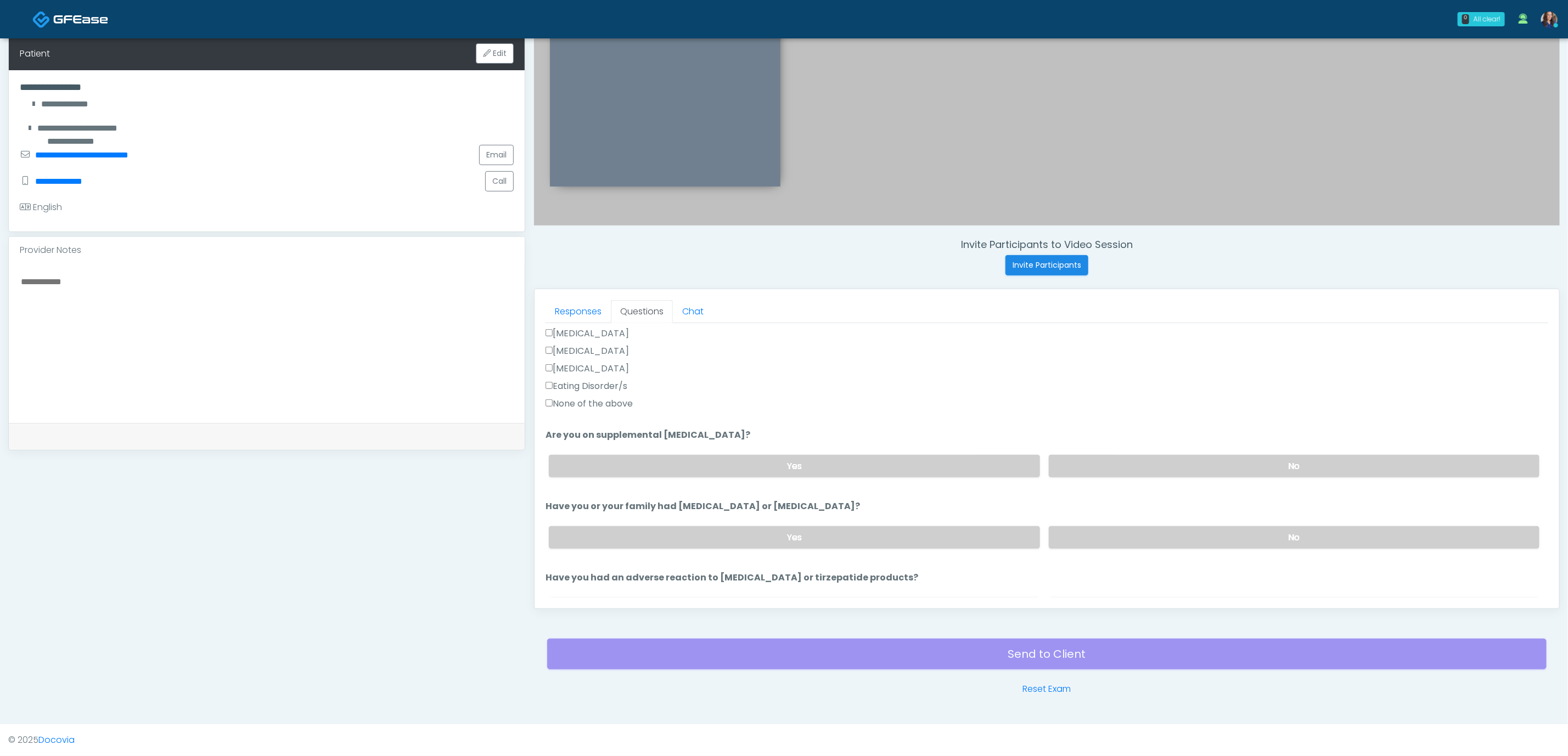
type input "****"
click at [585, 399] on label "None of the above" at bounding box center [589, 404] width 87 height 13
click at [1110, 468] on label "No" at bounding box center [1295, 466] width 491 height 23
click at [1100, 541] on label "No" at bounding box center [1295, 537] width 491 height 23
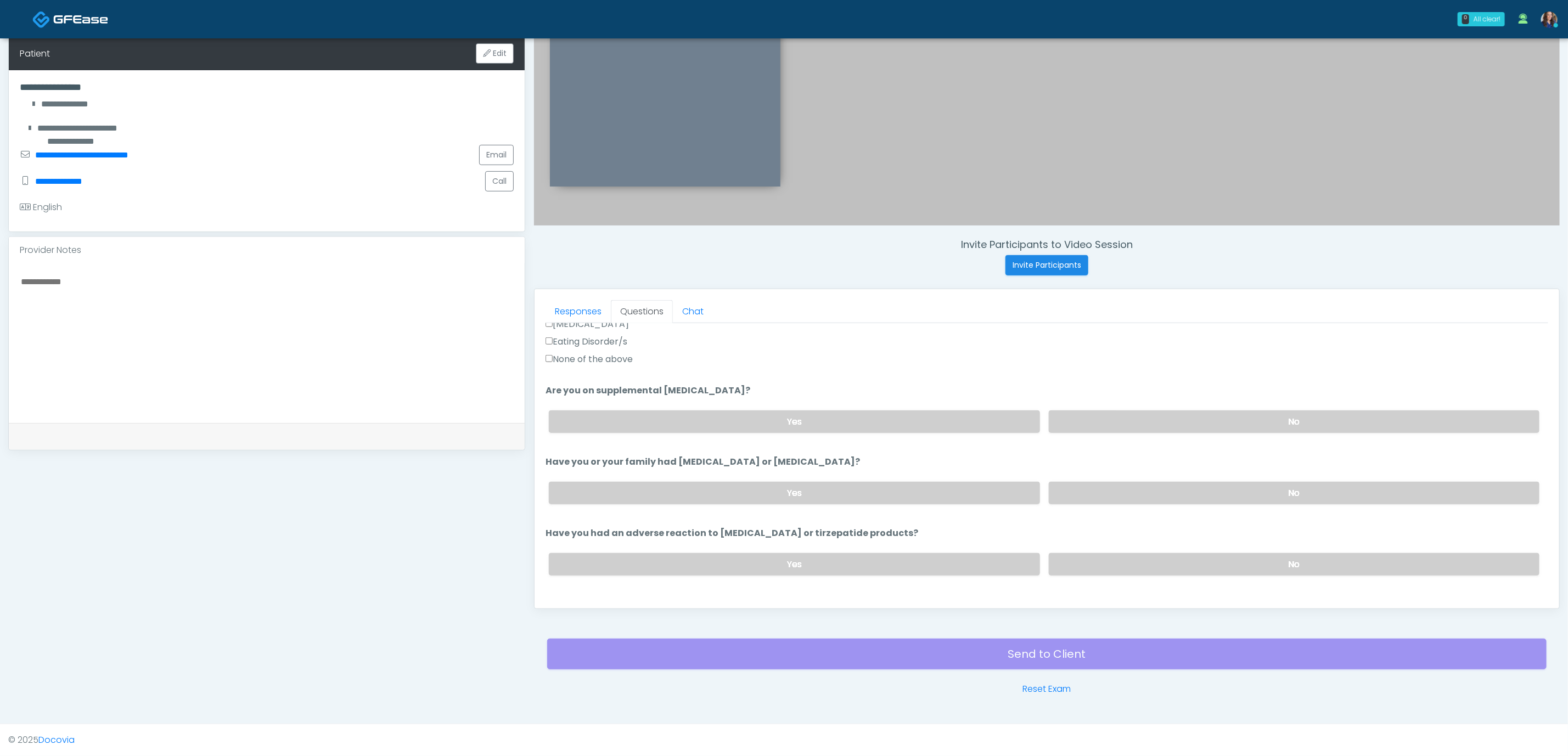
scroll to position [412, 0]
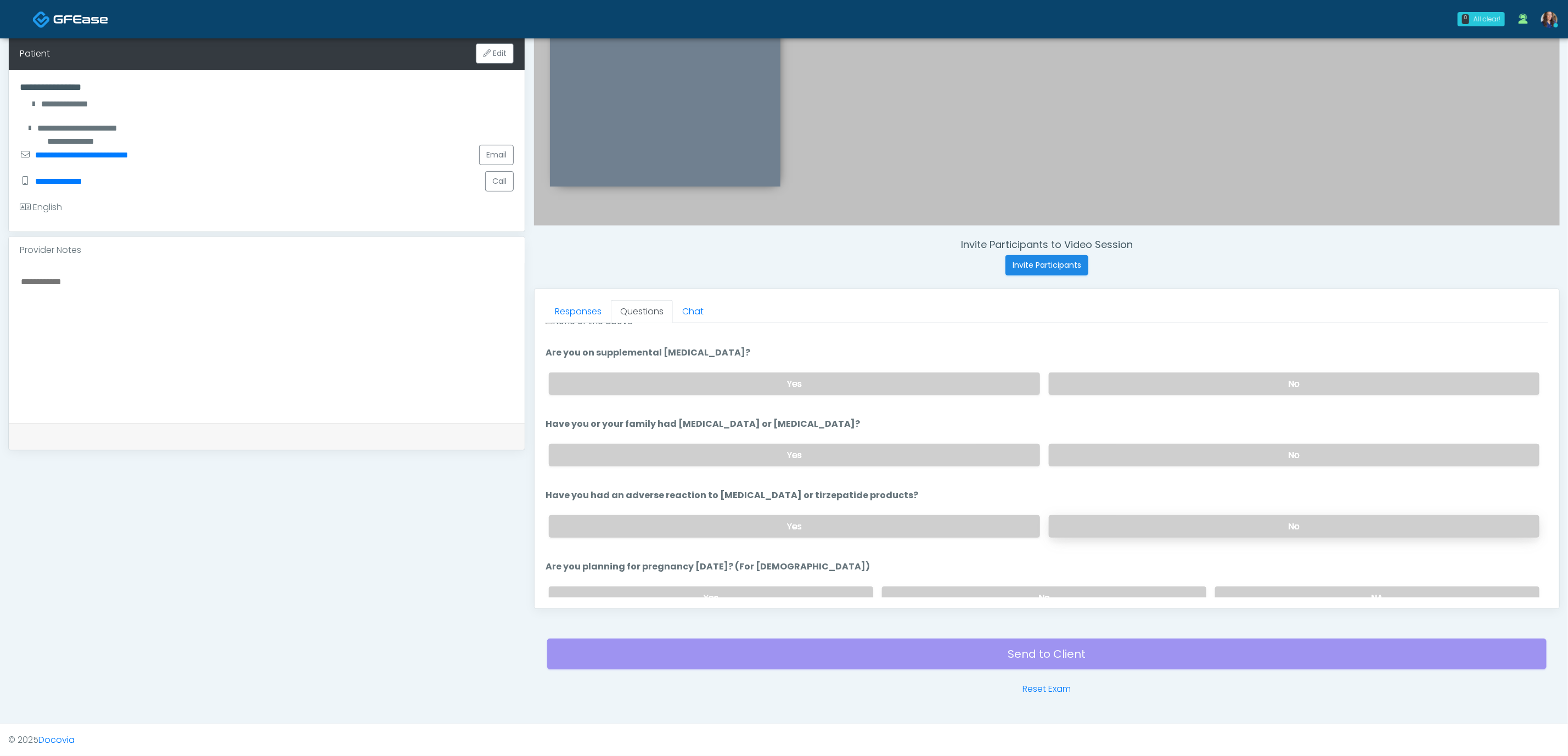
click at [1180, 524] on label "No" at bounding box center [1295, 527] width 491 height 23
drag, startPoint x: 1120, startPoint y: 588, endPoint x: 1132, endPoint y: 580, distance: 14.4
click at [1120, 588] on label "No" at bounding box center [1044, 598] width 325 height 23
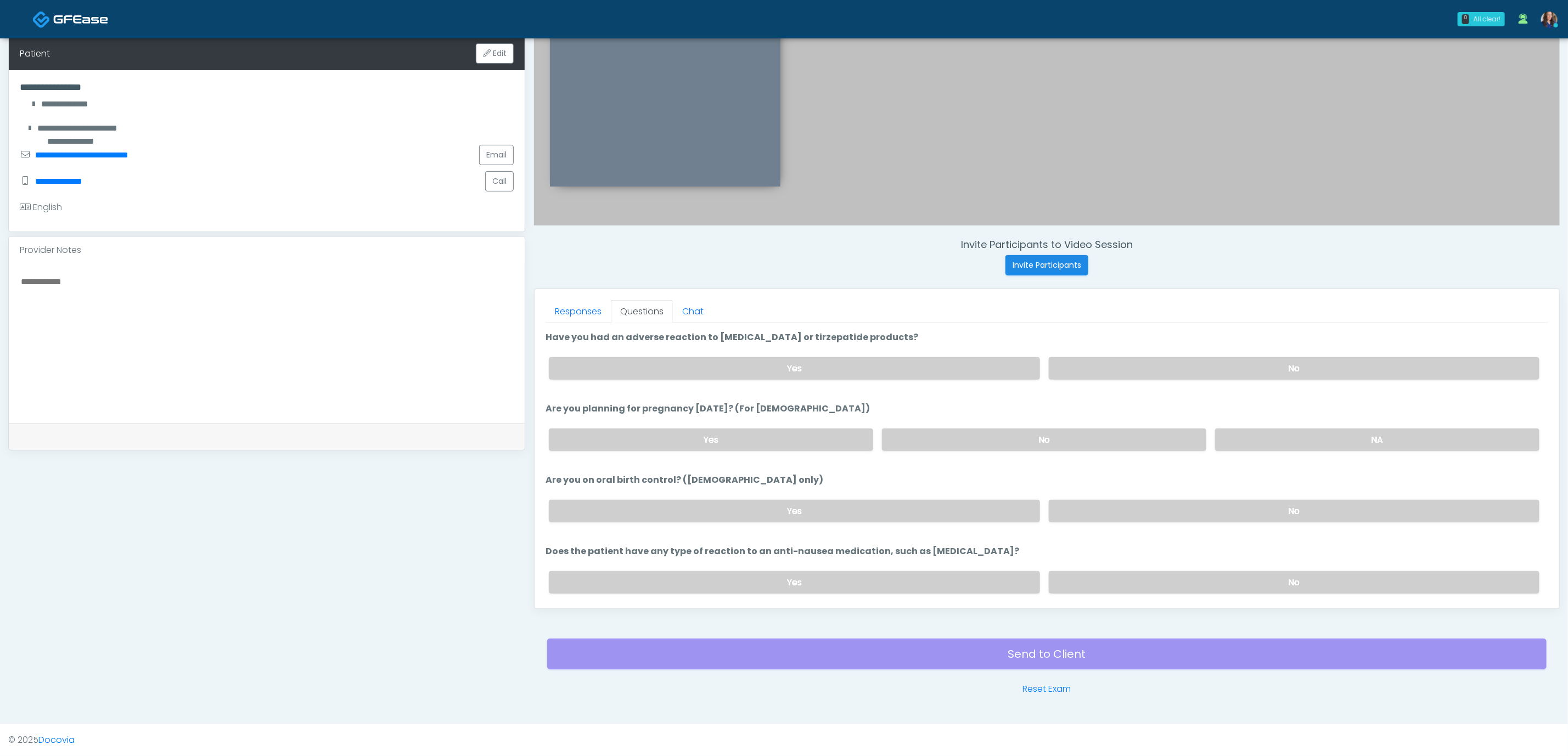
scroll to position [577, 0]
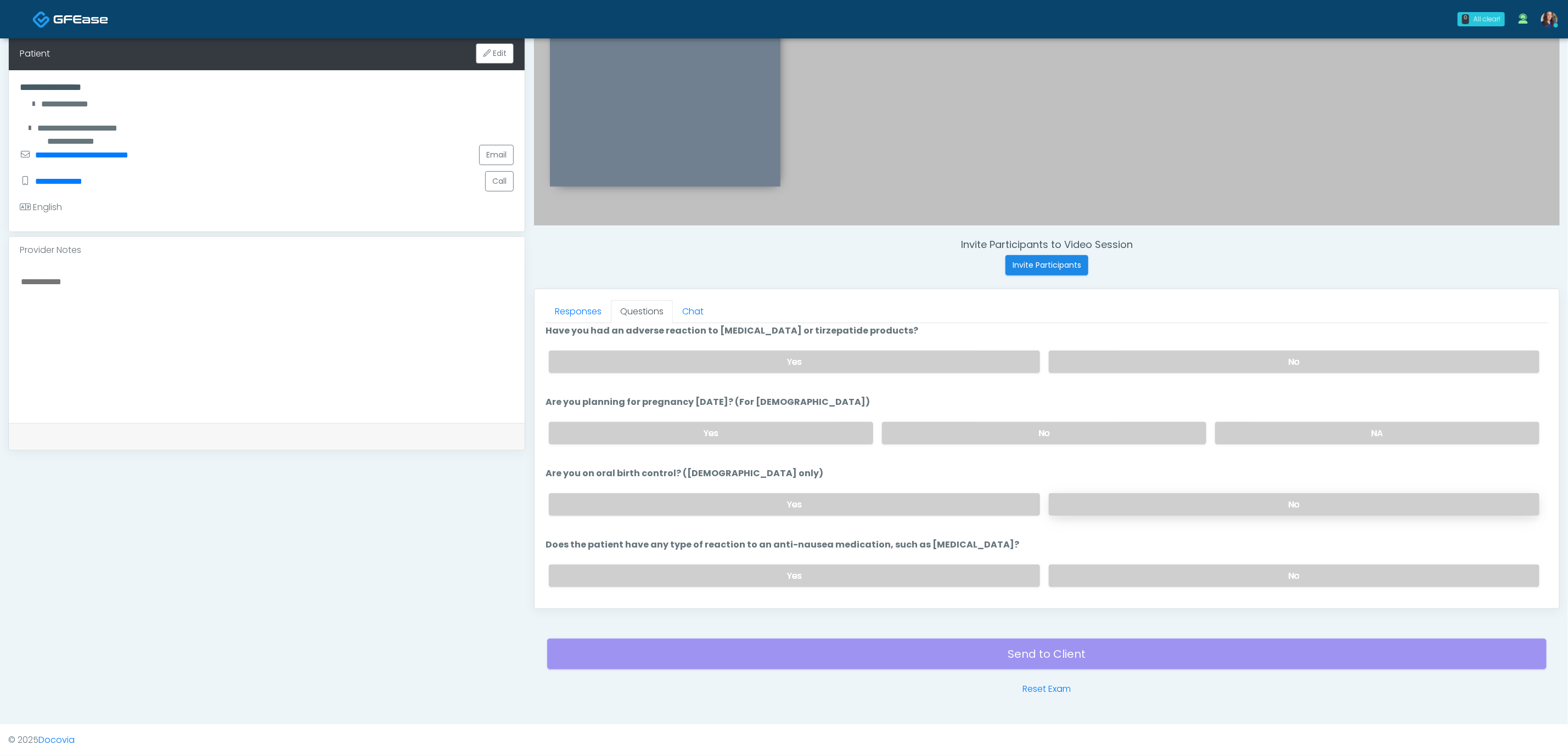
drag, startPoint x: 1204, startPoint y: 480, endPoint x: 1209, endPoint y: 506, distance: 26.5
click at [1206, 480] on li "Are you on oral birth control? (females only) Are you on oral birth control? (f…" at bounding box center [1047, 496] width 1003 height 58
click at [1209, 502] on label "No" at bounding box center [1295, 505] width 491 height 23
click at [1199, 578] on label "No" at bounding box center [1295, 576] width 491 height 23
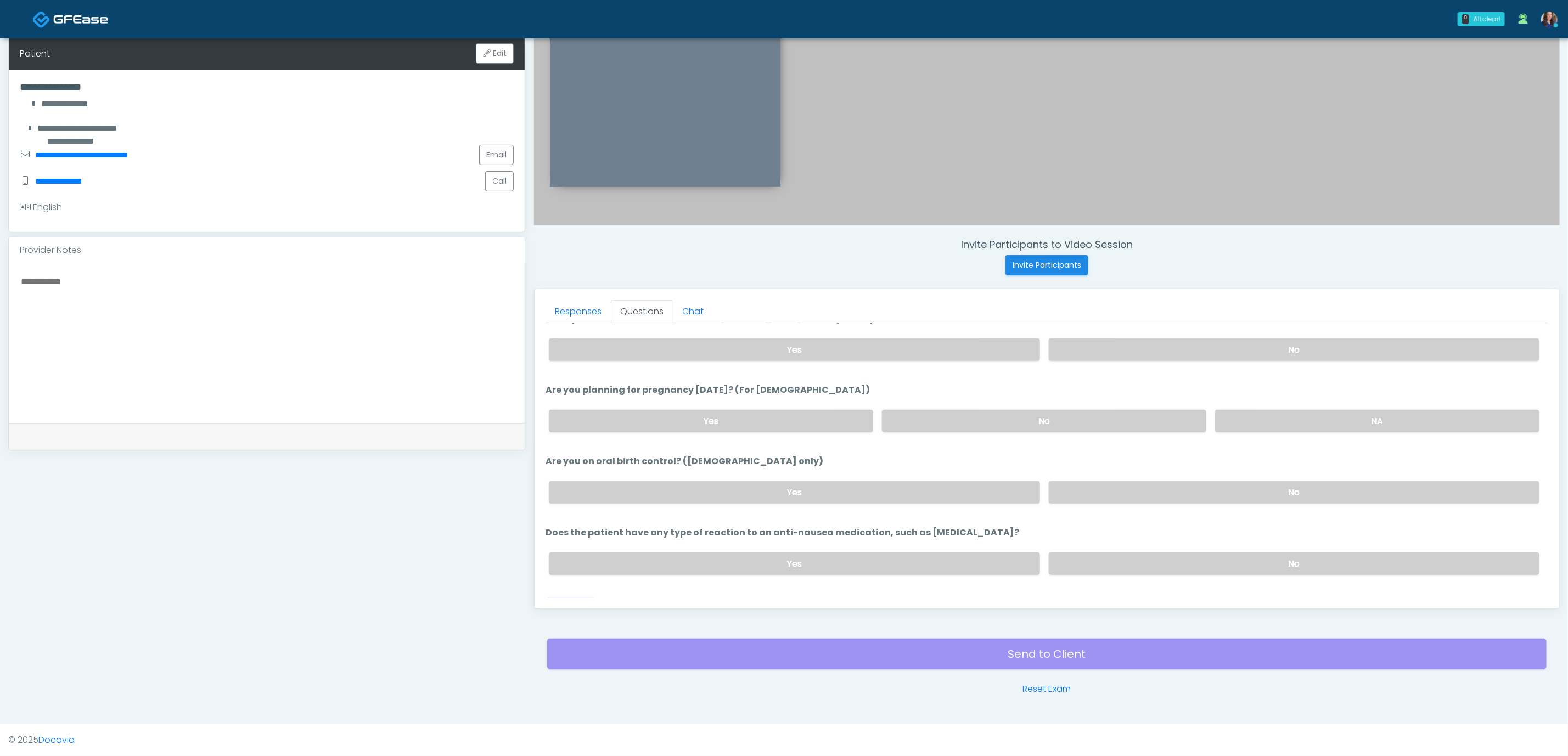
scroll to position [609, 0]
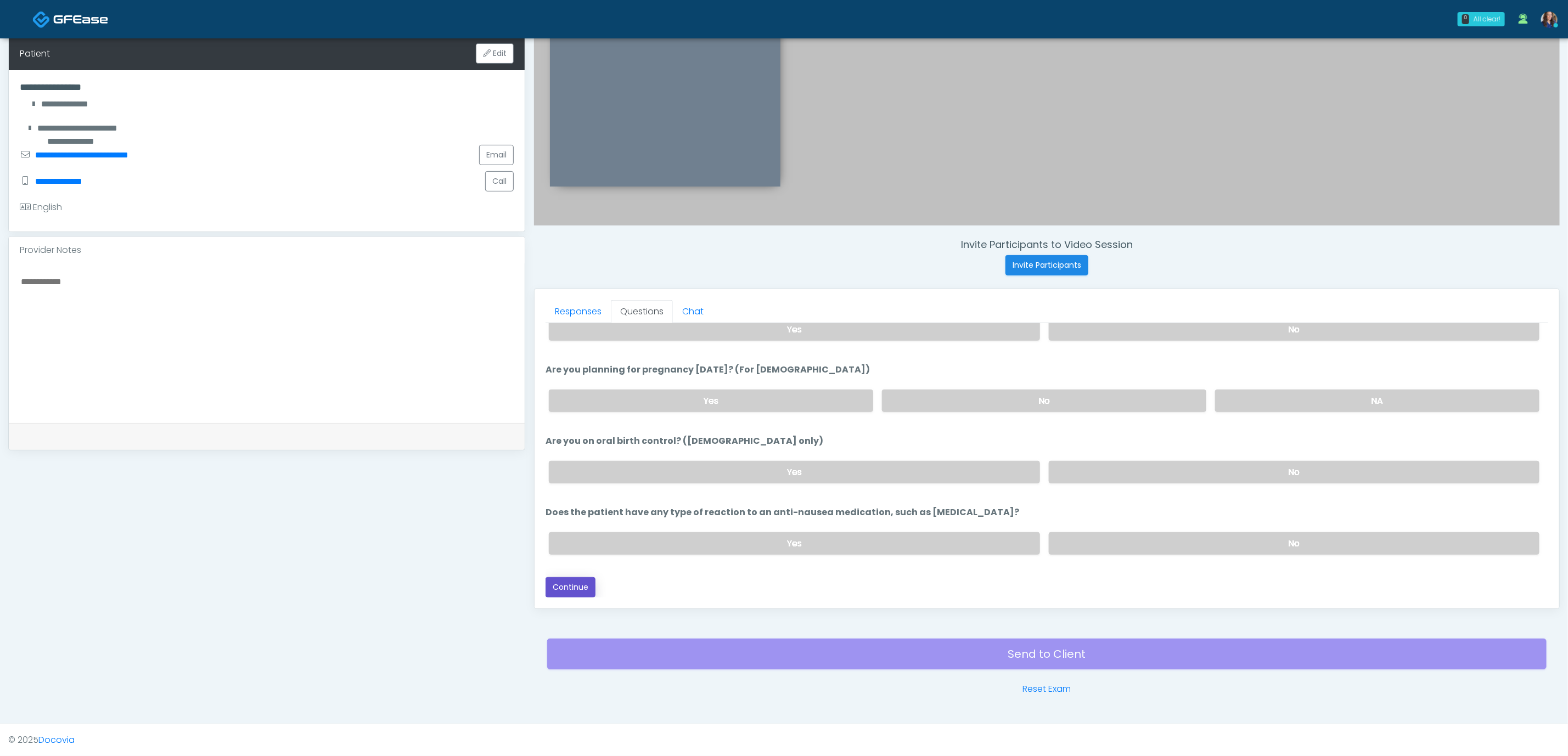
click at [574, 583] on button "Continue" at bounding box center [570, 587] width 50 height 20
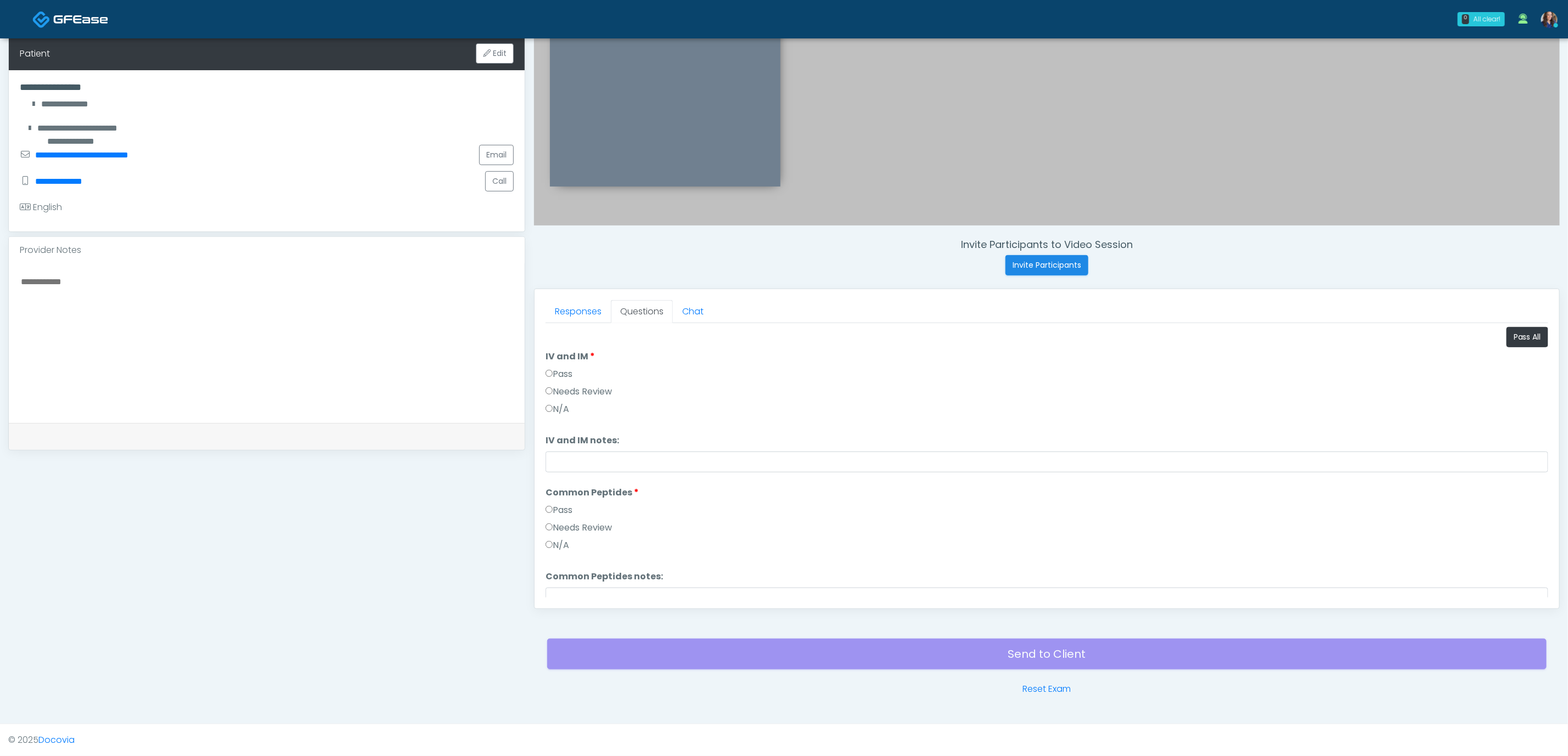
scroll to position [0, 0]
drag, startPoint x: 1503, startPoint y: 331, endPoint x: 1214, endPoint y: 455, distance: 314.5
click at [1507, 331] on button "Pass All" at bounding box center [1527, 338] width 42 height 20
click at [577, 588] on button "Continue" at bounding box center [570, 587] width 50 height 20
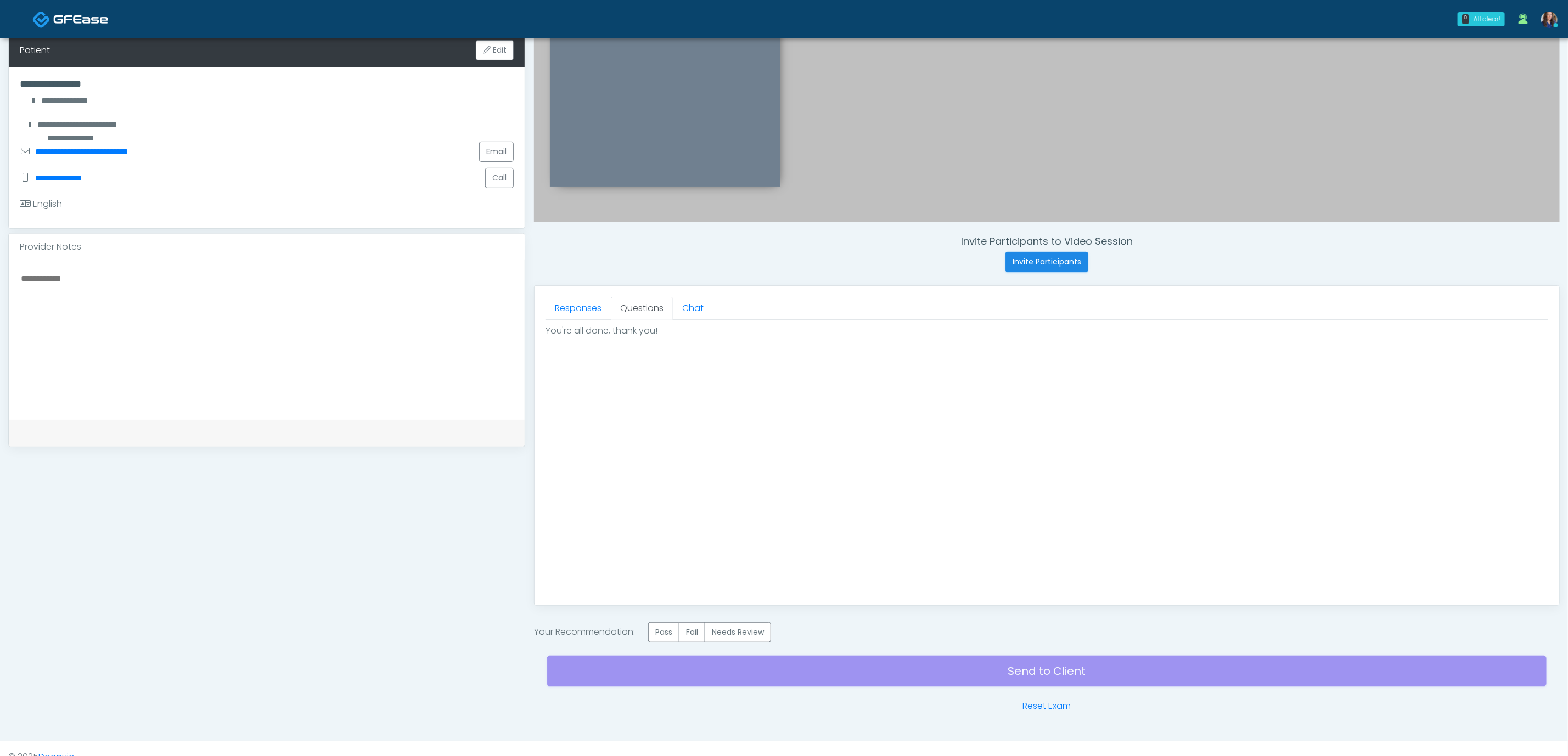
scroll to position [0, 0]
click at [666, 637] on label "Pass" at bounding box center [664, 632] width 31 height 20
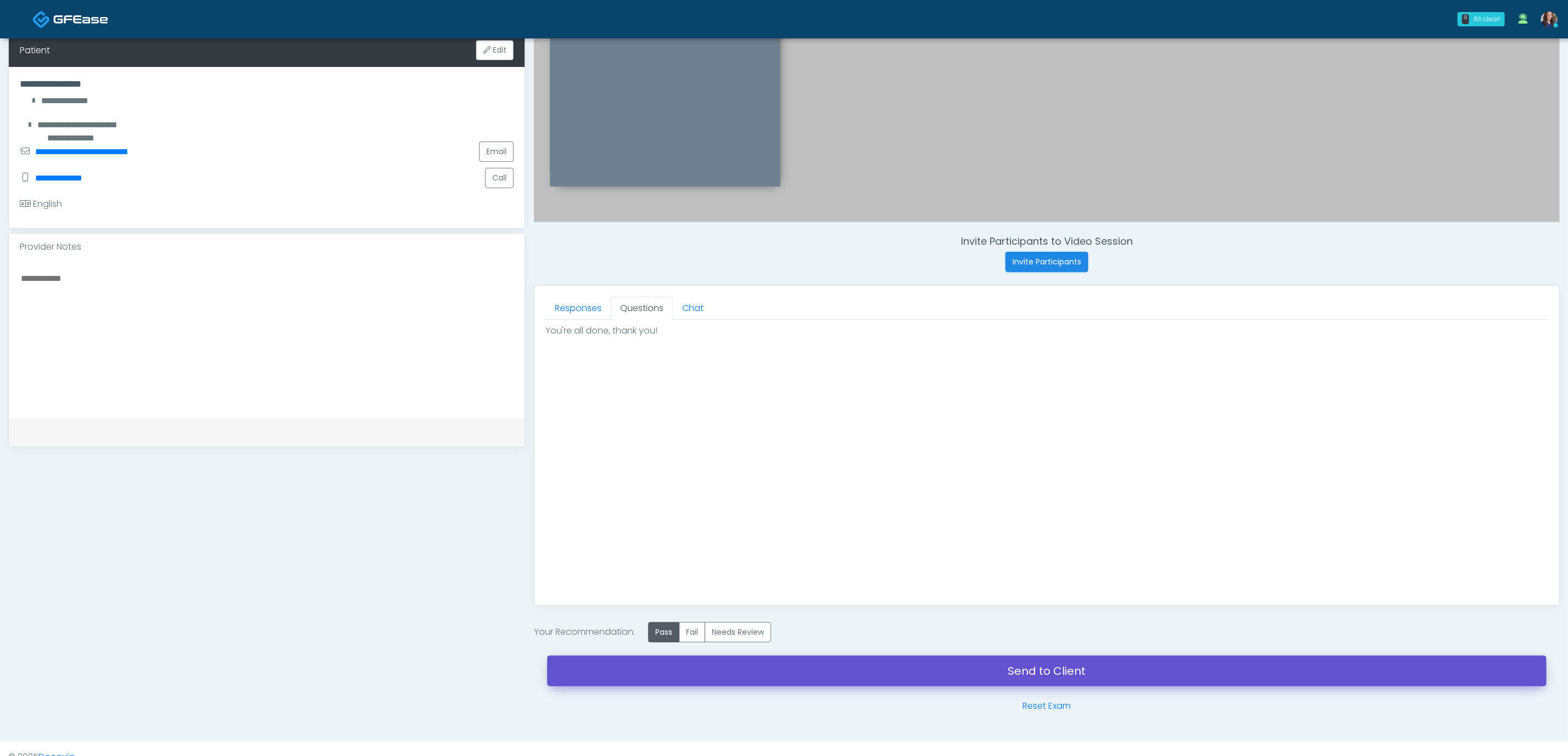
click at [905, 672] on link "Send to Client" at bounding box center [1047, 671] width 999 height 31
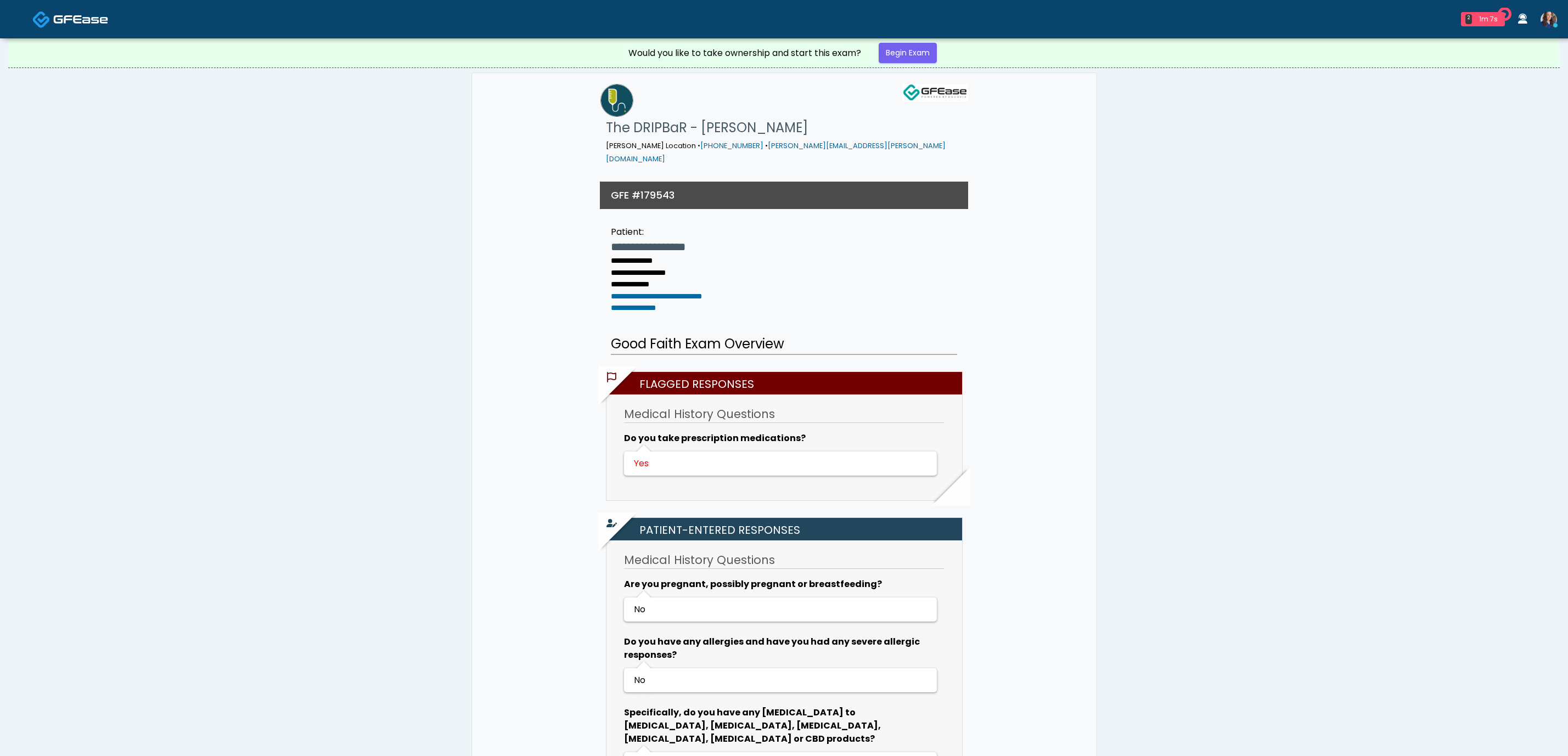
click at [911, 53] on link "Begin Exam" at bounding box center [907, 52] width 58 height 20
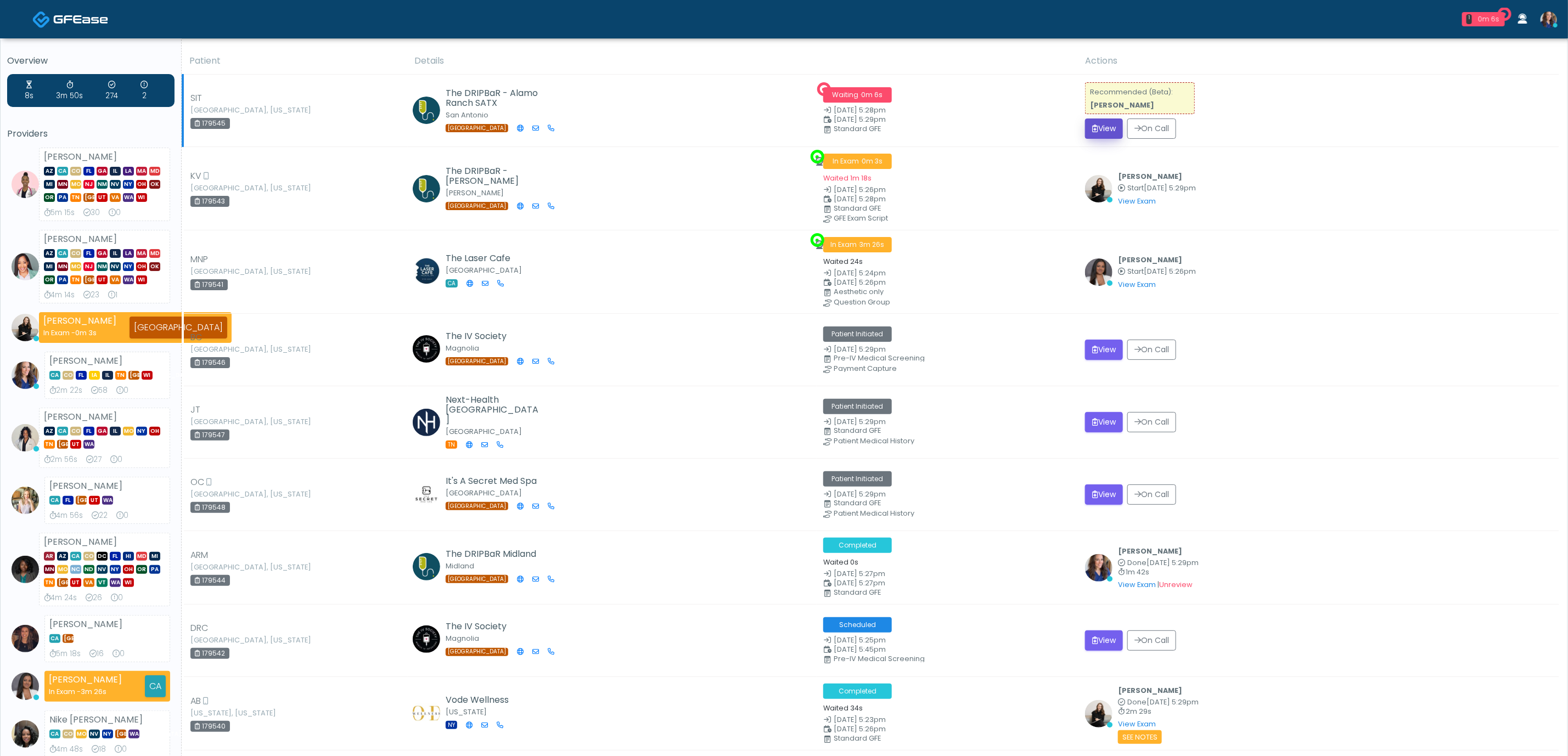
click at [1105, 130] on button "View" at bounding box center [1104, 128] width 38 height 20
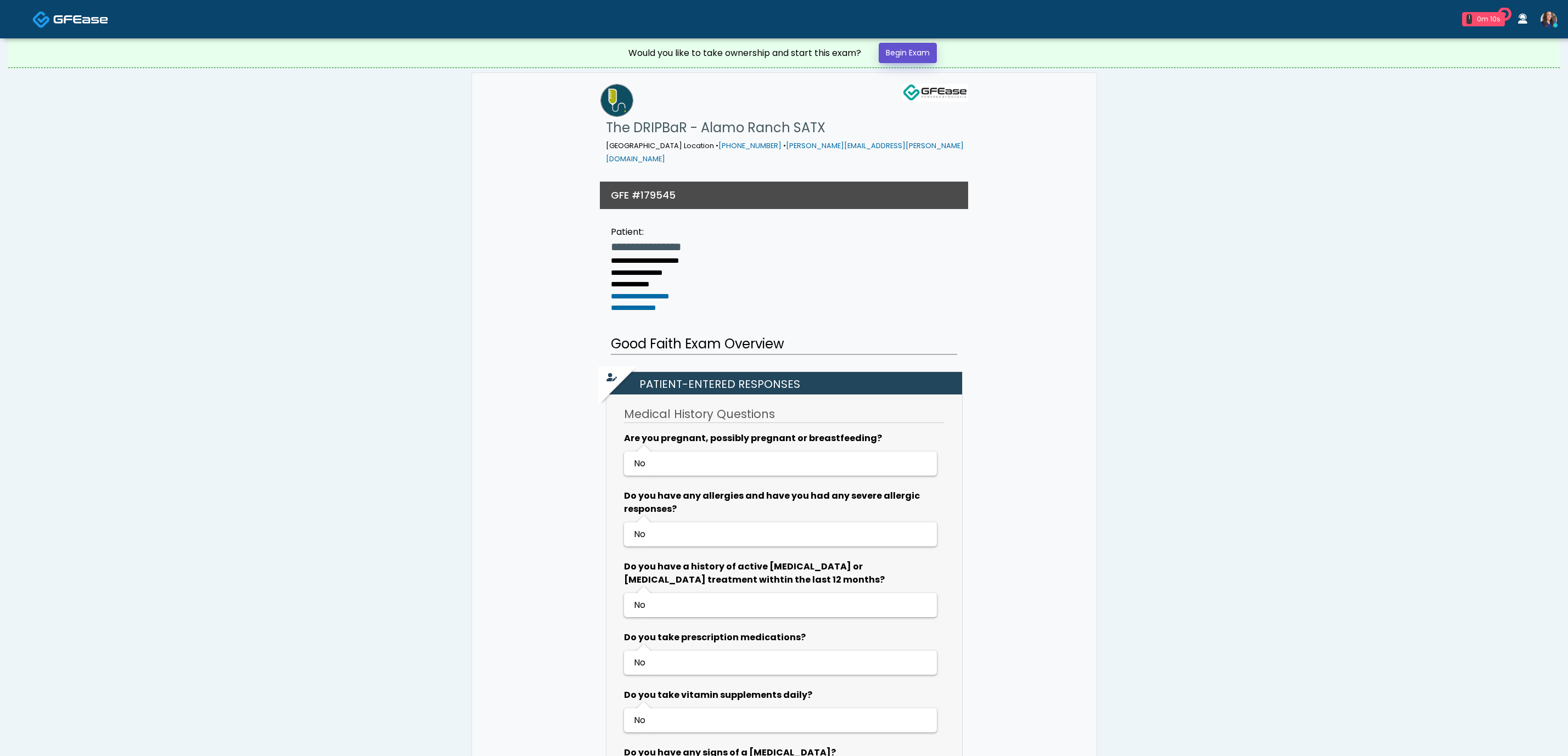
click at [925, 58] on link "Begin Exam" at bounding box center [907, 52] width 58 height 20
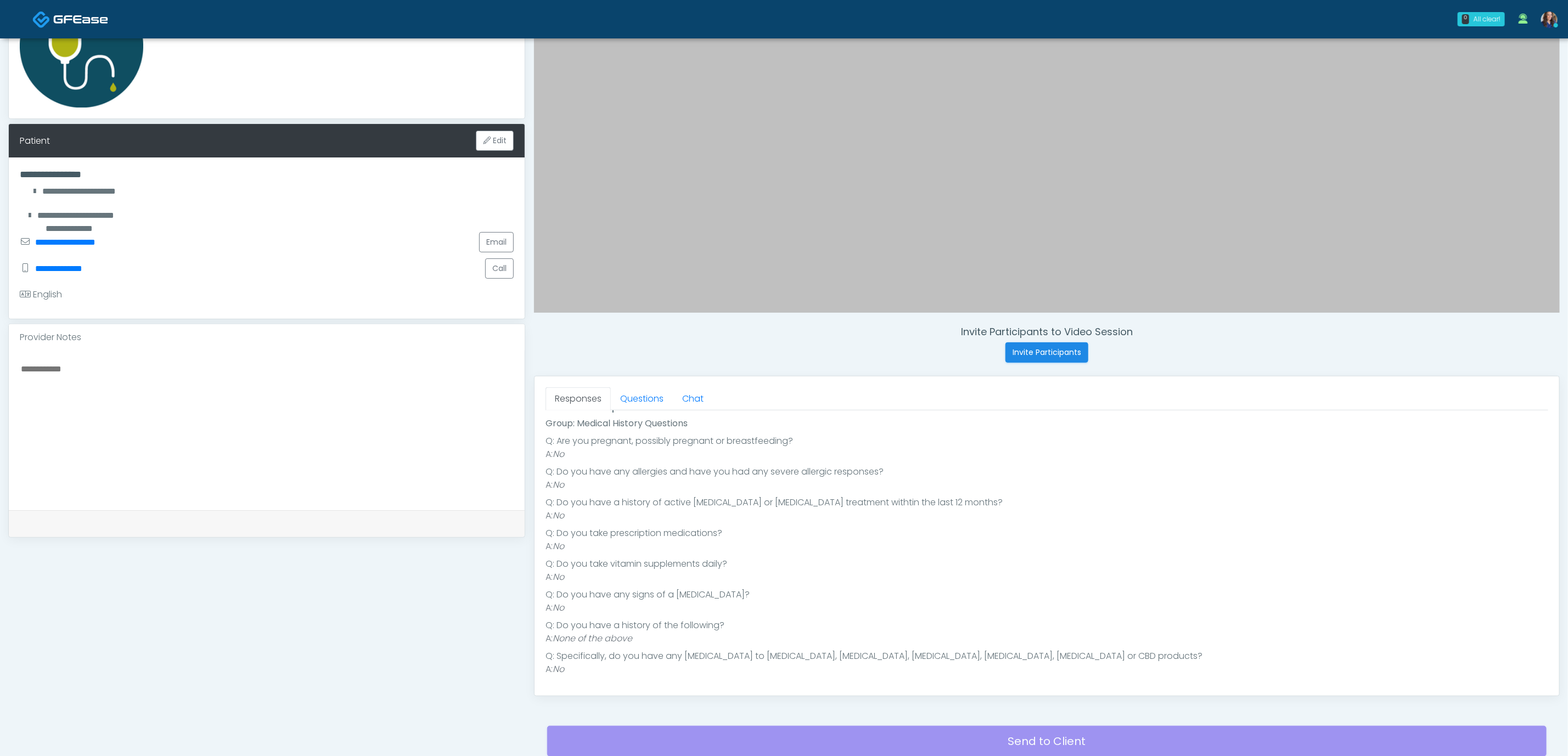
scroll to position [165, 0]
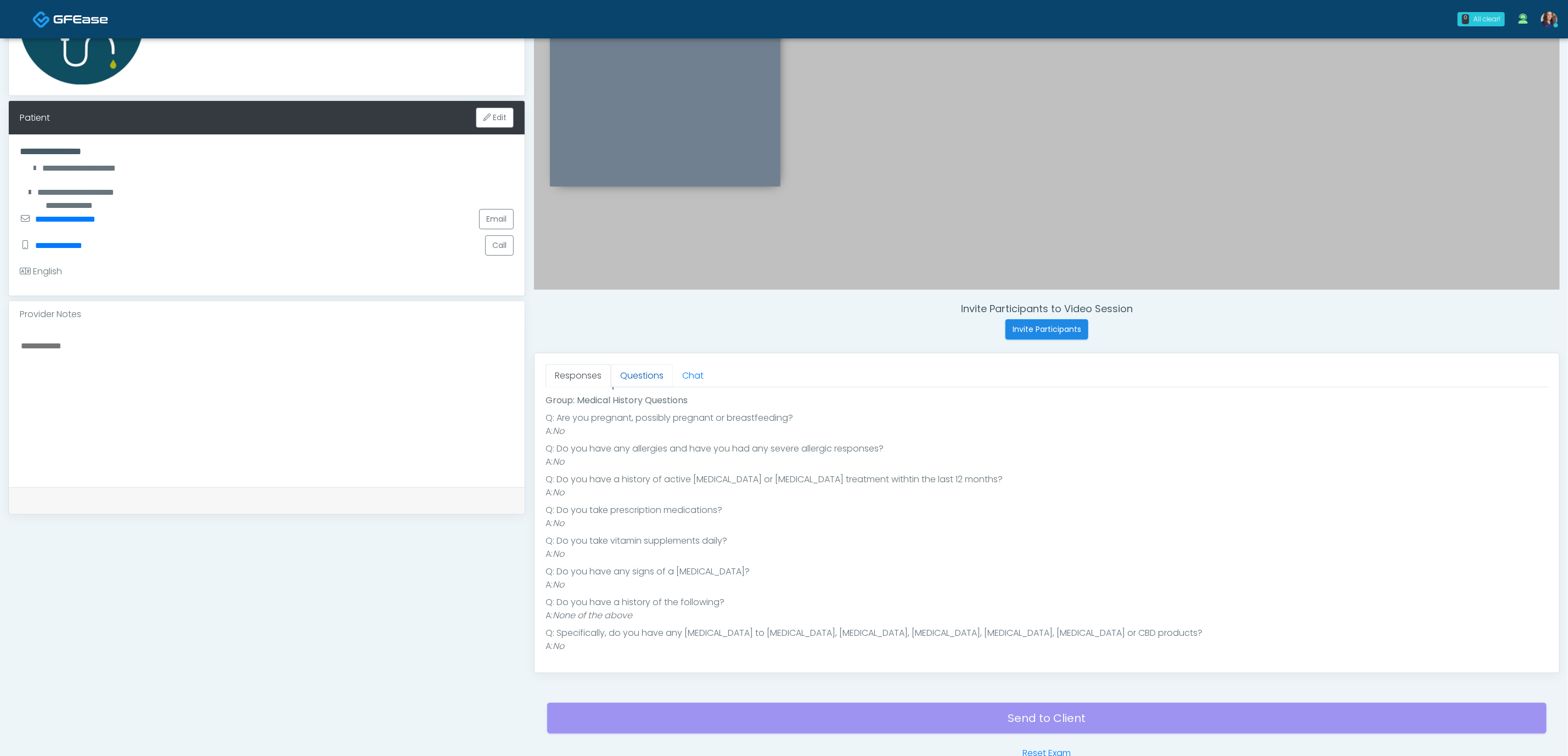
click at [645, 377] on link "Questions" at bounding box center [642, 376] width 62 height 23
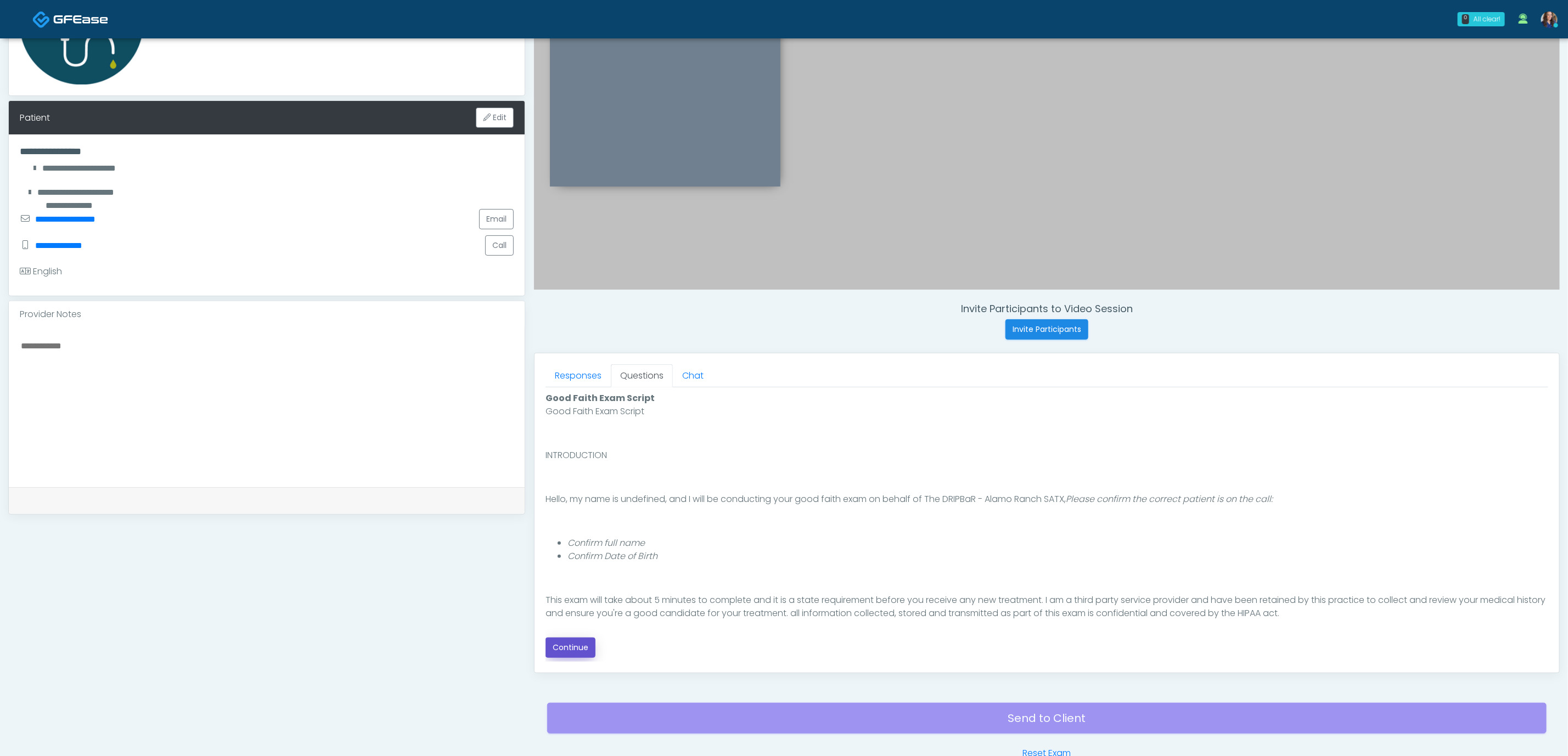
click at [571, 653] on button "Continue" at bounding box center [570, 648] width 50 height 20
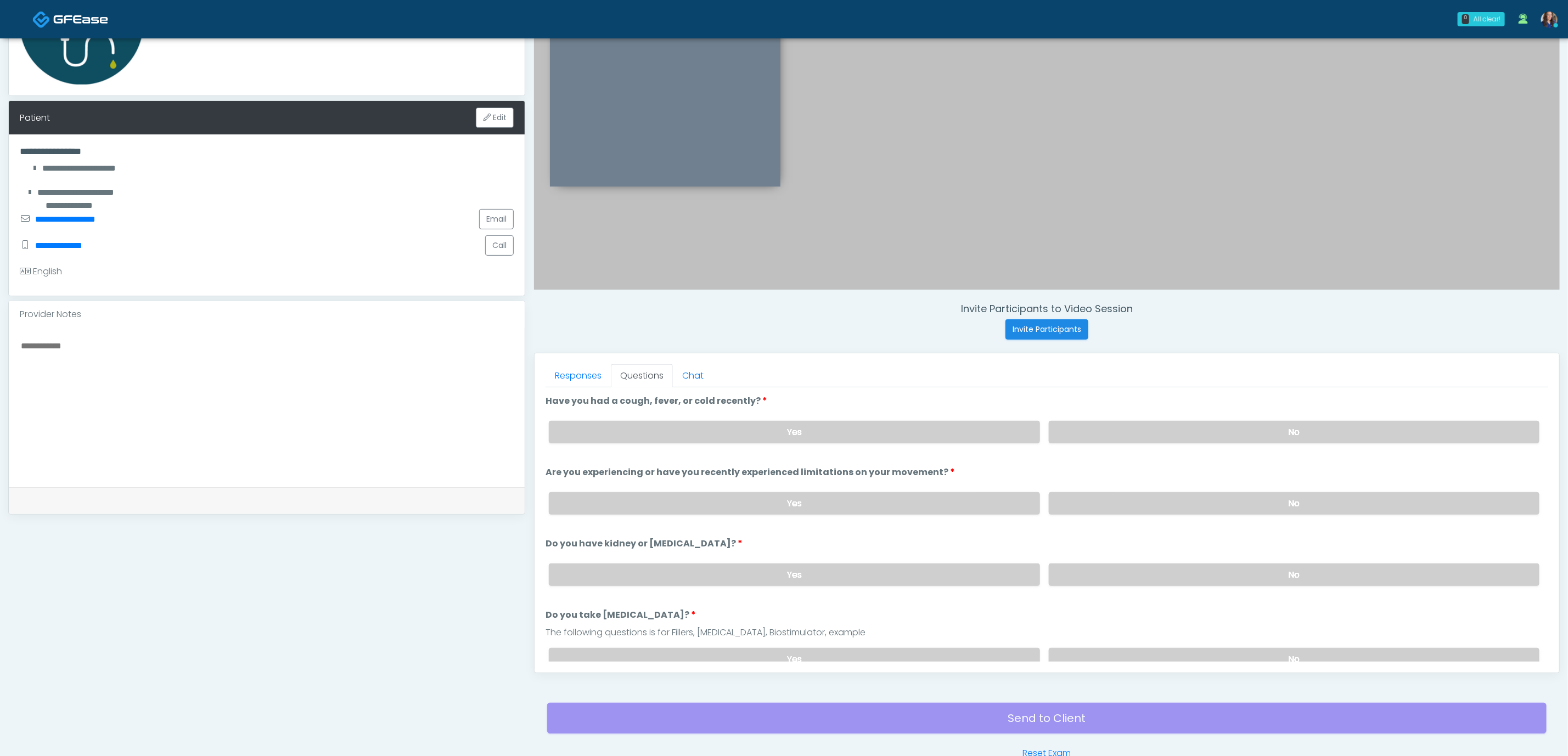
scroll to position [232, 0]
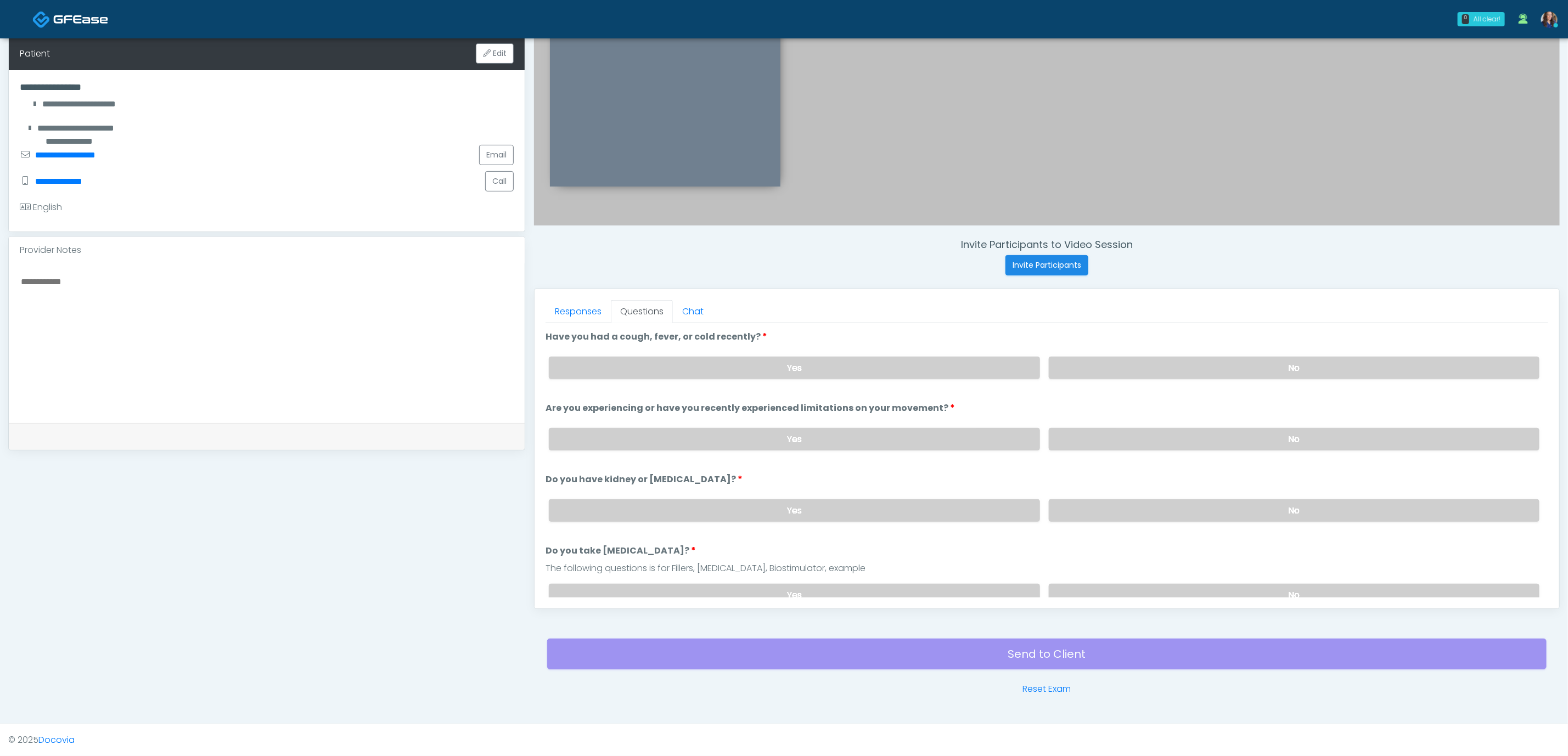
drag, startPoint x: 1259, startPoint y: 377, endPoint x: 1251, endPoint y: 423, distance: 46.7
click at [1258, 377] on label "No" at bounding box center [1295, 368] width 491 height 23
drag, startPoint x: 1249, startPoint y: 432, endPoint x: 1253, endPoint y: 469, distance: 37.2
click at [1249, 437] on label "No" at bounding box center [1295, 440] width 491 height 23
click at [1240, 512] on label "No" at bounding box center [1295, 511] width 491 height 23
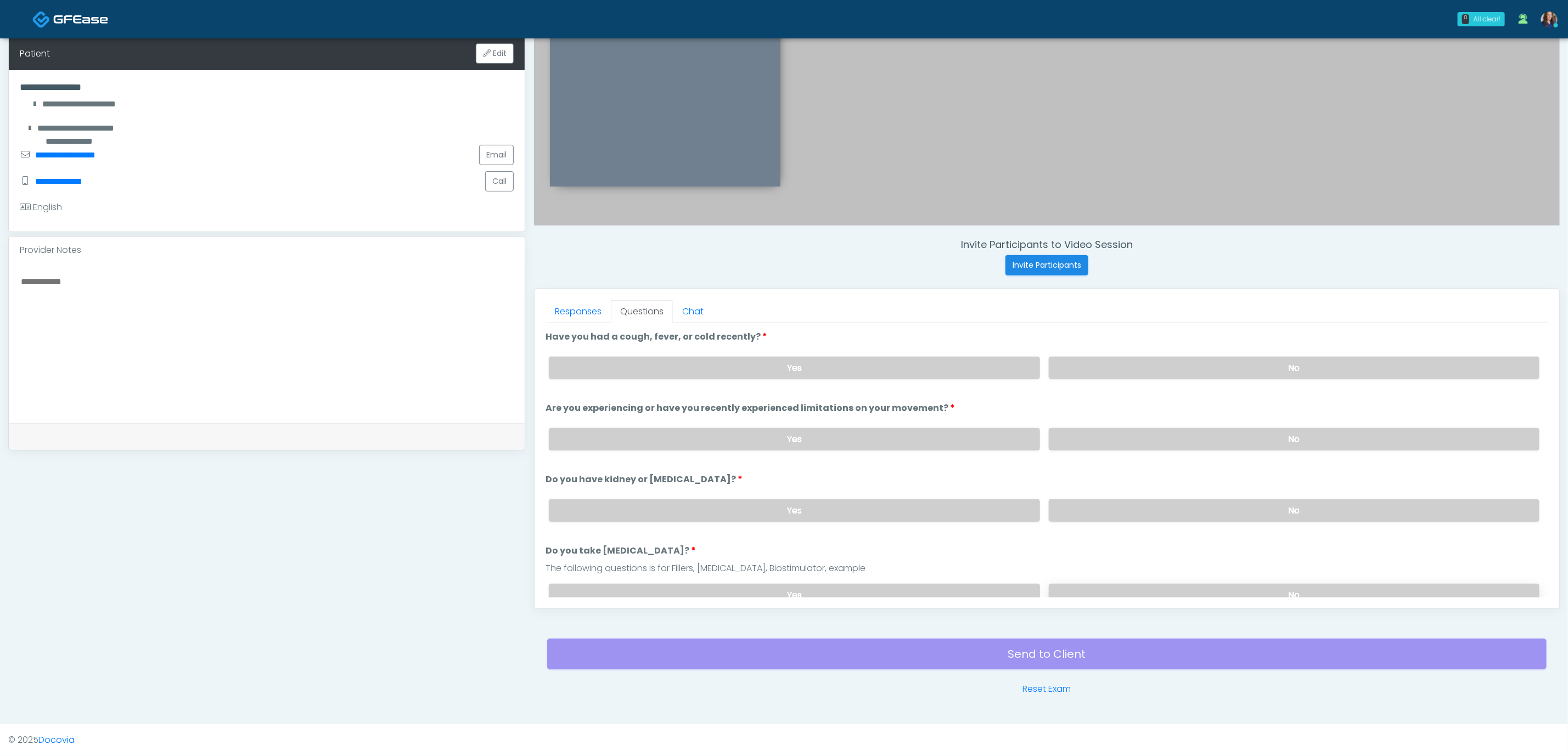
click at [1209, 586] on label "No" at bounding box center [1295, 595] width 491 height 23
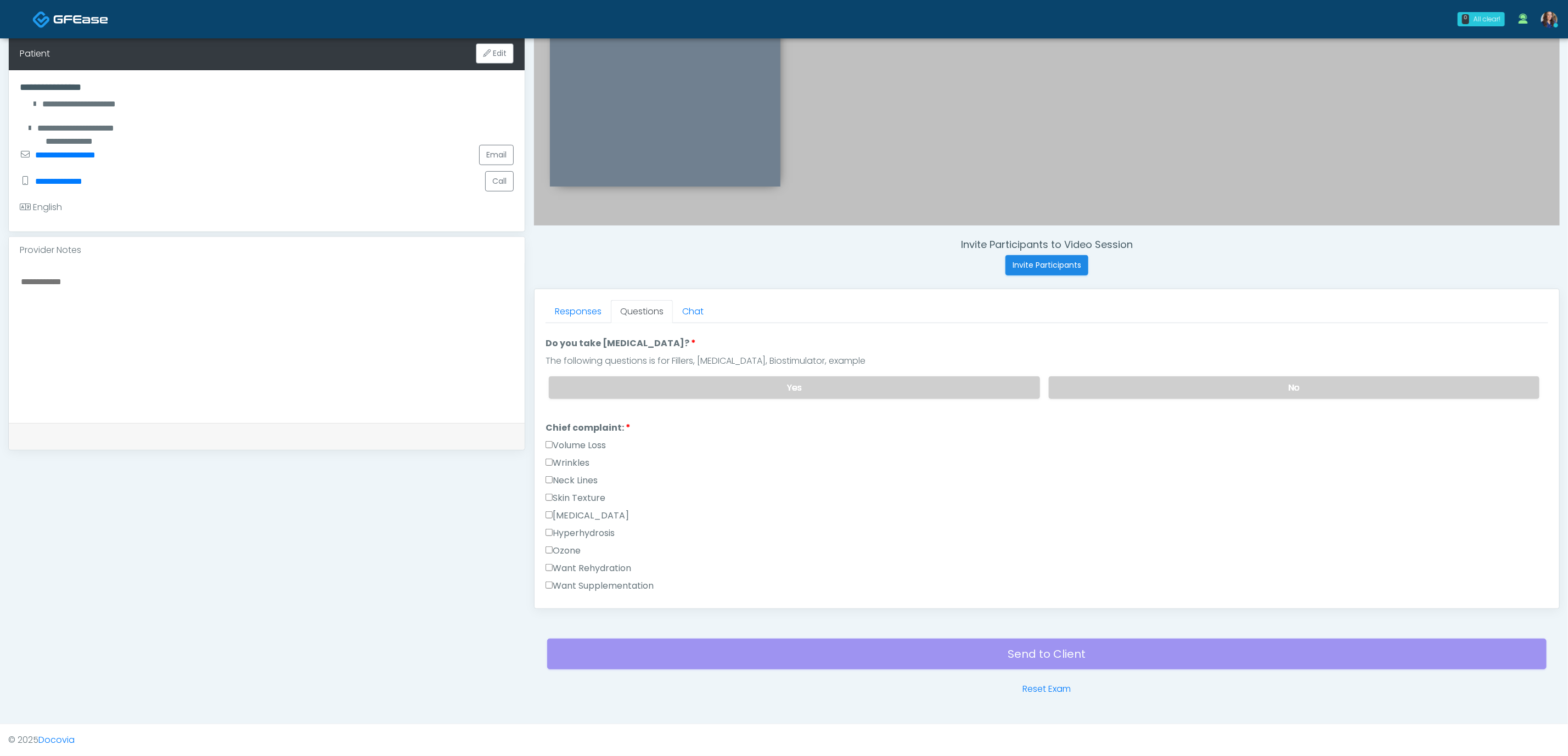
scroll to position [247, 0]
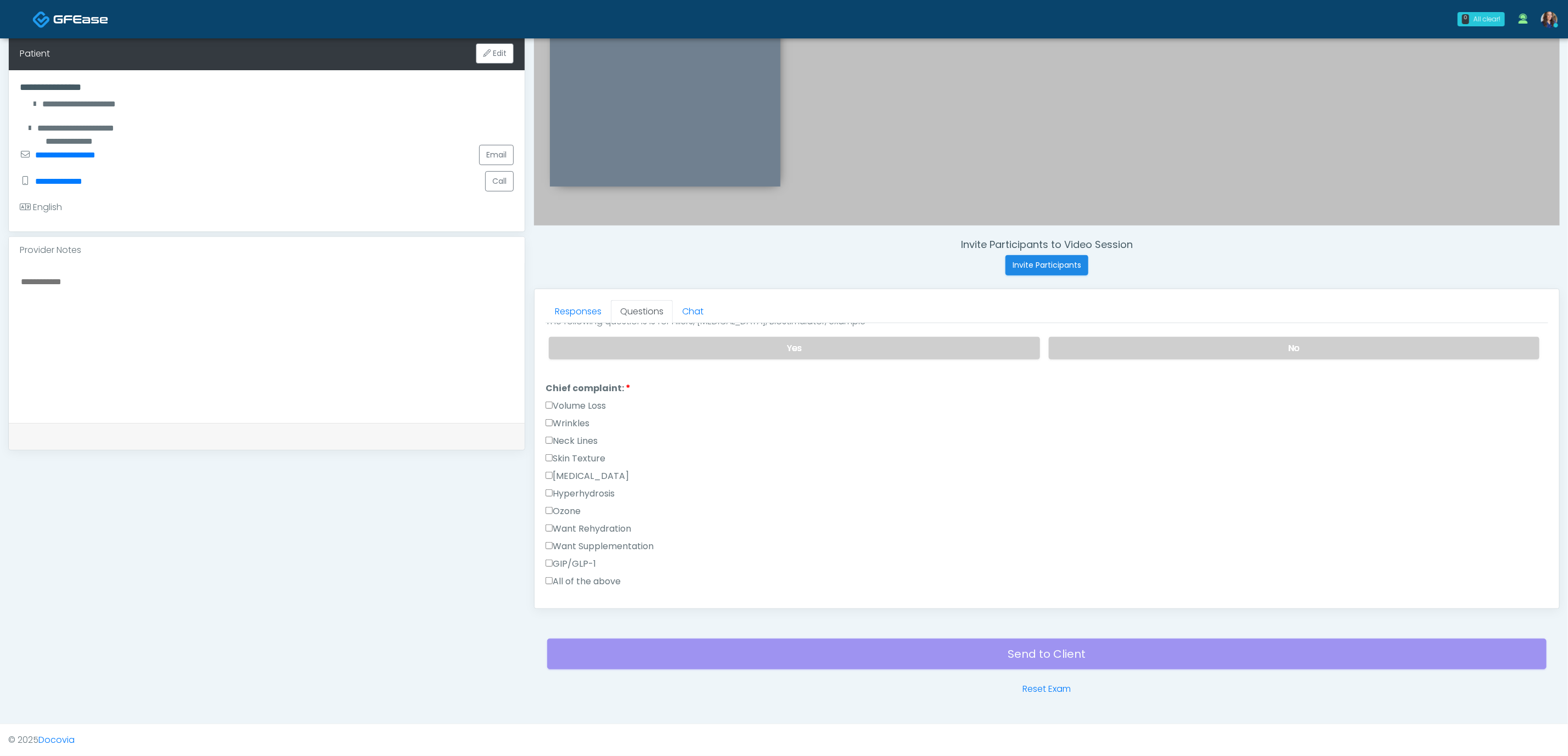
drag, startPoint x: 605, startPoint y: 549, endPoint x: 607, endPoint y: 541, distance: 8.2
click at [605, 549] on label "Want Supplementation" at bounding box center [600, 546] width 109 height 13
click at [615, 524] on label "Want Rehydration" at bounding box center [588, 529] width 86 height 13
click at [606, 542] on label "Want Supplementation" at bounding box center [600, 546] width 109 height 13
drag, startPoint x: 608, startPoint y: 528, endPoint x: 621, endPoint y: 531, distance: 13.3
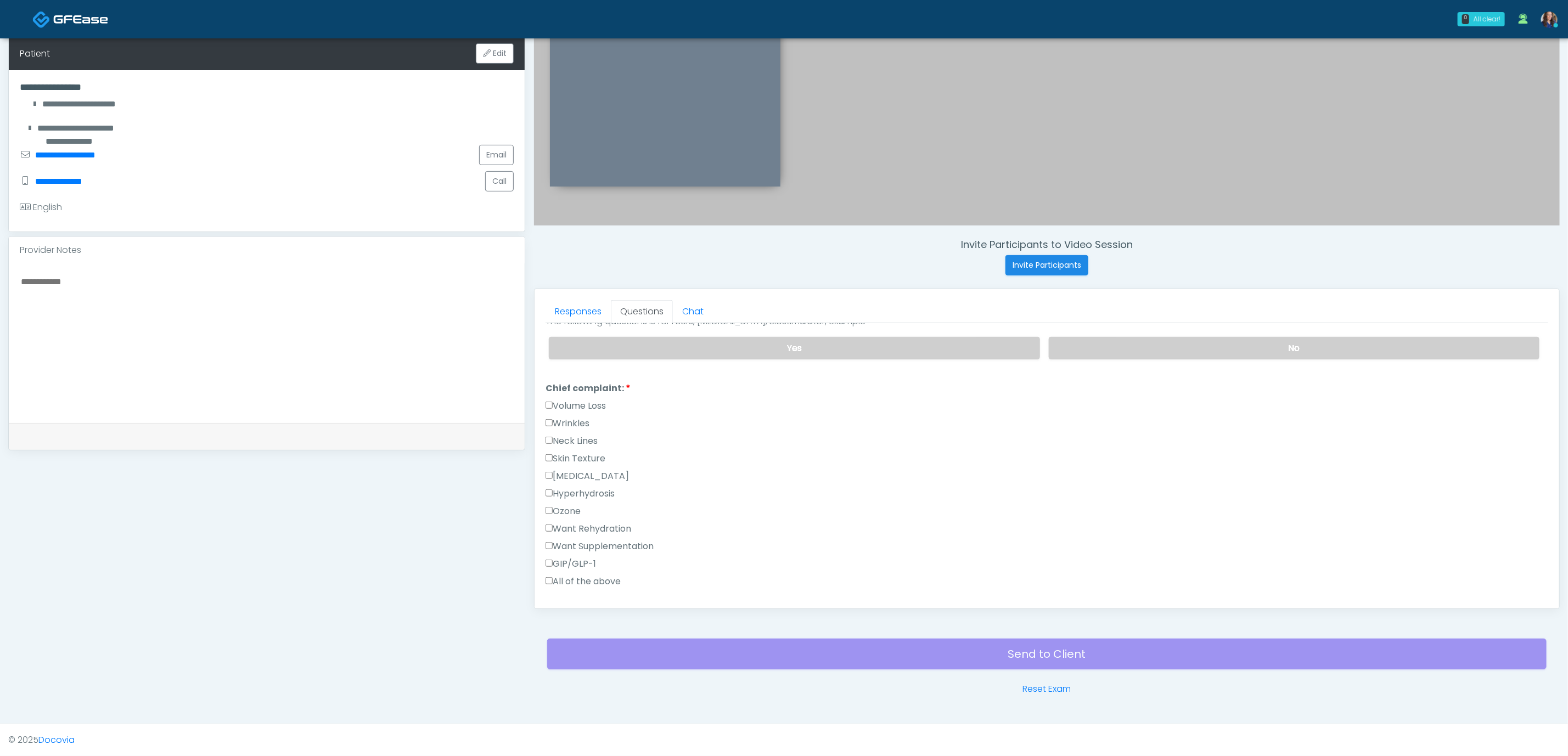
click at [609, 528] on label "Want Rehydration" at bounding box center [588, 529] width 86 height 13
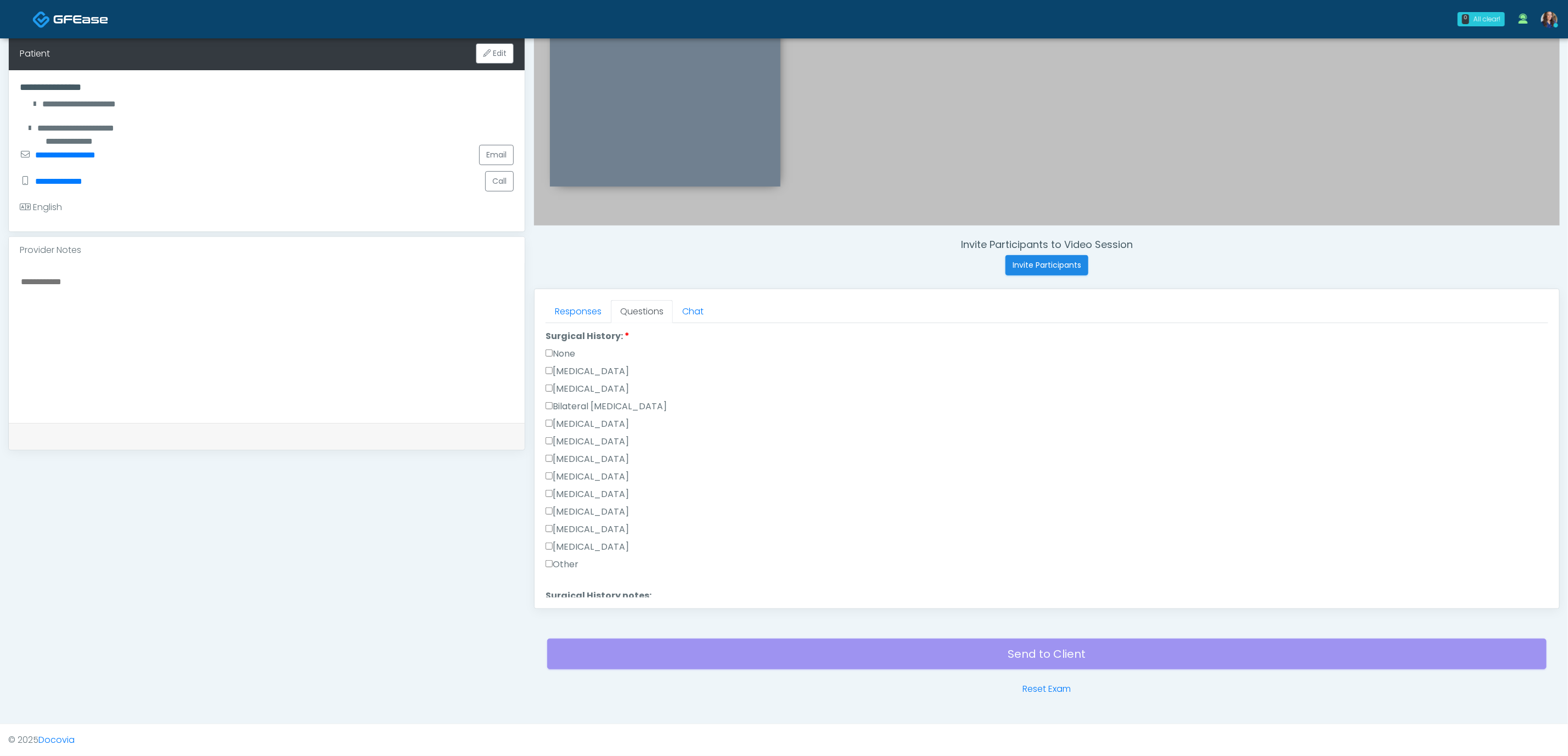
scroll to position [577, 0]
click at [568, 386] on label "None" at bounding box center [560, 383] width 29 height 13
click at [583, 583] on button "Continue" at bounding box center [570, 587] width 50 height 20
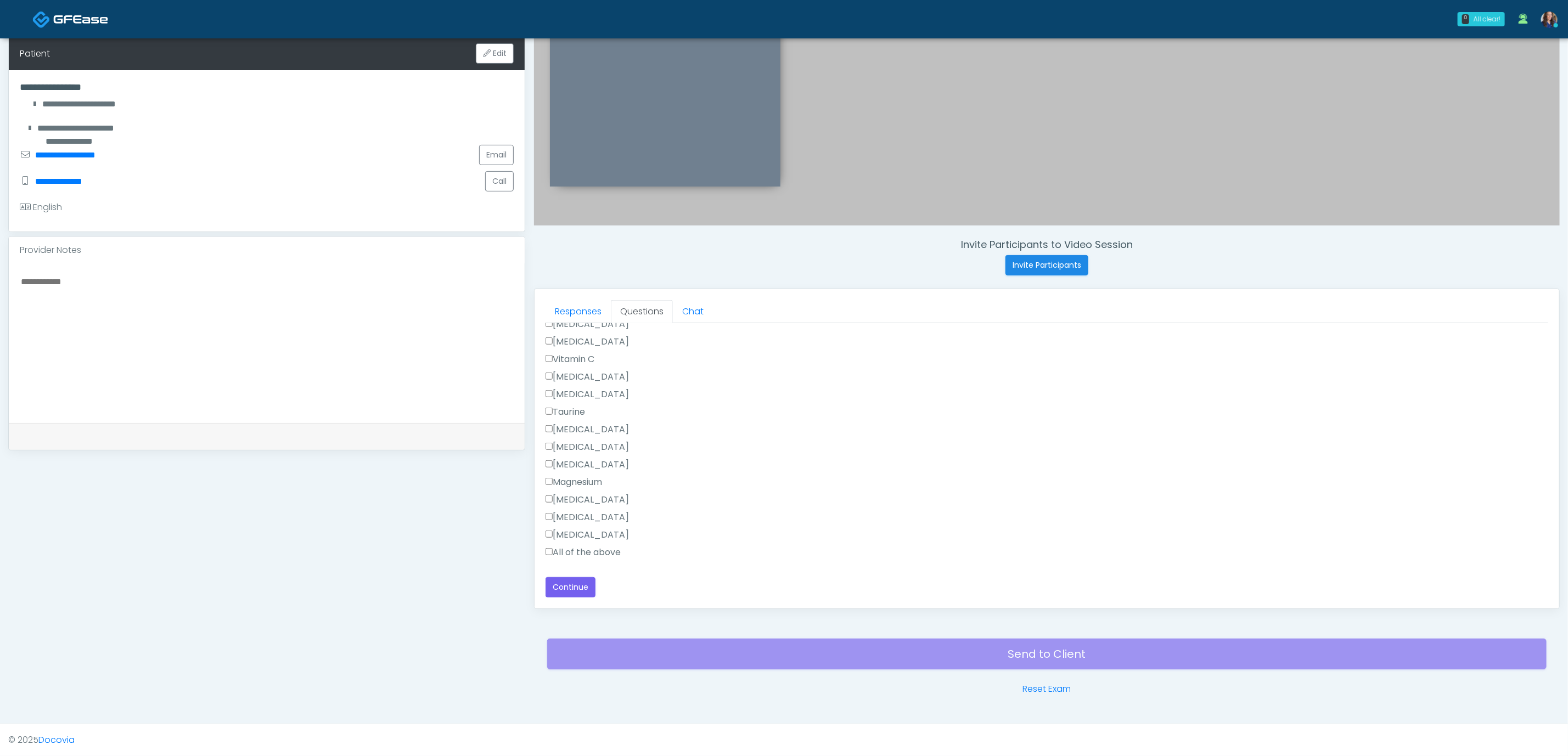
click at [591, 550] on label "All of the above" at bounding box center [583, 553] width 75 height 13
click at [595, 519] on label "All of the above" at bounding box center [583, 523] width 75 height 13
click at [605, 526] on label "All of the above" at bounding box center [583, 523] width 75 height 13
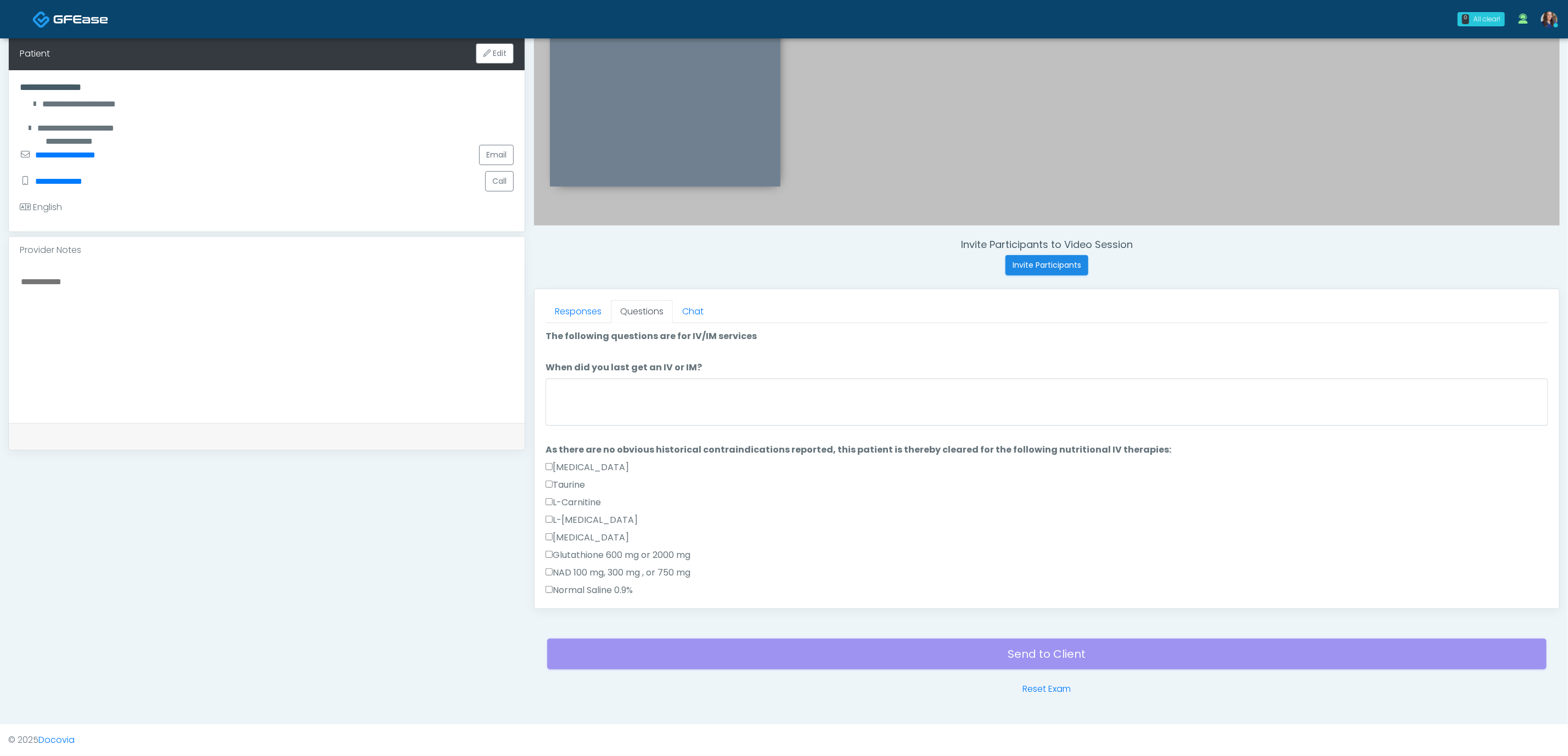
scroll to position [0, 0]
click at [685, 409] on textarea "When did you last get an IV or IM?" at bounding box center [1047, 403] width 1003 height 47
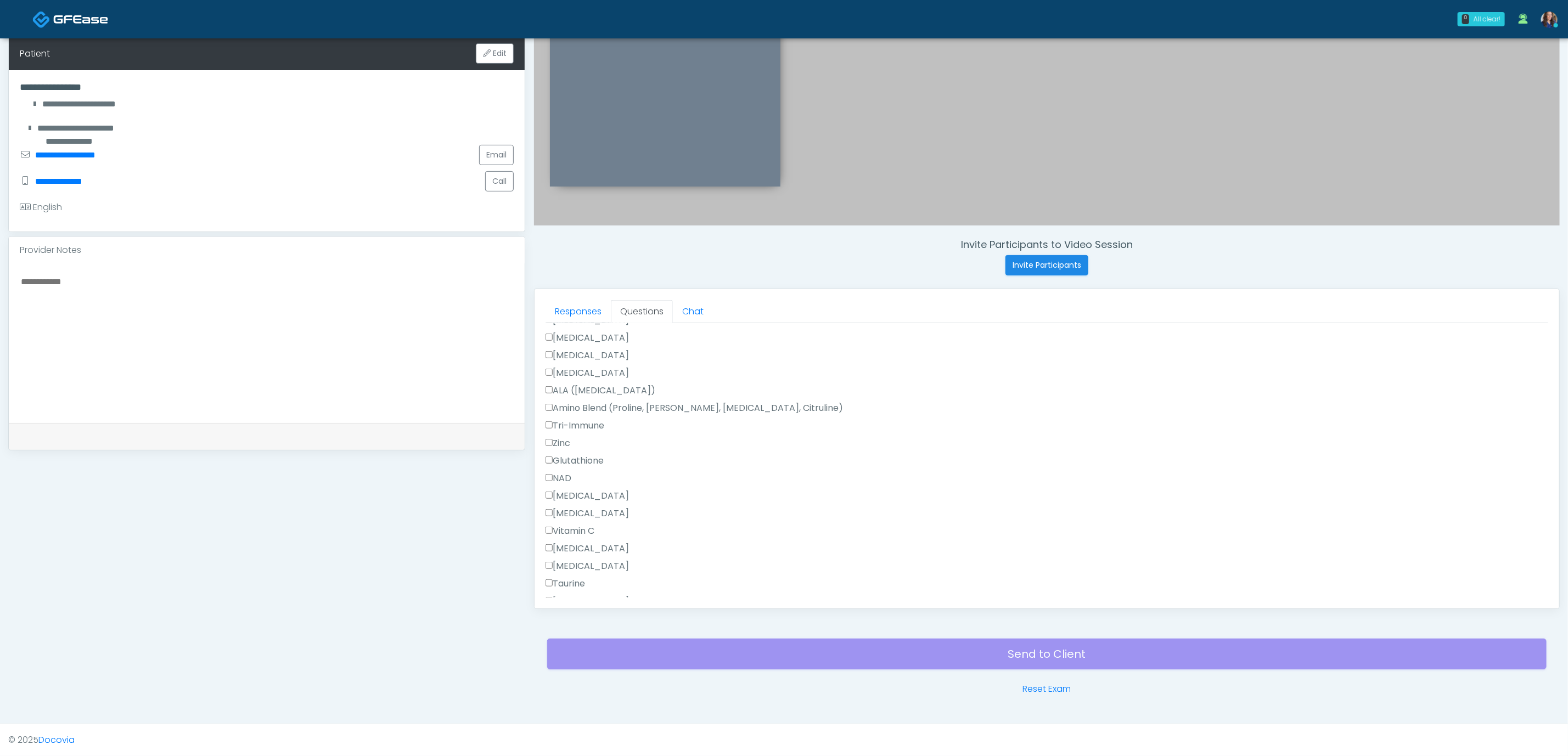
scroll to position [861, 0]
type textarea "**********"
click at [574, 593] on button "Continue" at bounding box center [570, 587] width 50 height 20
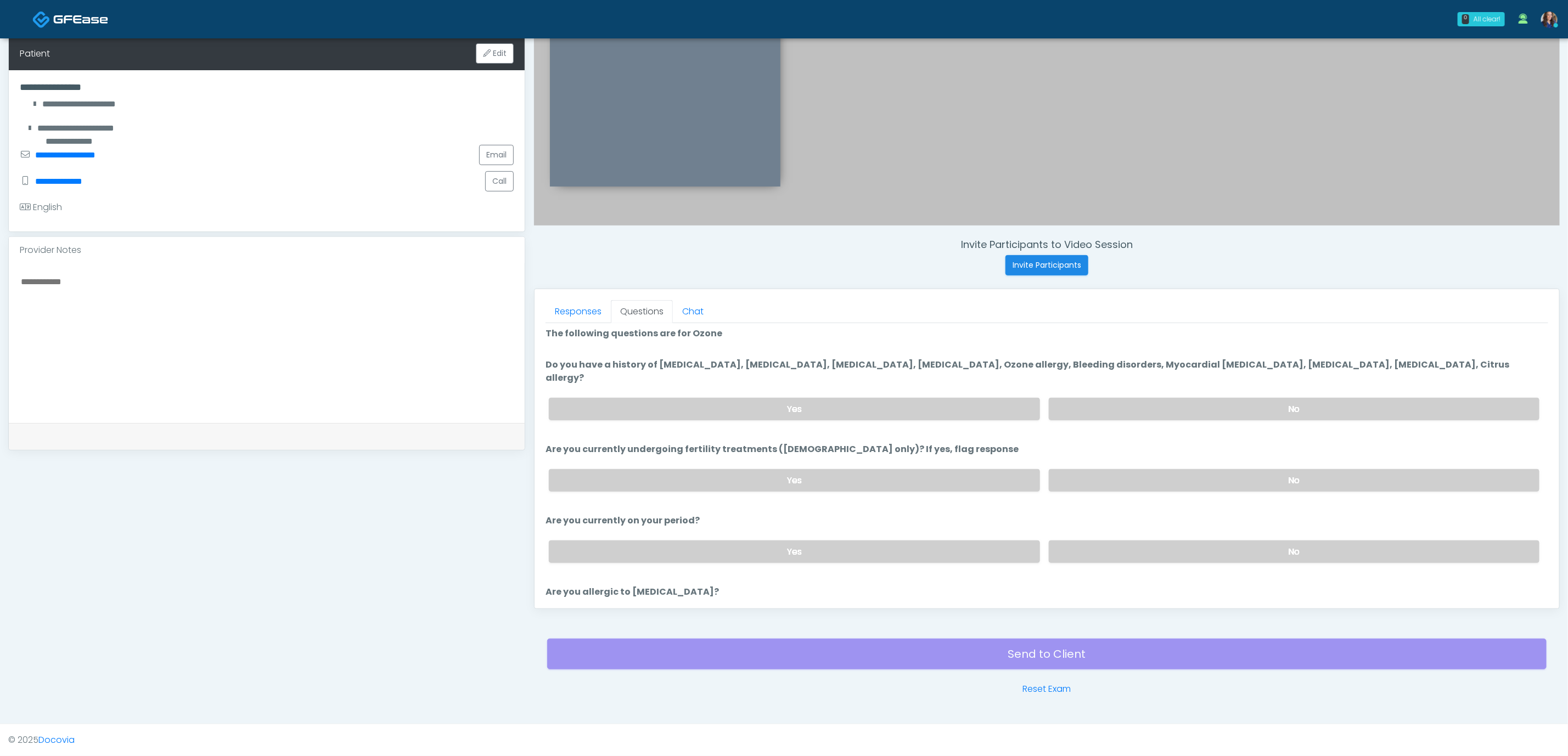
scroll to position [0, 0]
click at [1167, 401] on label "No" at bounding box center [1295, 413] width 491 height 23
click at [1132, 472] on label "No" at bounding box center [1295, 484] width 491 height 23
click at [1128, 544] on label "No" at bounding box center [1295, 555] width 491 height 23
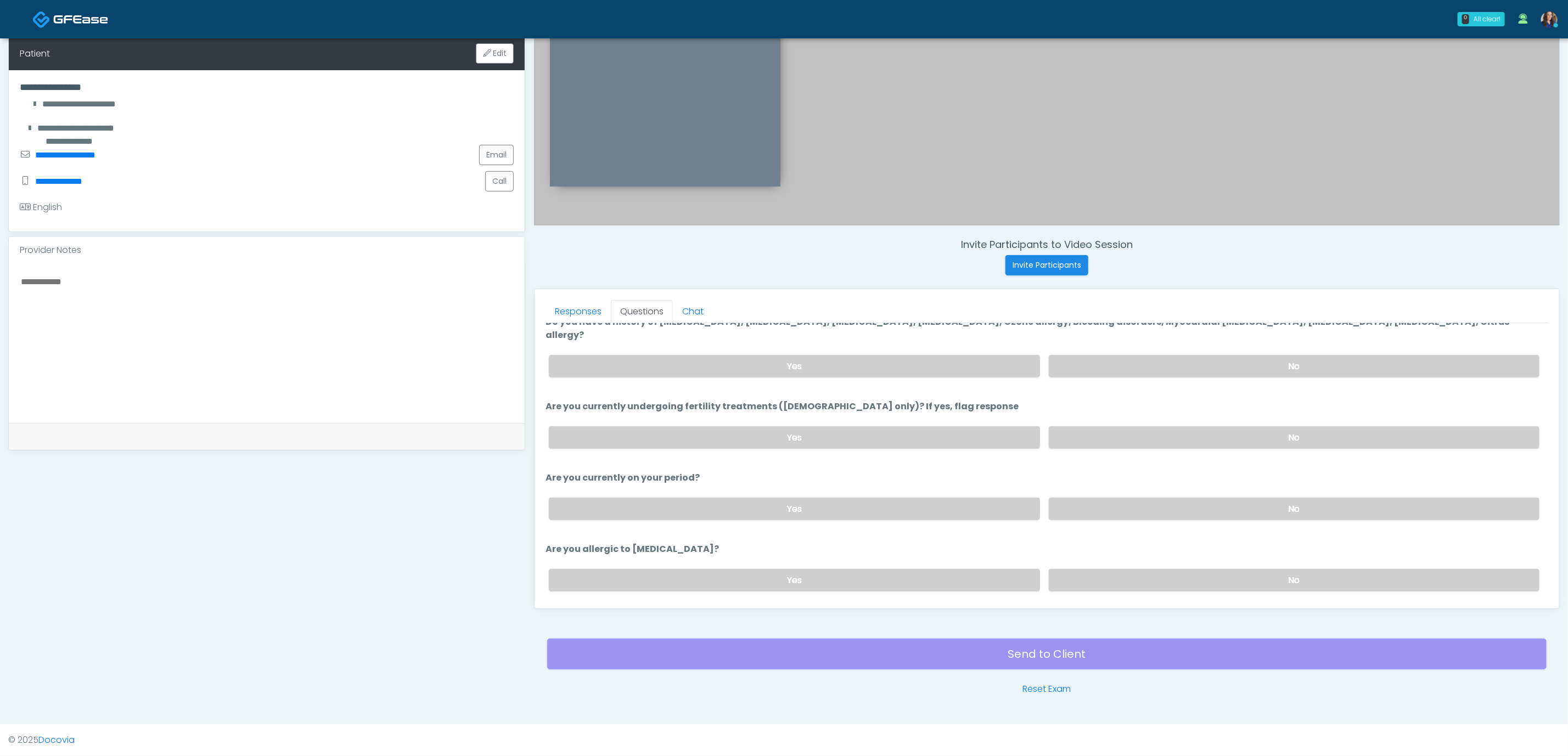
scroll to position [69, 0]
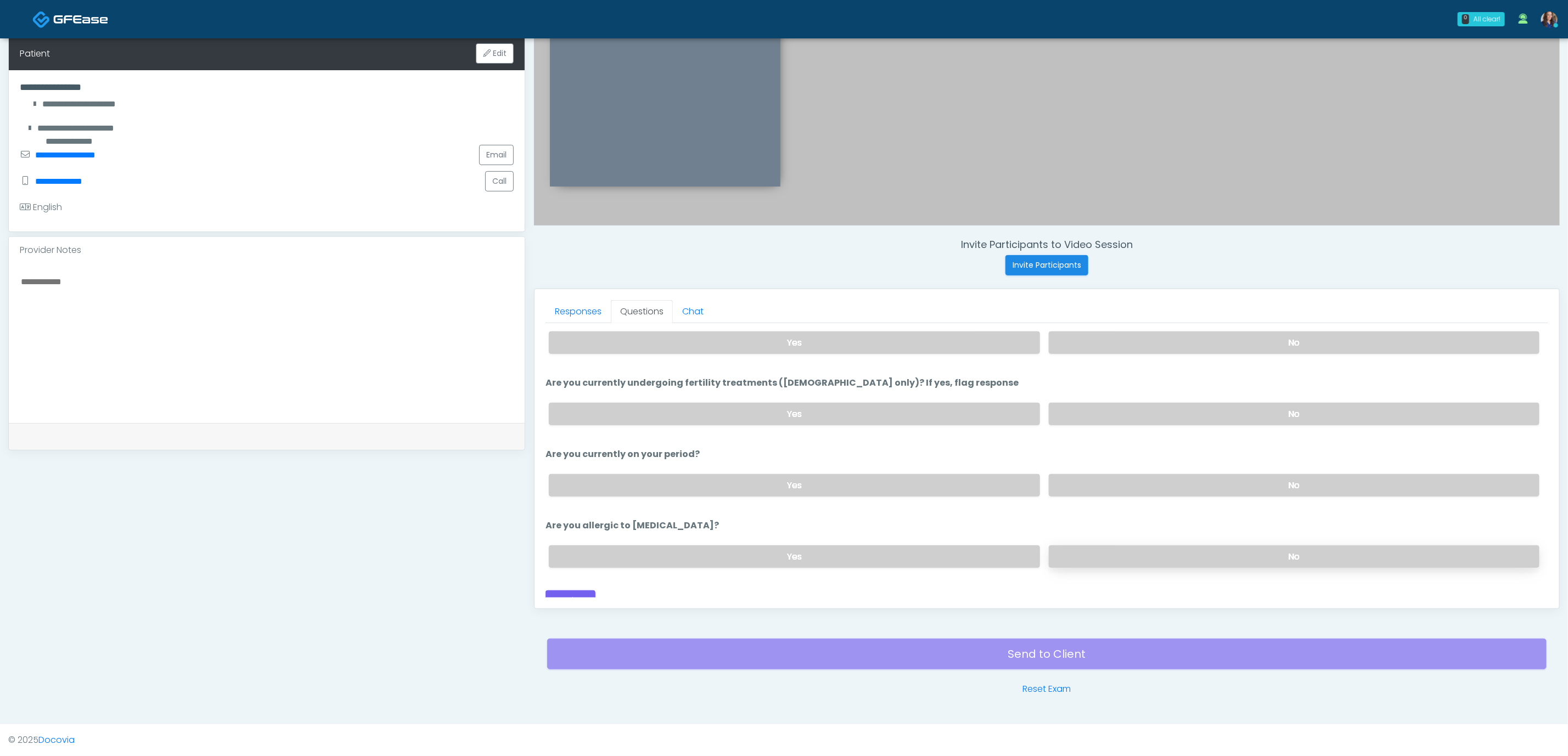
drag, startPoint x: 1142, startPoint y: 536, endPoint x: 1066, endPoint y: 548, distance: 76.9
click at [1143, 546] on label "No" at bounding box center [1295, 557] width 491 height 23
drag, startPoint x: 560, startPoint y: 586, endPoint x: 567, endPoint y: 586, distance: 7.0
click at [564, 590] on button "Continue" at bounding box center [570, 600] width 50 height 20
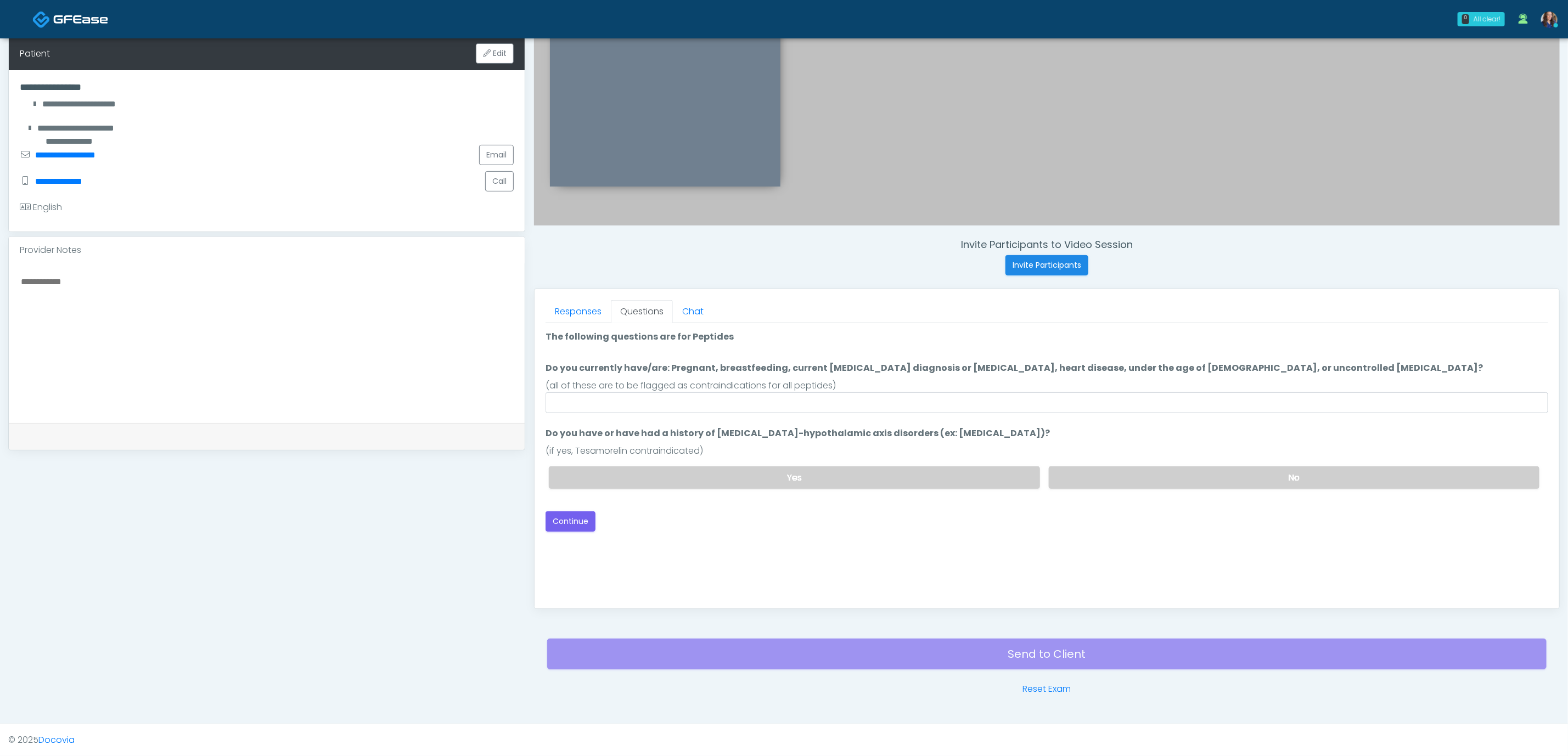
scroll to position [0, 0]
click at [888, 407] on input "Do you currently have/are: Pregnant, breastfeeding, current cancer diagnosis or…" at bounding box center [1047, 403] width 1003 height 21
type input "**"
drag, startPoint x: 1176, startPoint y: 476, endPoint x: 1150, endPoint y: 476, distance: 26.0
click at [1176, 476] on label "No" at bounding box center [1295, 478] width 491 height 23
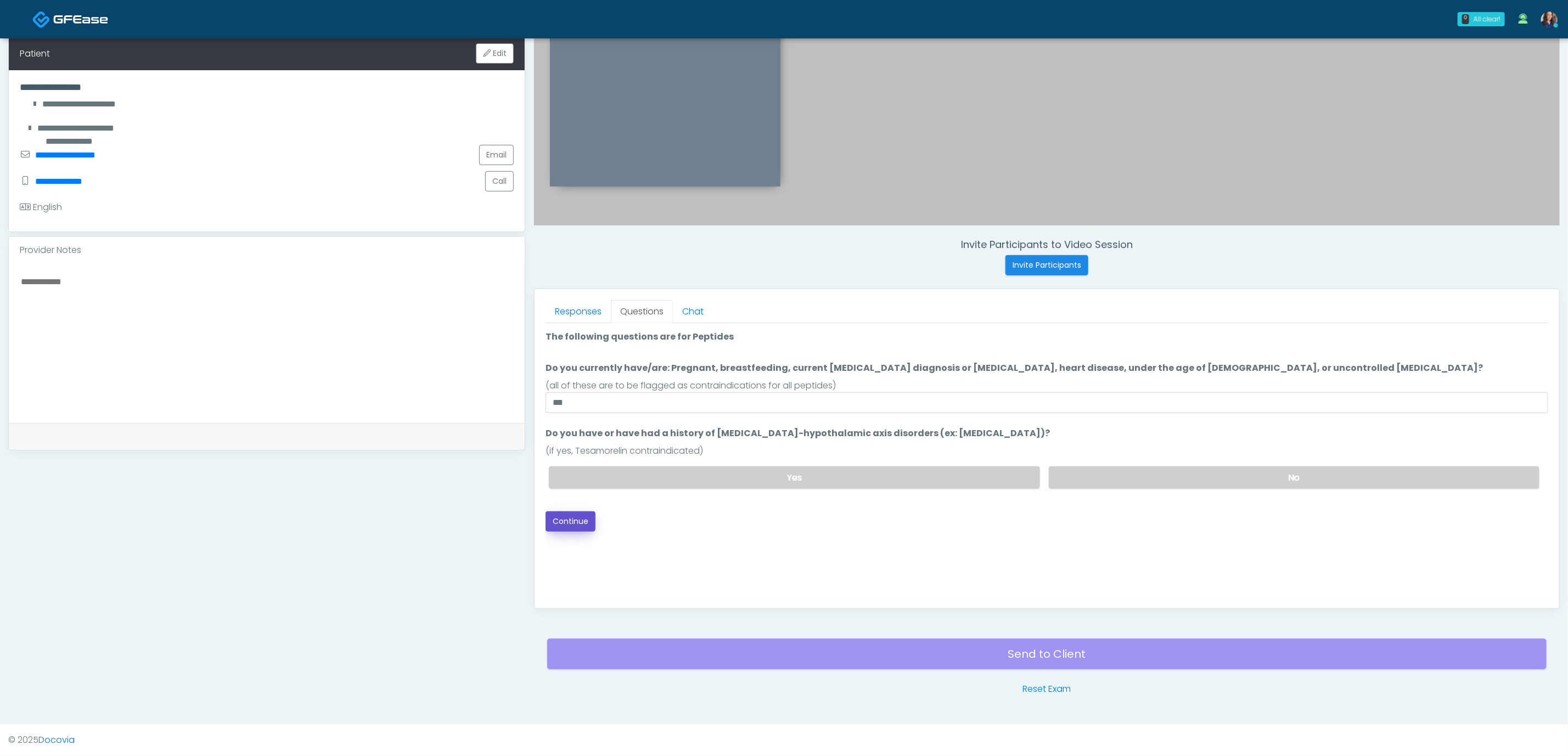
click at [560, 514] on button "Continue" at bounding box center [570, 521] width 50 height 20
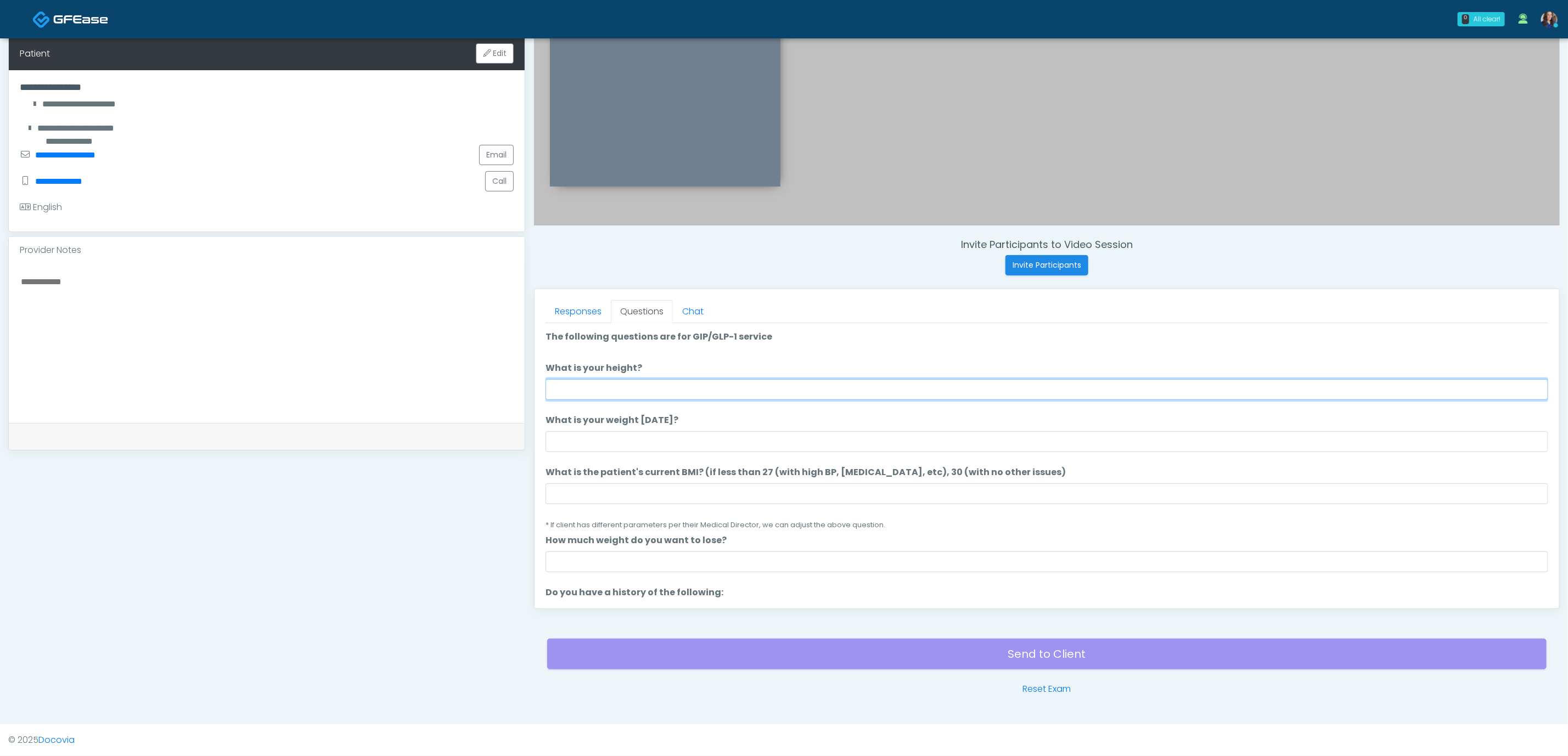
click at [804, 393] on input "What is your height?" at bounding box center [1047, 390] width 1003 height 21
type input "*****"
click at [751, 435] on input "What is your weight today?" at bounding box center [1047, 442] width 1003 height 21
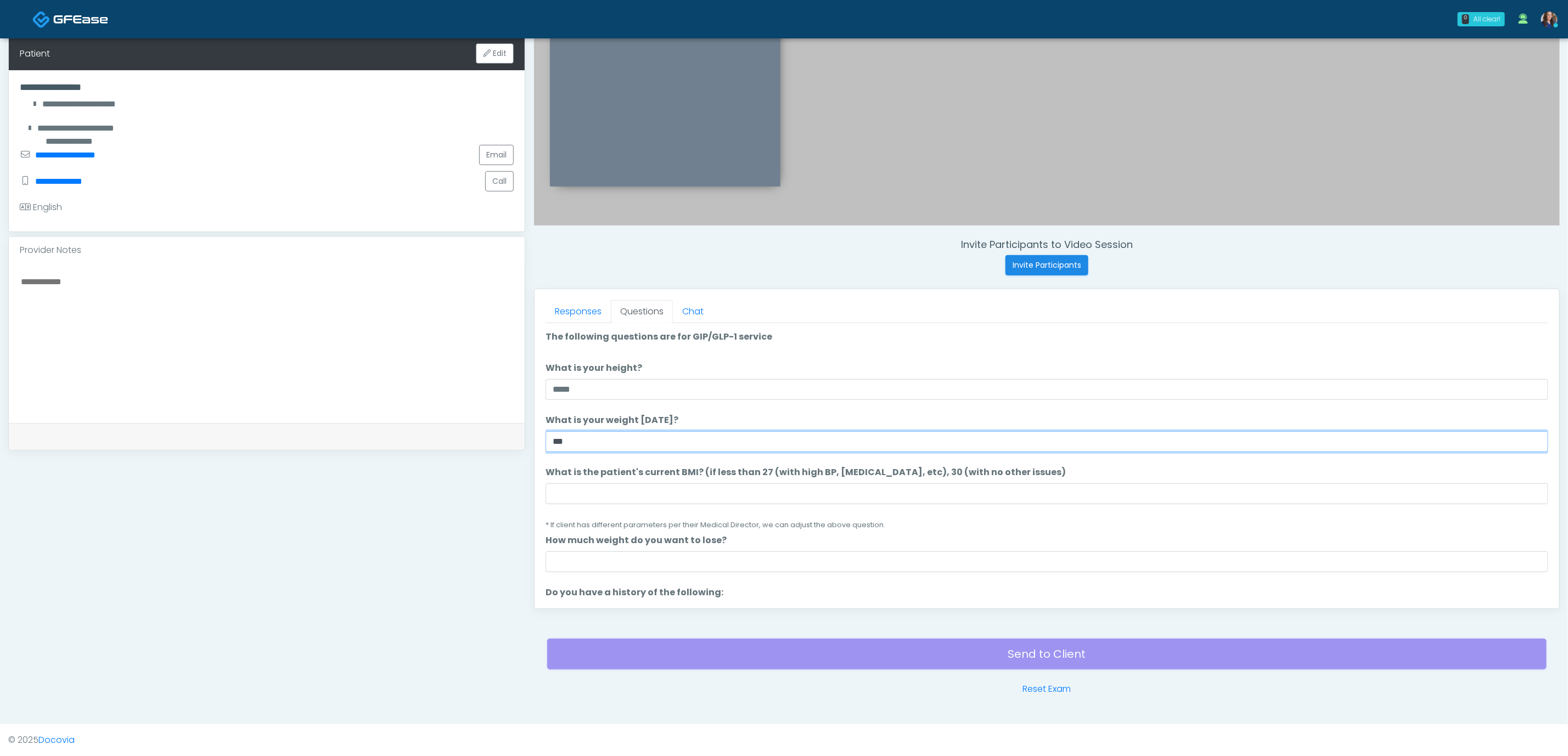
type input "***"
click at [635, 494] on input "What is the patient's current BMI? (if less than 27 (with high BP, diabetes, et…" at bounding box center [1047, 494] width 1003 height 21
paste input "**********"
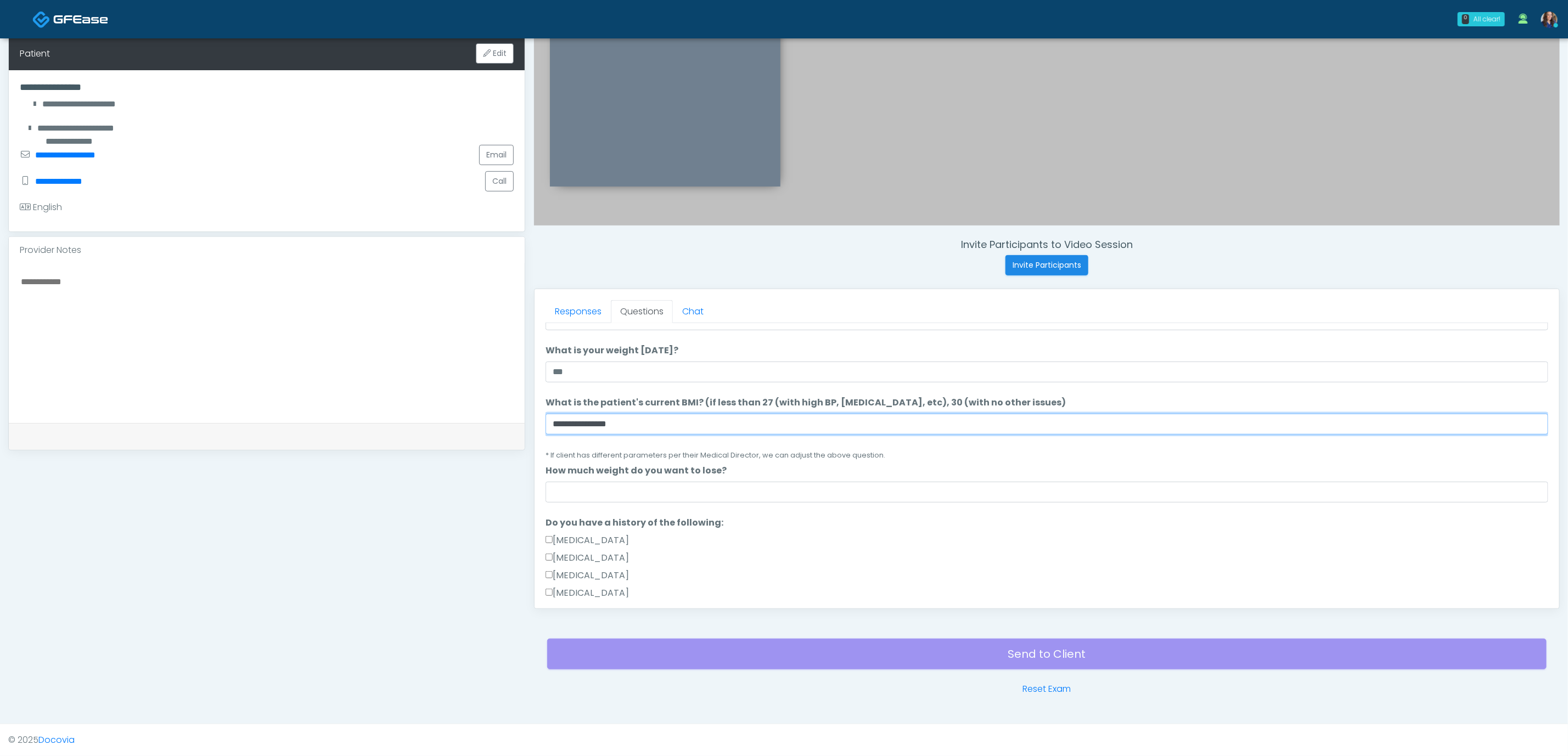
scroll to position [165, 0]
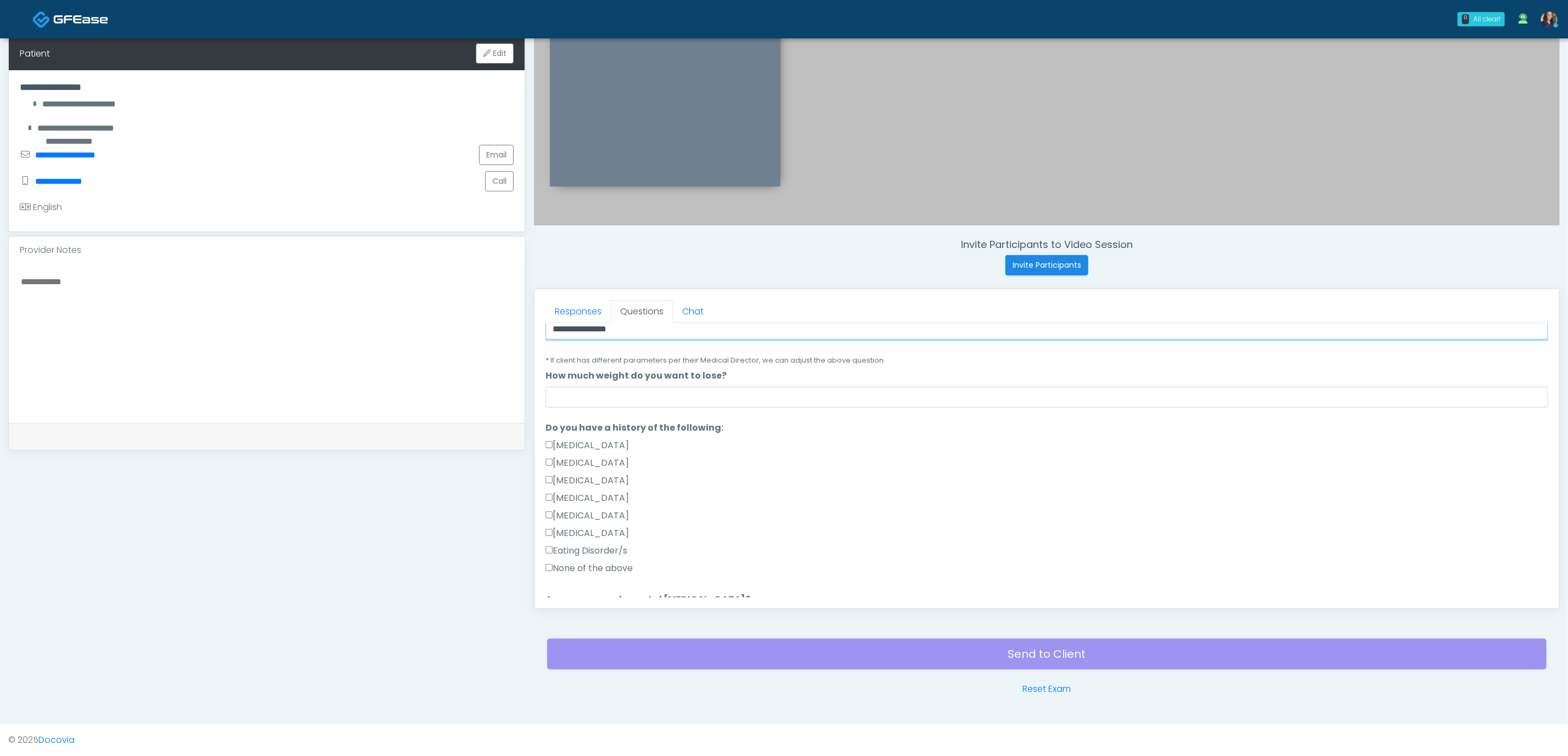
type input "**********"
click at [608, 443] on label "Gallbladder Disease" at bounding box center [587, 445] width 83 height 13
click at [609, 443] on label "Gallbladder Disease" at bounding box center [587, 445] width 83 height 13
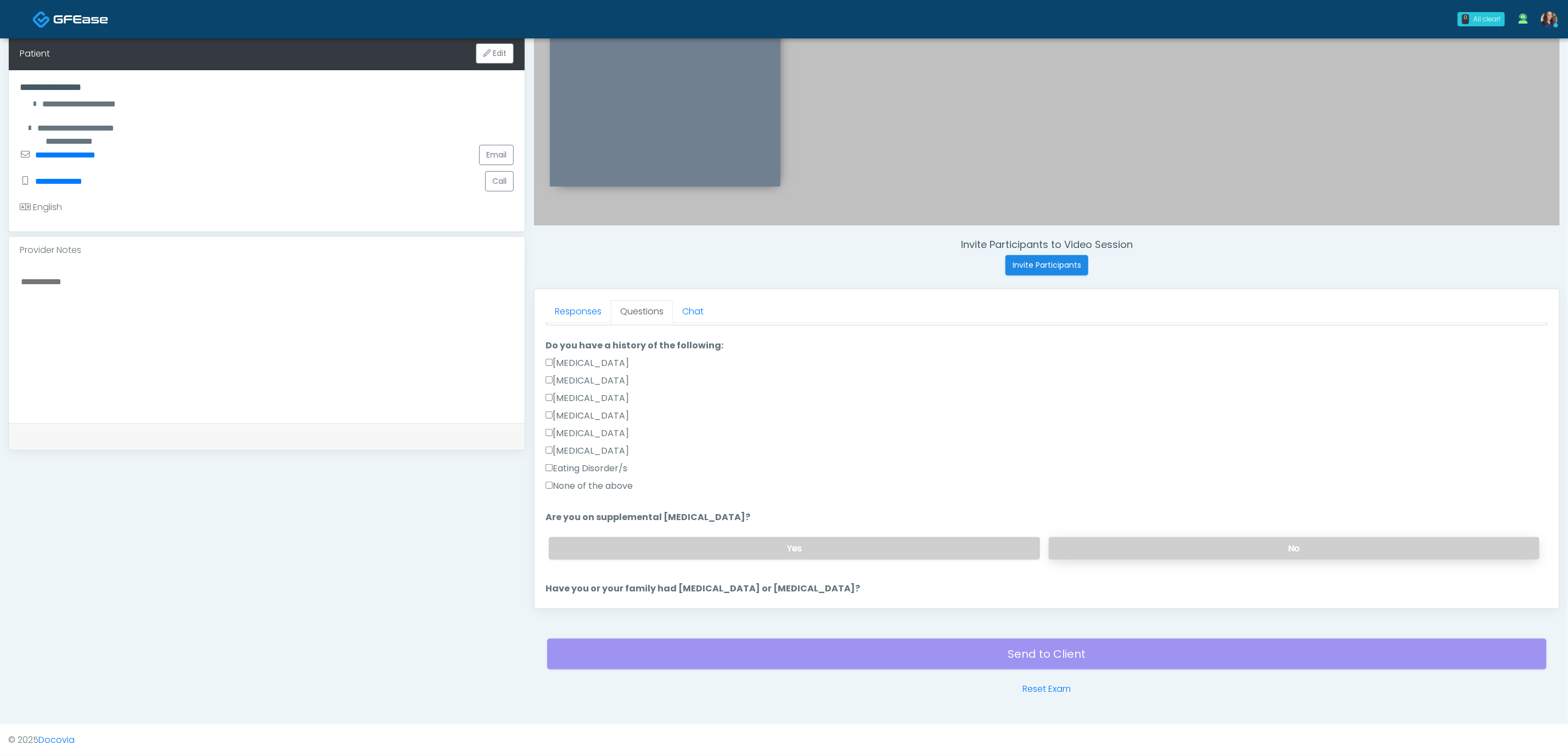
drag, startPoint x: 1144, startPoint y: 557, endPoint x: 1143, endPoint y: 548, distance: 9.1
click at [1145, 557] on label "No" at bounding box center [1295, 549] width 491 height 23
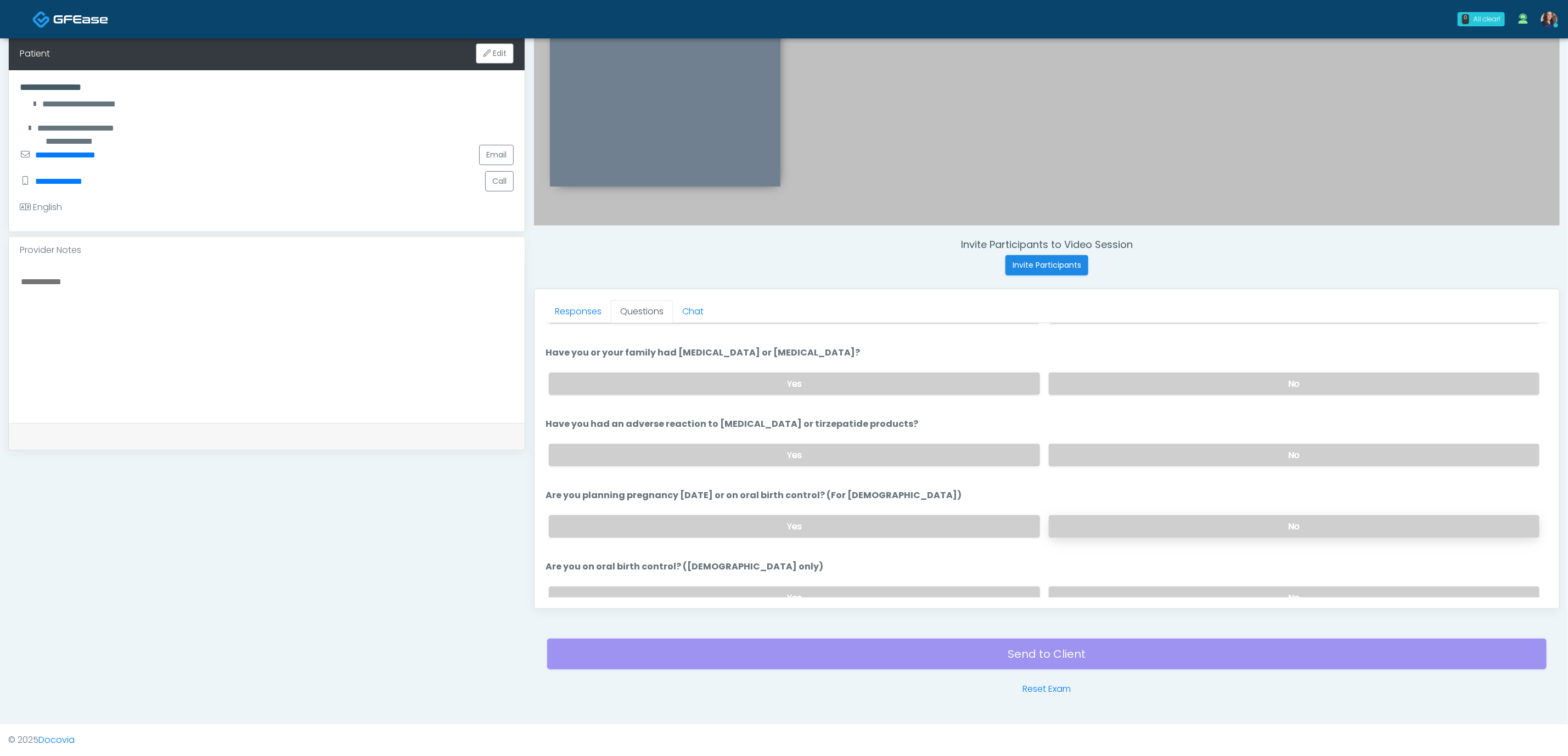
scroll to position [494, 0]
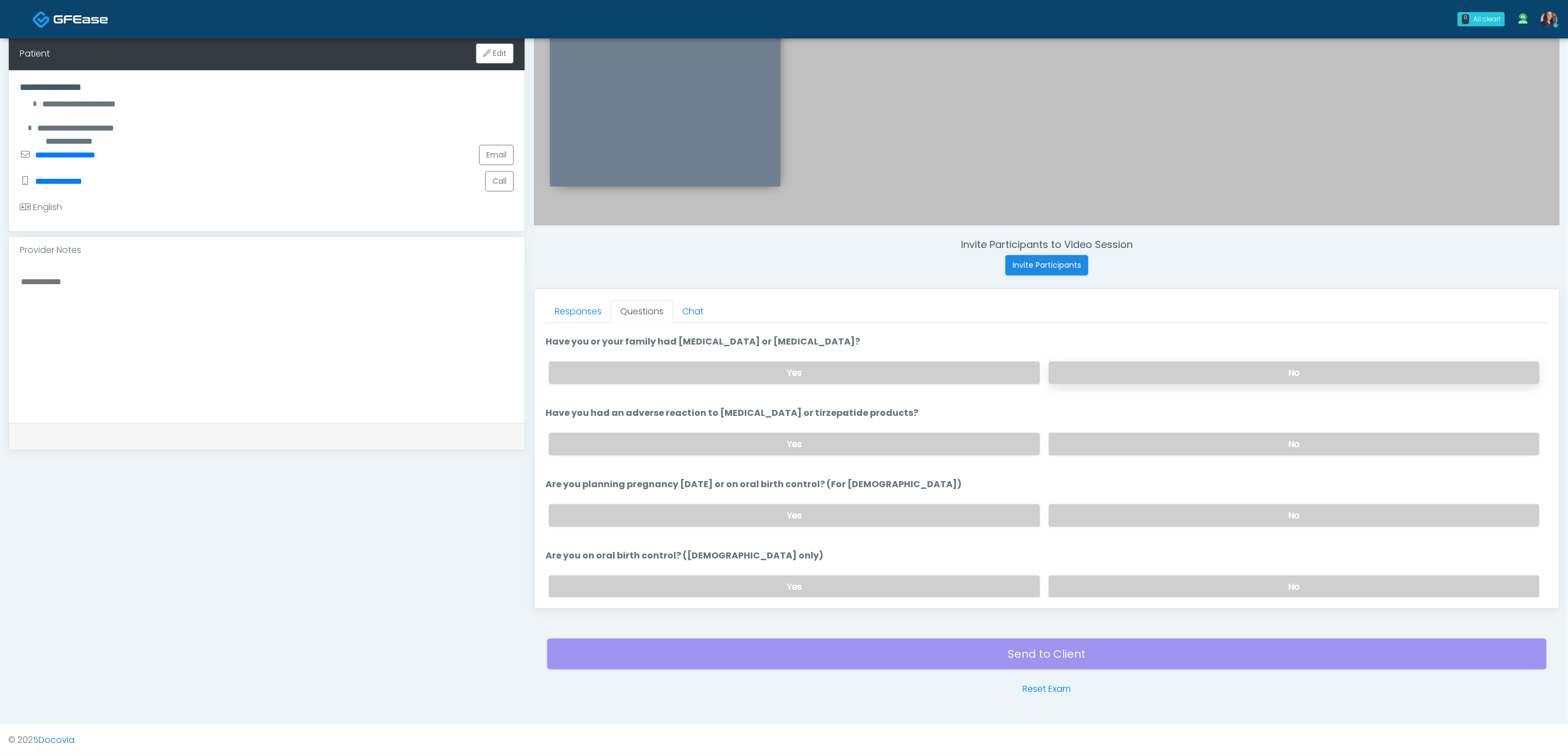
click at [1149, 374] on label "No" at bounding box center [1295, 373] width 491 height 23
click at [1169, 449] on label "No" at bounding box center [1295, 444] width 491 height 23
click at [1176, 520] on label "No" at bounding box center [1295, 515] width 491 height 23
click at [1191, 583] on label "No" at bounding box center [1295, 587] width 491 height 23
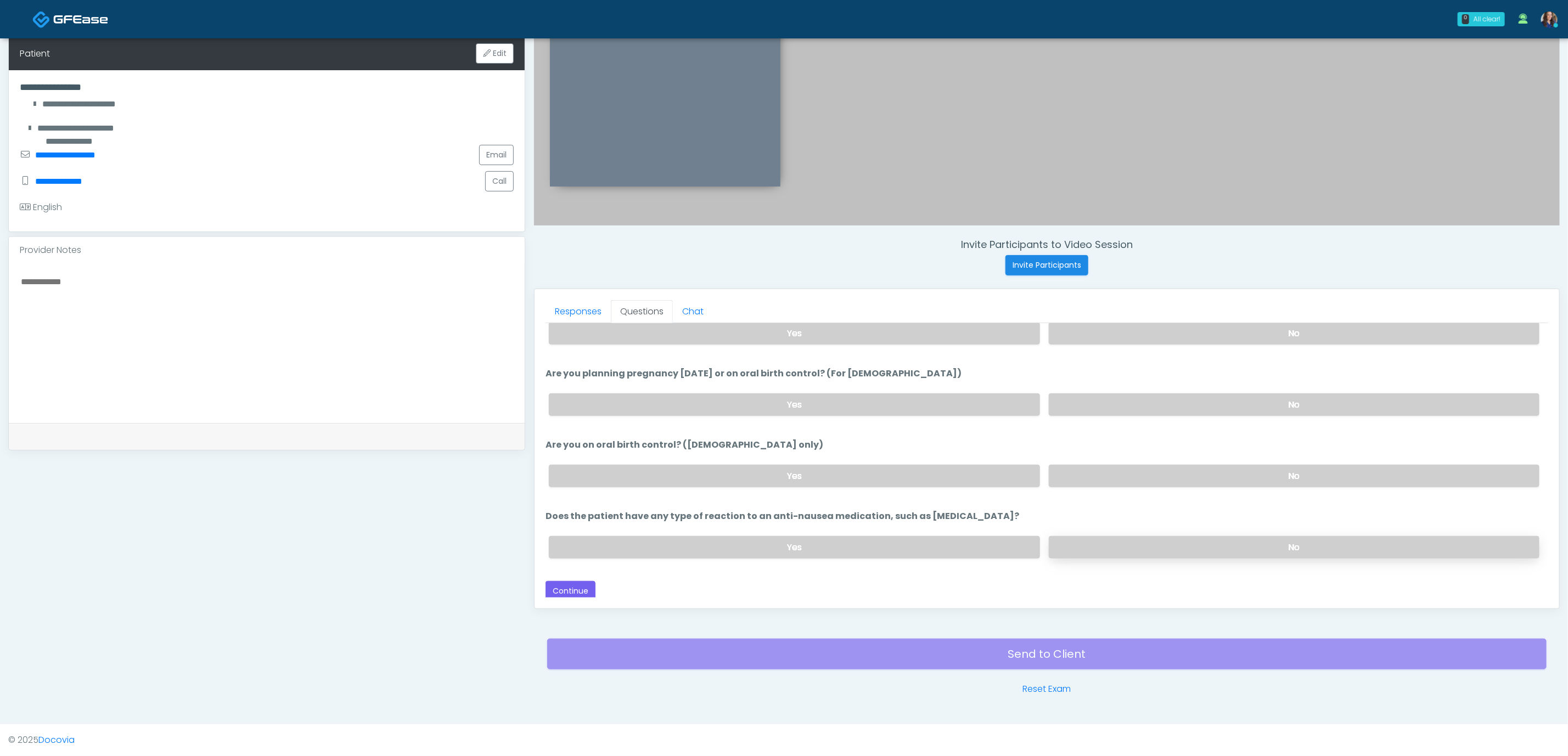
scroll to position [609, 0]
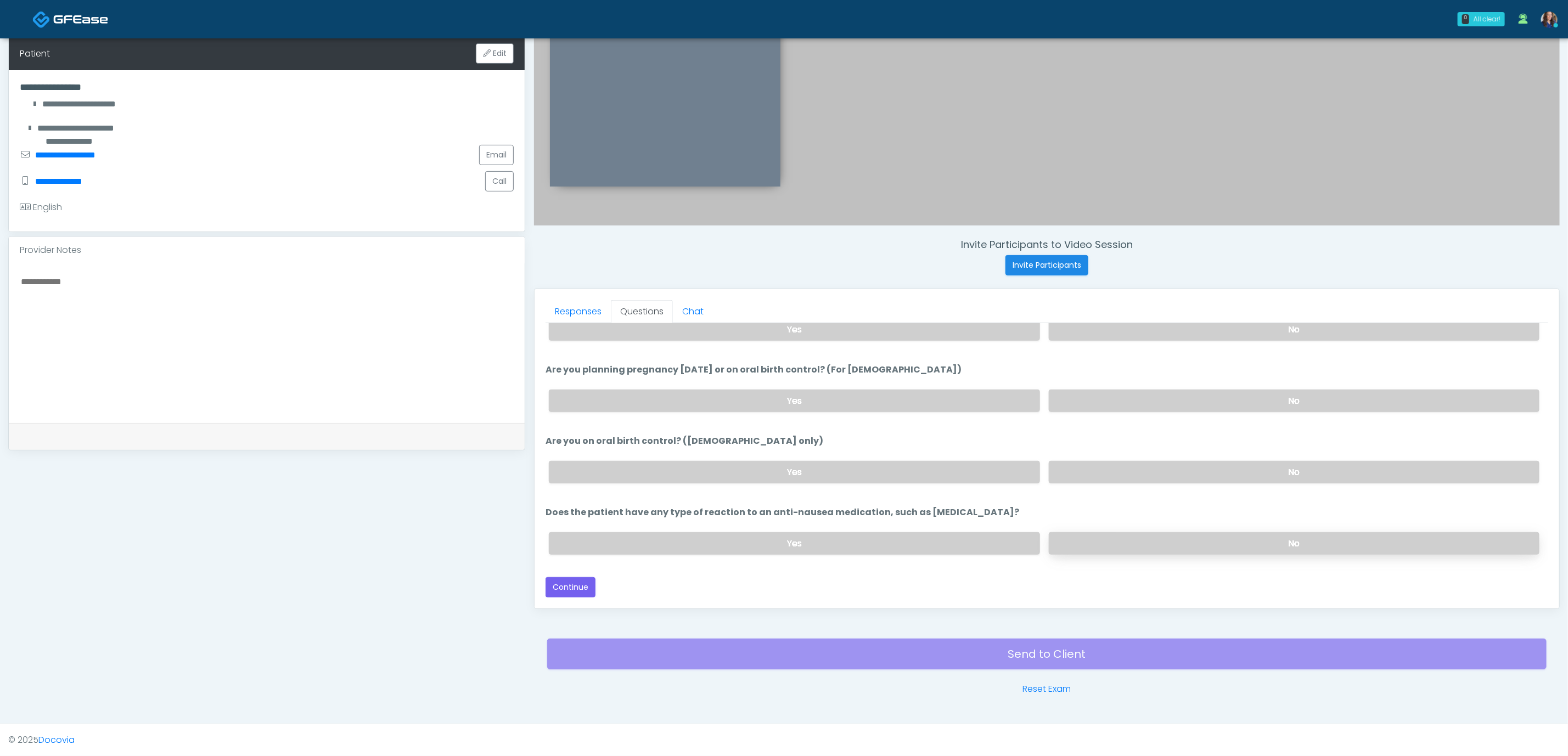
click at [1236, 536] on label "No" at bounding box center [1295, 544] width 491 height 23
click at [570, 586] on button "Continue" at bounding box center [570, 587] width 50 height 20
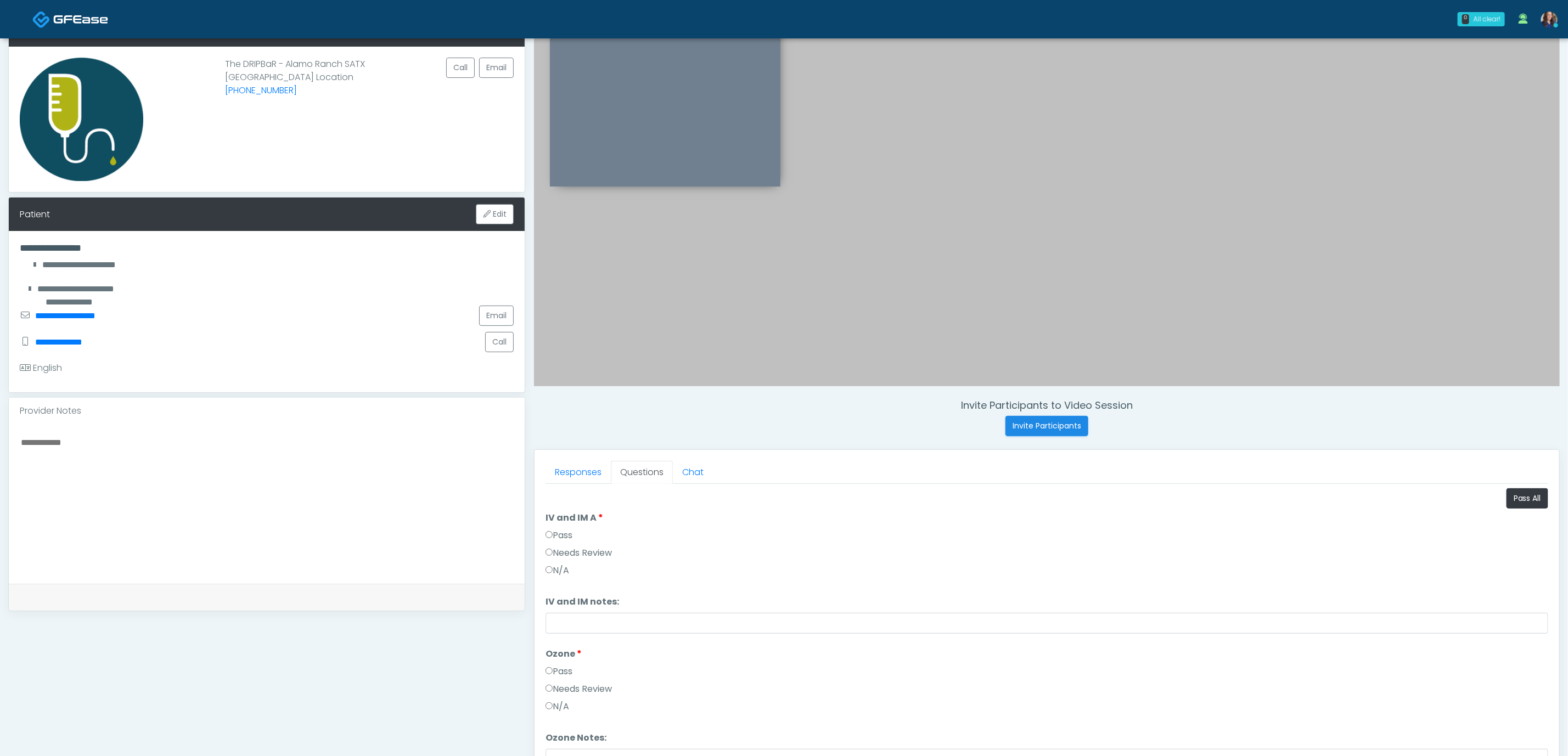
scroll to position [0, 0]
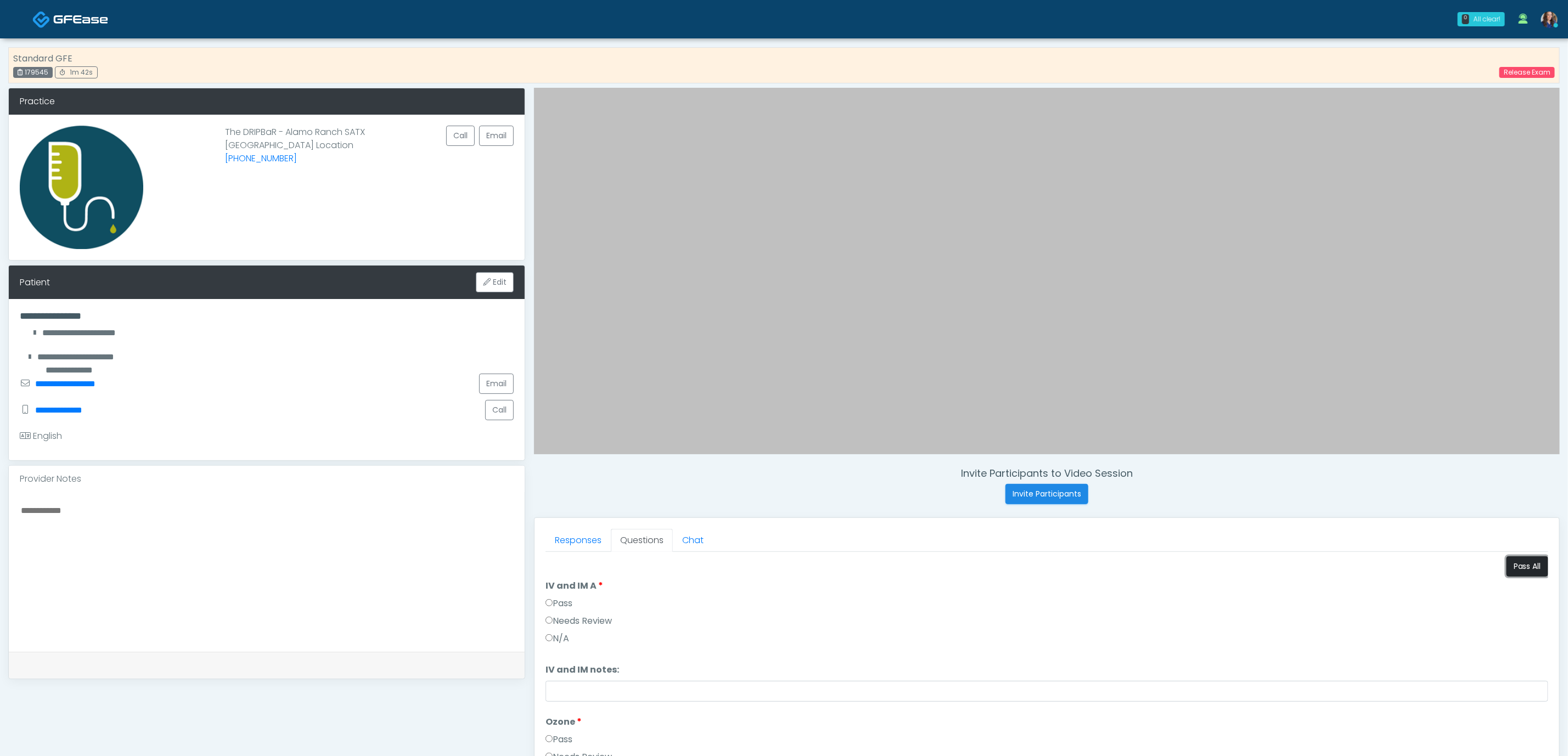
click at [1508, 573] on button "Pass All" at bounding box center [1527, 566] width 42 height 20
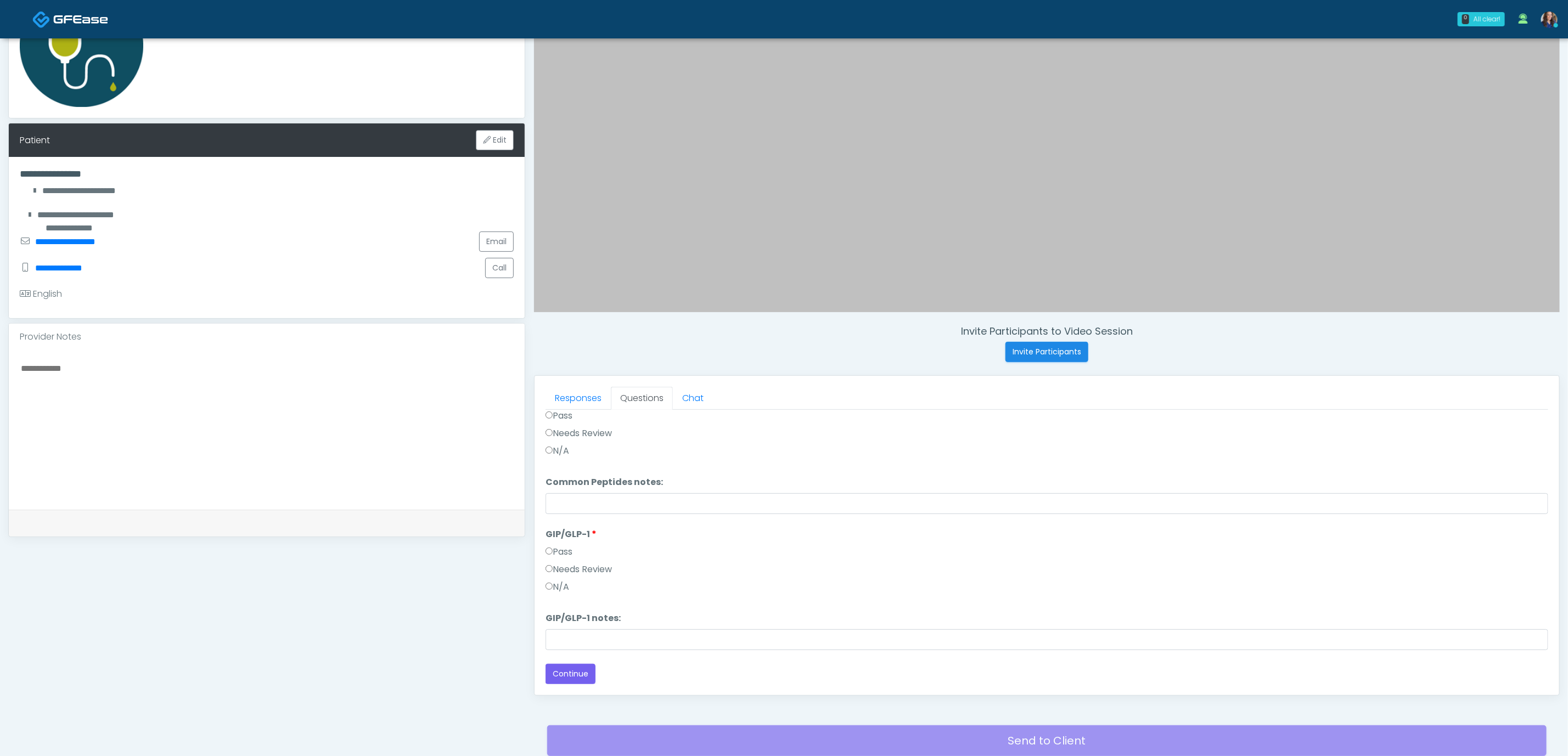
scroll to position [232, 0]
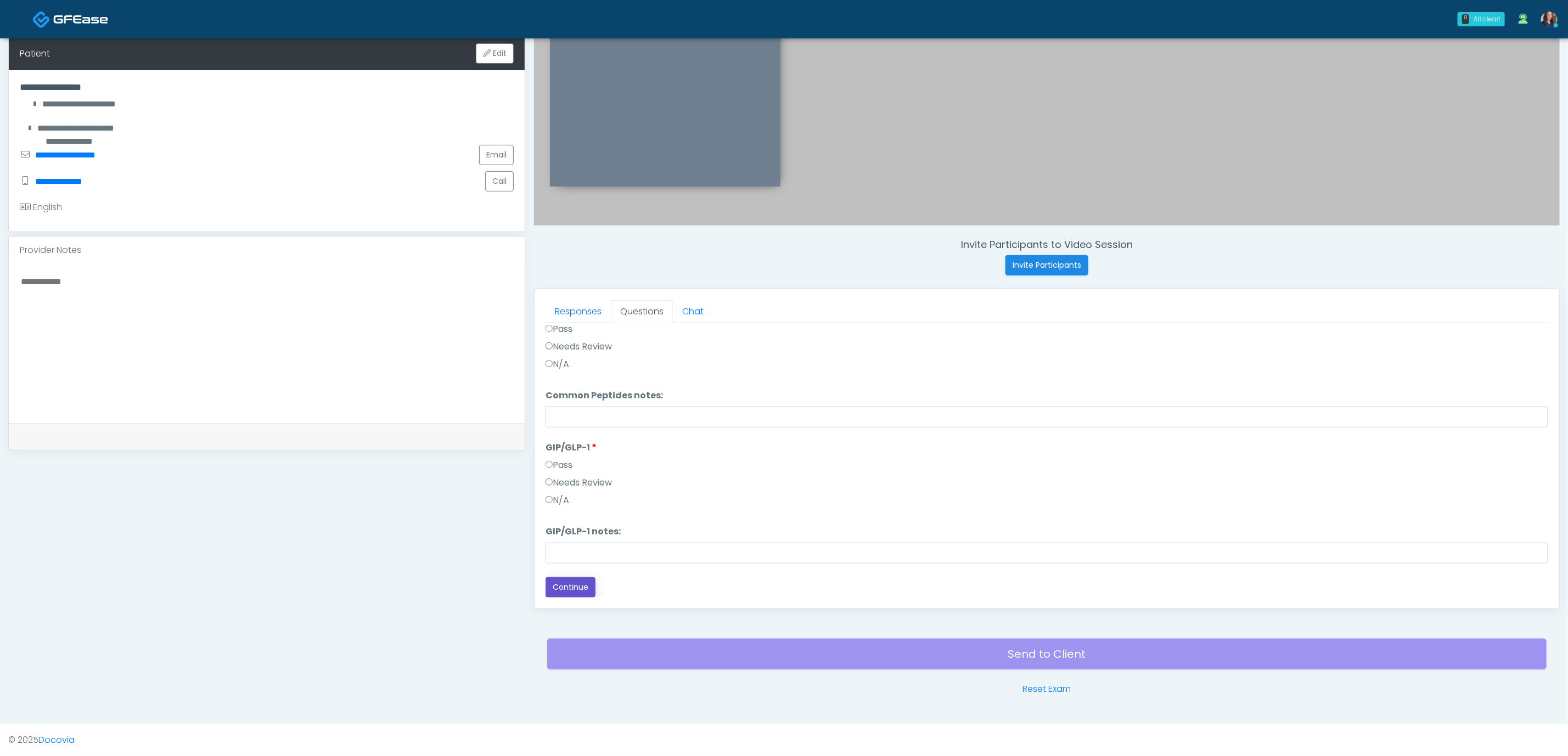
click at [585, 580] on button "Continue" at bounding box center [570, 587] width 50 height 20
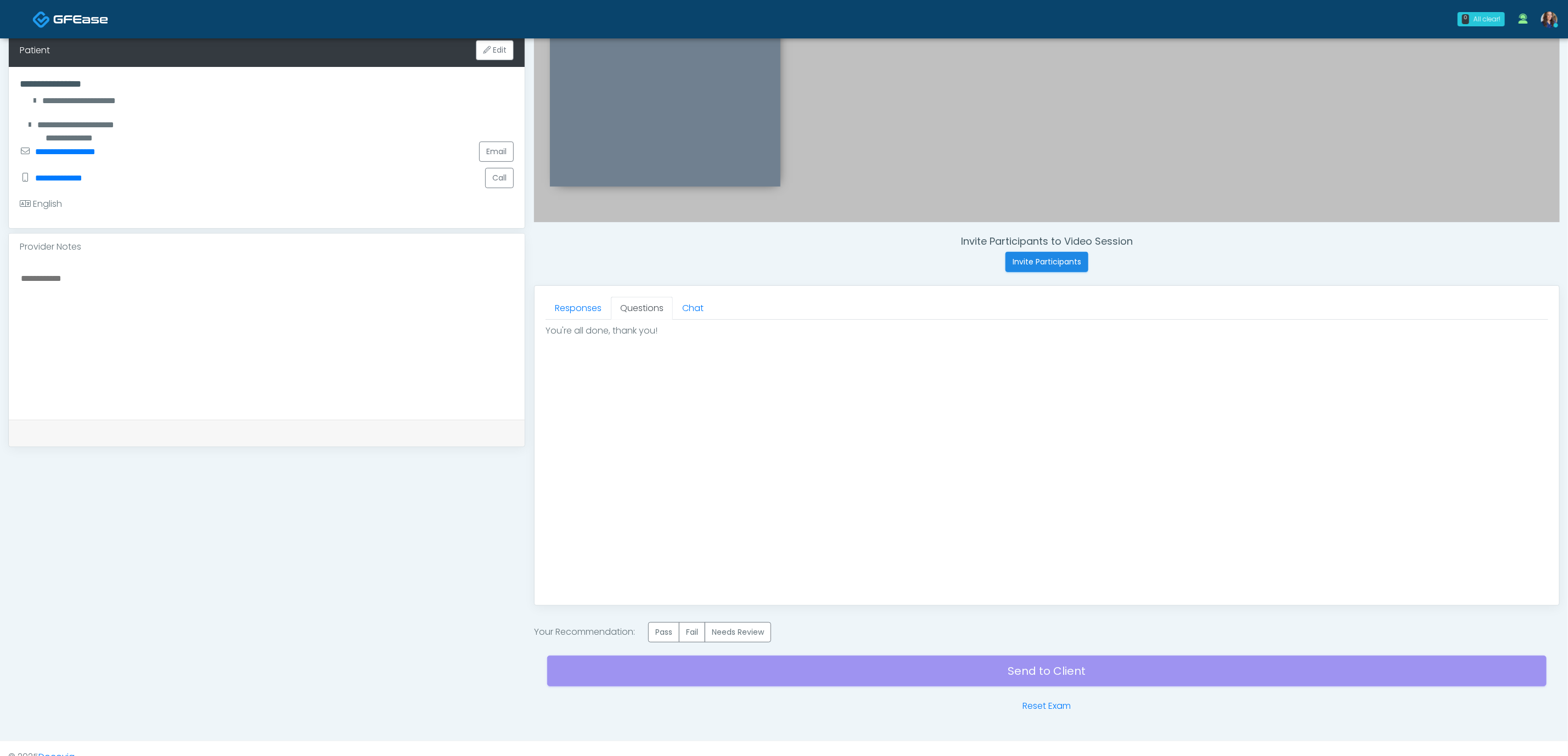
scroll to position [0, 0]
click at [667, 626] on label "Pass" at bounding box center [664, 632] width 31 height 20
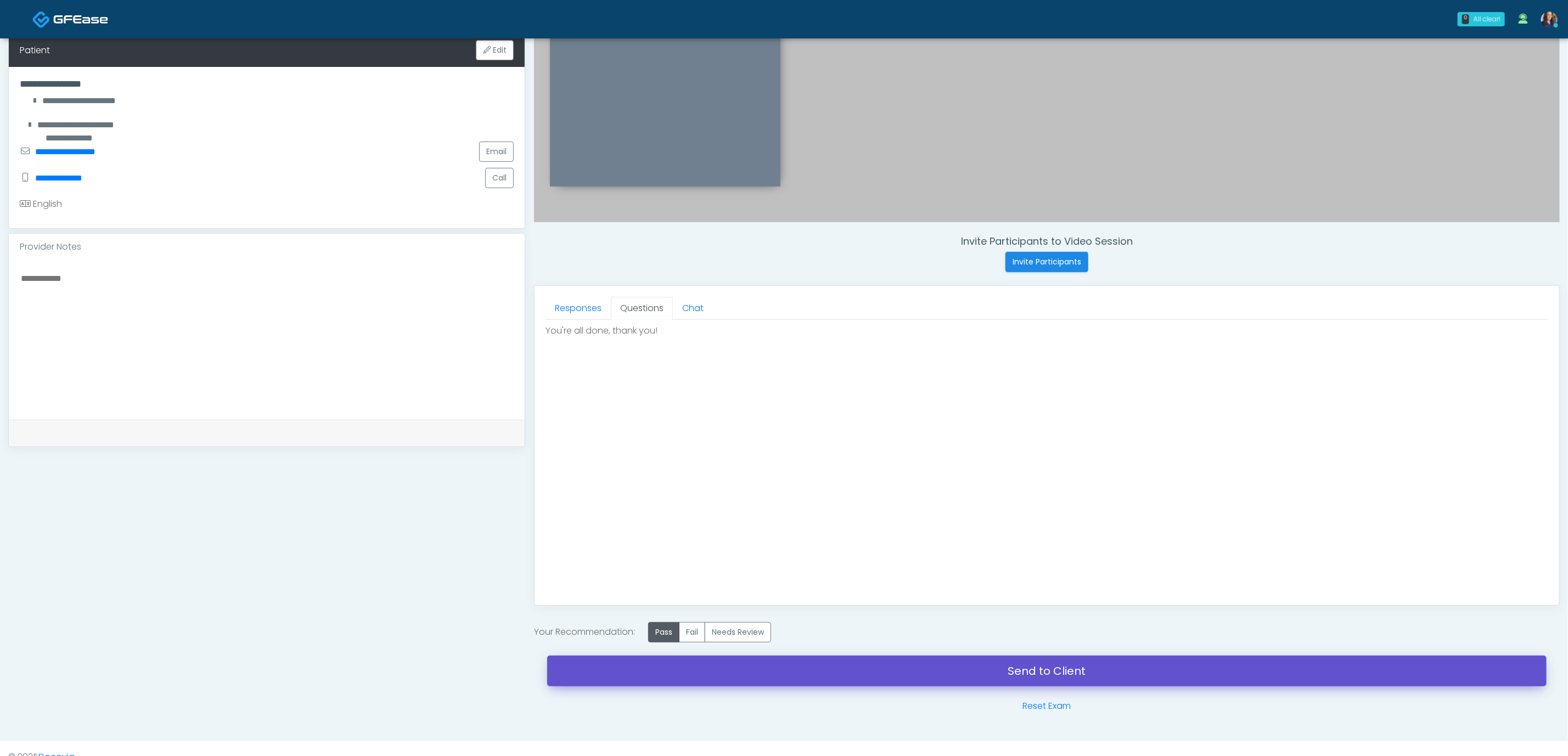
click at [812, 683] on link "Send to Client" at bounding box center [1047, 671] width 999 height 31
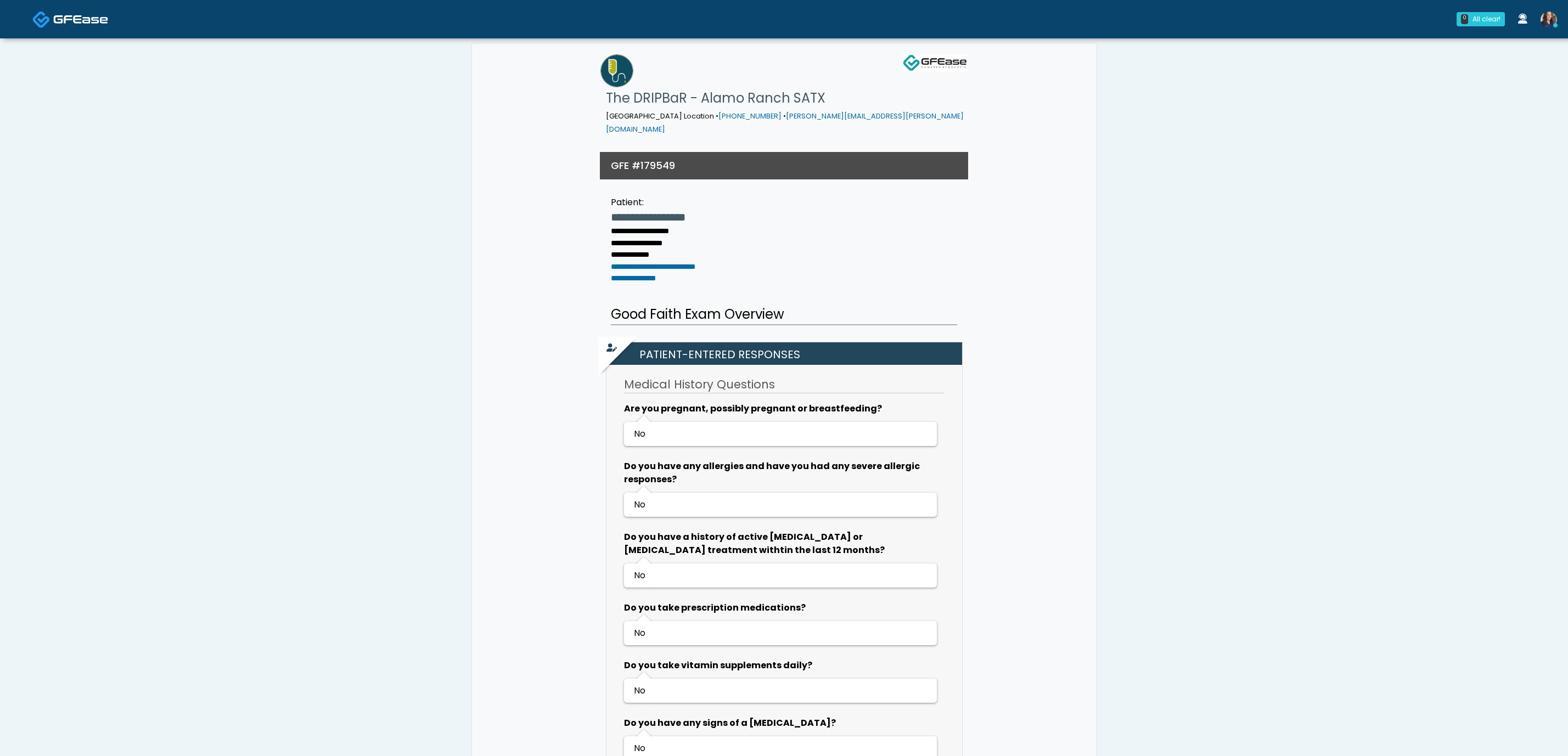
click at [58, 20] on img at bounding box center [80, 19] width 55 height 11
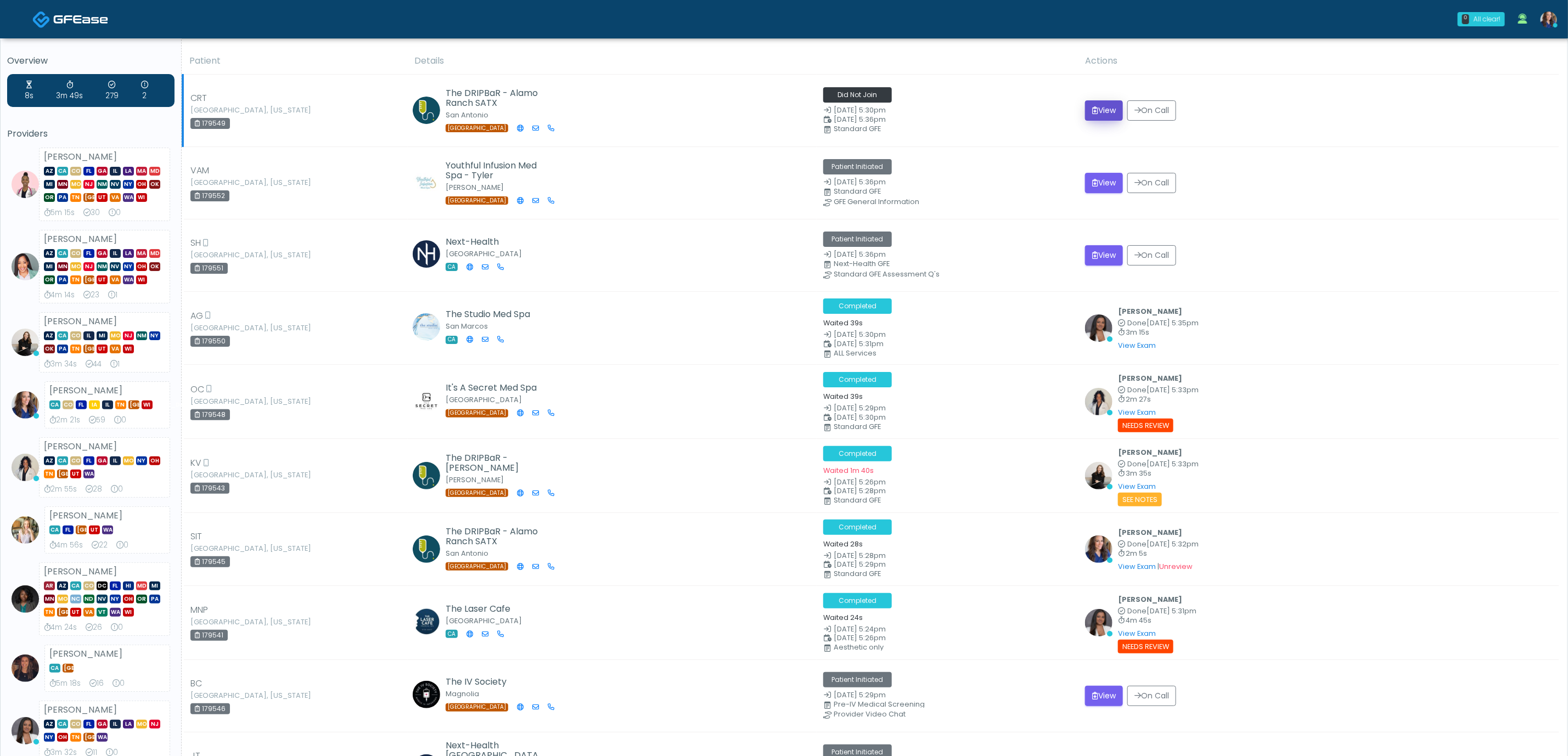
click at [1107, 107] on button "View" at bounding box center [1104, 110] width 38 height 20
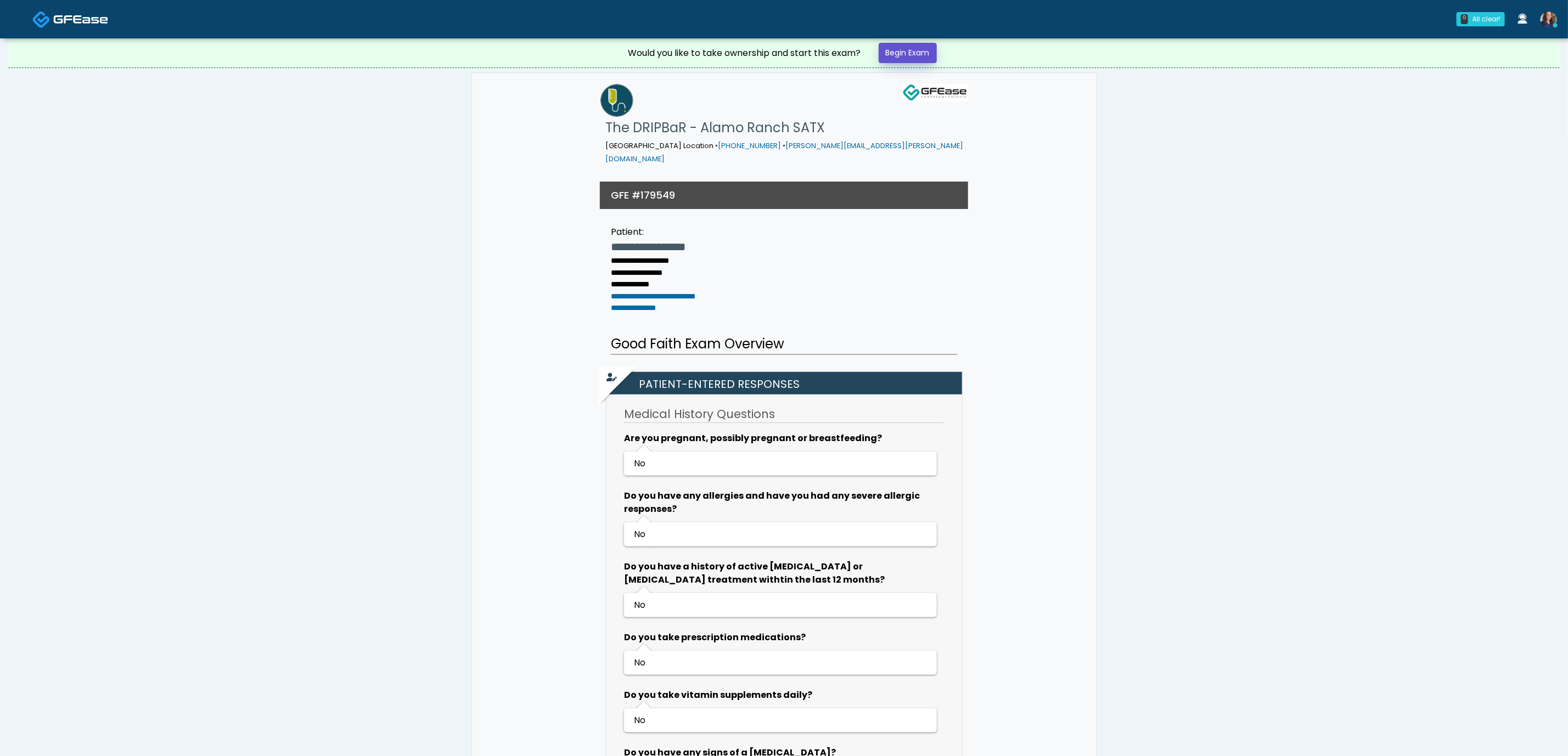
click at [902, 55] on link "Begin Exam" at bounding box center [907, 52] width 58 height 20
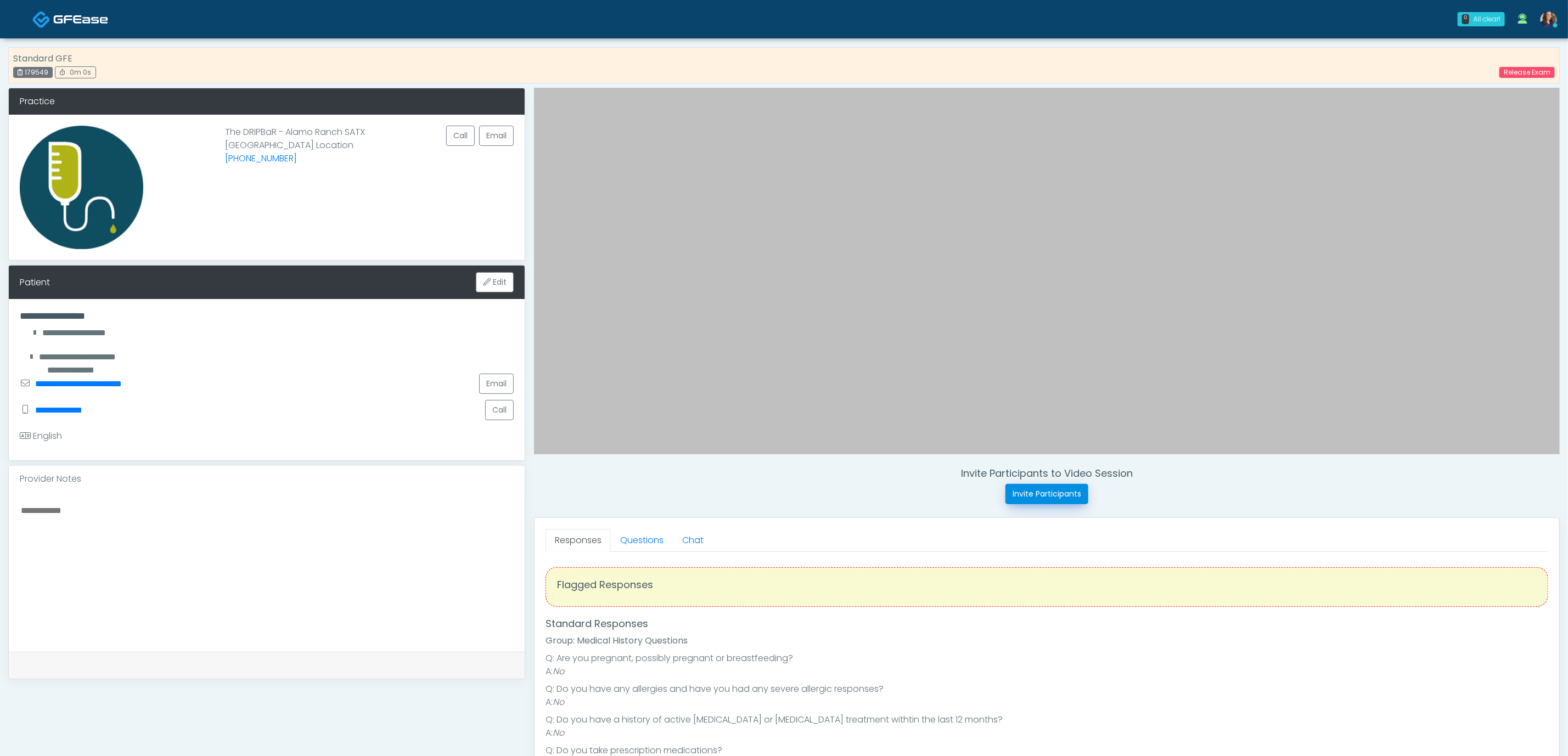
drag, startPoint x: 1041, startPoint y: 497, endPoint x: 1009, endPoint y: 470, distance: 41.9
click at [1039, 497] on button "Invite Participants" at bounding box center [1048, 493] width 83 height 20
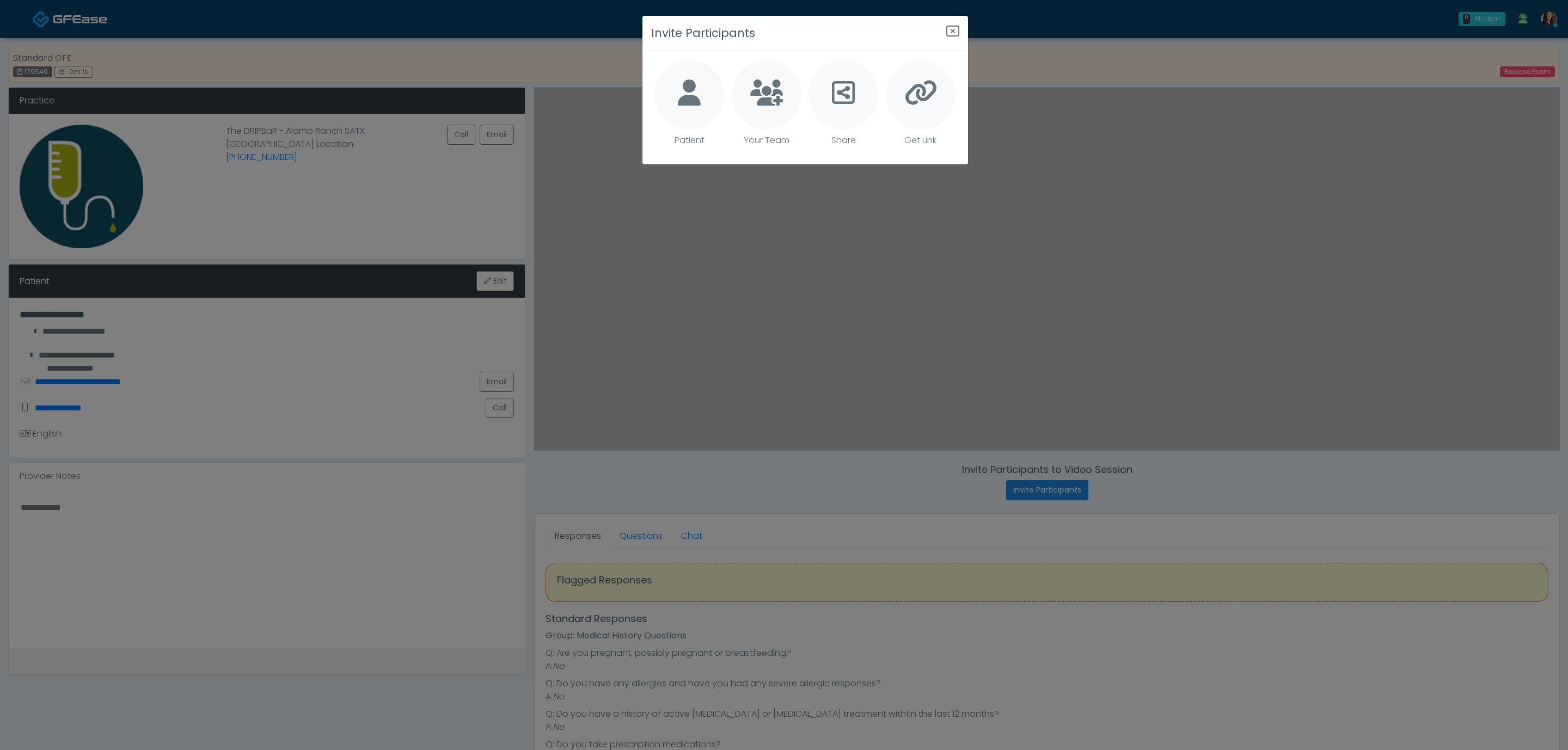
click at [675, 100] on div at bounding box center [689, 95] width 70 height 70
type textarea "**********"
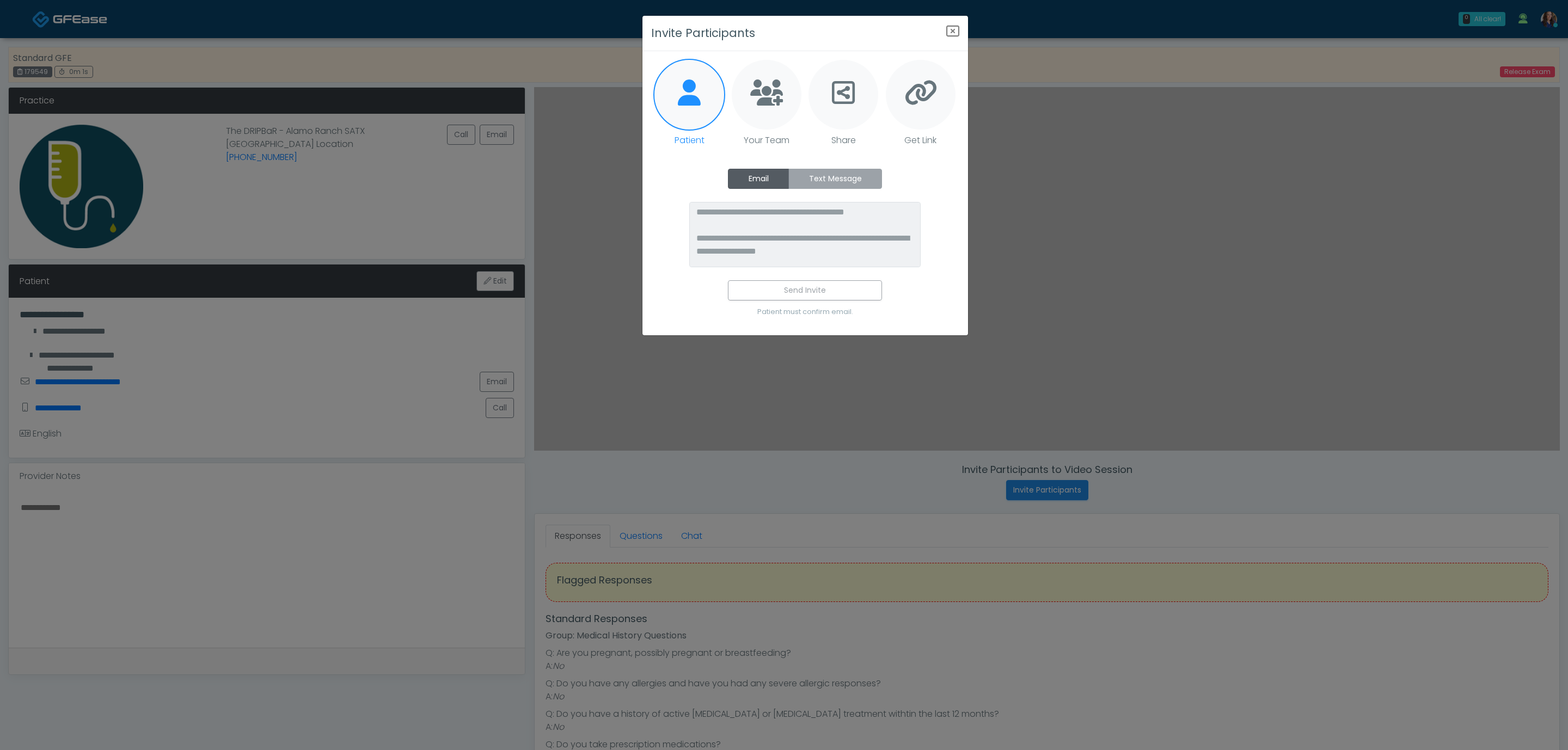
click at [818, 177] on label "Text Message" at bounding box center [835, 179] width 94 height 20
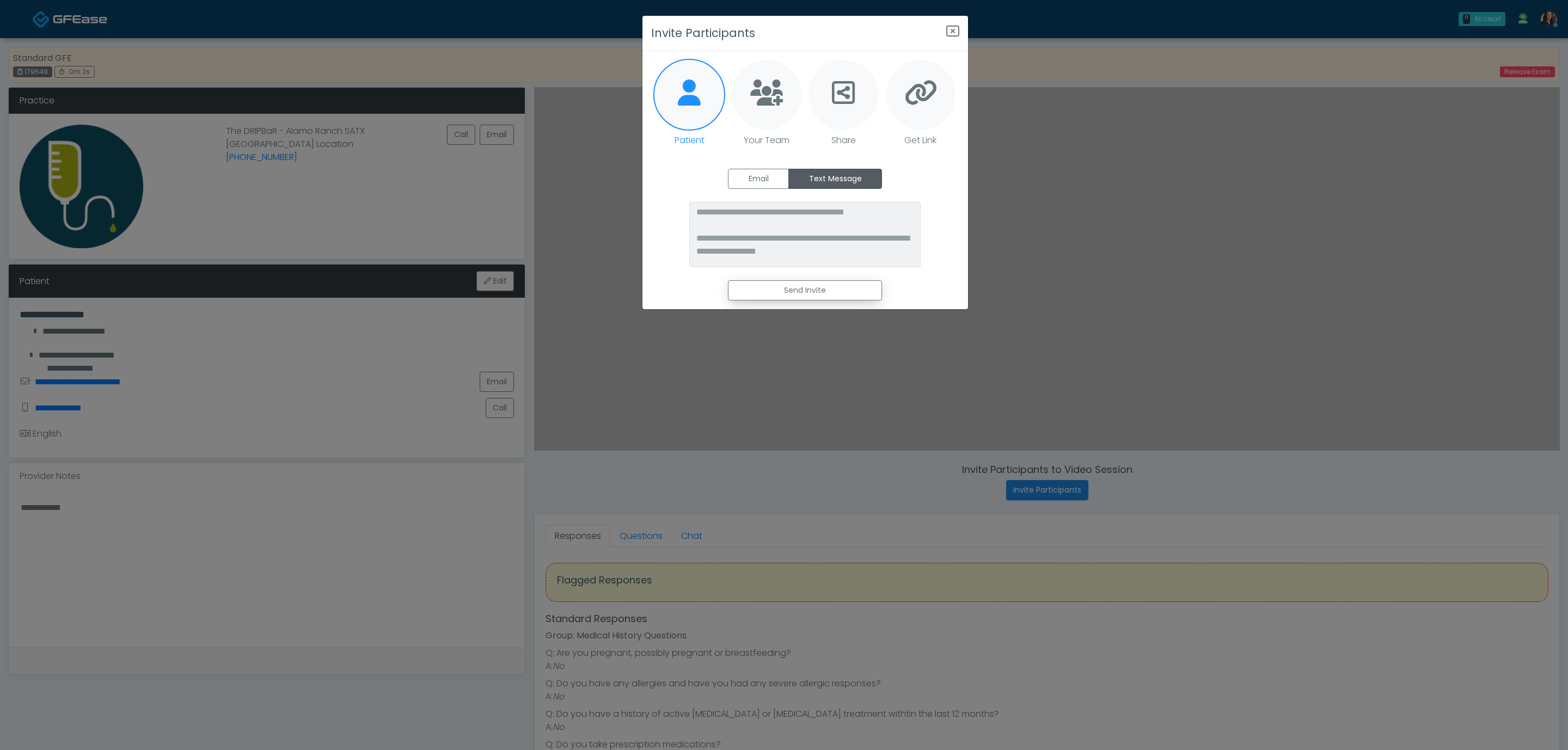
drag, startPoint x: 813, startPoint y: 283, endPoint x: 858, endPoint y: 247, distance: 57.6
click at [812, 283] on button "Send Invite" at bounding box center [805, 290] width 154 height 20
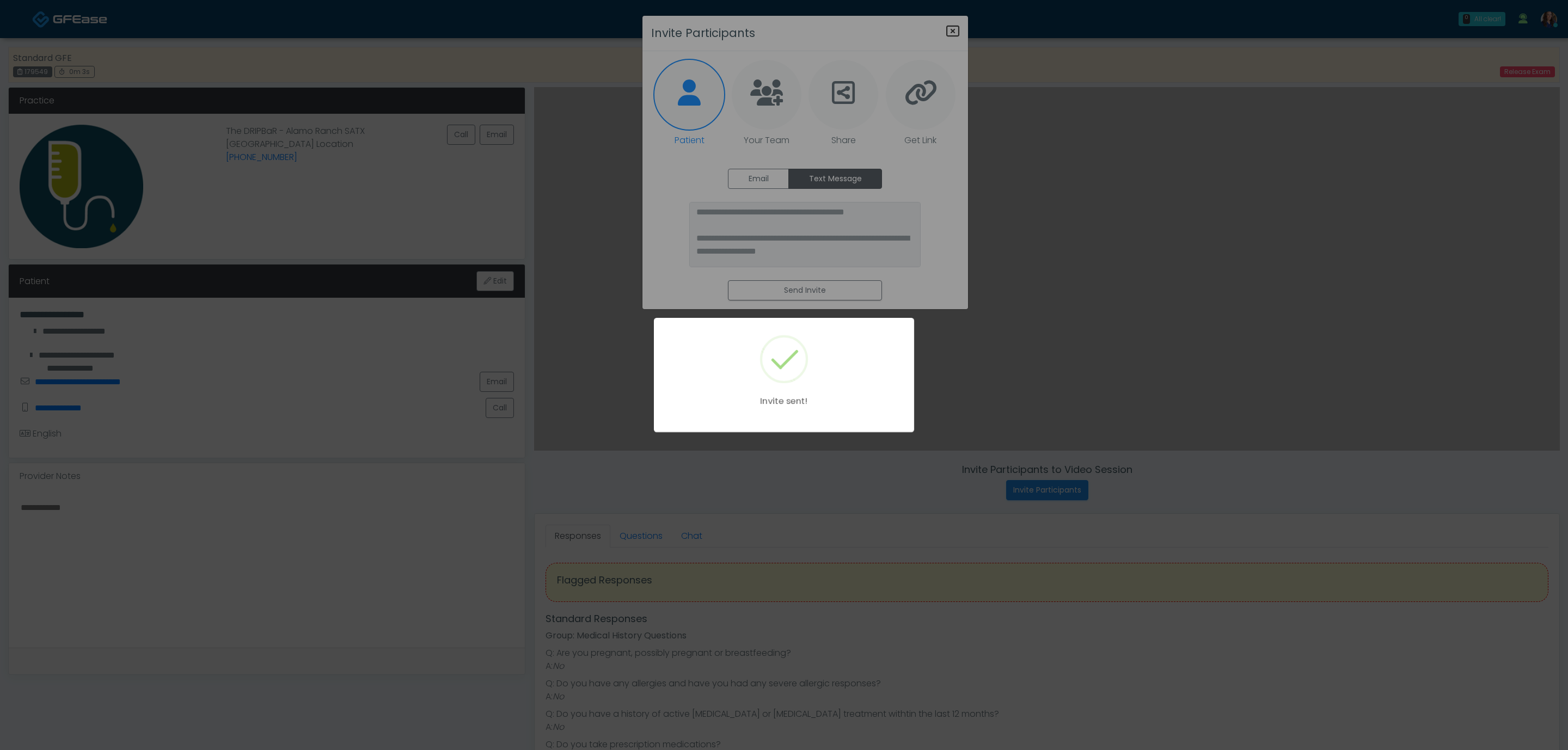
click at [956, 28] on div "Invite sent!" at bounding box center [784, 375] width 1568 height 750
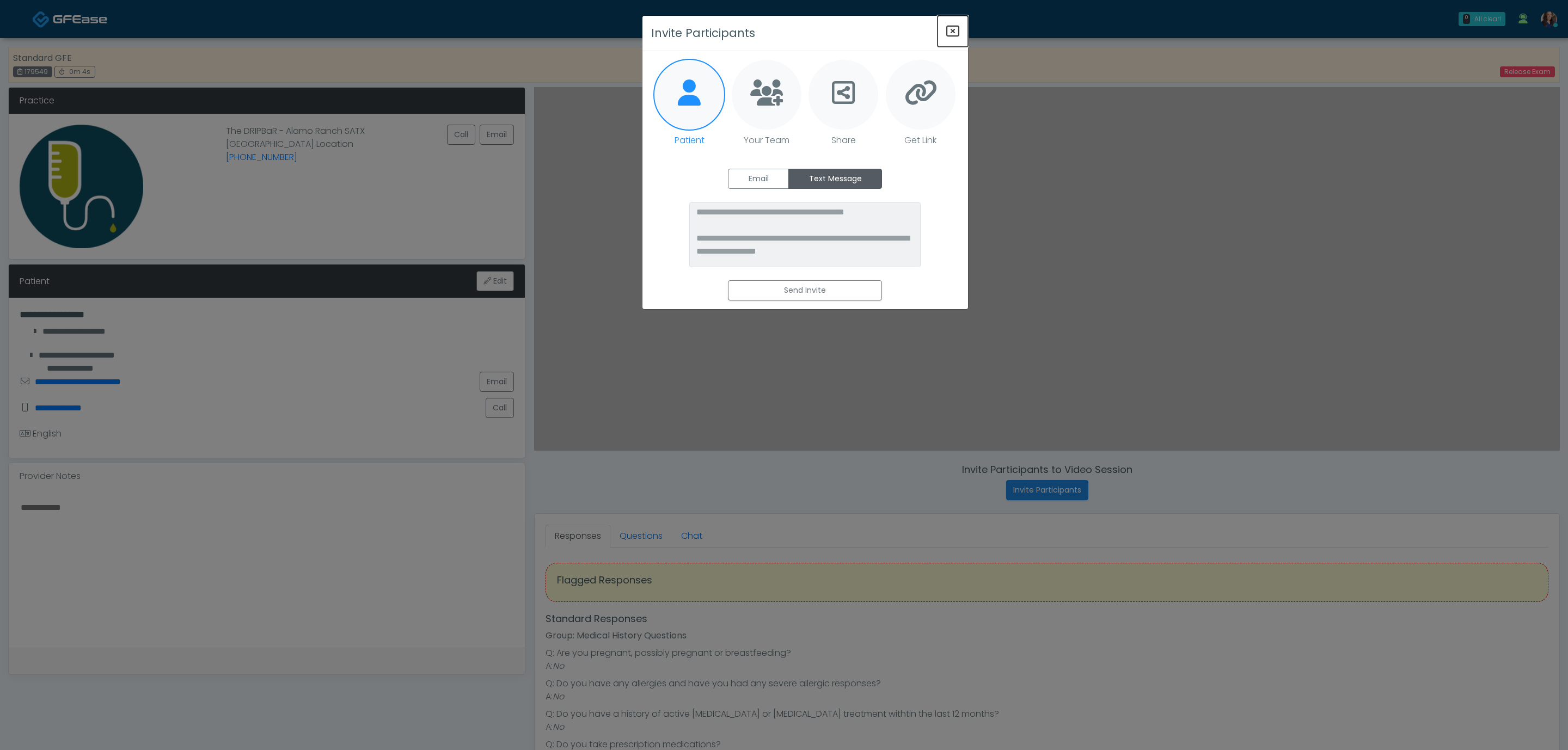
click at [952, 29] on icon "Close" at bounding box center [952, 31] width 13 height 13
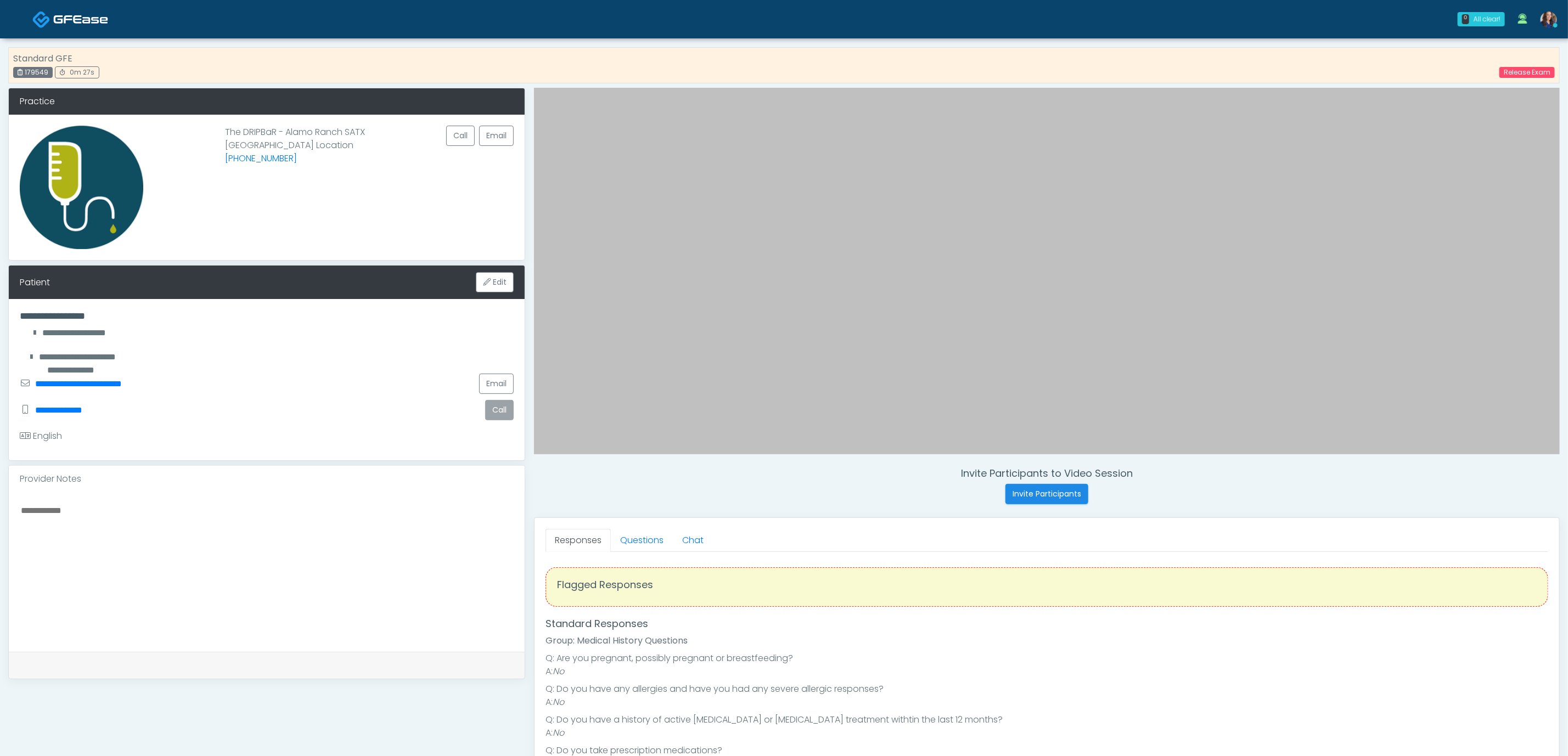
click at [507, 413] on button "Call" at bounding box center [499, 410] width 29 height 20
click at [645, 545] on link "Questions" at bounding box center [642, 541] width 62 height 23
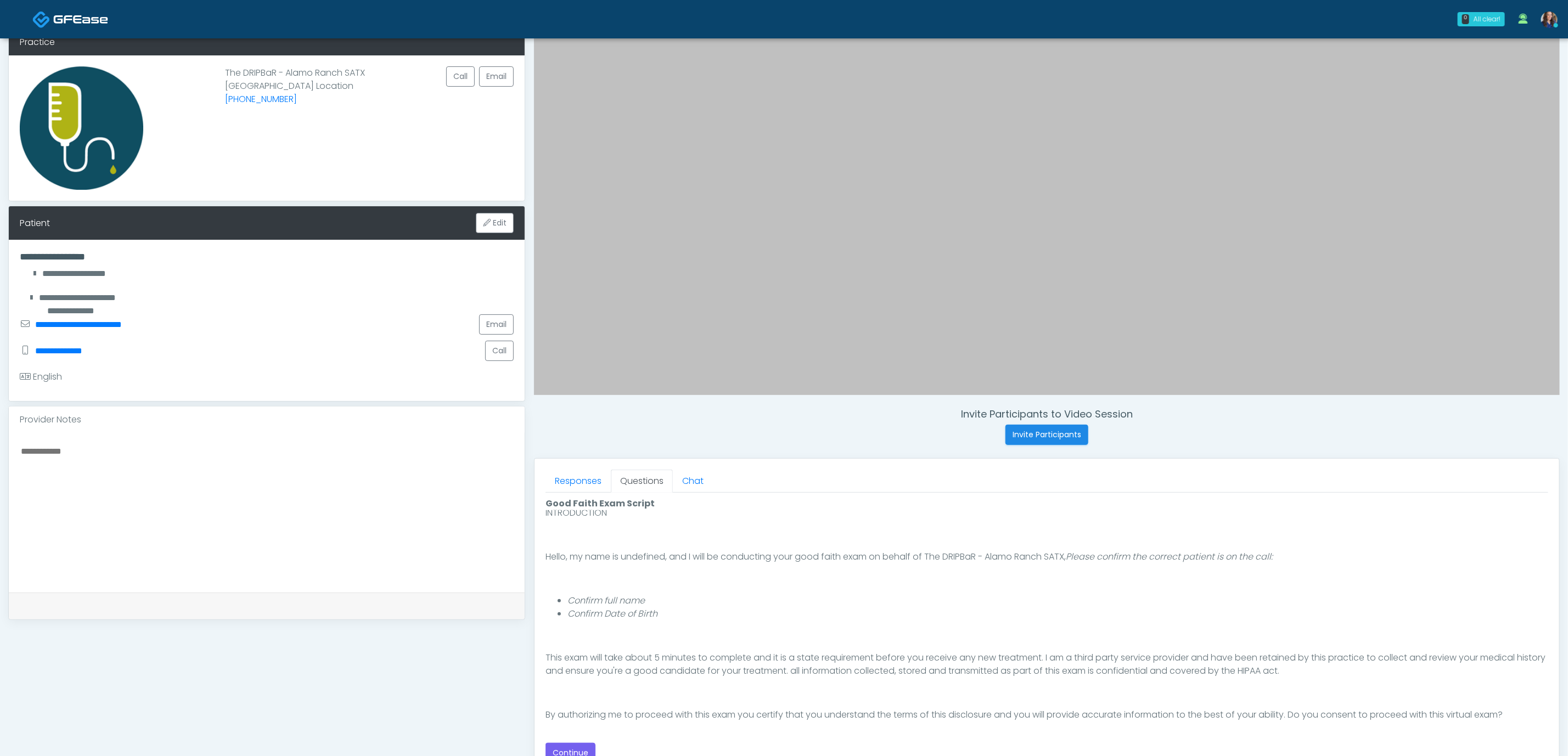
scroll to position [165, 0]
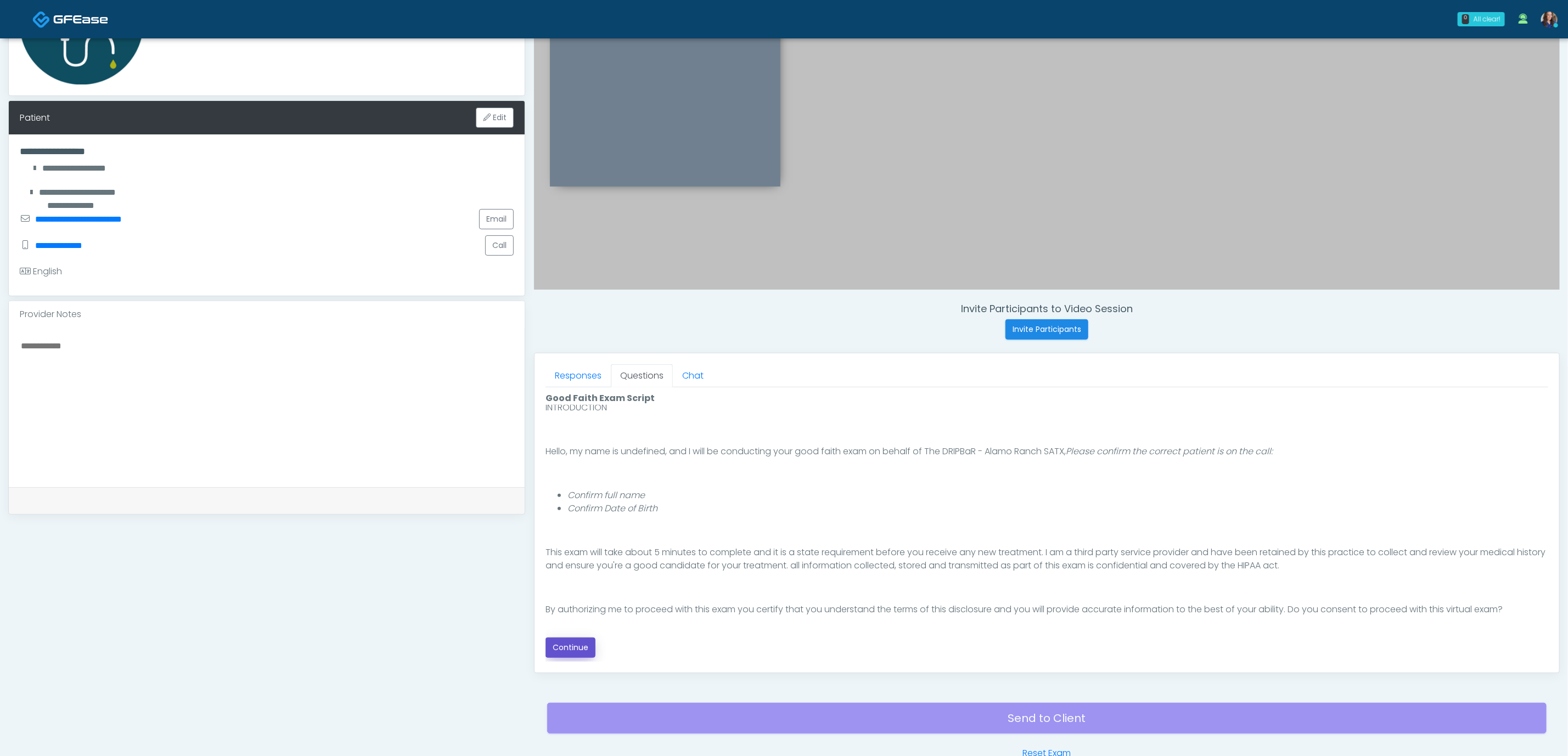
click at [571, 644] on button "Continue" at bounding box center [570, 648] width 50 height 20
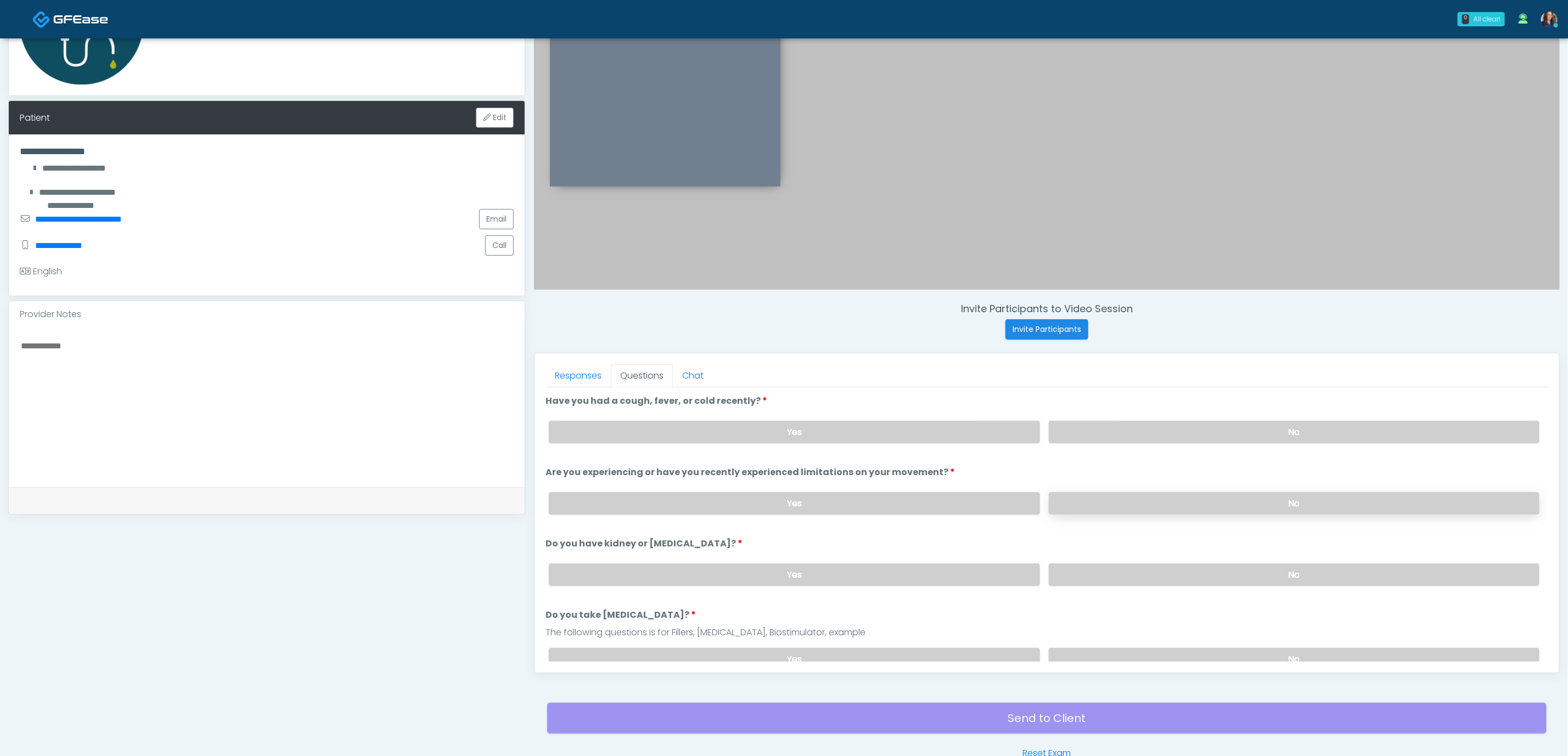
scroll to position [232, 0]
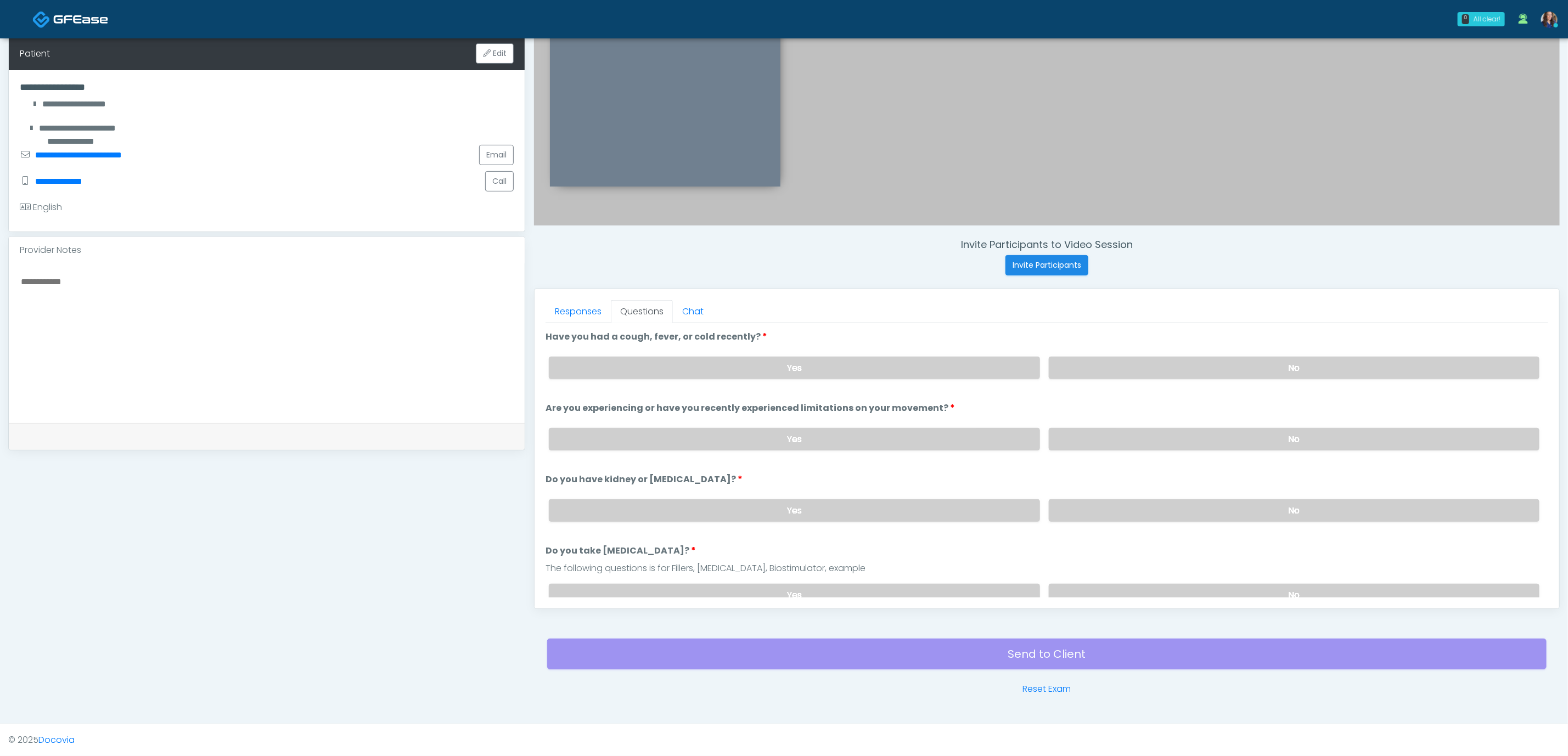
drag, startPoint x: 1220, startPoint y: 365, endPoint x: 1219, endPoint y: 382, distance: 17.0
click at [1219, 365] on label "No" at bounding box center [1295, 368] width 491 height 23
click at [1203, 434] on label "No" at bounding box center [1295, 440] width 491 height 23
drag, startPoint x: 1181, startPoint y: 509, endPoint x: 1183, endPoint y: 555, distance: 46.0
click at [1180, 511] on label "No" at bounding box center [1295, 511] width 491 height 23
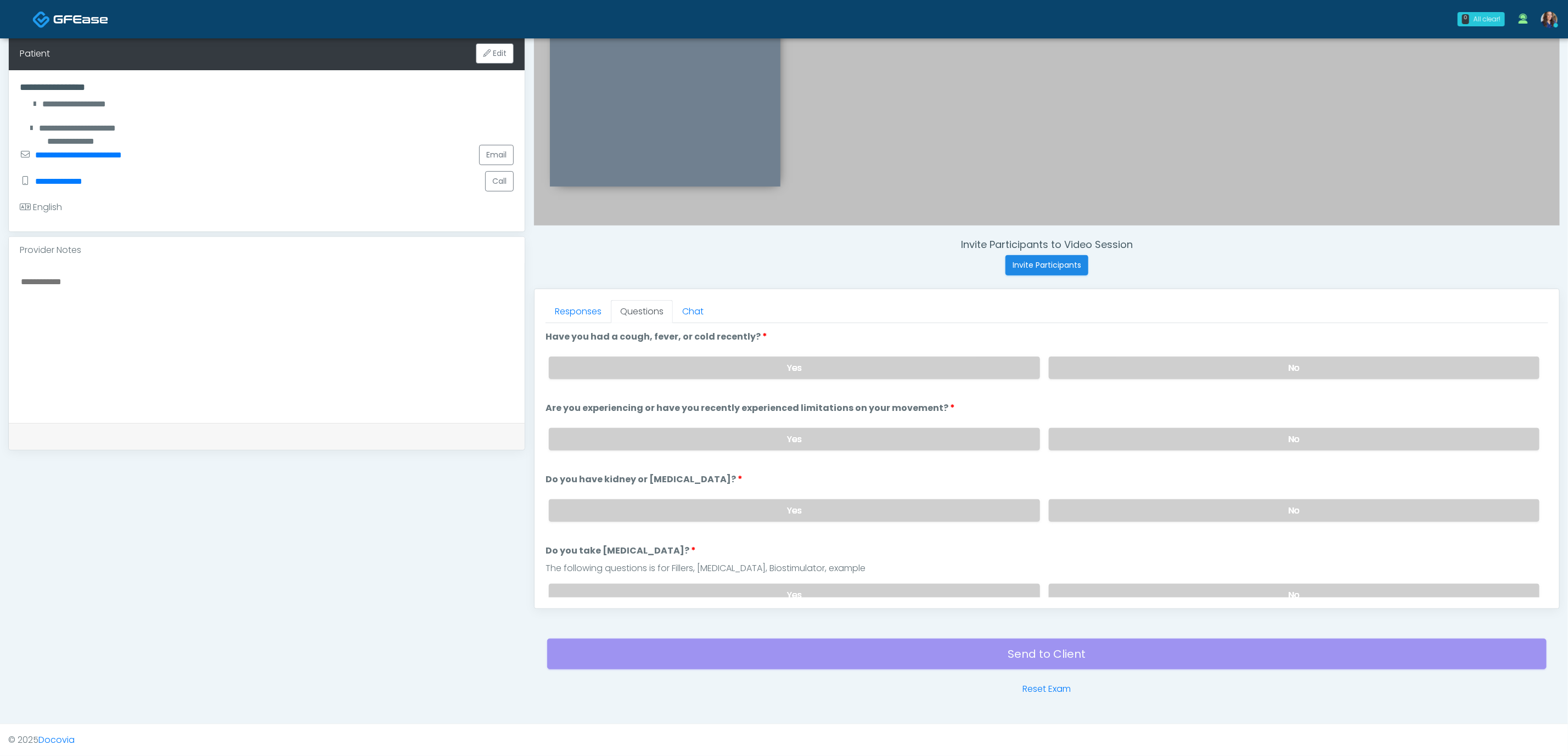
drag, startPoint x: 1172, startPoint y: 588, endPoint x: 1132, endPoint y: 573, distance: 42.7
click at [1172, 588] on label "No" at bounding box center [1295, 595] width 491 height 23
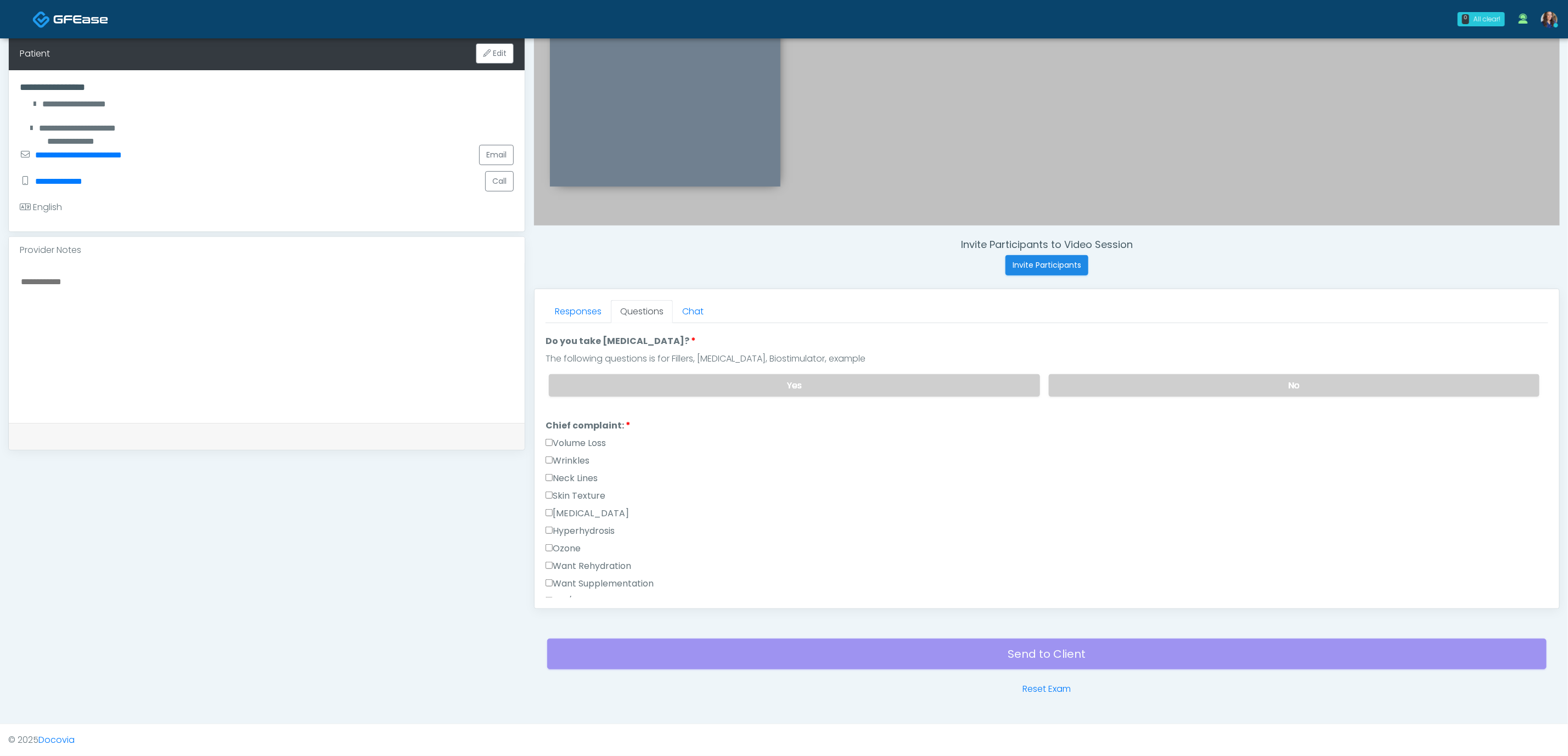
scroll to position [247, 0]
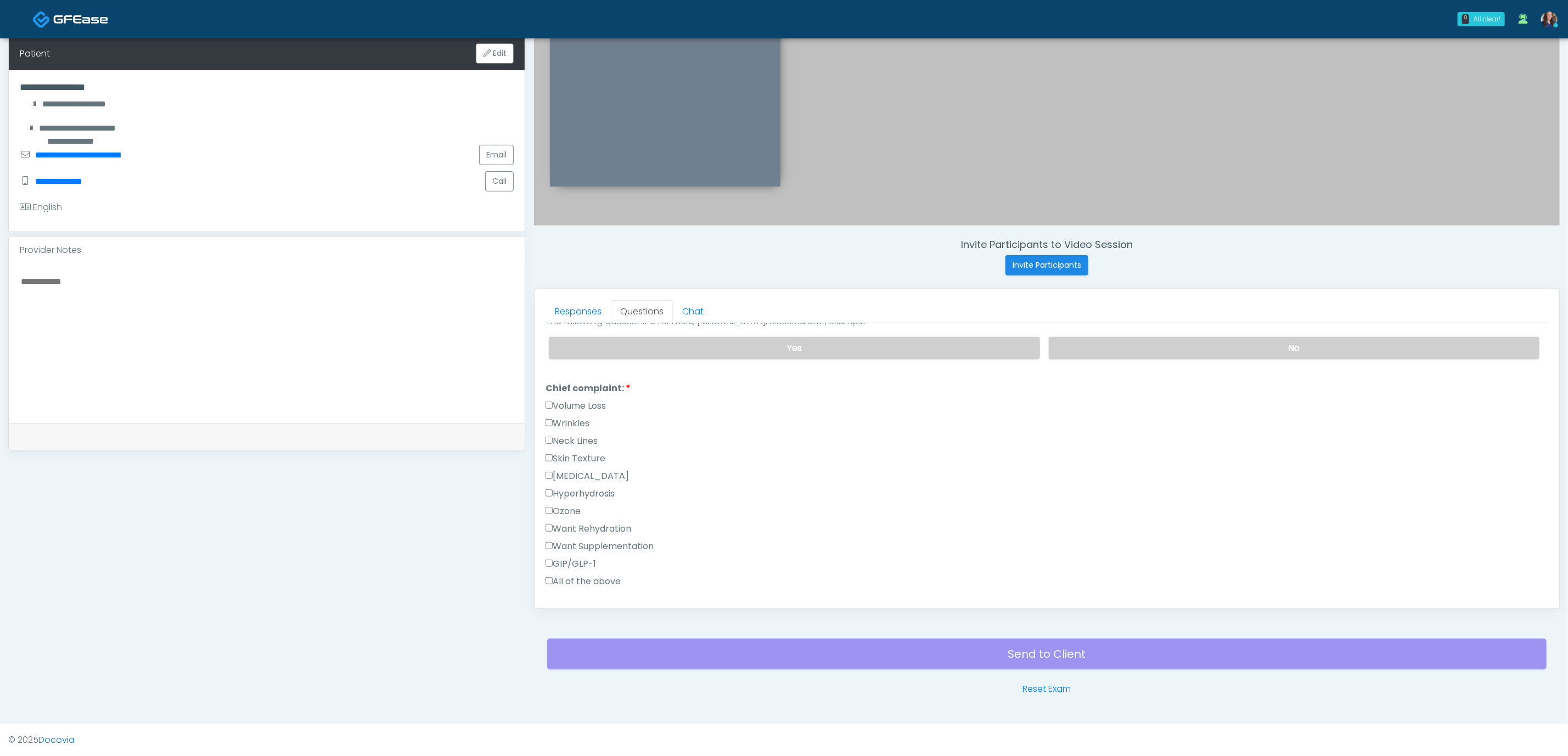
drag, startPoint x: 605, startPoint y: 544, endPoint x: 606, endPoint y: 530, distance: 14.0
click at [605, 544] on label "Want Supplementation" at bounding box center [600, 546] width 109 height 13
click at [609, 526] on label "Want Rehydration" at bounding box center [588, 529] width 86 height 13
click at [619, 542] on label "Want Supplementation" at bounding box center [600, 546] width 109 height 13
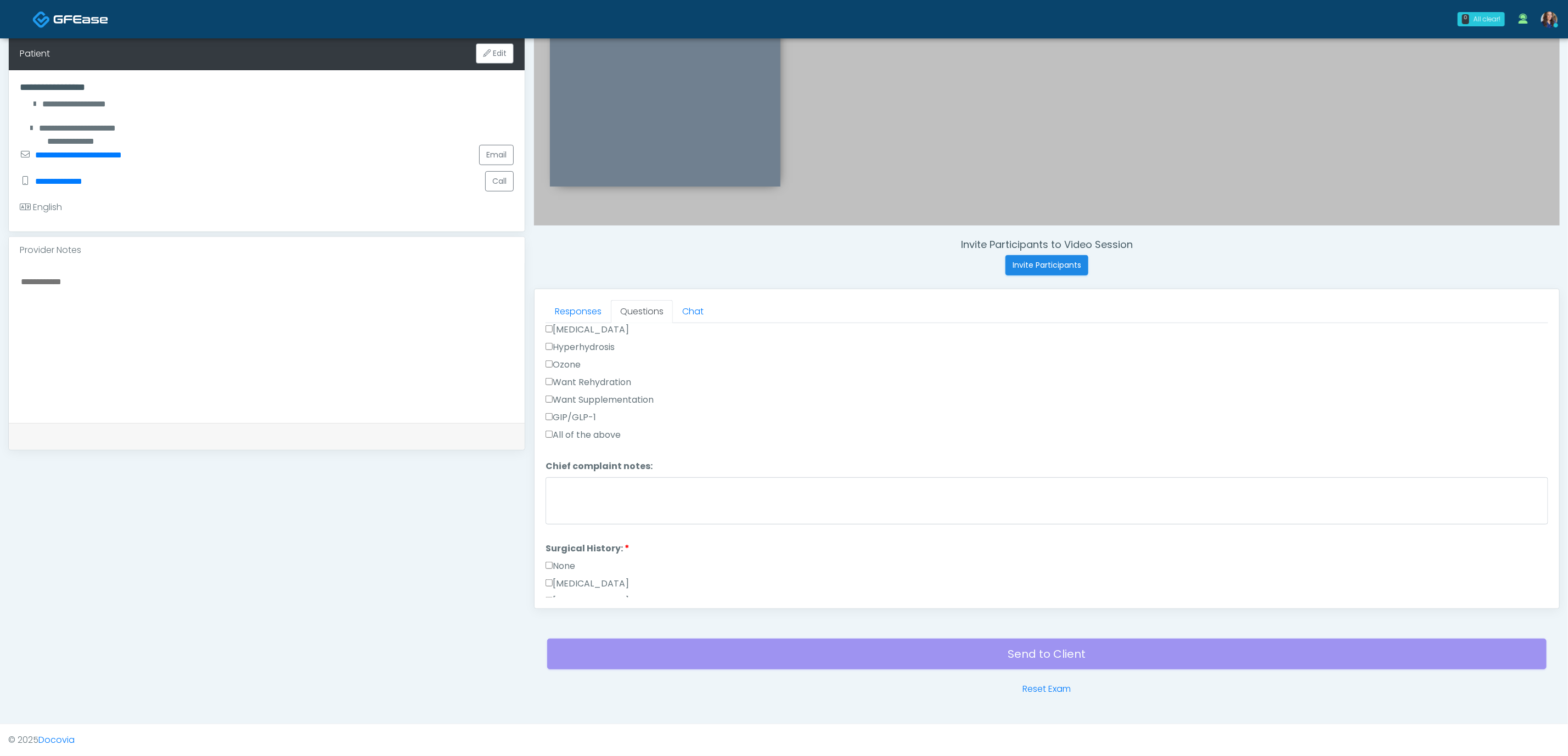
scroll to position [494, 0]
click at [565, 464] on label "None" at bounding box center [560, 466] width 29 height 13
drag, startPoint x: 570, startPoint y: 580, endPoint x: 595, endPoint y: 575, distance: 25.5
click at [571, 580] on button "Continue" at bounding box center [570, 587] width 50 height 20
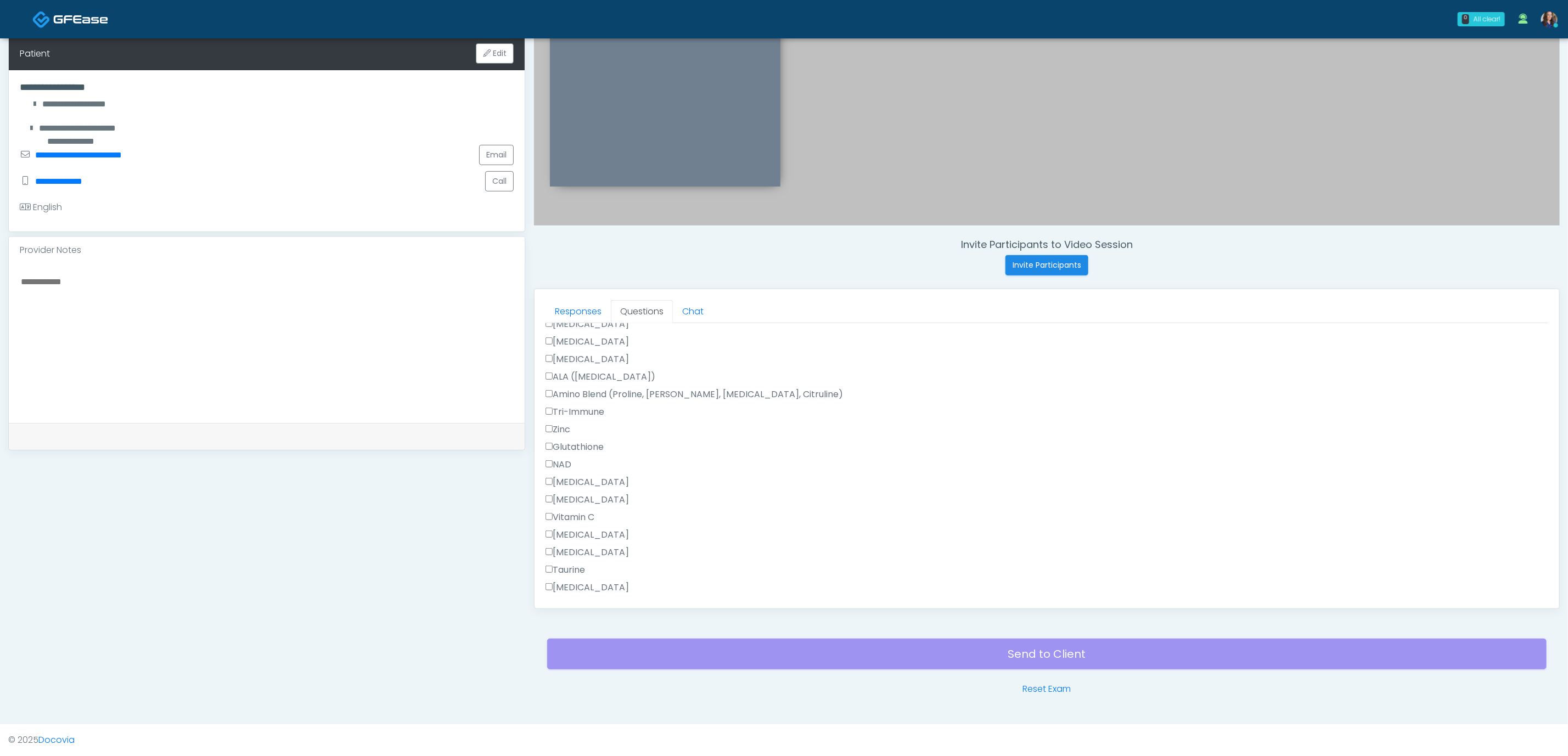
scroll to position [861, 0]
click at [606, 554] on label "All of the above" at bounding box center [583, 553] width 75 height 13
click at [588, 519] on label "All of the above" at bounding box center [583, 523] width 75 height 13
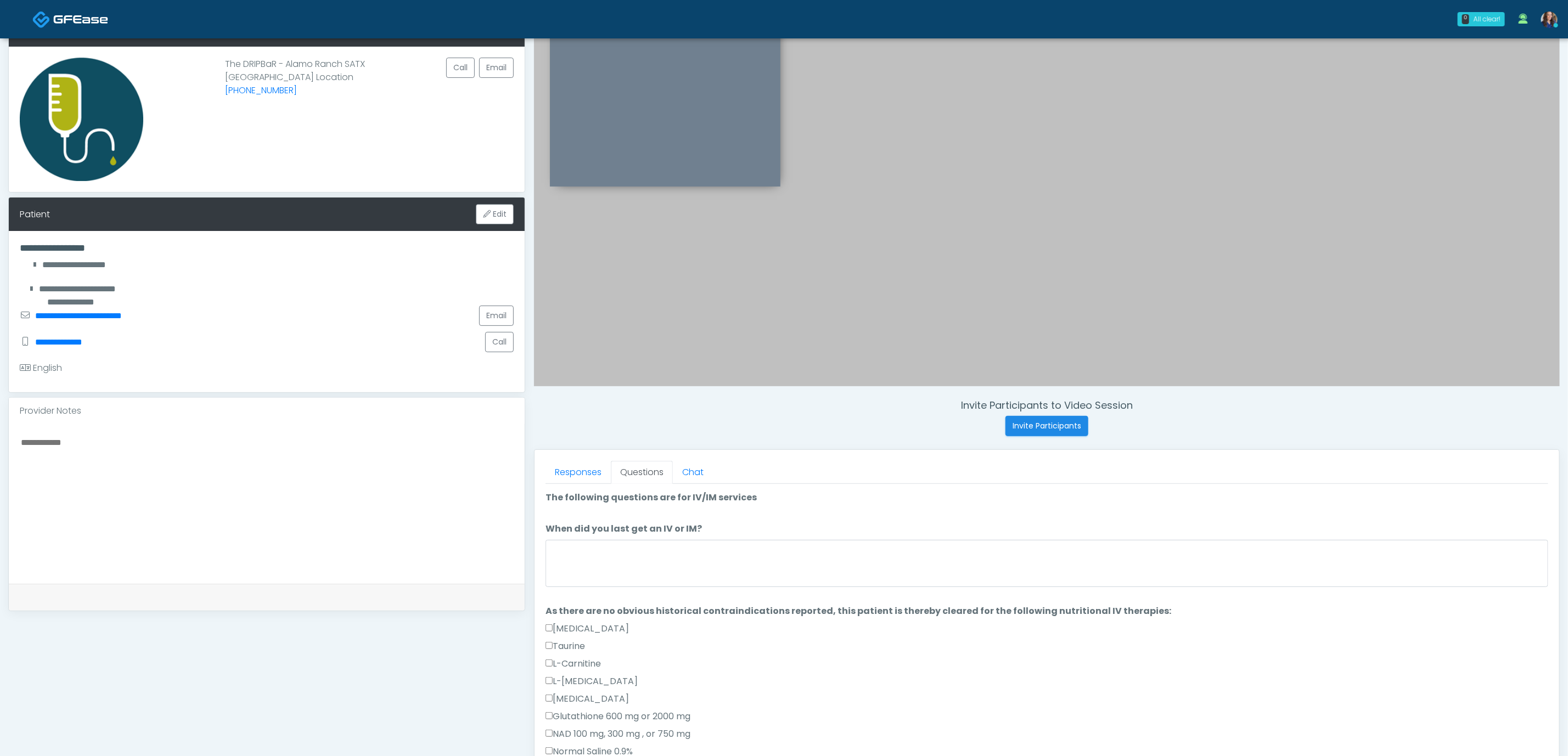
scroll to position [68, 0]
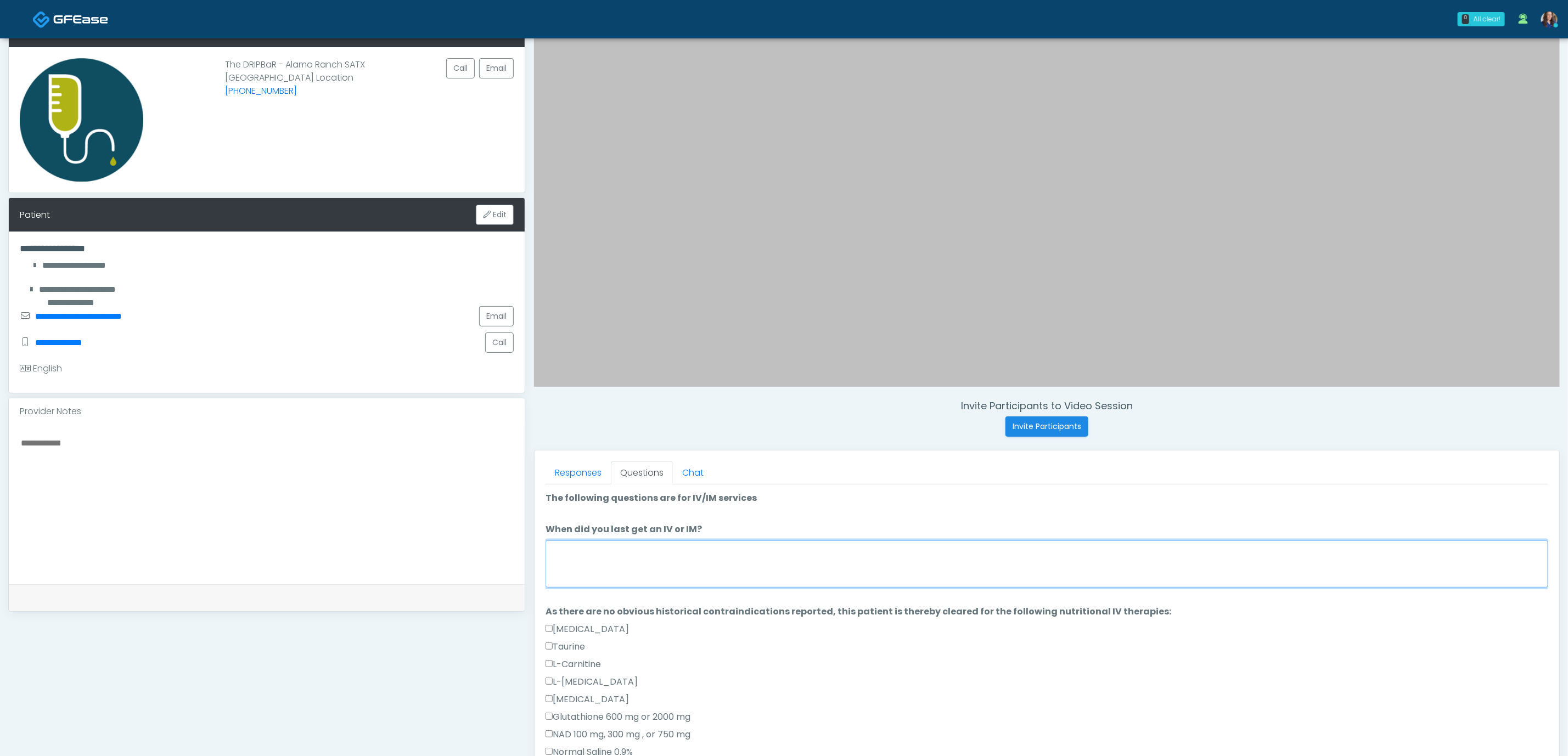
click at [655, 558] on textarea "When did you last get an IV or IM?" at bounding box center [1047, 564] width 1003 height 47
type textarea "**********"
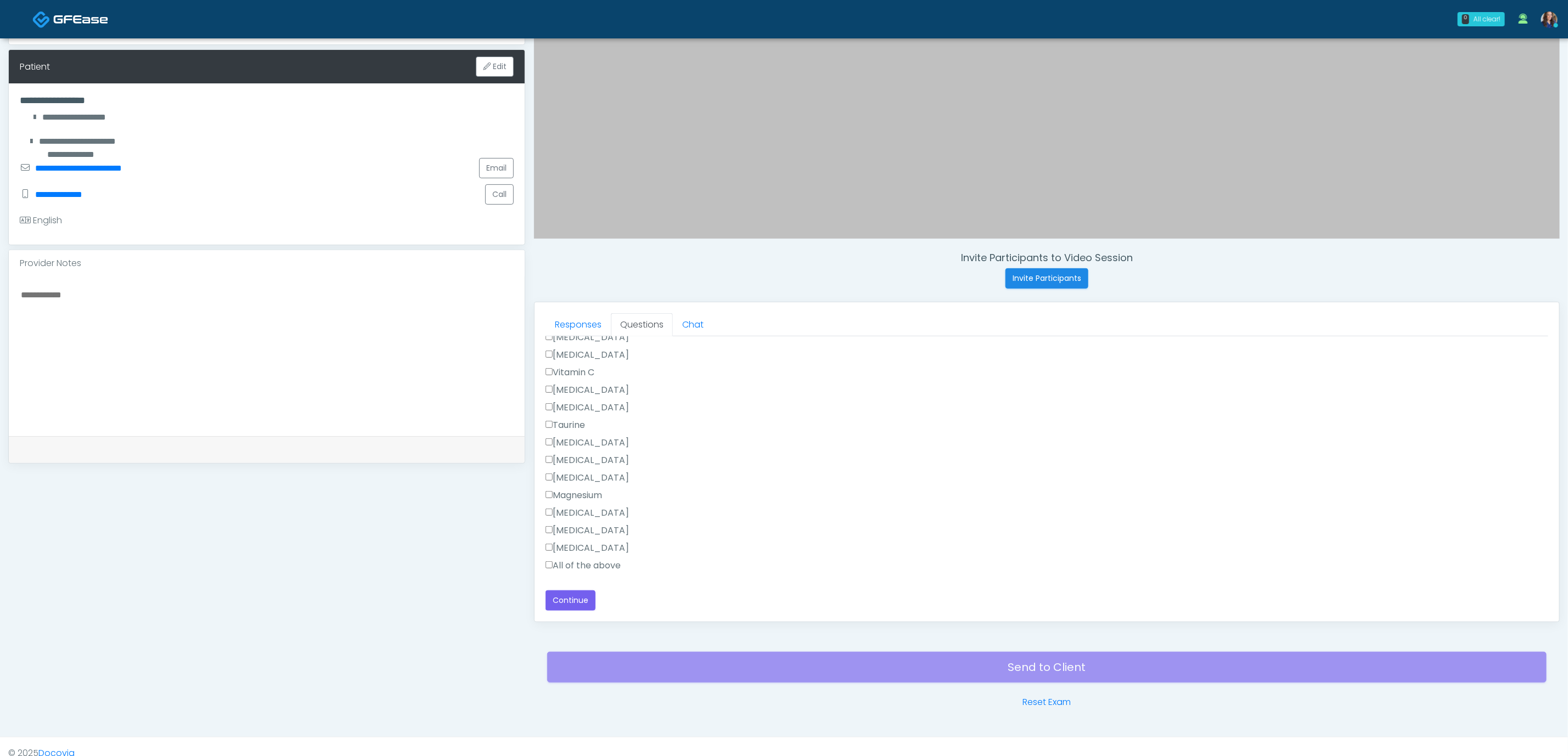
scroll to position [232, 0]
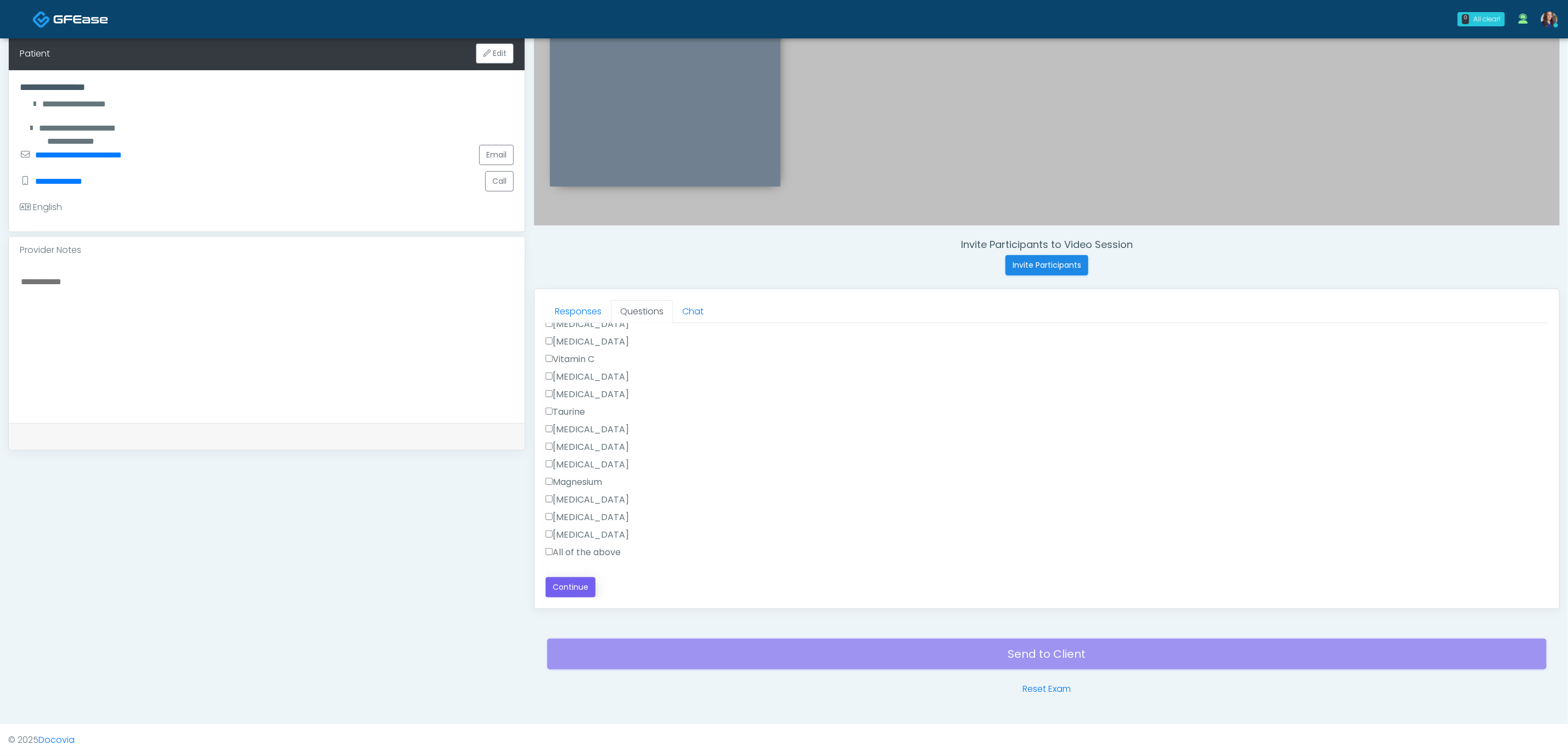
type textarea "**********"
click at [575, 581] on button "Continue" at bounding box center [570, 587] width 50 height 20
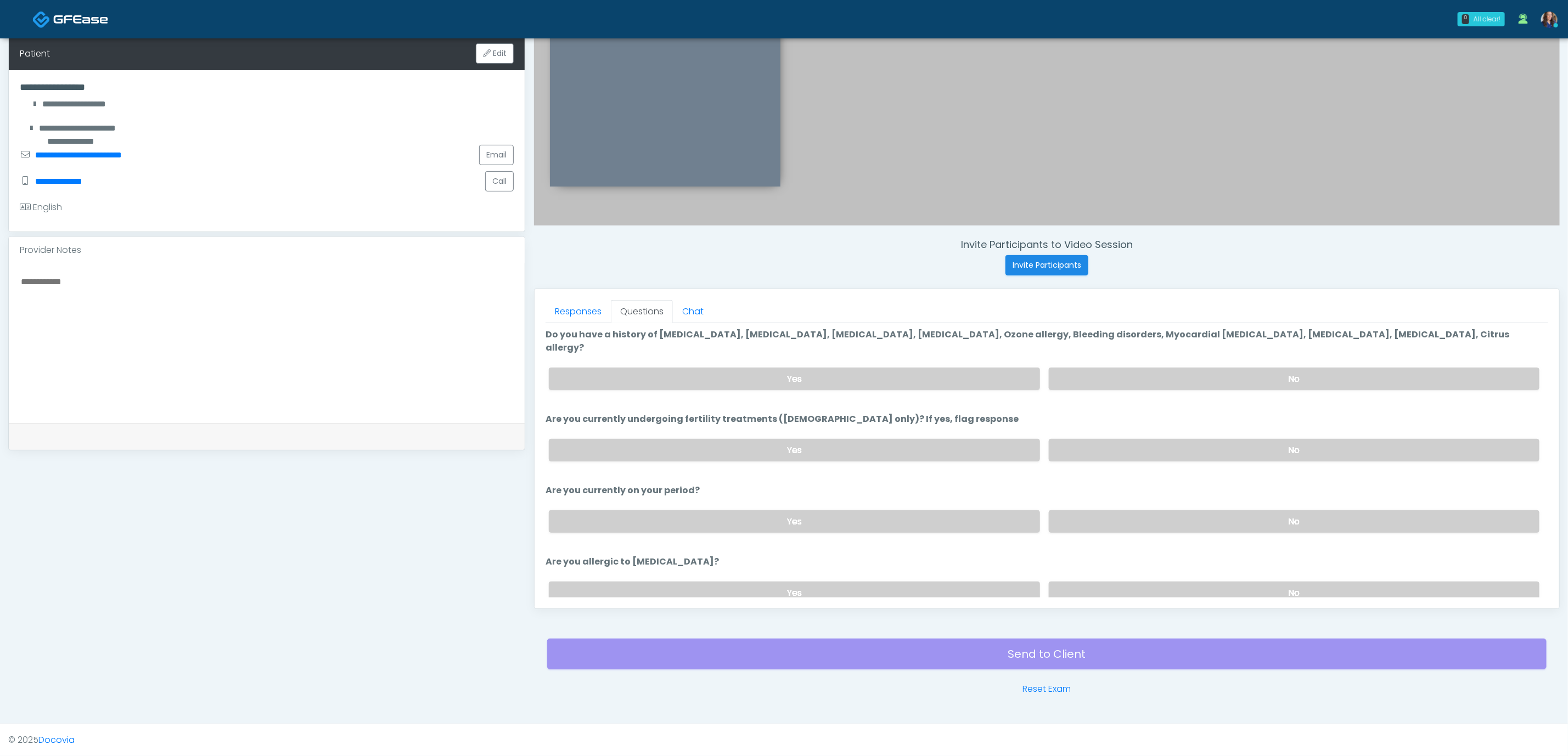
scroll to position [0, 0]
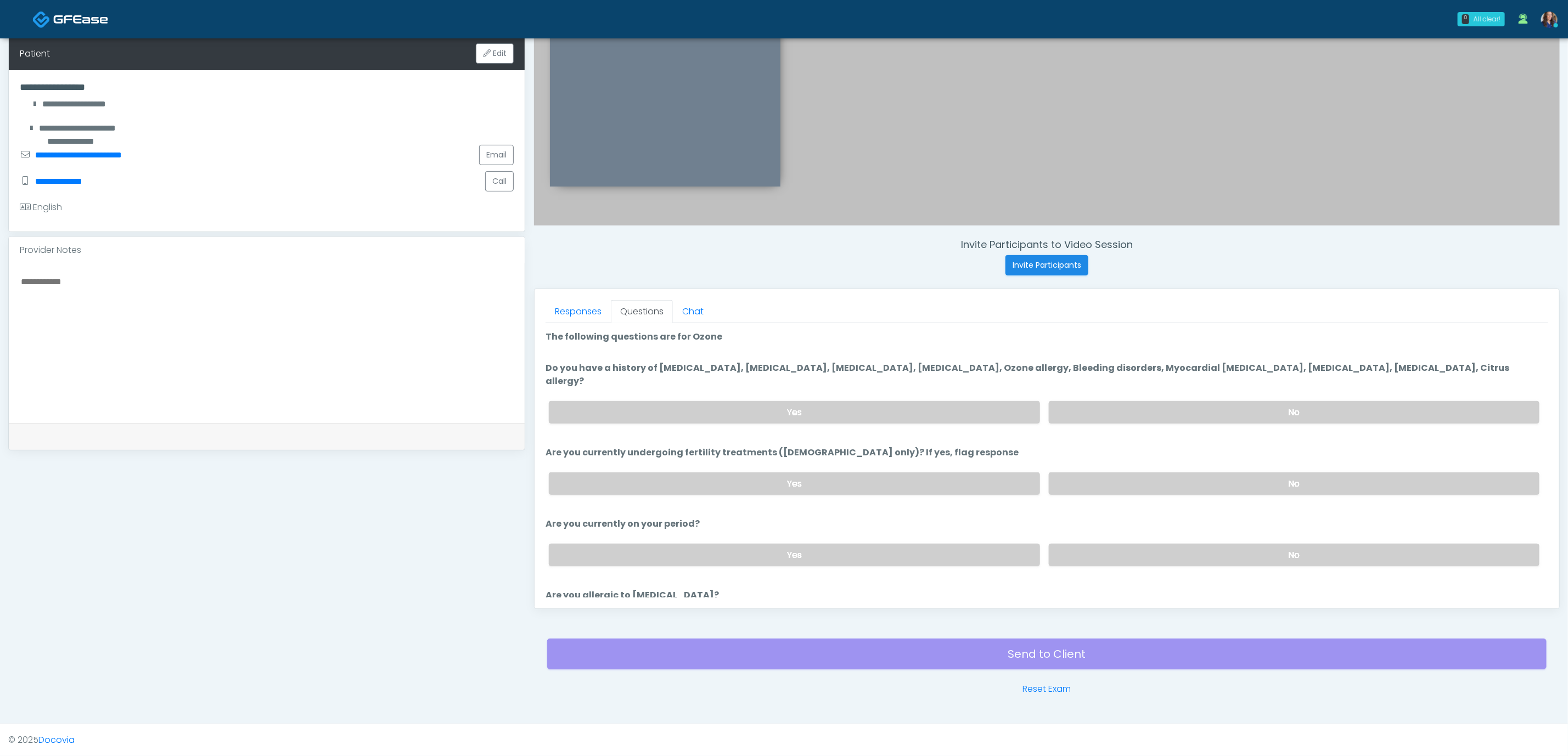
click at [1176, 392] on div "Yes No" at bounding box center [1044, 412] width 1008 height 40
drag, startPoint x: 1145, startPoint y: 397, endPoint x: 1143, endPoint y: 409, distance: 12.2
click at [1144, 401] on label "No" at bounding box center [1295, 413] width 491 height 23
click at [1139, 472] on label "No" at bounding box center [1295, 484] width 491 height 23
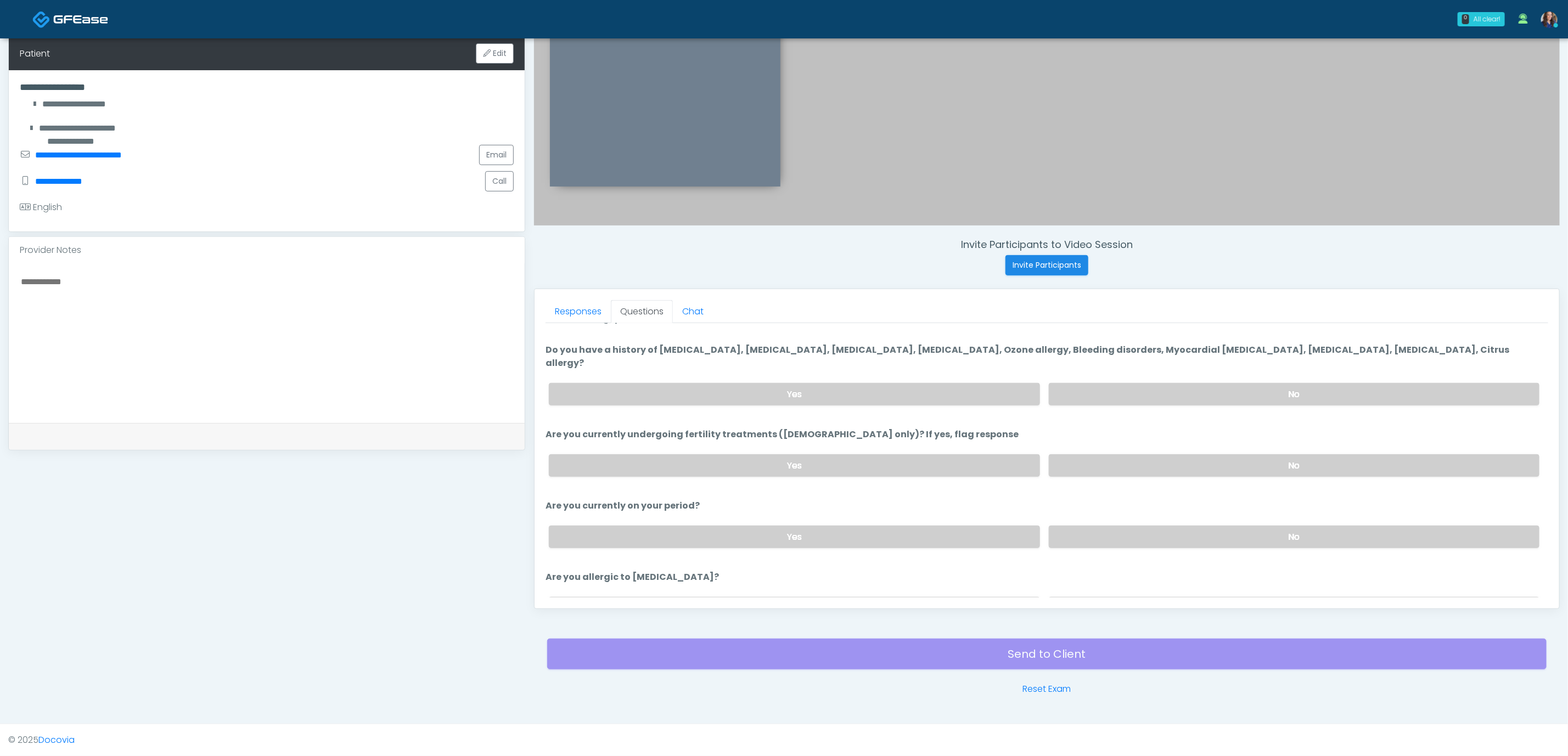
scroll to position [69, 0]
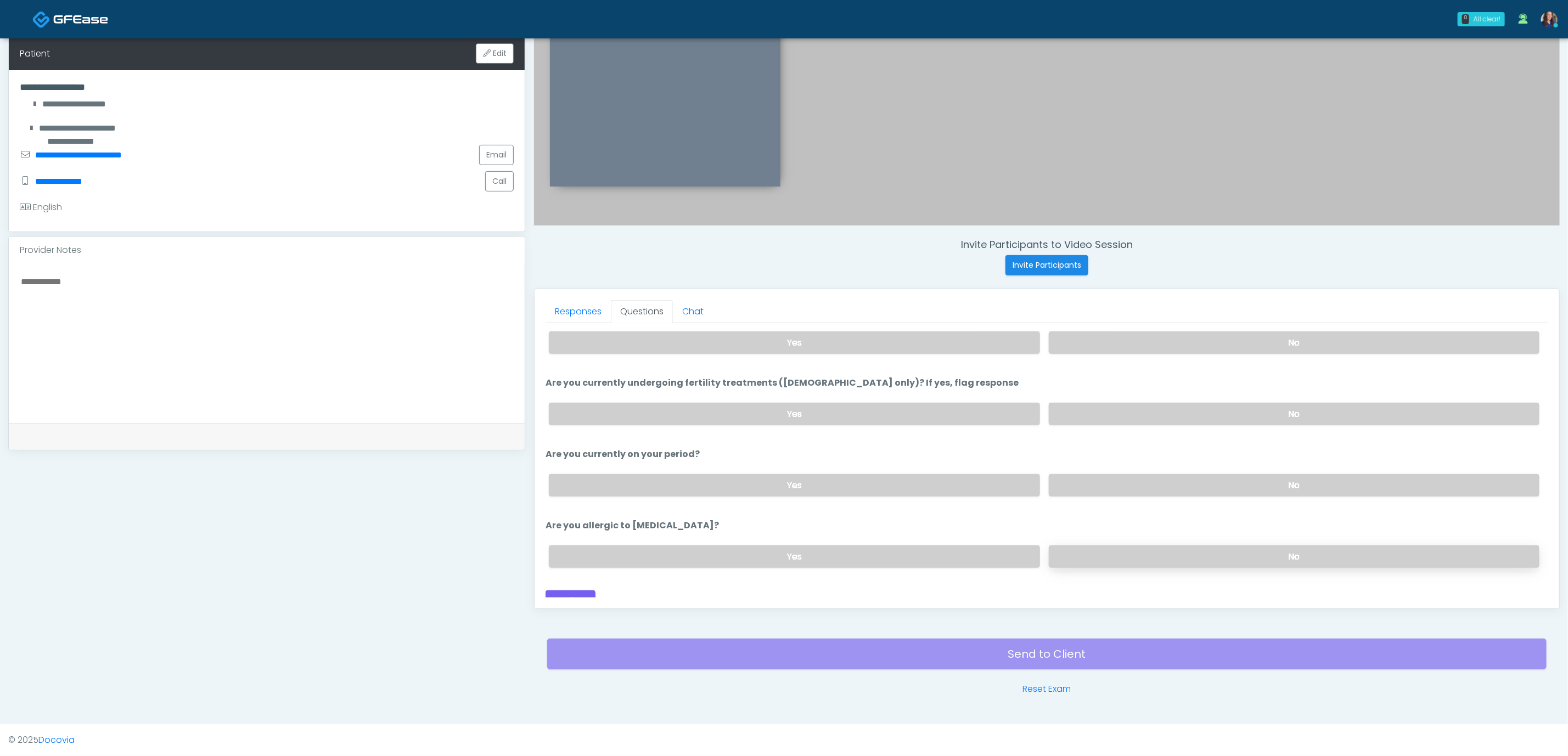
drag, startPoint x: 1159, startPoint y: 473, endPoint x: 1153, endPoint y: 546, distance: 73.2
click at [1158, 474] on label "No" at bounding box center [1295, 485] width 491 height 23
click at [1152, 554] on div "Yes No" at bounding box center [1044, 556] width 1008 height 40
drag, startPoint x: 1122, startPoint y: 541, endPoint x: 1053, endPoint y: 557, distance: 70.8
click at [1122, 546] on label "No" at bounding box center [1295, 557] width 491 height 23
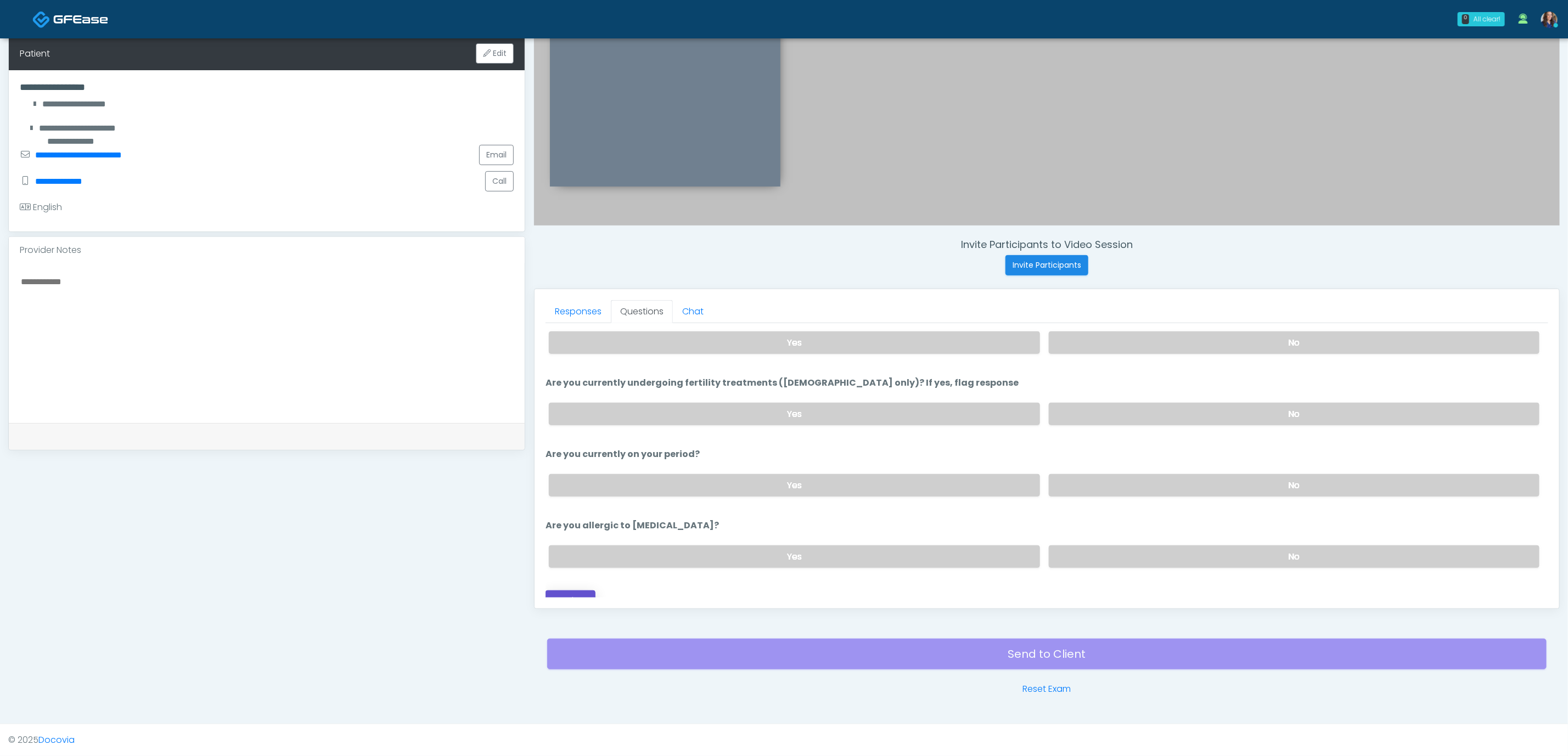
click at [578, 590] on button "Continue" at bounding box center [570, 600] width 50 height 20
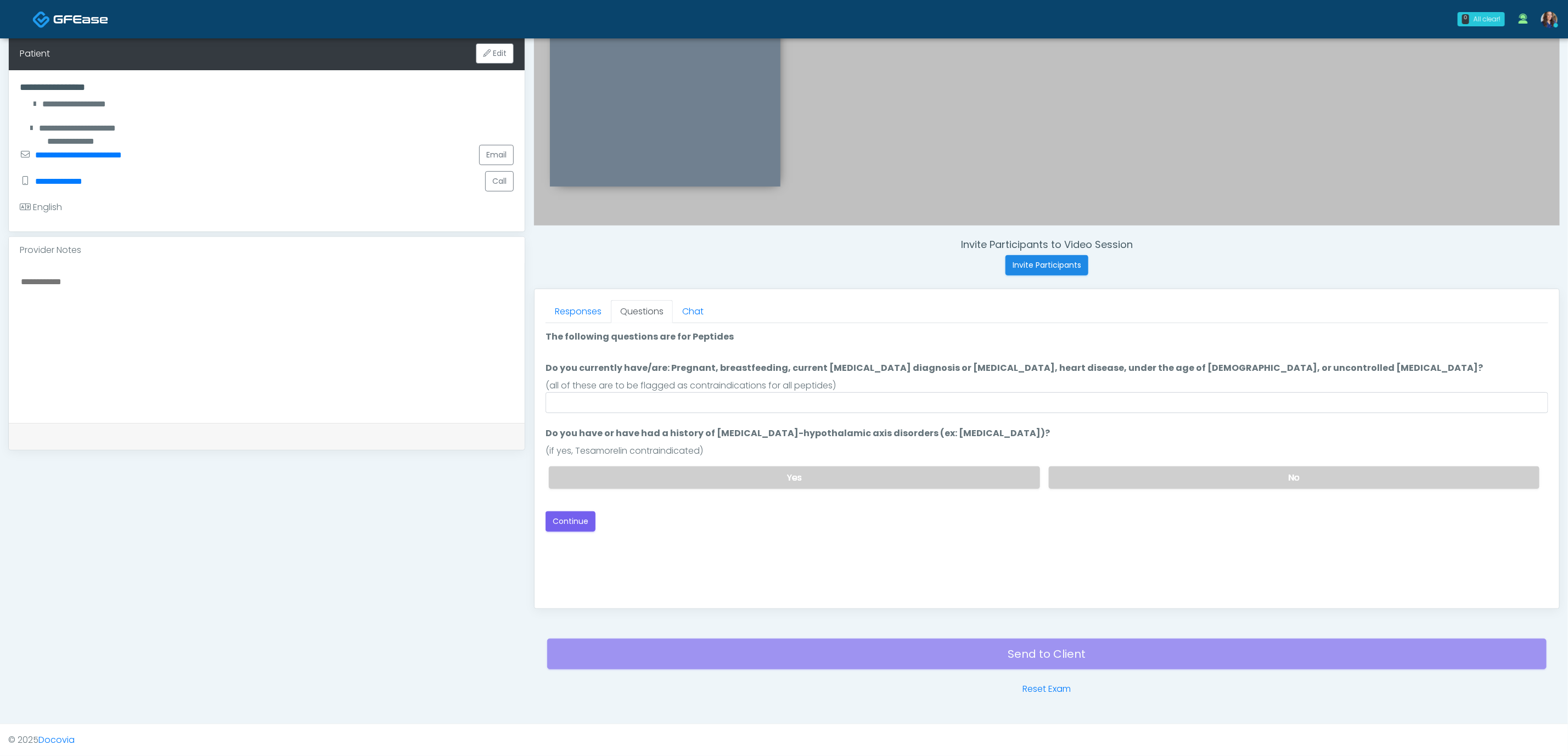
scroll to position [0, 0]
click at [865, 405] on input "Do you currently have/are: Pregnant, breastfeeding, current cancer diagnosis or…" at bounding box center [1047, 403] width 1003 height 21
type input "**"
drag, startPoint x: 1134, startPoint y: 471, endPoint x: 1096, endPoint y: 488, distance: 41.6
click at [1133, 471] on label "No" at bounding box center [1295, 478] width 491 height 23
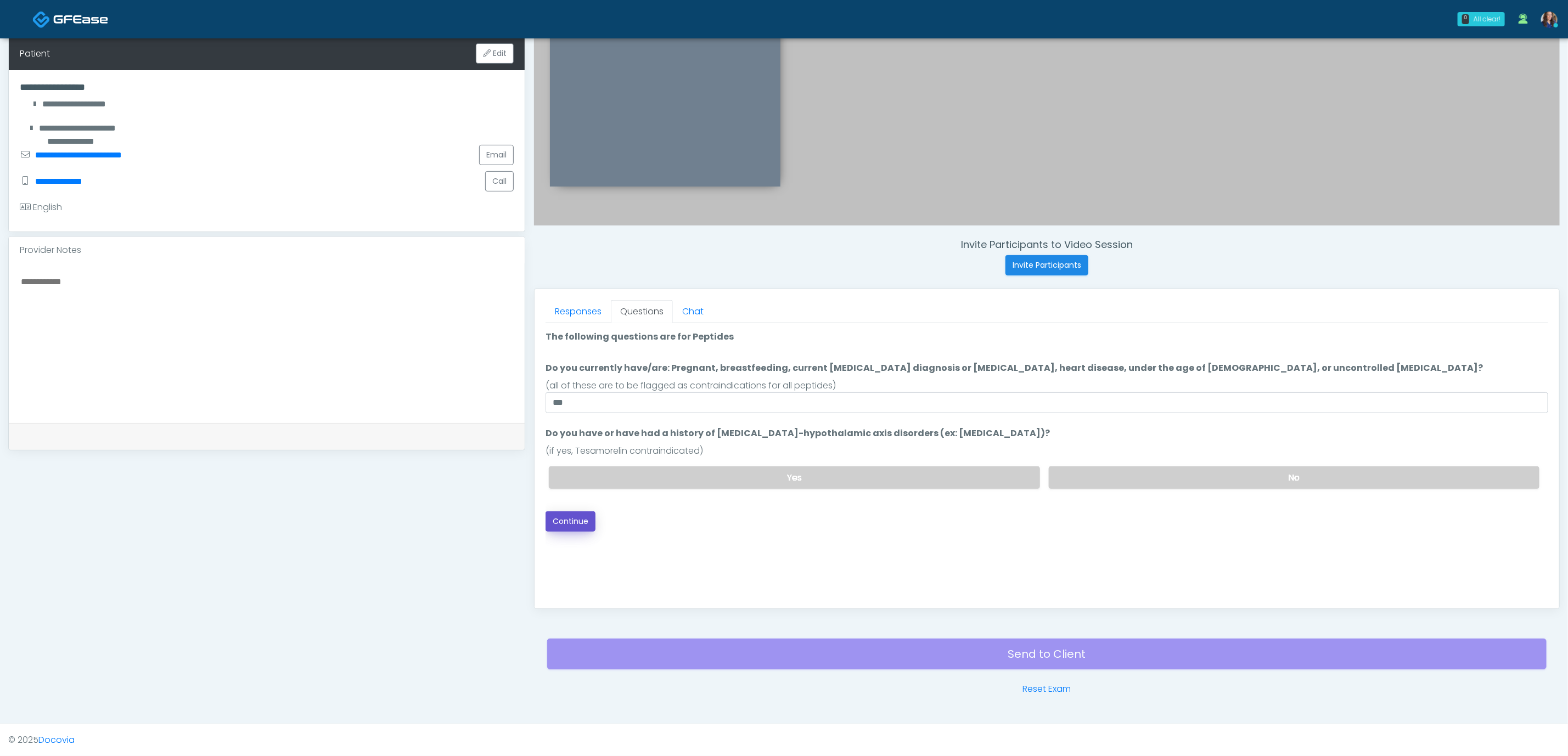
click at [570, 521] on button "Continue" at bounding box center [570, 521] width 50 height 20
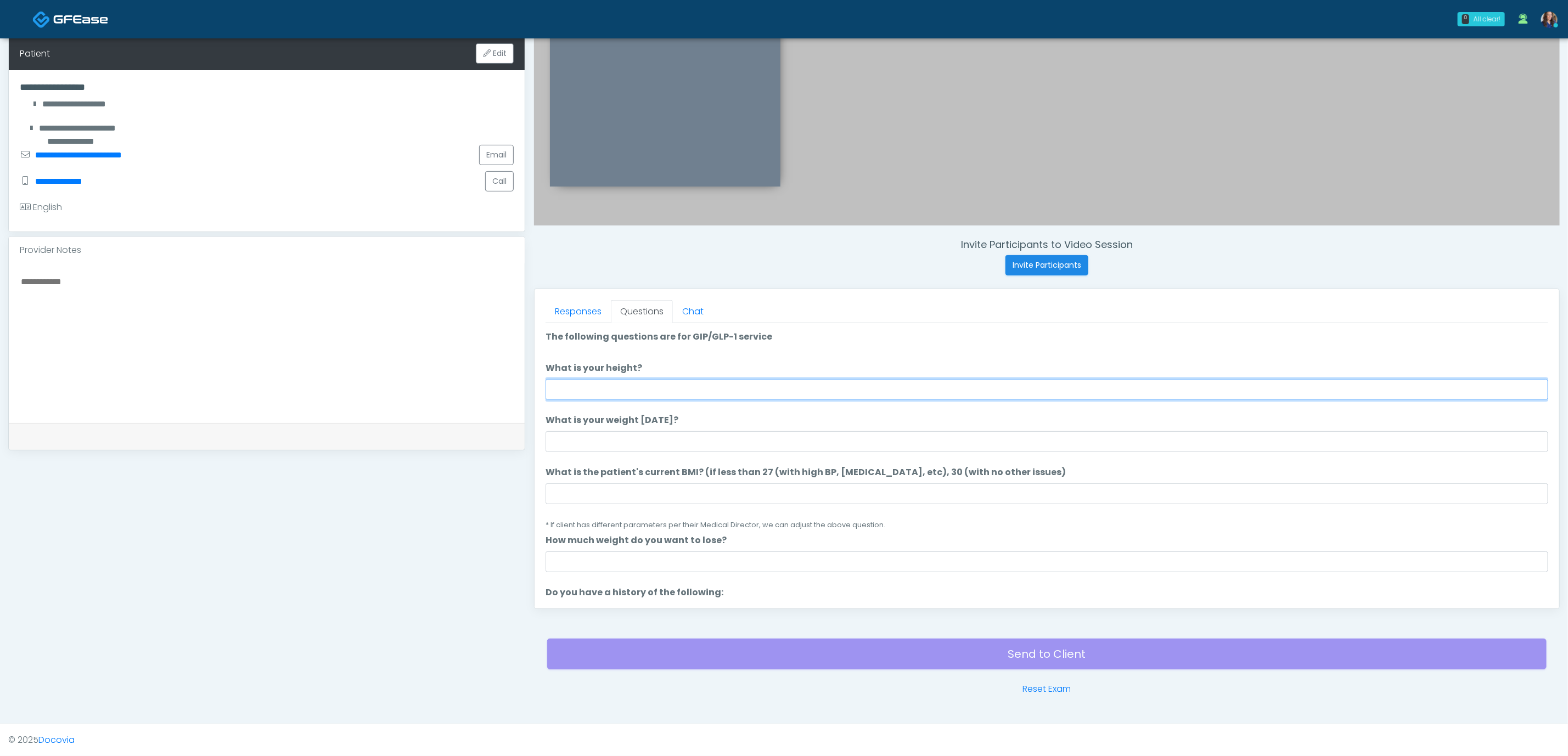
click at [995, 392] on input "What is your height?" at bounding box center [1047, 390] width 1003 height 21
type input "*****"
click at [954, 439] on input "What is your weight today?" at bounding box center [1047, 442] width 1003 height 21
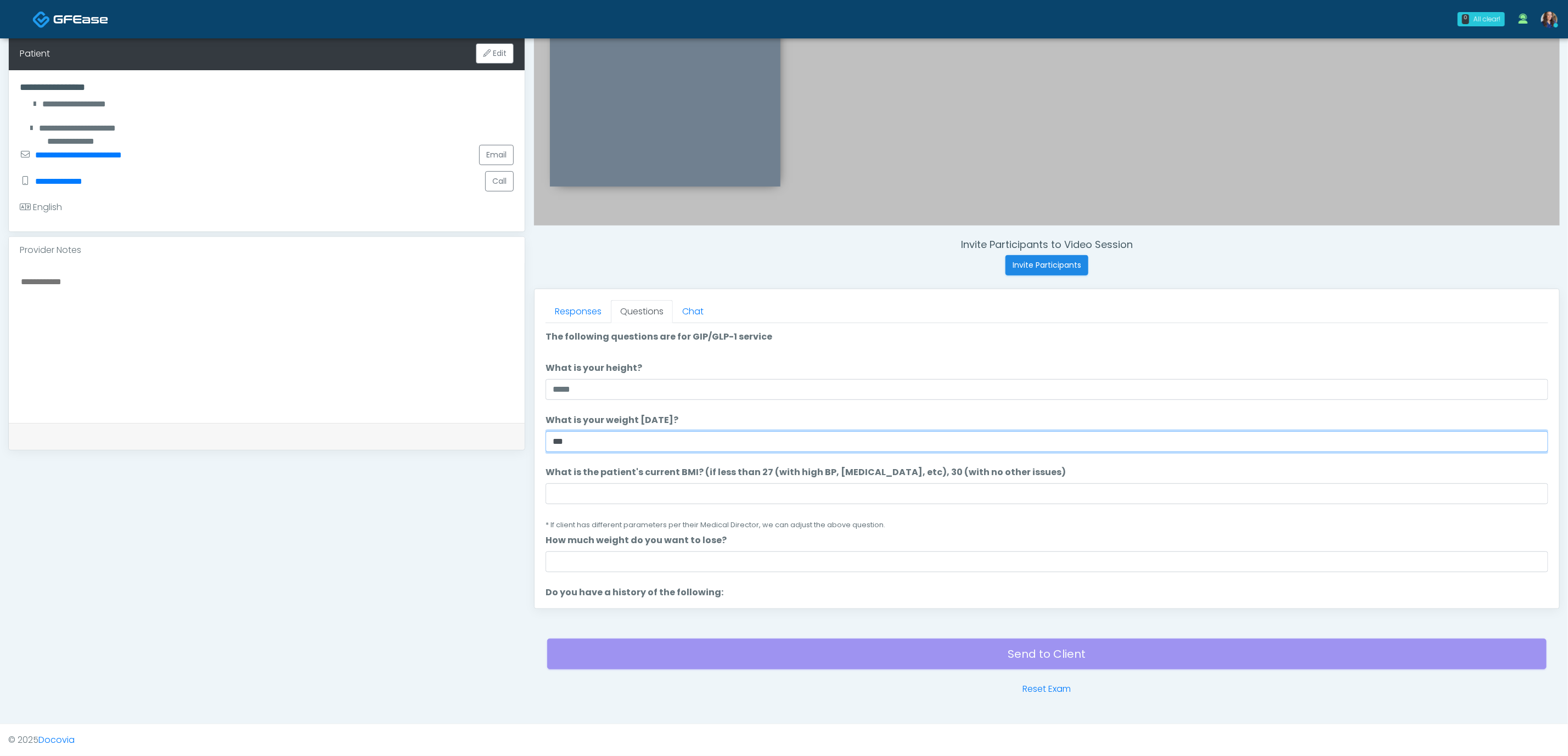
type input "***"
click at [605, 484] on input "What is the patient's current BMI? (if less than 27 (with high BP, diabetes, et…" at bounding box center [1047, 494] width 1003 height 21
paste input "****"
type input "****"
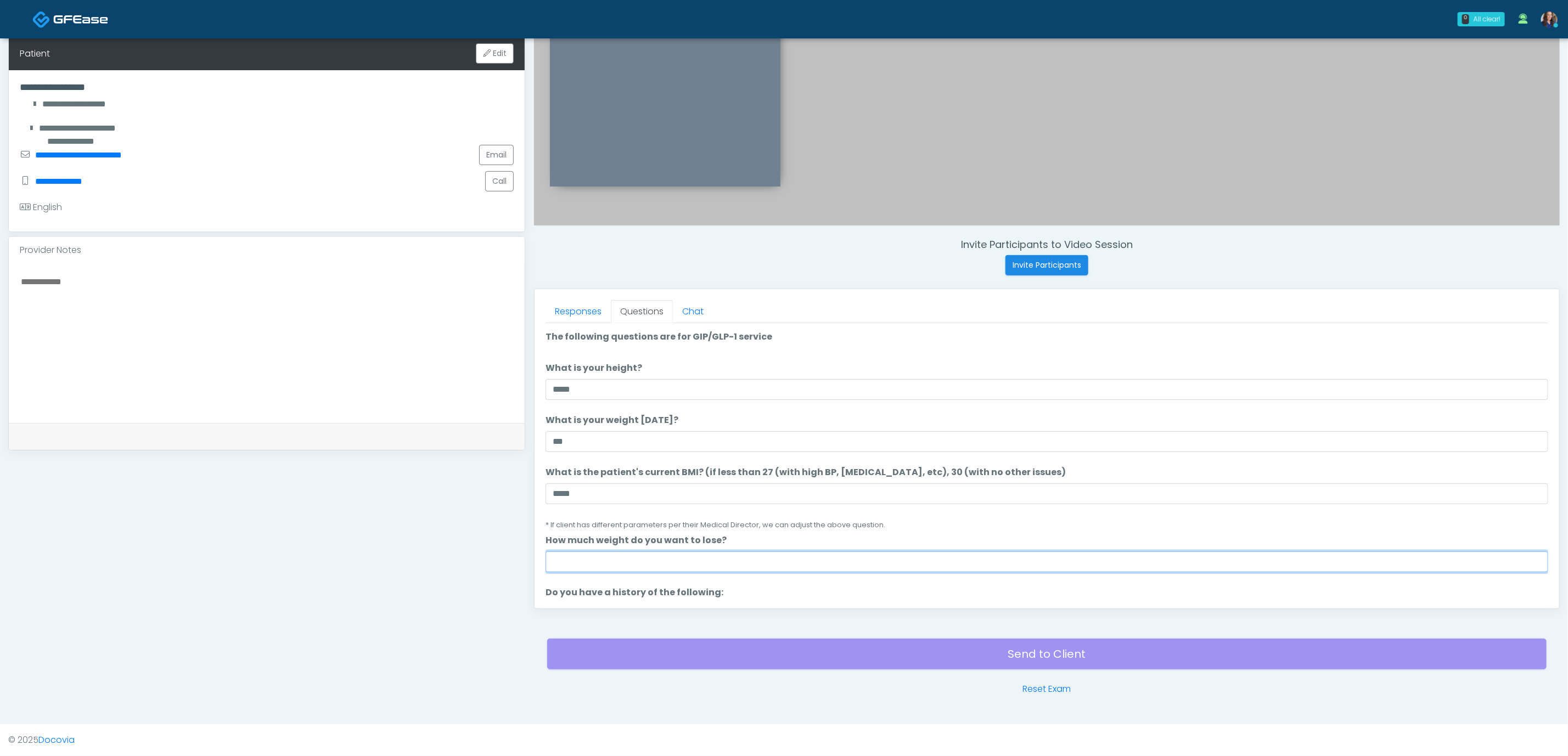
click at [609, 570] on input "How much weight do you want to lose?" at bounding box center [1047, 562] width 1003 height 21
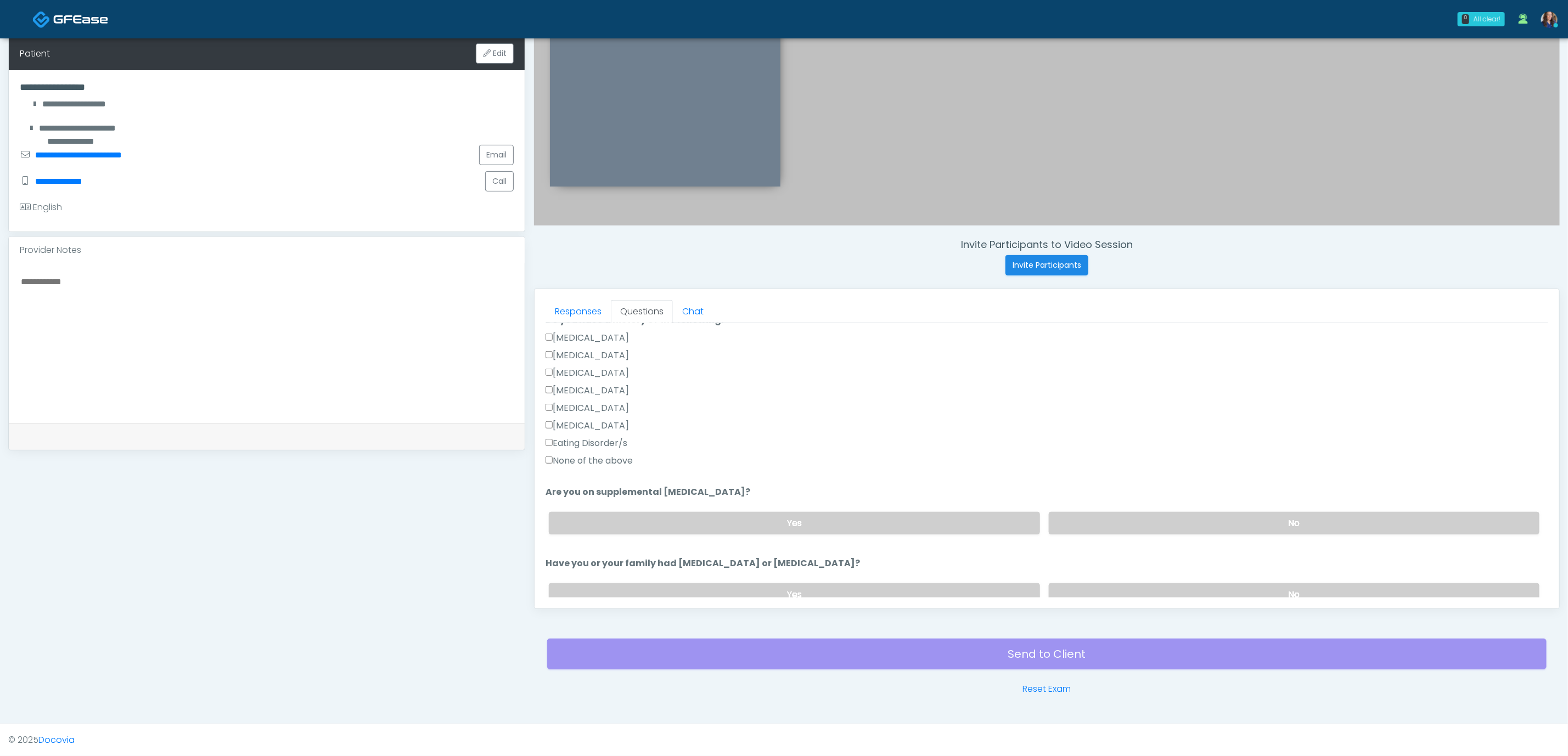
scroll to position [247, 0]
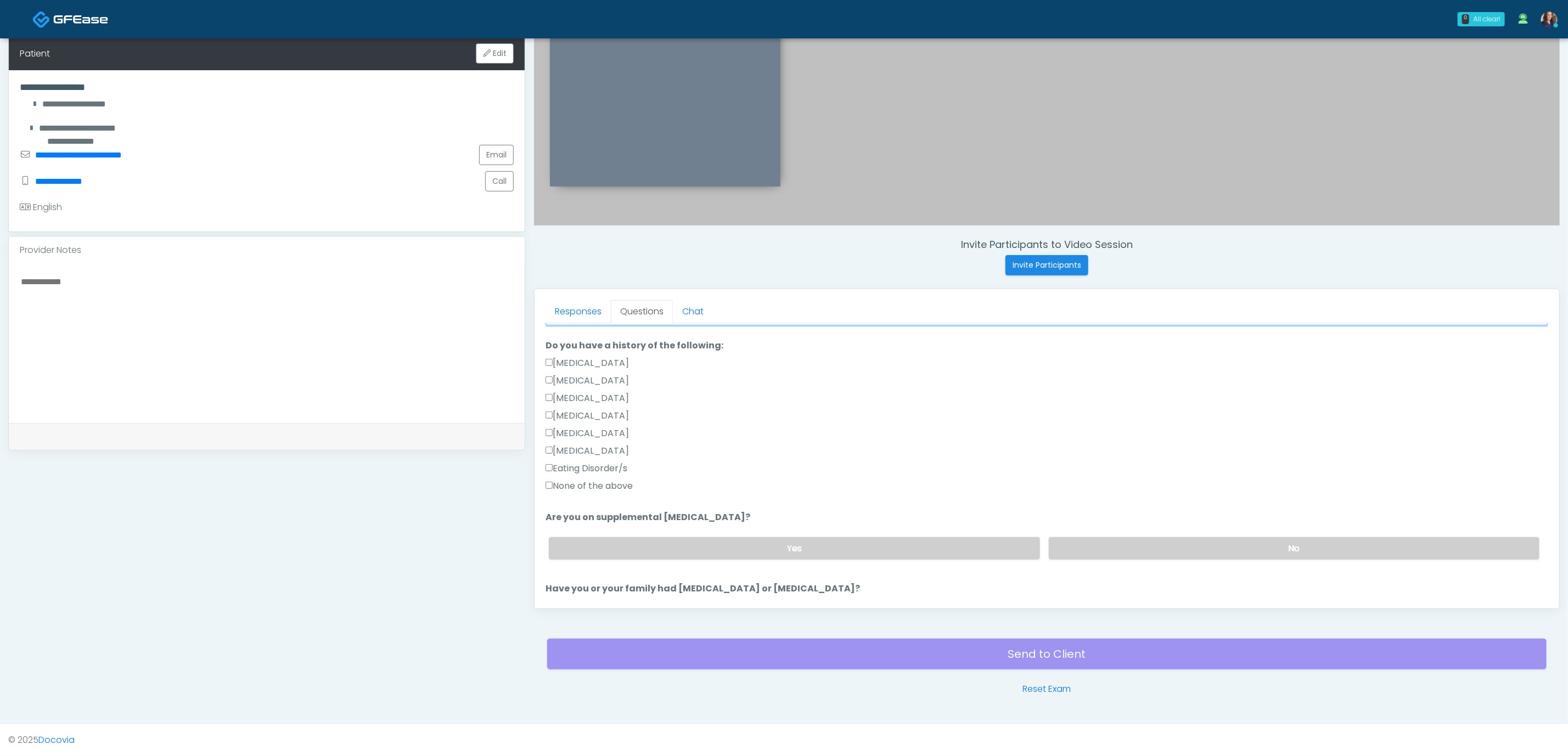
type input "***"
click at [583, 482] on label "None of the above" at bounding box center [589, 486] width 87 height 13
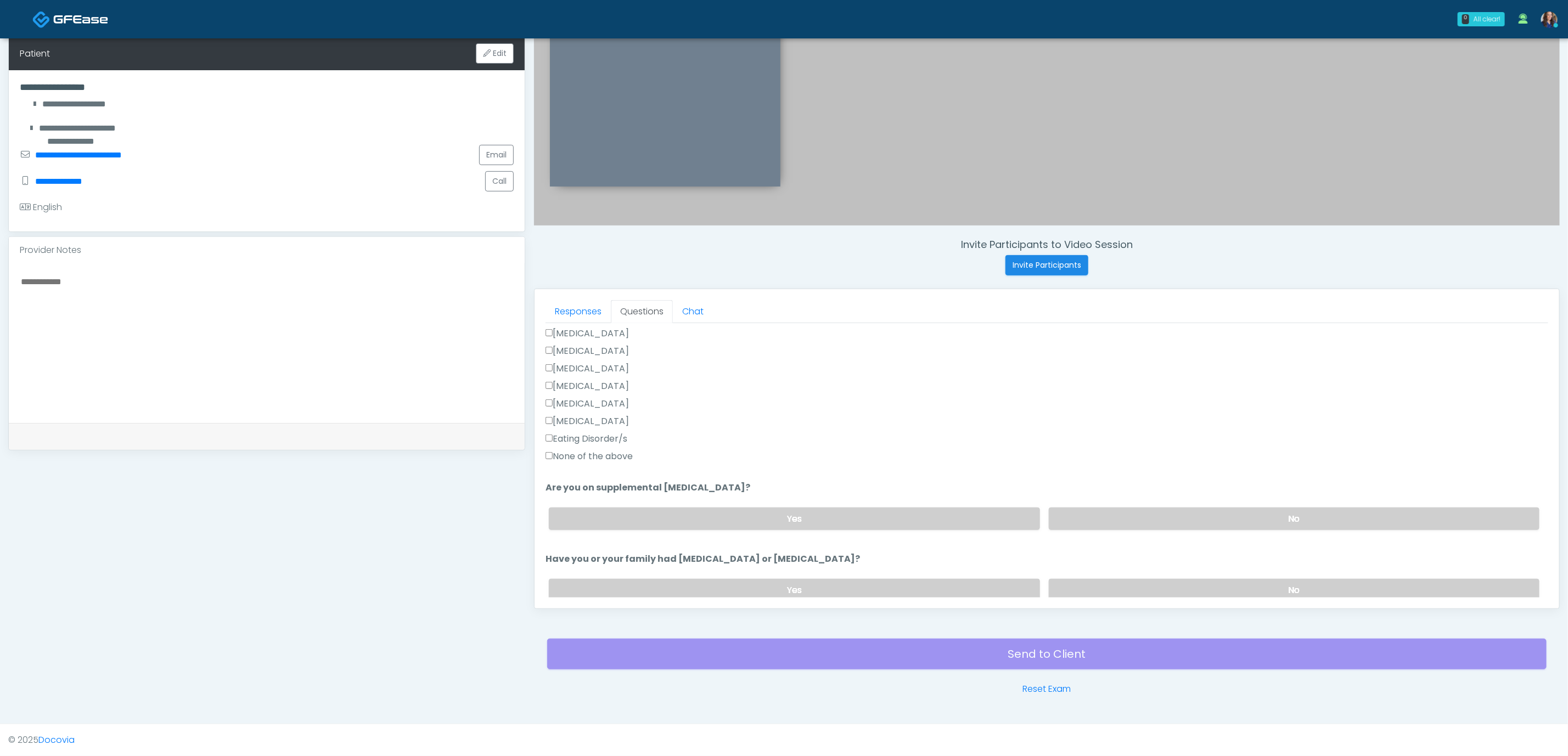
scroll to position [329, 0]
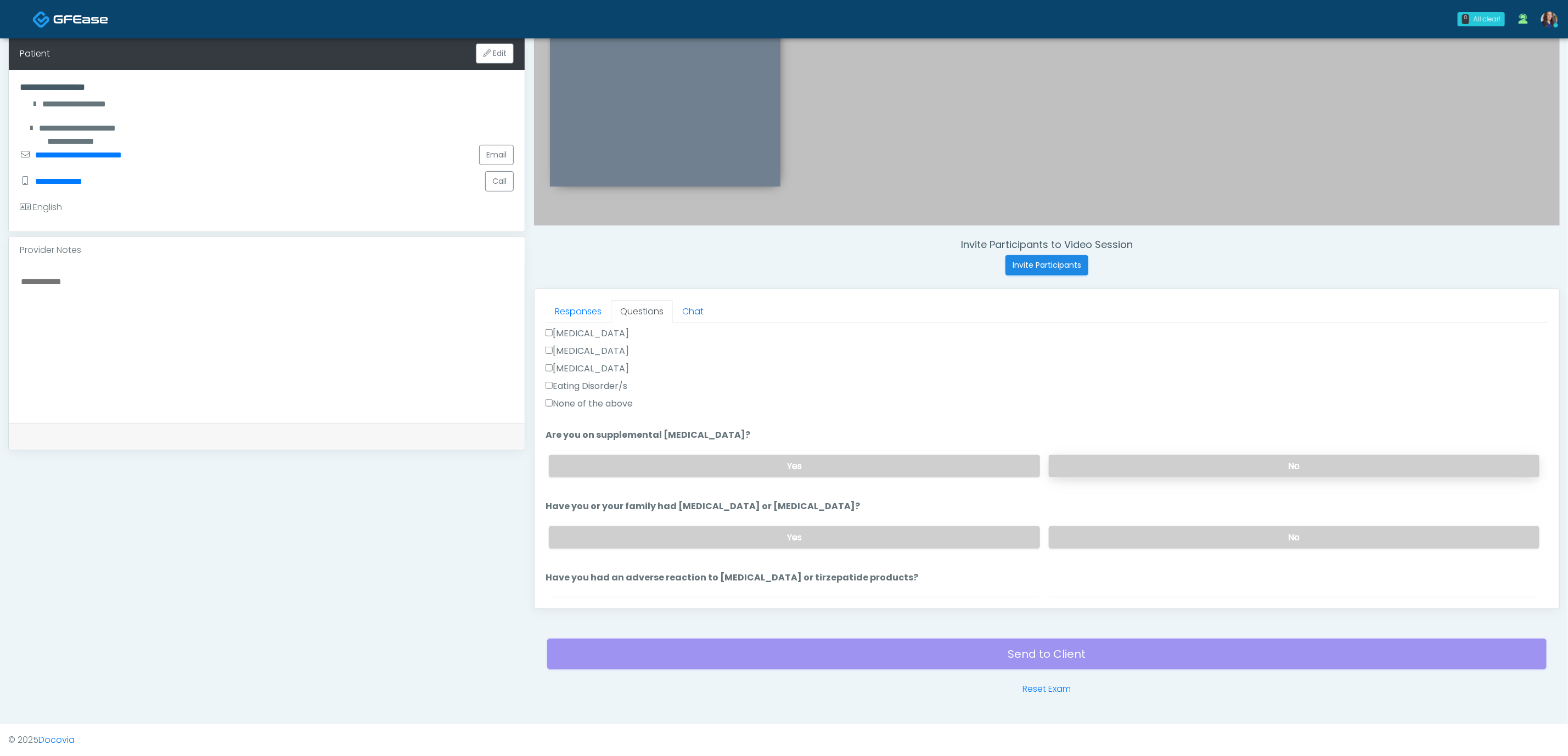
click at [1165, 458] on label "No" at bounding box center [1295, 466] width 491 height 23
click at [1149, 533] on label "No" at bounding box center [1295, 537] width 491 height 23
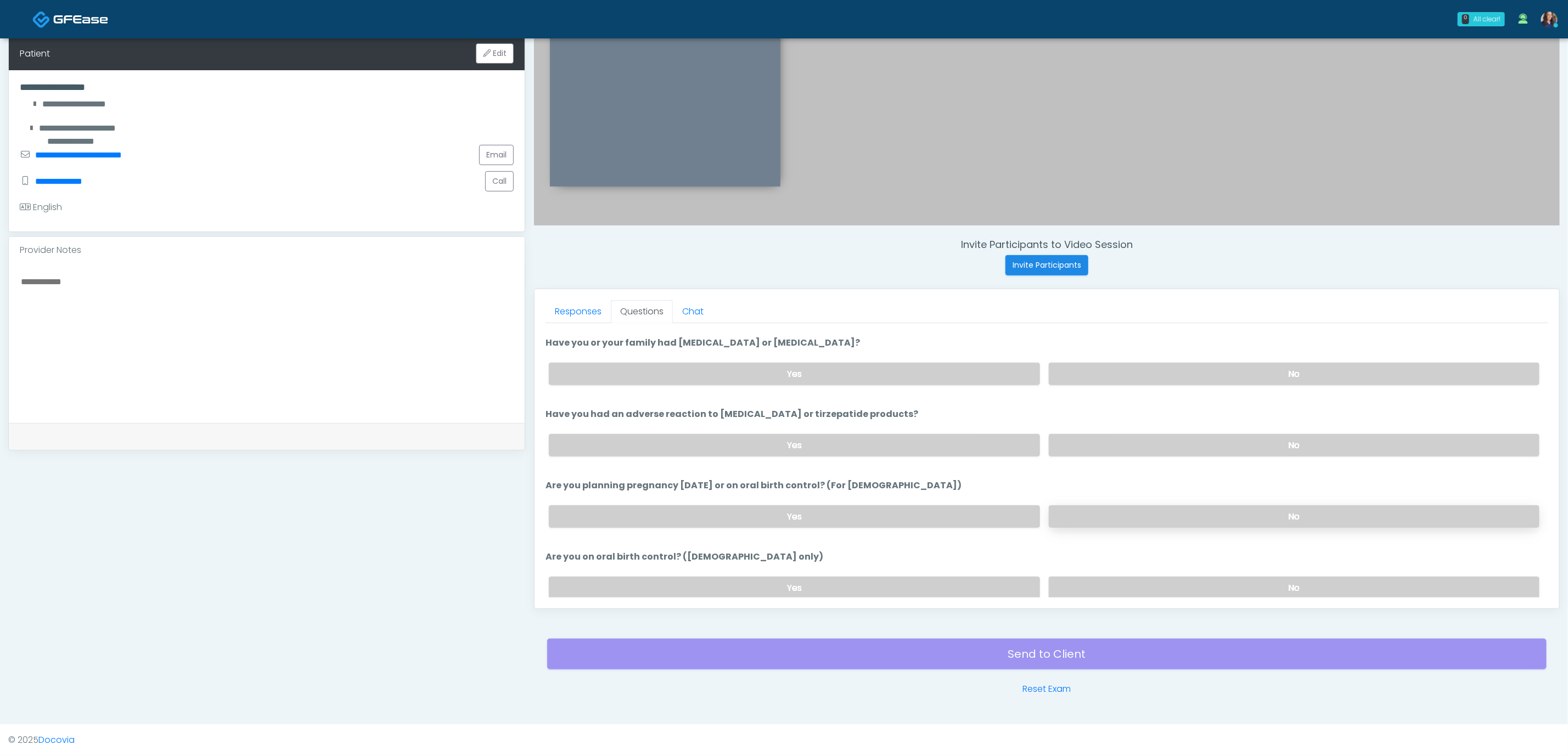
scroll to position [494, 0]
click at [1166, 446] on label "No" at bounding box center [1295, 444] width 491 height 23
click at [1171, 517] on label "No" at bounding box center [1295, 515] width 491 height 23
click at [1158, 585] on label "No" at bounding box center [1295, 587] width 491 height 23
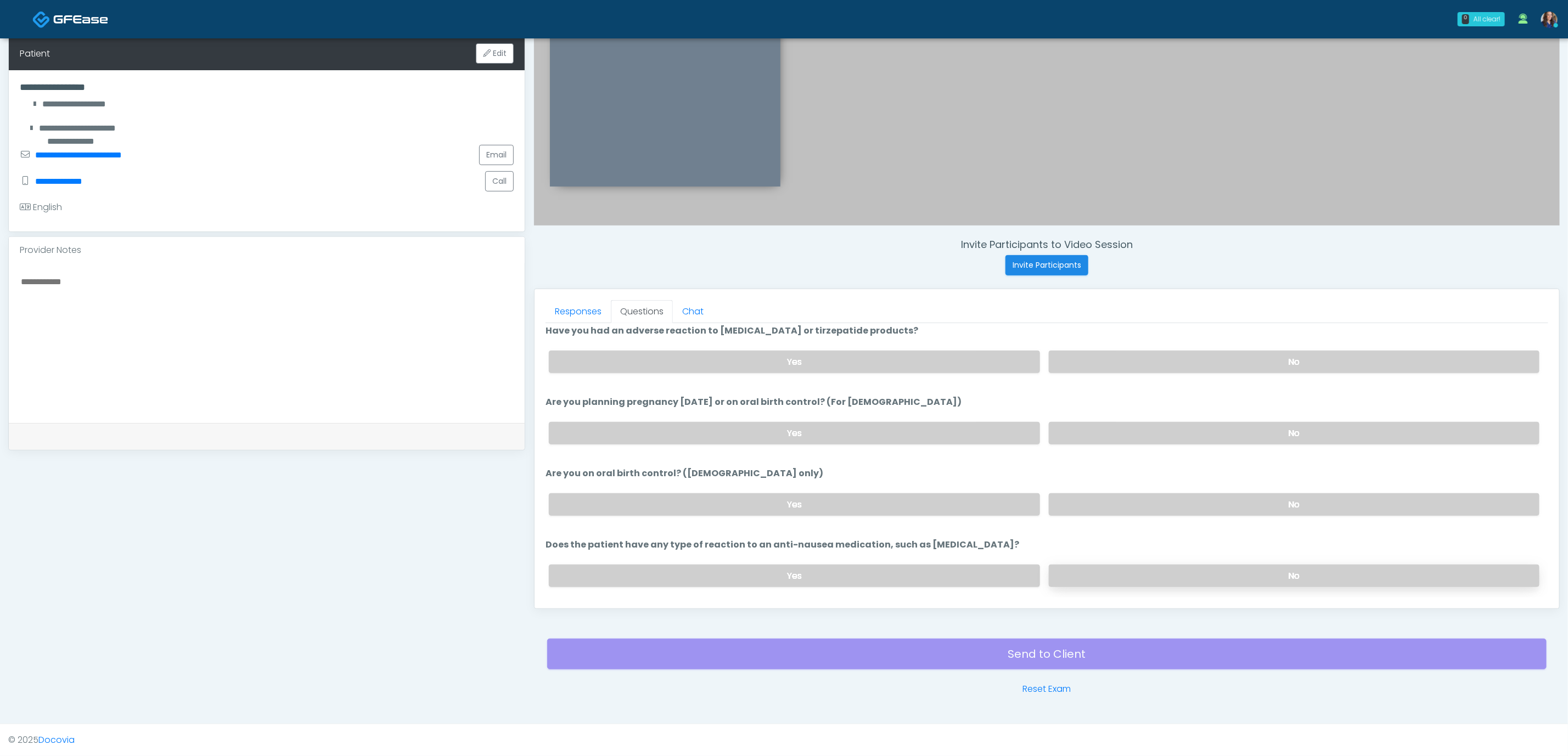
click at [1161, 577] on label "No" at bounding box center [1295, 576] width 491 height 23
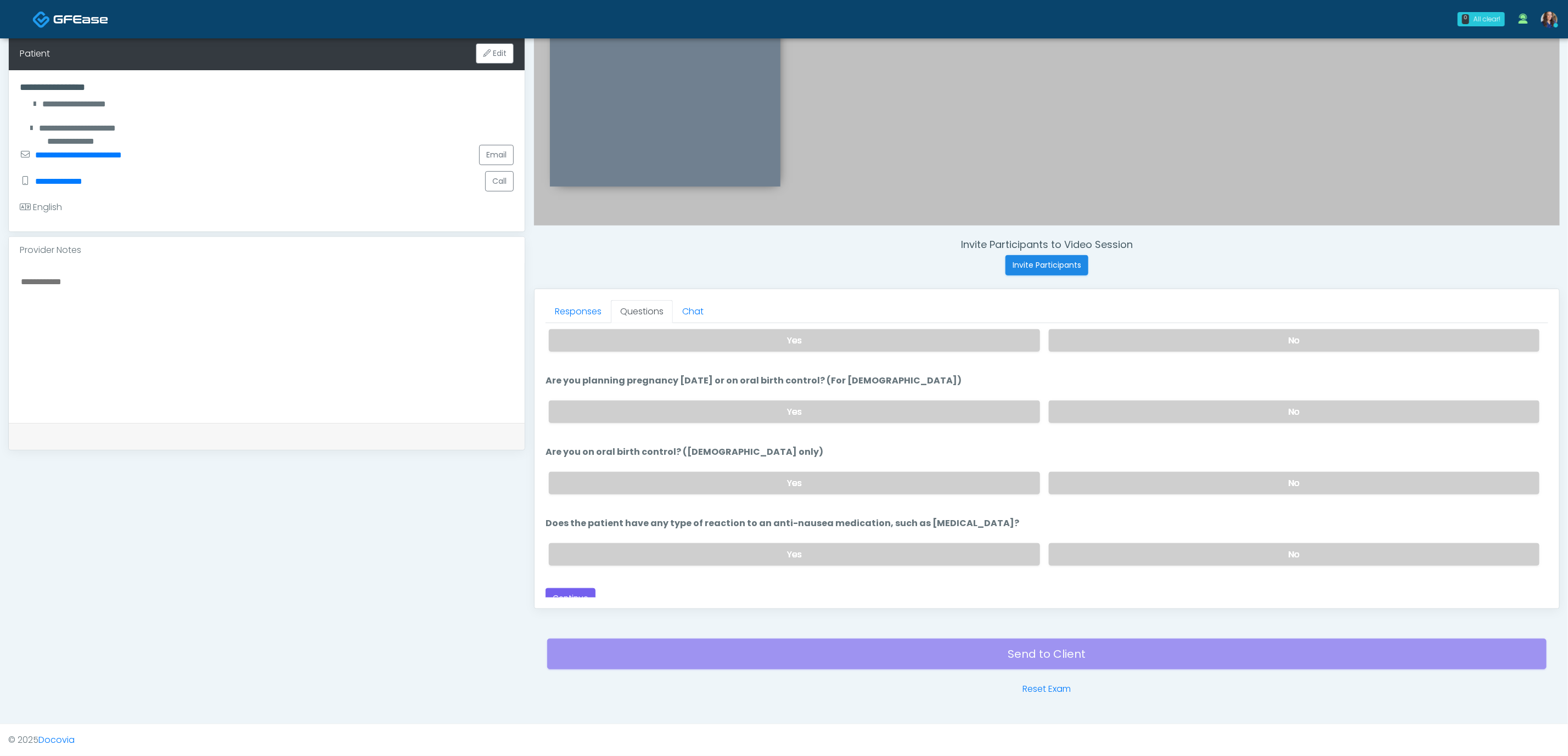
scroll to position [609, 0]
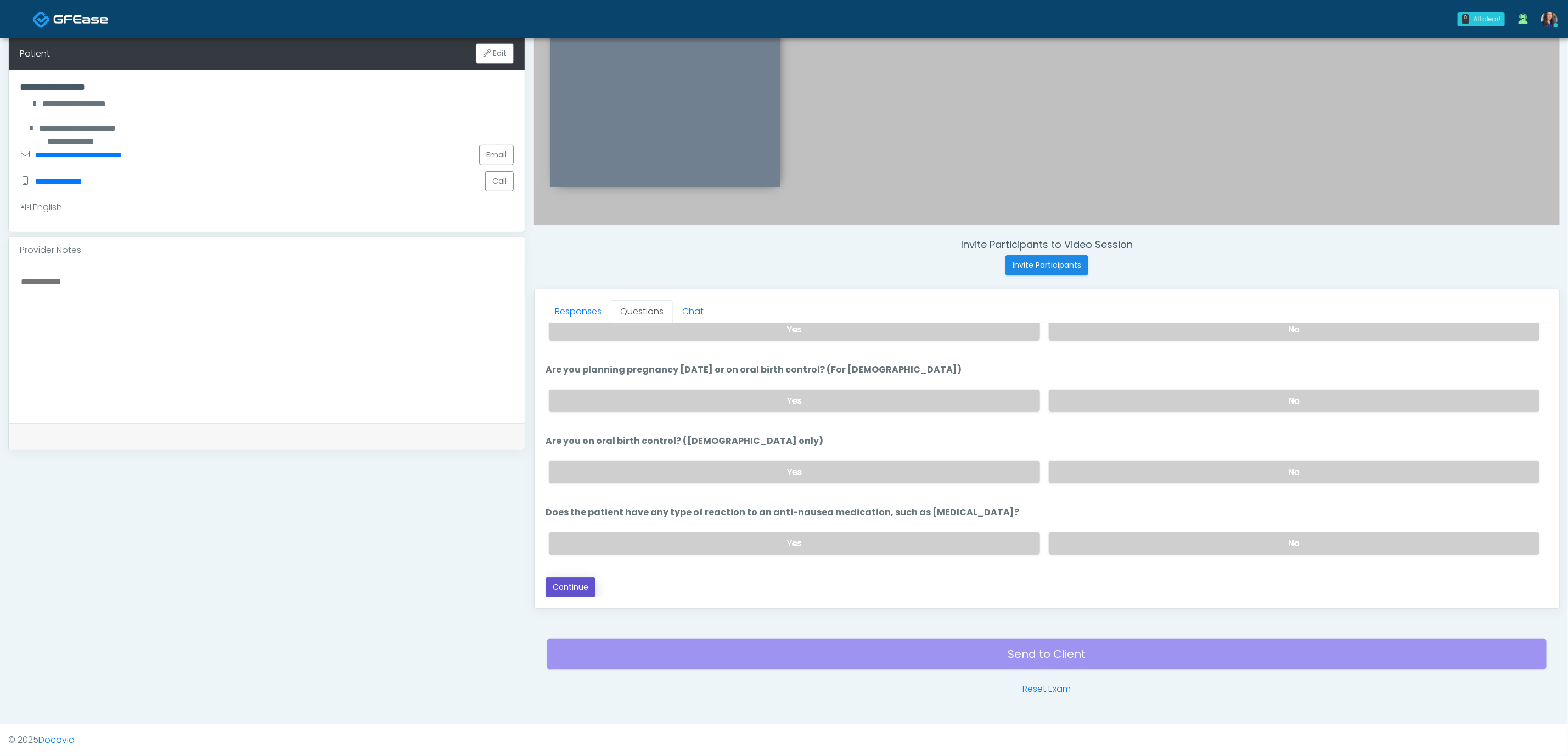
click at [574, 588] on button "Continue" at bounding box center [570, 587] width 50 height 20
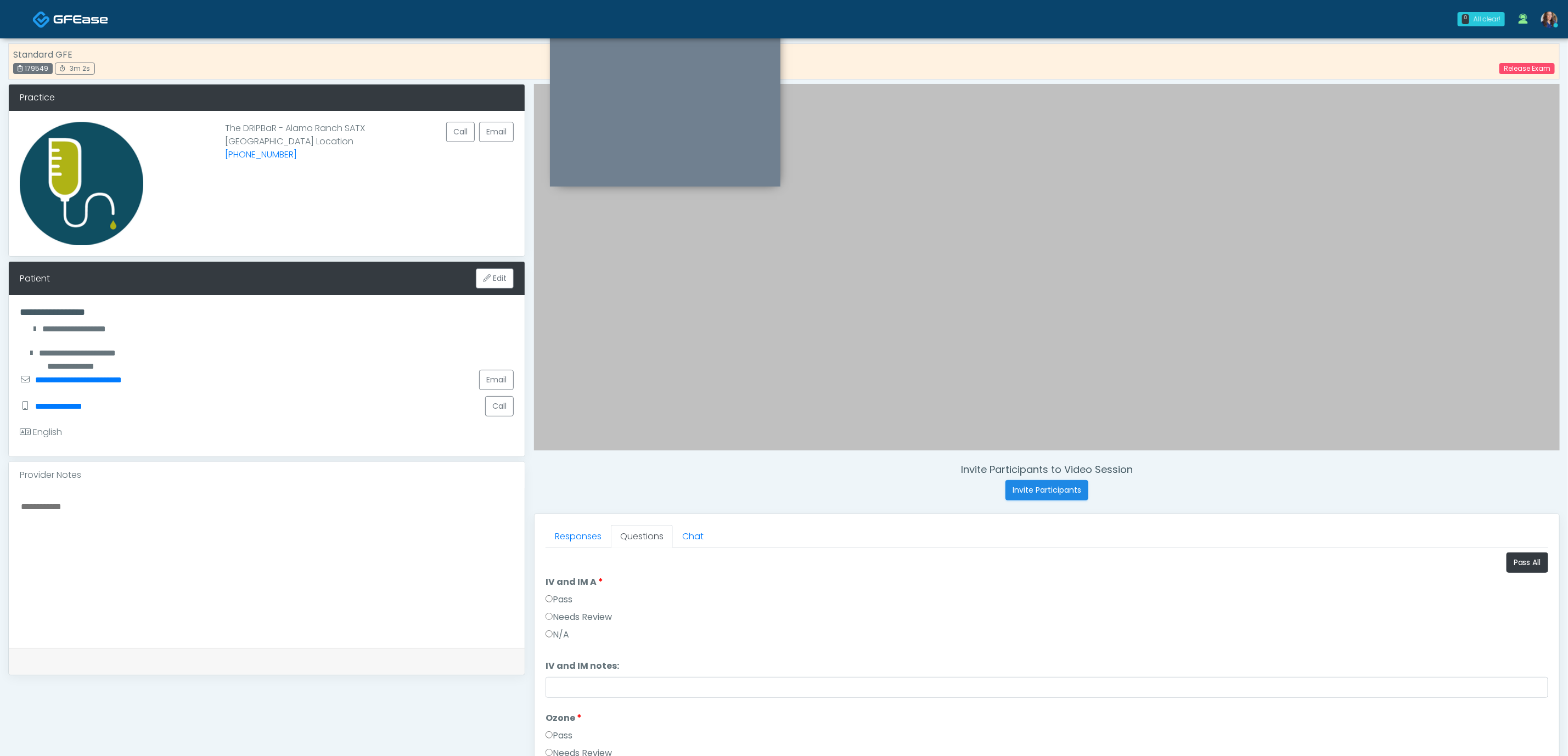
scroll to position [0, 0]
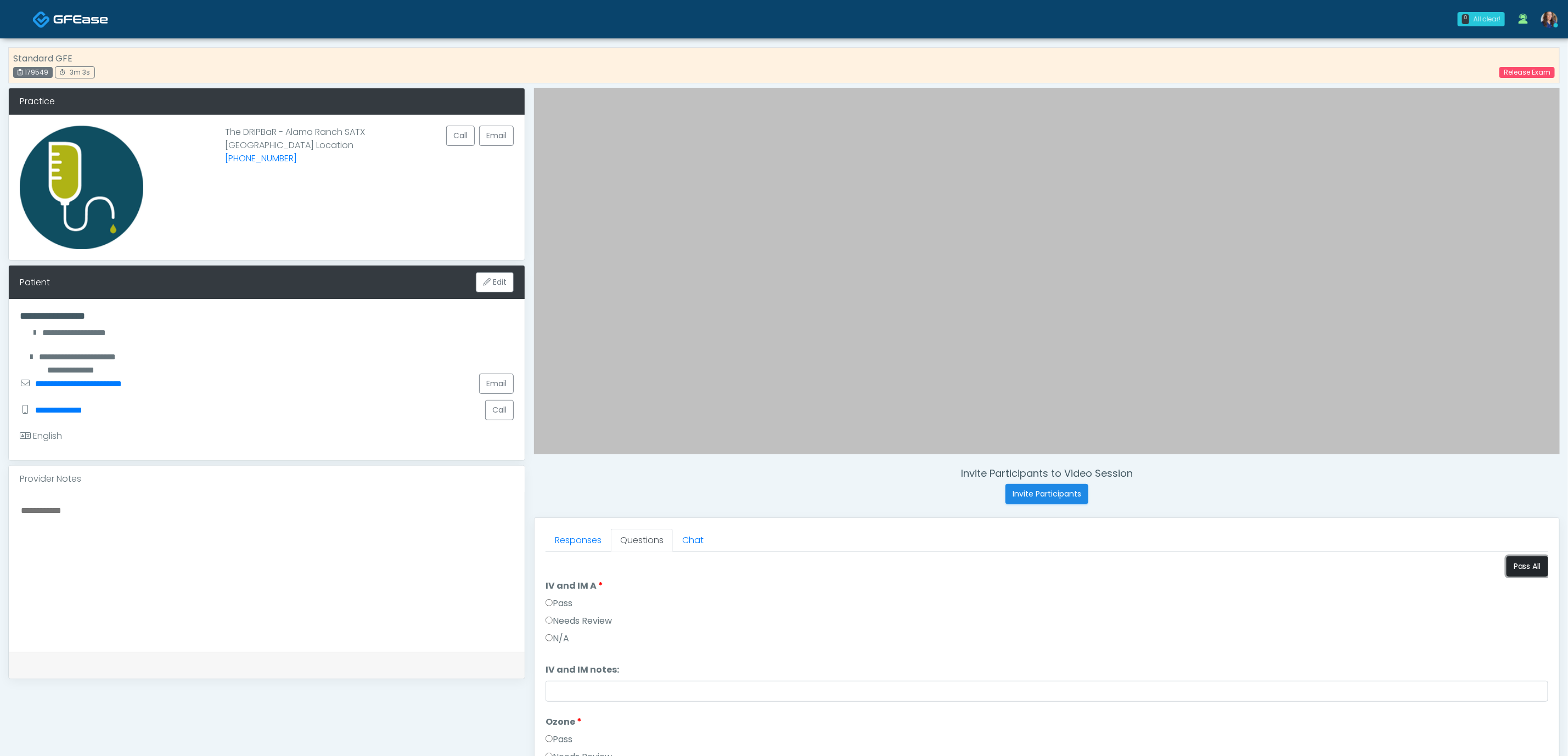
click at [1508, 565] on button "Pass All" at bounding box center [1527, 566] width 42 height 20
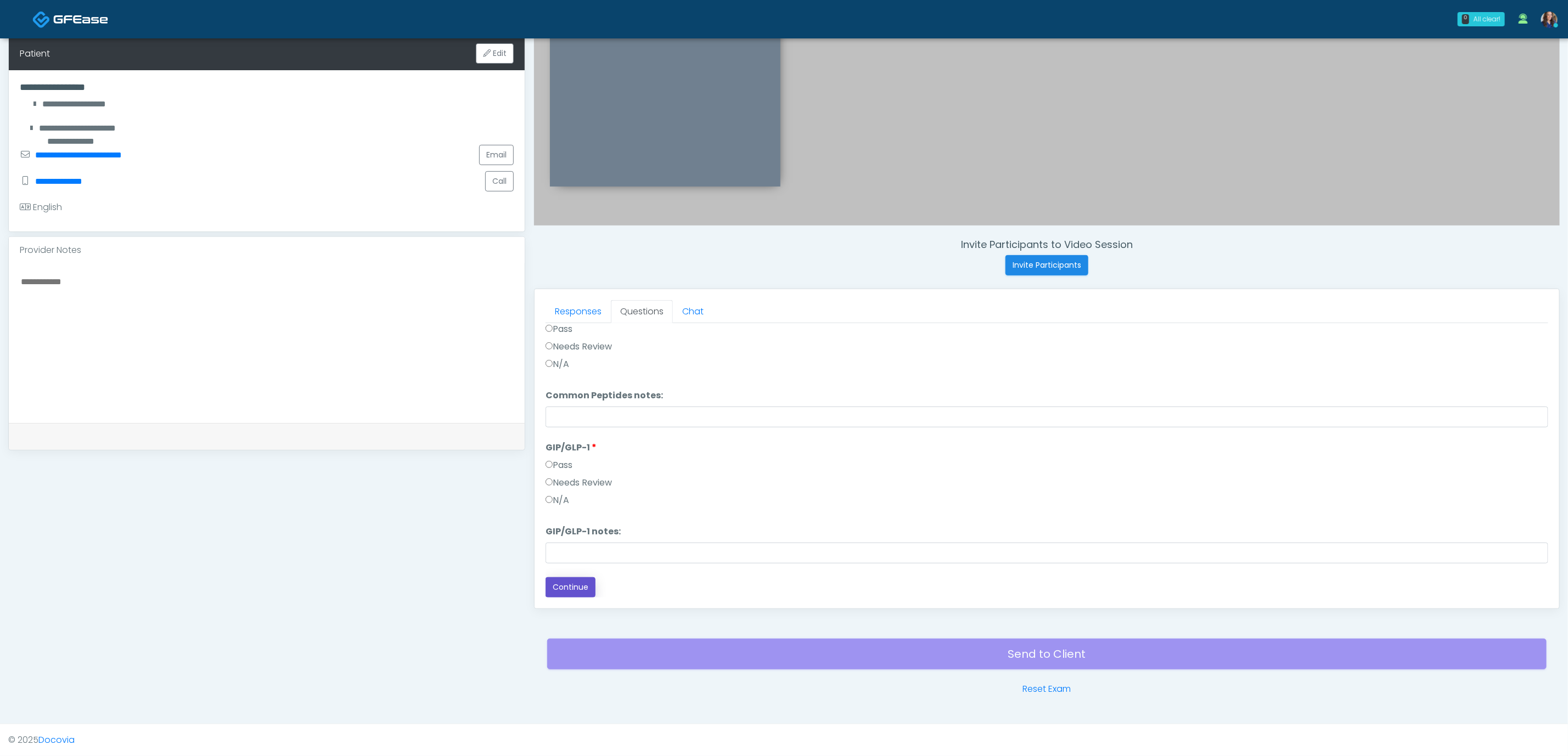
click at [566, 586] on button "Continue" at bounding box center [570, 587] width 50 height 20
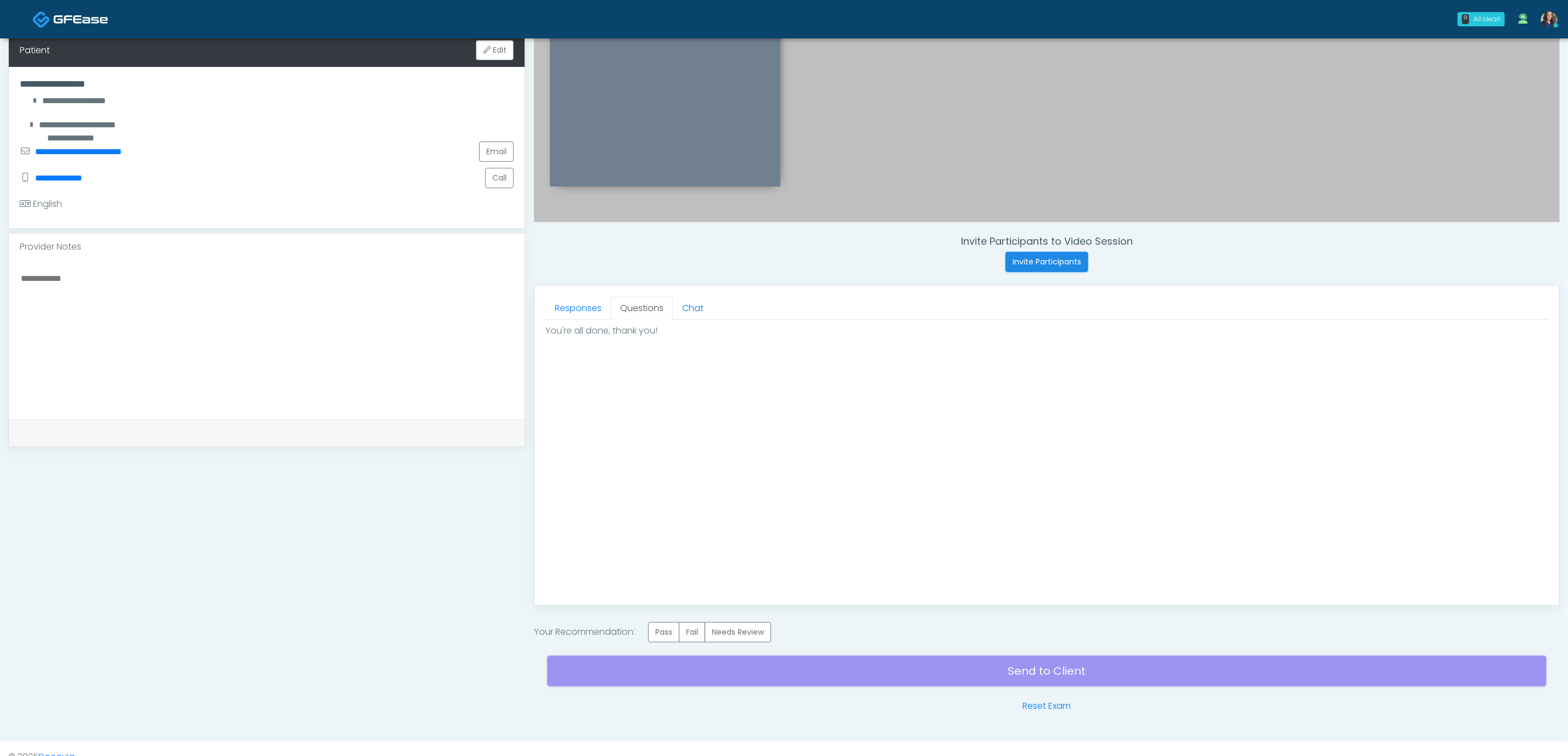
scroll to position [0, 0]
click at [661, 634] on label "Pass" at bounding box center [664, 632] width 31 height 20
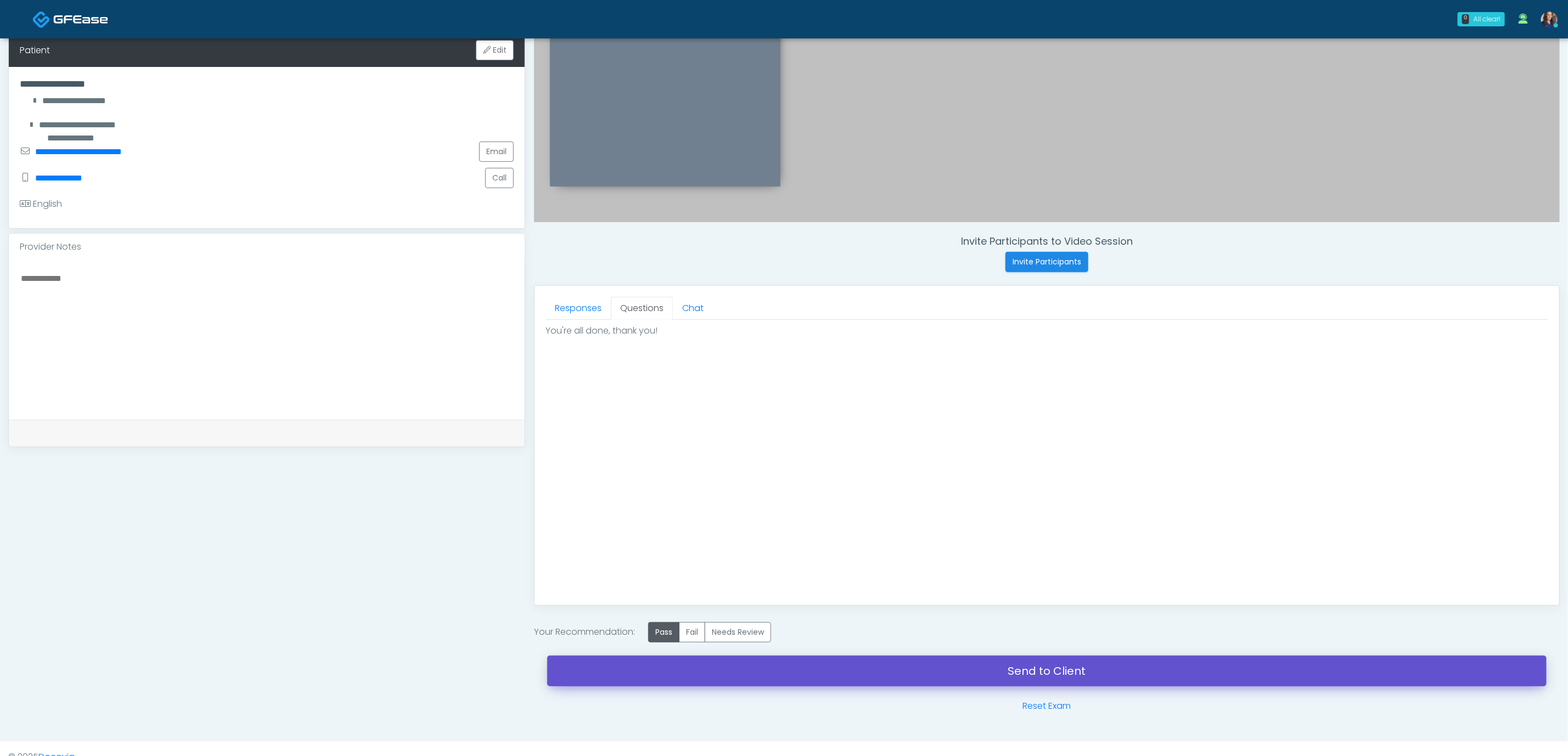
click at [804, 679] on link "Send to Client" at bounding box center [1047, 671] width 999 height 31
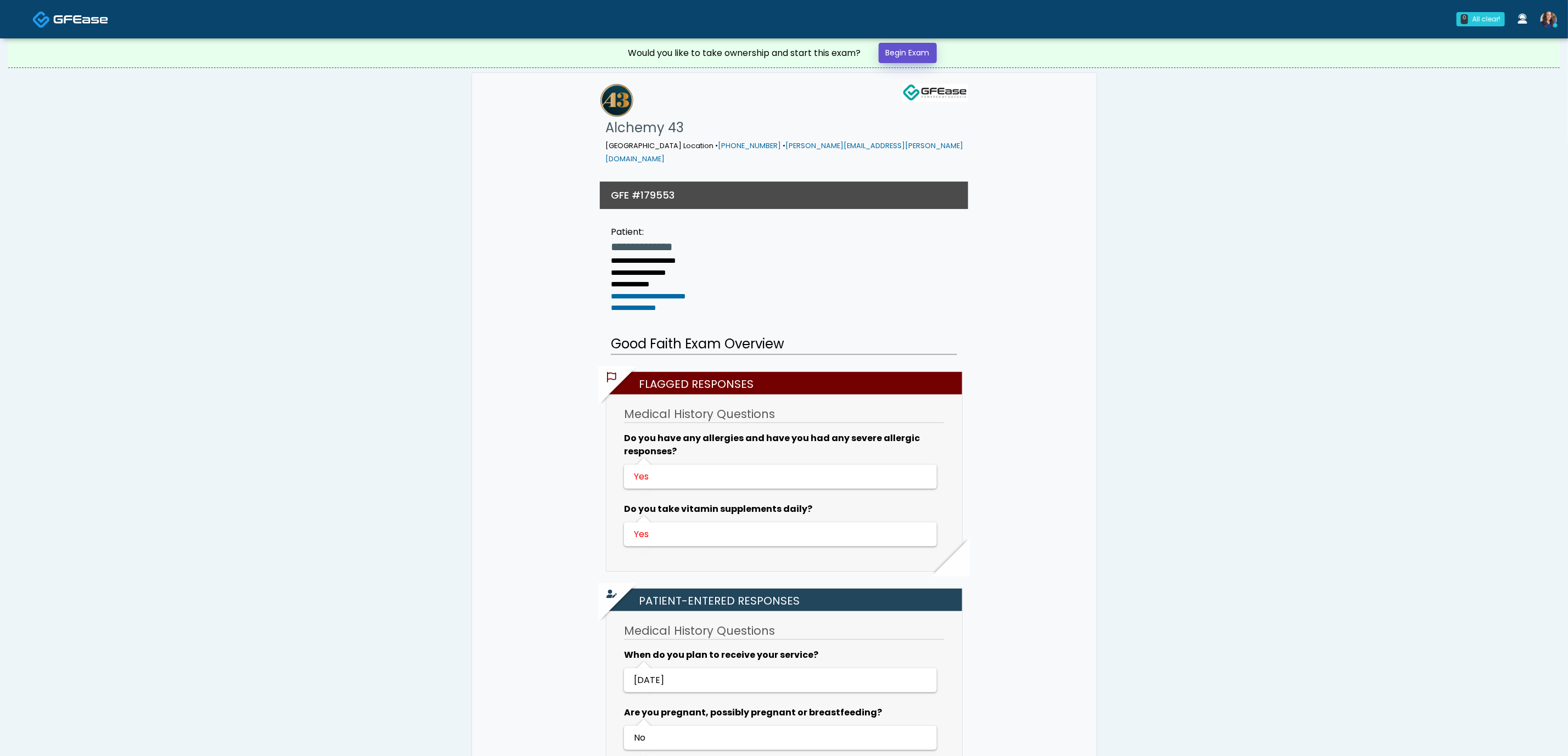
click at [918, 51] on link "Begin Exam" at bounding box center [907, 52] width 58 height 20
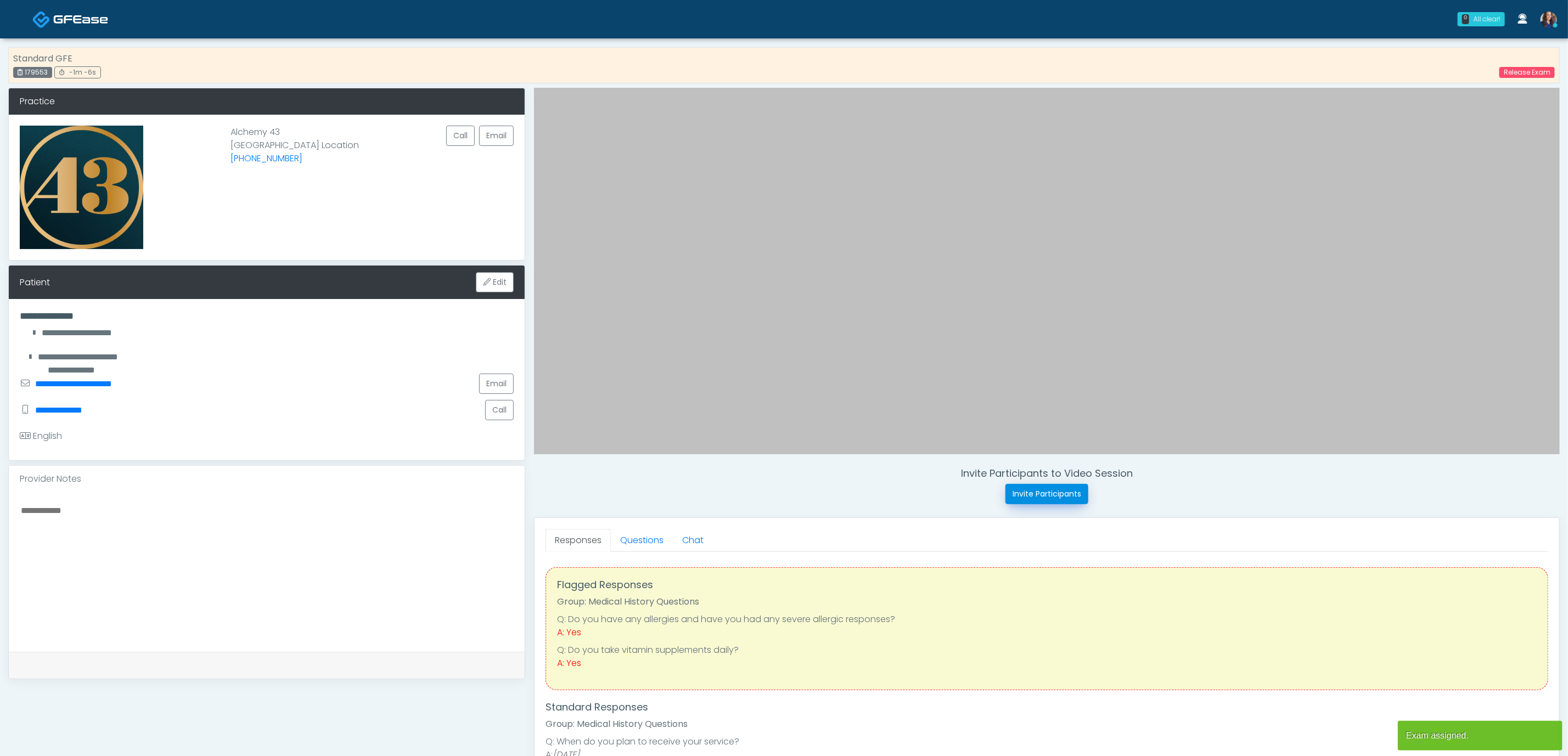
click at [1064, 504] on button "Invite Participants" at bounding box center [1048, 493] width 83 height 20
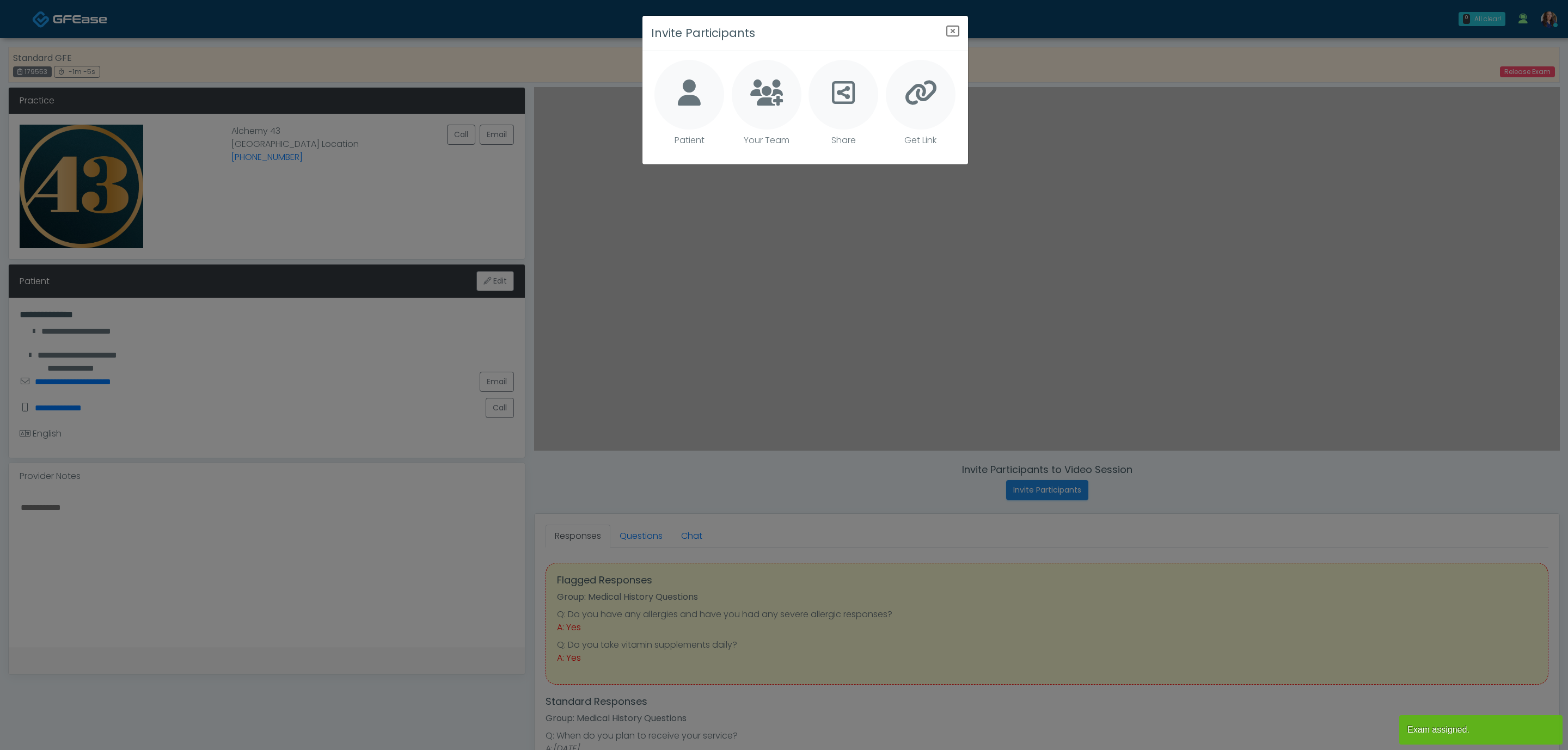
drag, startPoint x: 707, startPoint y: 104, endPoint x: 715, endPoint y: 104, distance: 8.0
click at [708, 104] on div at bounding box center [689, 95] width 70 height 70
type textarea "**********"
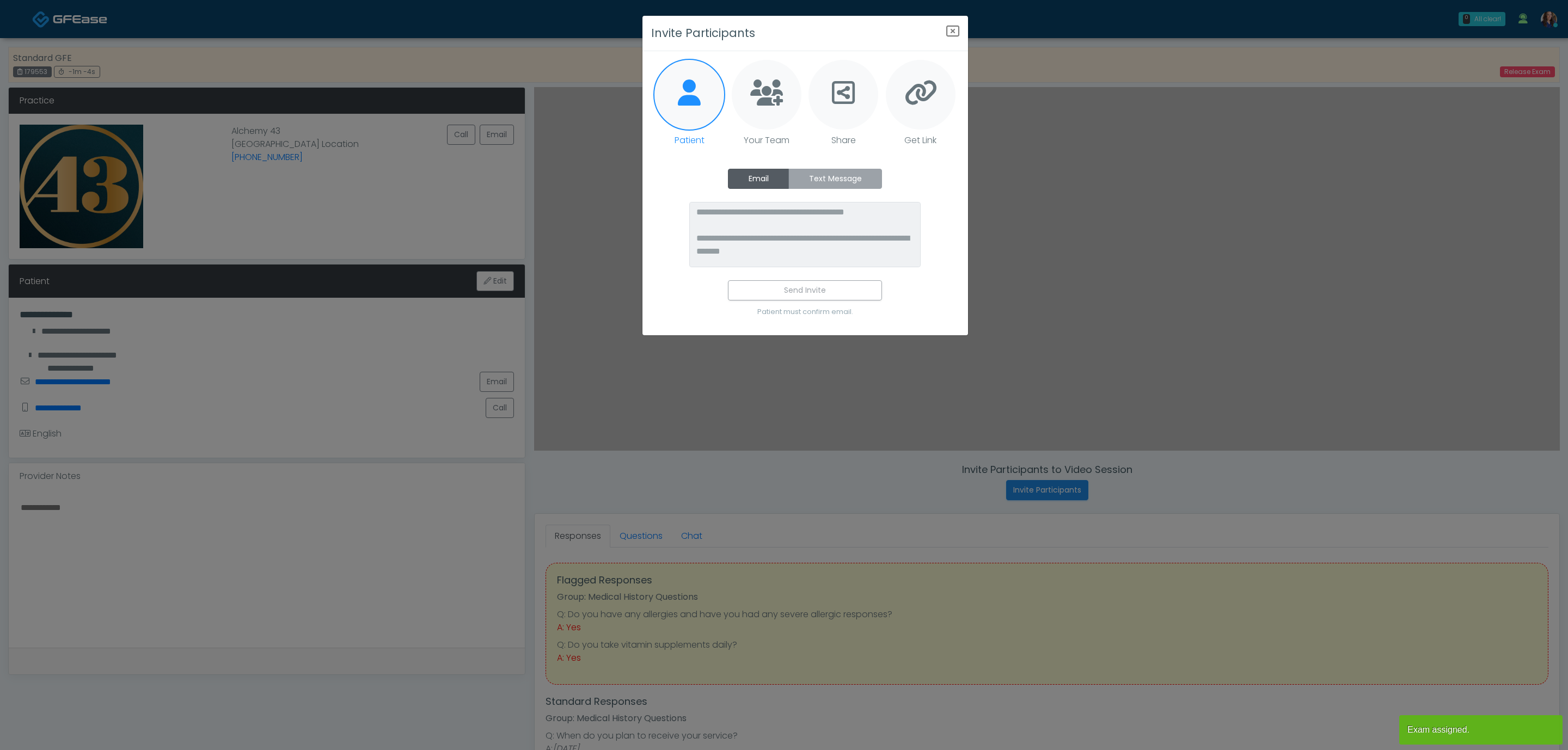
click at [827, 178] on label "Text Message" at bounding box center [835, 179] width 94 height 20
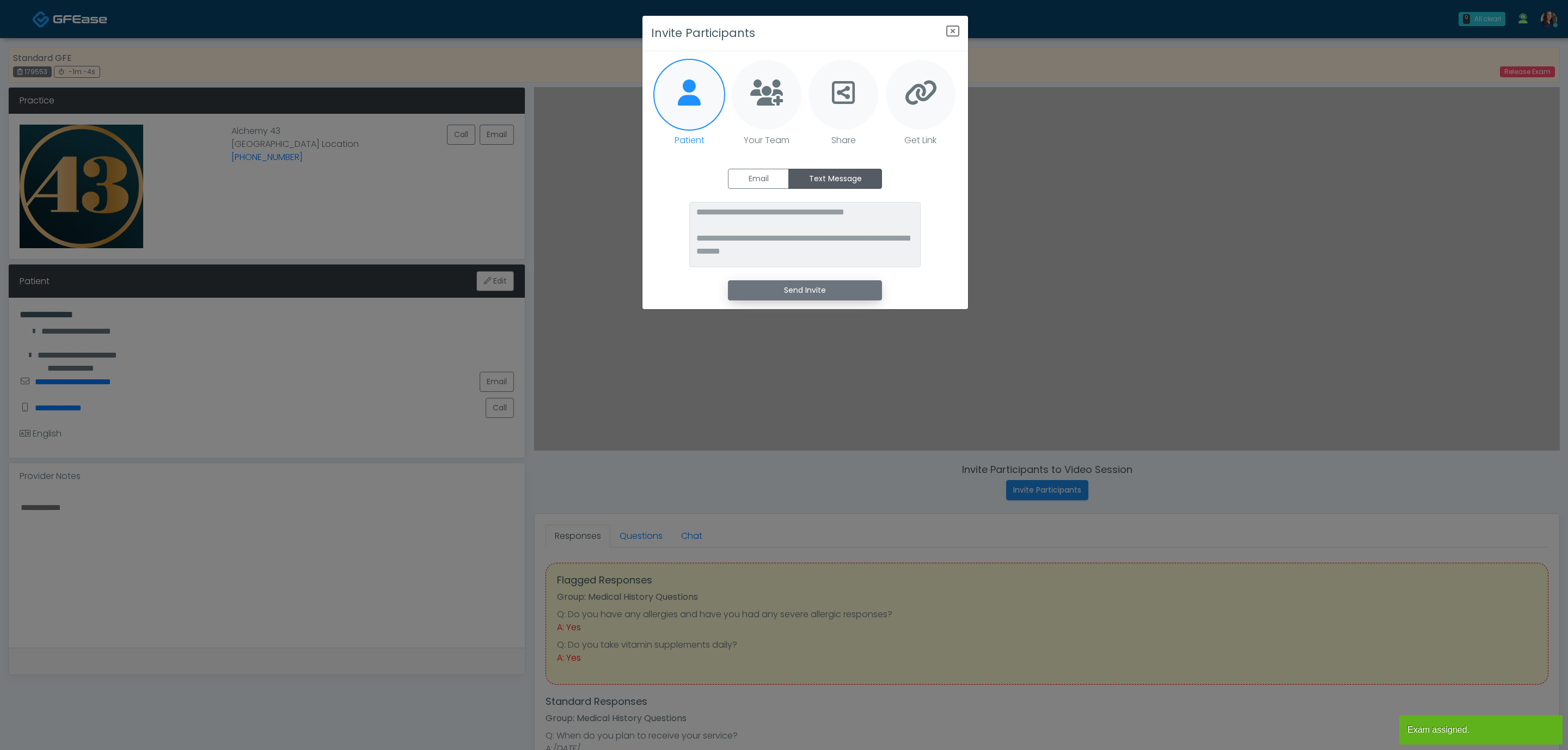
click at [816, 288] on button "Send Invite" at bounding box center [805, 290] width 154 height 20
click at [949, 31] on icon "Close" at bounding box center [952, 31] width 13 height 13
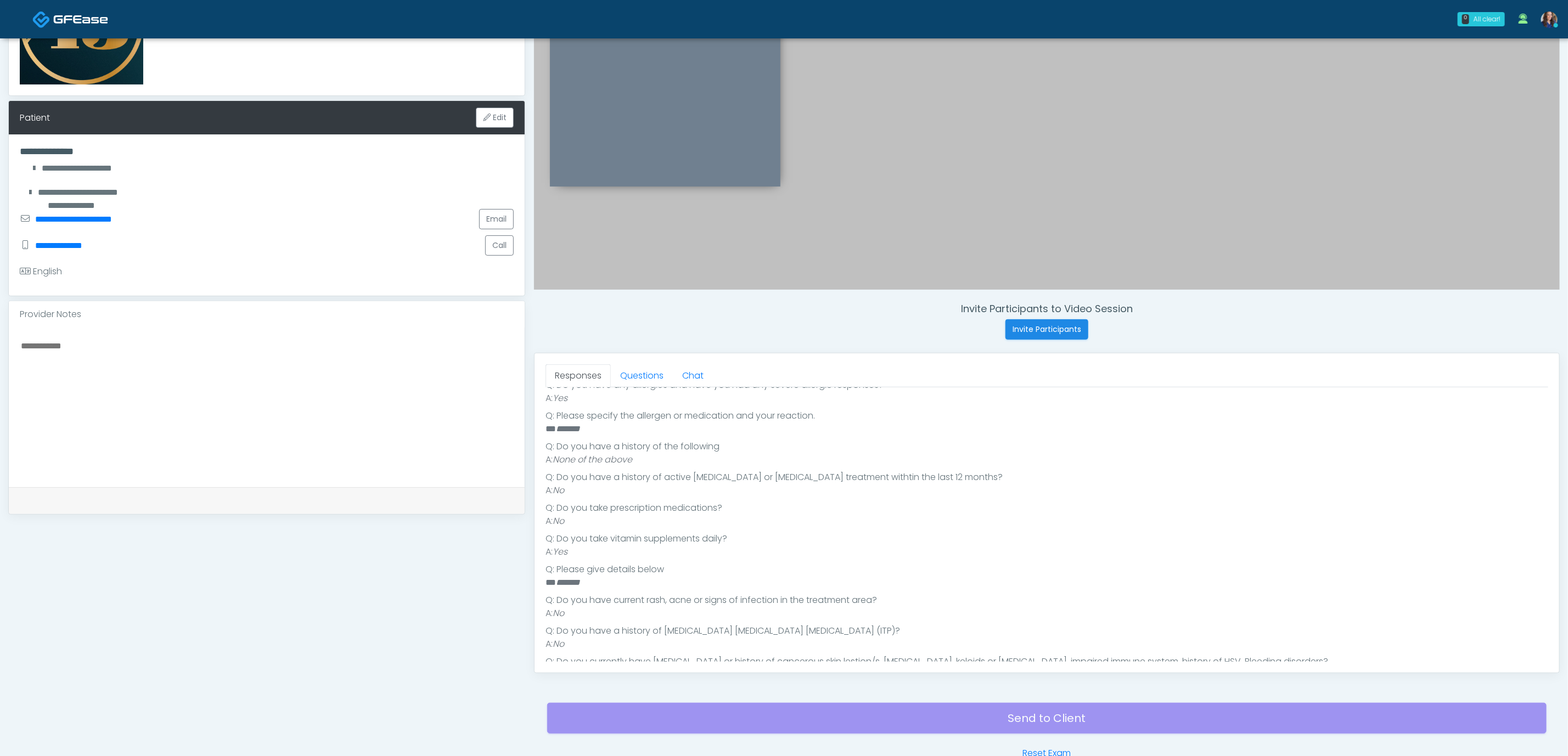
scroll to position [292, 0]
click at [628, 376] on link "Questions" at bounding box center [642, 376] width 62 height 23
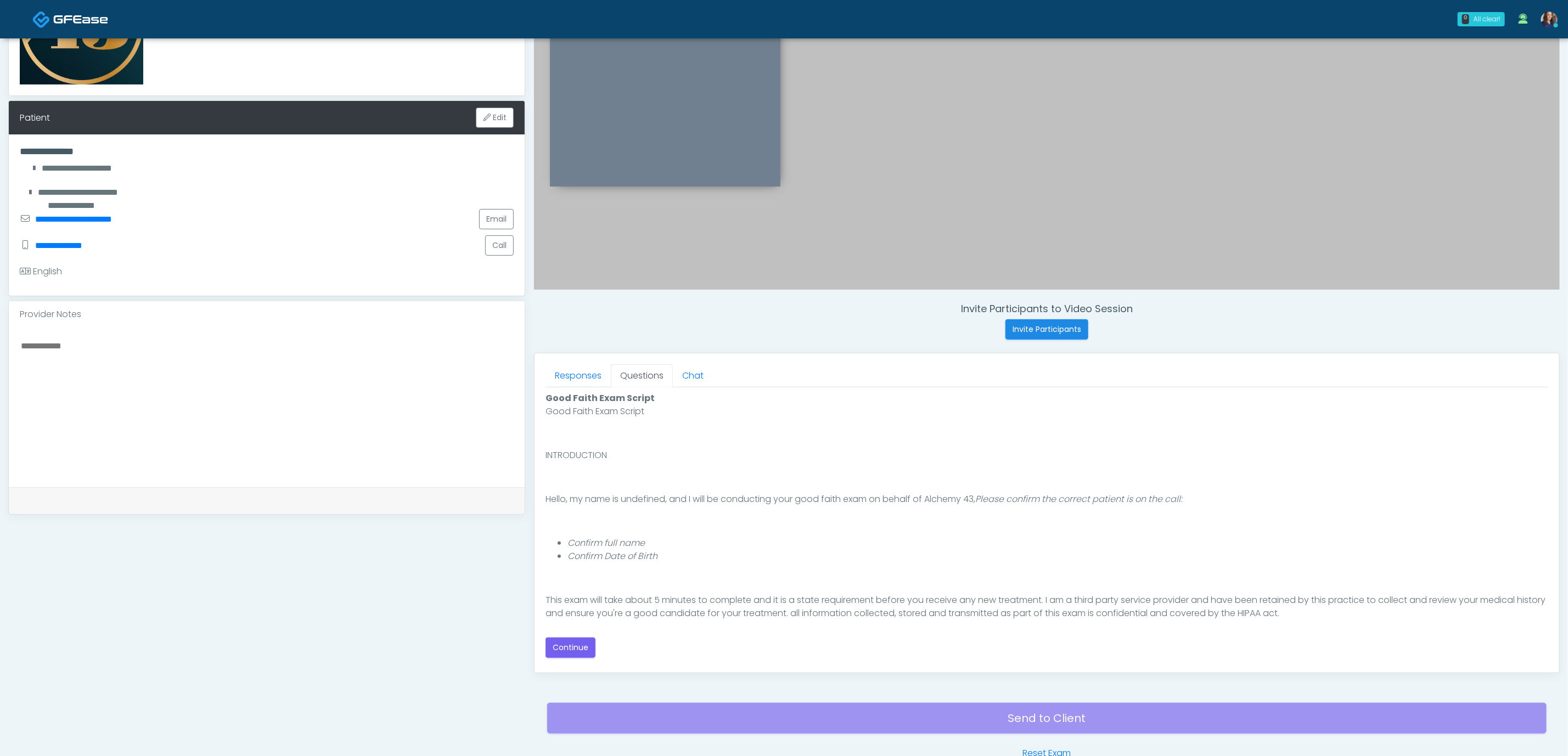
scroll to position [0, 0]
click at [551, 647] on button "Continue" at bounding box center [570, 648] width 50 height 20
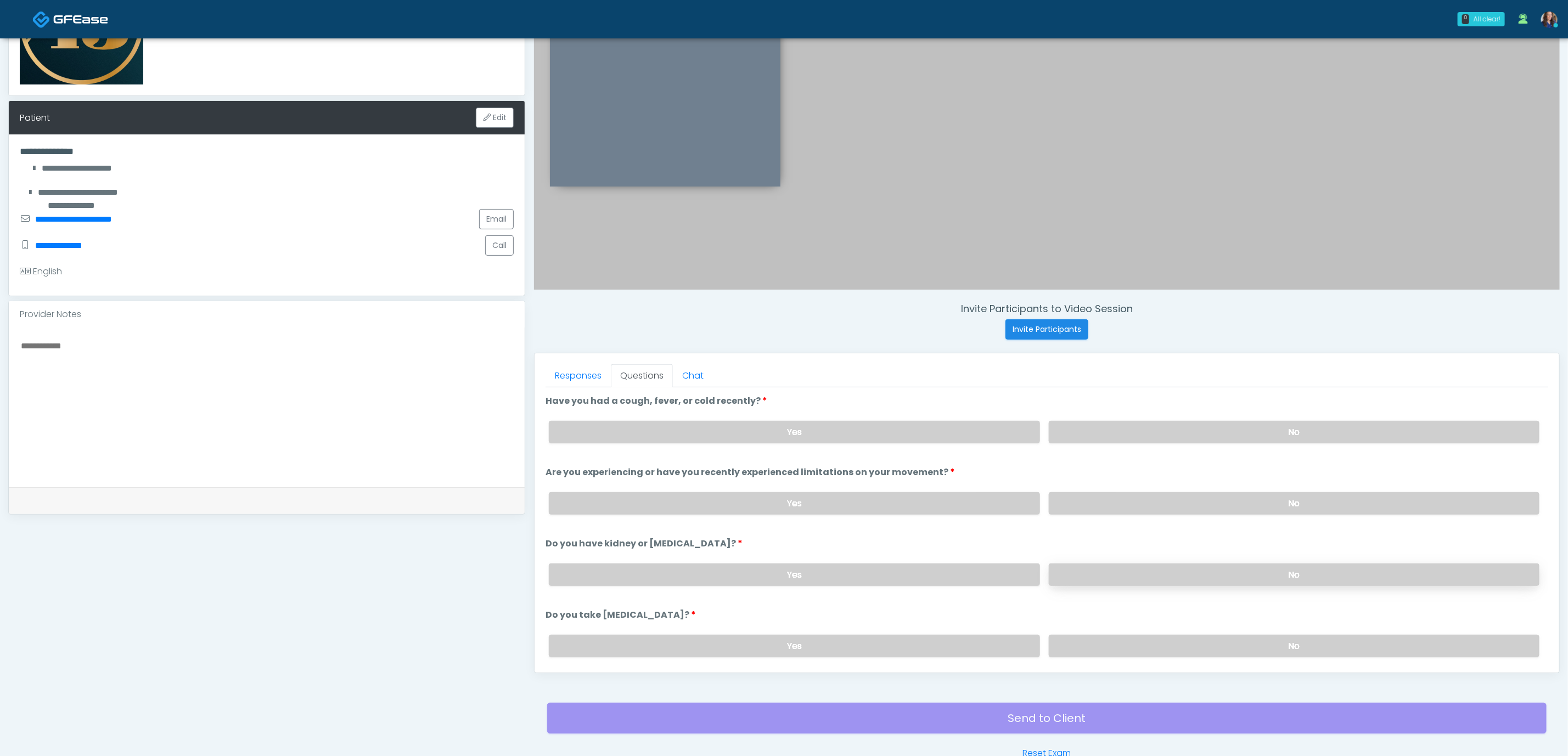
scroll to position [232, 0]
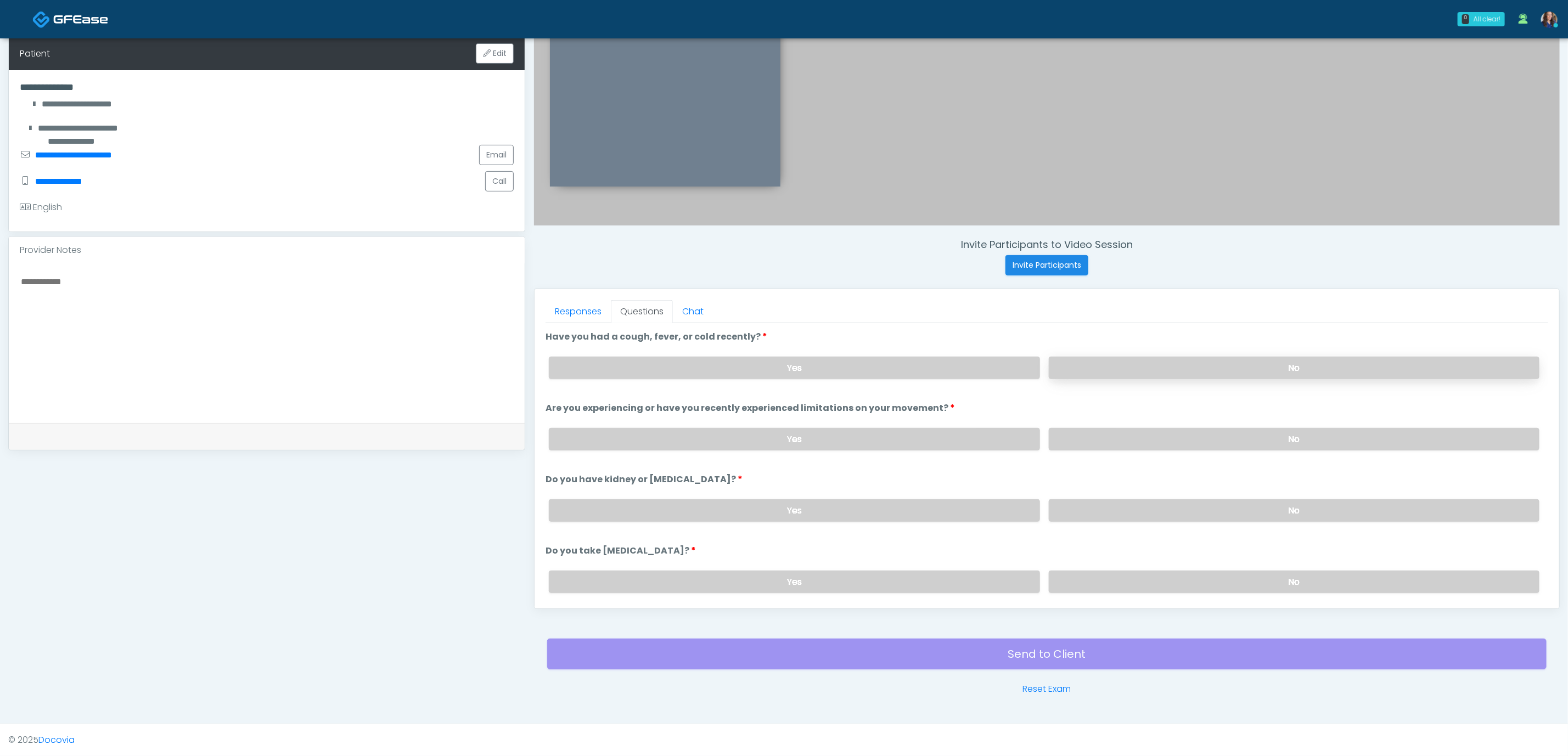
click at [1206, 366] on label "No" at bounding box center [1295, 368] width 491 height 23
click at [1204, 431] on label "No" at bounding box center [1295, 440] width 491 height 23
drag, startPoint x: 1180, startPoint y: 504, endPoint x: 1172, endPoint y: 519, distance: 17.0
click at [1180, 506] on label "No" at bounding box center [1295, 511] width 491 height 23
click at [1160, 577] on label "No" at bounding box center [1295, 582] width 491 height 23
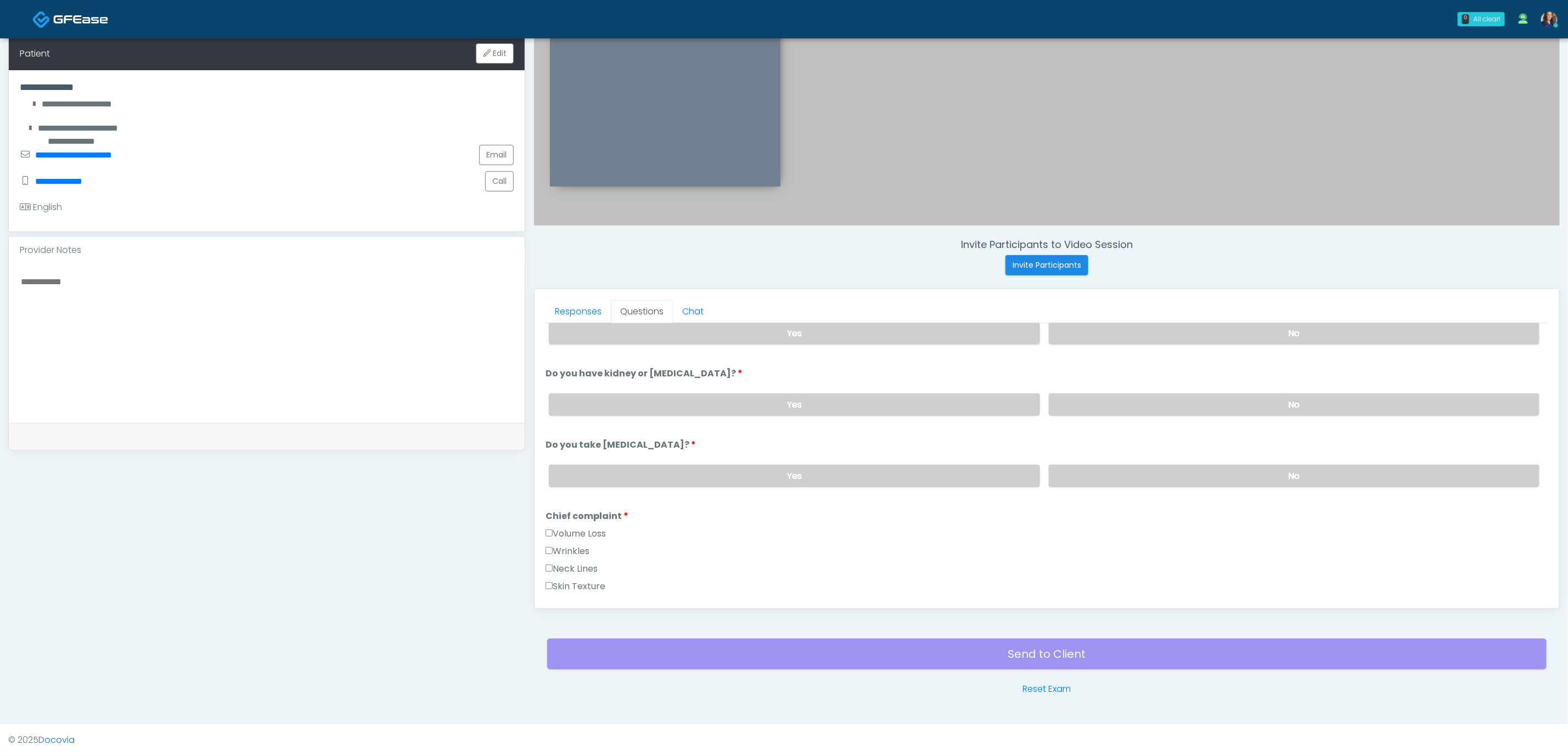
scroll to position [247, 0]
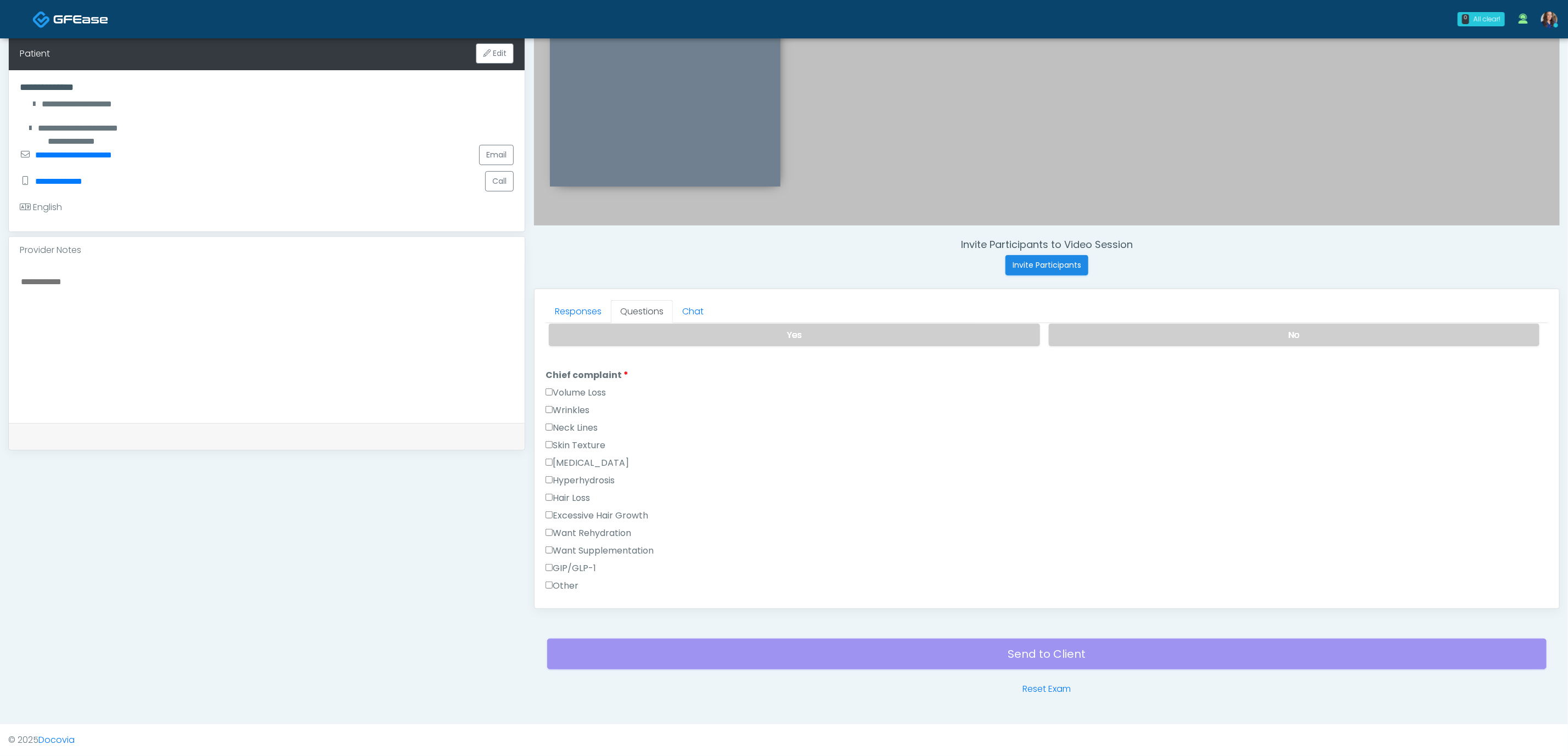
click at [596, 567] on label "GIP/GLP-1" at bounding box center [571, 568] width 51 height 13
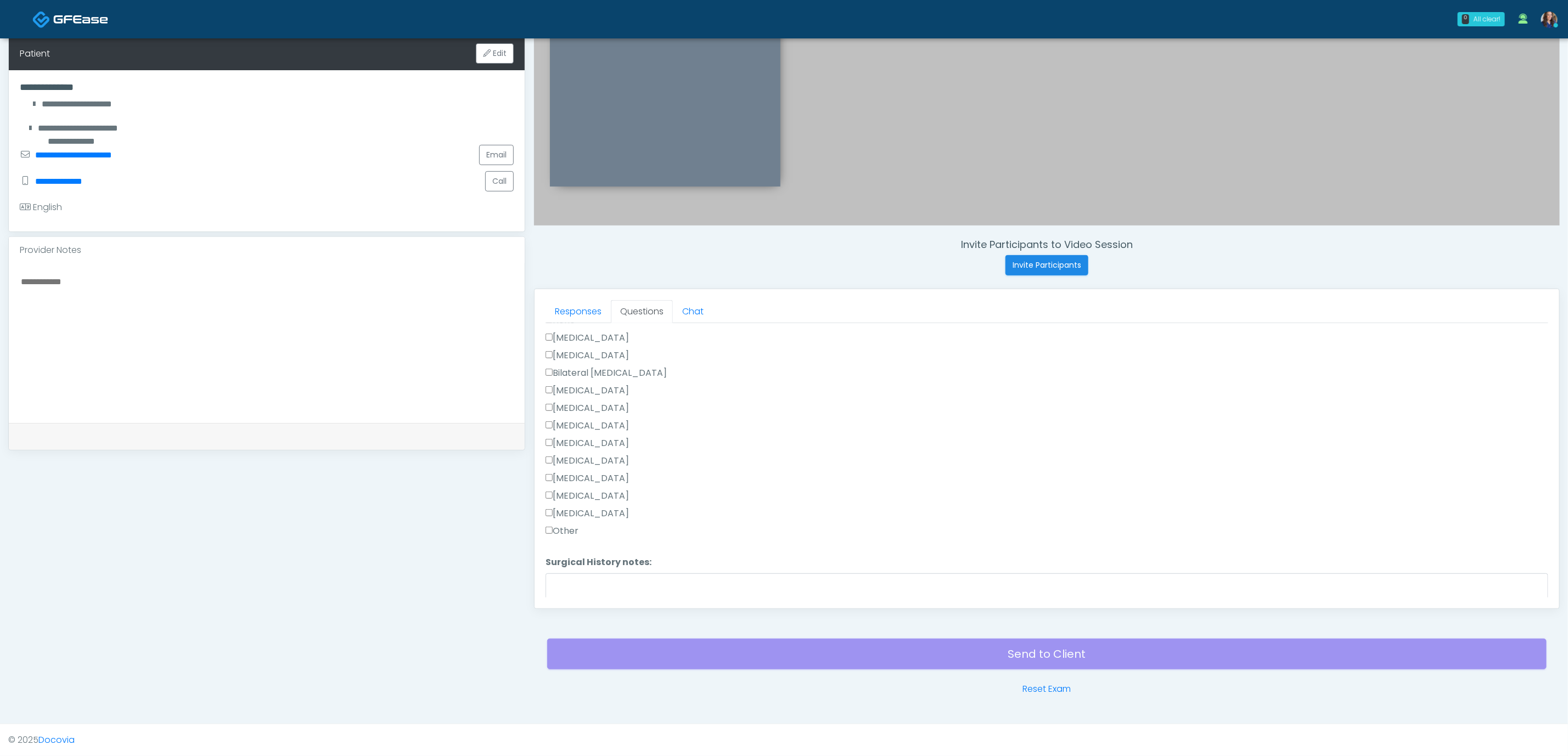
scroll to position [658, 0]
click at [585, 496] on label "Tonsillectomy" at bounding box center [587, 499] width 83 height 13
click at [565, 580] on button "Continue" at bounding box center [570, 587] width 50 height 20
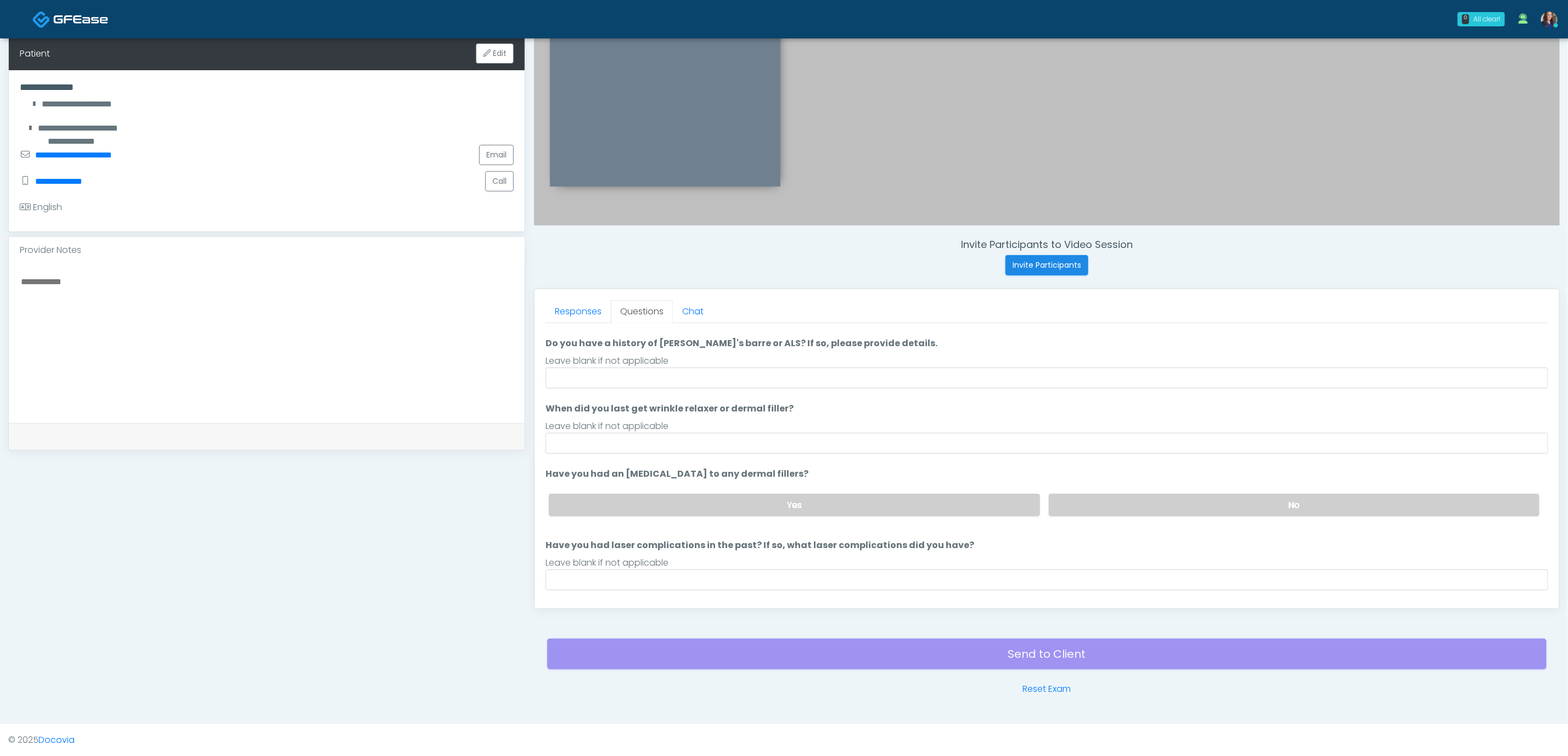
scroll to position [0, 0]
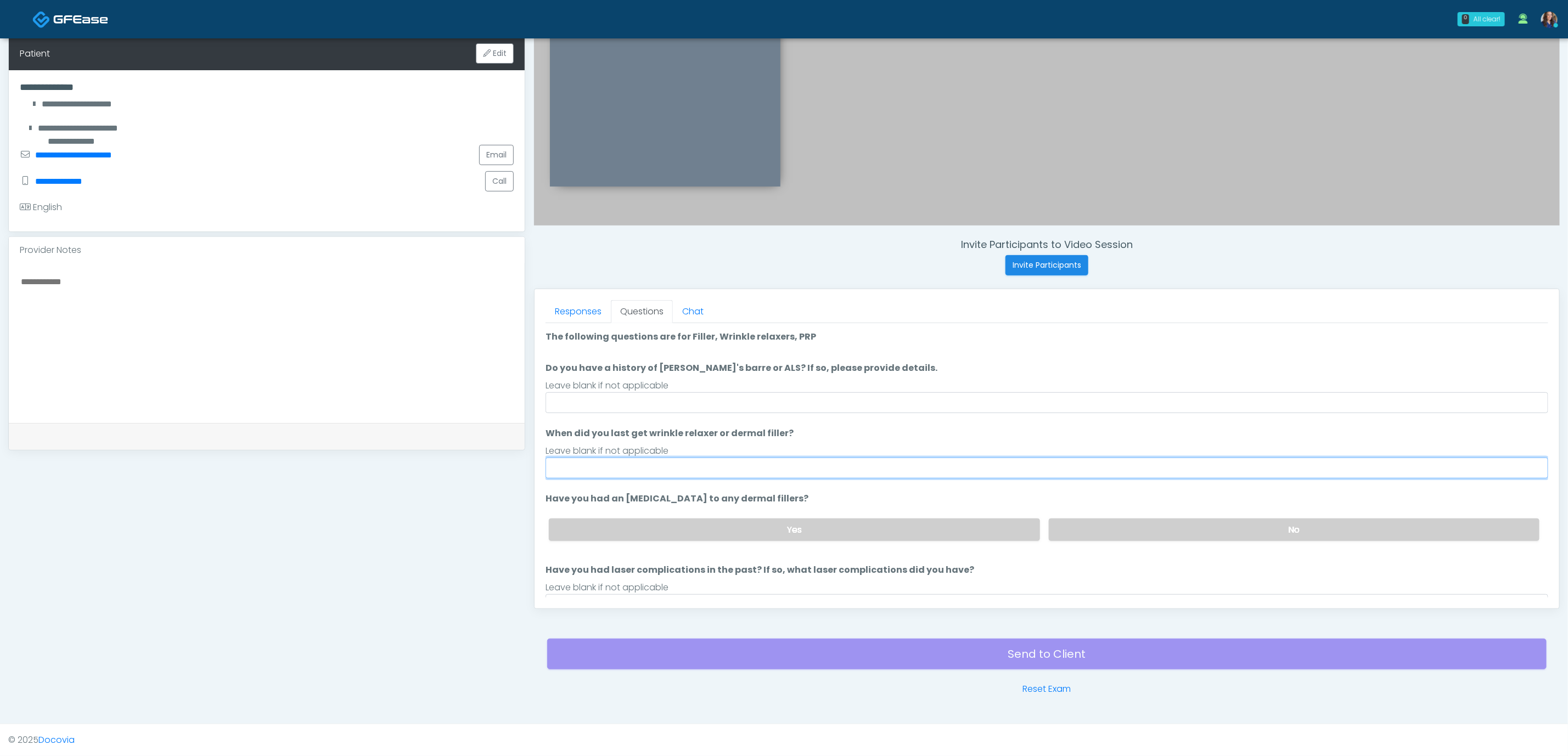
click at [674, 473] on input "When did you last get wrinkle relaxer or dermal filler?" at bounding box center [1047, 468] width 1003 height 21
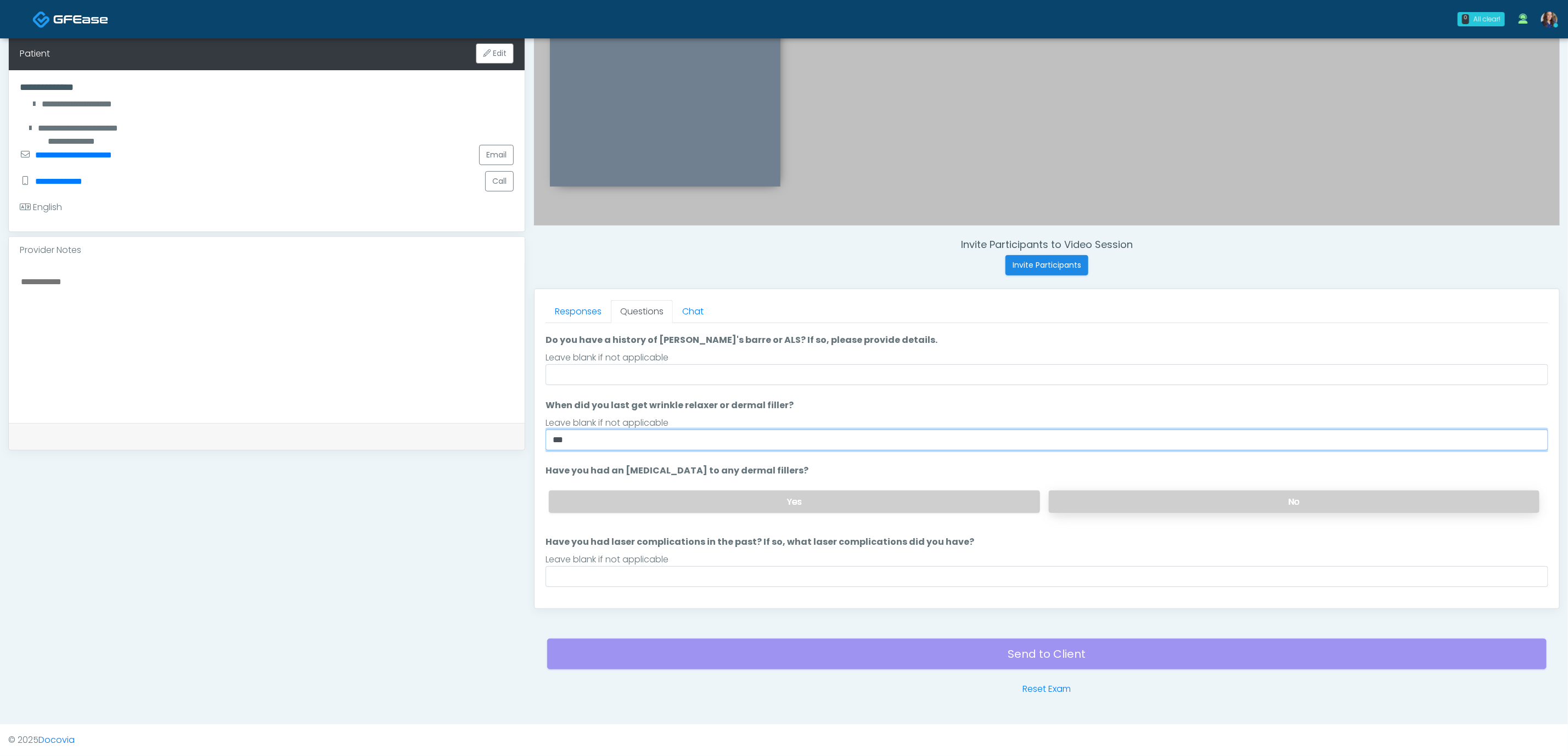
scroll to position [51, 0]
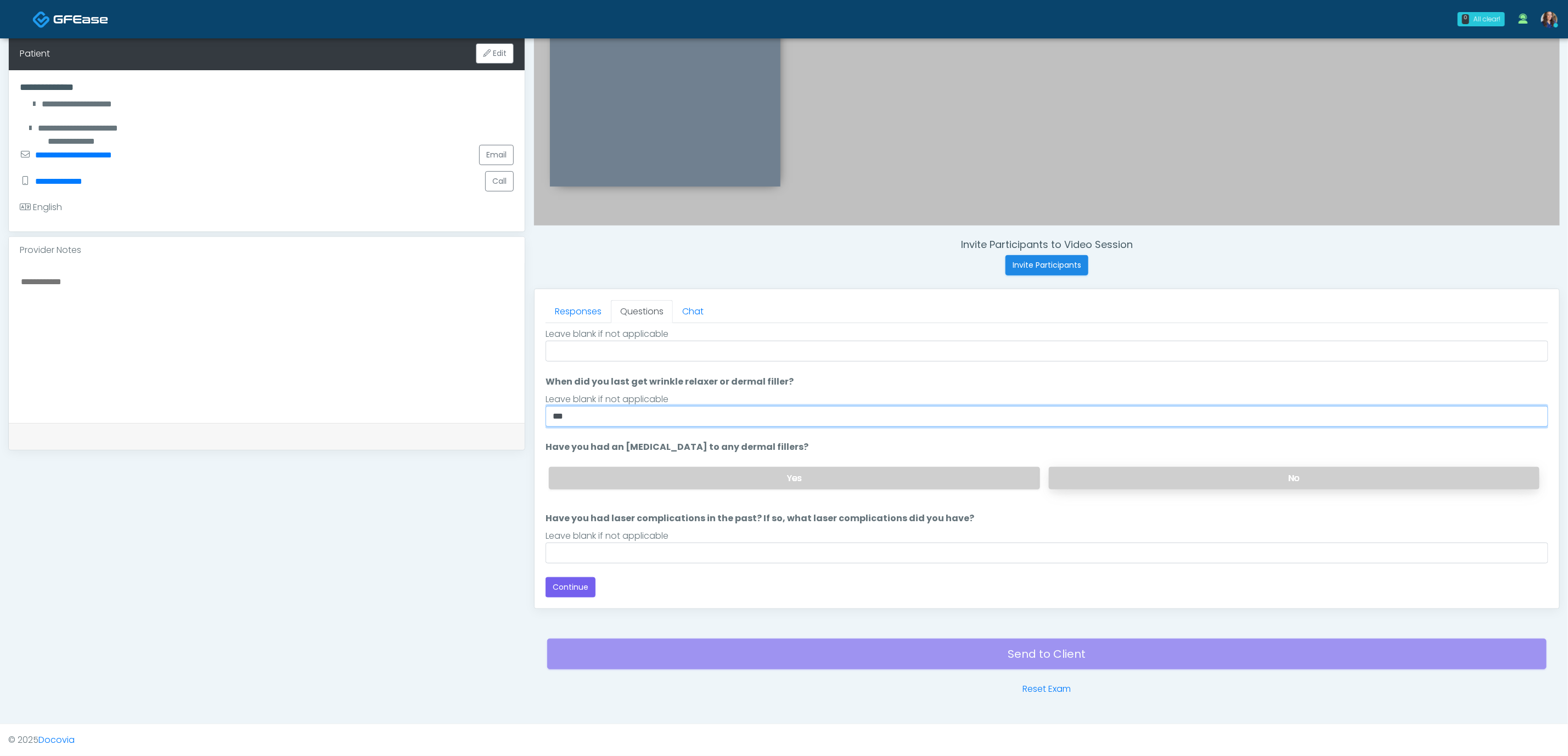
type input "**"
click at [1142, 483] on label "No" at bounding box center [1295, 479] width 491 height 23
drag, startPoint x: 551, startPoint y: 585, endPoint x: 600, endPoint y: 586, distance: 49.0
click at [552, 585] on button "Continue" at bounding box center [570, 587] width 50 height 20
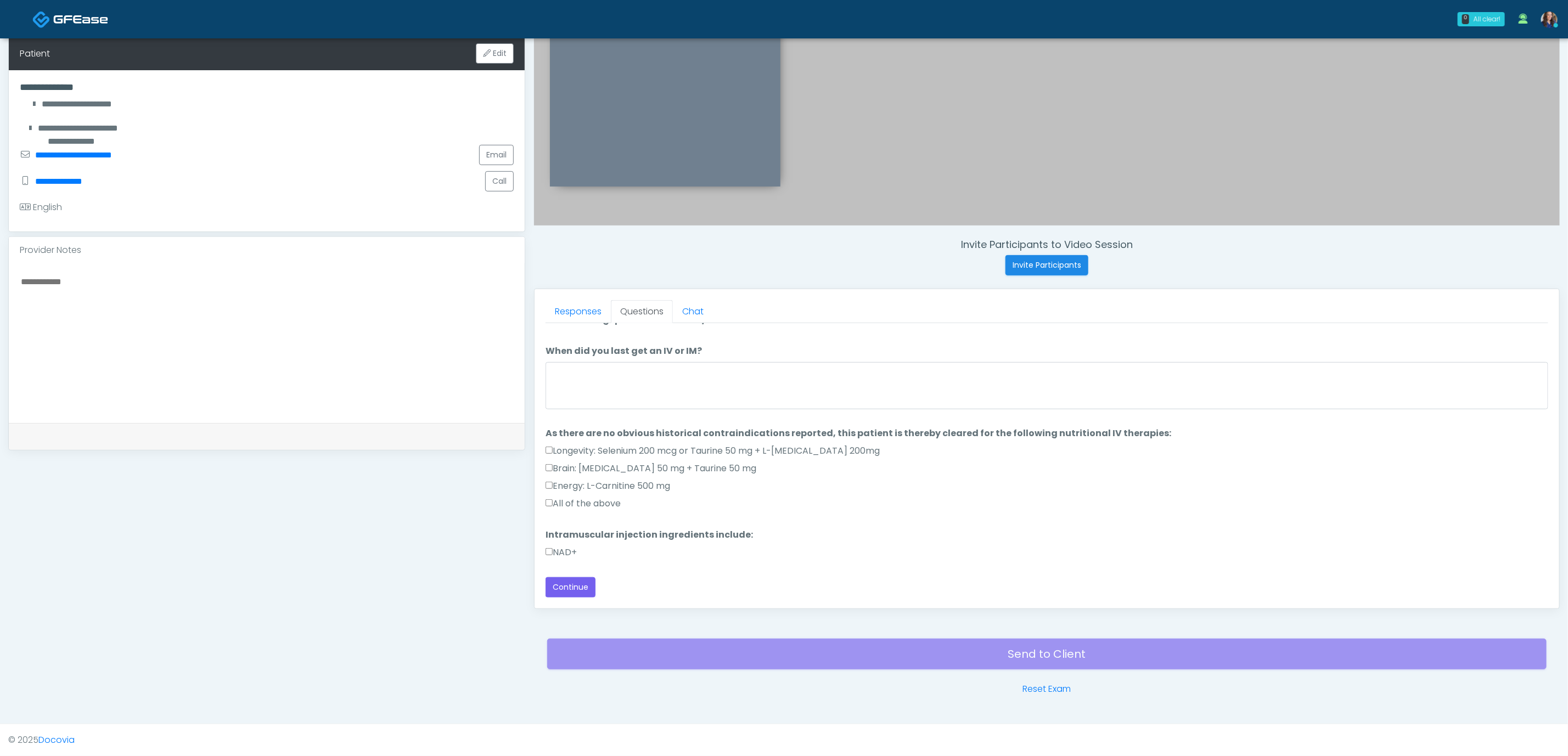
scroll to position [18, 0]
click at [598, 502] on label "All of the above" at bounding box center [583, 504] width 75 height 13
click at [573, 548] on label "NAD+" at bounding box center [561, 553] width 31 height 13
click at [582, 586] on button "Continue" at bounding box center [570, 587] width 50 height 20
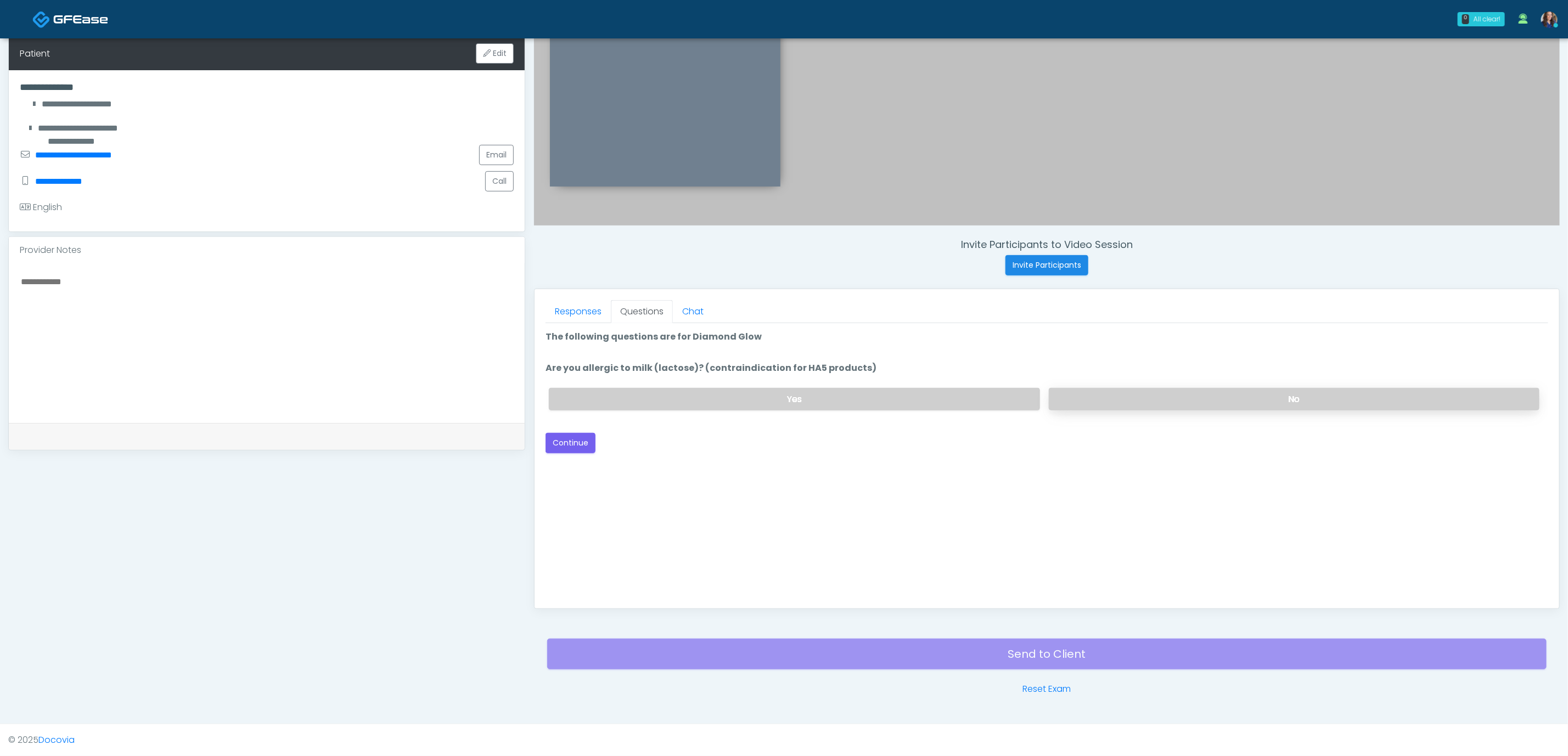
click at [1110, 388] on label "No" at bounding box center [1295, 400] width 491 height 23
click at [564, 444] on button "Continue" at bounding box center [570, 443] width 50 height 20
drag, startPoint x: 1134, startPoint y: 391, endPoint x: 1128, endPoint y: 399, distance: 10.0
click at [1133, 391] on label "No" at bounding box center [1295, 400] width 491 height 23
click at [565, 442] on button "Continue" at bounding box center [570, 443] width 50 height 20
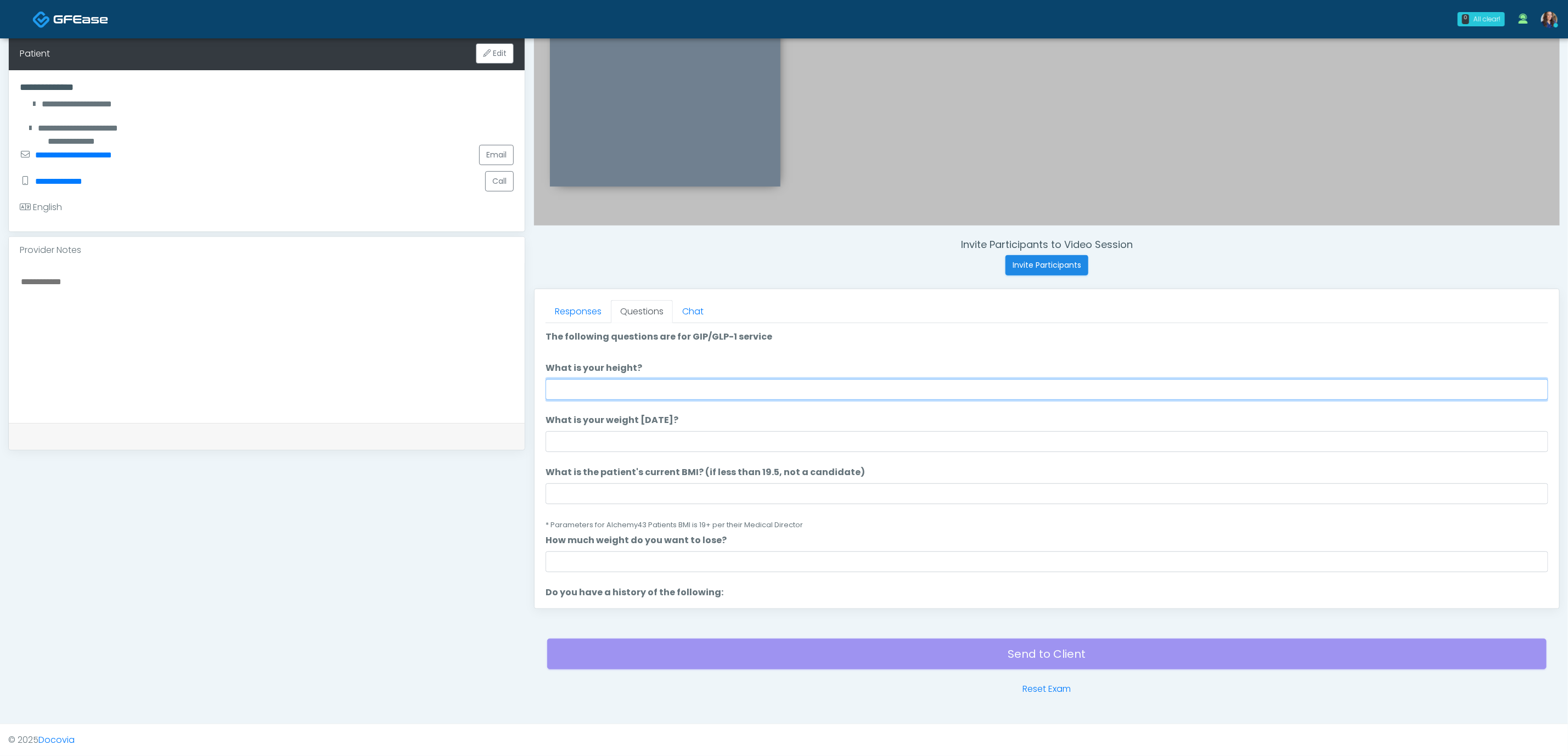
click at [1107, 389] on input "What is your height?" at bounding box center [1047, 390] width 1003 height 21
type input "*****"
click at [606, 440] on input "What is your weight today?" at bounding box center [1047, 442] width 1003 height 21
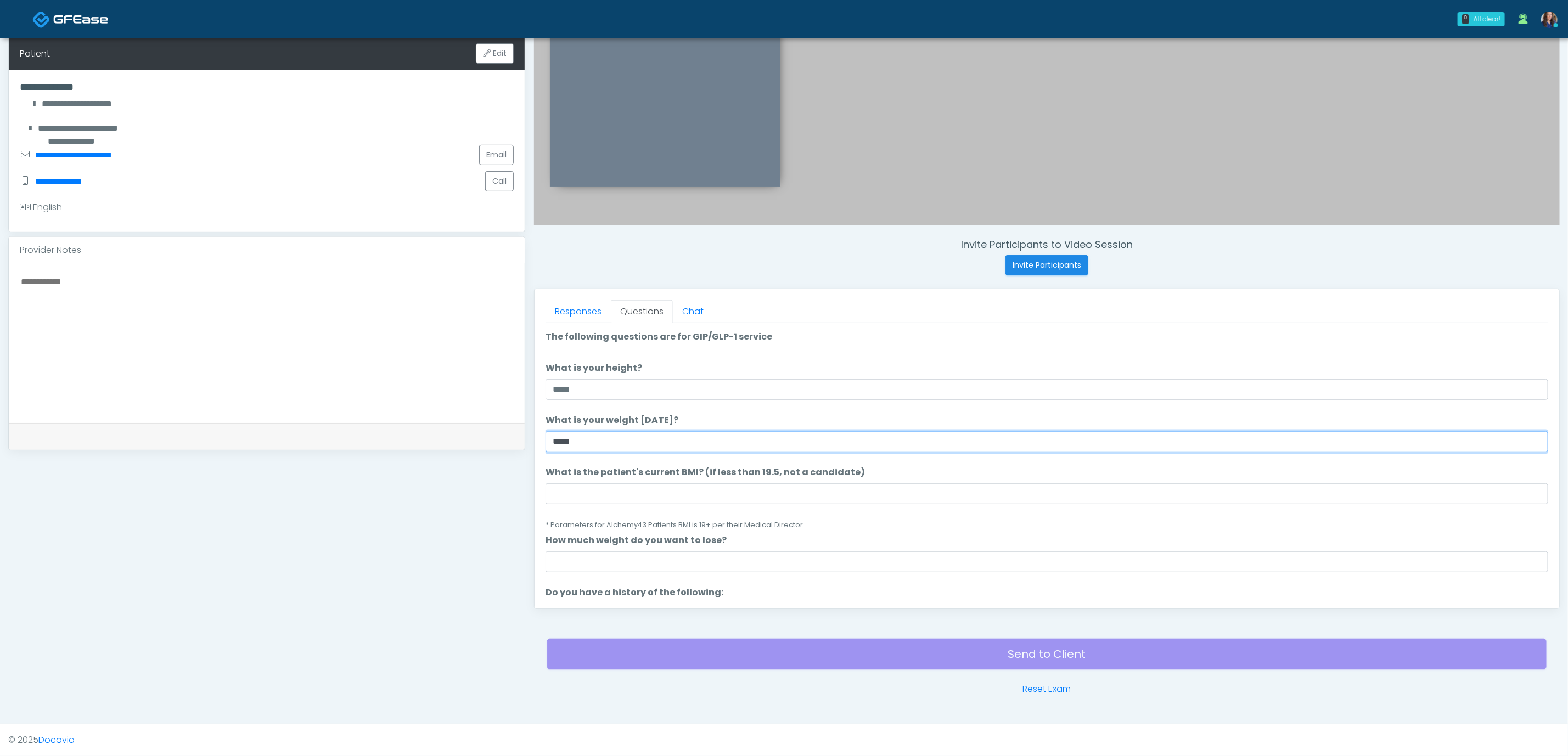
type input "*****"
click at [595, 489] on input "What is the patient's current BMI? (if less than 19.5, not a candidate)" at bounding box center [1047, 494] width 1003 height 21
paste input "**********"
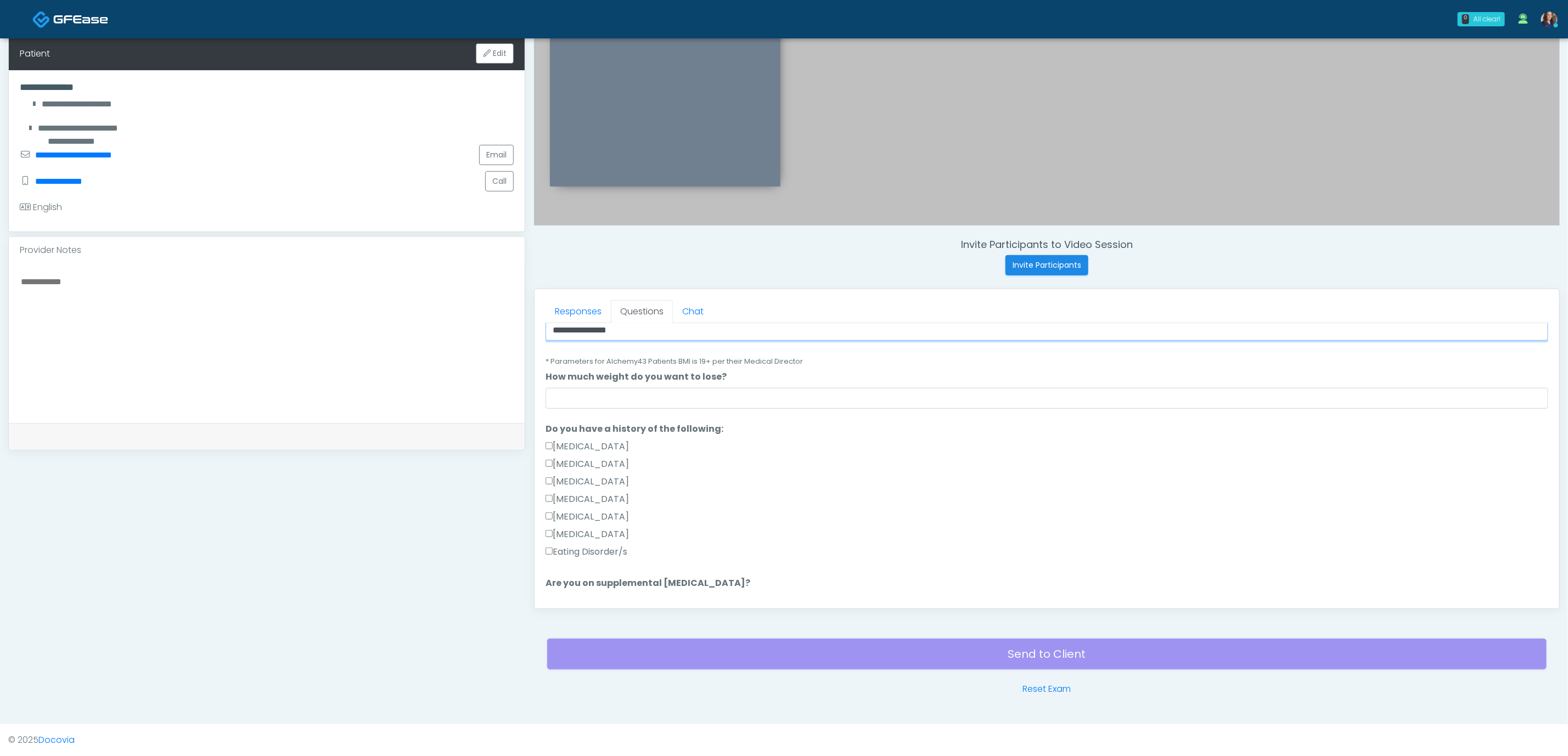
scroll to position [165, 0]
type input "**********"
click at [643, 402] on input "How much weight do you want to lose?" at bounding box center [1047, 397] width 1003 height 21
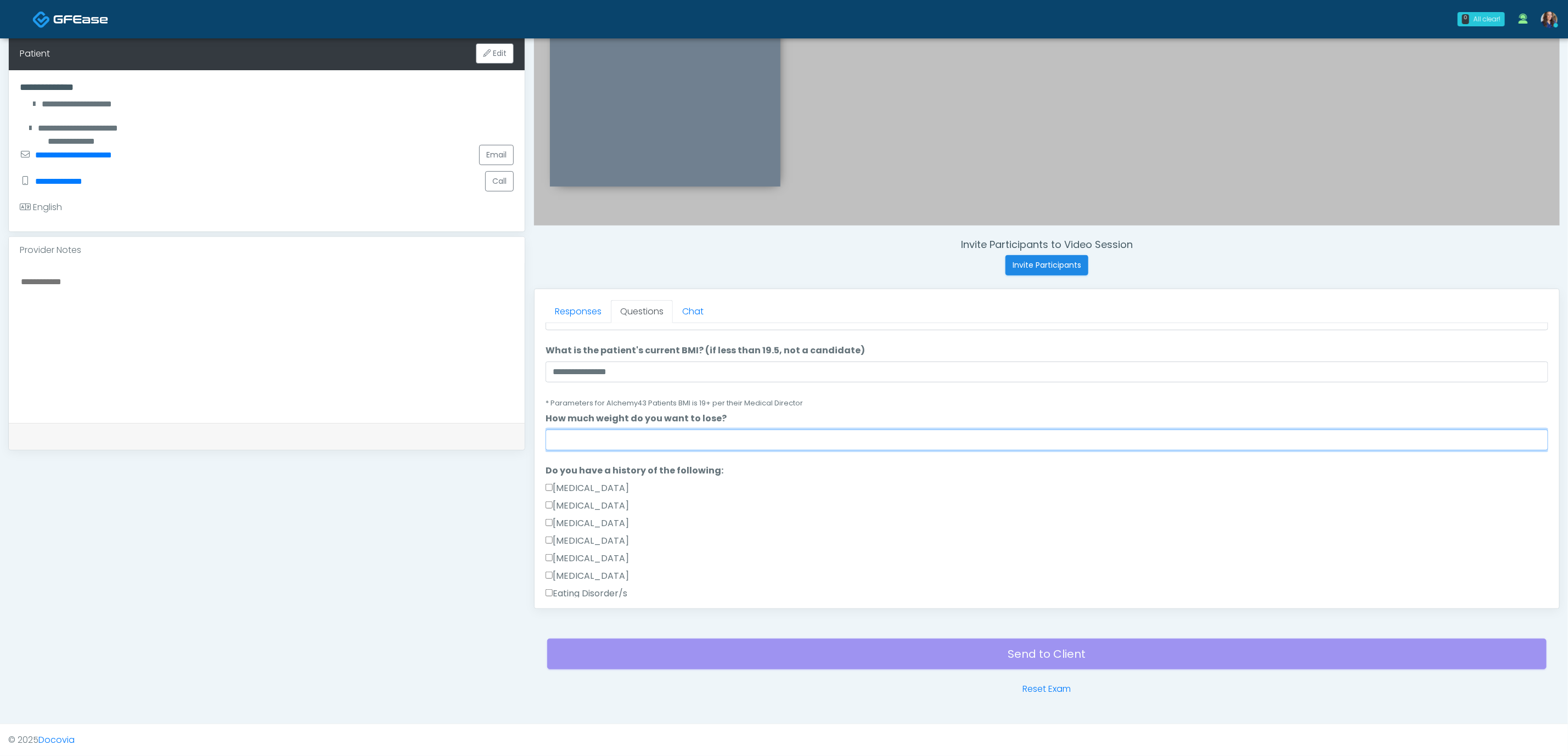
scroll to position [82, 0]
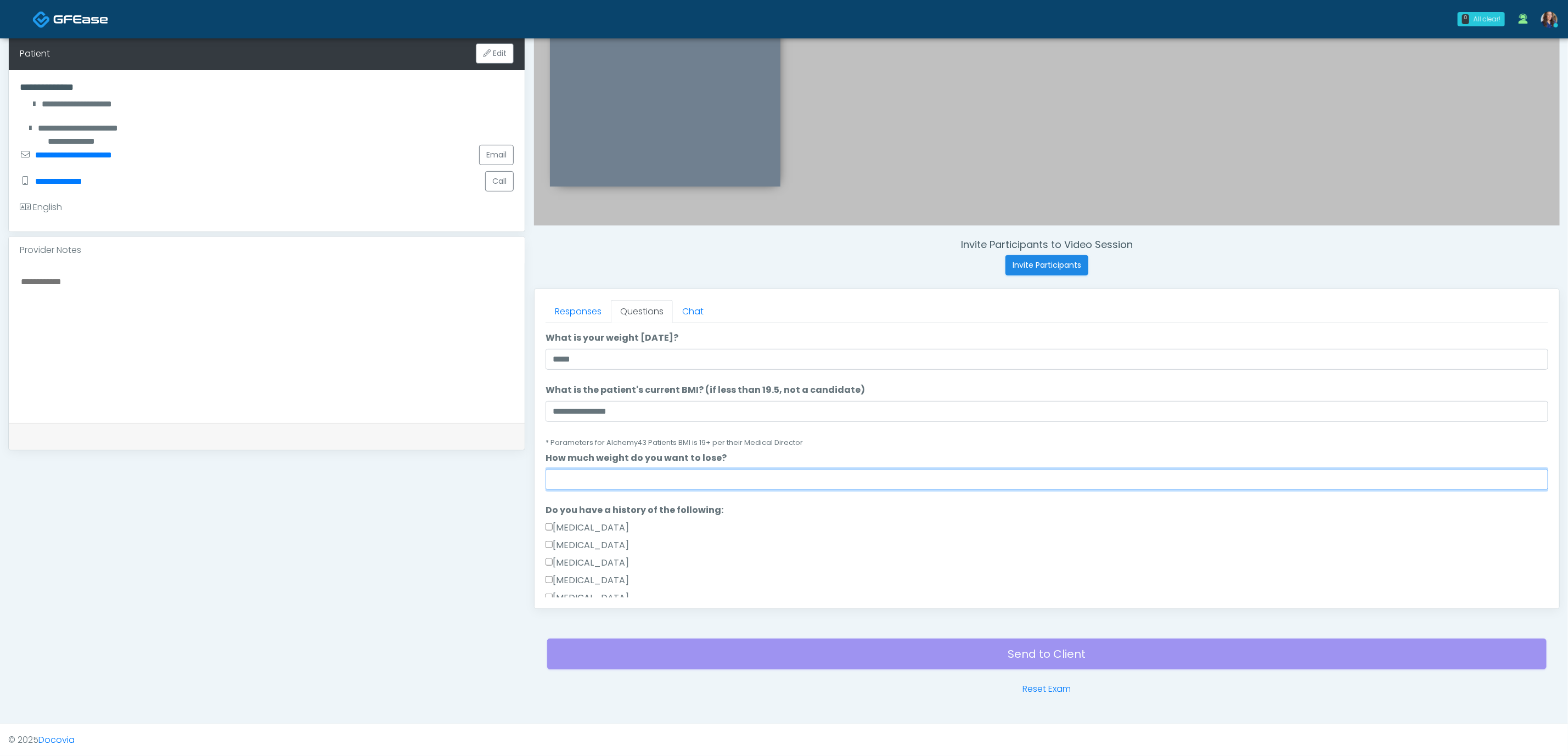
click at [848, 481] on input "How much weight do you want to lose?" at bounding box center [1047, 480] width 1003 height 21
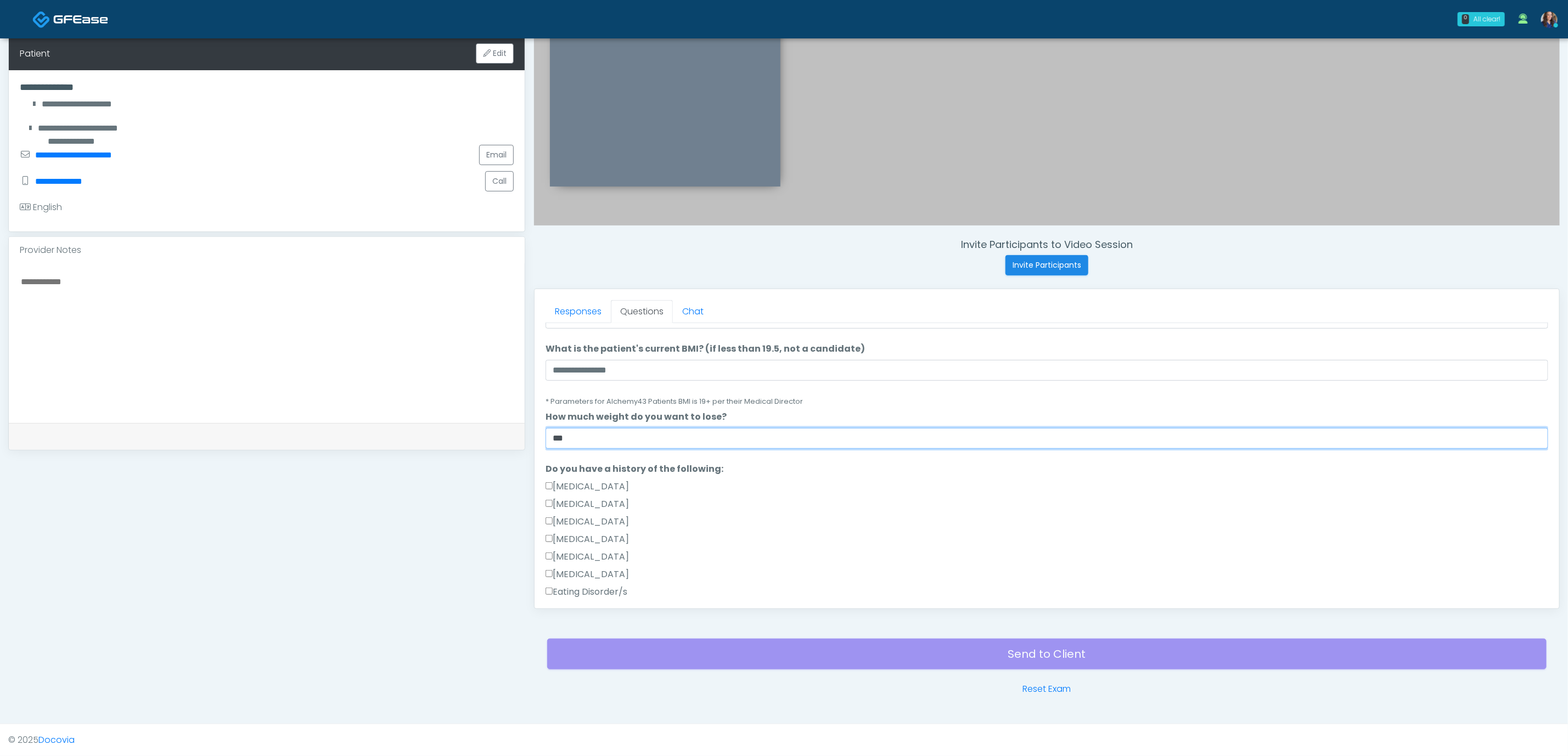
scroll to position [165, 0]
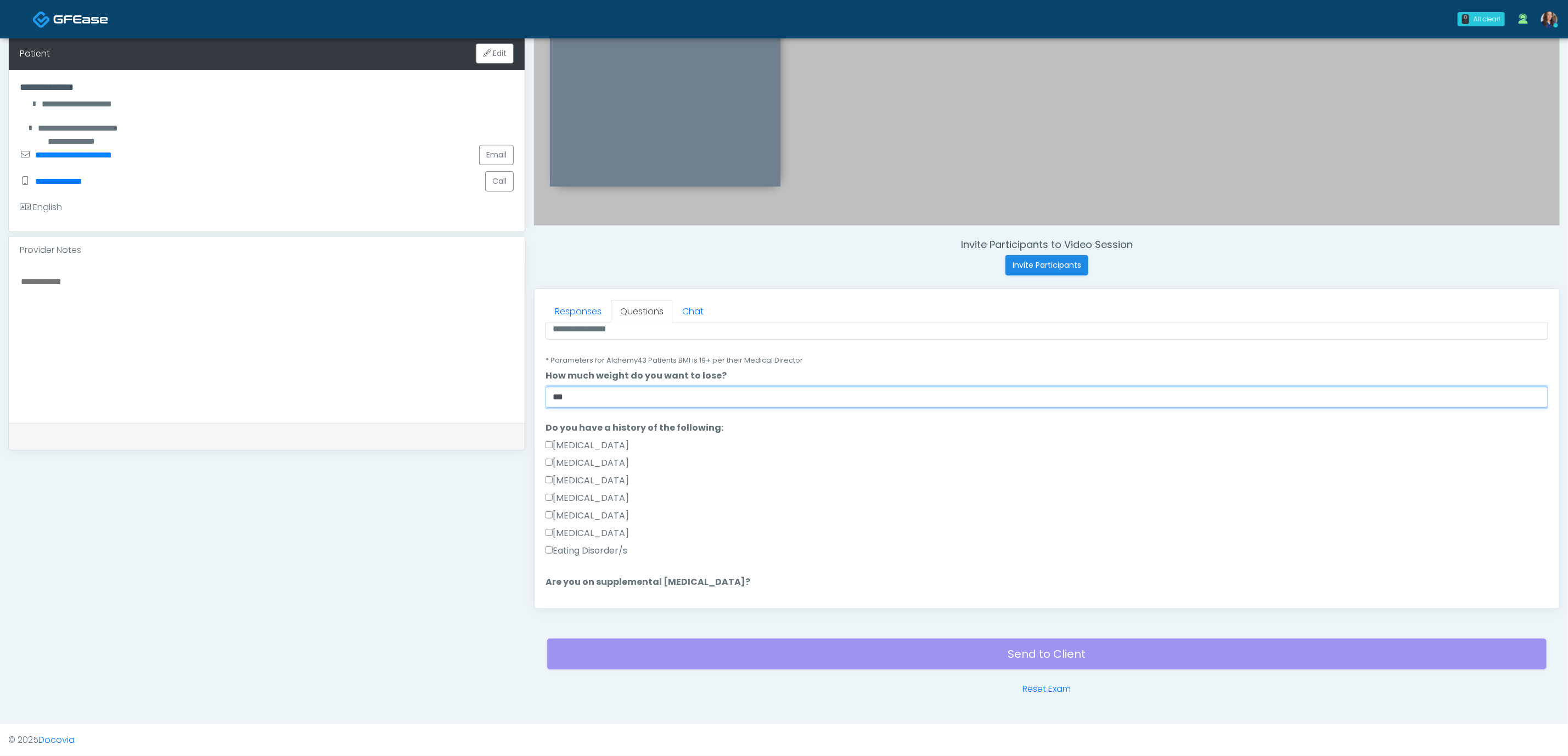
type input "***"
click at [595, 546] on label "Eating Disorder/s" at bounding box center [587, 551] width 82 height 13
drag, startPoint x: 591, startPoint y: 546, endPoint x: 698, endPoint y: 543, distance: 107.0
click at [593, 546] on label "Eating Disorder/s" at bounding box center [587, 551] width 82 height 13
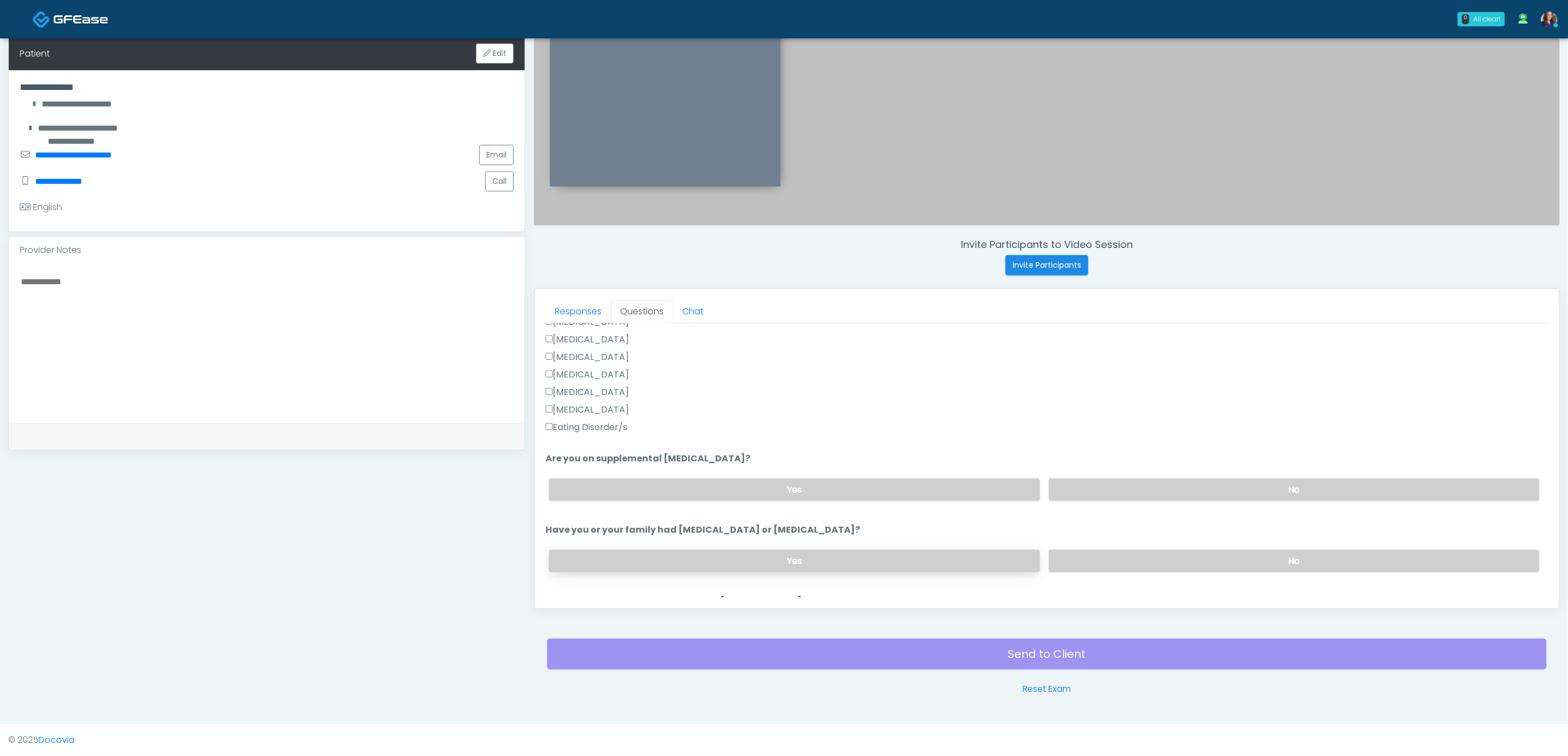
scroll to position [329, 0]
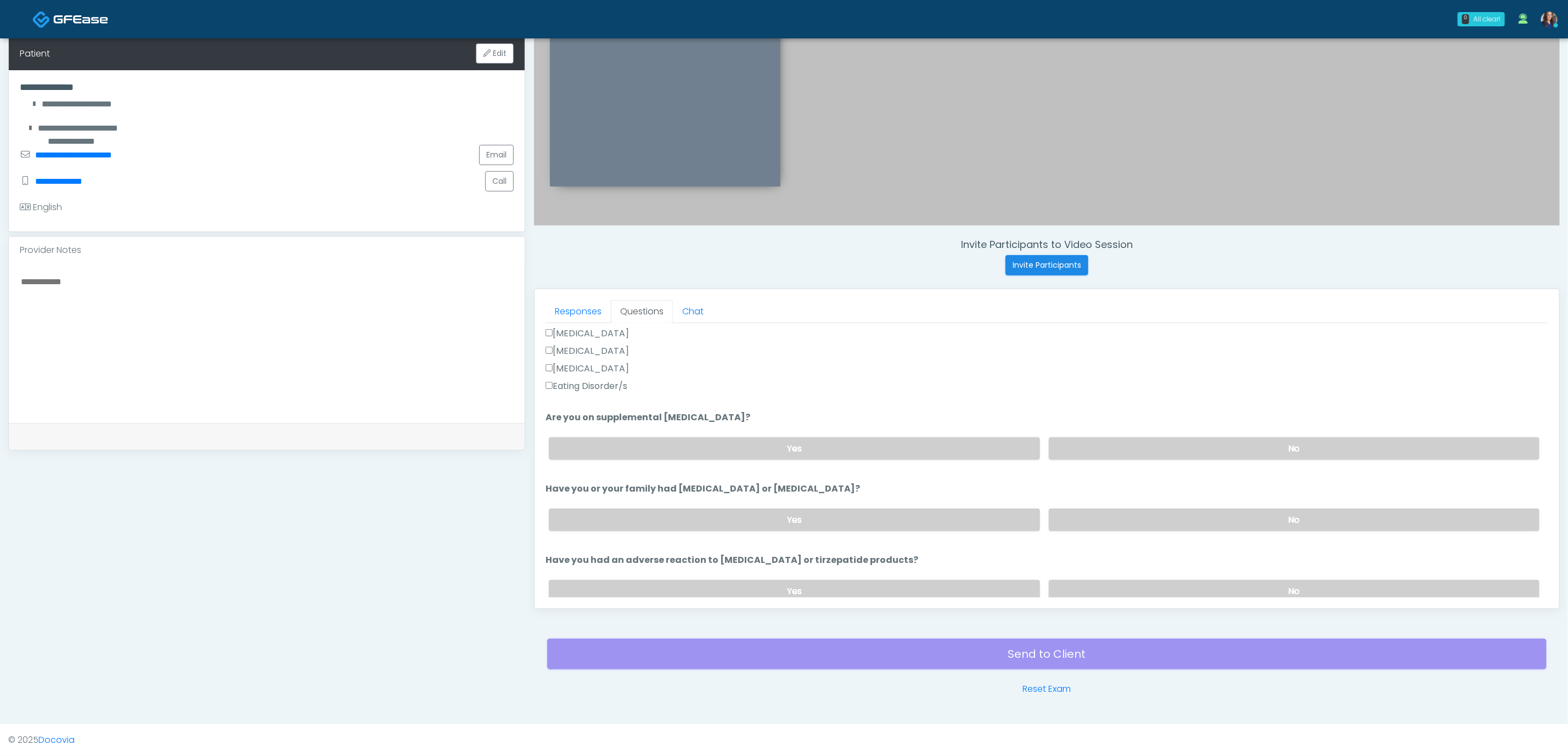
click at [598, 383] on label "Eating Disorder/s" at bounding box center [587, 387] width 82 height 13
click at [1194, 443] on label "No" at bounding box center [1295, 449] width 491 height 23
click at [1193, 527] on label "No" at bounding box center [1295, 520] width 491 height 23
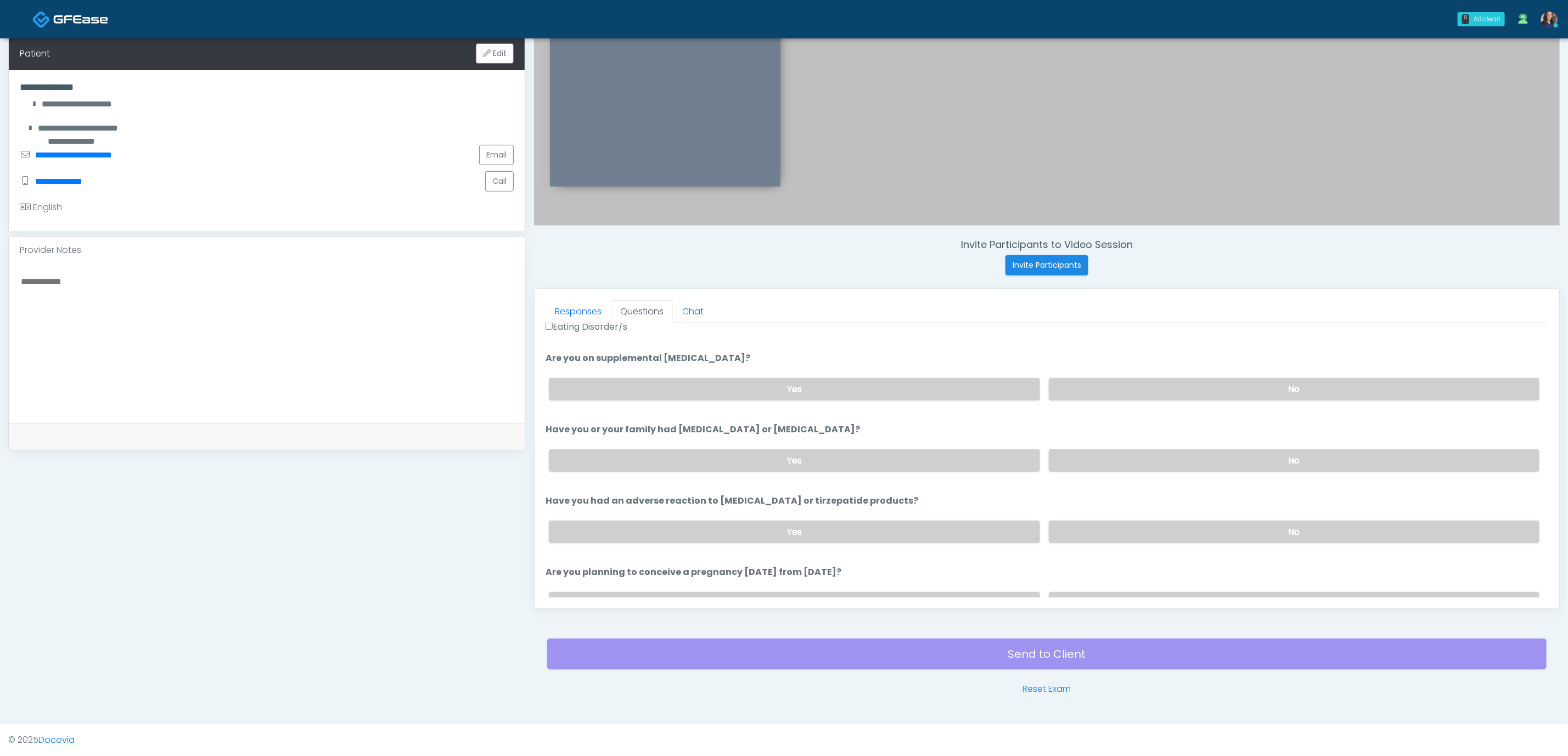
scroll to position [412, 0]
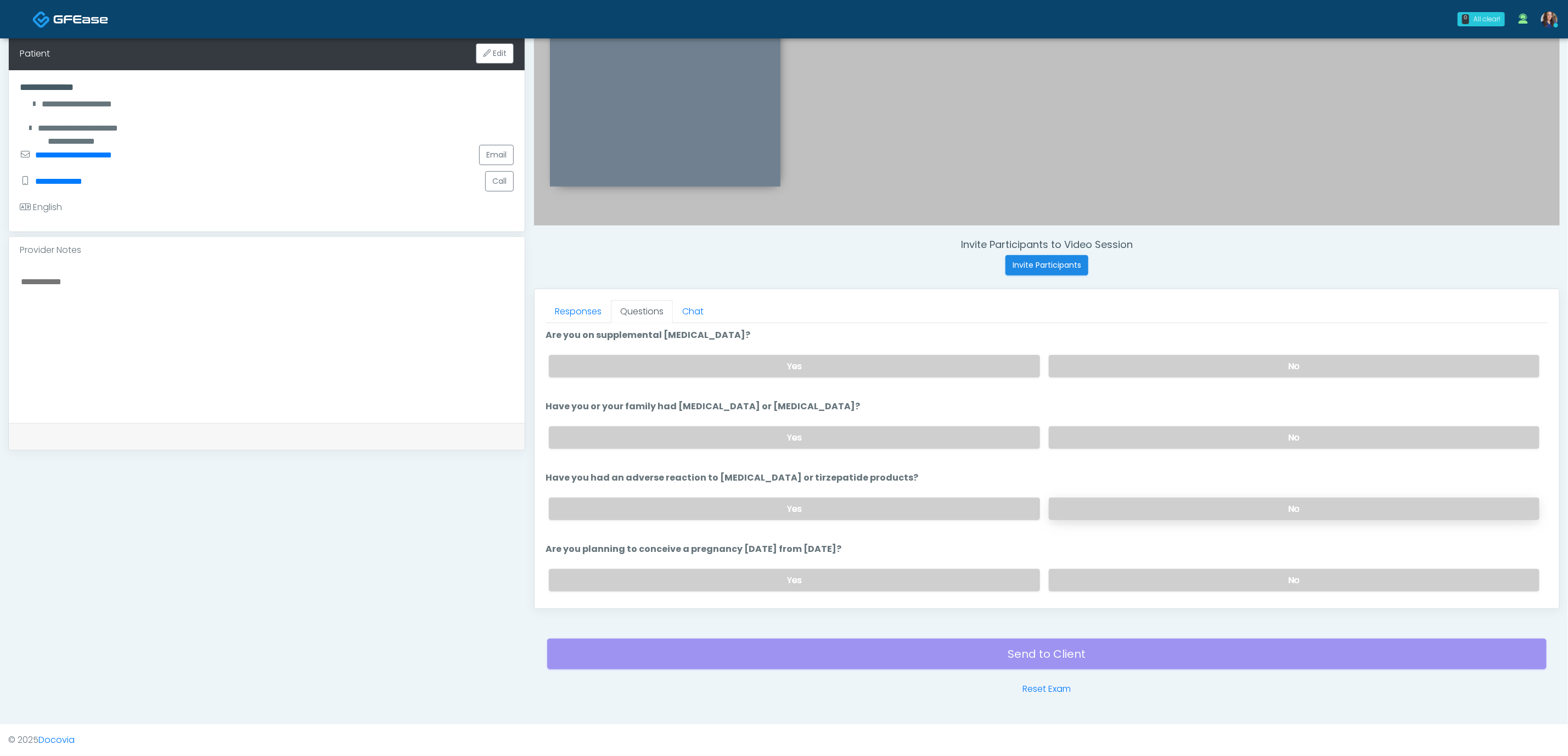
drag, startPoint x: 1235, startPoint y: 494, endPoint x: 1238, endPoint y: 514, distance: 20.2
click at [1234, 494] on div "Yes No" at bounding box center [1044, 509] width 1008 height 40
click at [1237, 506] on label "No" at bounding box center [1295, 509] width 491 height 23
click at [1220, 580] on label "No" at bounding box center [1295, 581] width 491 height 23
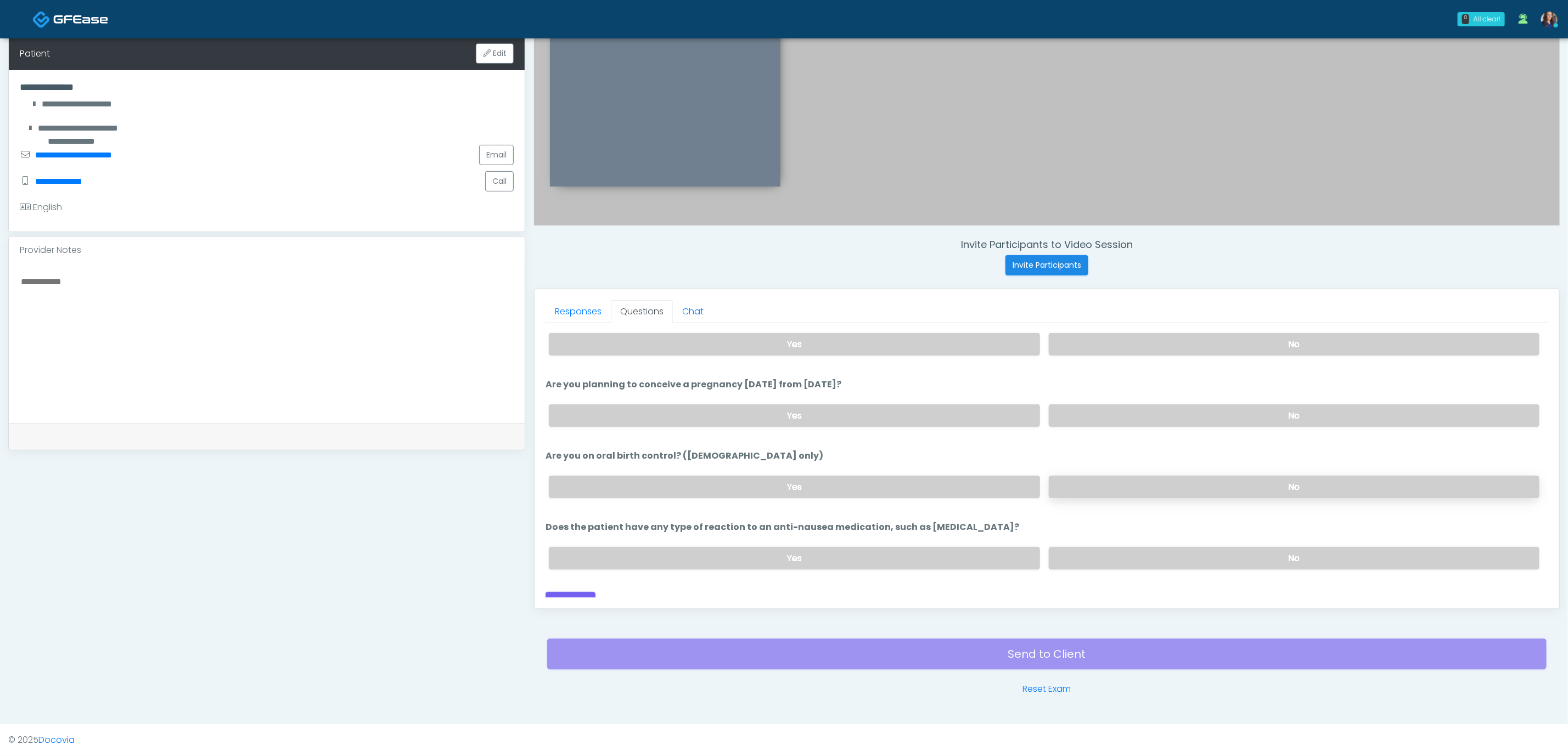
click at [1260, 484] on label "No" at bounding box center [1295, 487] width 491 height 23
click at [1237, 563] on label "No" at bounding box center [1295, 559] width 491 height 23
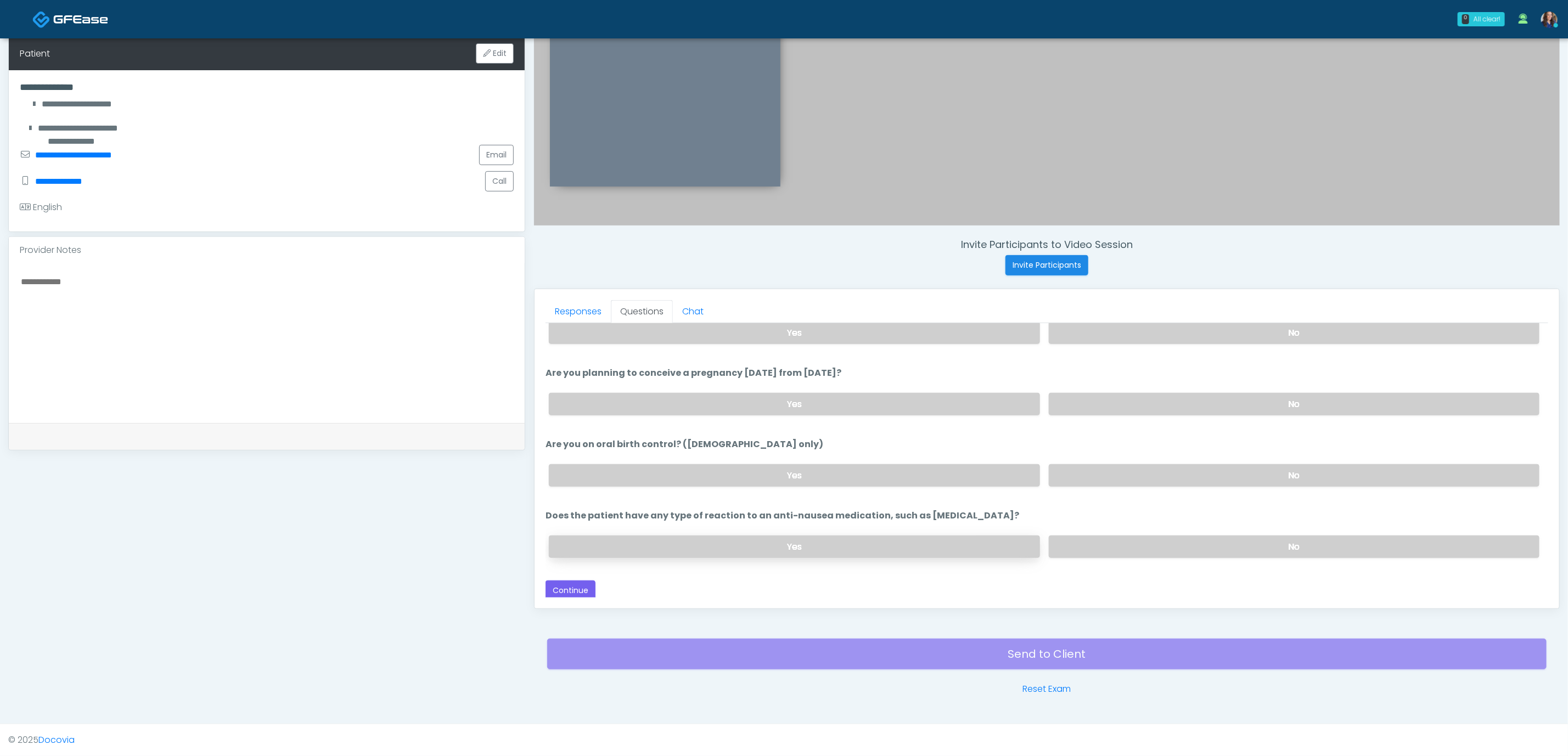
scroll to position [591, 0]
click at [577, 583] on button "Continue" at bounding box center [570, 587] width 50 height 20
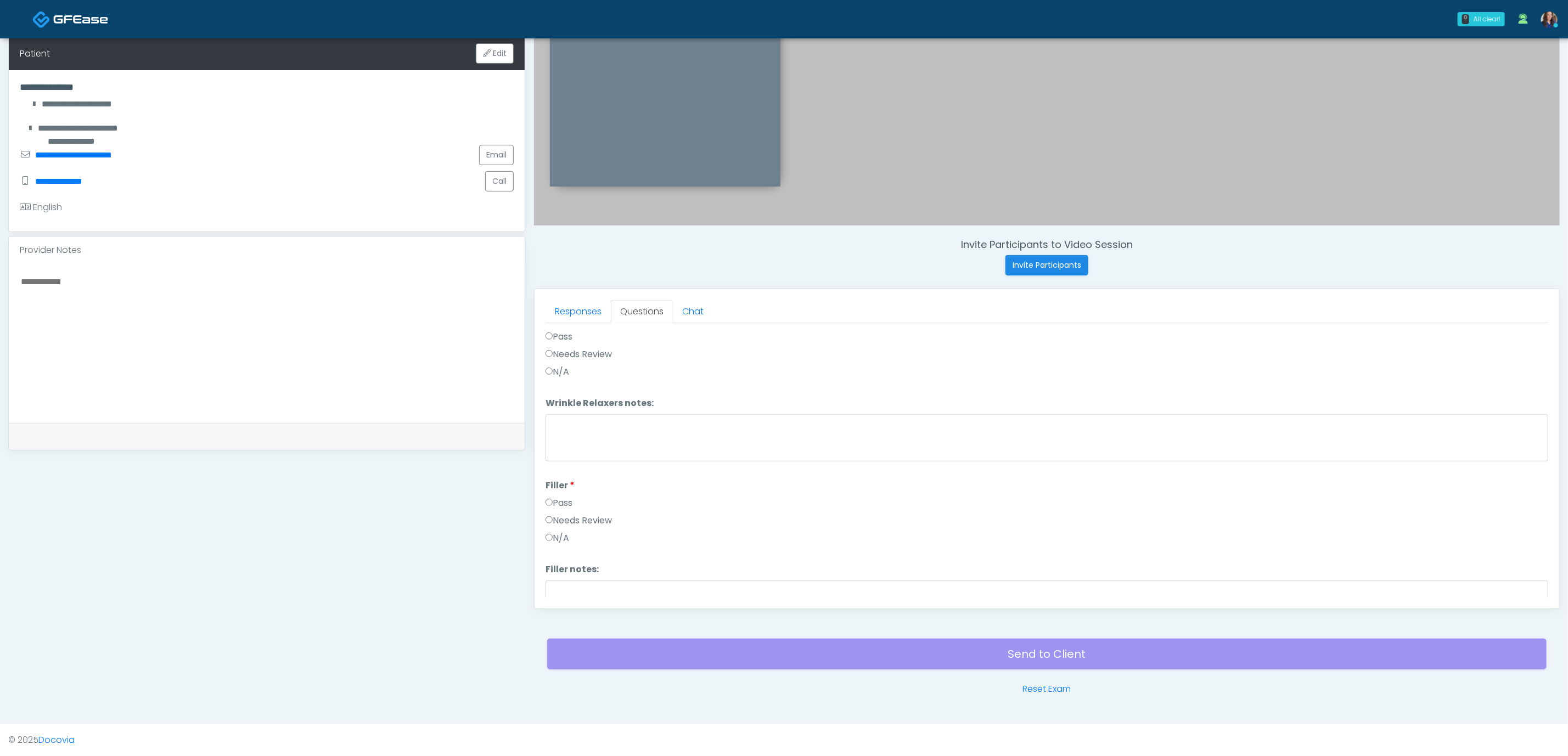
scroll to position [0, 0]
drag, startPoint x: 1523, startPoint y: 334, endPoint x: 1365, endPoint y: 362, distance: 160.5
click at [1522, 334] on button "Pass All" at bounding box center [1527, 338] width 42 height 20
drag, startPoint x: 578, startPoint y: 585, endPoint x: 593, endPoint y: 563, distance: 26.6
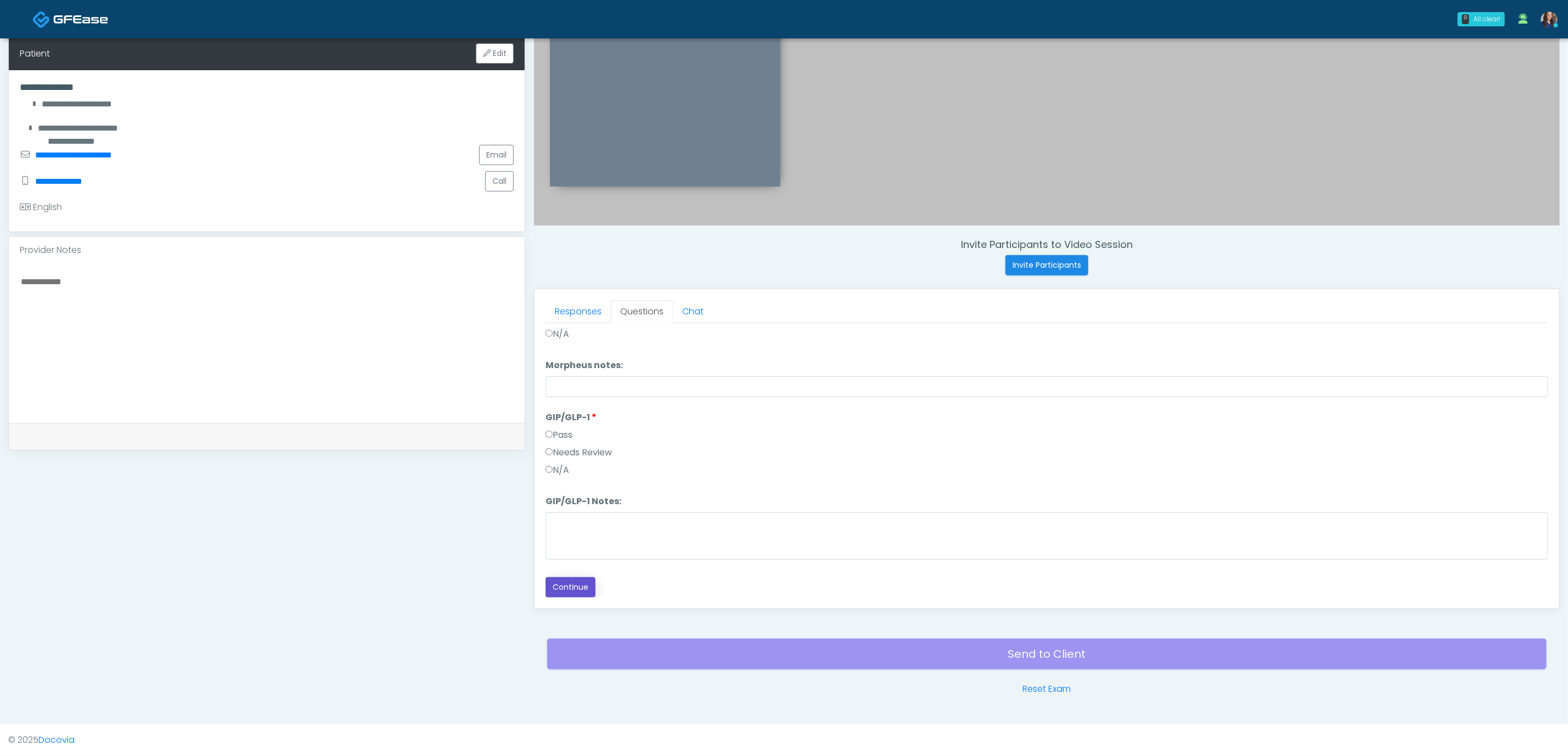
click at [578, 585] on button "Continue" at bounding box center [570, 587] width 50 height 20
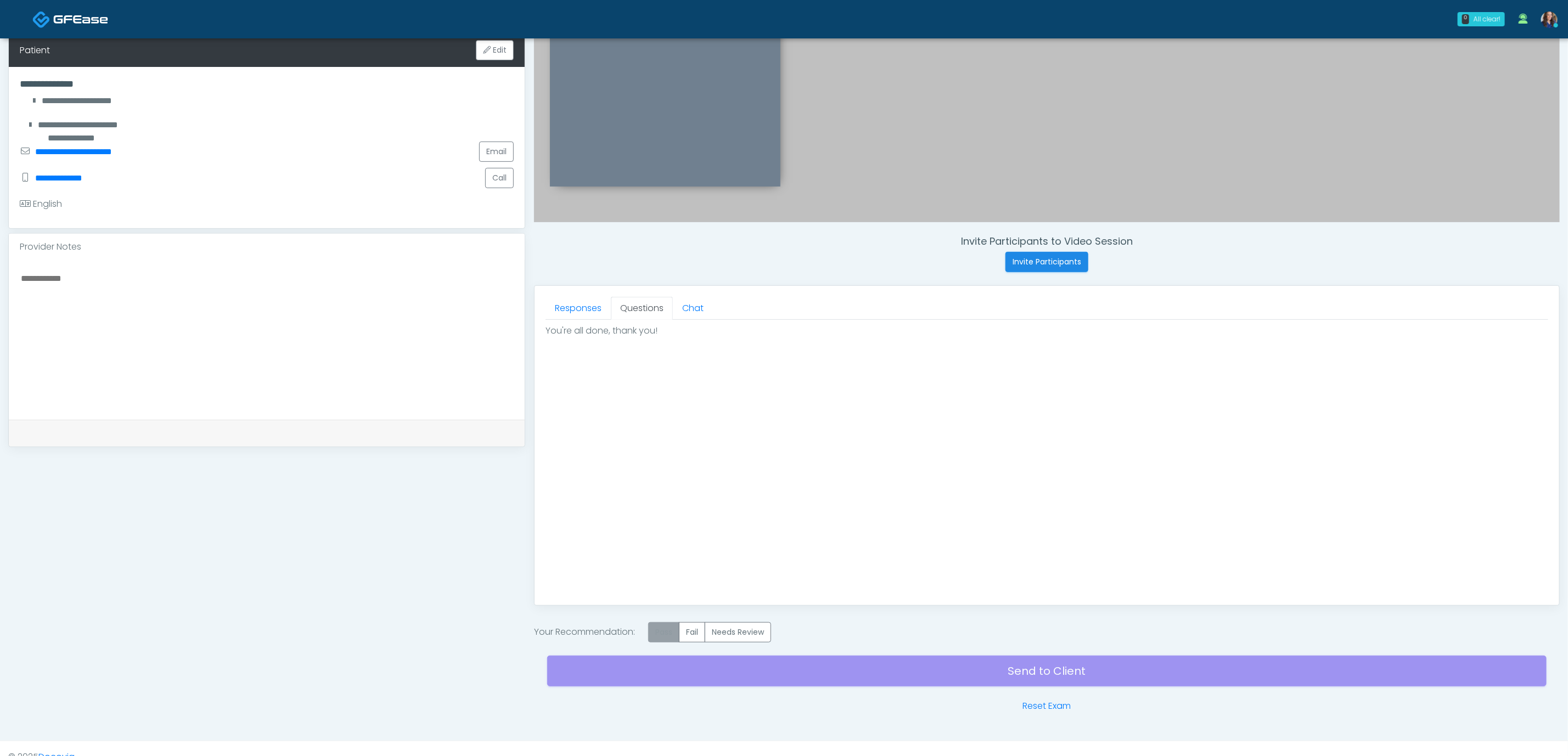
click at [664, 633] on label "Pass" at bounding box center [664, 632] width 31 height 20
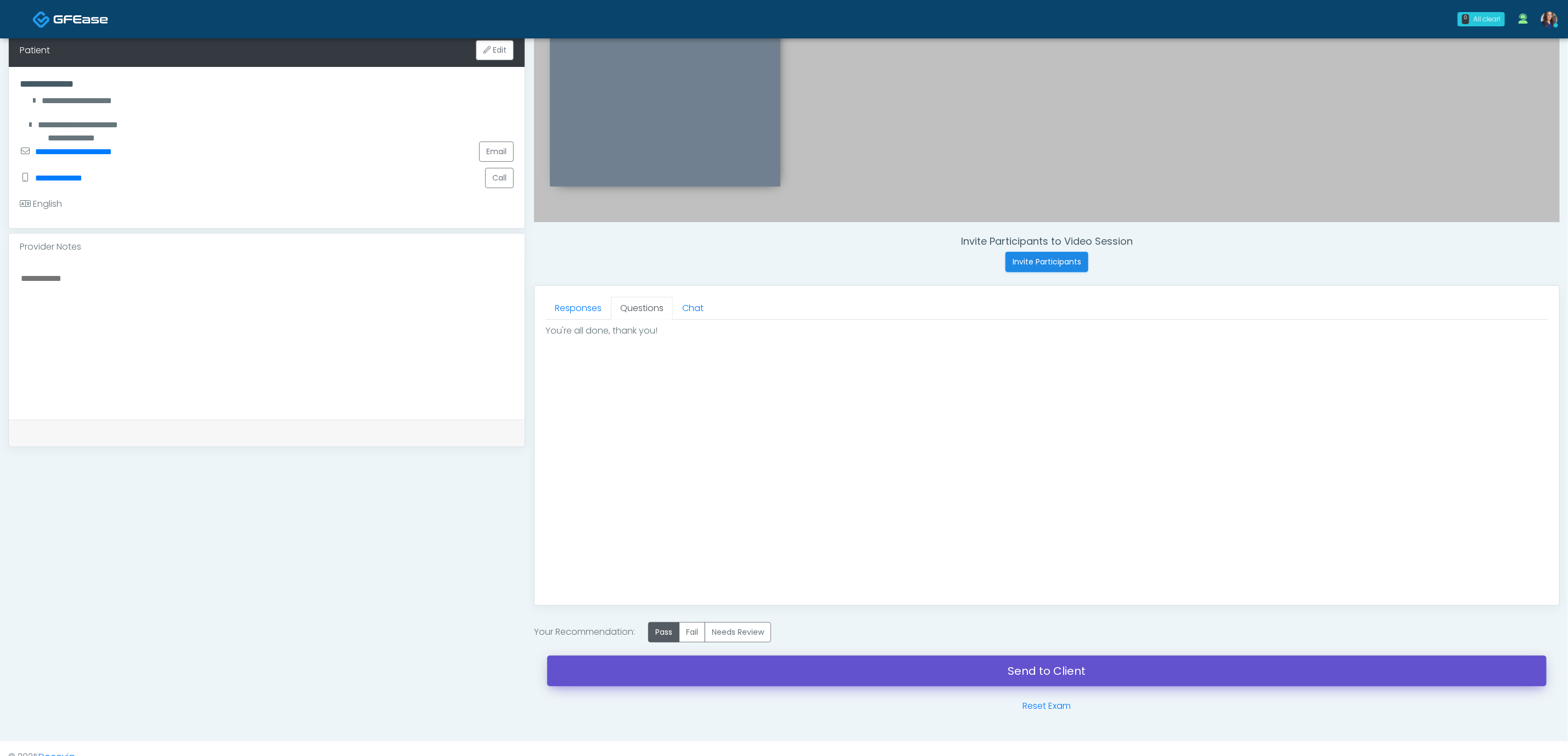
drag, startPoint x: 892, startPoint y: 680, endPoint x: 863, endPoint y: 68, distance: 612.7
click at [892, 680] on link "Send to Client" at bounding box center [1047, 671] width 999 height 31
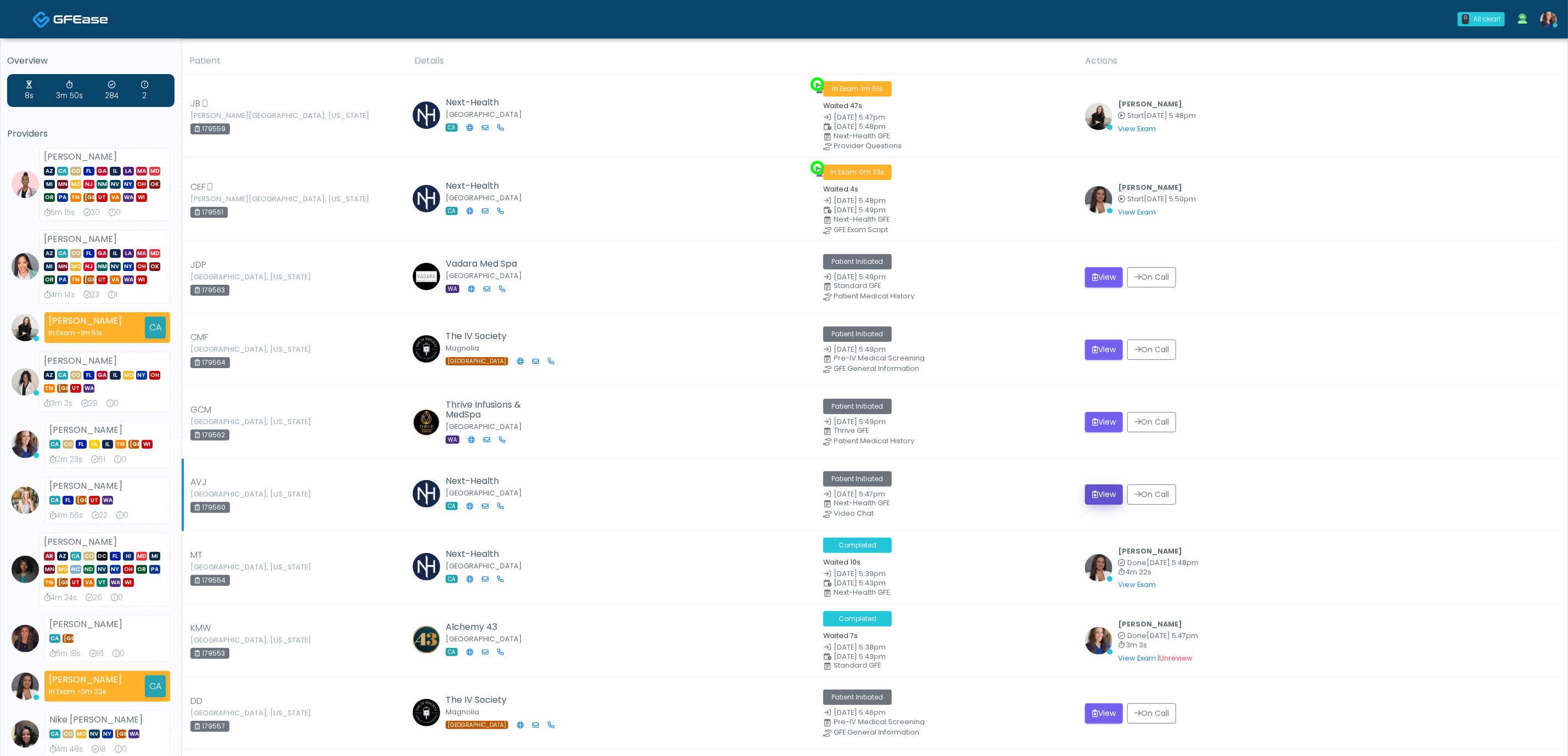
click at [1099, 497] on button "View" at bounding box center [1104, 494] width 38 height 20
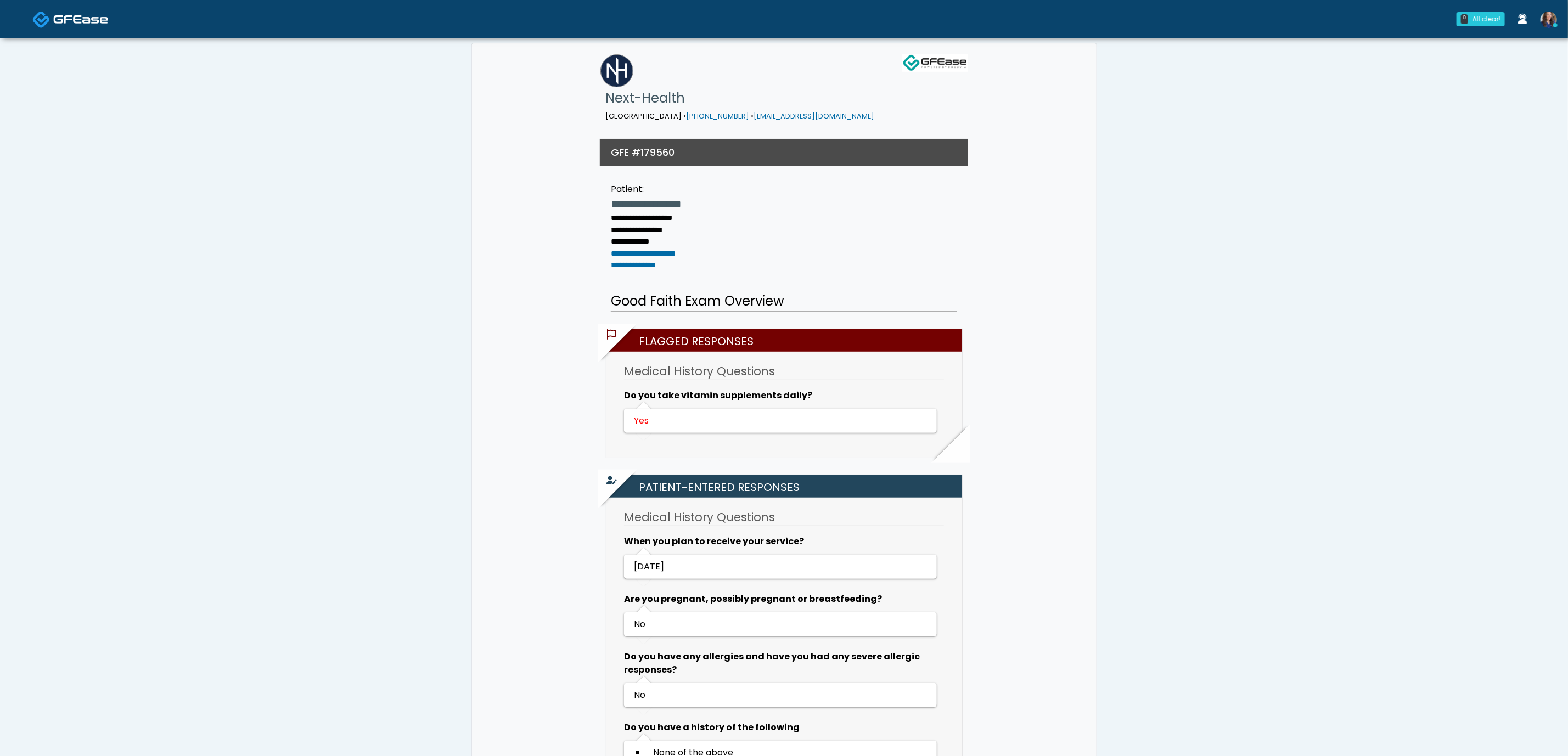
click at [81, 21] on img at bounding box center [80, 19] width 55 height 11
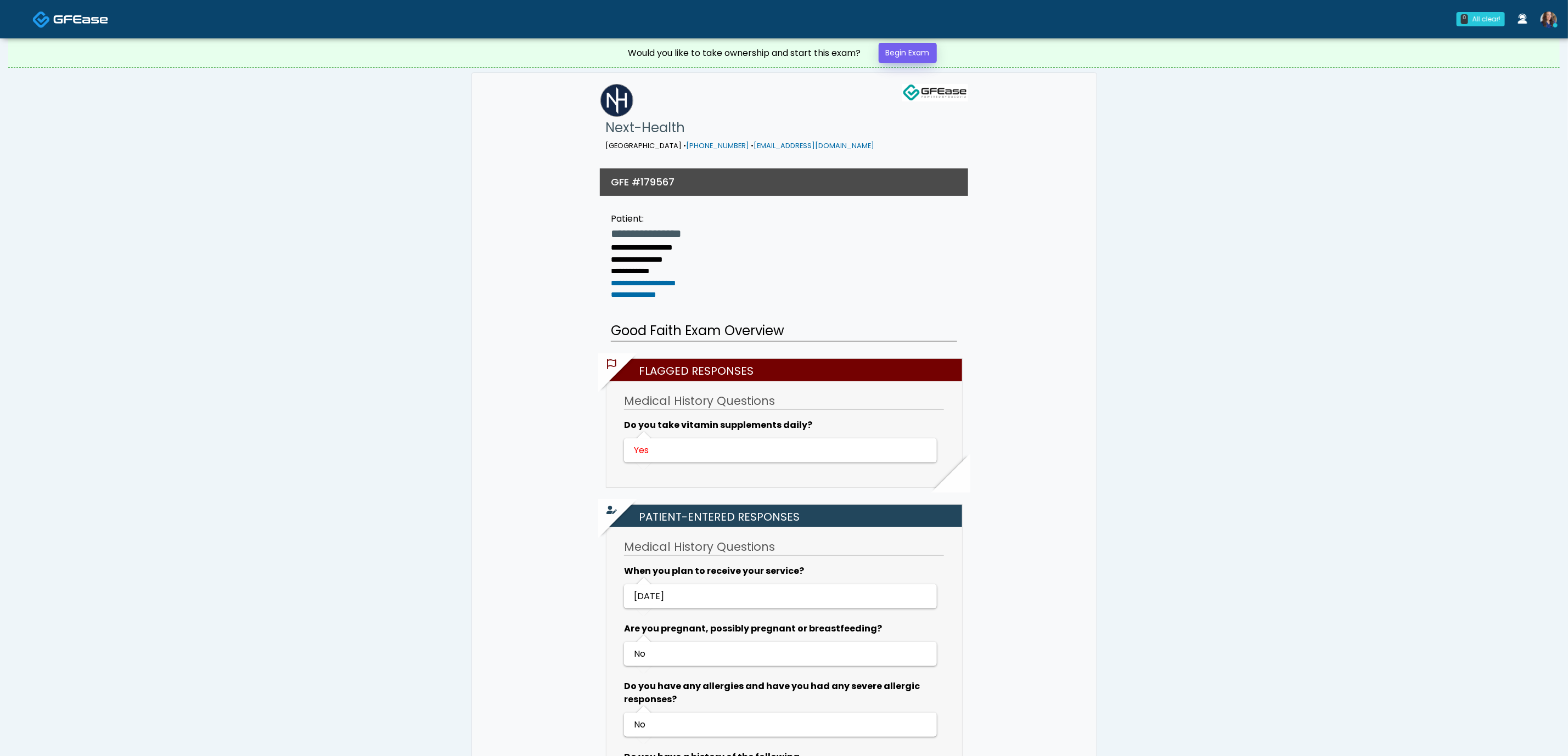
click at [915, 56] on link "Begin Exam" at bounding box center [907, 52] width 58 height 20
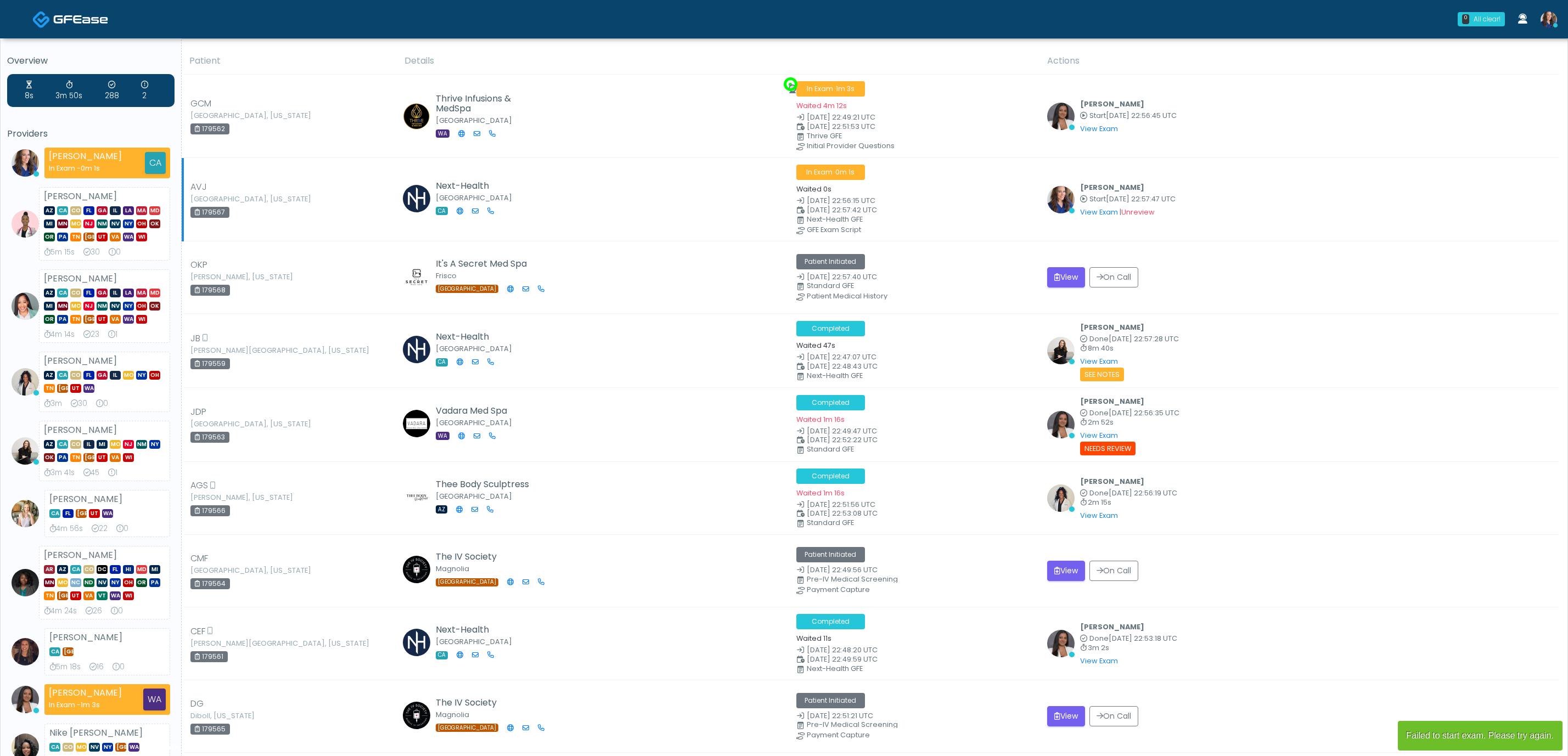
click at [1034, 210] on small "[DATE] 22:57:42 UTC" at bounding box center [915, 210] width 237 height 7
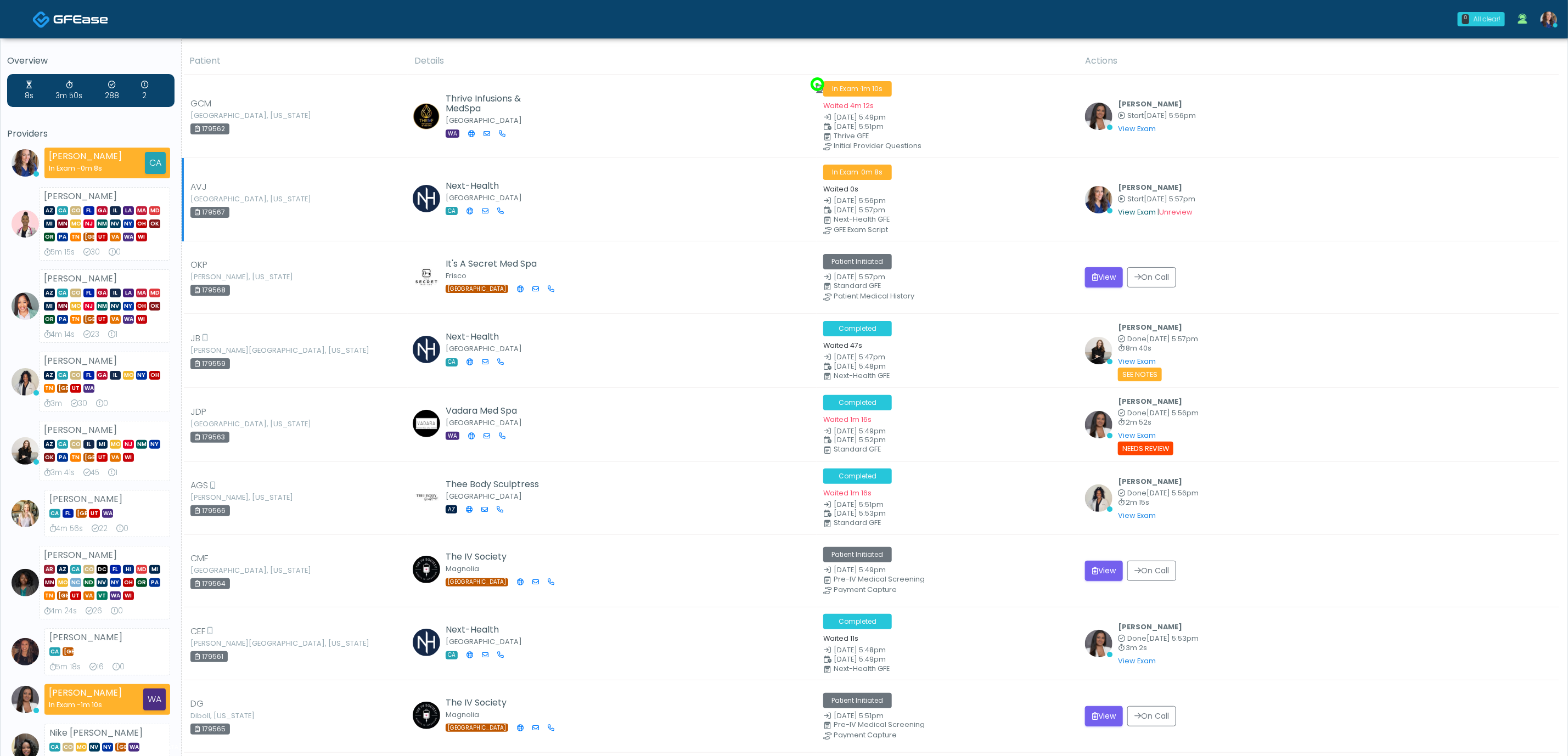
click at [1137, 212] on link "View Exam" at bounding box center [1137, 211] width 38 height 9
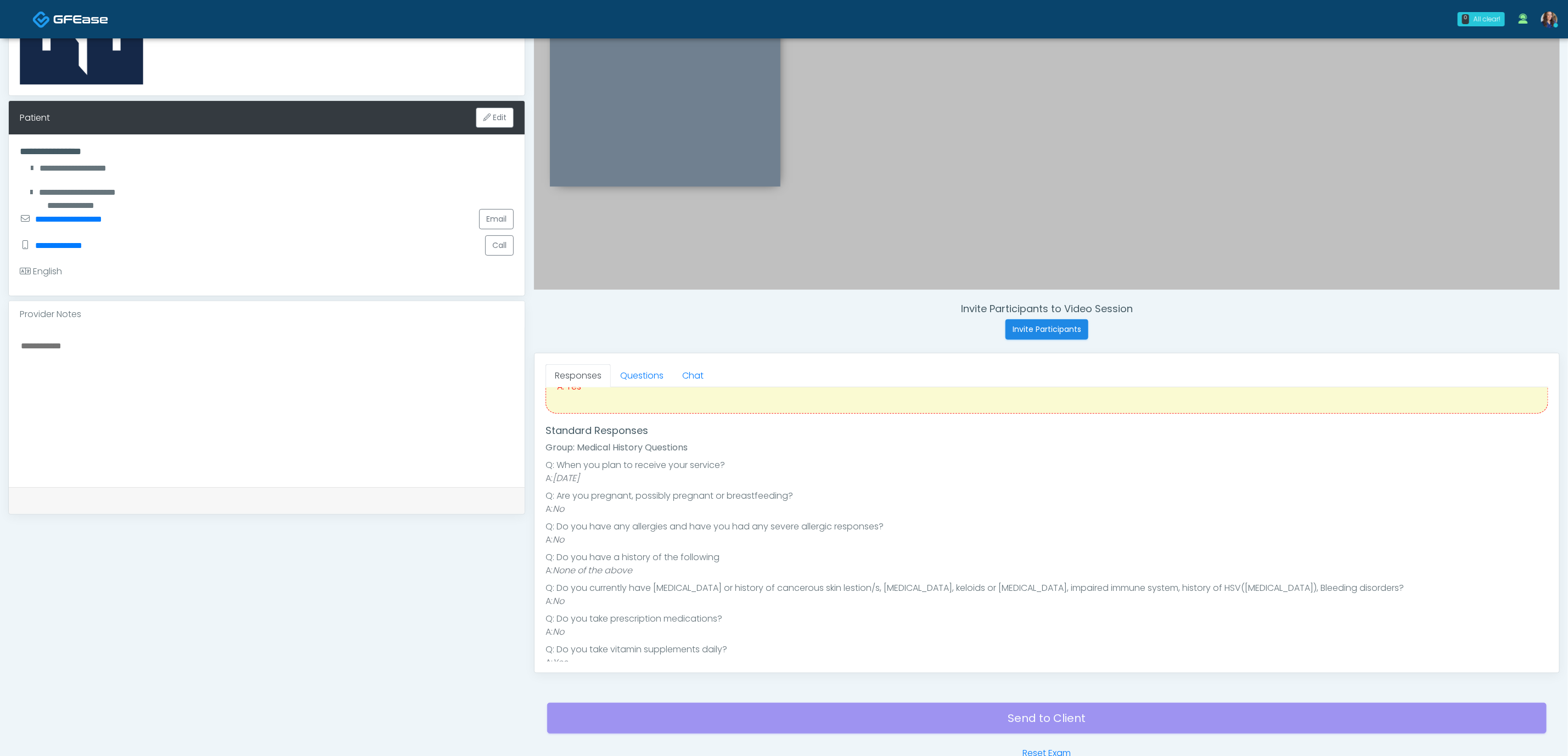
scroll to position [56, 0]
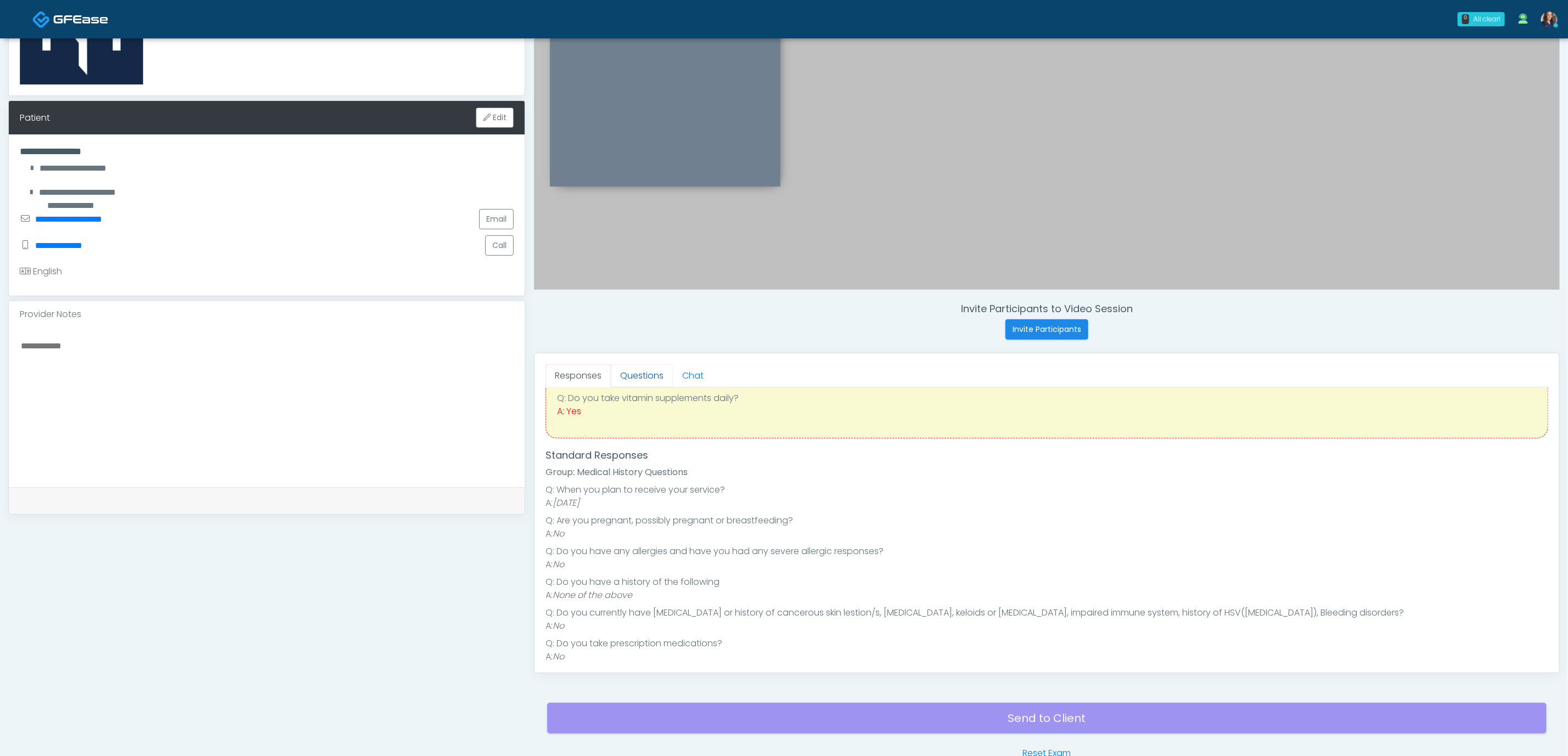
click at [647, 378] on link "Questions" at bounding box center [642, 376] width 62 height 23
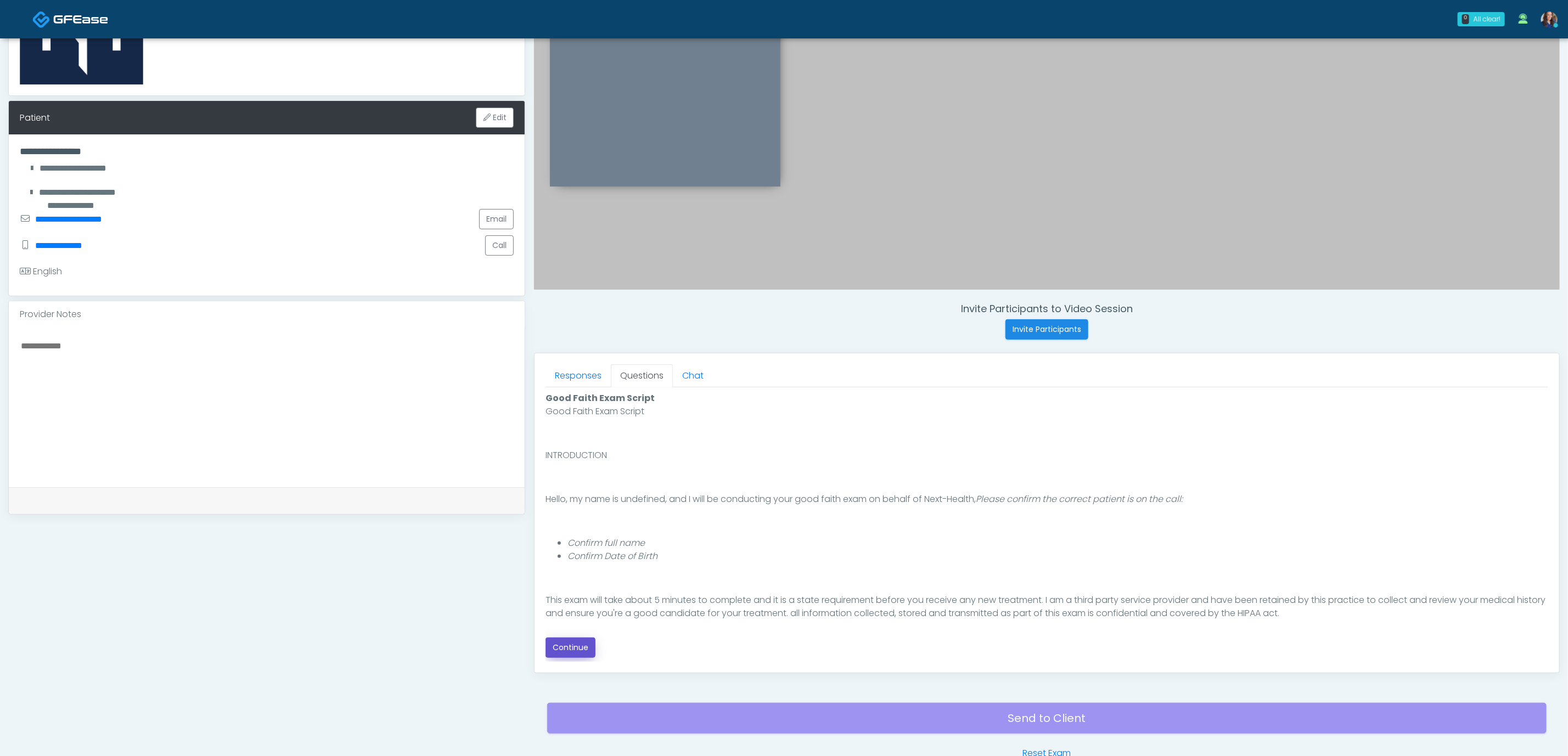
click at [578, 648] on button "Continue" at bounding box center [570, 648] width 50 height 20
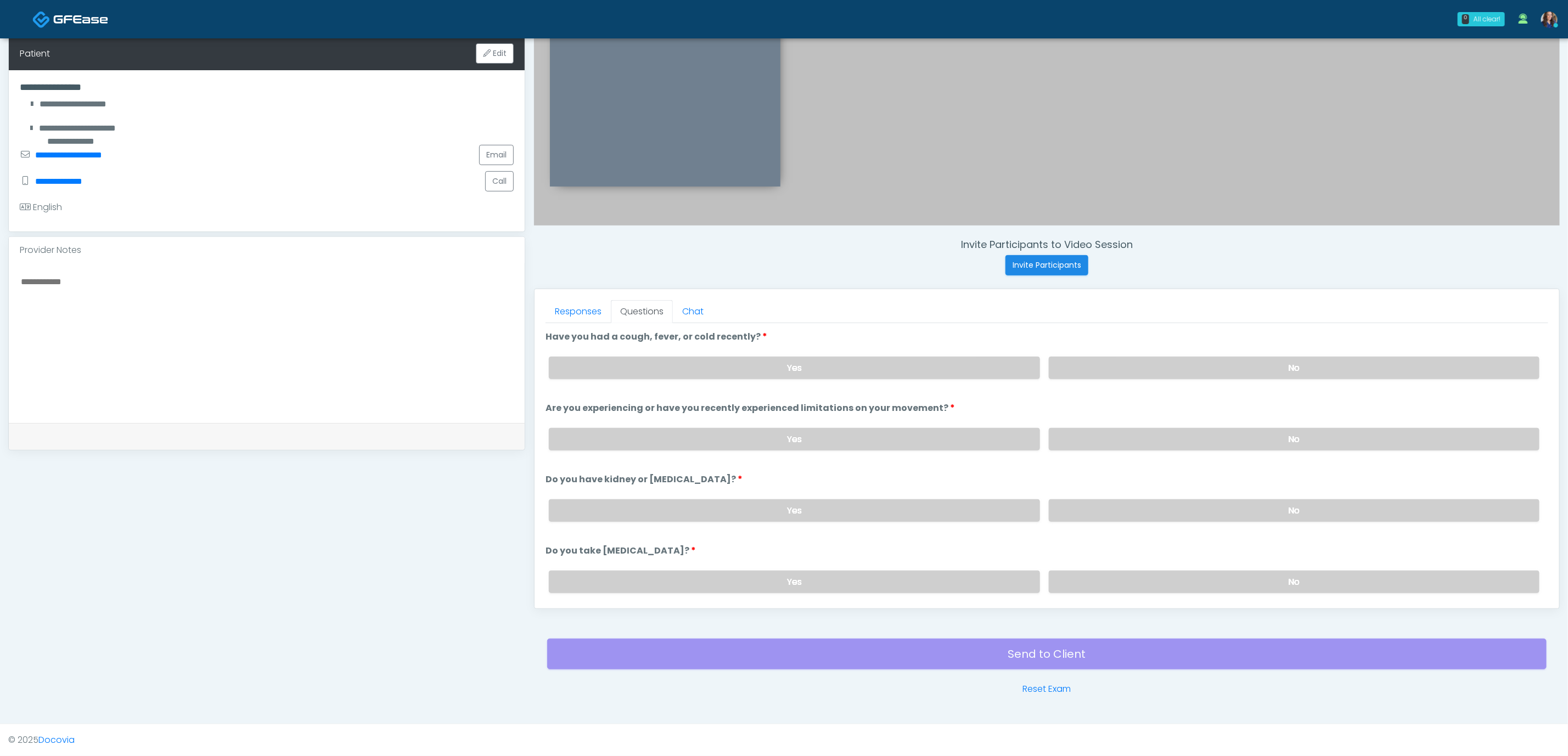
click at [1171, 377] on label "No" at bounding box center [1295, 368] width 491 height 23
drag, startPoint x: 1170, startPoint y: 425, endPoint x: 1168, endPoint y: 433, distance: 8.2
click at [1169, 425] on div "Yes No" at bounding box center [1044, 439] width 1008 height 40
click at [1170, 436] on label "No" at bounding box center [1295, 440] width 491 height 23
click at [1165, 512] on label "No" at bounding box center [1295, 511] width 491 height 23
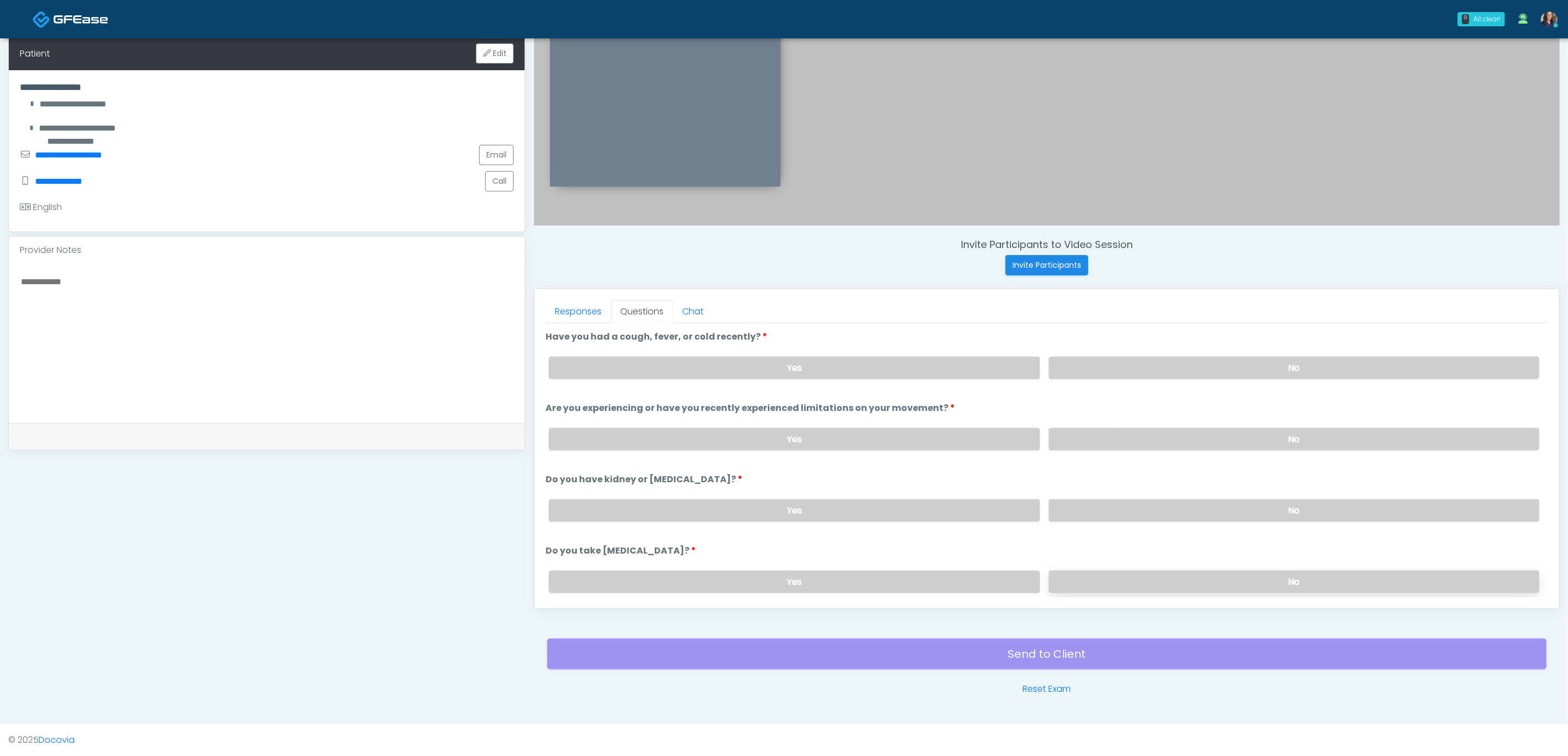
click at [1141, 578] on label "No" at bounding box center [1295, 582] width 491 height 23
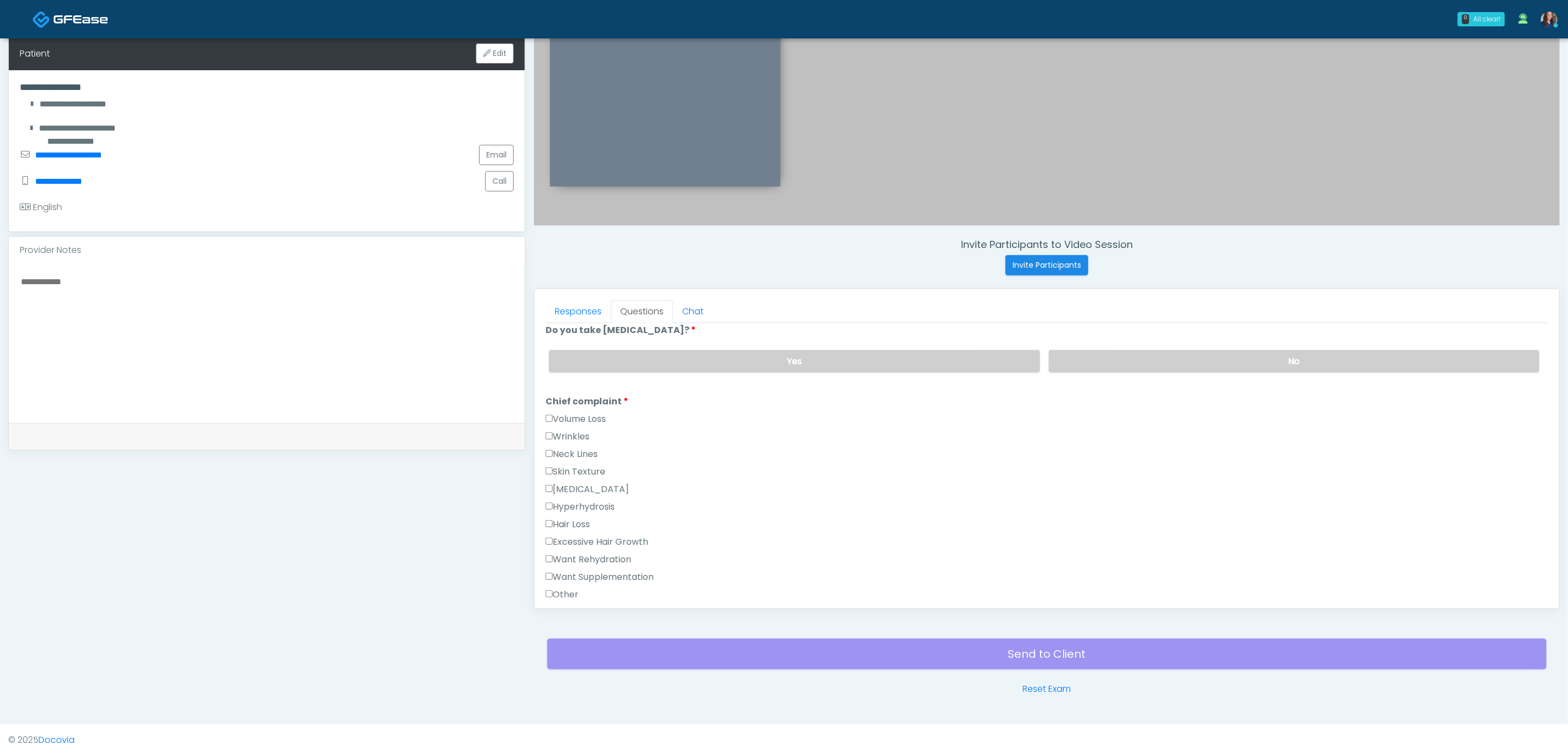
scroll to position [247, 0]
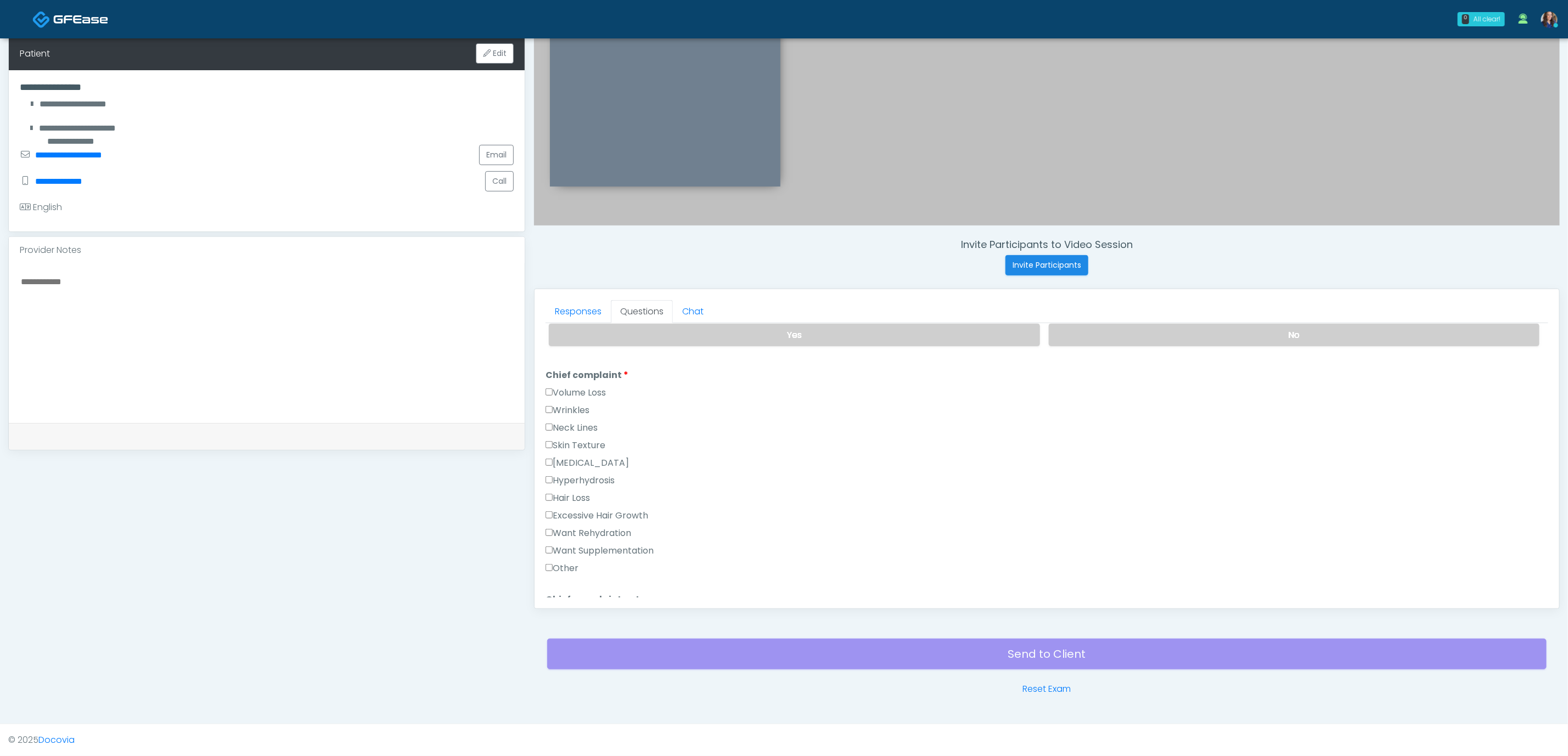
click at [591, 535] on label "Want Rehydration" at bounding box center [588, 533] width 86 height 13
click at [601, 548] on label "Want Supplementation" at bounding box center [600, 551] width 109 height 13
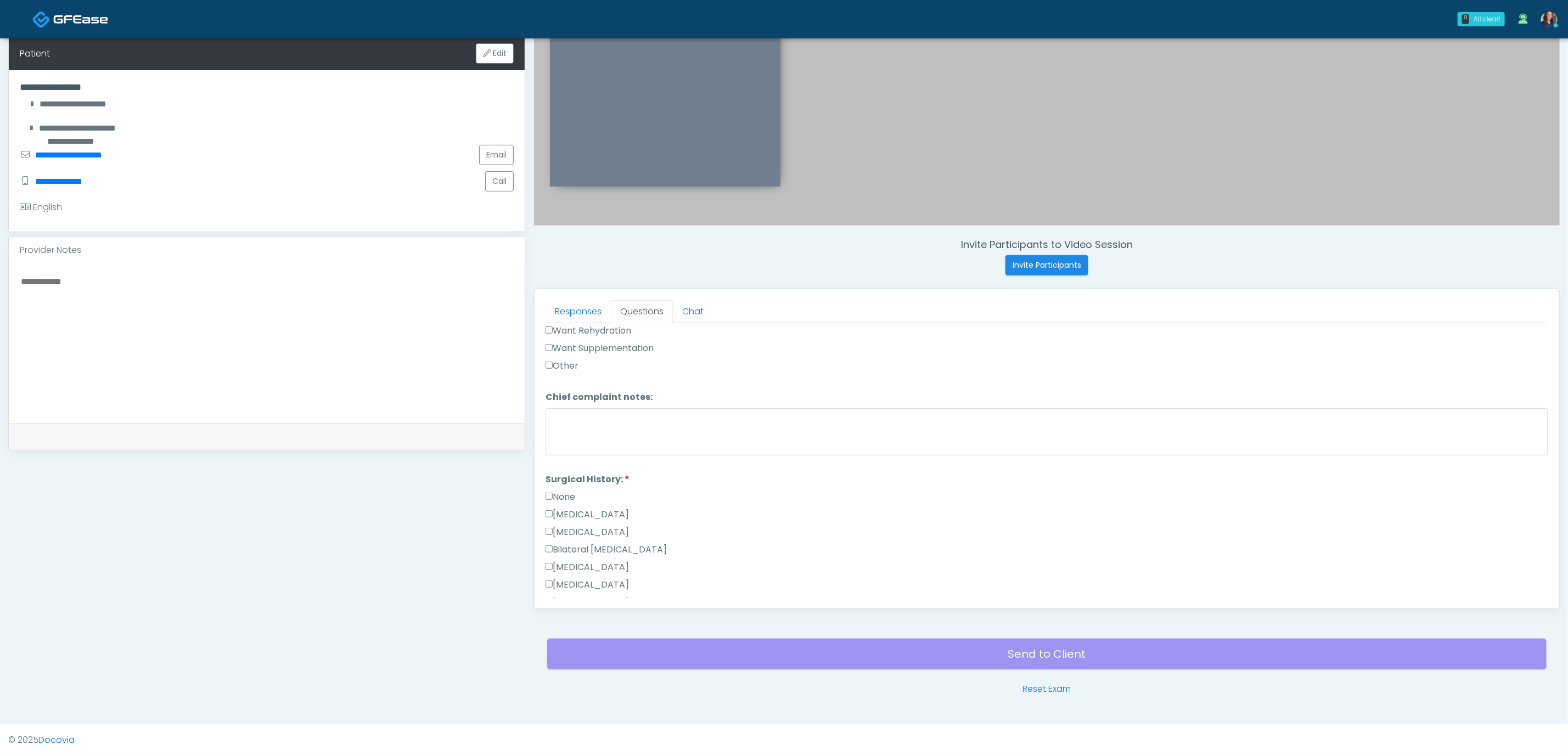
scroll to position [494, 0]
click at [561, 452] on label "None" at bounding box center [560, 453] width 29 height 13
click at [575, 453] on label "None" at bounding box center [560, 453] width 29 height 13
click at [598, 386] on label "Cesarean Section" at bounding box center [587, 388] width 83 height 13
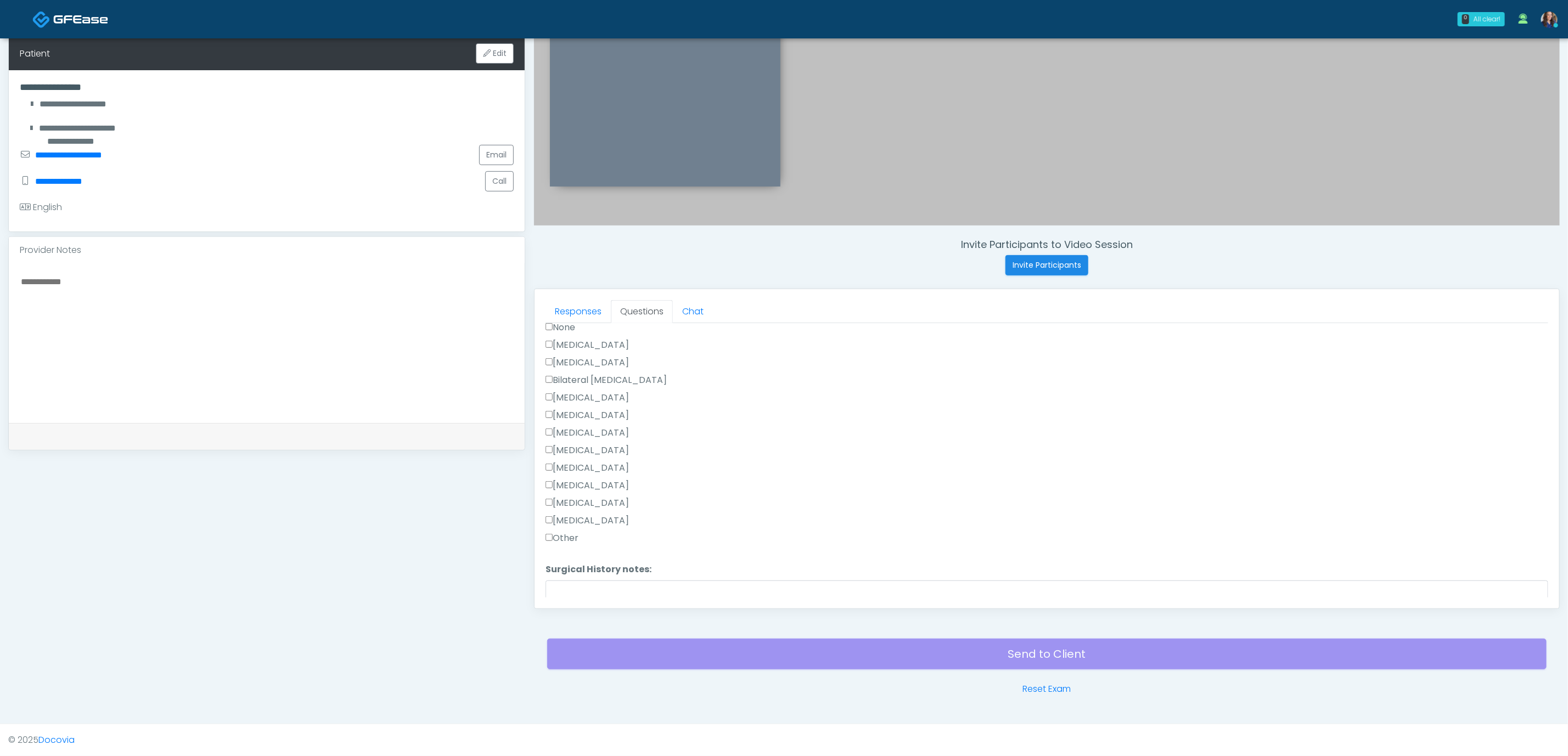
scroll to position [658, 0]
click at [590, 543] on textarea "Surgical History notes:" at bounding box center [1047, 564] width 1003 height 47
type textarea "**********"
click at [577, 583] on button "Continue" at bounding box center [570, 587] width 50 height 20
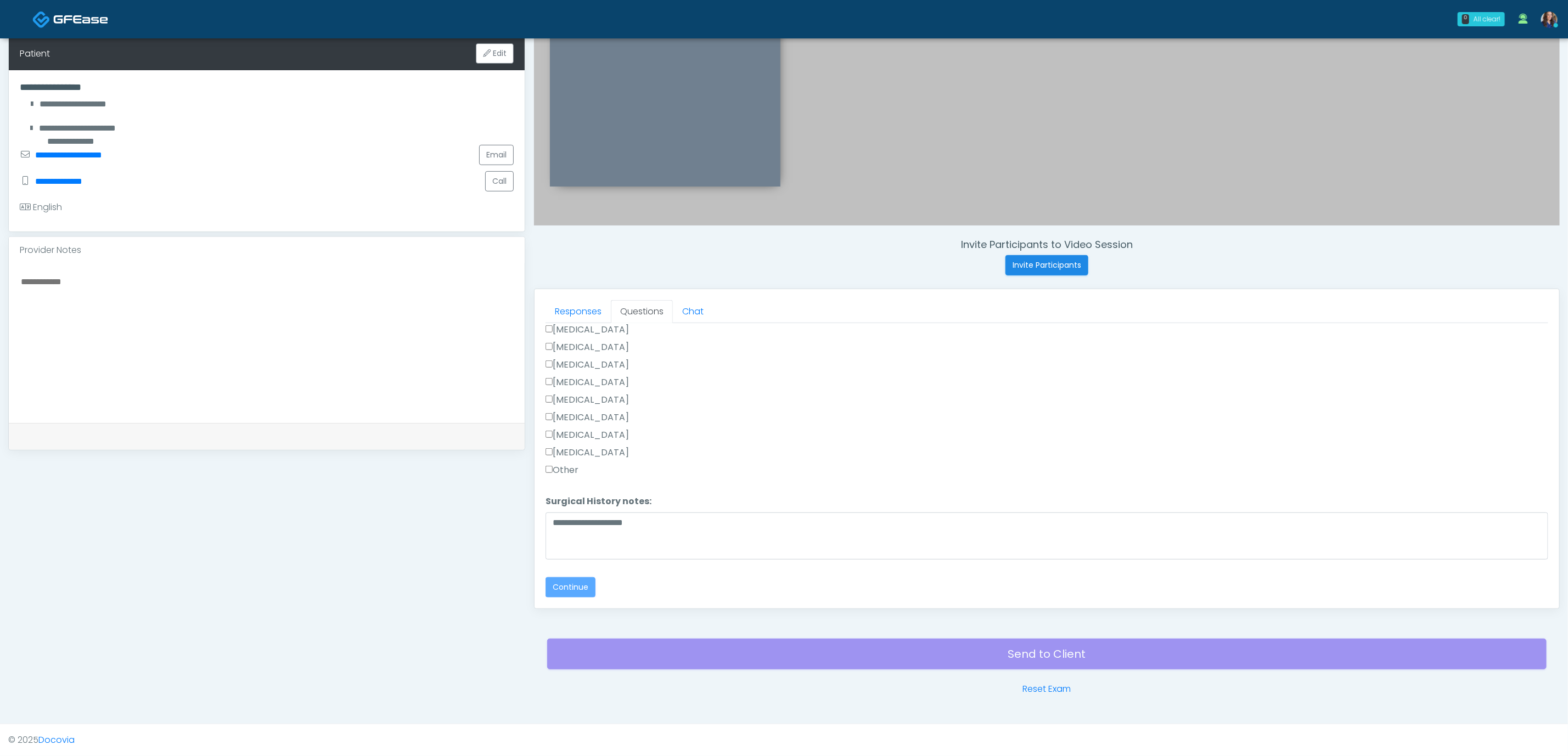
scroll to position [129, 0]
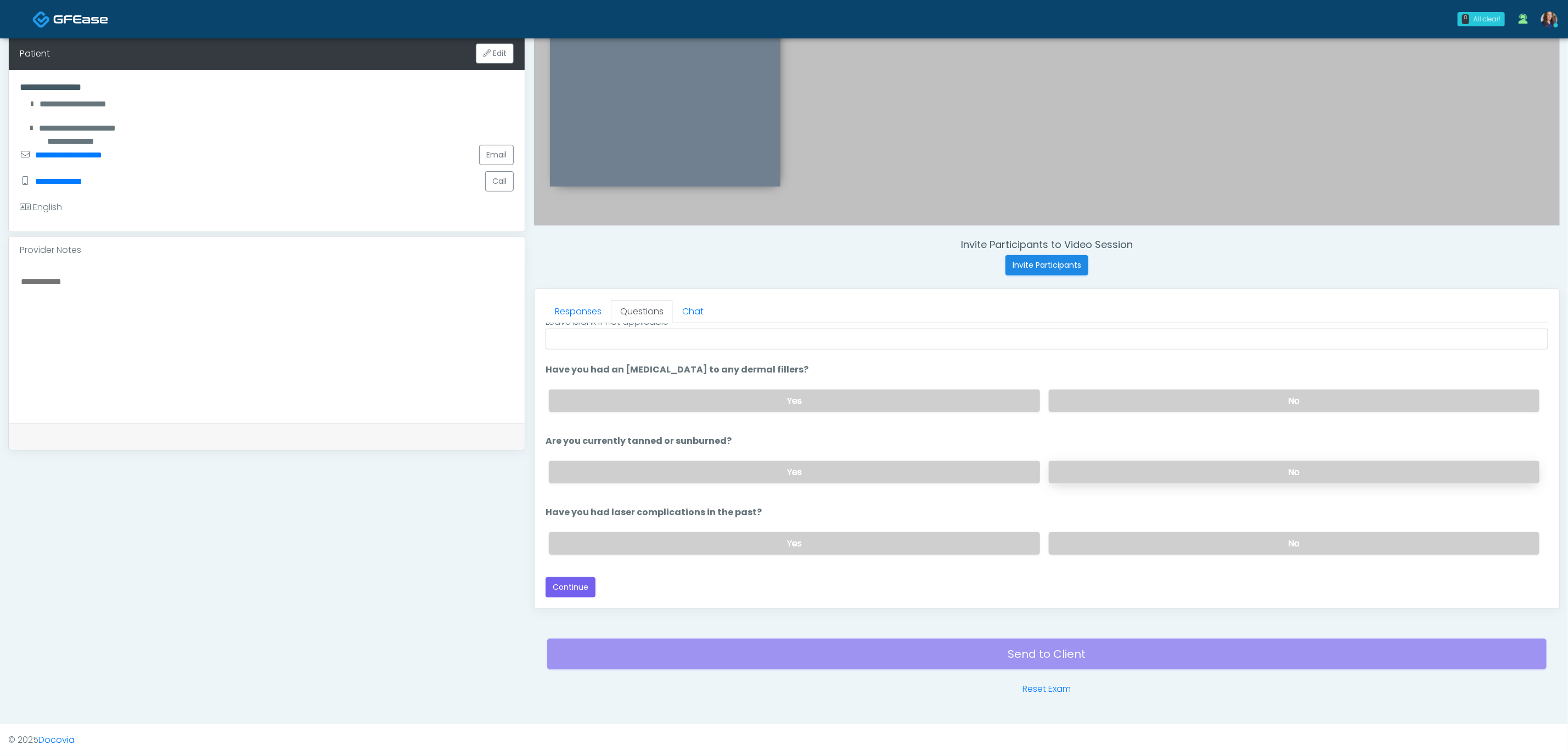
click at [1112, 478] on label "No" at bounding box center [1295, 472] width 491 height 23
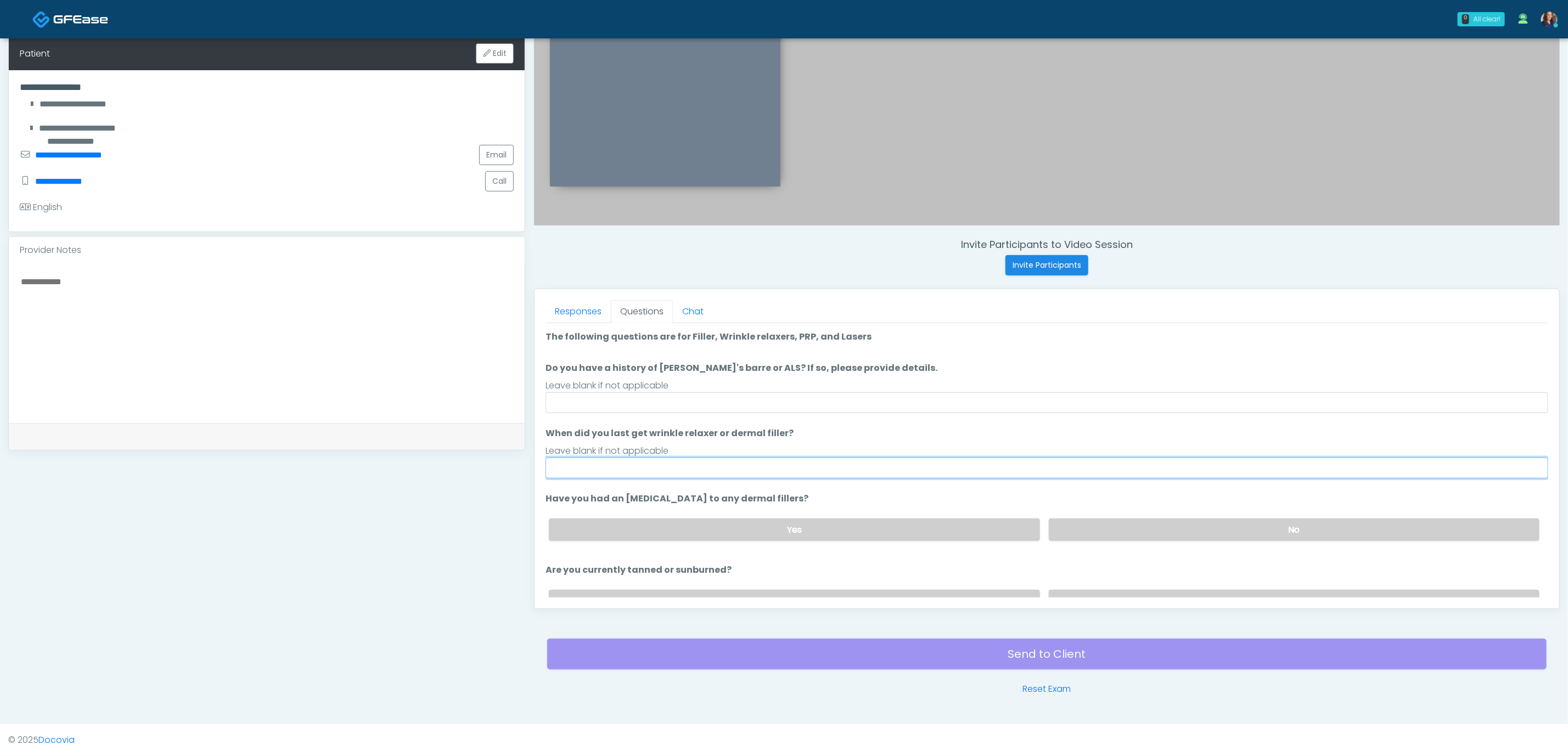
click at [701, 470] on input "When did you last get wrinkle relaxer or dermal filler?" at bounding box center [1047, 468] width 1003 height 21
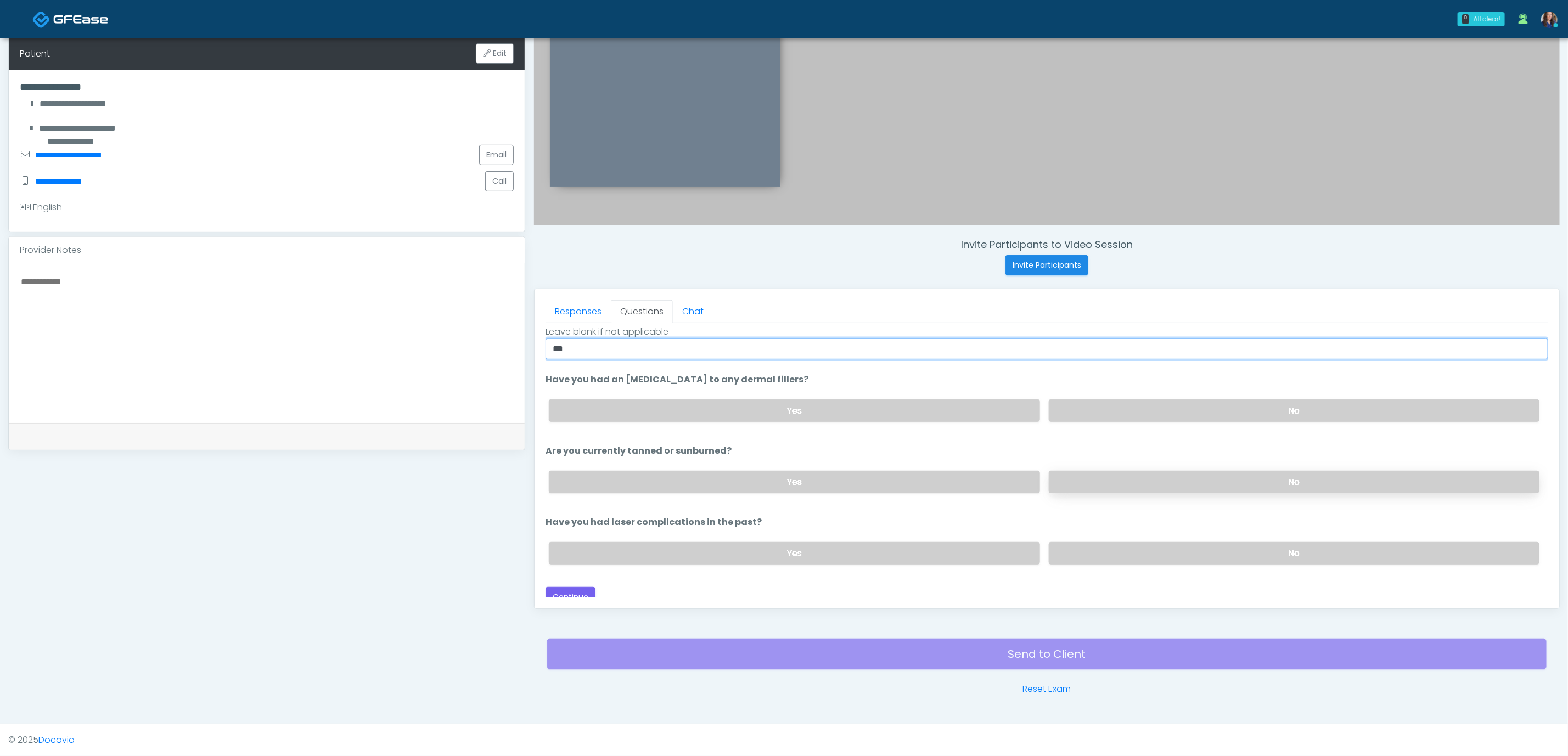
scroll to position [129, 0]
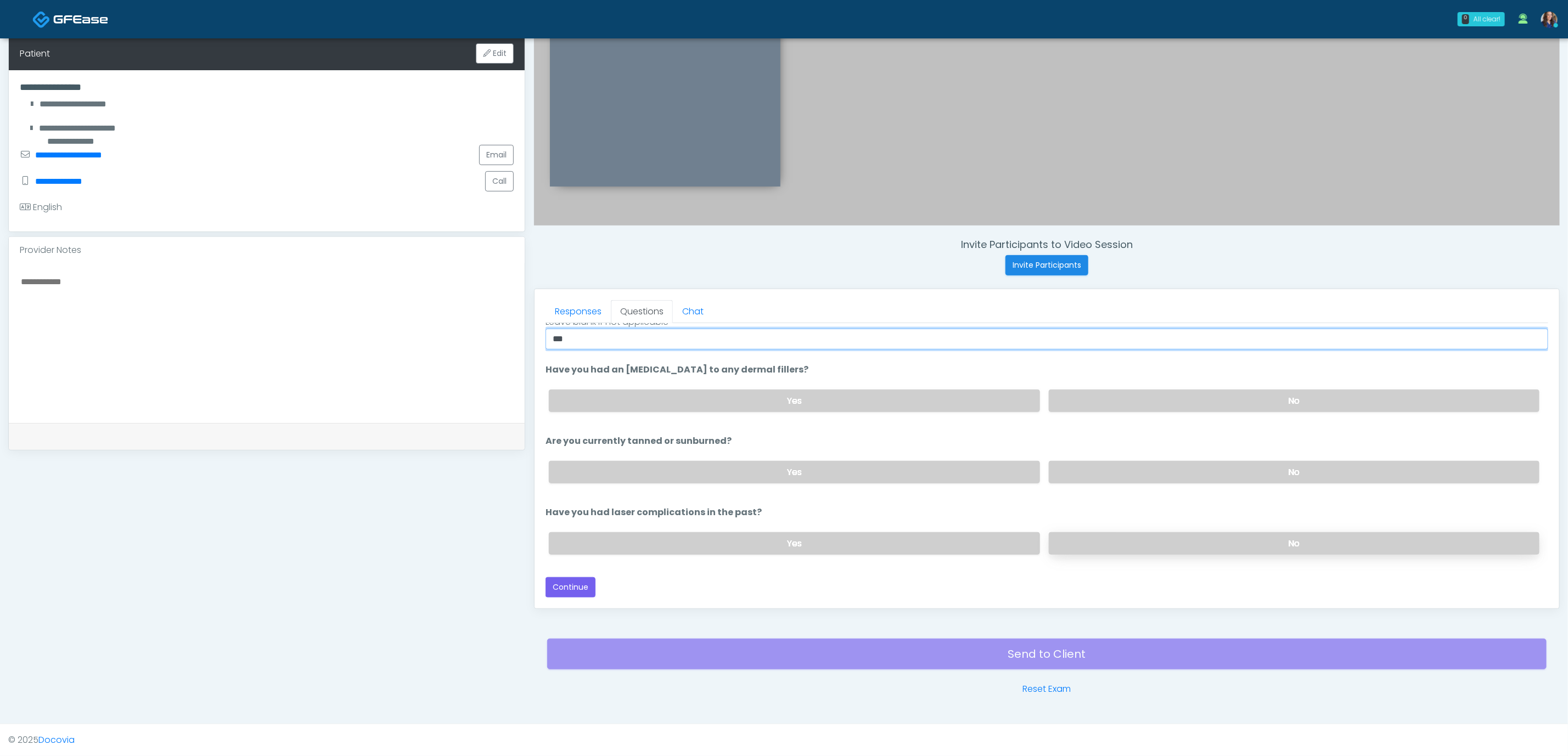
type input "**"
click at [1109, 538] on label "No" at bounding box center [1295, 544] width 491 height 23
click at [582, 578] on button "Continue" at bounding box center [570, 587] width 50 height 20
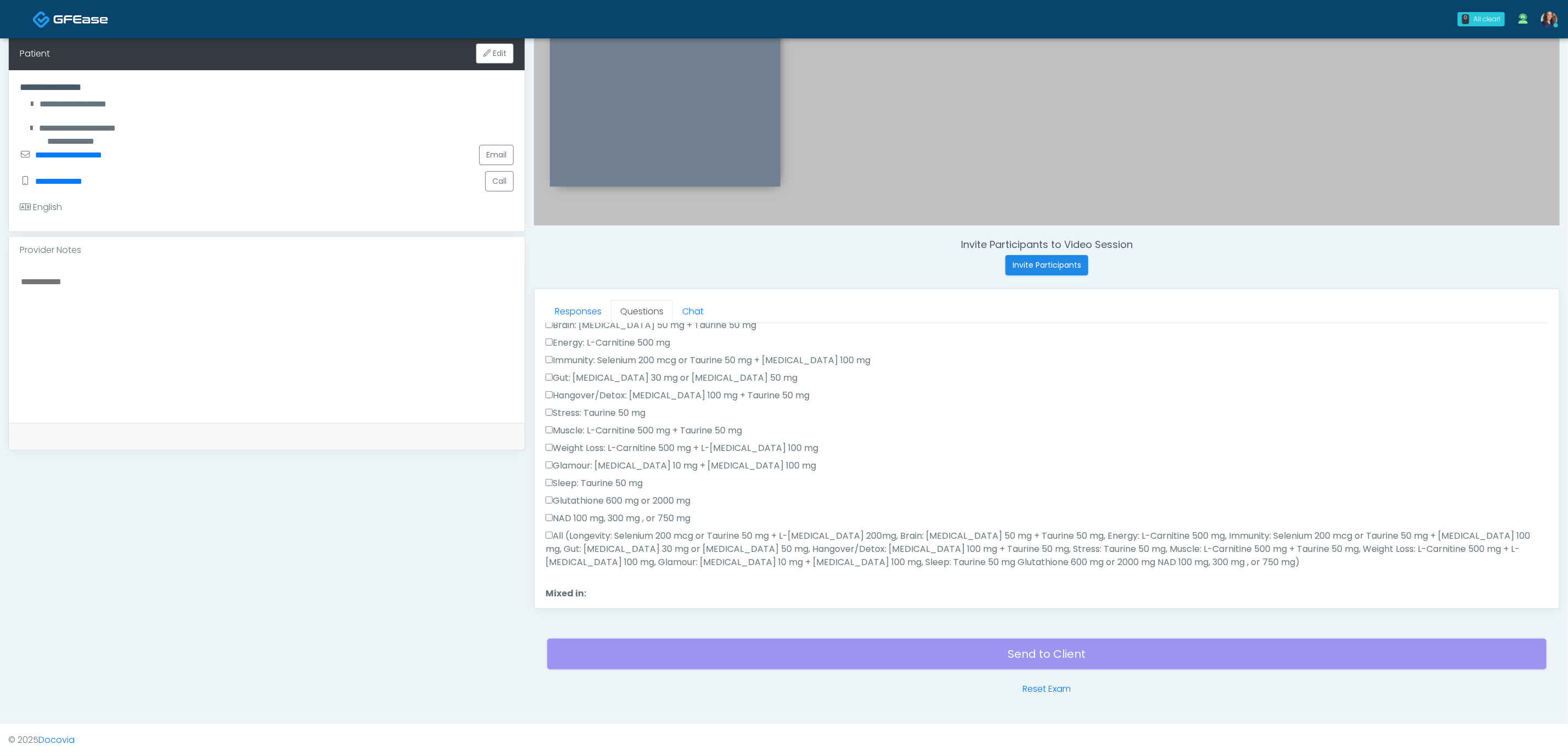
click at [669, 541] on label "All (Longevity: Selenium 200 mcg or Taurine 50 mg + L-Arginine 200mg, Brain: Gl…" at bounding box center [1047, 549] width 1003 height 39
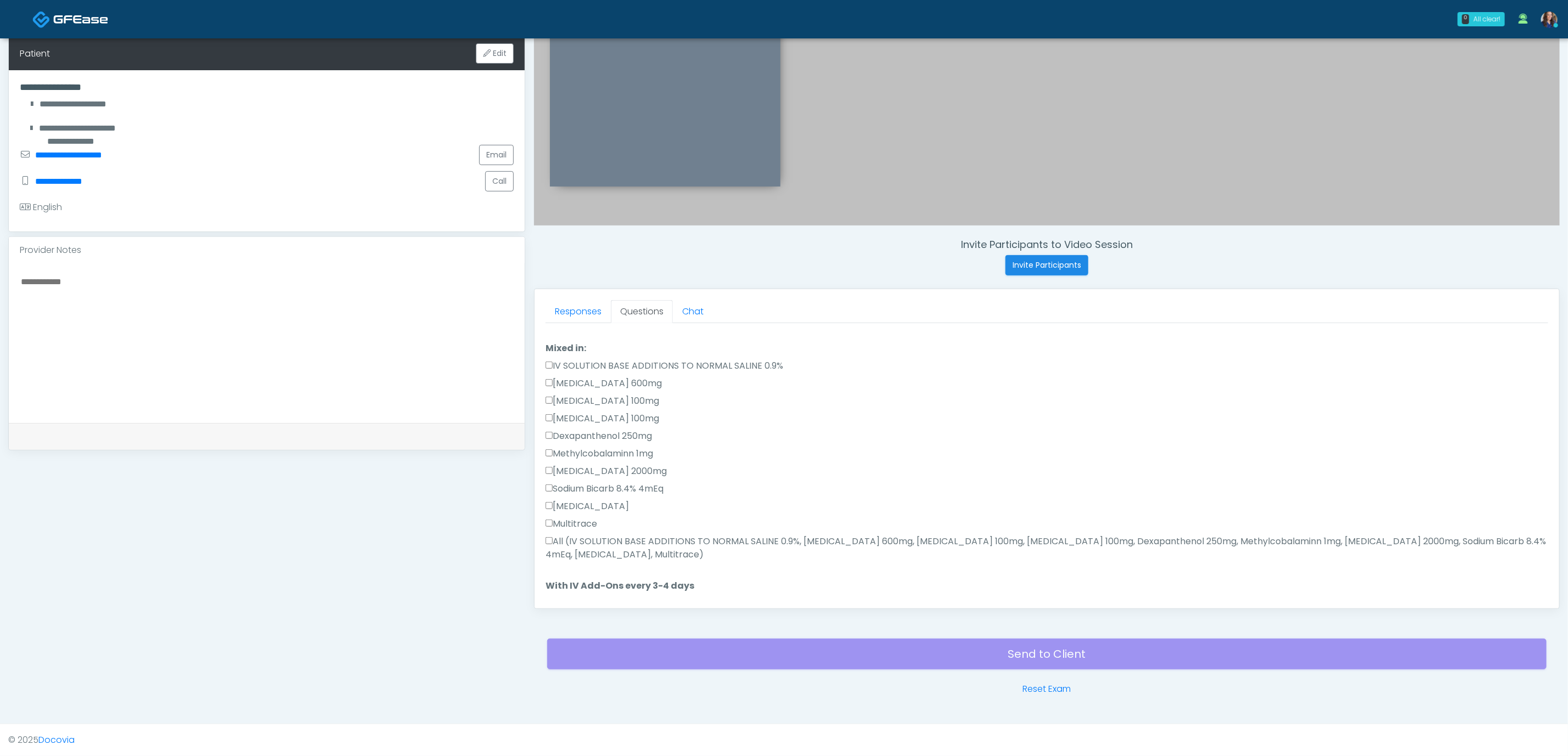
scroll to position [458, 0]
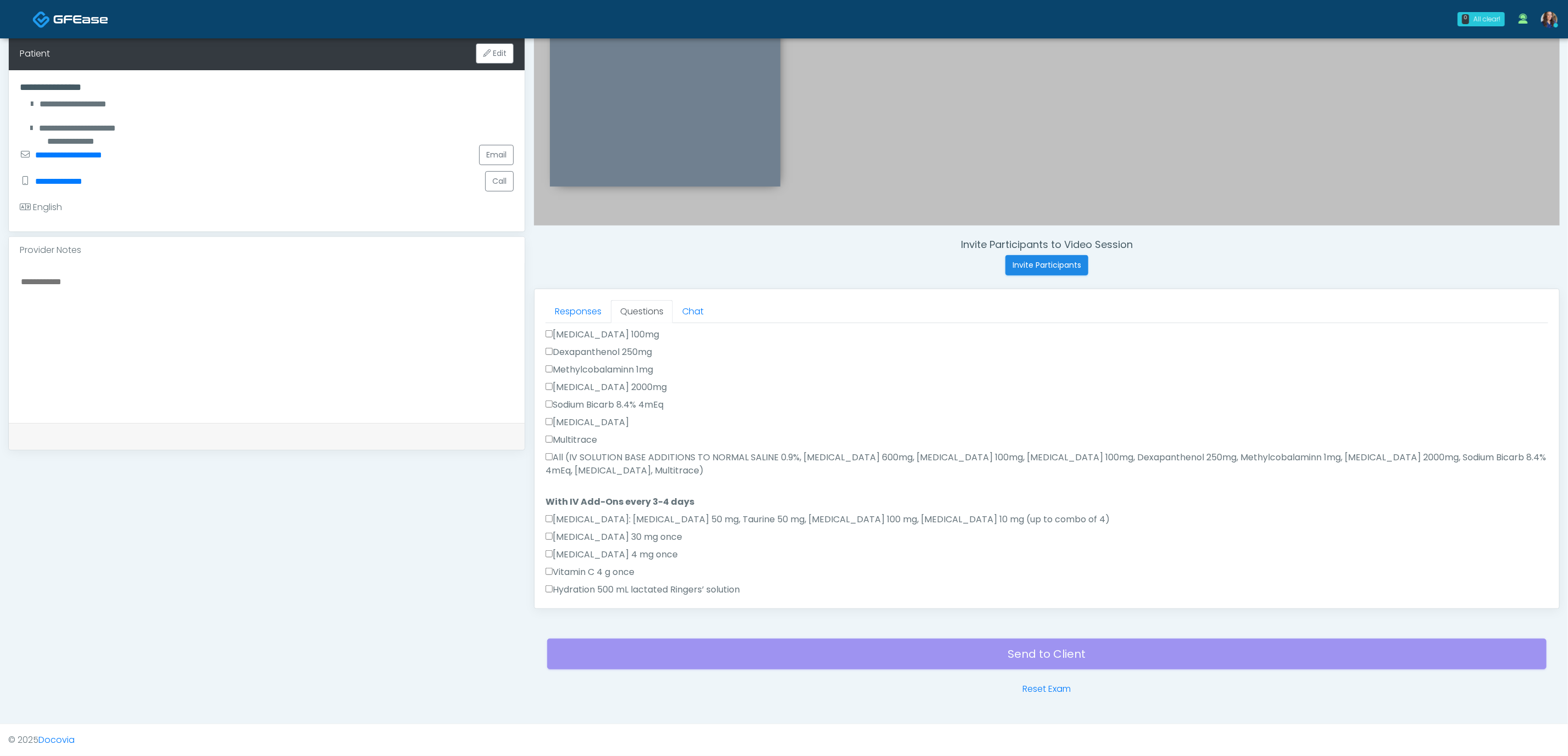
drag, startPoint x: 631, startPoint y: 457, endPoint x: 629, endPoint y: 468, distance: 11.2
click at [630, 457] on label "All (IV SOLUTION BASE ADDITIONS TO NORMAL SALINE 0.9%, Magnesium Chloride 600mg…" at bounding box center [1047, 464] width 1003 height 26
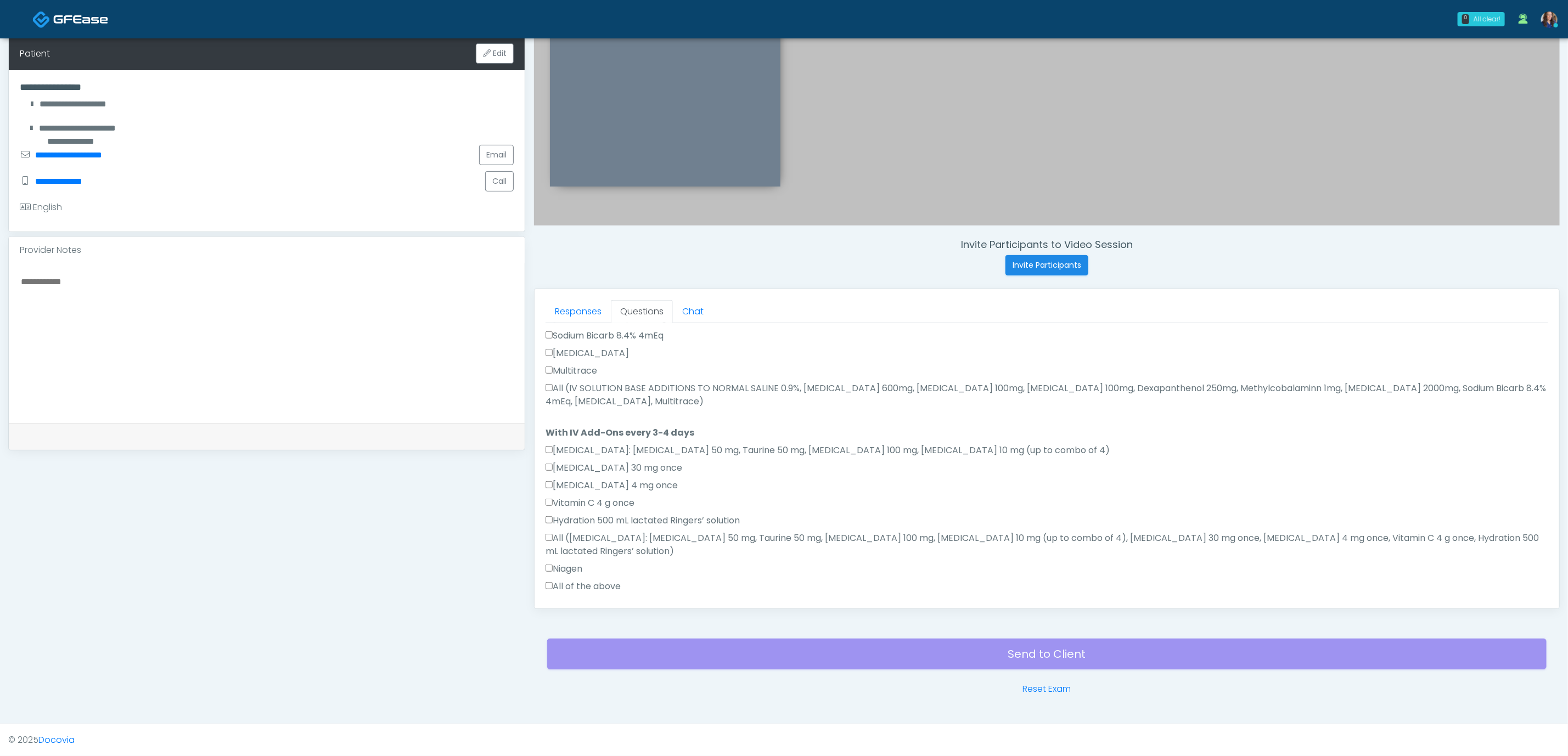
scroll to position [598, 0]
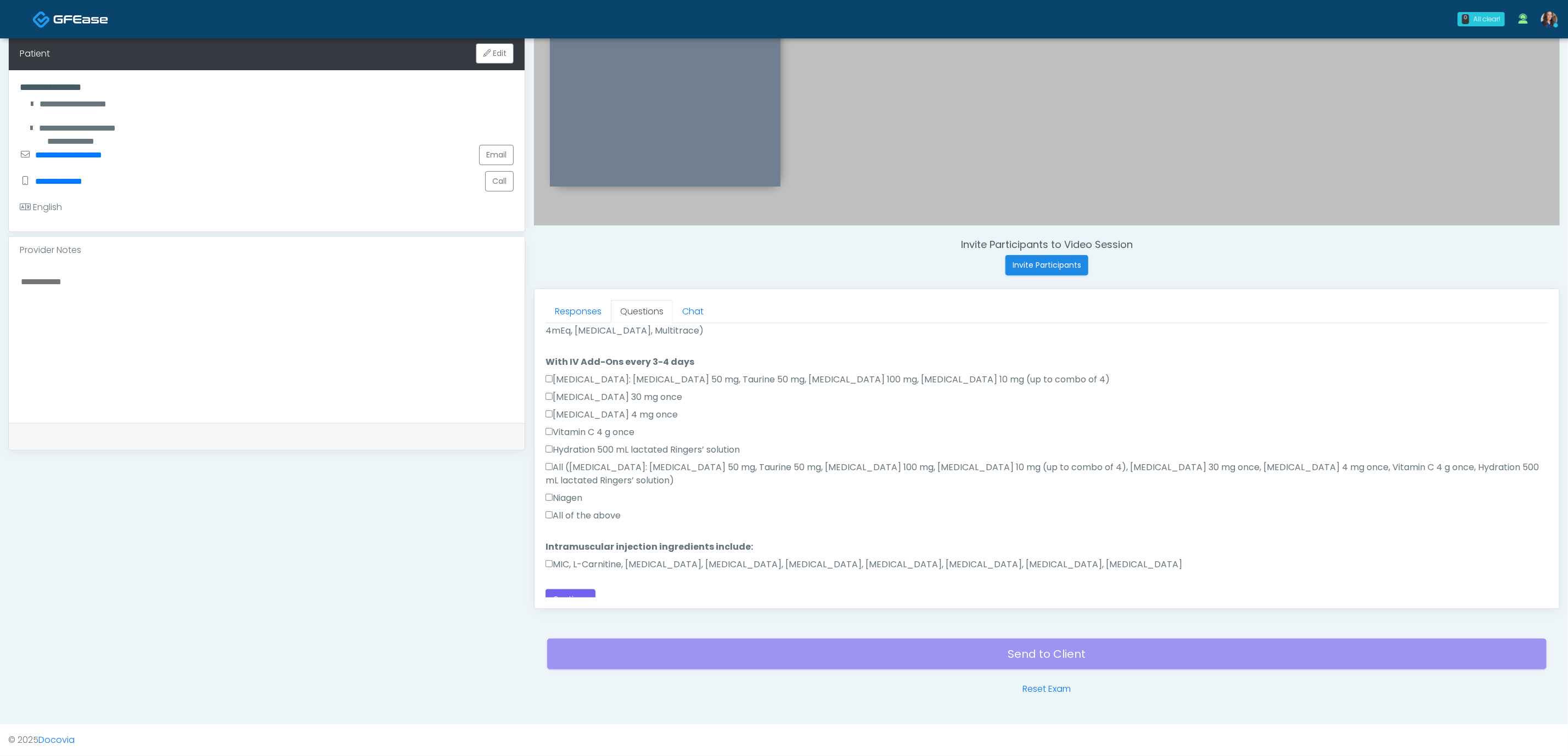
click at [604, 509] on label "All of the above" at bounding box center [583, 515] width 75 height 13
click at [618, 558] on label "MIC, L-Carnitine, Methylcobalamin, Glycine, B-Complex, Lycine, Biotin, Vitamin …" at bounding box center [864, 564] width 637 height 13
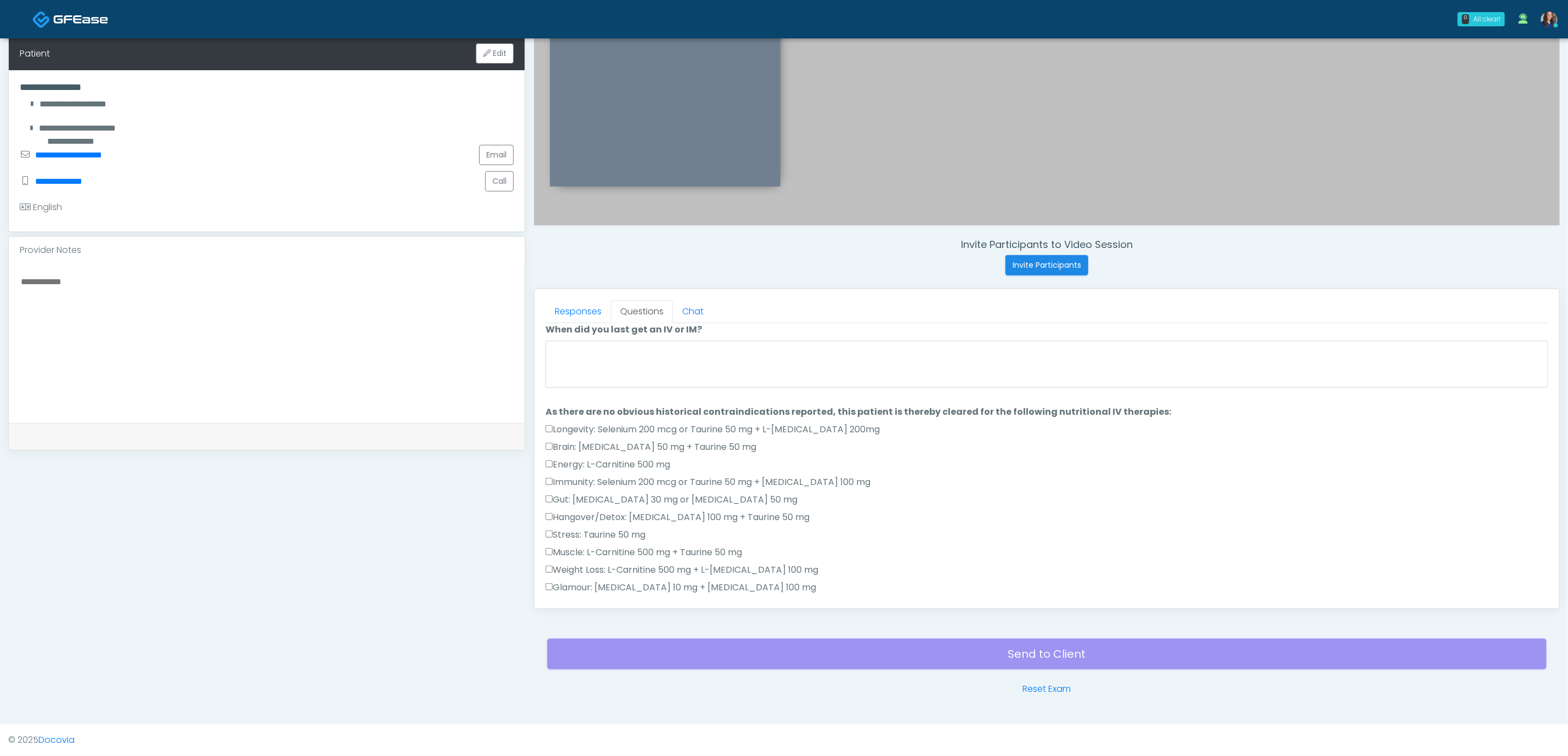
scroll to position [0, 0]
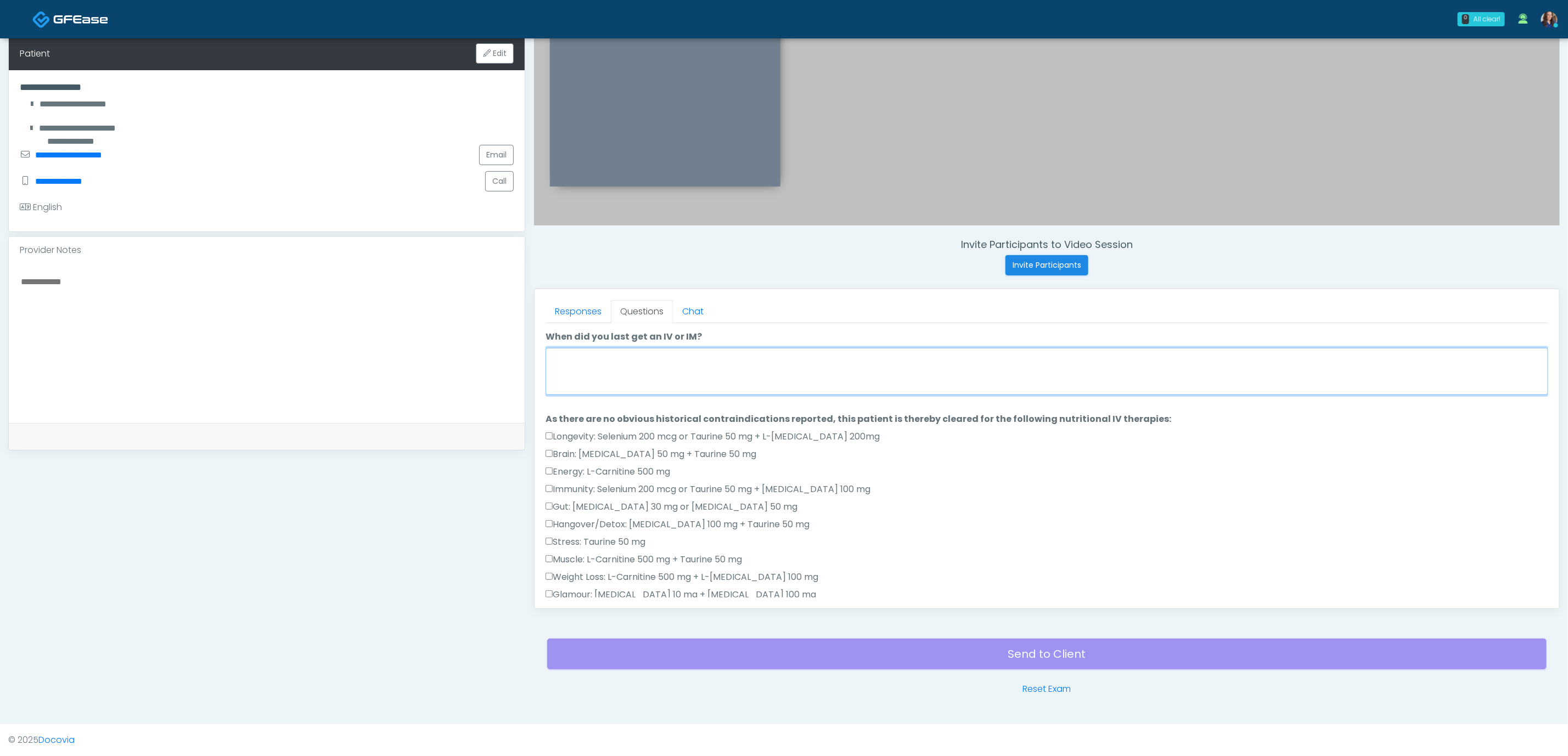
click at [632, 370] on textarea "When did you last get an IV or IM?" at bounding box center [1047, 372] width 1003 height 47
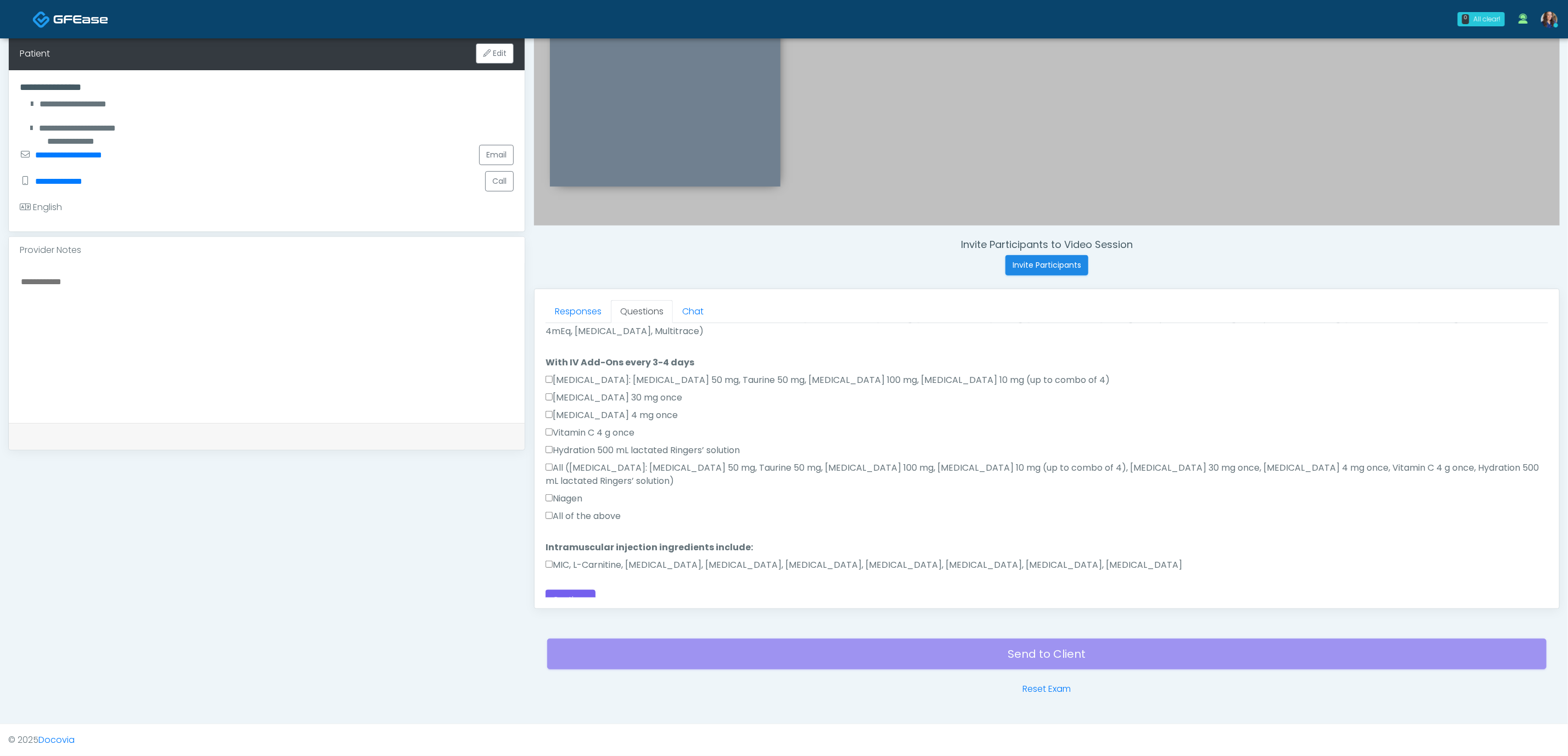
scroll to position [598, 0]
type textarea "**********"
click at [583, 590] on button "Continue" at bounding box center [570, 599] width 50 height 20
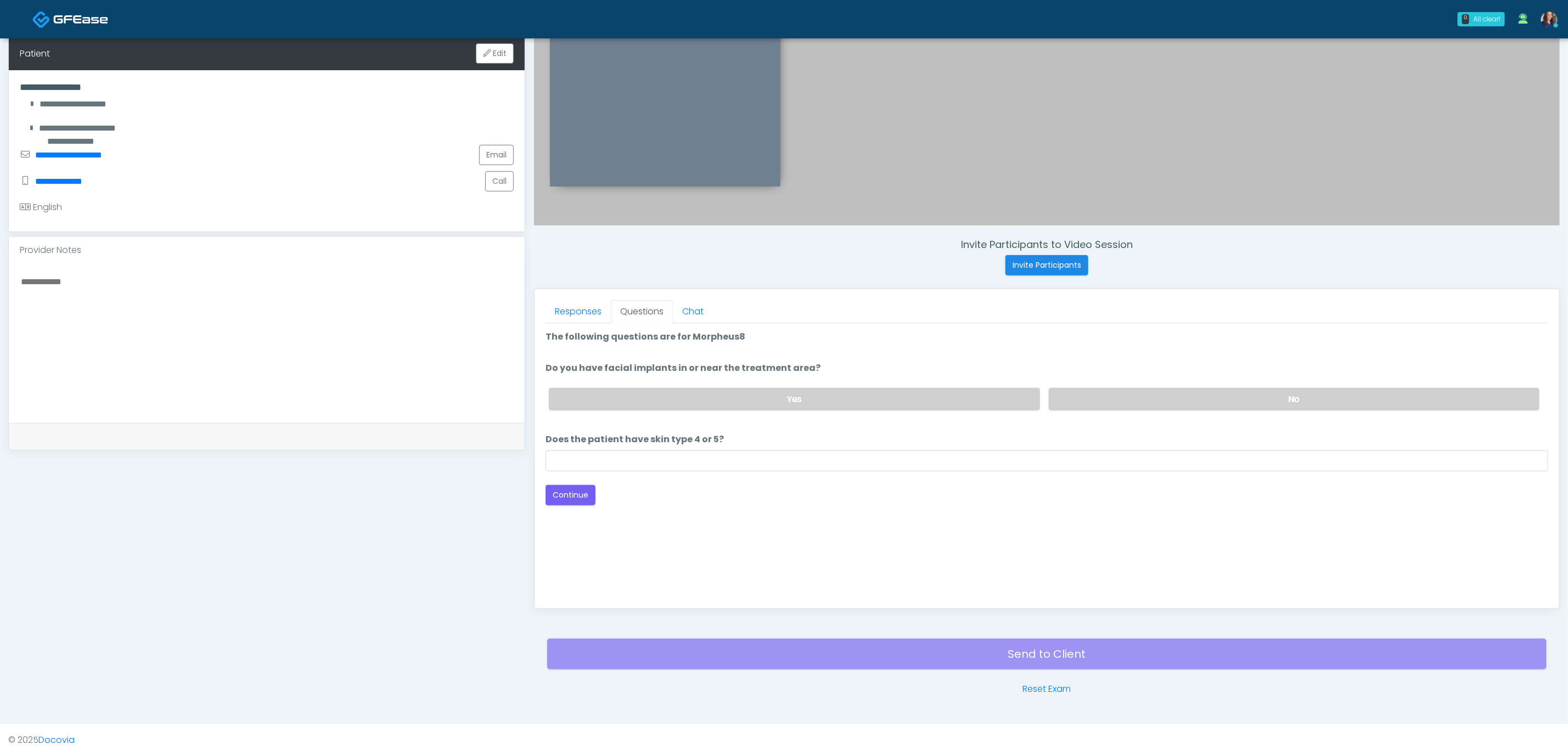
scroll to position [0, 0]
click at [1110, 400] on label "No" at bounding box center [1295, 400] width 491 height 23
click at [791, 465] on input "Does the patient have skin type 4 or 5?" at bounding box center [1047, 461] width 1003 height 21
type input "**"
click at [578, 489] on button "Continue" at bounding box center [570, 495] width 50 height 20
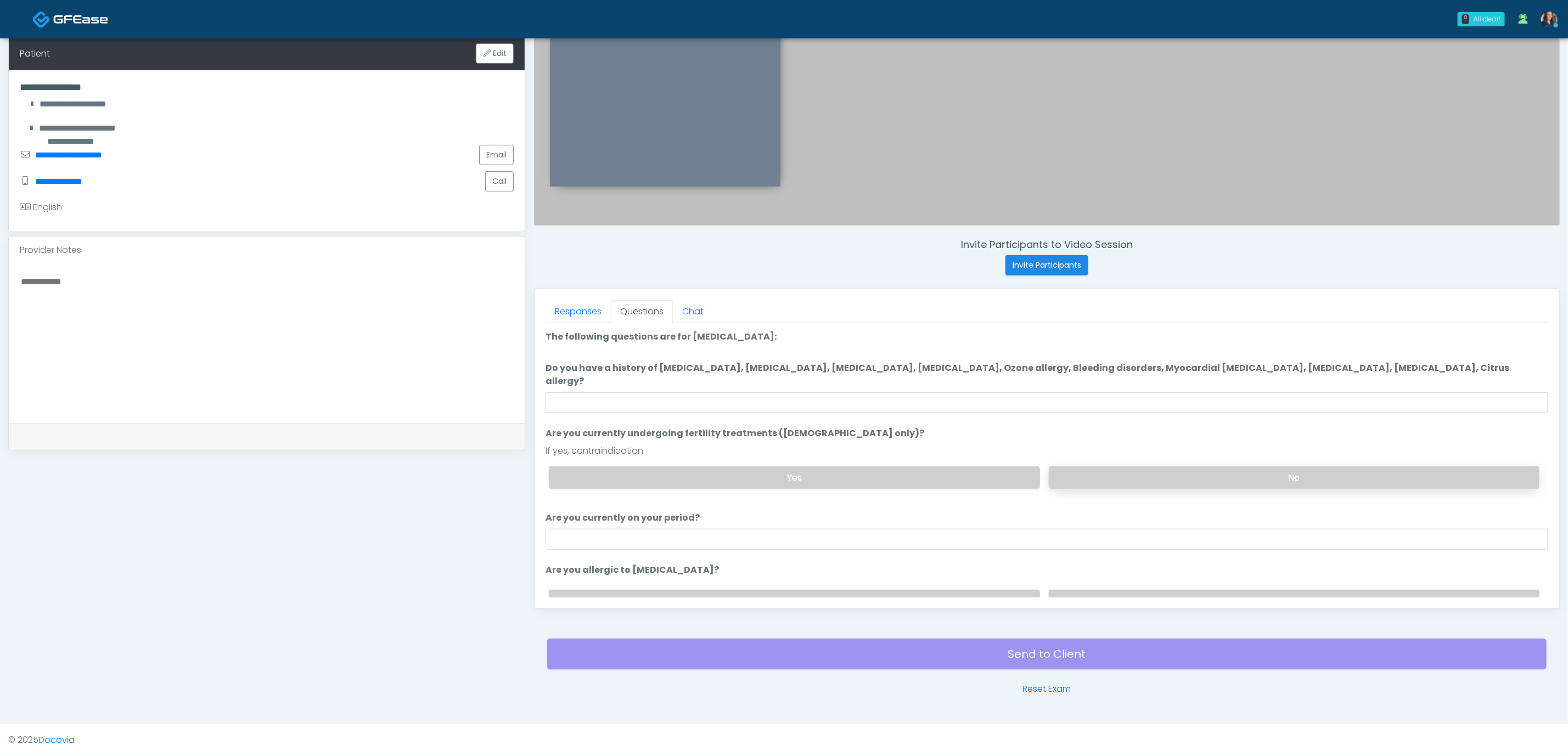
click at [1123, 466] on label "No" at bounding box center [1295, 478] width 491 height 23
click at [1122, 590] on label "No" at bounding box center [1295, 601] width 491 height 23
click at [769, 397] on input "Do you have a history of Hyperthyroidism, Hypotension, Hypocalcemia, Hypoglycem…" at bounding box center [1047, 403] width 1003 height 21
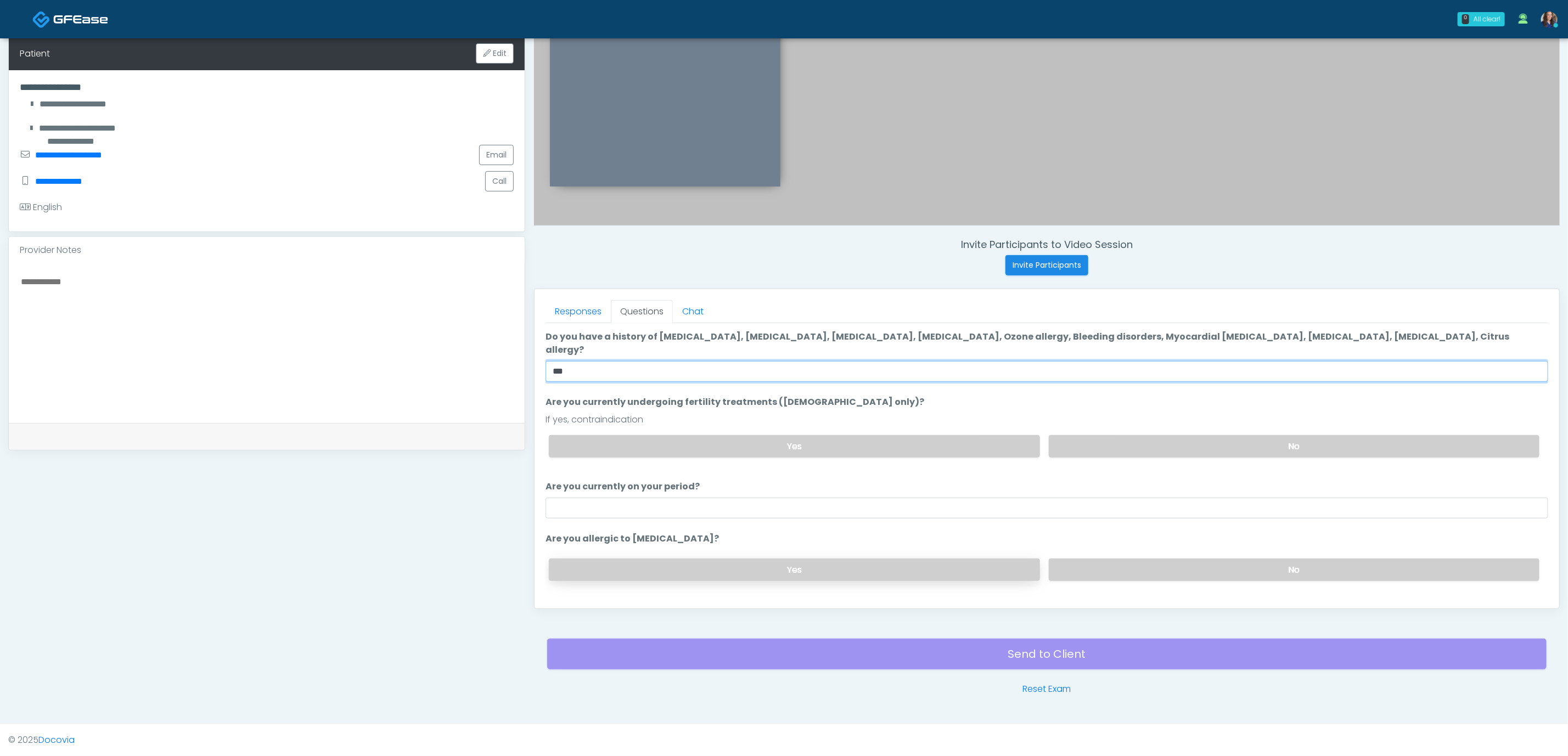
scroll to position [45, 0]
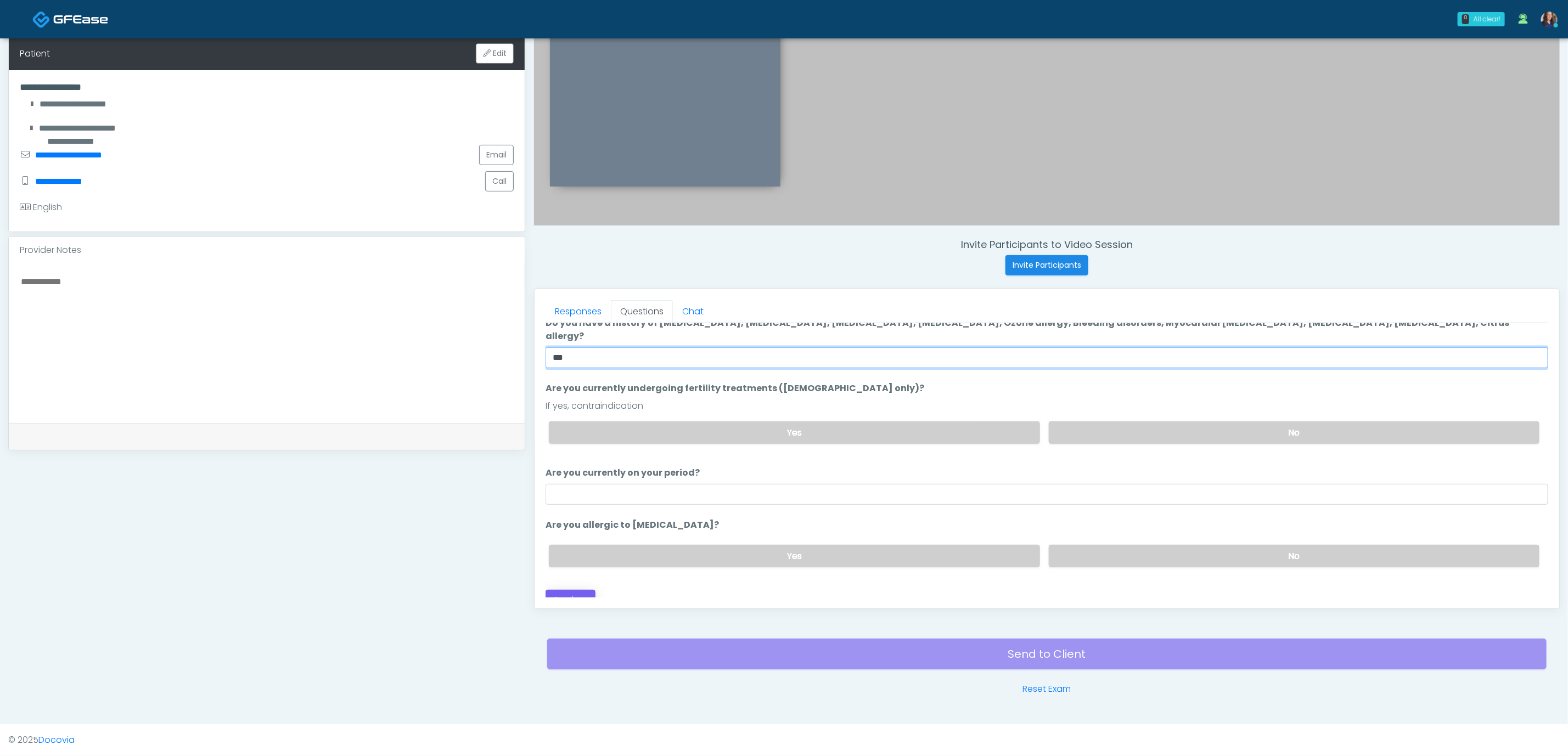
type input "**"
click at [578, 590] on button "Continue" at bounding box center [570, 599] width 50 height 20
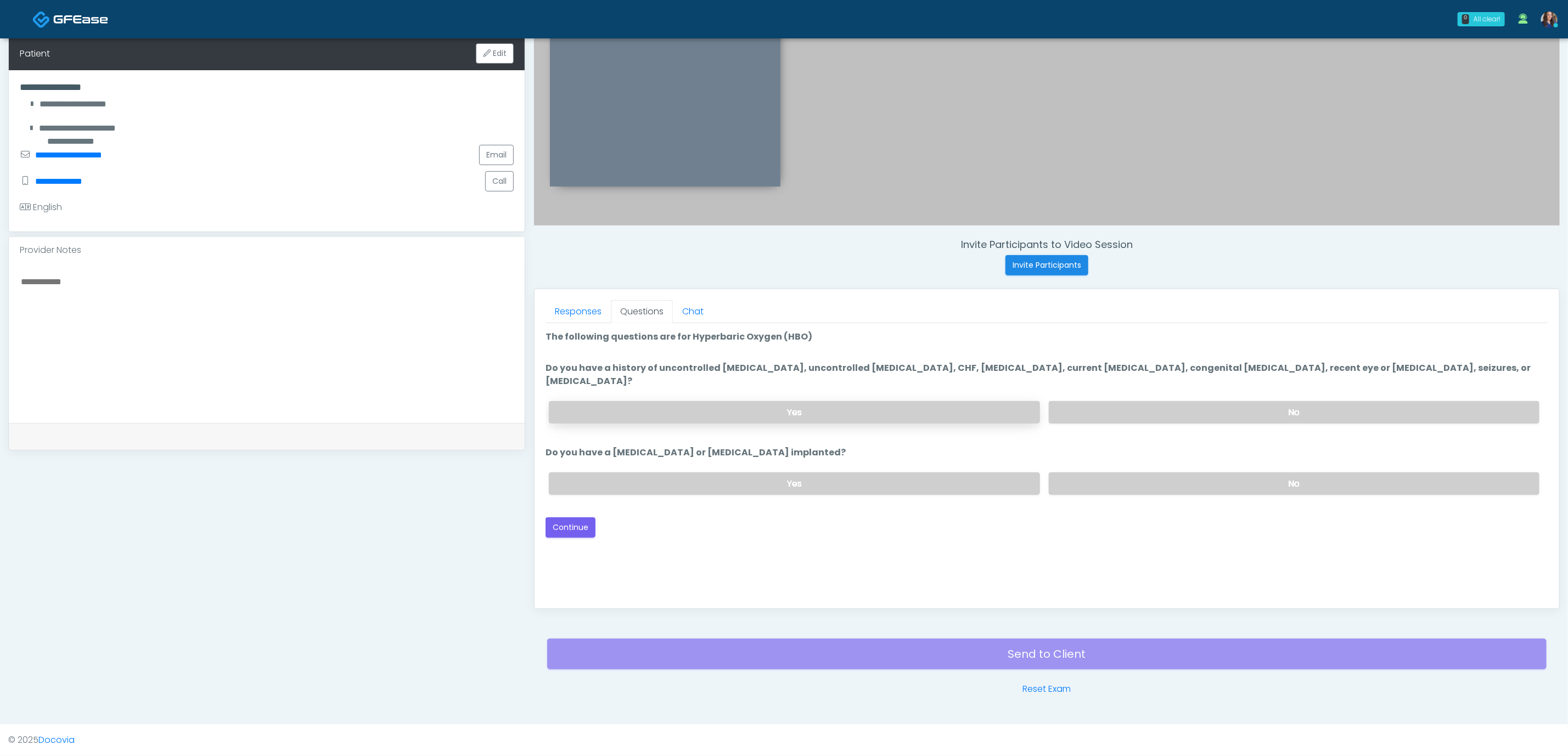
scroll to position [0, 0]
click at [1177, 401] on label "No" at bounding box center [1295, 413] width 491 height 23
click at [1165, 472] on label "No" at bounding box center [1295, 484] width 491 height 23
click at [570, 518] on button "Continue" at bounding box center [570, 528] width 50 height 20
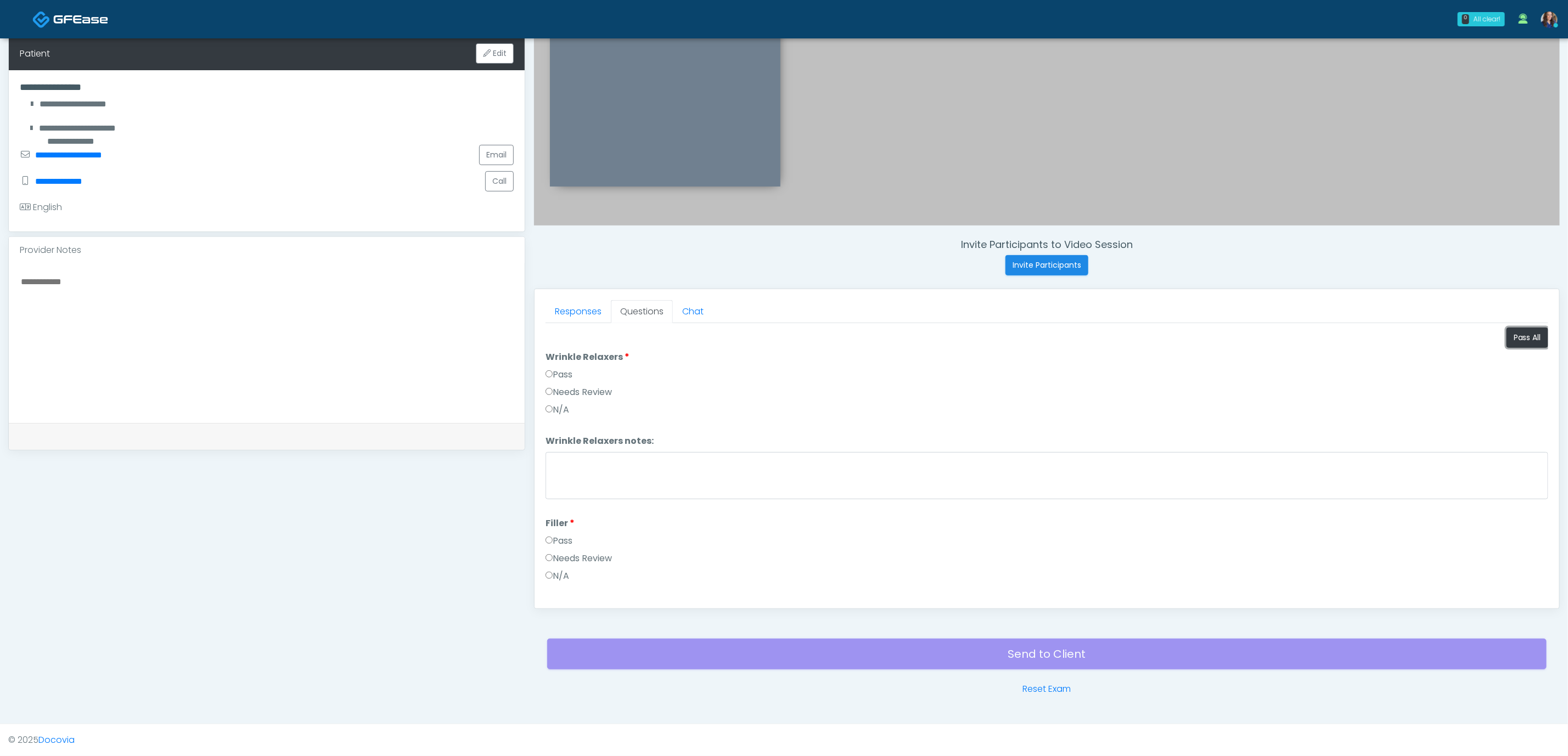
drag, startPoint x: 1525, startPoint y: 341, endPoint x: 1409, endPoint y: 396, distance: 128.4
click at [1524, 341] on button "Pass All" at bounding box center [1527, 338] width 42 height 20
click at [575, 586] on button "Continue" at bounding box center [570, 587] width 50 height 20
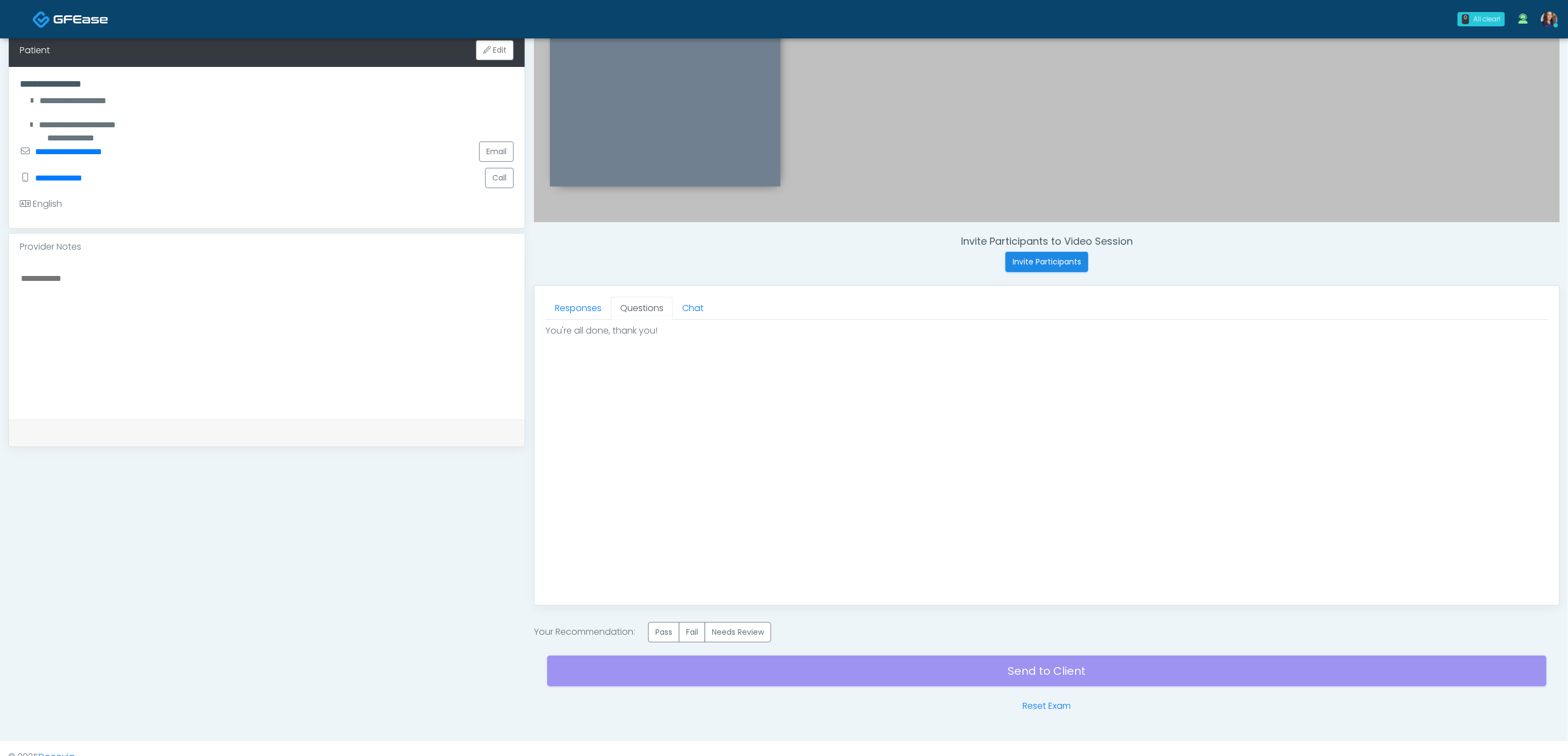
drag, startPoint x: 674, startPoint y: 639, endPoint x: 710, endPoint y: 651, distance: 37.9
click at [674, 639] on label "Pass" at bounding box center [664, 632] width 31 height 20
click at [835, 679] on div "Send to Client Reset Exam" at bounding box center [1047, 678] width 999 height 70
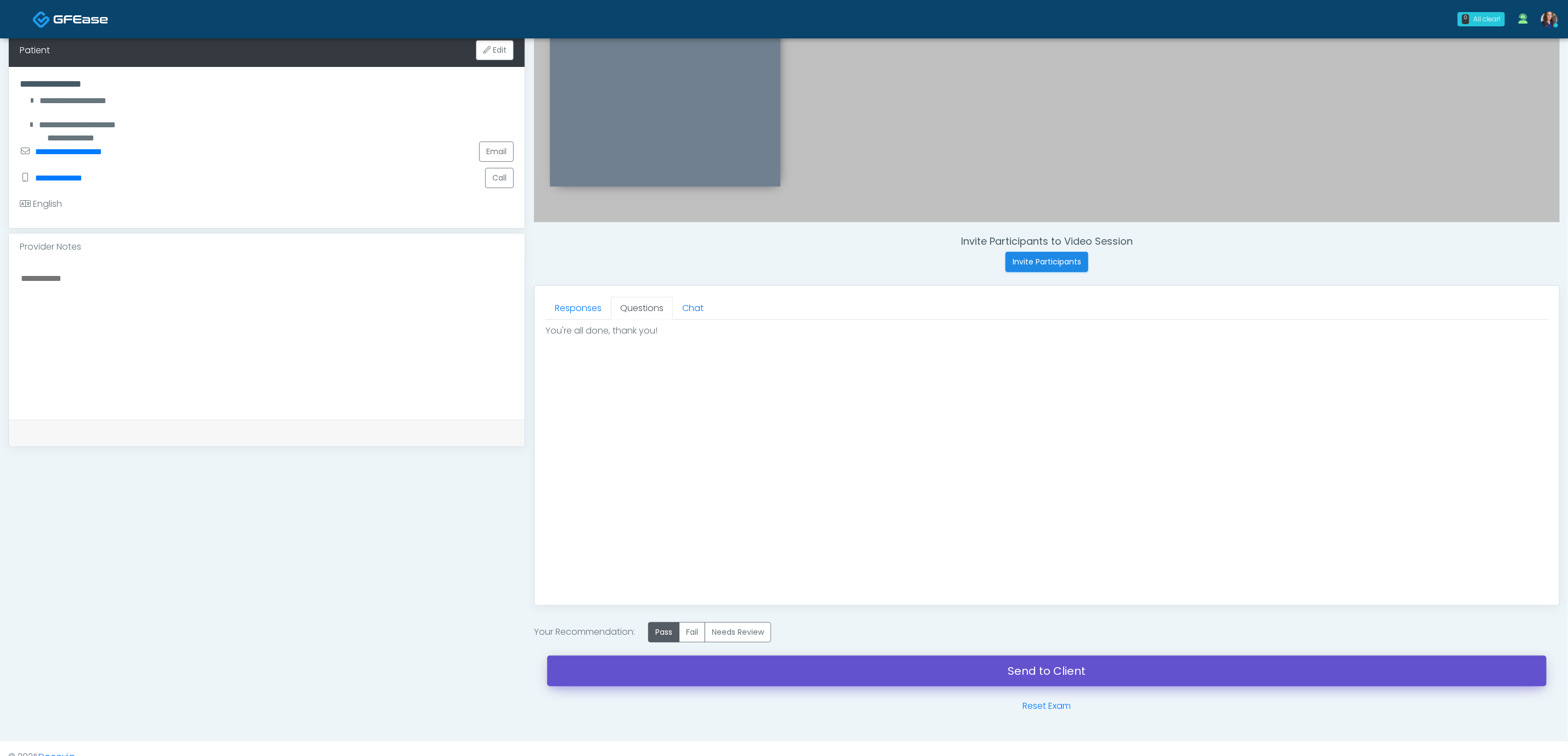
click at [941, 672] on link "Send to Client" at bounding box center [1047, 671] width 999 height 31
